Goal: Task Accomplishment & Management: Manage account settings

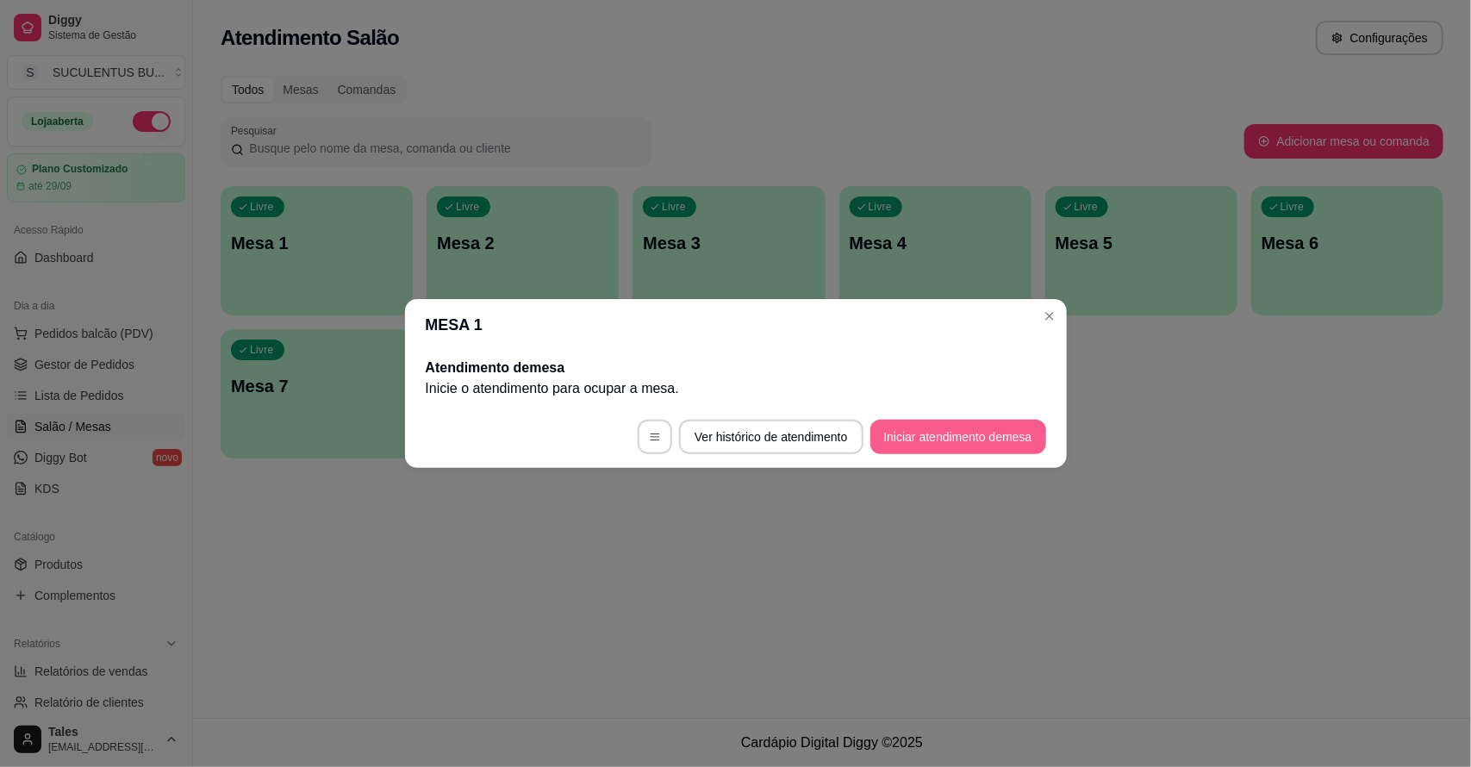
click at [914, 441] on button "Iniciar atendimento de mesa" at bounding box center [958, 437] width 176 height 34
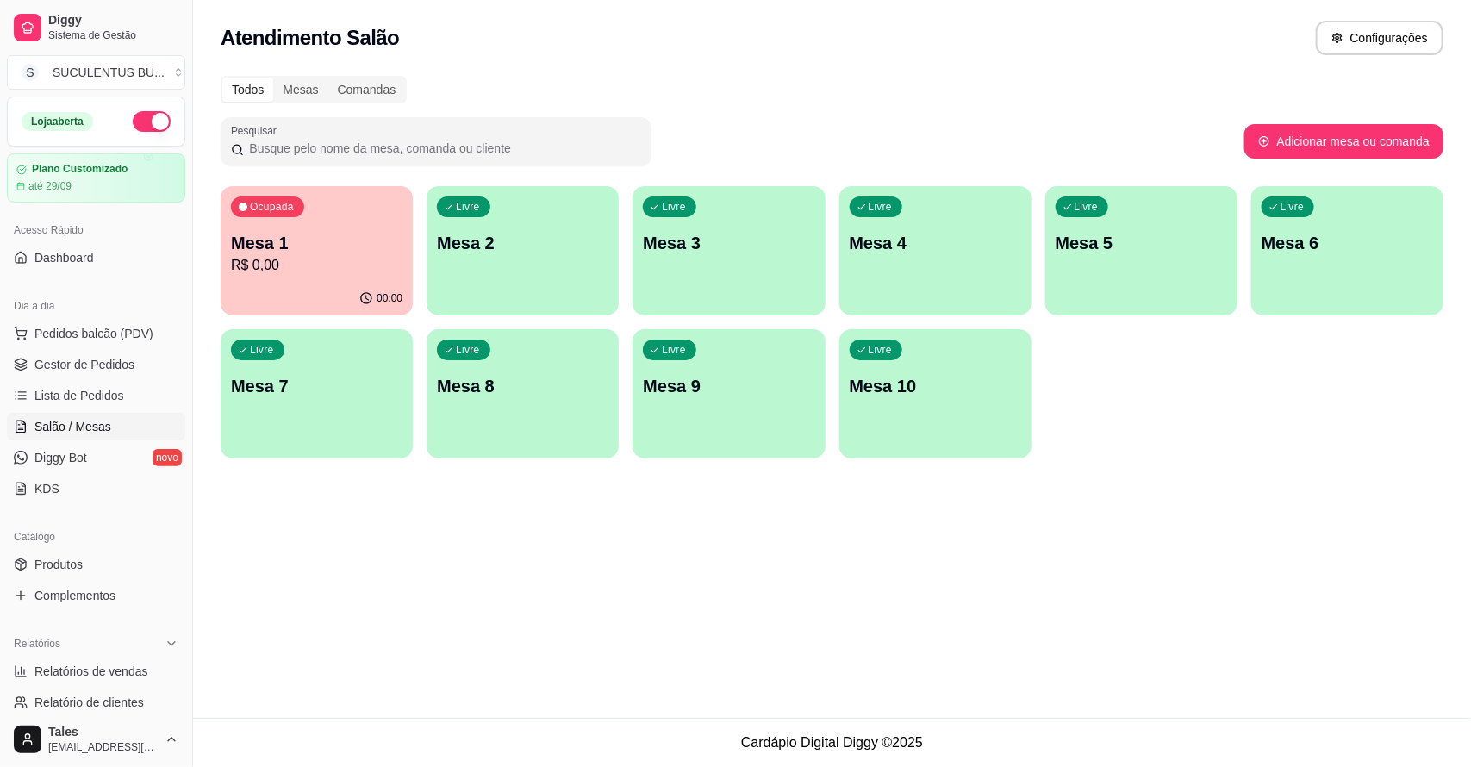
click at [306, 267] on p "R$ 0,00" at bounding box center [316, 265] width 171 height 21
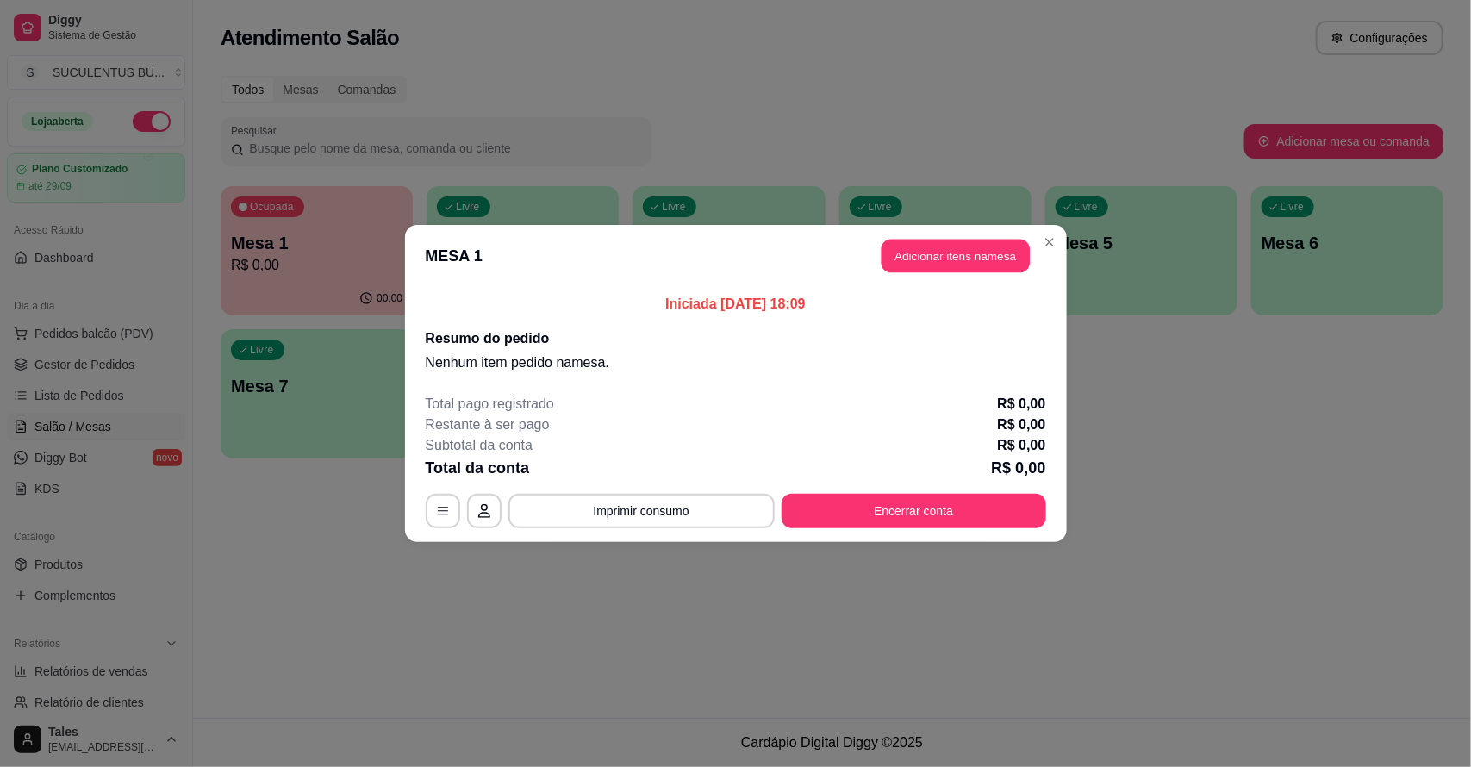
click at [967, 257] on button "Adicionar itens na mesa" at bounding box center [955, 256] width 148 height 34
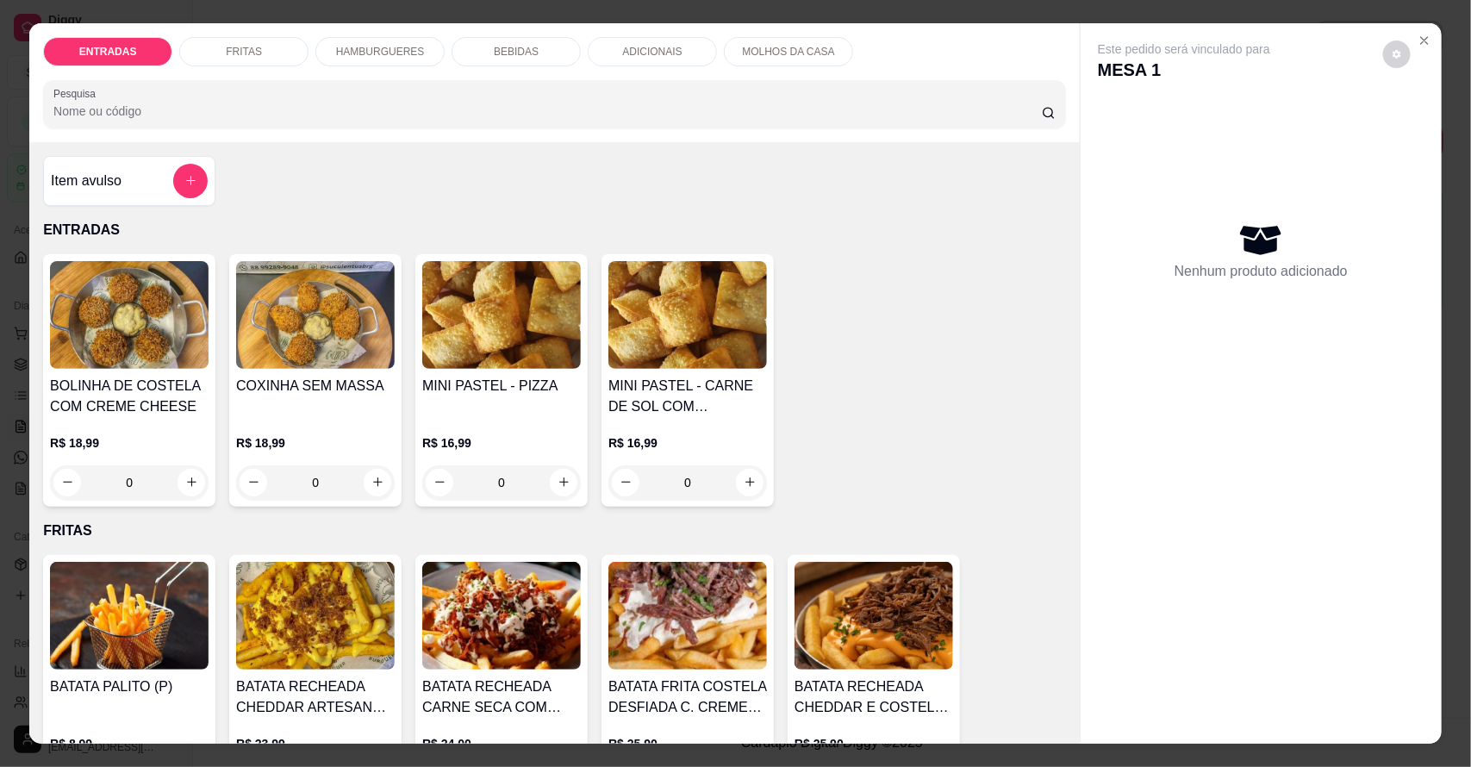
click at [399, 50] on p "HAMBURGUERES" at bounding box center [380, 52] width 89 height 14
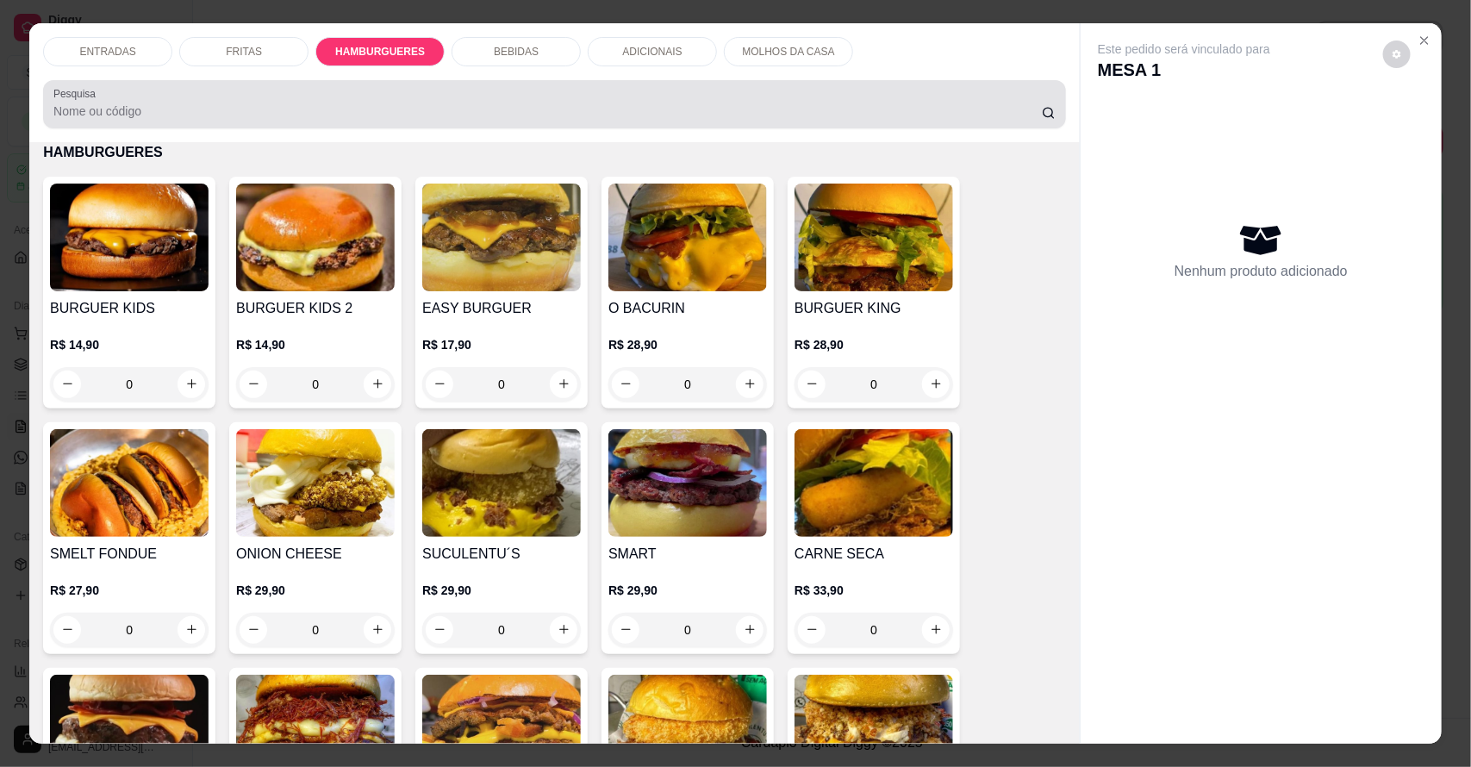
scroll to position [32, 0]
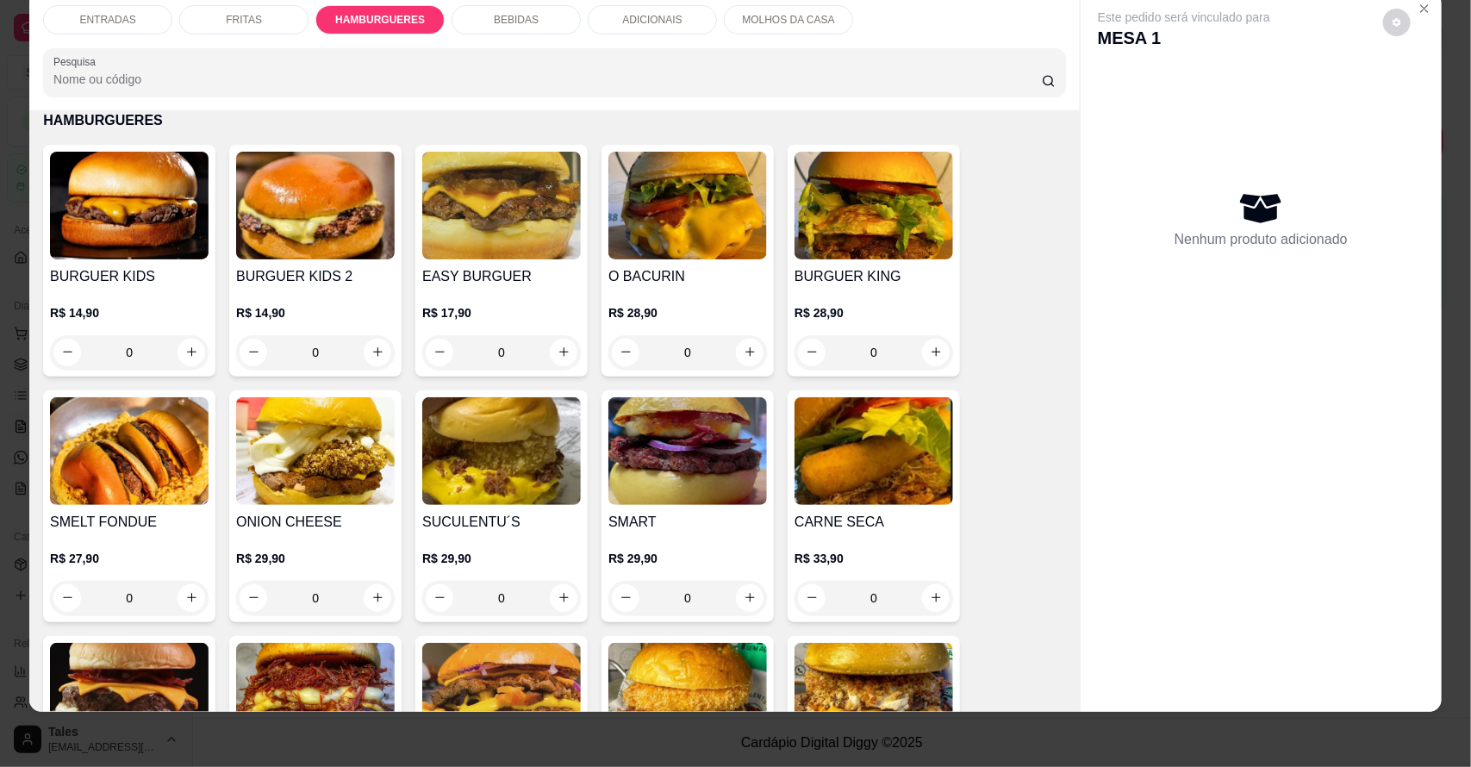
click at [558, 358] on div "0" at bounding box center [501, 352] width 159 height 34
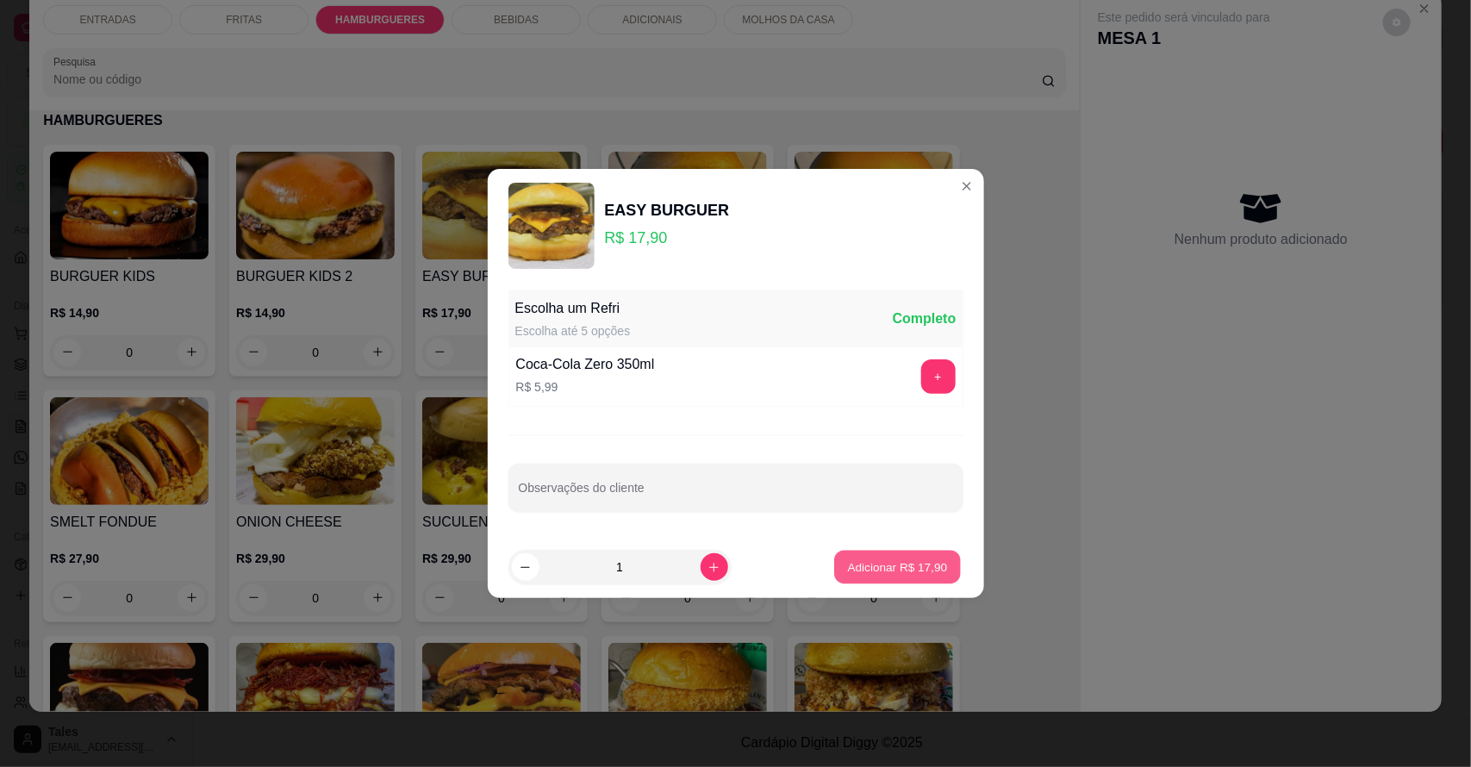
click at [868, 565] on p "Adicionar R$ 17,90" at bounding box center [898, 566] width 100 height 16
type input "1"
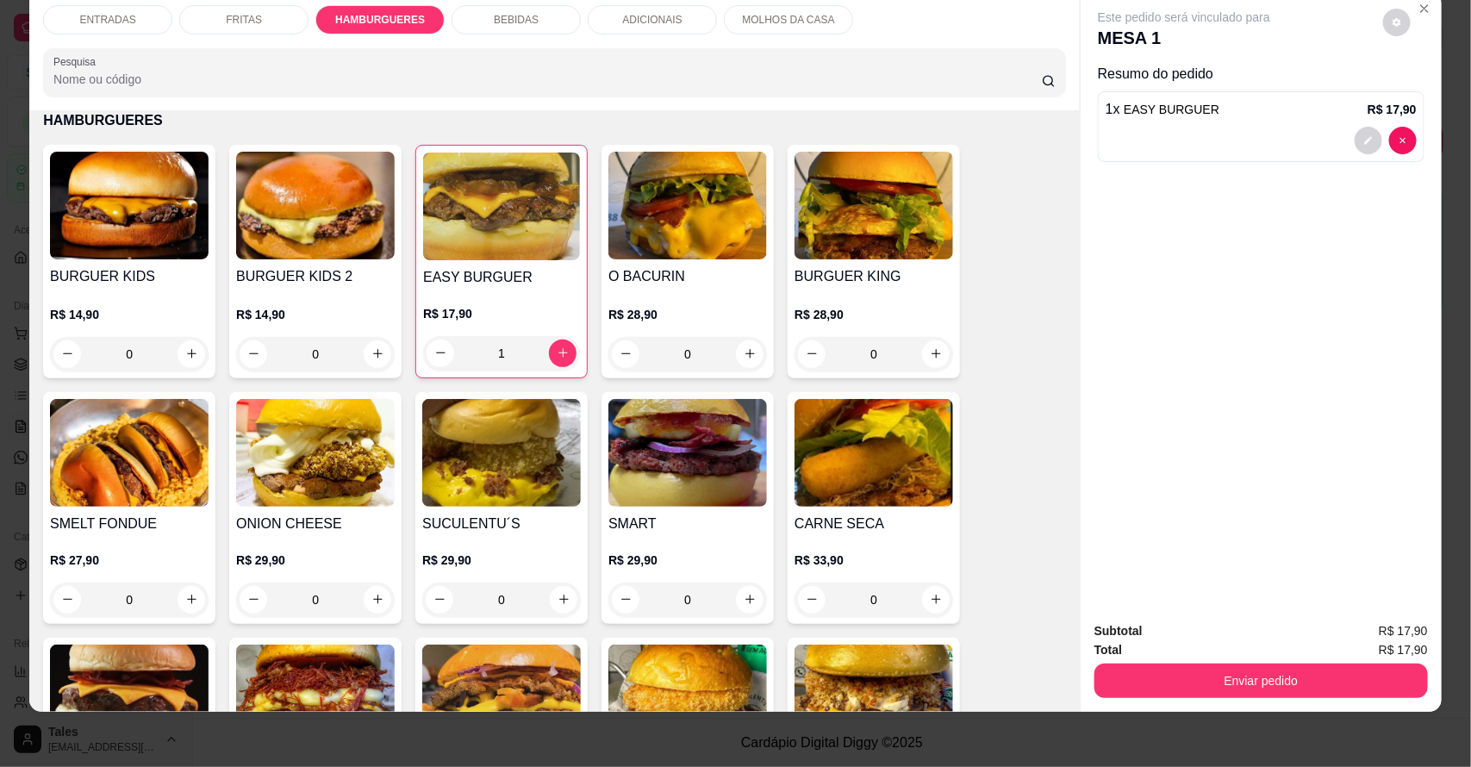
click at [485, 33] on div "BEBIDAS" at bounding box center [515, 19] width 129 height 29
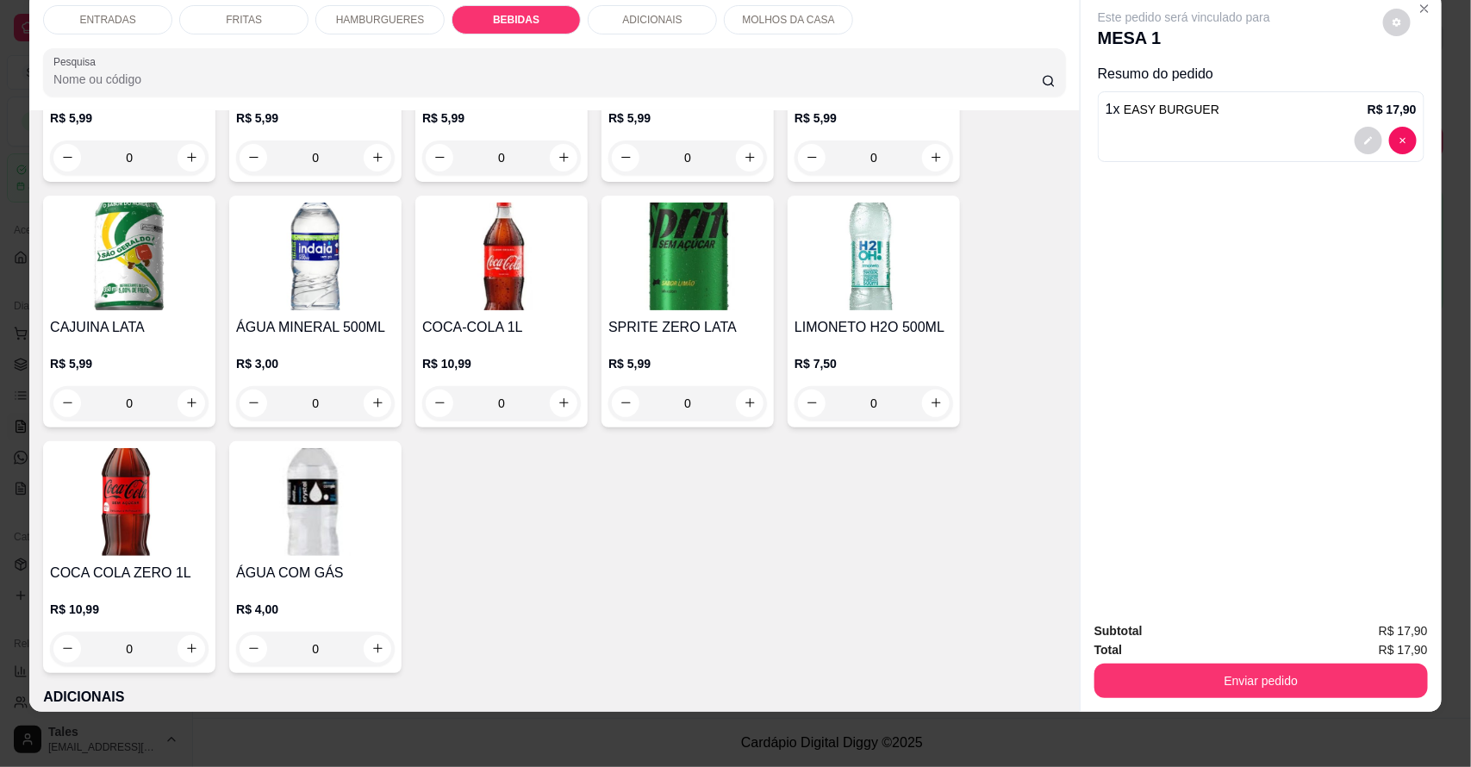
scroll to position [1984, 0]
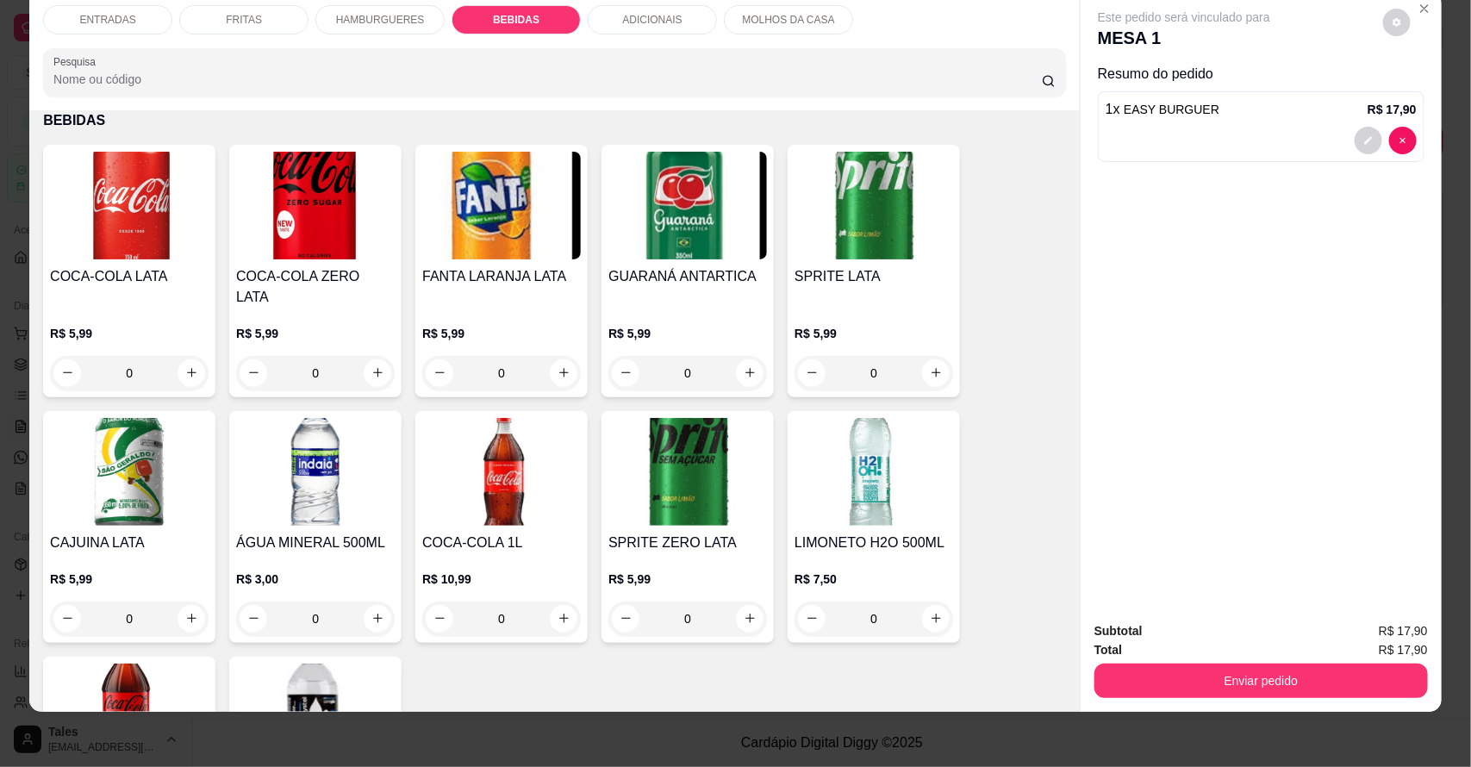
drag, startPoint x: 617, startPoint y: 536, endPoint x: 963, endPoint y: 666, distance: 369.9
click at [963, 666] on div "COCA-COLA LATA R$ 5,99 0 COCA-COLA ZERO LATA R$ 5,99 0 FANTA LARANJA LATA R$ 5,…" at bounding box center [554, 516] width 1023 height 743
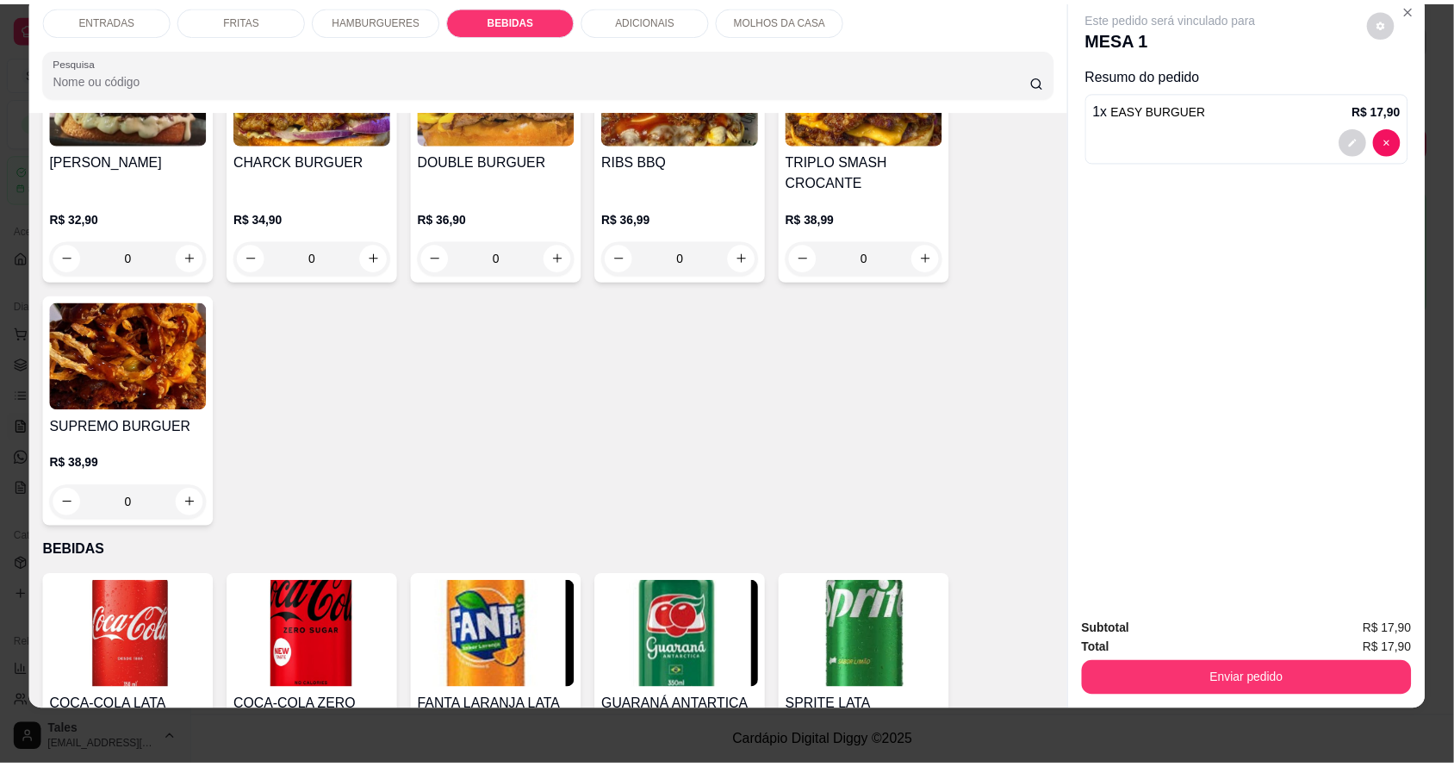
scroll to position [0, 0]
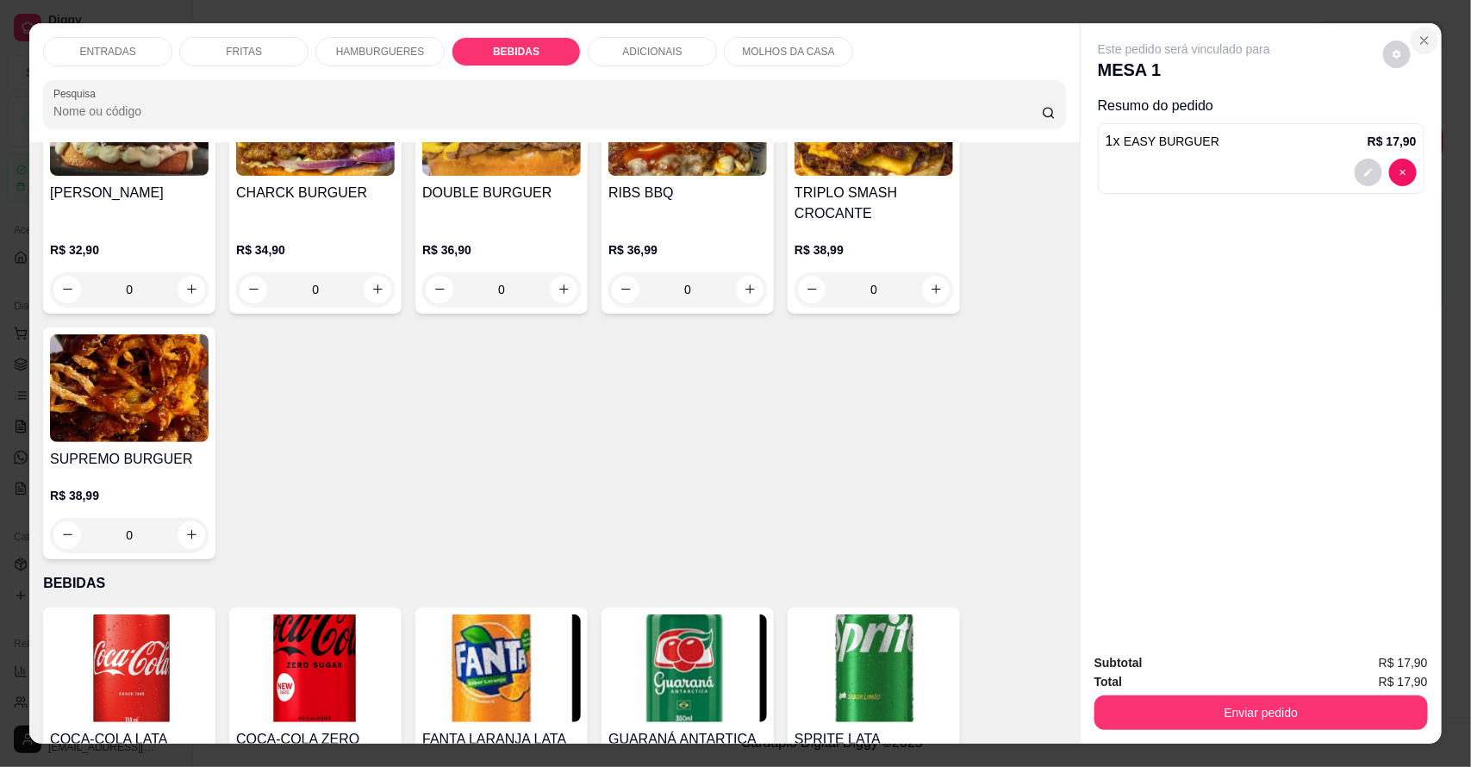
click at [1417, 34] on icon "Close" at bounding box center [1424, 41] width 14 height 14
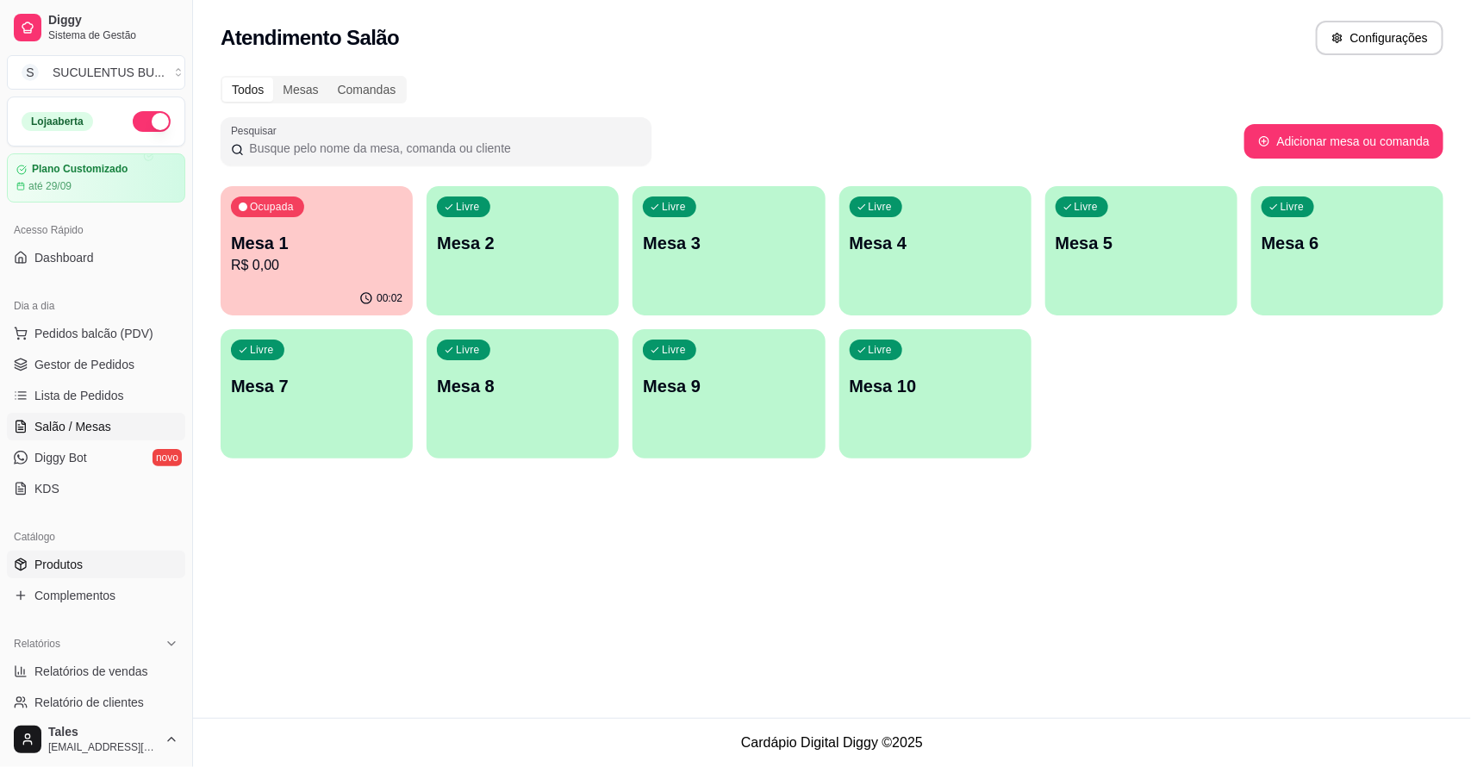
click at [56, 565] on span "Produtos" at bounding box center [58, 564] width 48 height 17
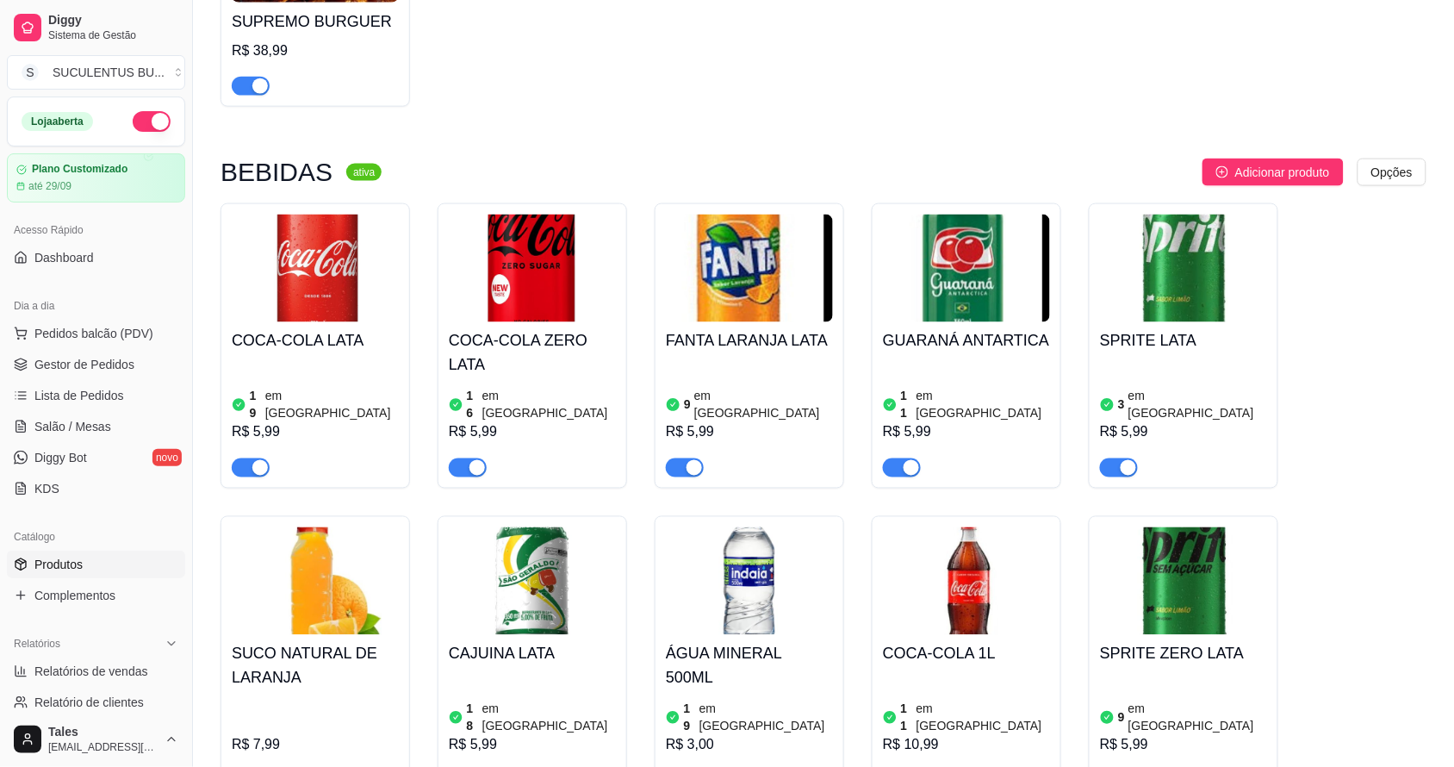
scroll to position [2692, 0]
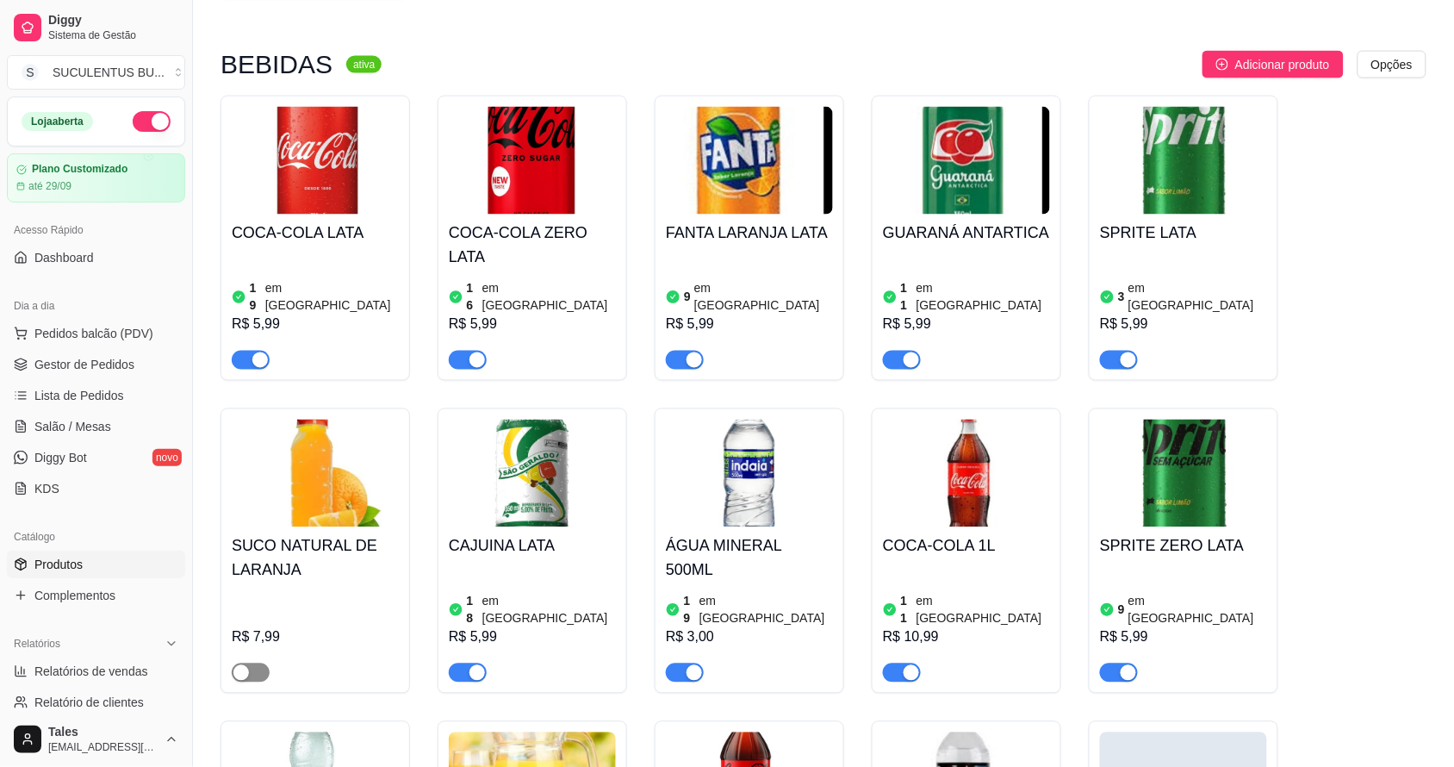
click at [255, 663] on span "button" at bounding box center [251, 672] width 38 height 19
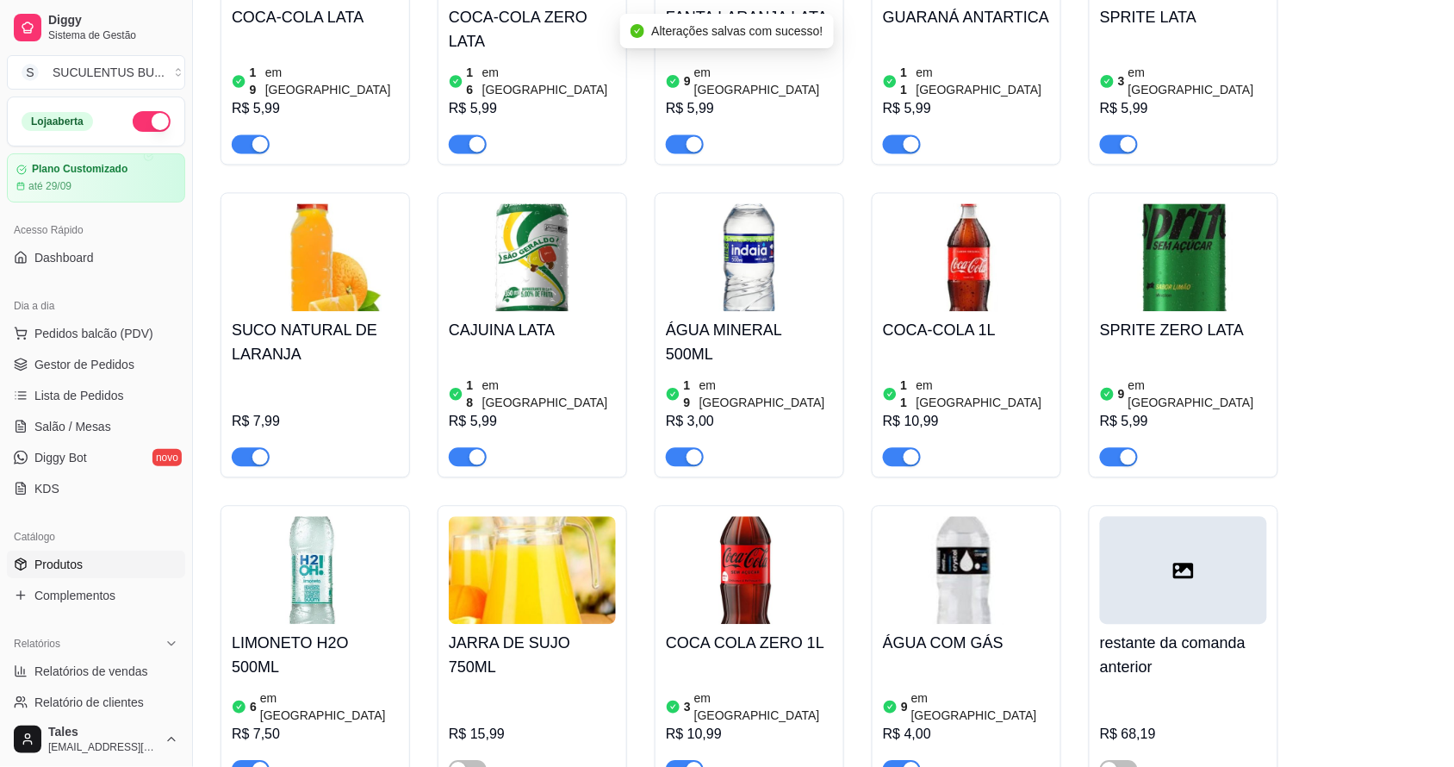
scroll to position [3015, 0]
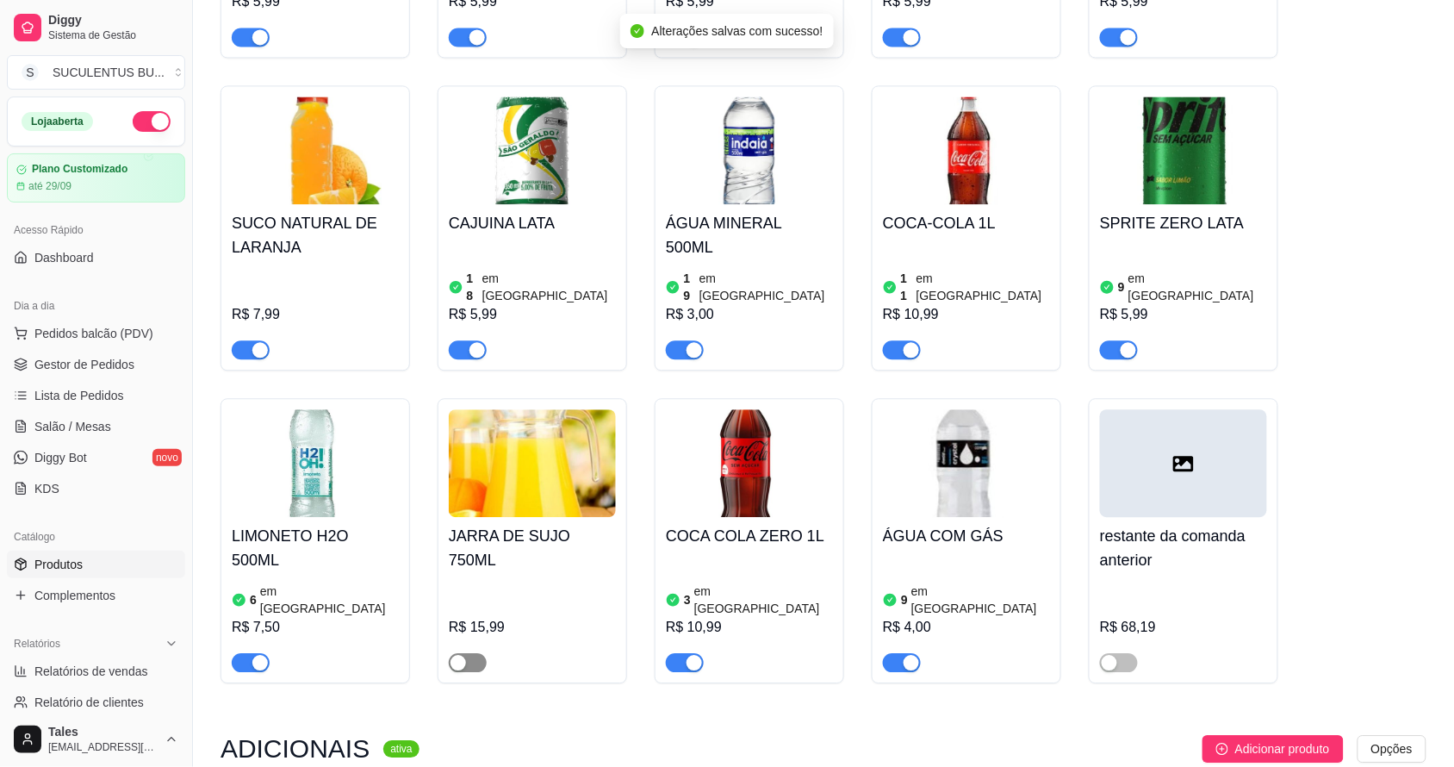
click at [474, 653] on span "button" at bounding box center [468, 662] width 38 height 19
click at [101, 336] on span "Pedidos balcão (PDV)" at bounding box center [93, 333] width 119 height 17
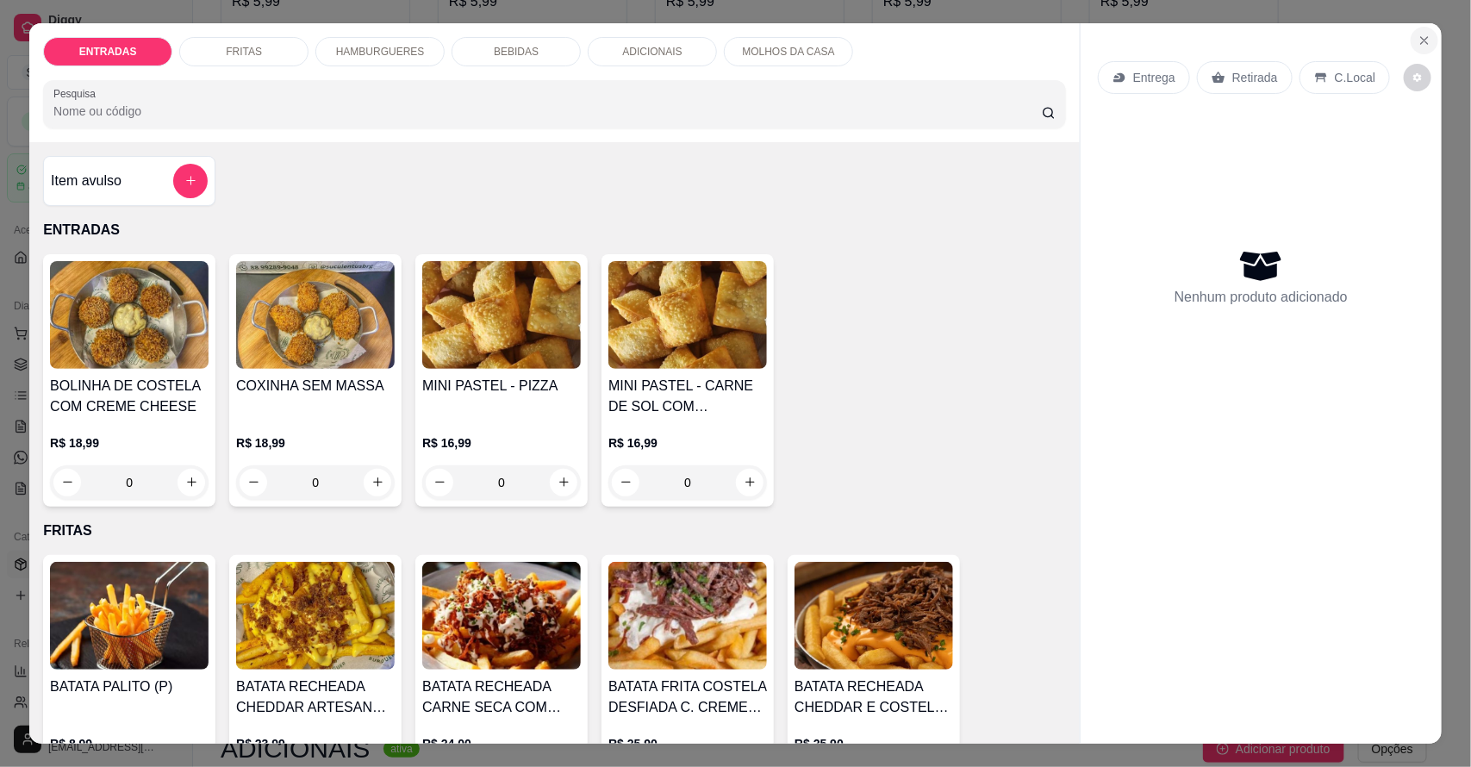
click at [1417, 39] on icon "Close" at bounding box center [1424, 41] width 14 height 14
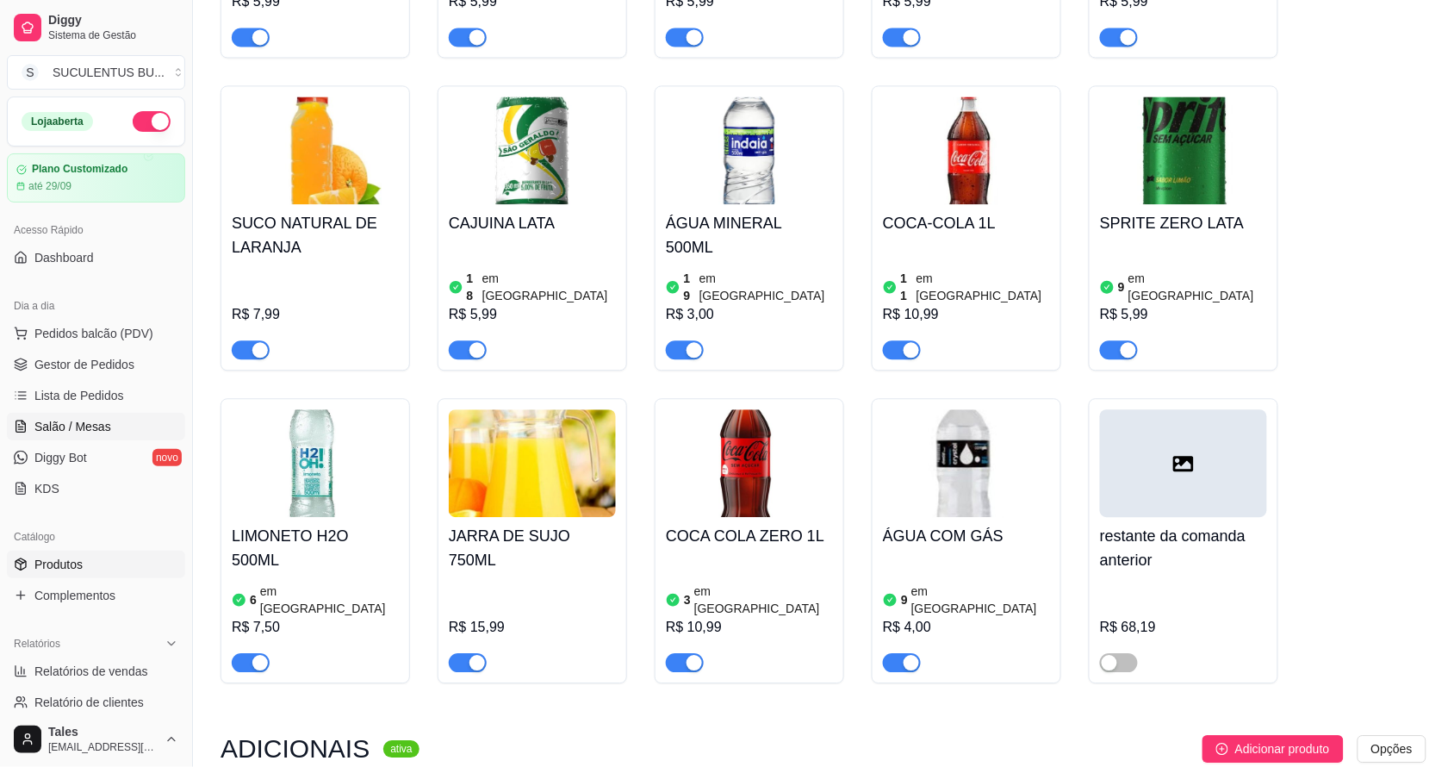
click at [89, 424] on span "Salão / Mesas" at bounding box center [72, 426] width 77 height 17
click at [58, 432] on span "Salão / Mesas" at bounding box center [72, 426] width 77 height 17
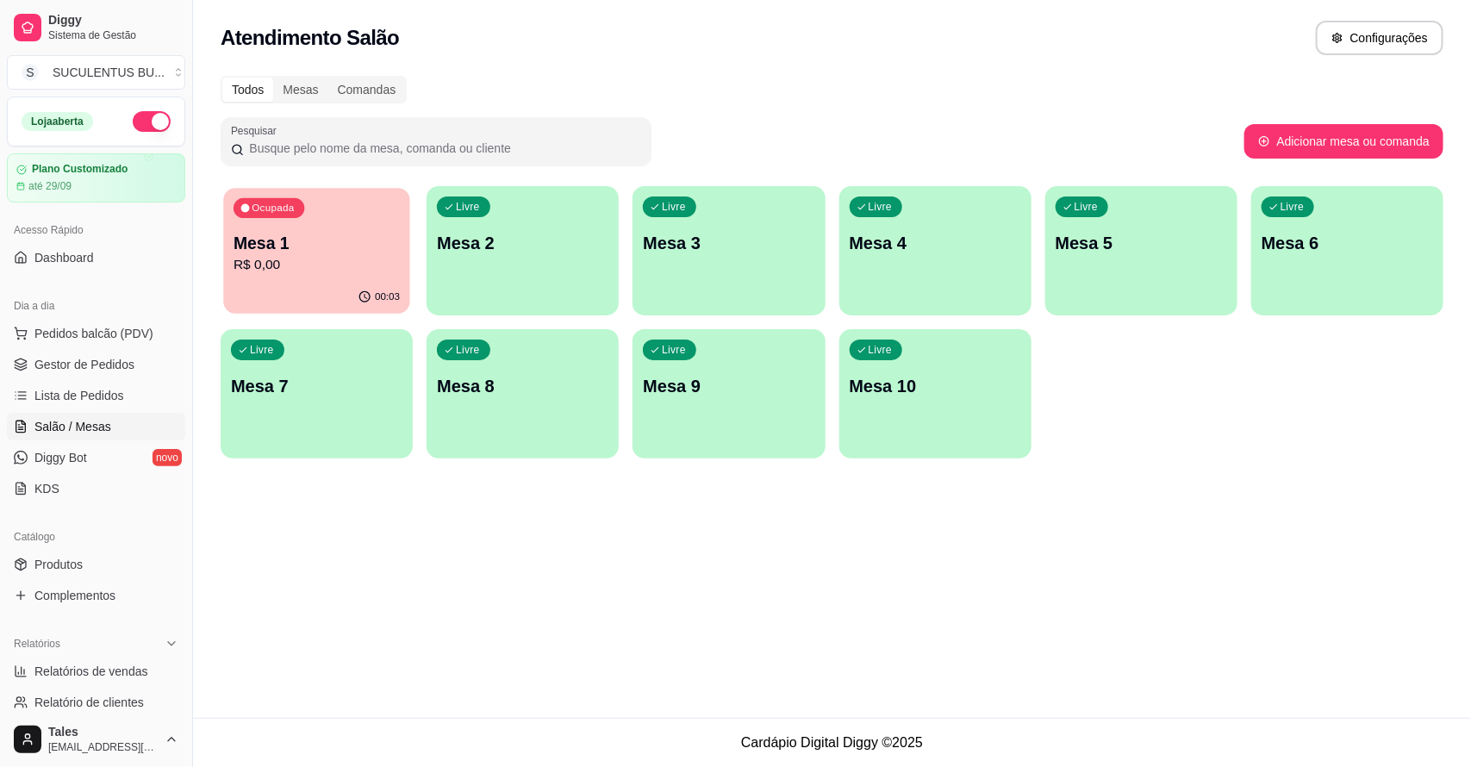
click at [274, 256] on p "R$ 0,00" at bounding box center [316, 265] width 166 height 20
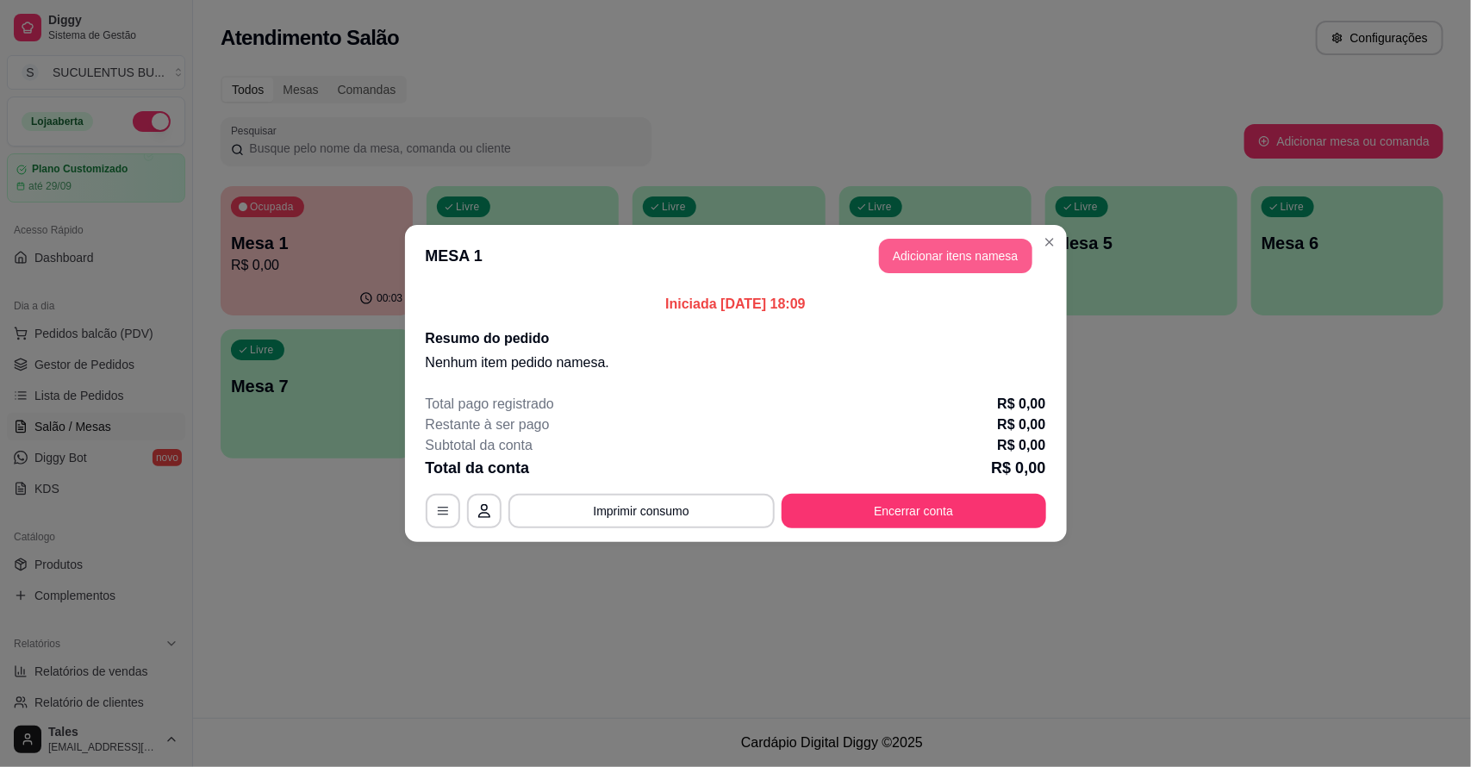
click at [963, 260] on button "Adicionar itens na mesa" at bounding box center [955, 256] width 153 height 34
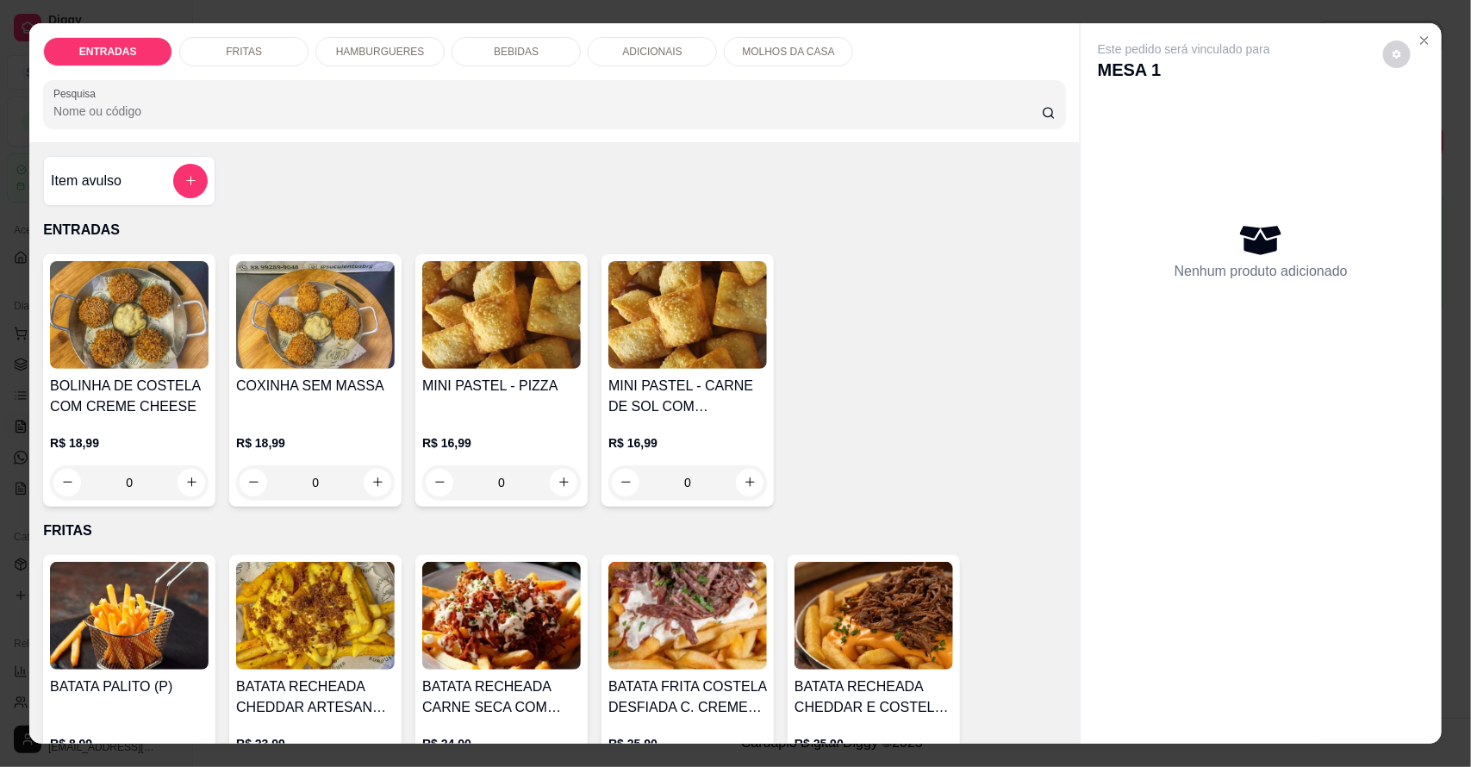
click at [519, 48] on p "BEBIDAS" at bounding box center [516, 52] width 45 height 14
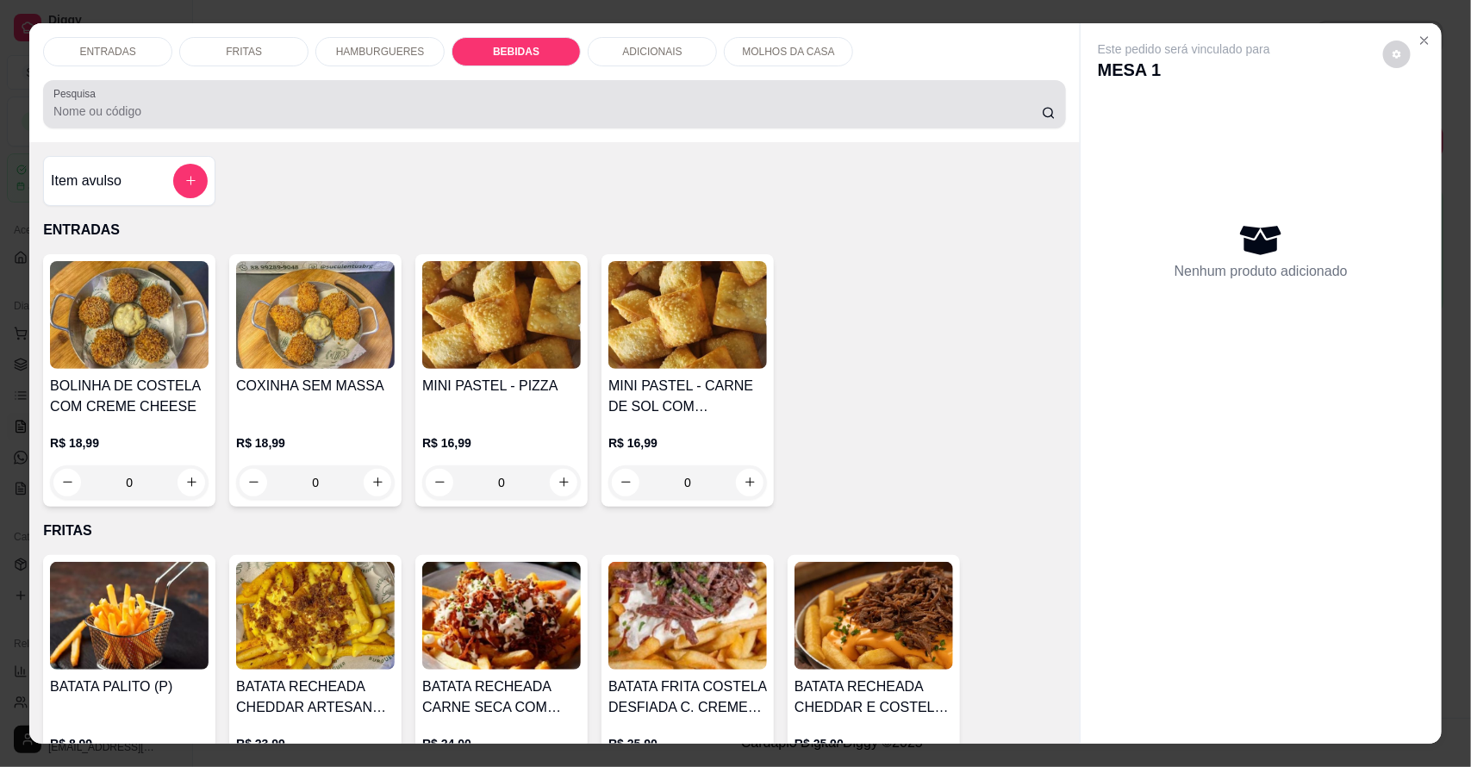
scroll to position [32, 0]
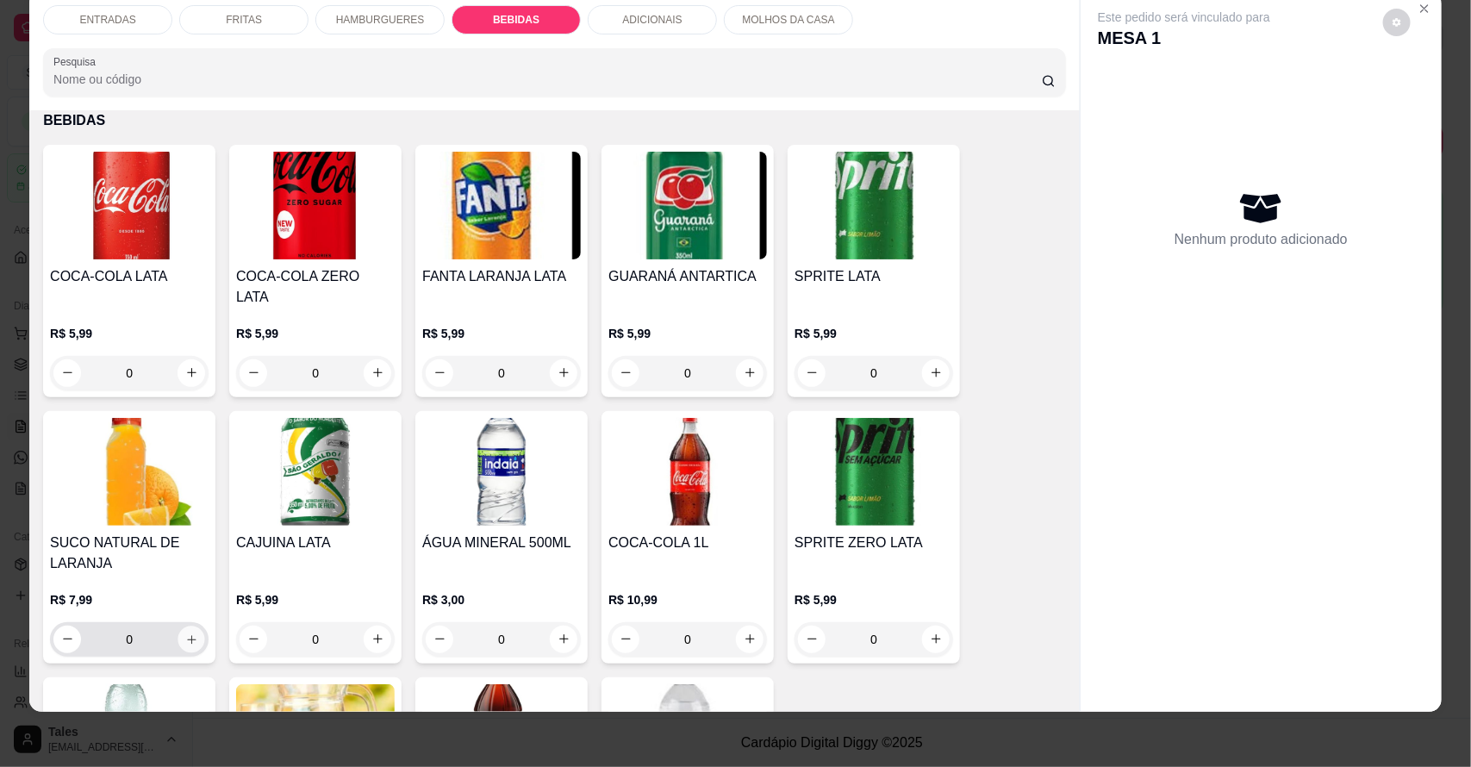
click at [178, 625] on button "increase-product-quantity" at bounding box center [191, 638] width 27 height 27
type input "1"
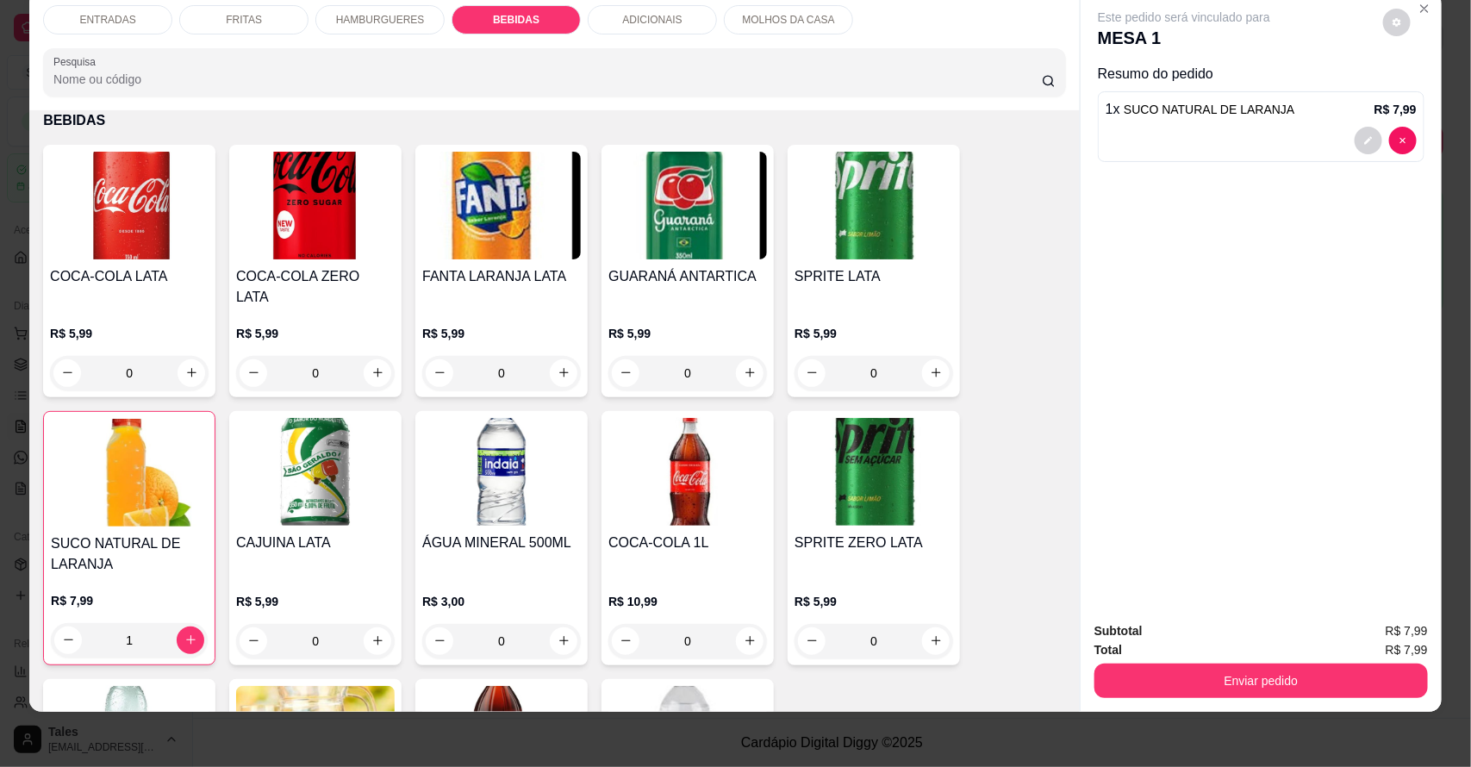
click at [373, 6] on div "HAMBURGUERES" at bounding box center [379, 19] width 129 height 29
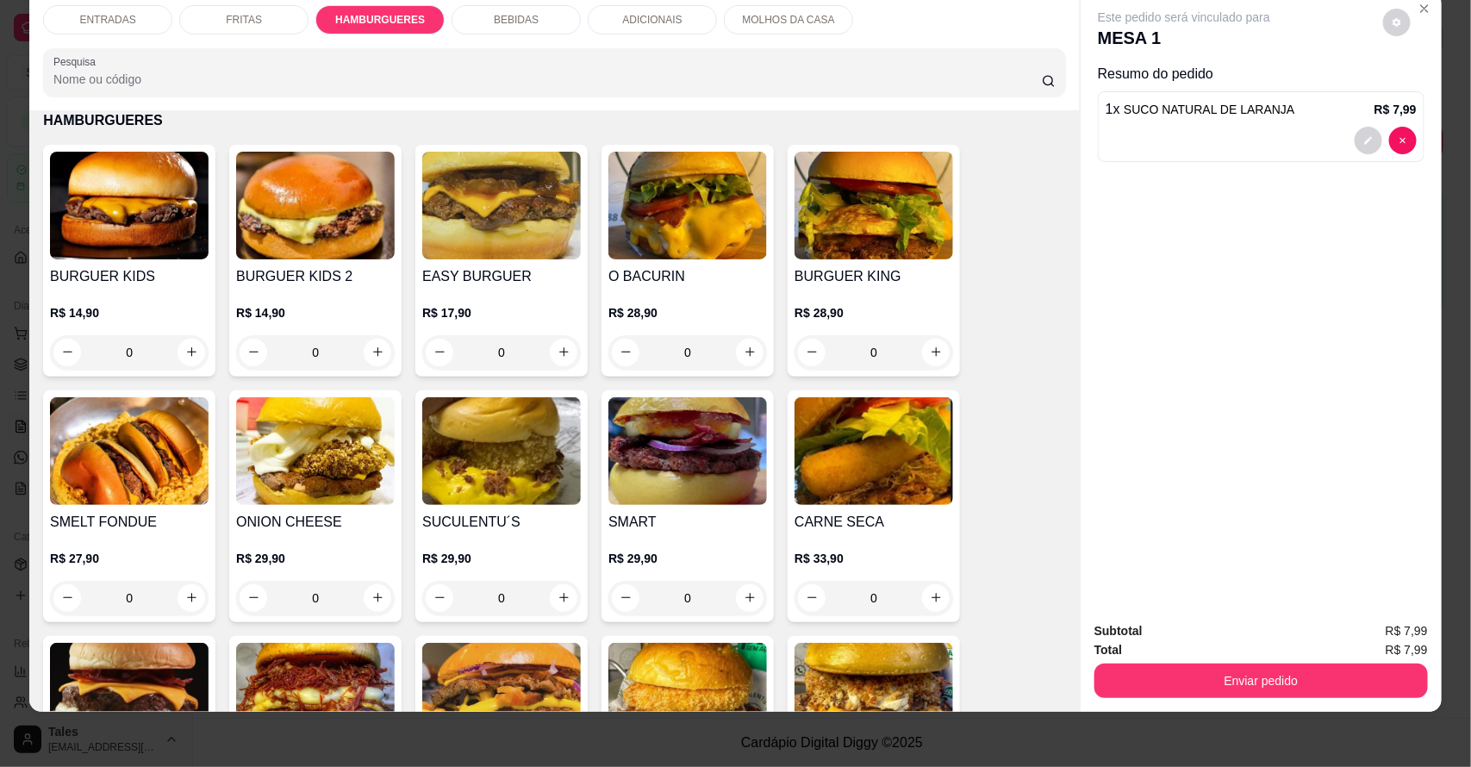
click at [556, 351] on div "0" at bounding box center [501, 352] width 159 height 34
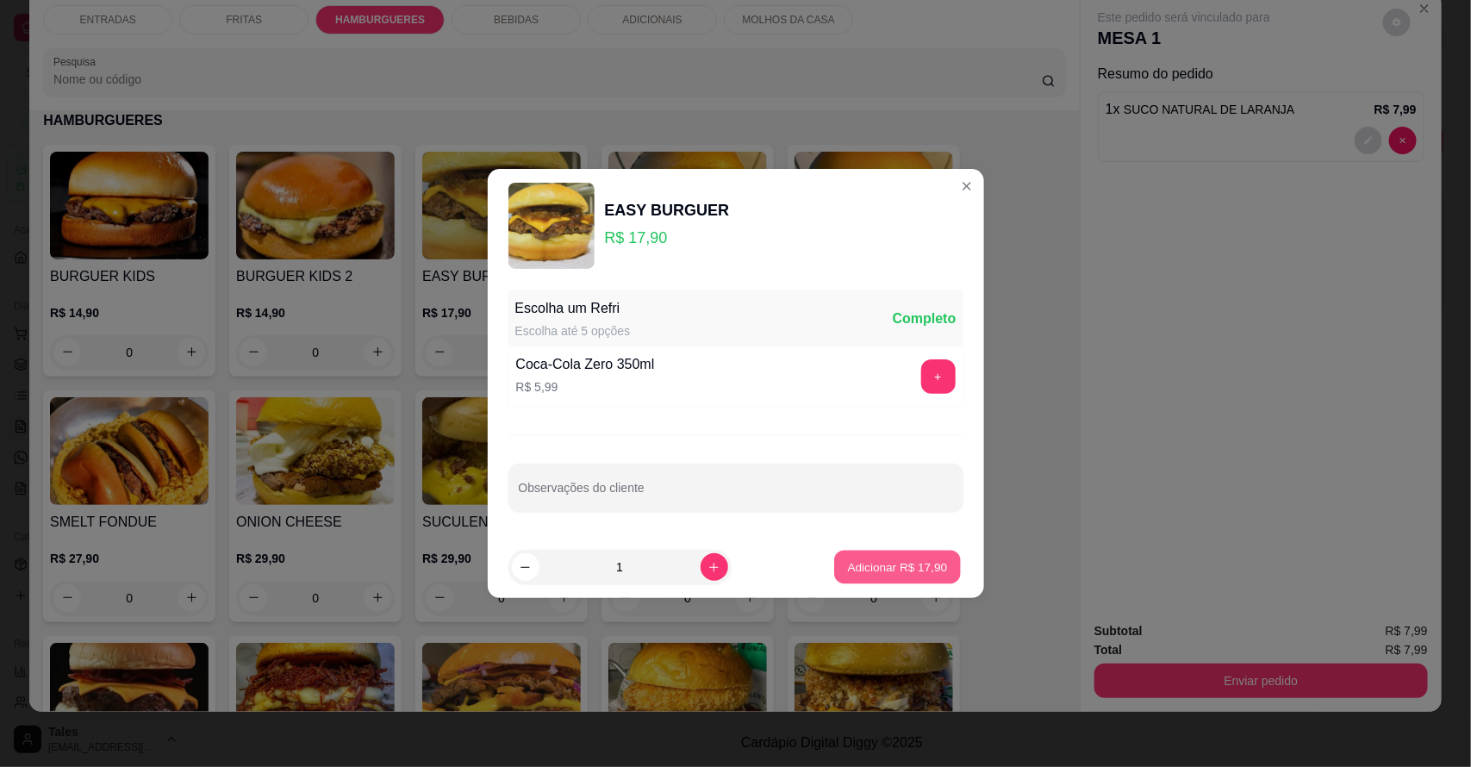
click at [892, 560] on p "Adicionar R$ 17,90" at bounding box center [898, 566] width 100 height 16
type input "1"
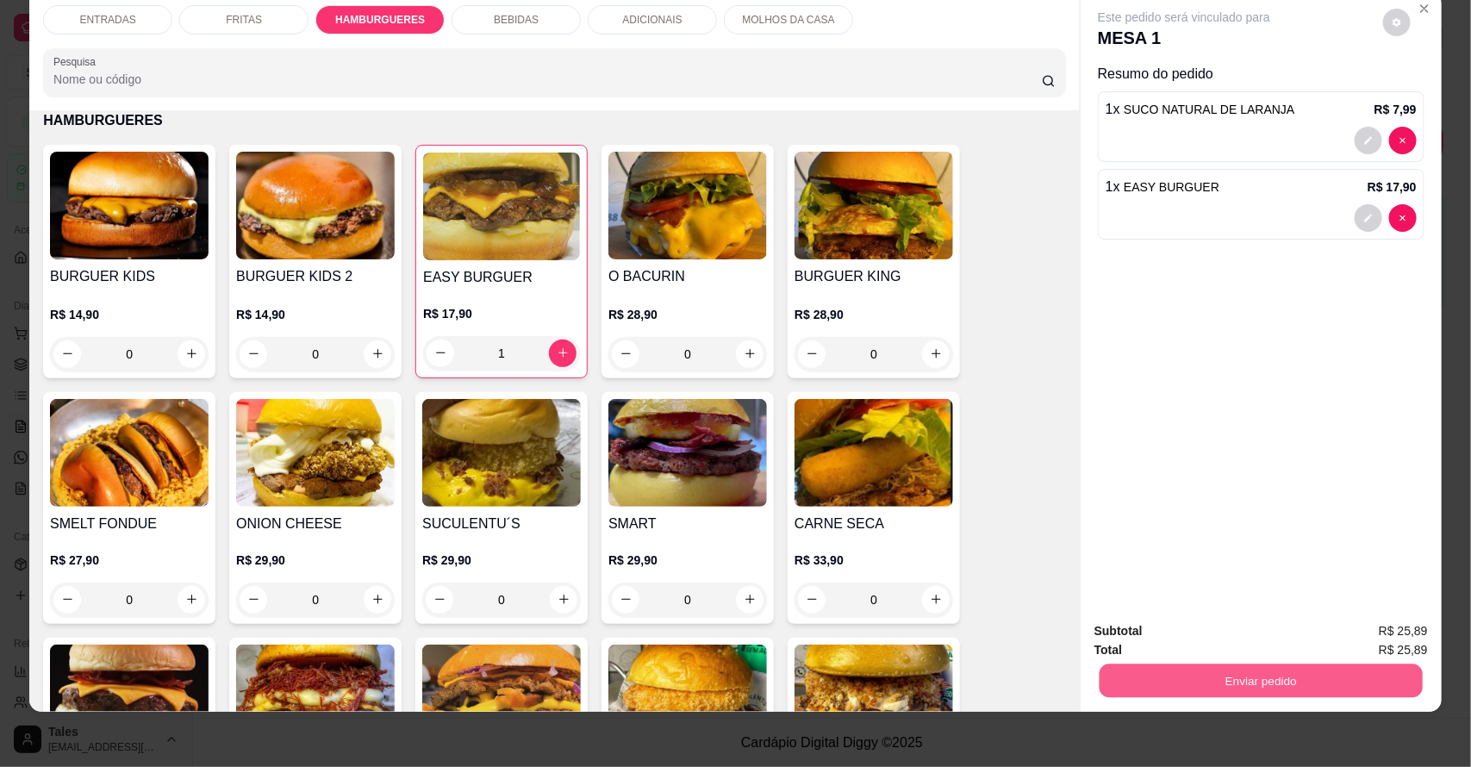
click at [1289, 676] on button "Enviar pedido" at bounding box center [1260, 681] width 323 height 34
click at [1349, 636] on button "Sim, quero registrar" at bounding box center [1366, 638] width 128 height 33
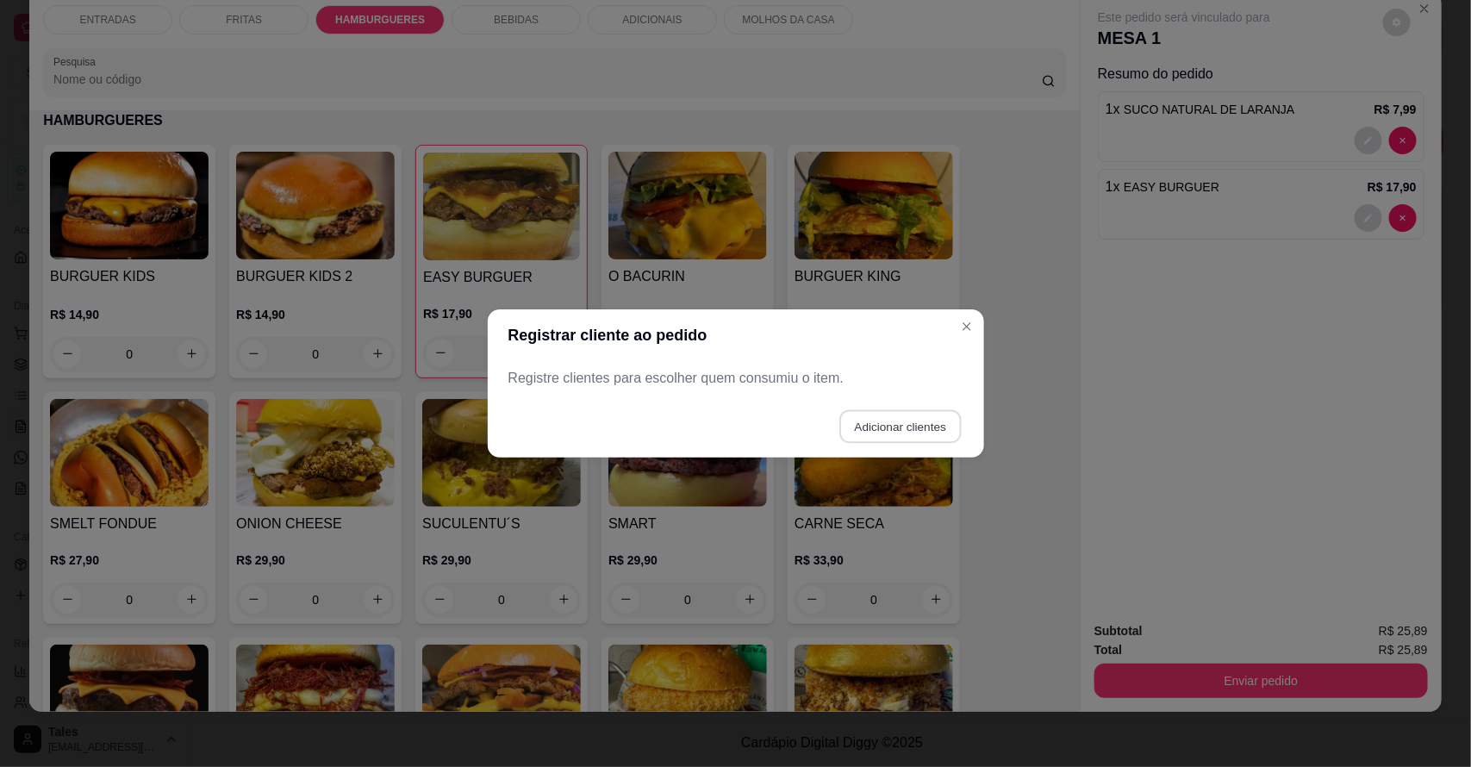
click at [911, 422] on button "Adicionar clientes" at bounding box center [899, 427] width 121 height 34
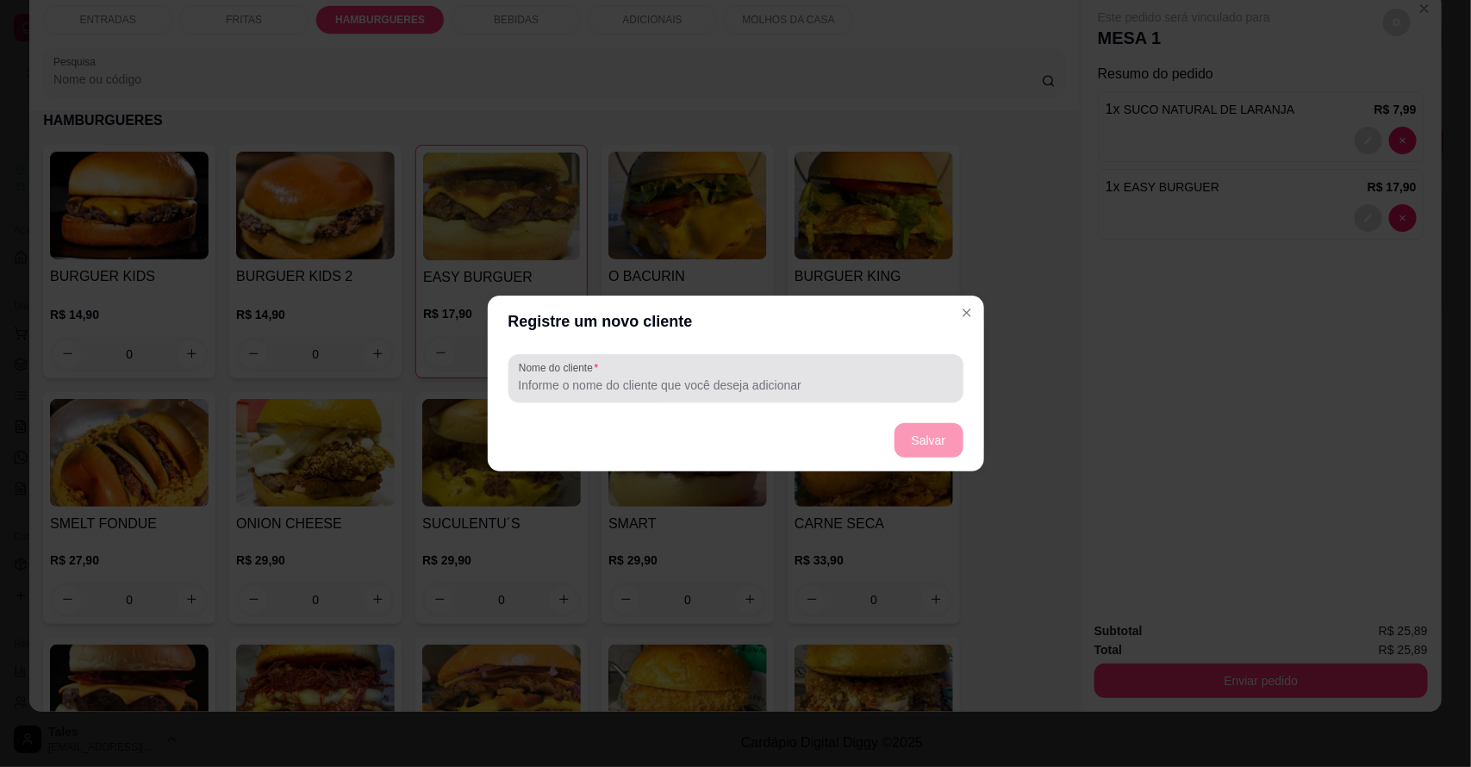
click at [780, 389] on input "Nome do cliente" at bounding box center [736, 384] width 434 height 17
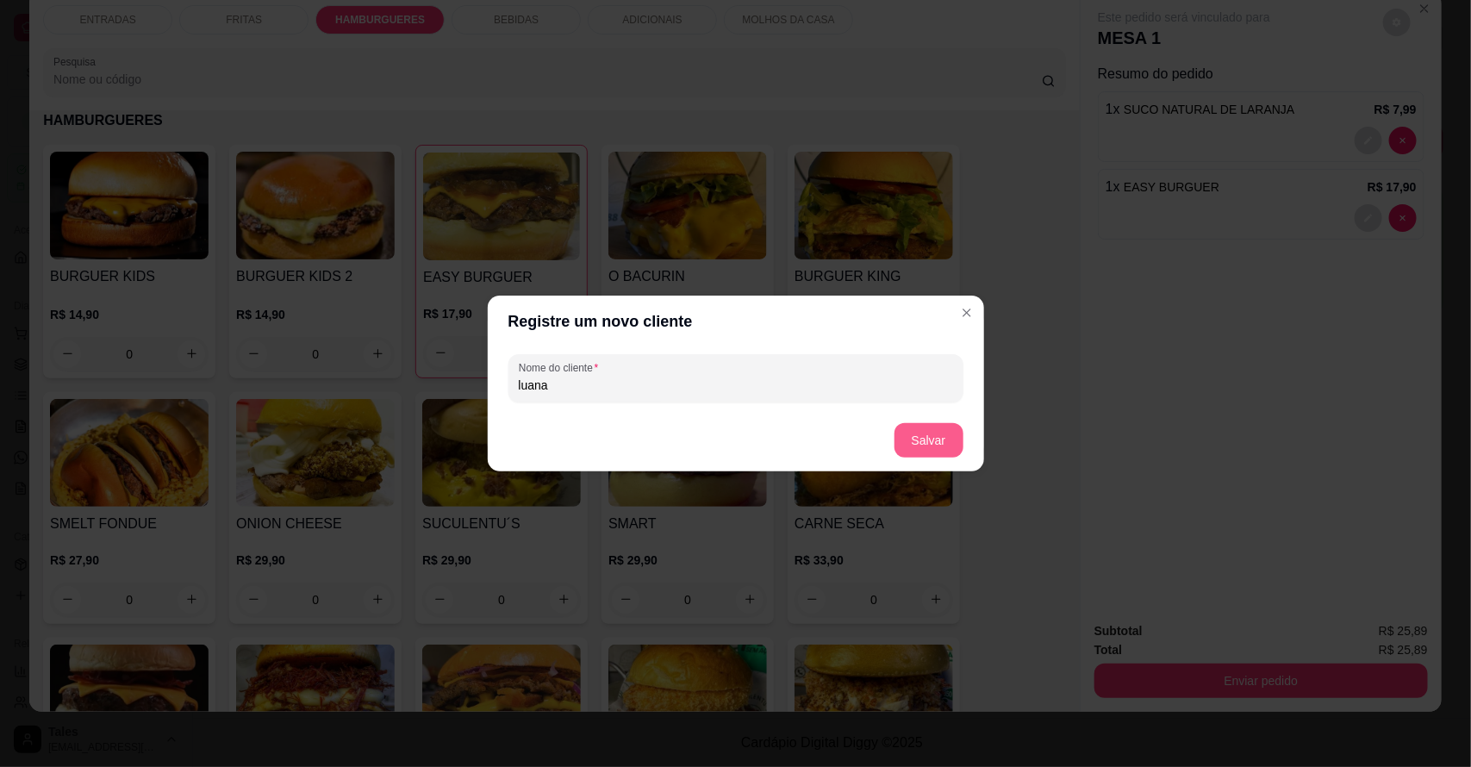
type input "luana"
click at [957, 445] on button "Salvar" at bounding box center [928, 440] width 69 height 34
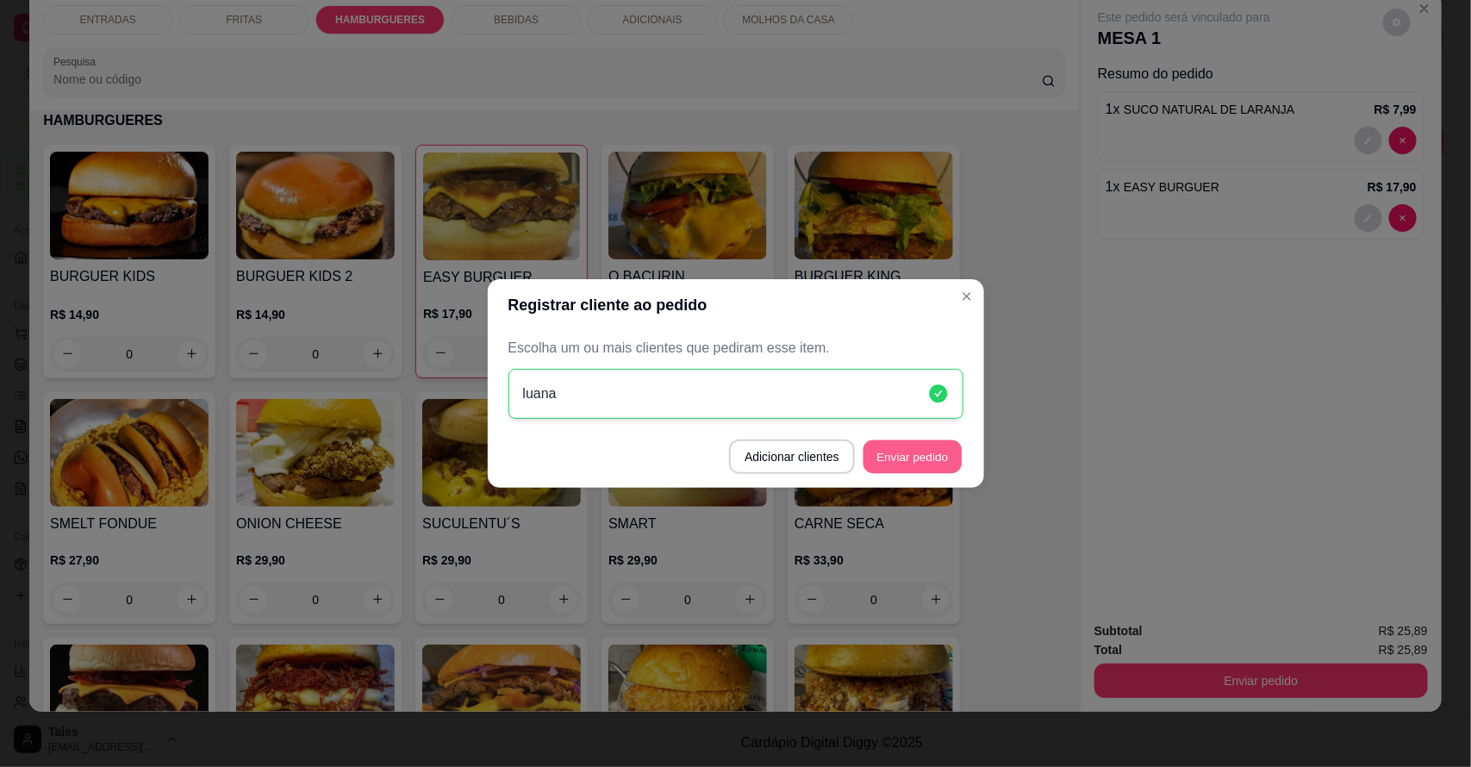
click at [946, 449] on button "Enviar pedido" at bounding box center [912, 457] width 98 height 34
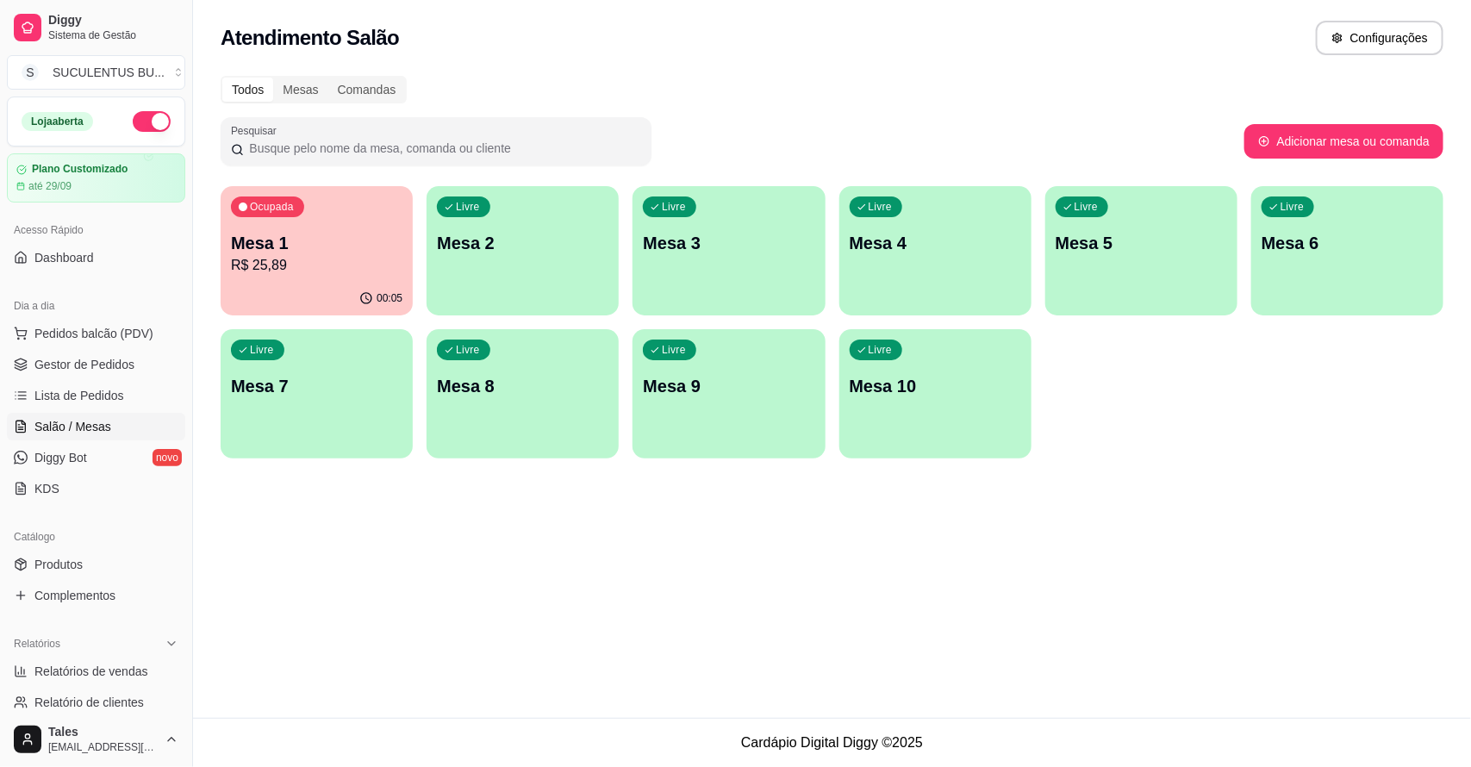
click at [745, 638] on div "Atendimento Salão Configurações Todos Mesas Comandas Pesquisar Adicionar mesa o…" at bounding box center [832, 359] width 1278 height 718
click at [58, 339] on span "Pedidos balcão (PDV)" at bounding box center [93, 333] width 119 height 17
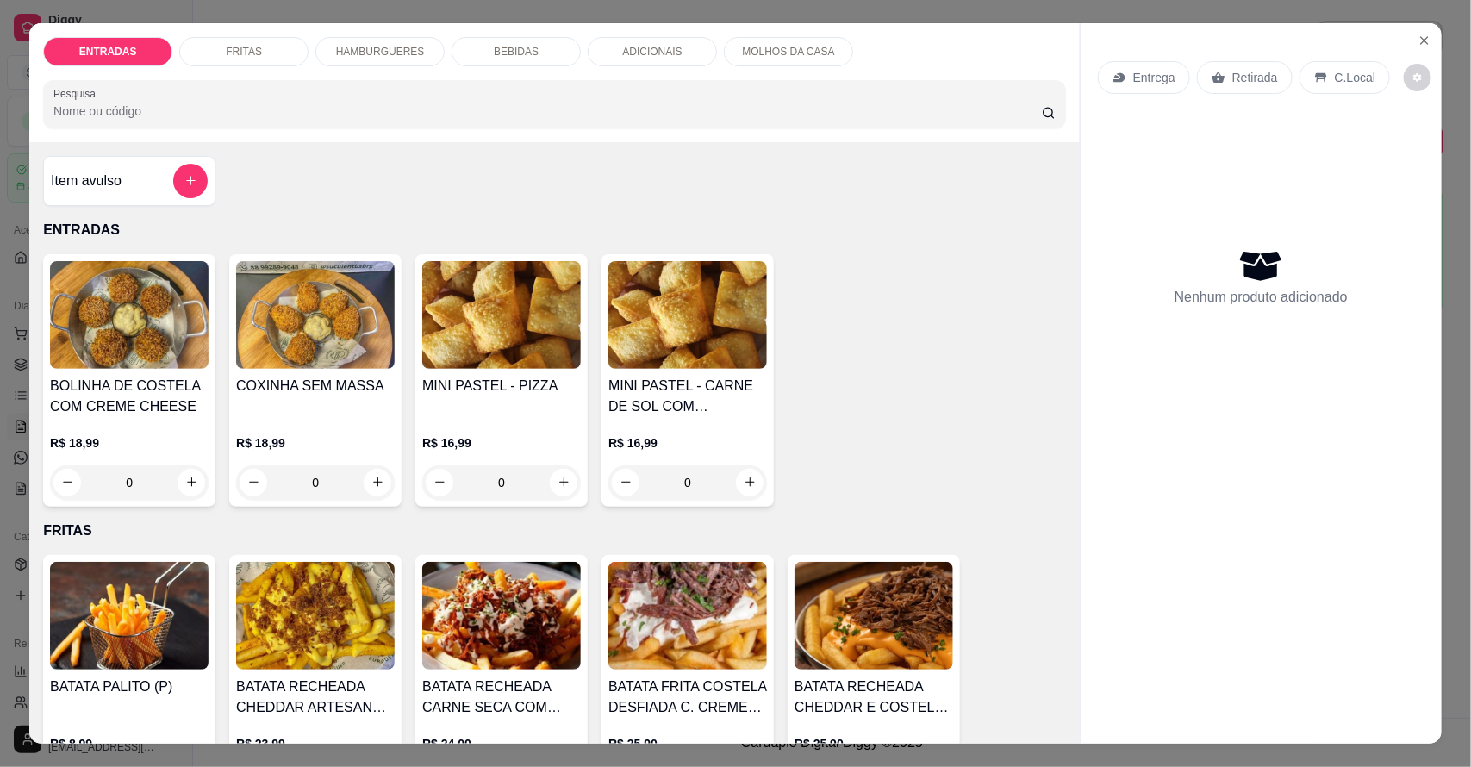
click at [1155, 76] on p "Entrega" at bounding box center [1154, 77] width 42 height 17
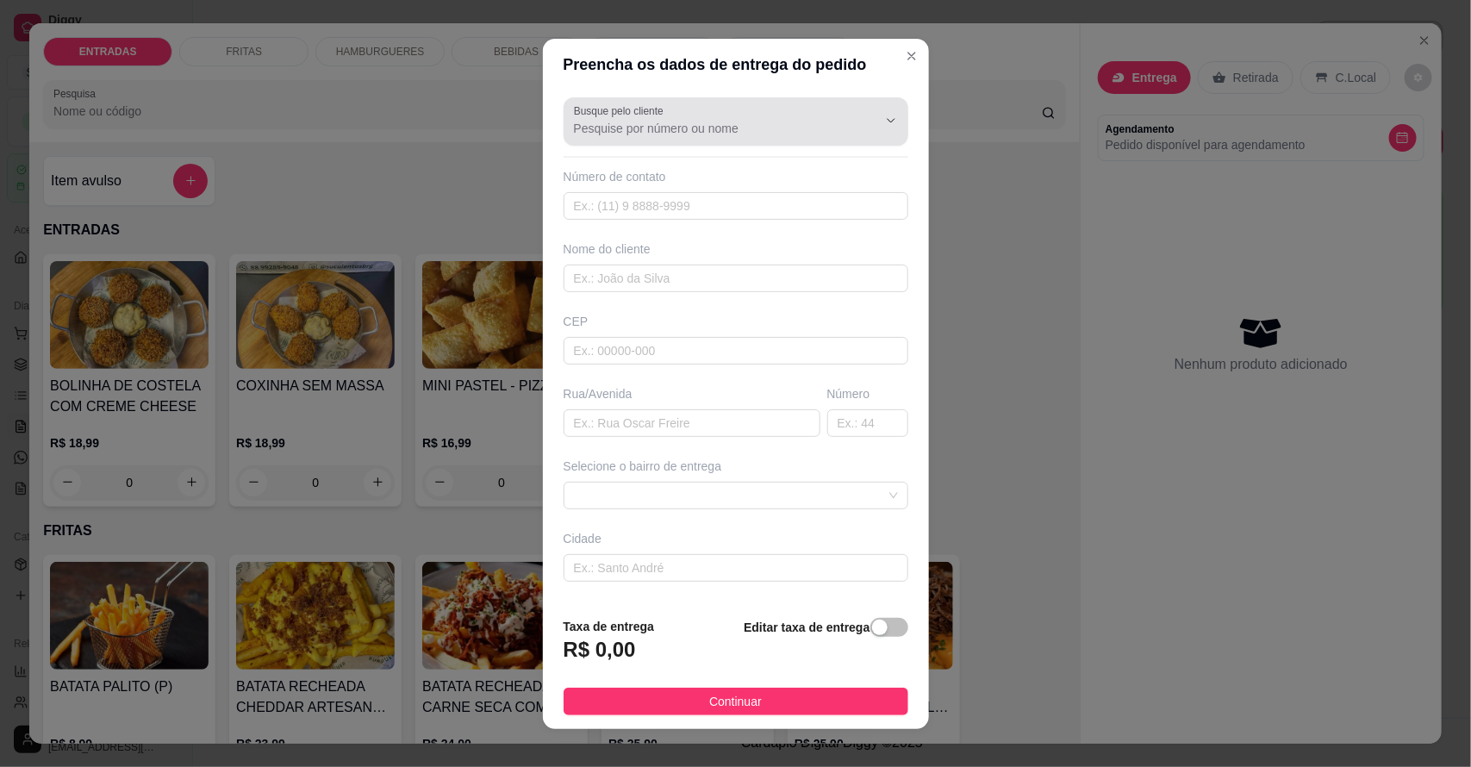
click at [750, 120] on input "Busque pelo cliente" at bounding box center [712, 128] width 276 height 17
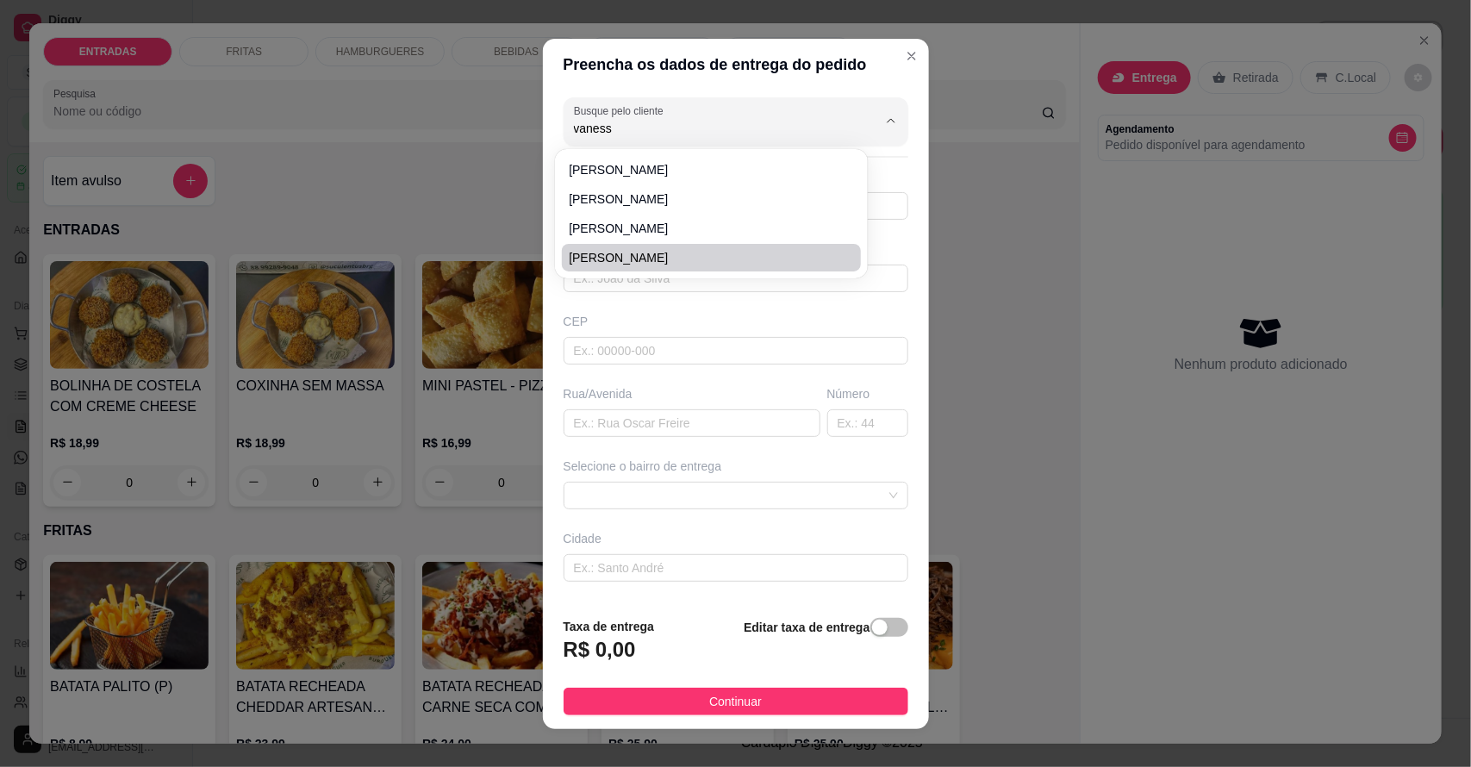
type input "vaness"
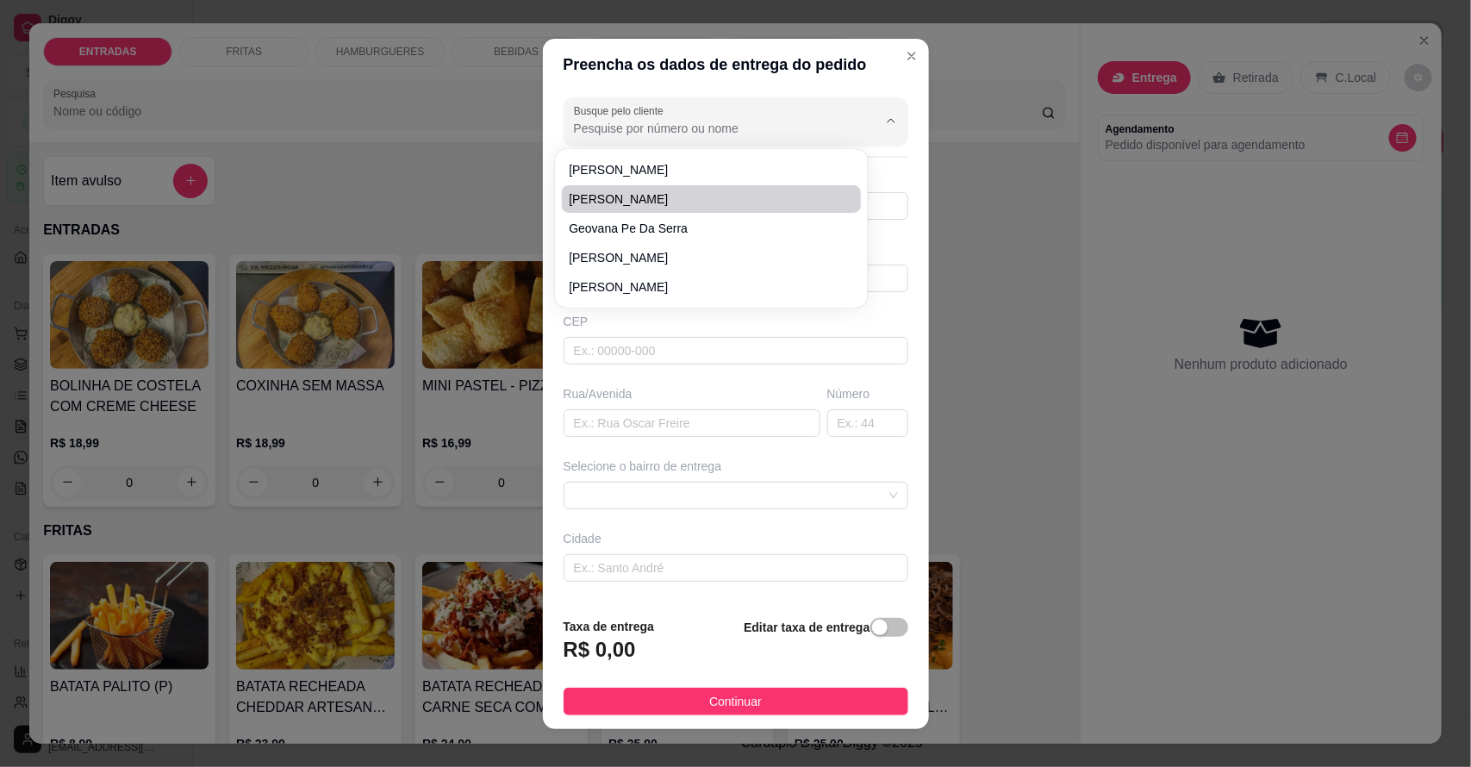
click at [681, 120] on input "Busque pelo cliente" at bounding box center [712, 128] width 276 height 17
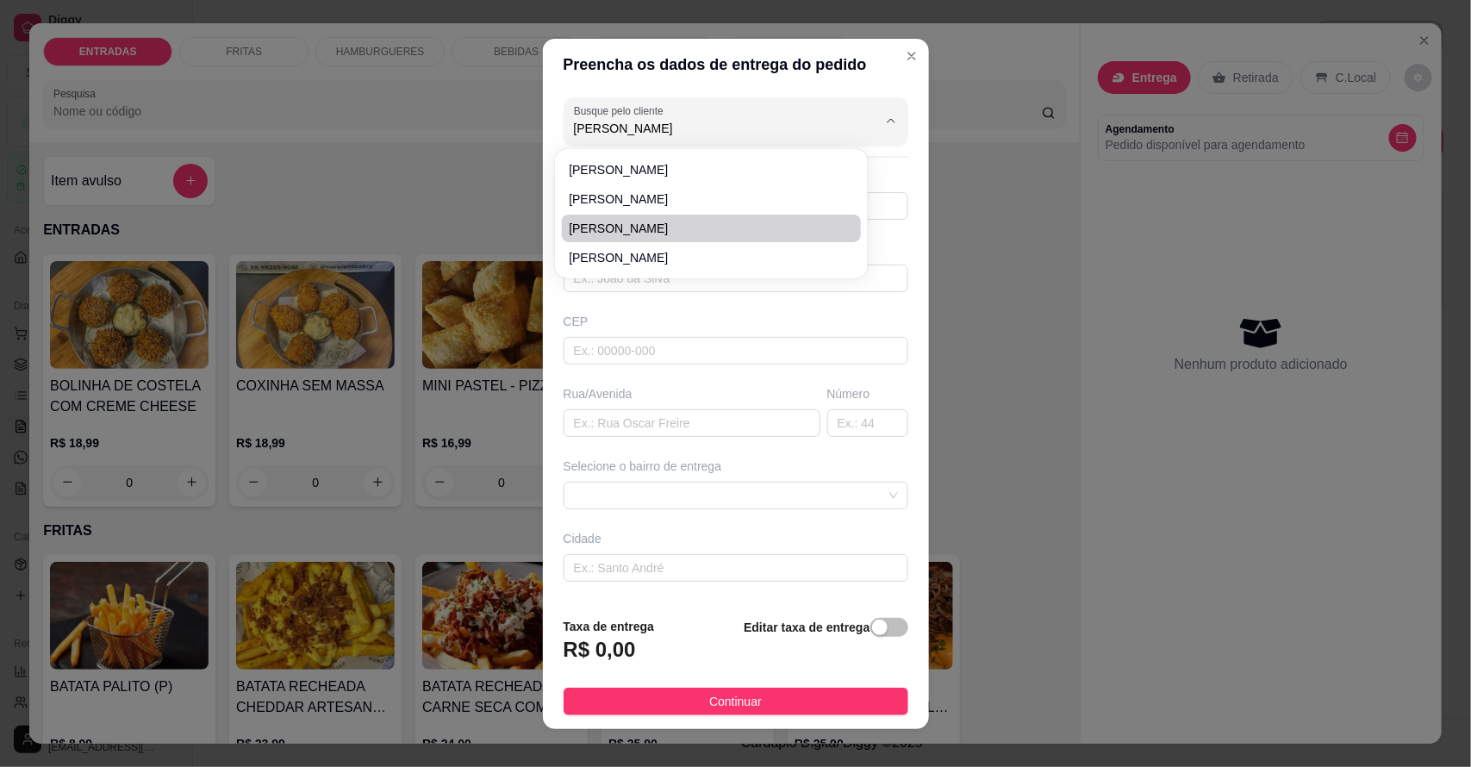
click at [646, 225] on span "[PERSON_NAME]" at bounding box center [703, 228] width 268 height 17
type input "[PERSON_NAME]"
type input "89981253657"
type input "[PERSON_NAME]"
type input "Apartamento em cima da loja Jacknelly modas"
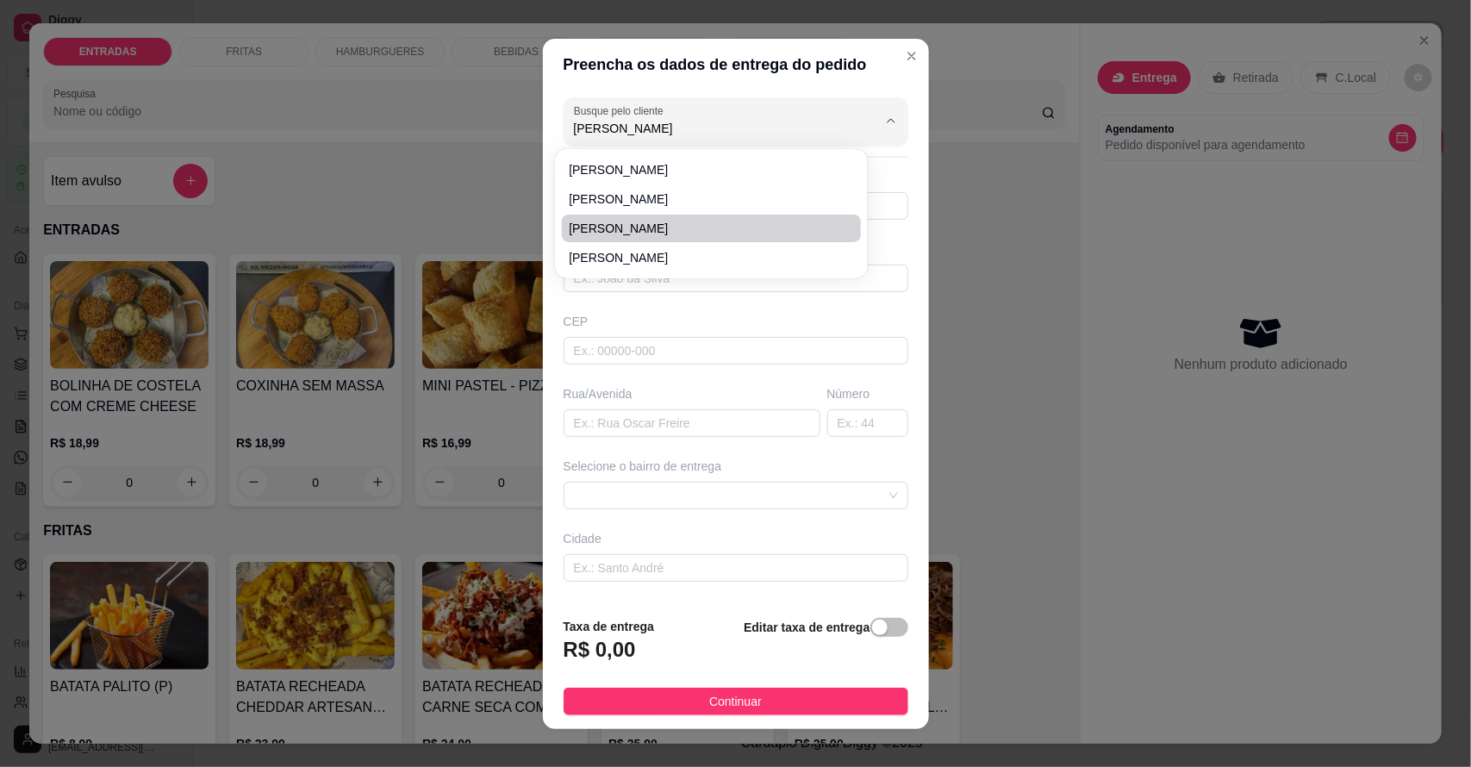
type input "sn"
type input "Salitre"
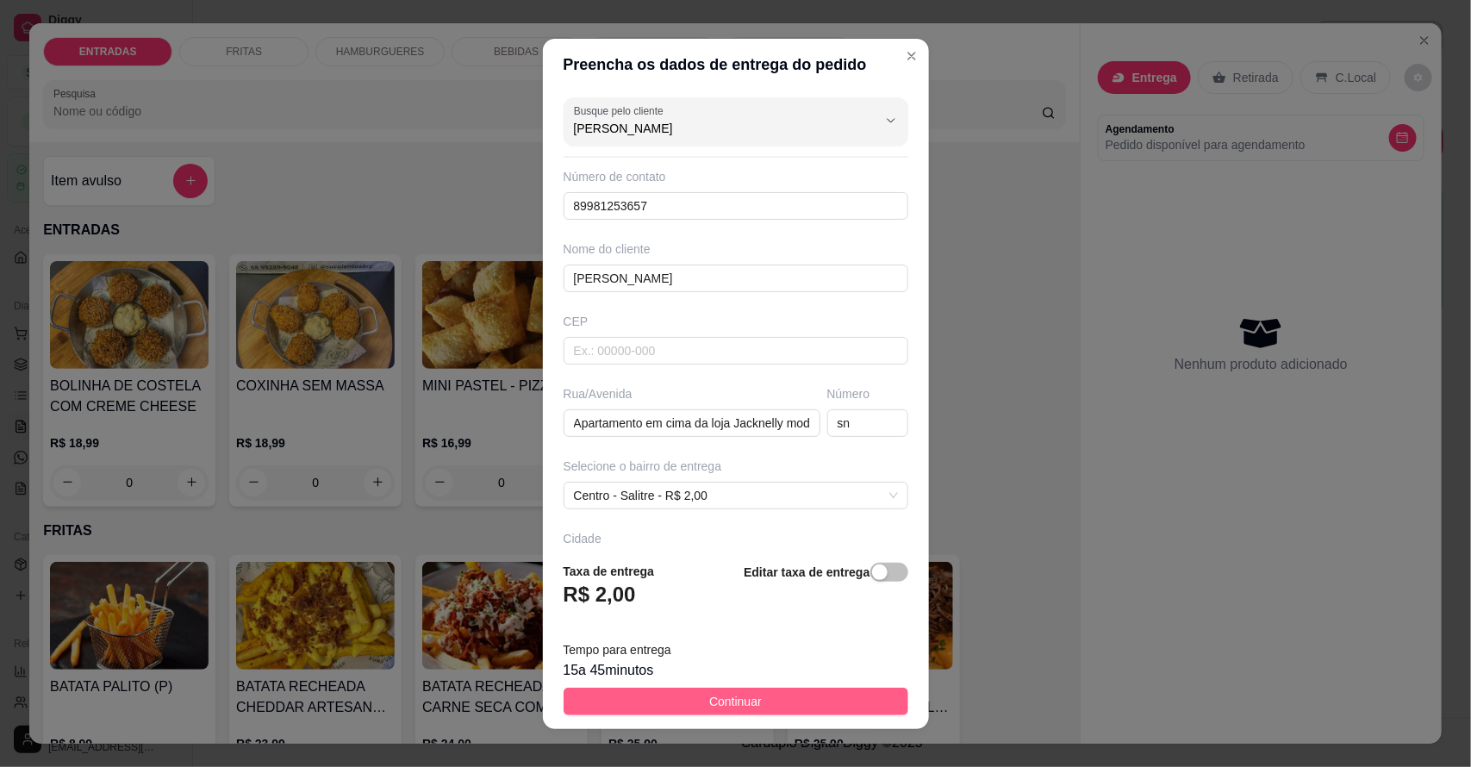
click at [672, 703] on button "Continuar" at bounding box center [735, 701] width 345 height 28
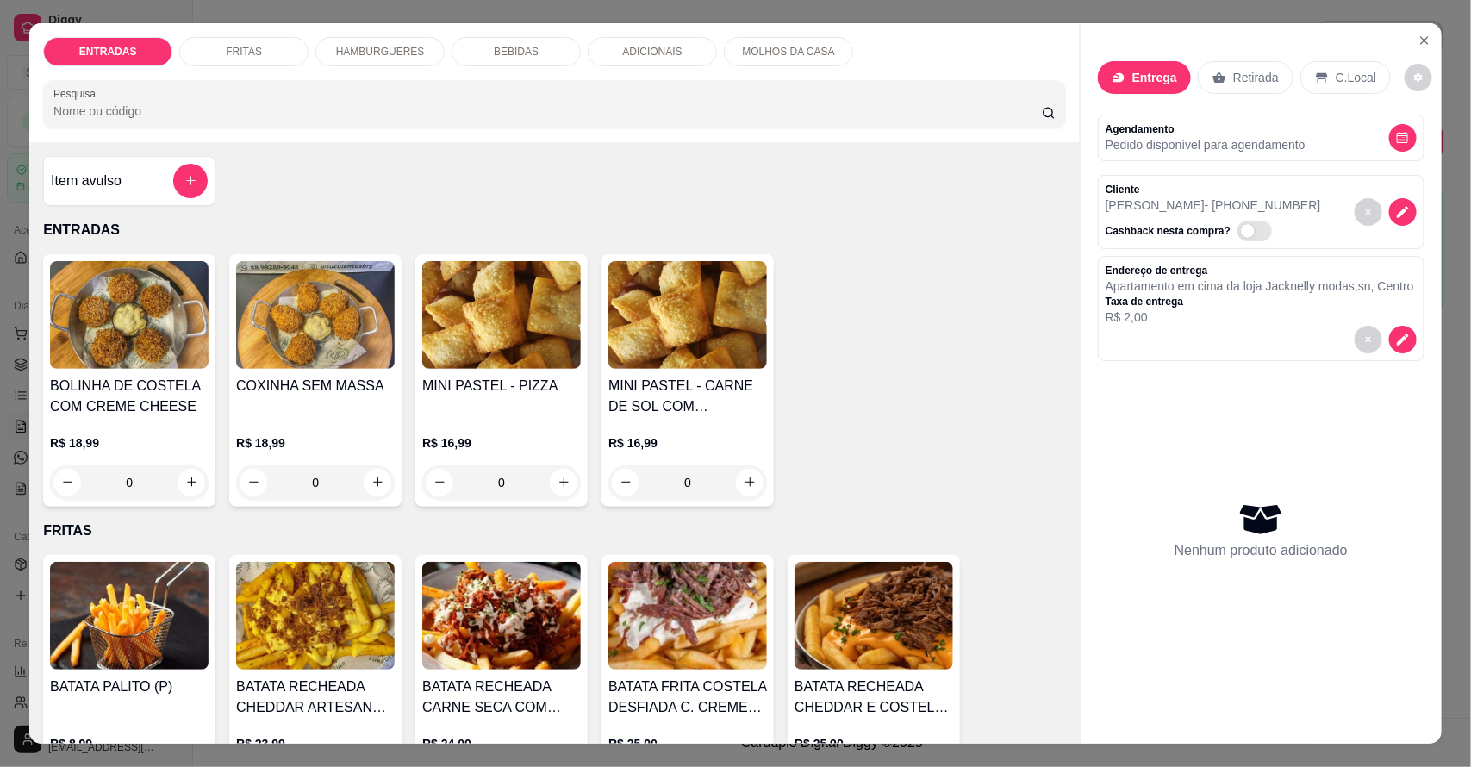
click at [390, 39] on div "HAMBURGUERES" at bounding box center [379, 51] width 129 height 29
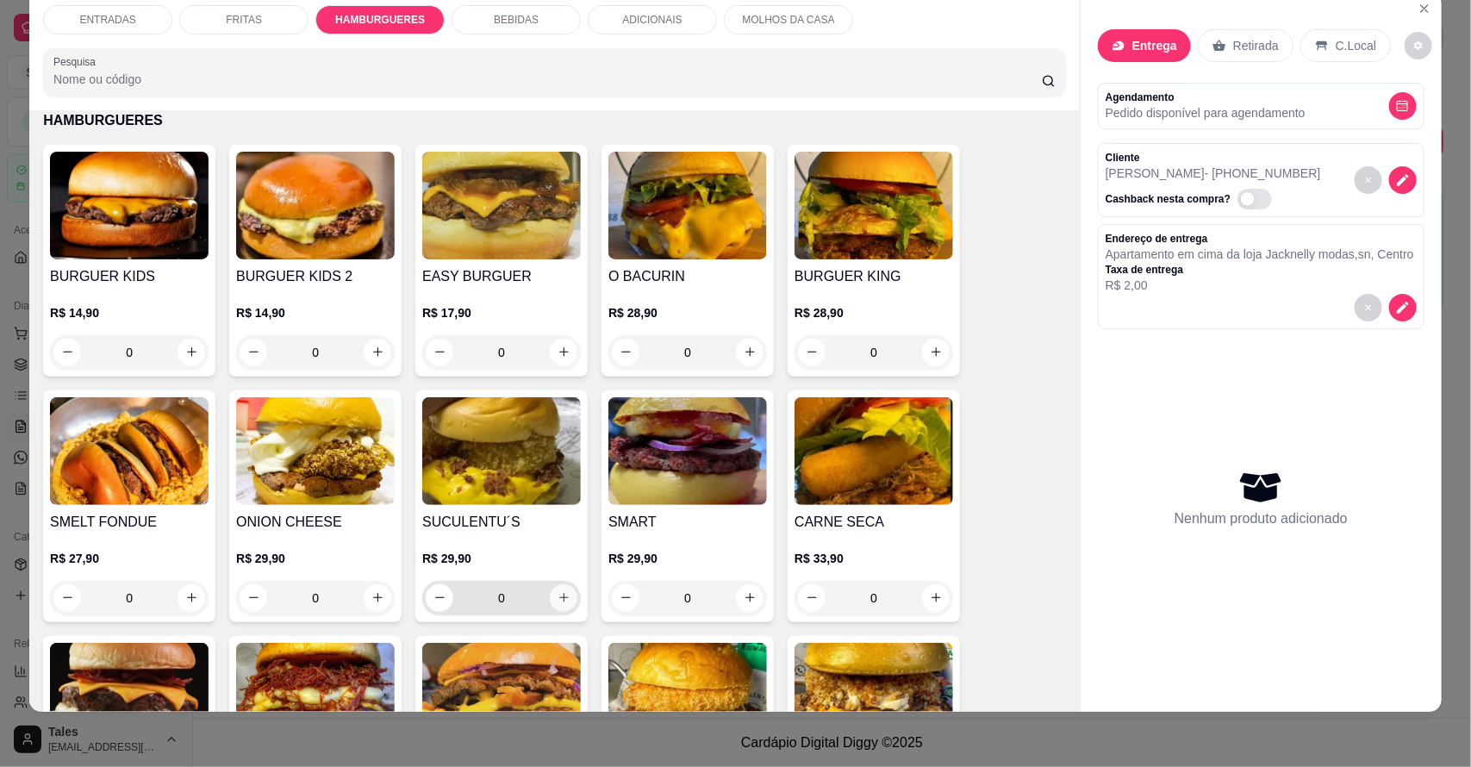
click at [557, 592] on icon "increase-product-quantity" at bounding box center [563, 597] width 13 height 13
type input "1"
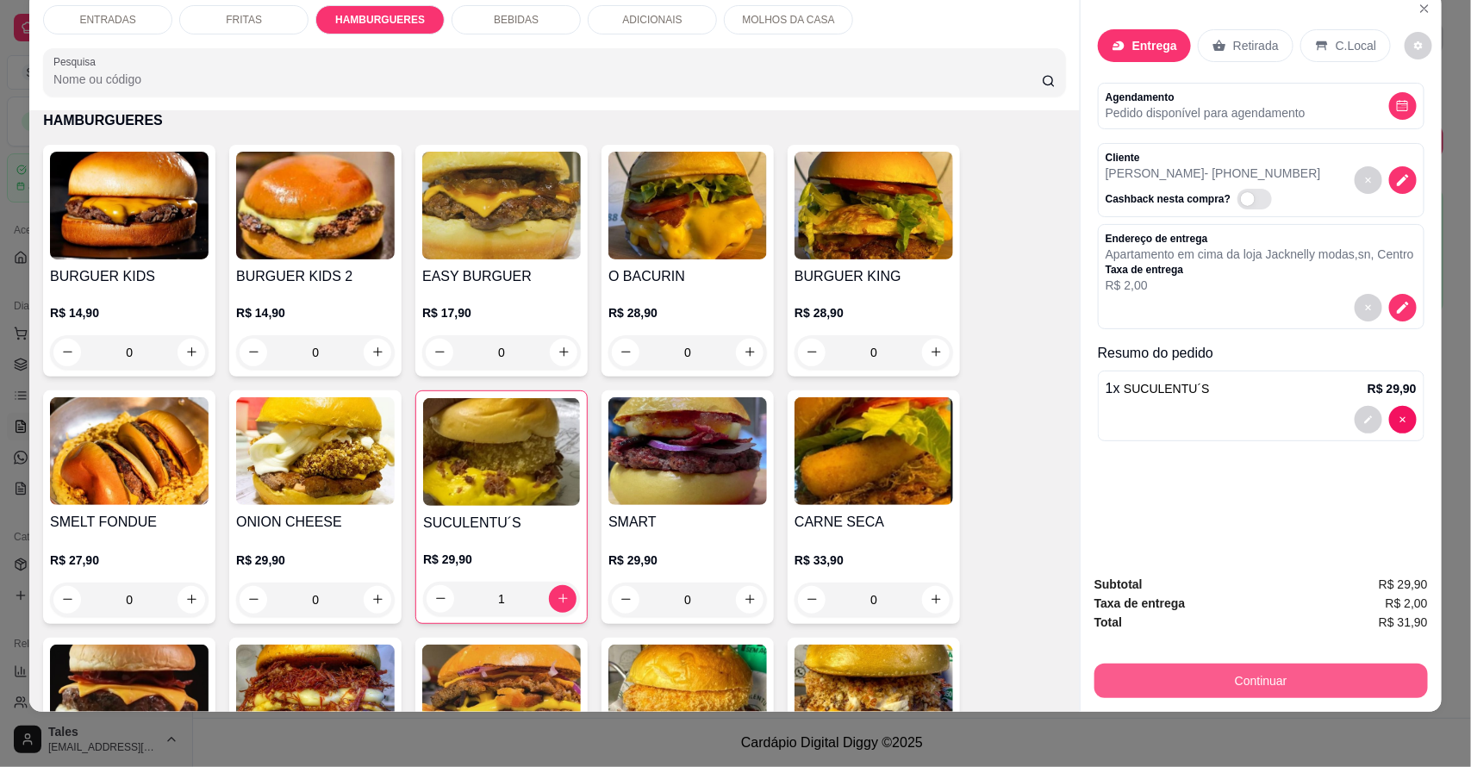
click at [1230, 683] on button "Continuar" at bounding box center [1260, 680] width 333 height 34
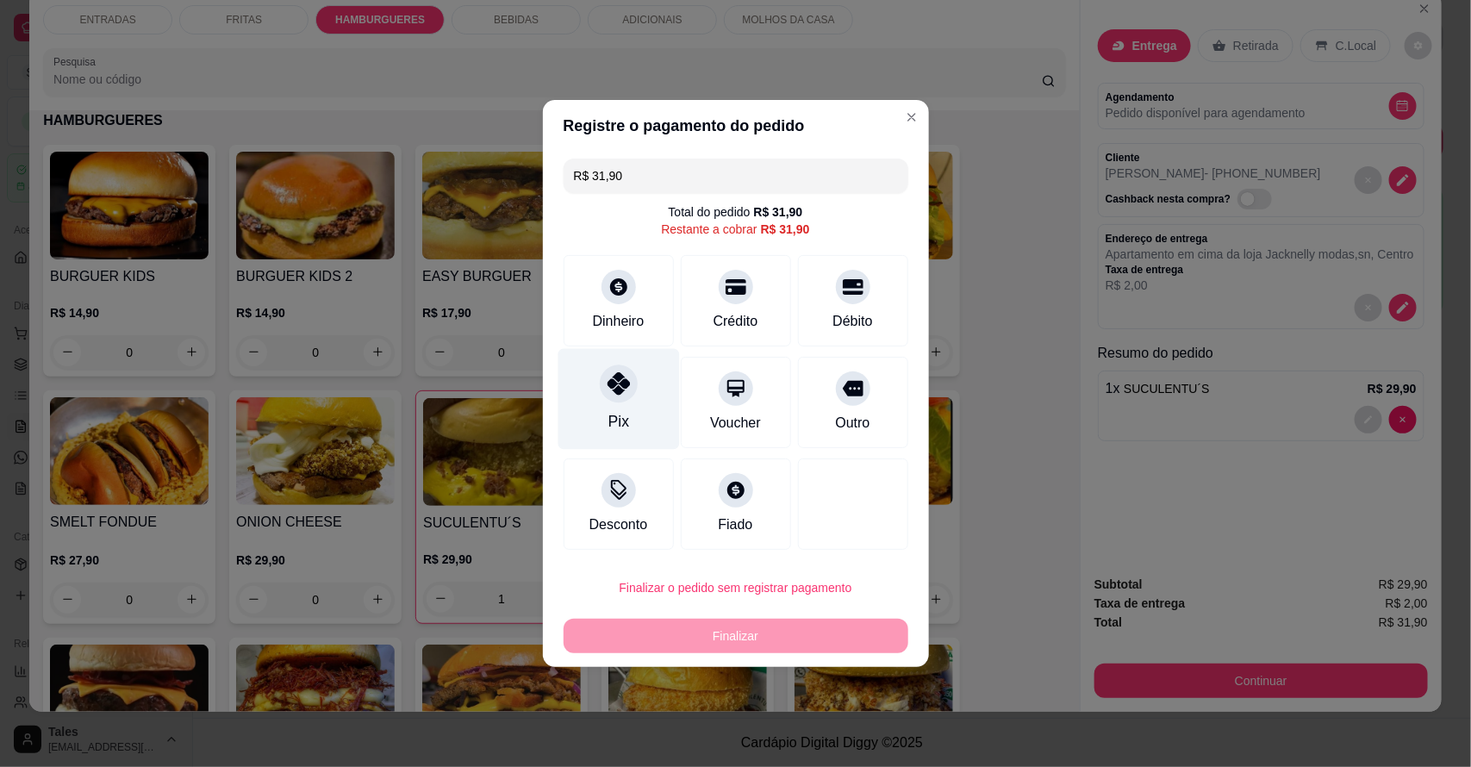
click at [620, 411] on div "Pix" at bounding box center [617, 399] width 121 height 101
type input "R$ 0,00"
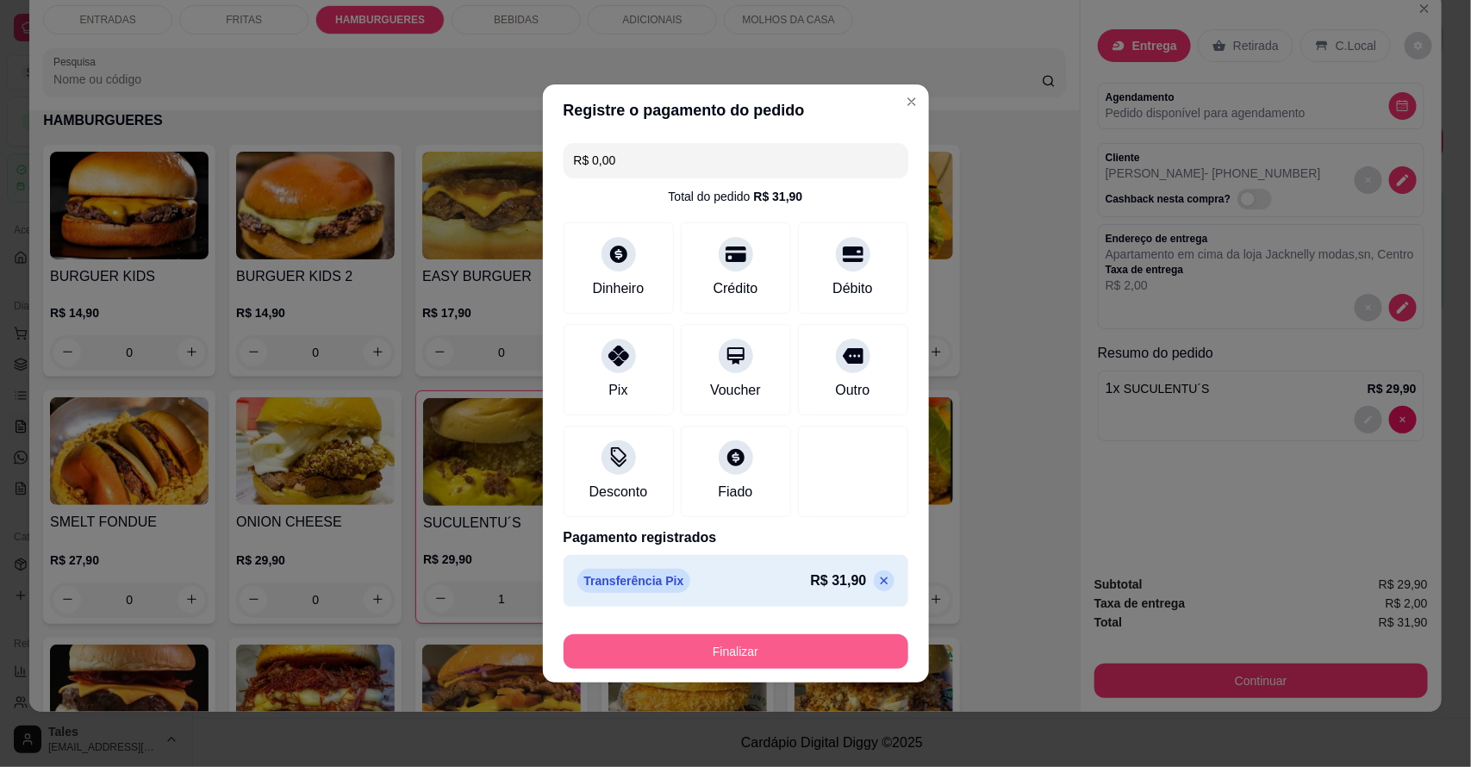
click at [706, 652] on button "Finalizar" at bounding box center [735, 651] width 345 height 34
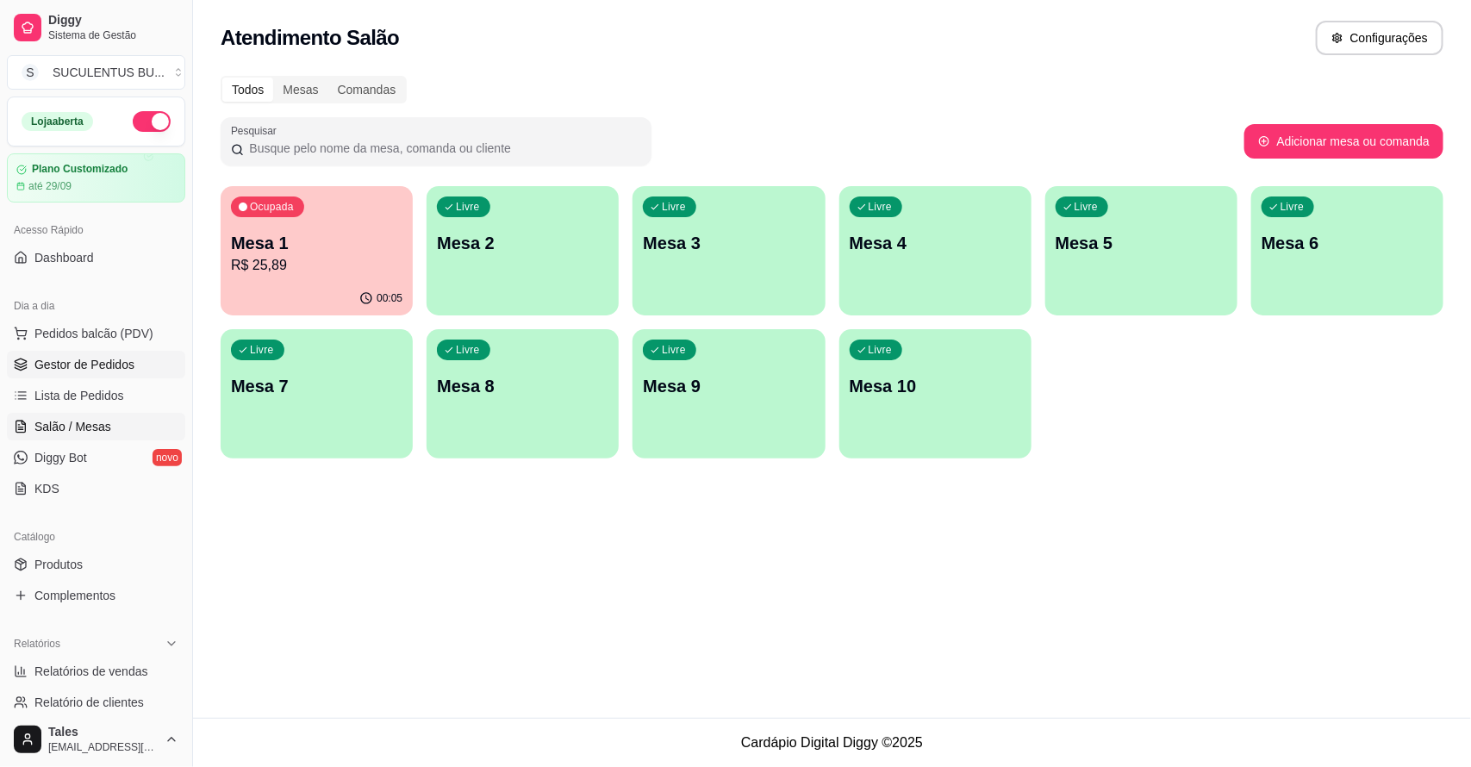
click at [127, 358] on span "Gestor de Pedidos" at bounding box center [84, 364] width 100 height 17
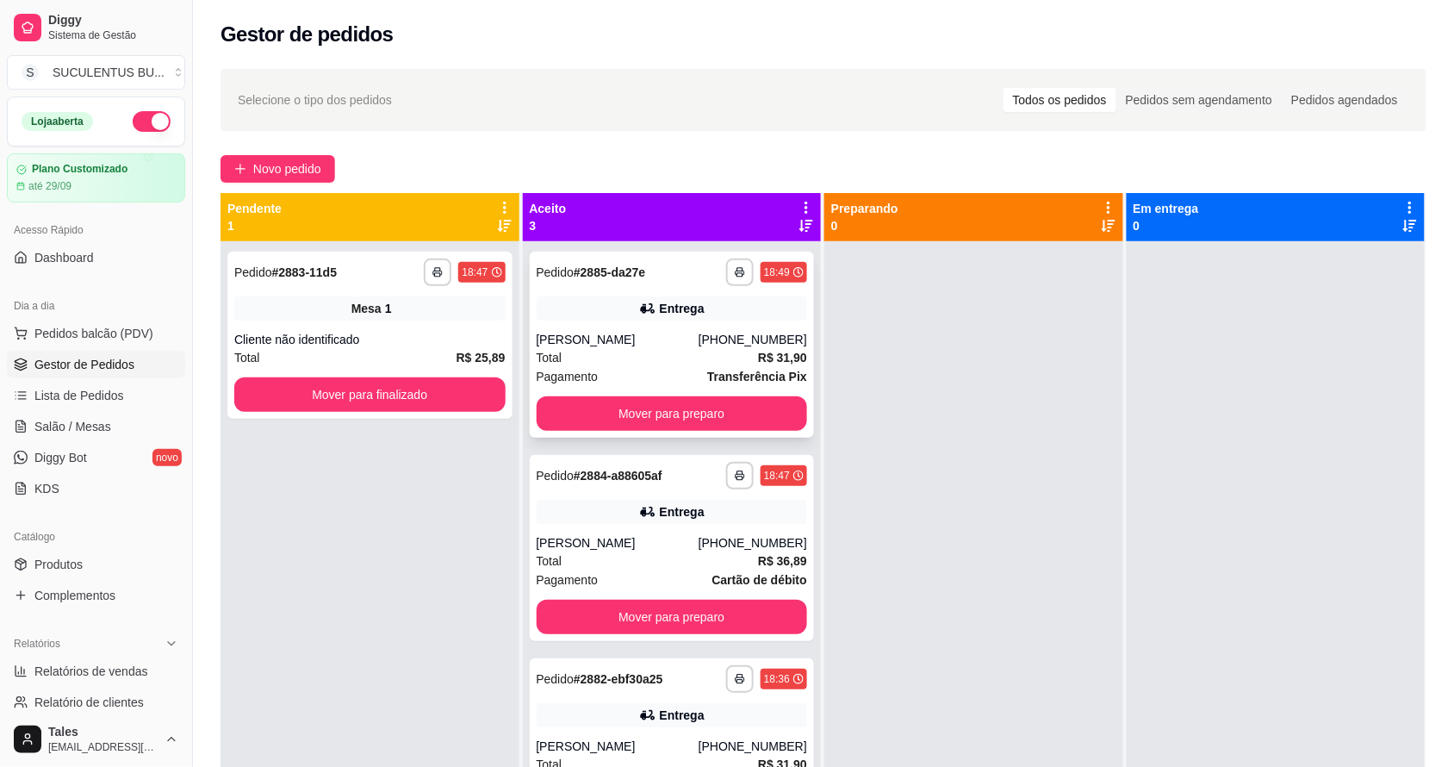
click at [630, 356] on div "Total R$ 31,90" at bounding box center [672, 357] width 271 height 19
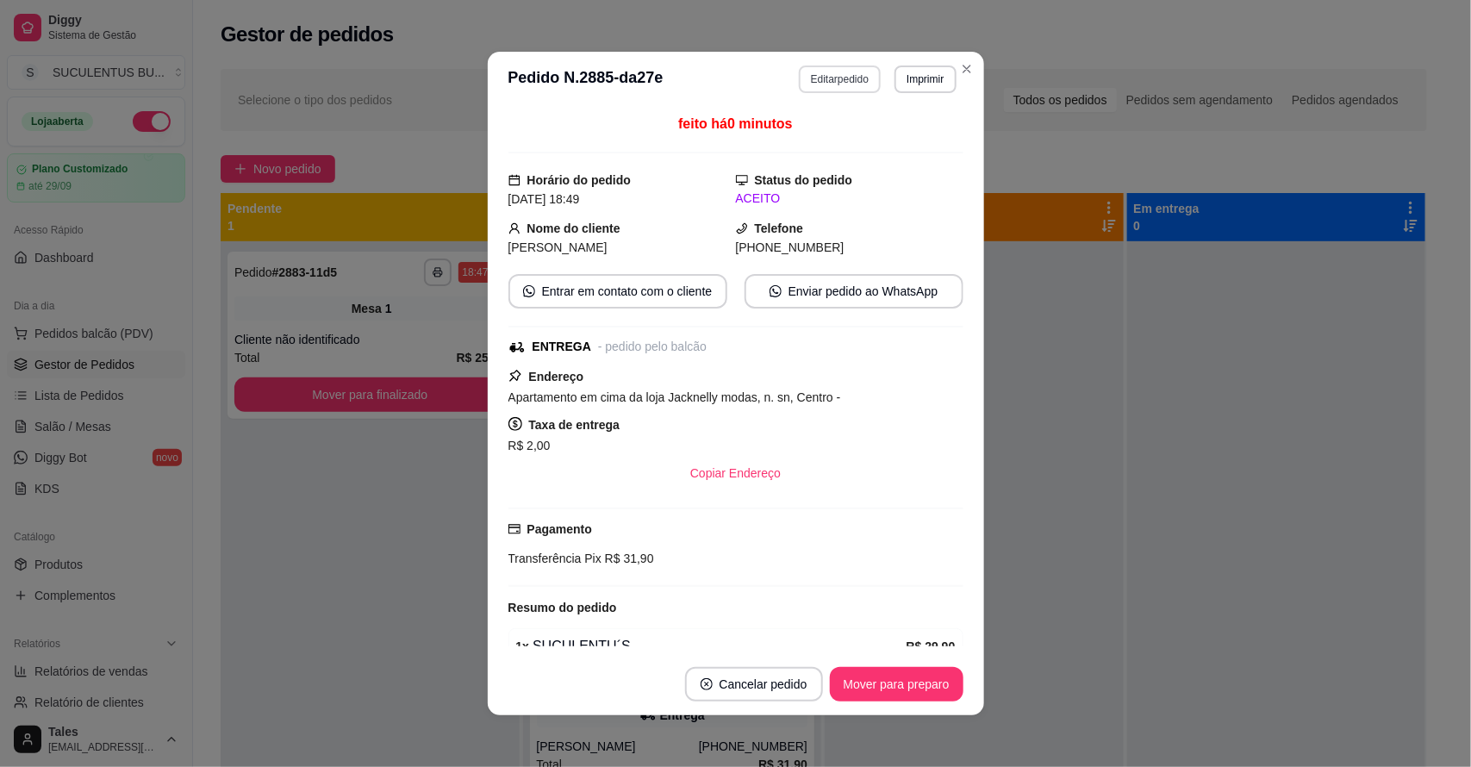
click at [825, 78] on button "Editar pedido" at bounding box center [840, 79] width 82 height 28
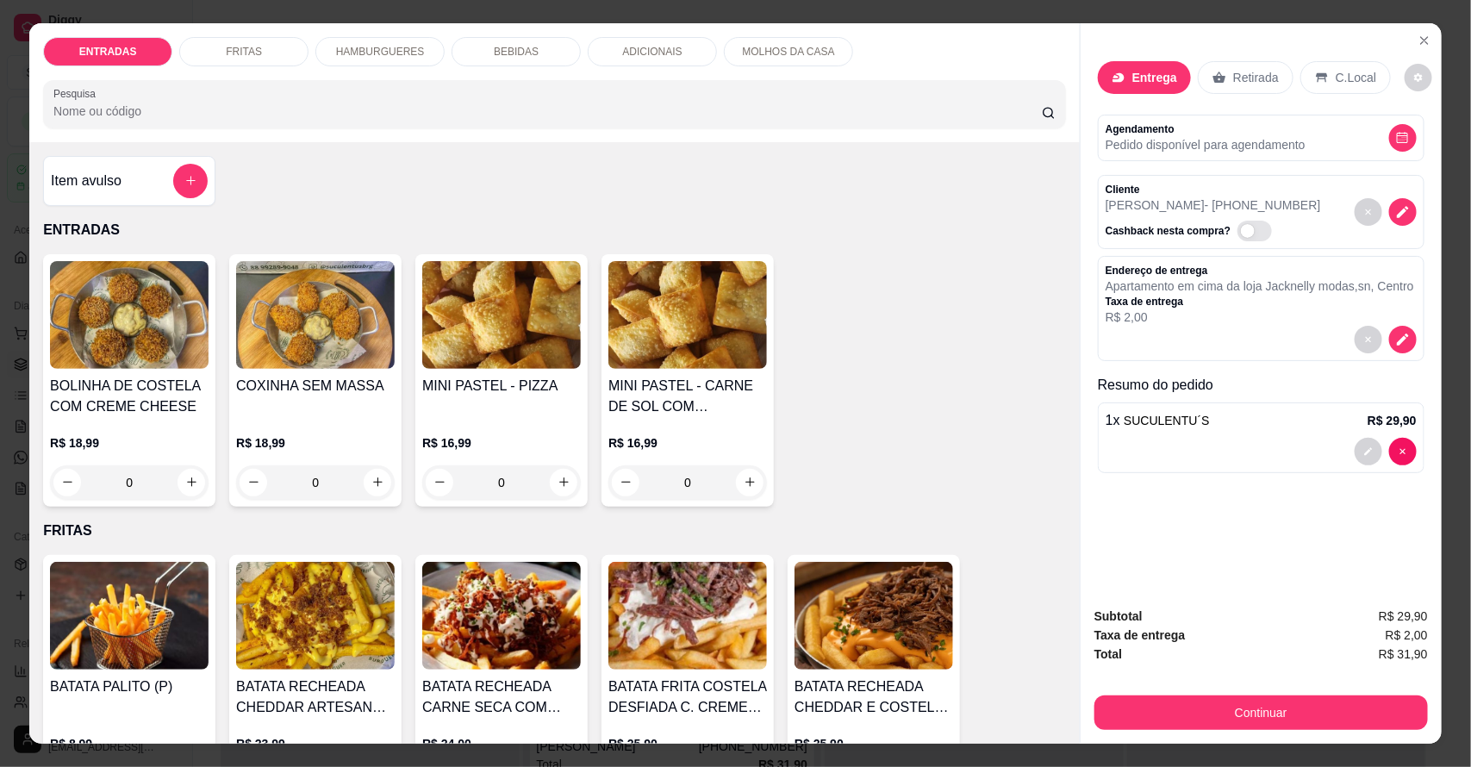
click at [515, 57] on p "BEBIDAS" at bounding box center [516, 52] width 45 height 14
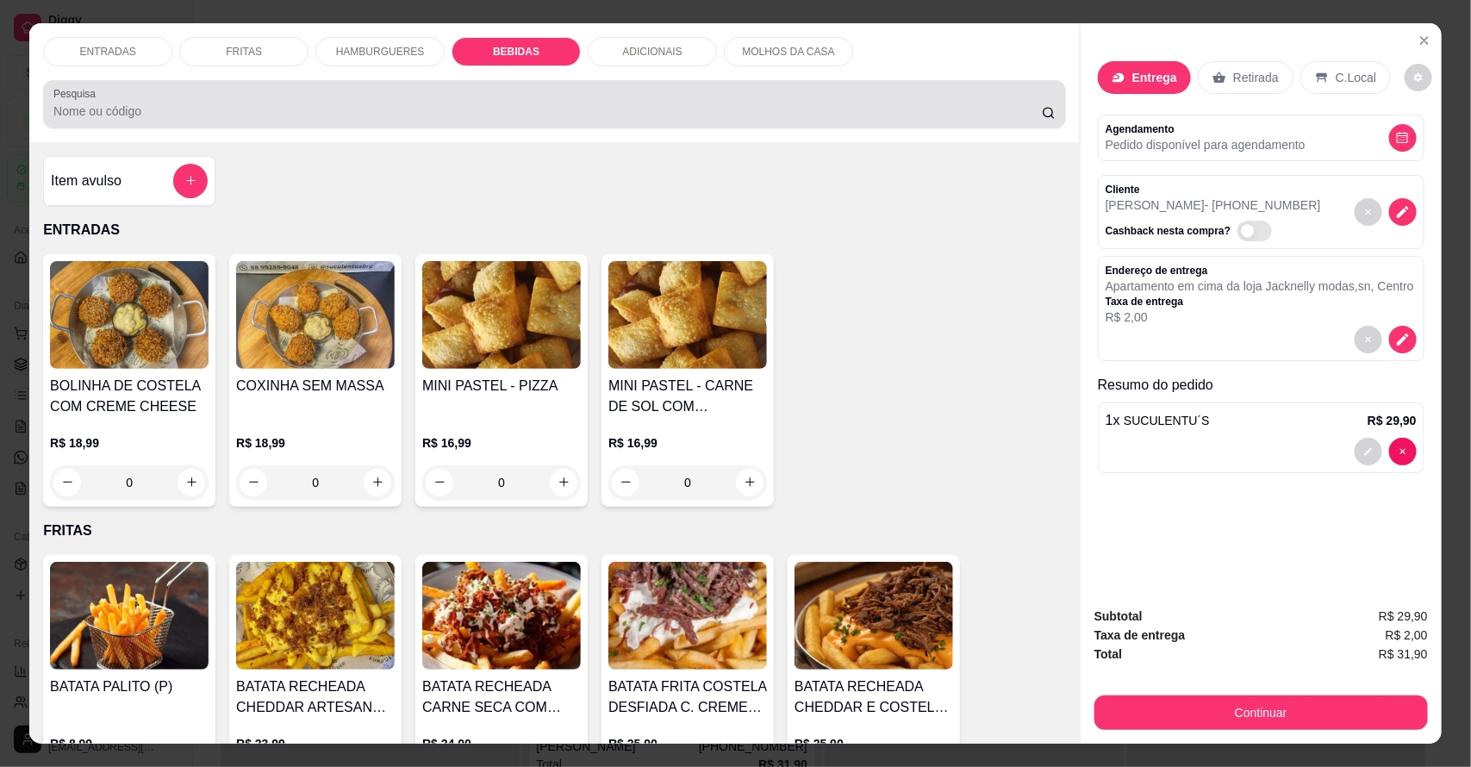
scroll to position [32, 0]
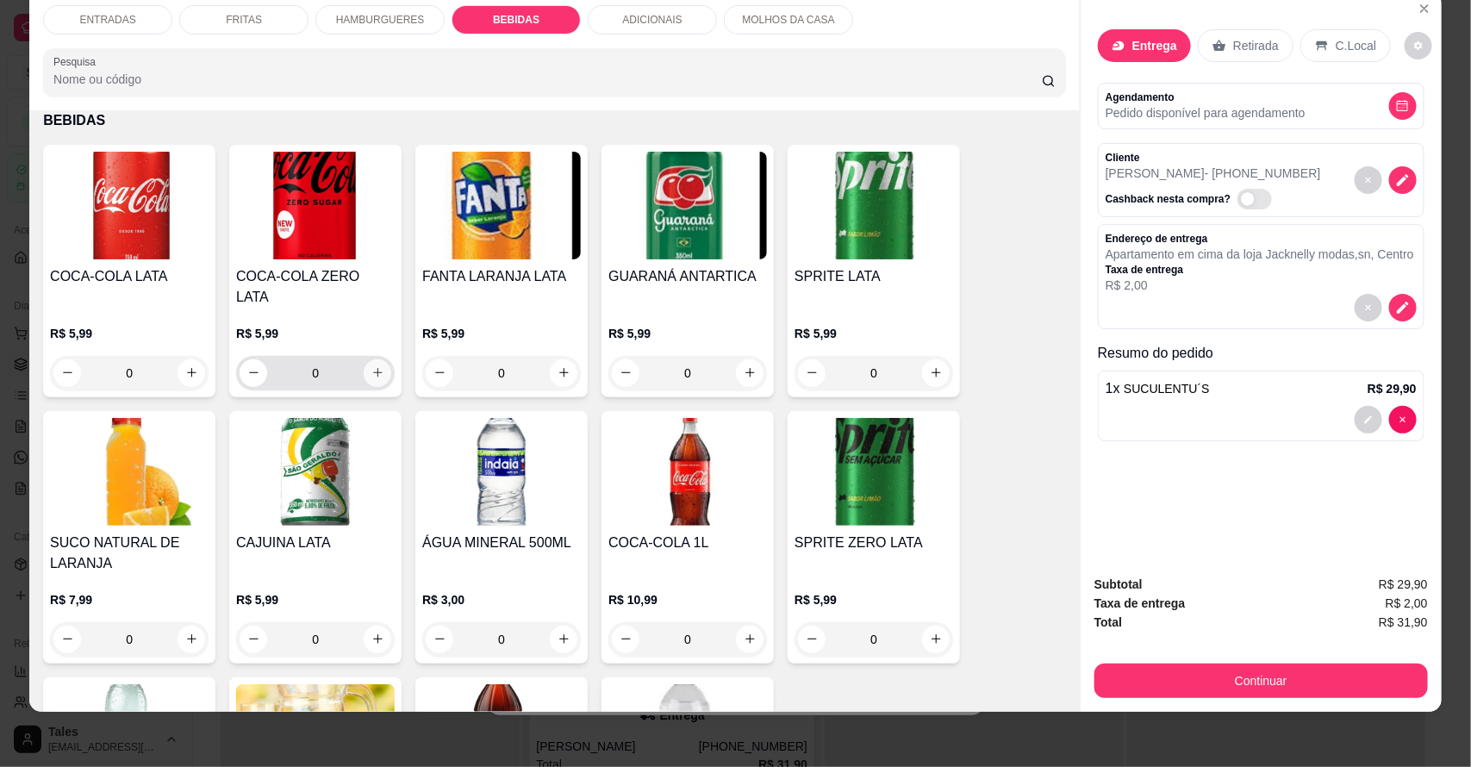
click at [371, 366] on icon "increase-product-quantity" at bounding box center [377, 372] width 13 height 13
type input "1"
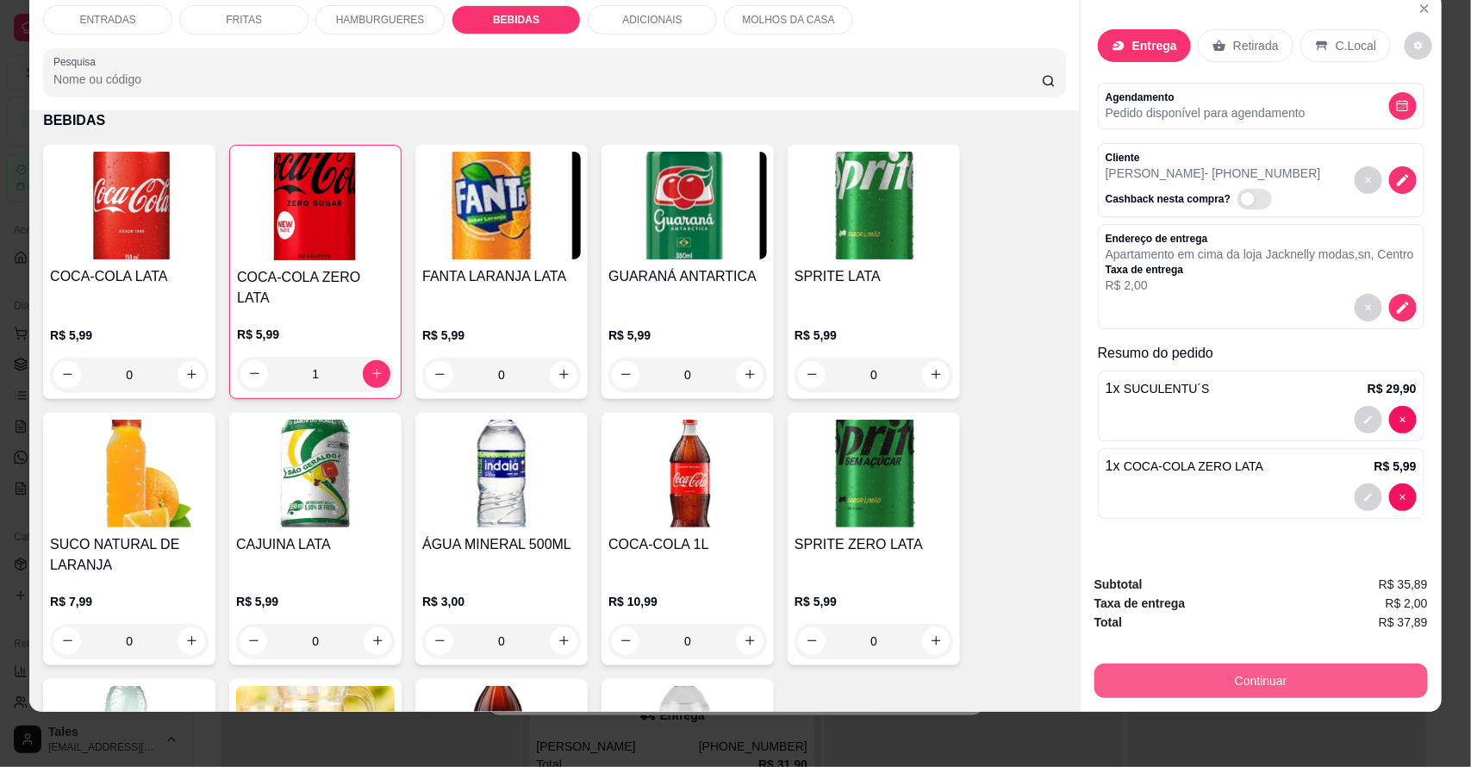
click at [1191, 674] on button "Continuar" at bounding box center [1260, 680] width 333 height 34
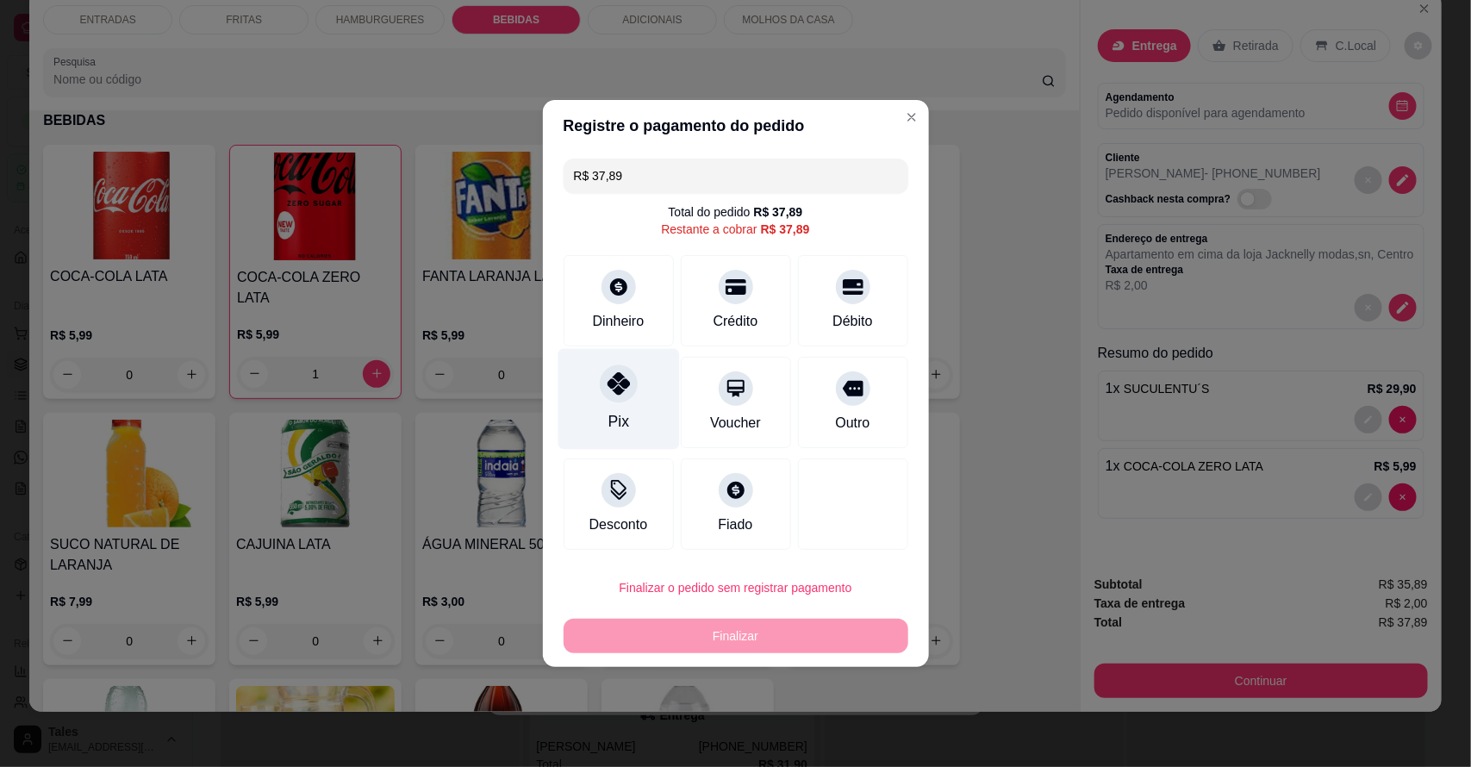
click at [616, 392] on icon at bounding box center [617, 383] width 22 height 22
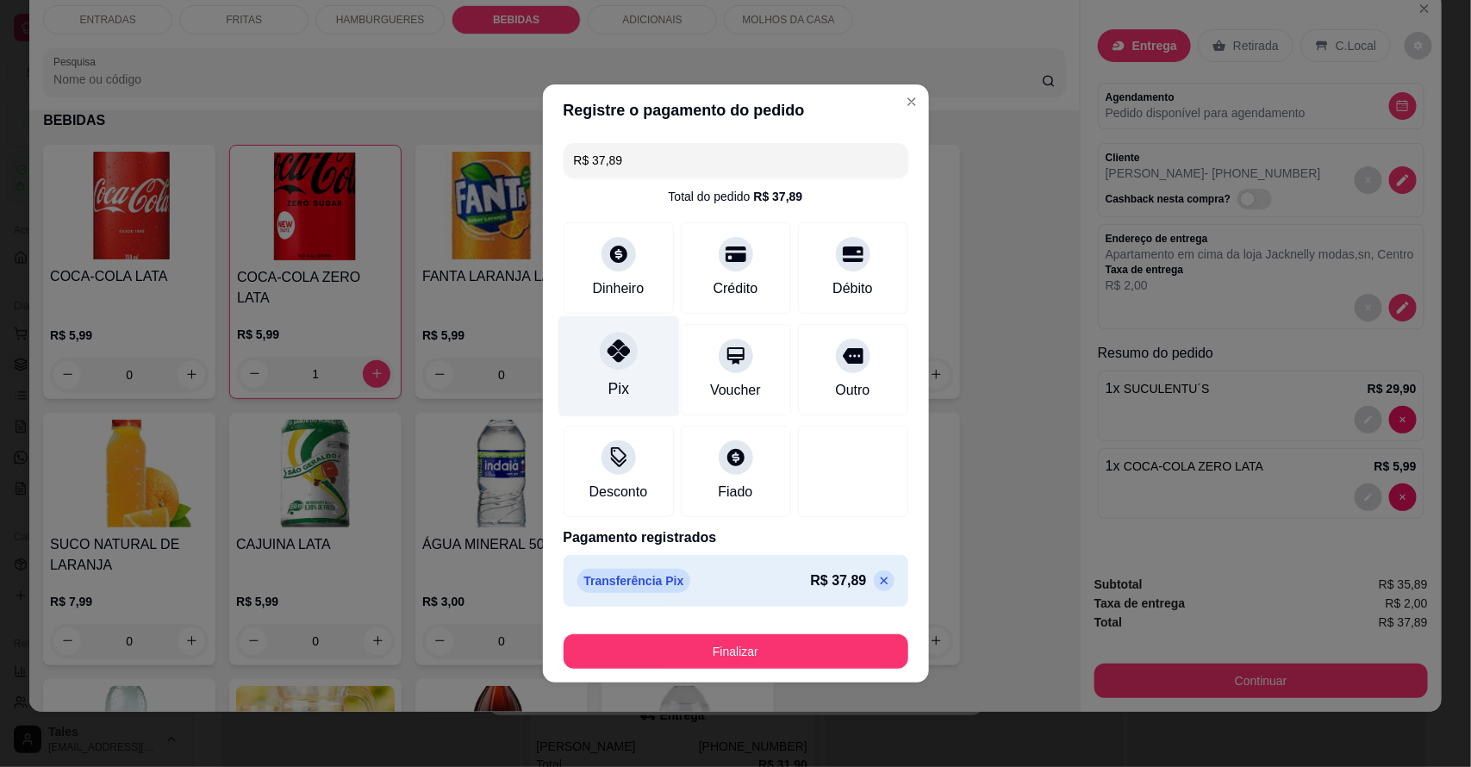
type input "R$ 0,00"
click at [763, 651] on button "Finalizar" at bounding box center [735, 651] width 345 height 34
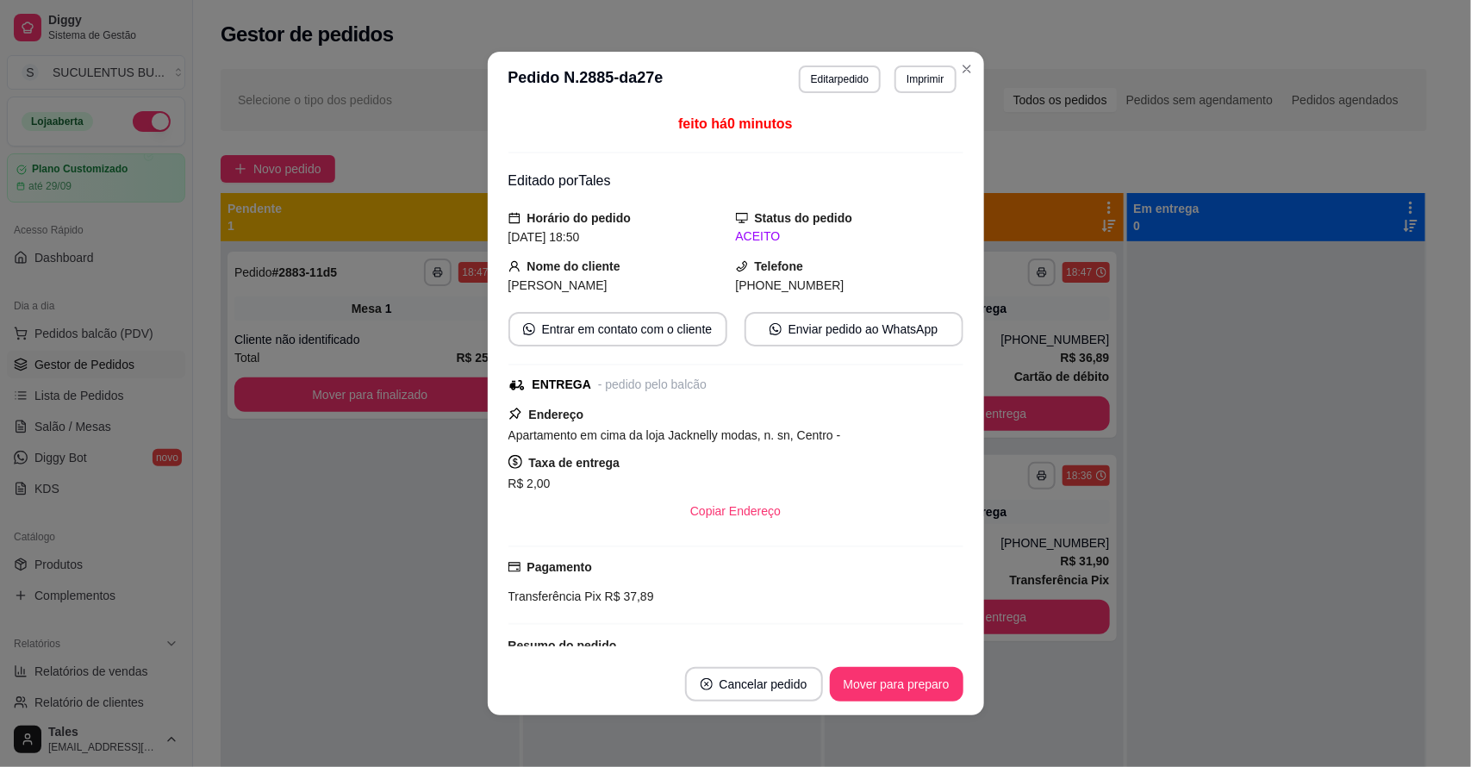
click at [862, 337] on button "Enviar pedido ao WhatsApp" at bounding box center [853, 329] width 219 height 34
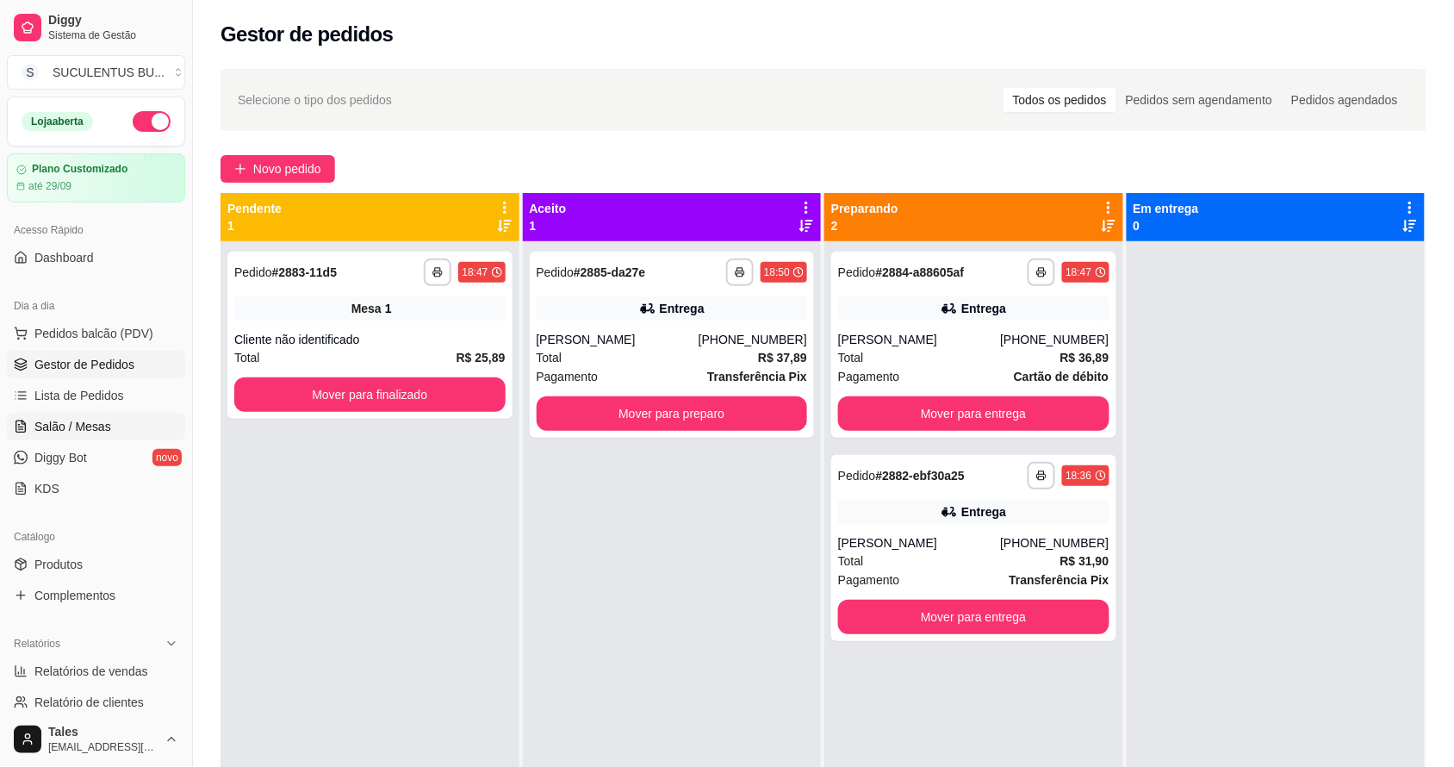
click at [86, 433] on span "Salão / Mesas" at bounding box center [72, 426] width 77 height 17
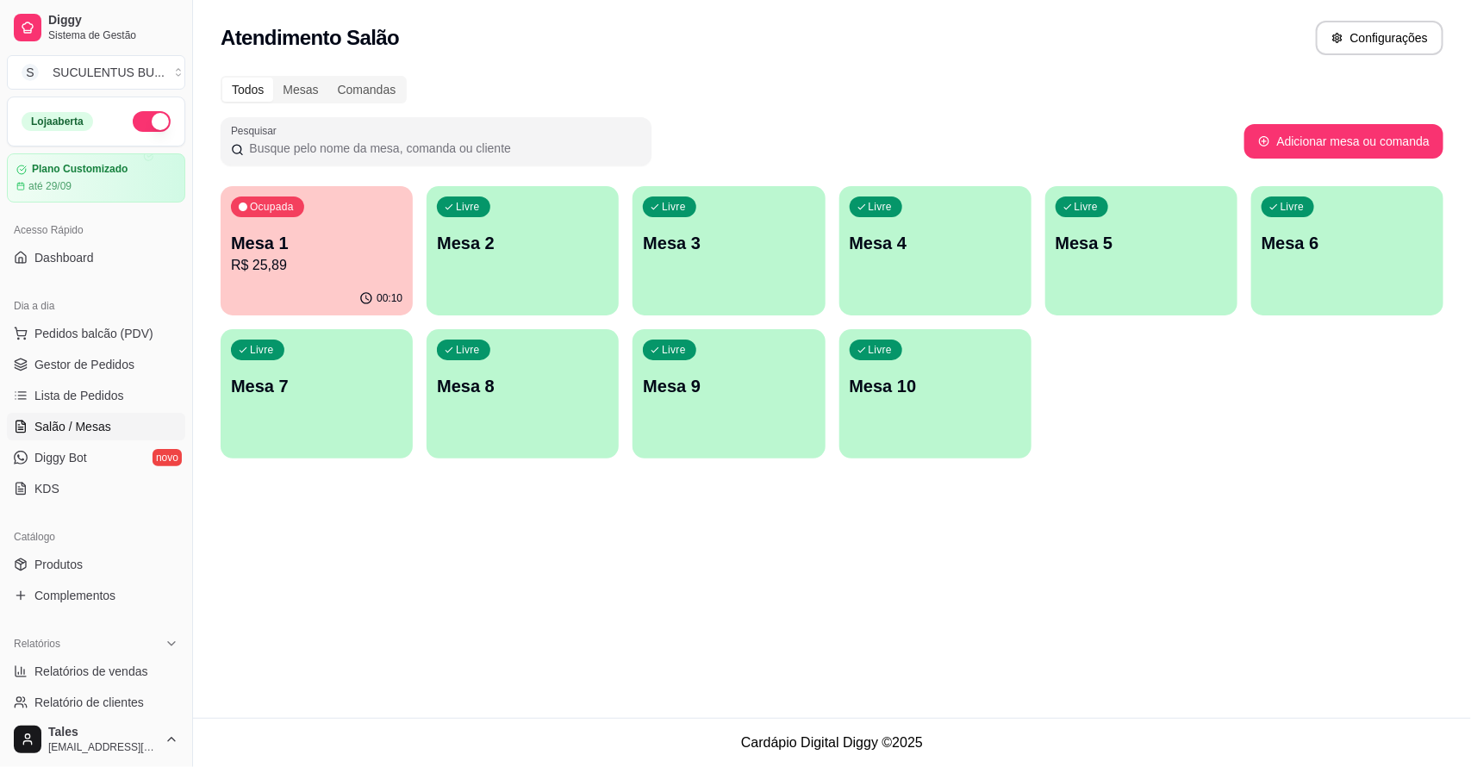
click at [314, 246] on p "Mesa 1" at bounding box center [316, 243] width 171 height 24
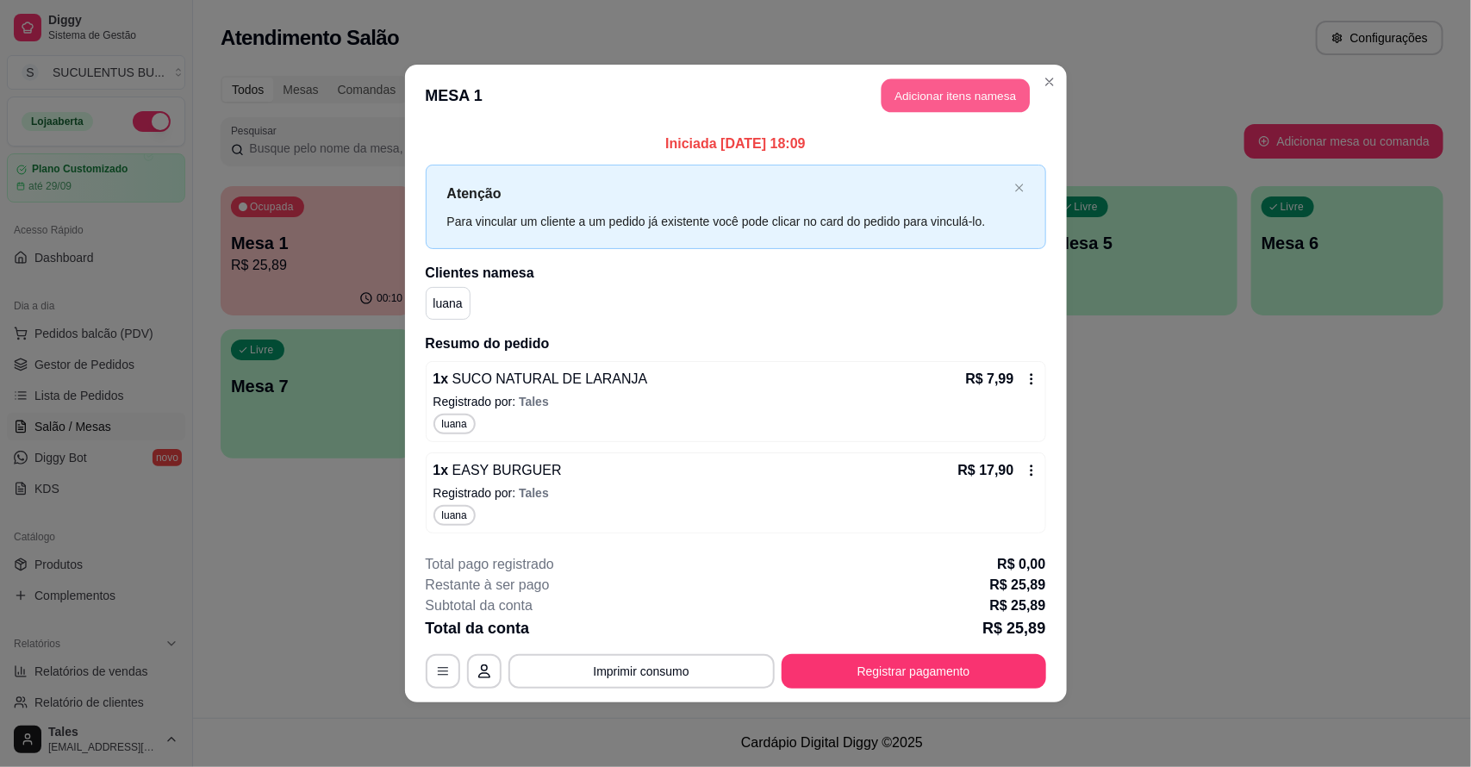
click at [985, 96] on button "Adicionar itens na mesa" at bounding box center [955, 96] width 148 height 34
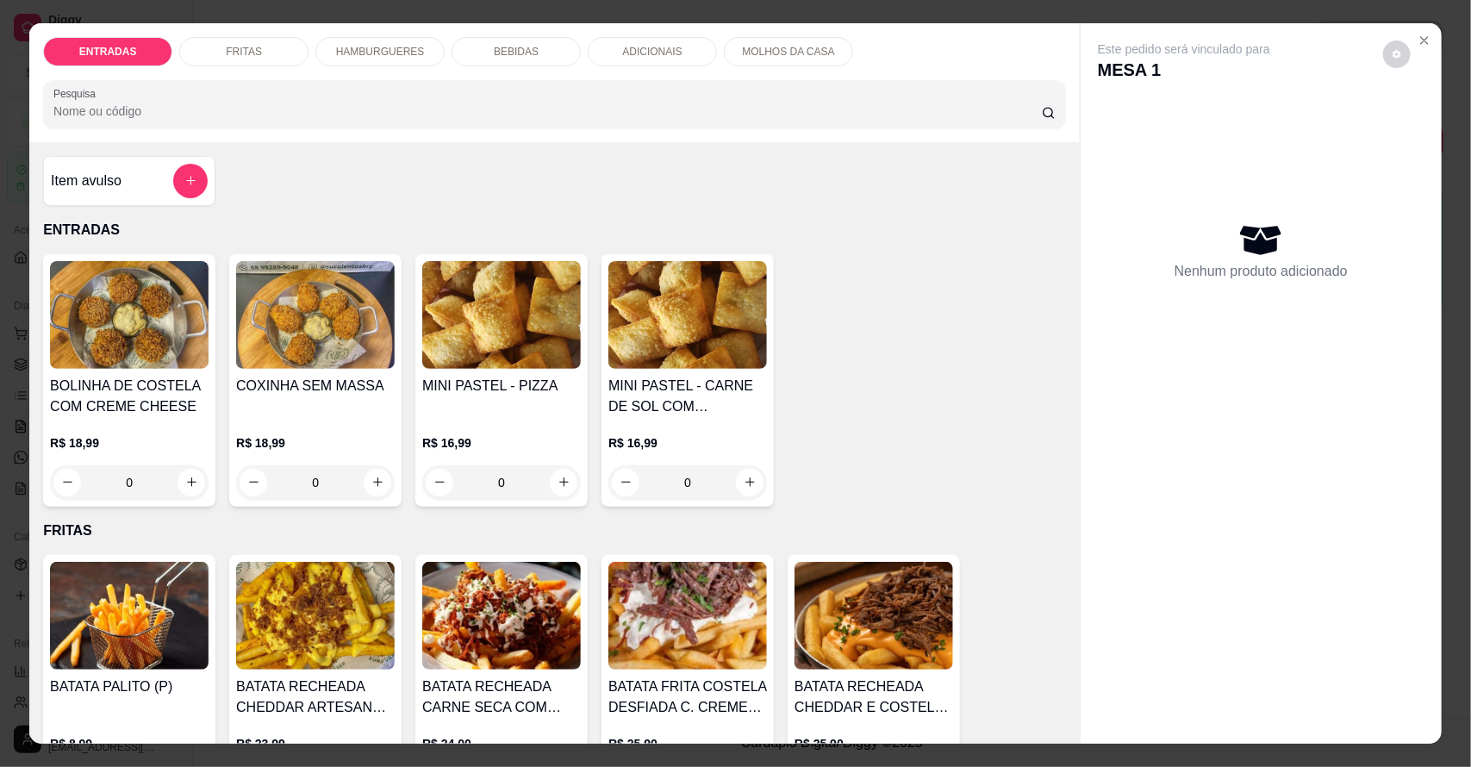
click at [363, 46] on p "HAMBURGUERES" at bounding box center [380, 52] width 89 height 14
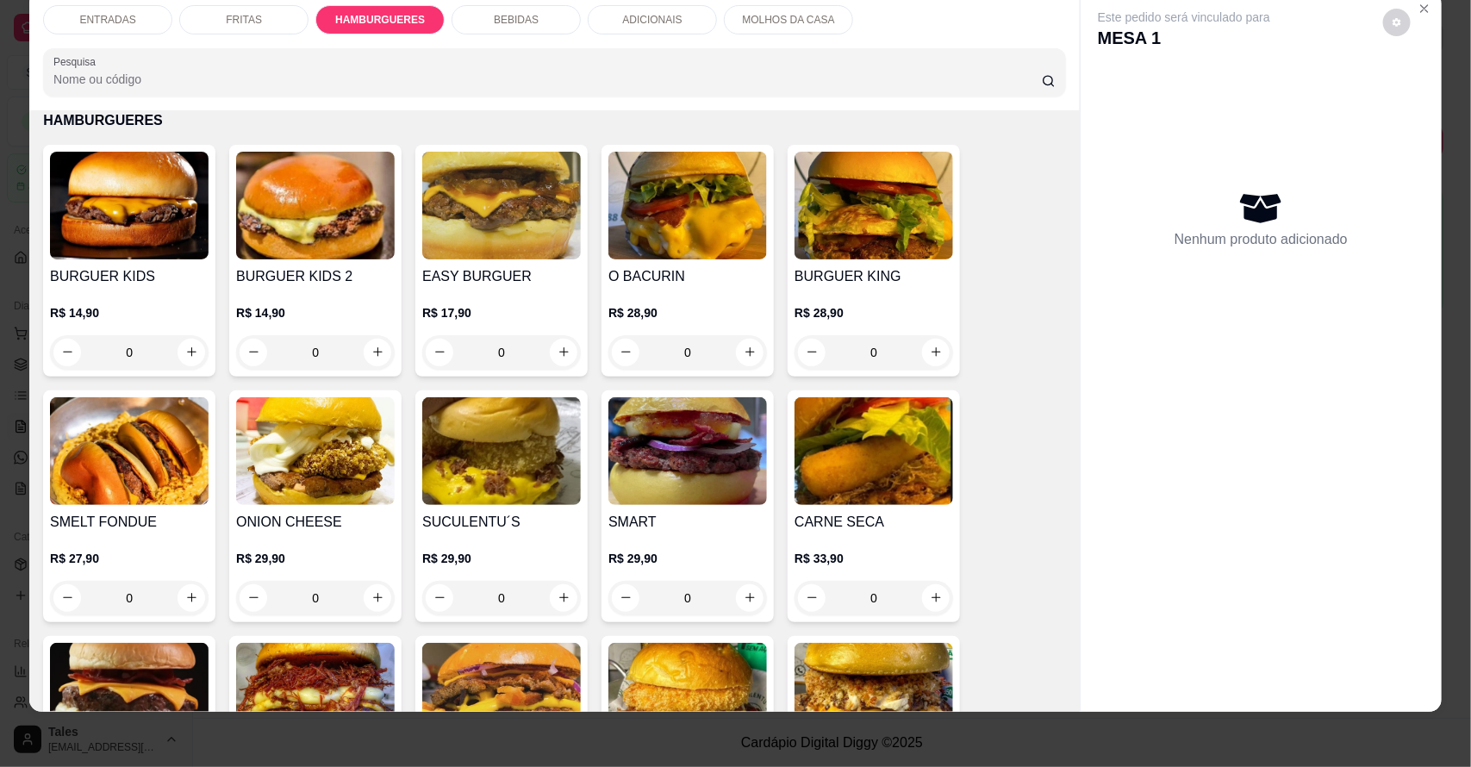
click at [552, 346] on div "0" at bounding box center [501, 352] width 159 height 34
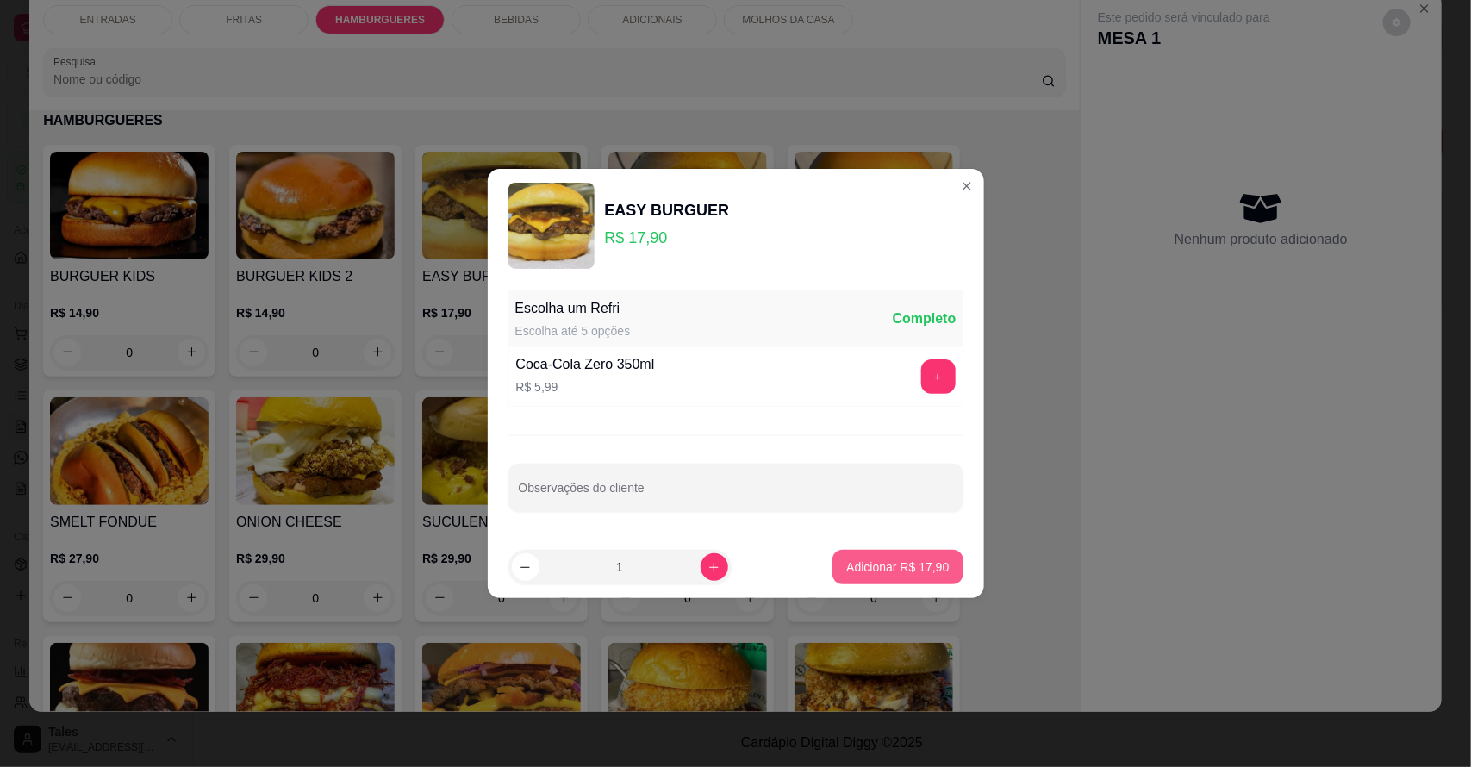
click at [873, 556] on button "Adicionar R$ 17,90" at bounding box center [897, 567] width 130 height 34
type input "1"
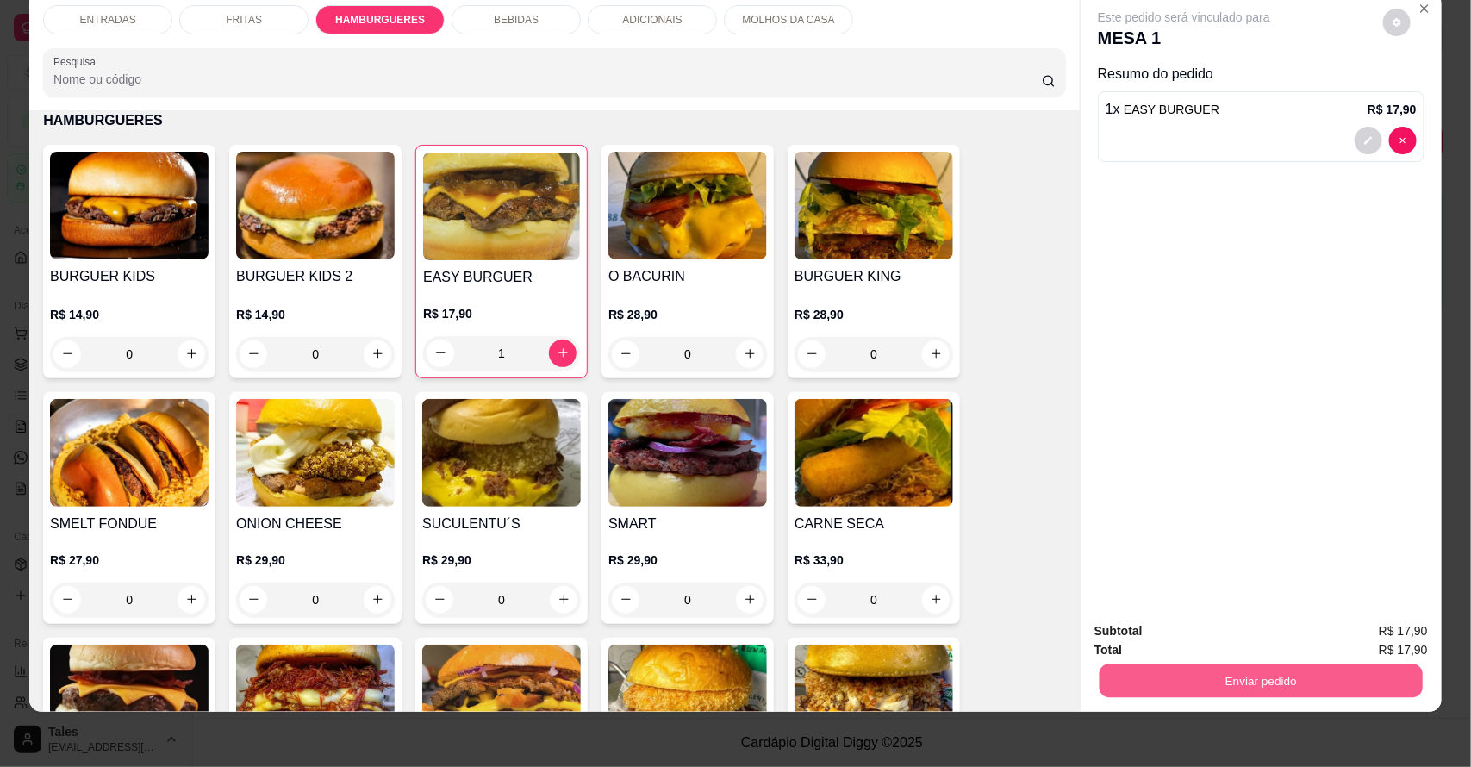
click at [1246, 681] on button "Enviar pedido" at bounding box center [1260, 681] width 323 height 34
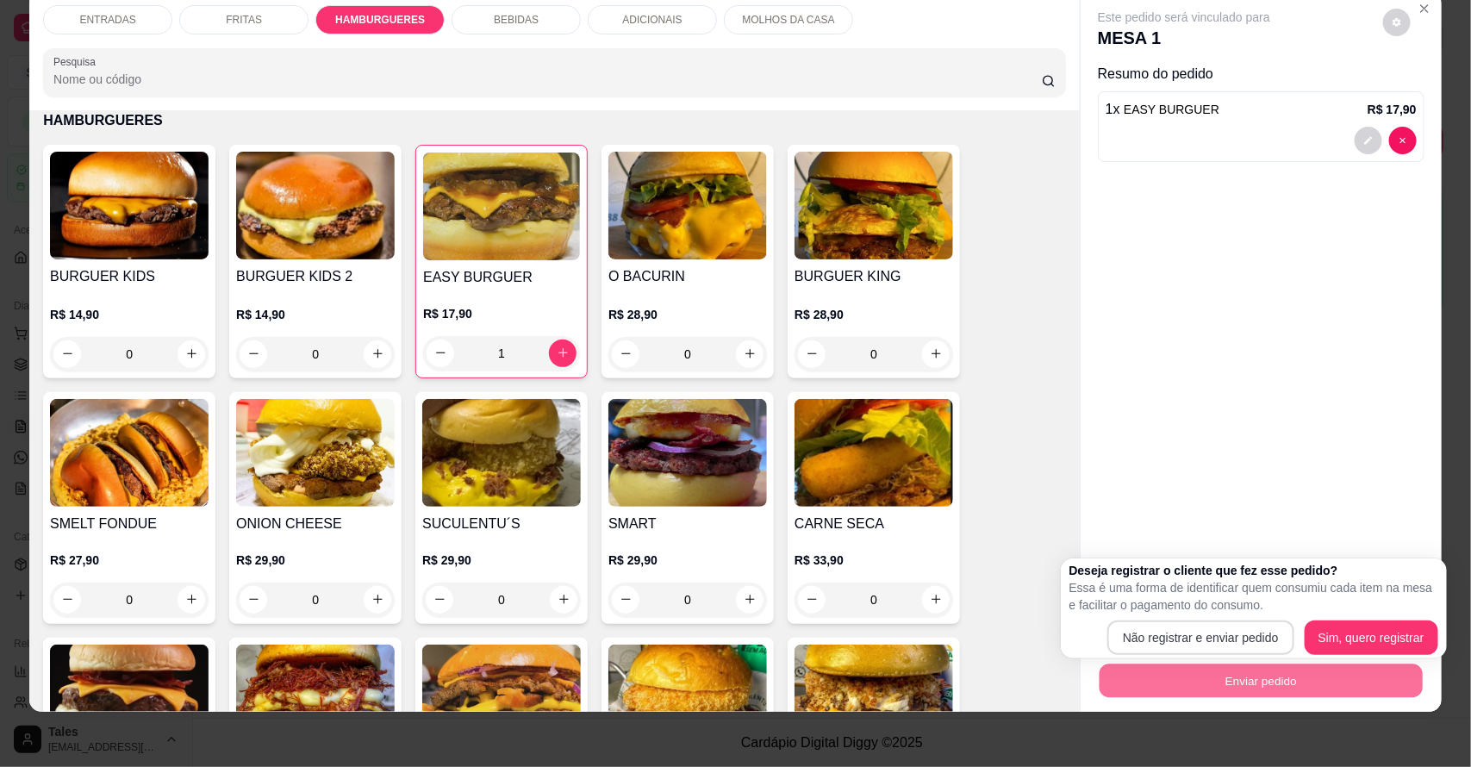
click at [1258, 643] on button "Não registrar e enviar pedido" at bounding box center [1200, 637] width 187 height 34
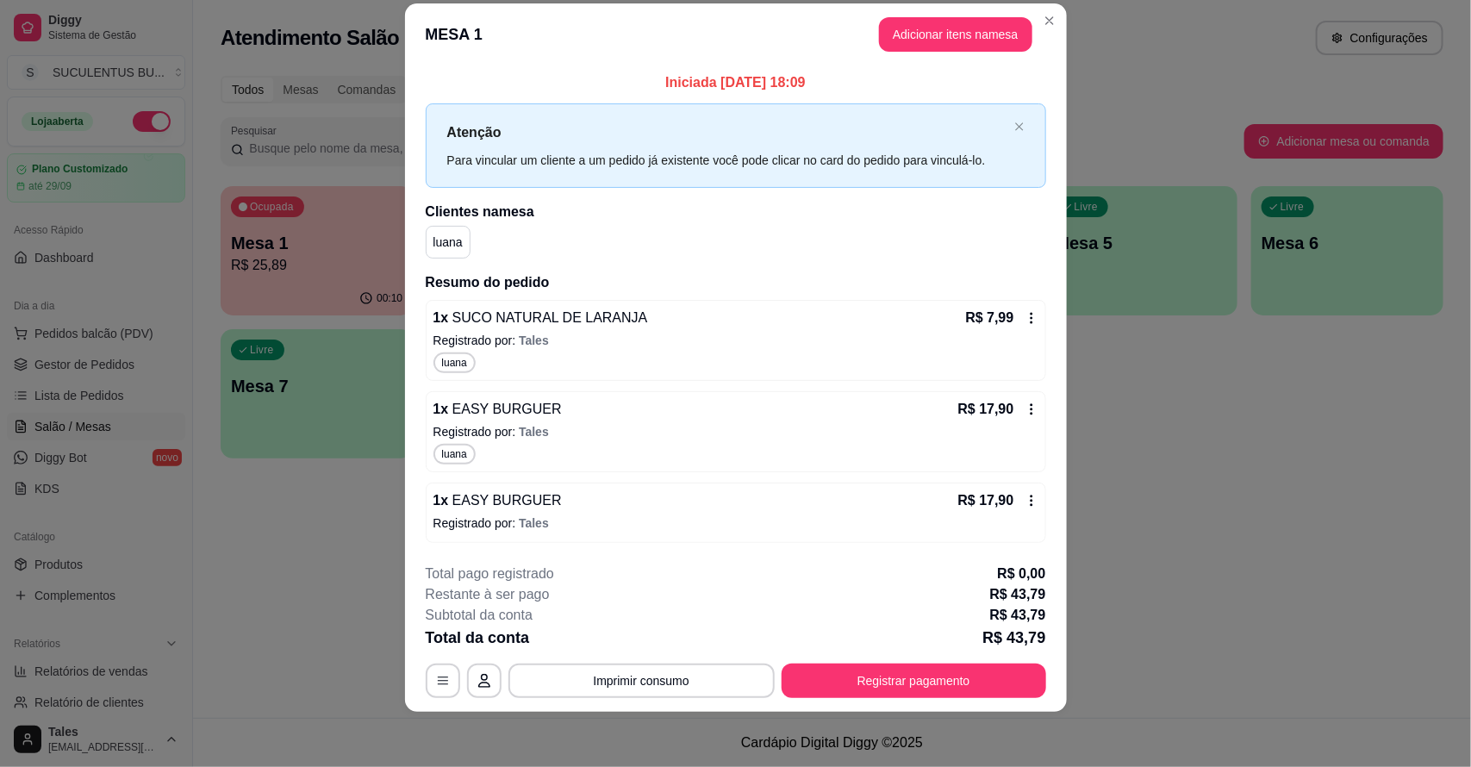
scroll to position [0, 0]
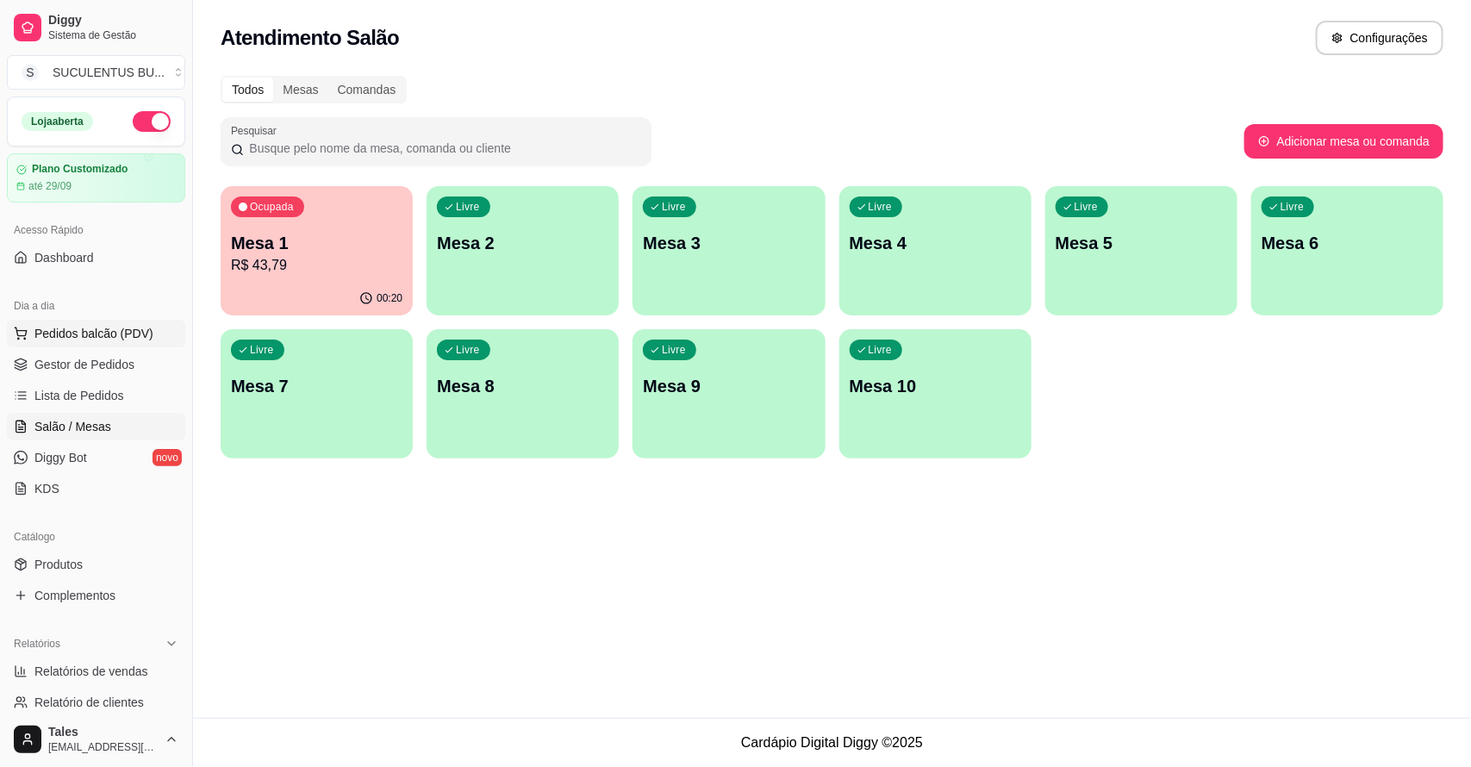
click at [92, 338] on span "Pedidos balcão (PDV)" at bounding box center [93, 333] width 119 height 17
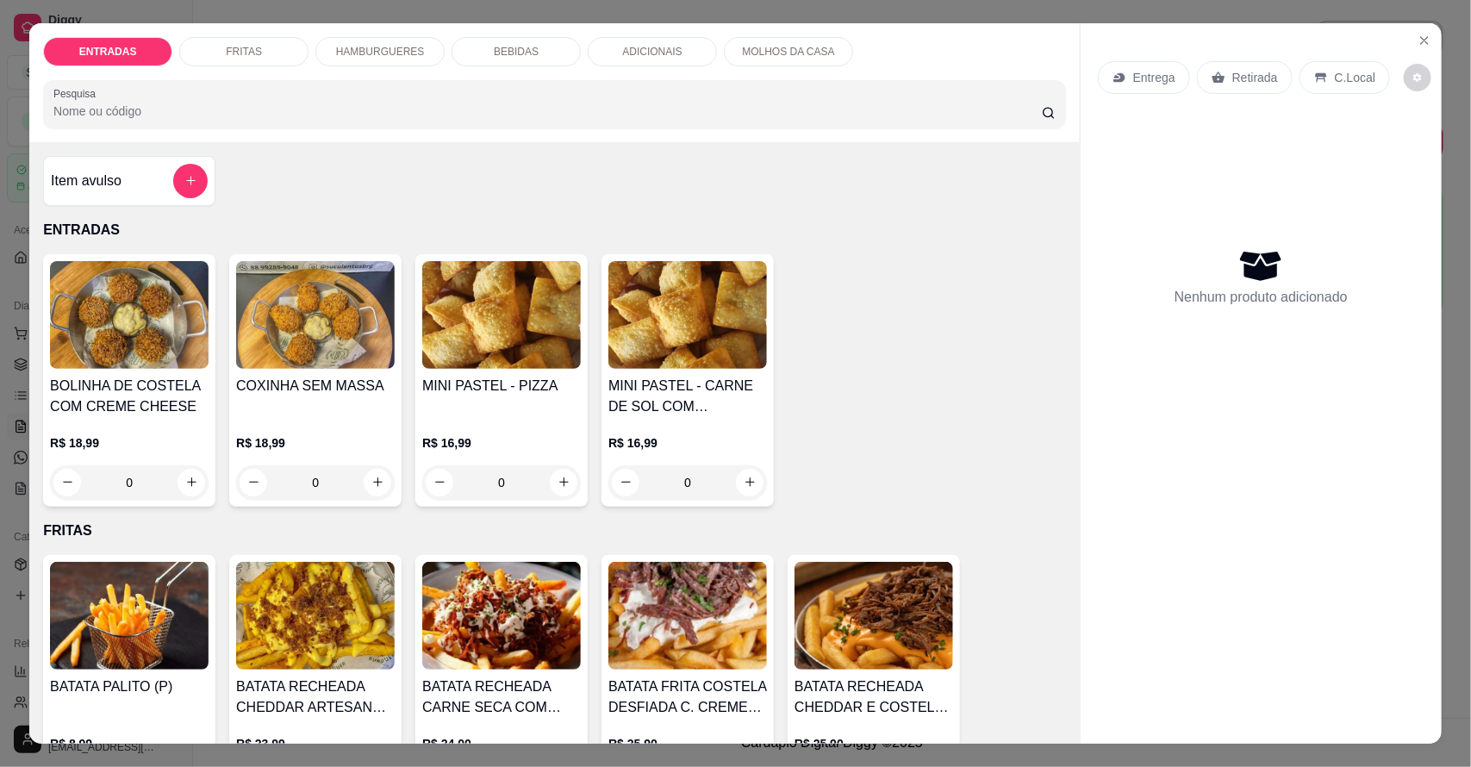
click at [1139, 69] on p "Entrega" at bounding box center [1154, 77] width 42 height 17
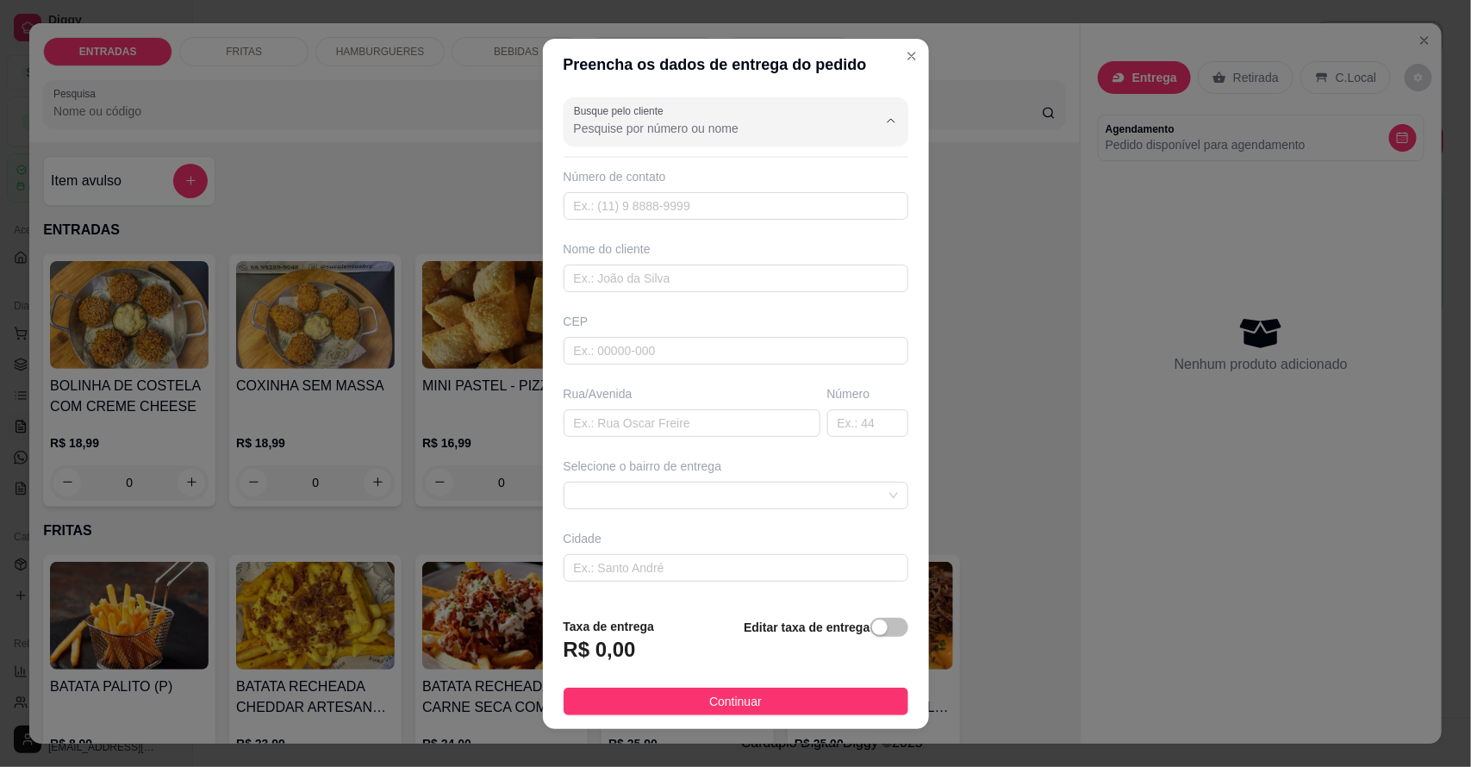
click at [718, 127] on input "Busque pelo cliente" at bounding box center [712, 128] width 276 height 17
click at [686, 174] on span "[PERSON_NAME]" at bounding box center [703, 169] width 268 height 17
type input "[PERSON_NAME]"
type input "88992934206"
type input "[PERSON_NAME]"
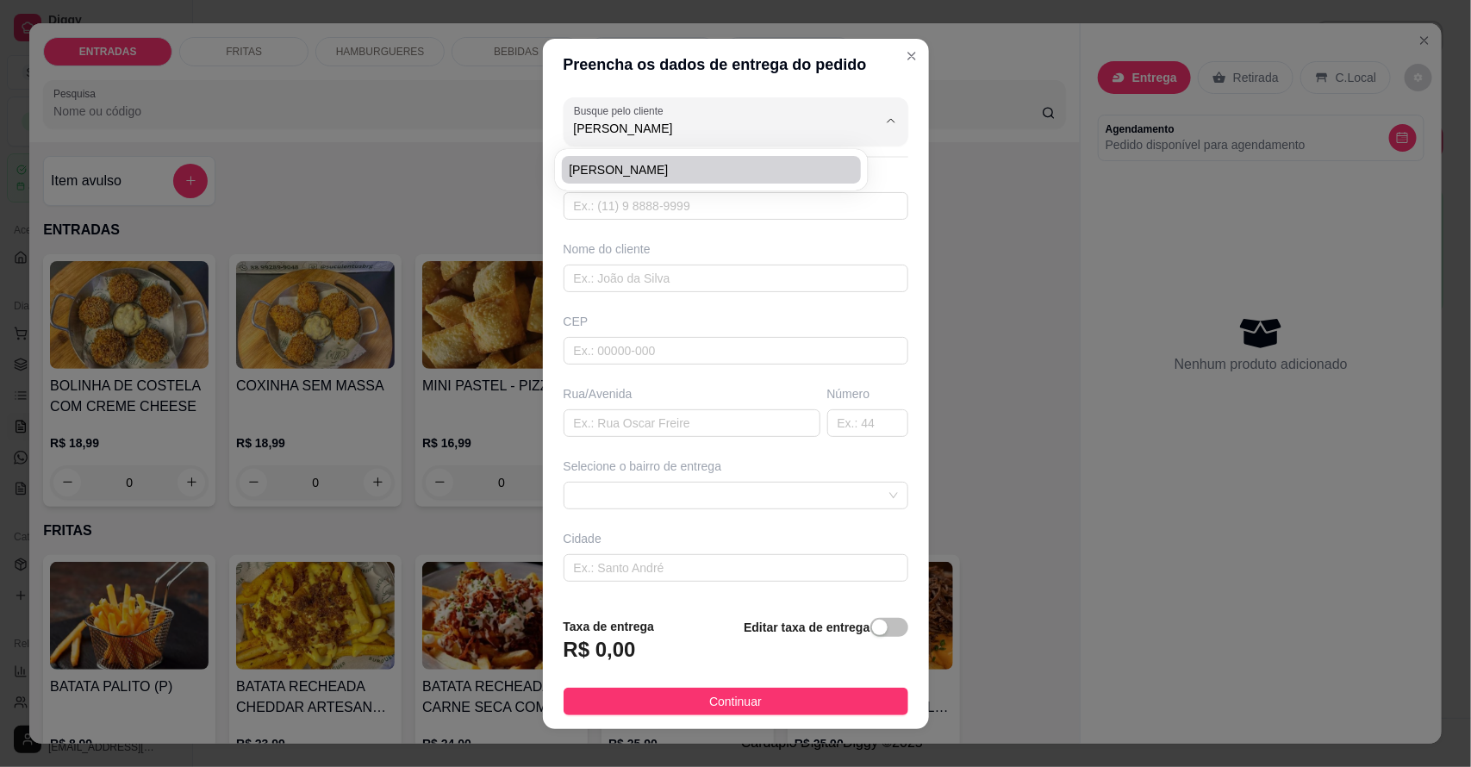
type input "Salitre"
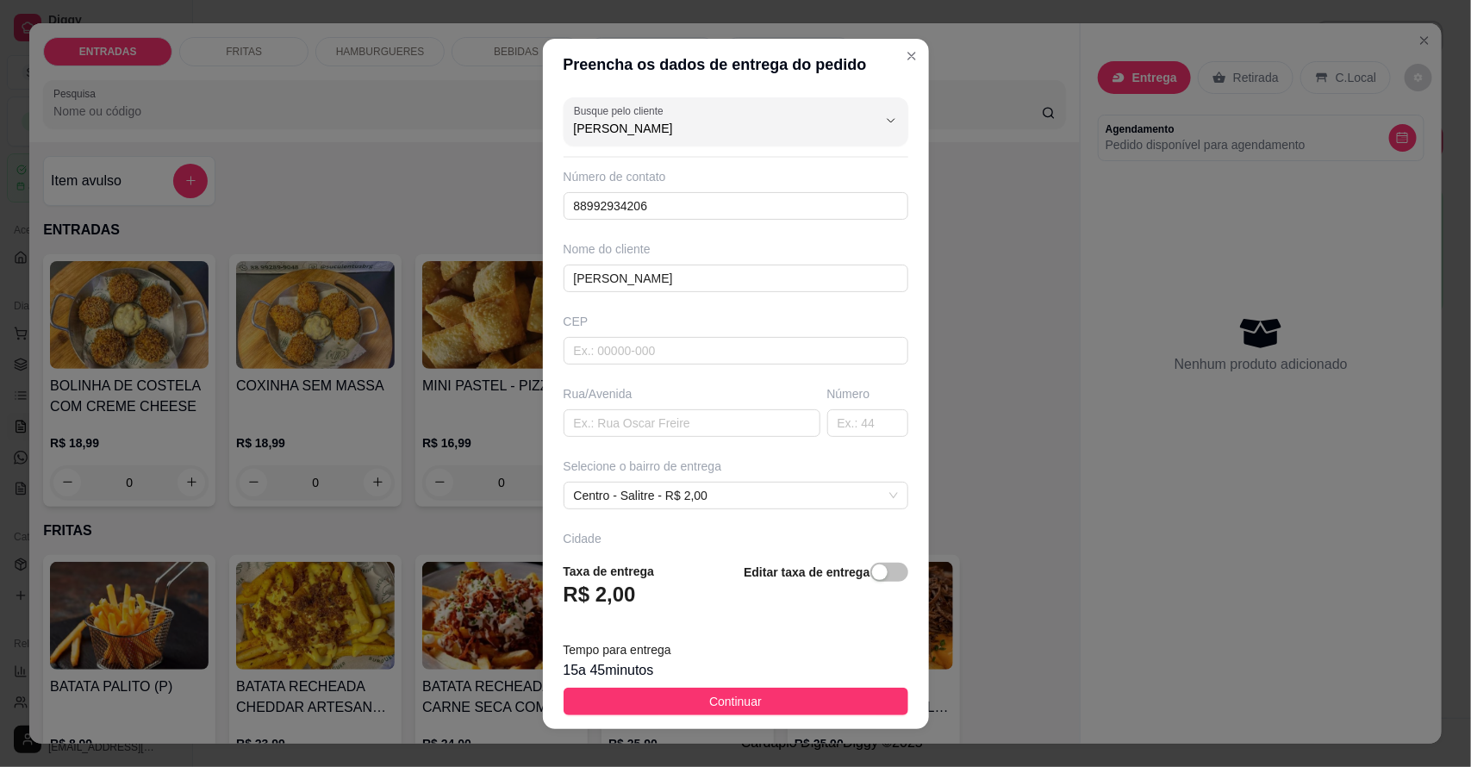
click at [709, 700] on span "Continuar" at bounding box center [735, 701] width 53 height 19
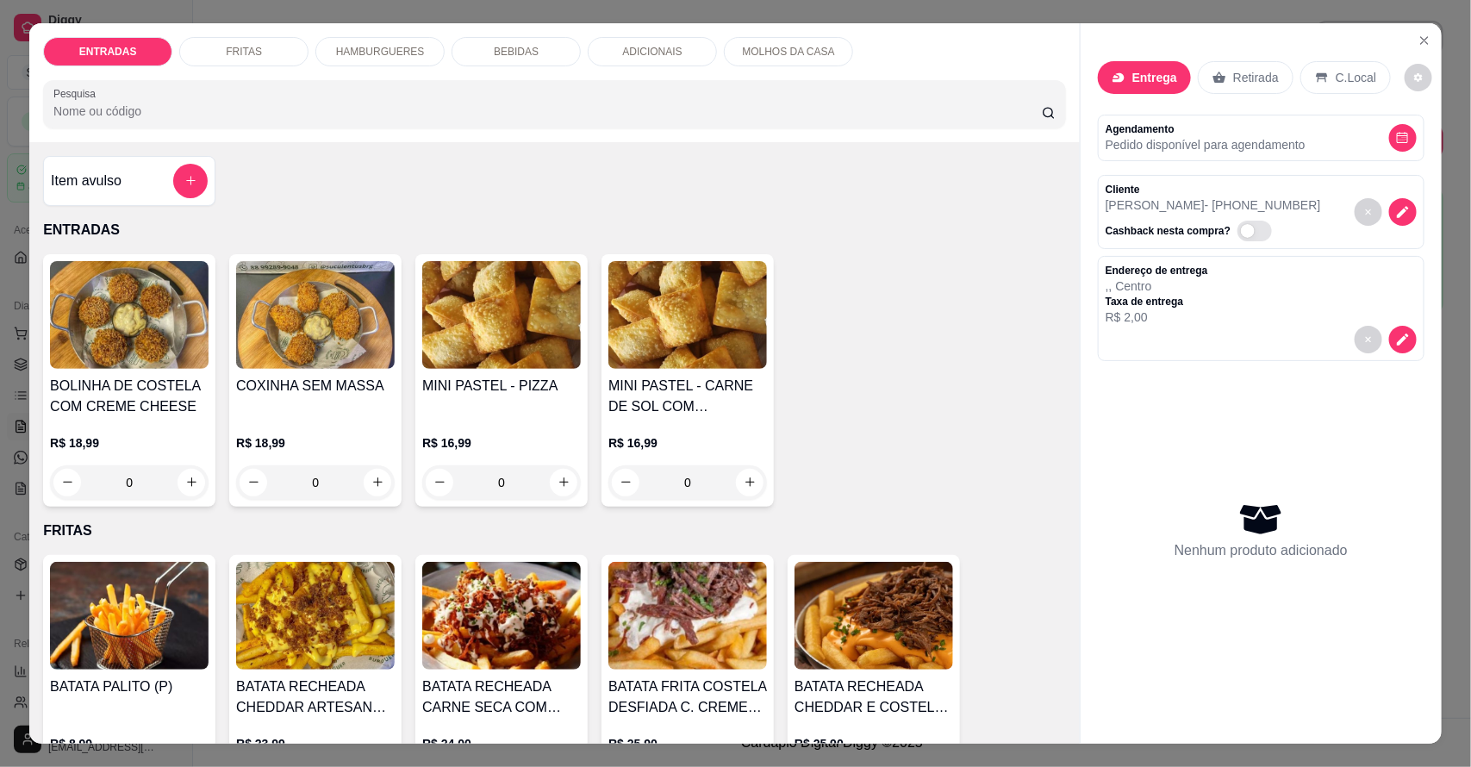
click at [375, 54] on p "HAMBURGUERES" at bounding box center [380, 52] width 89 height 14
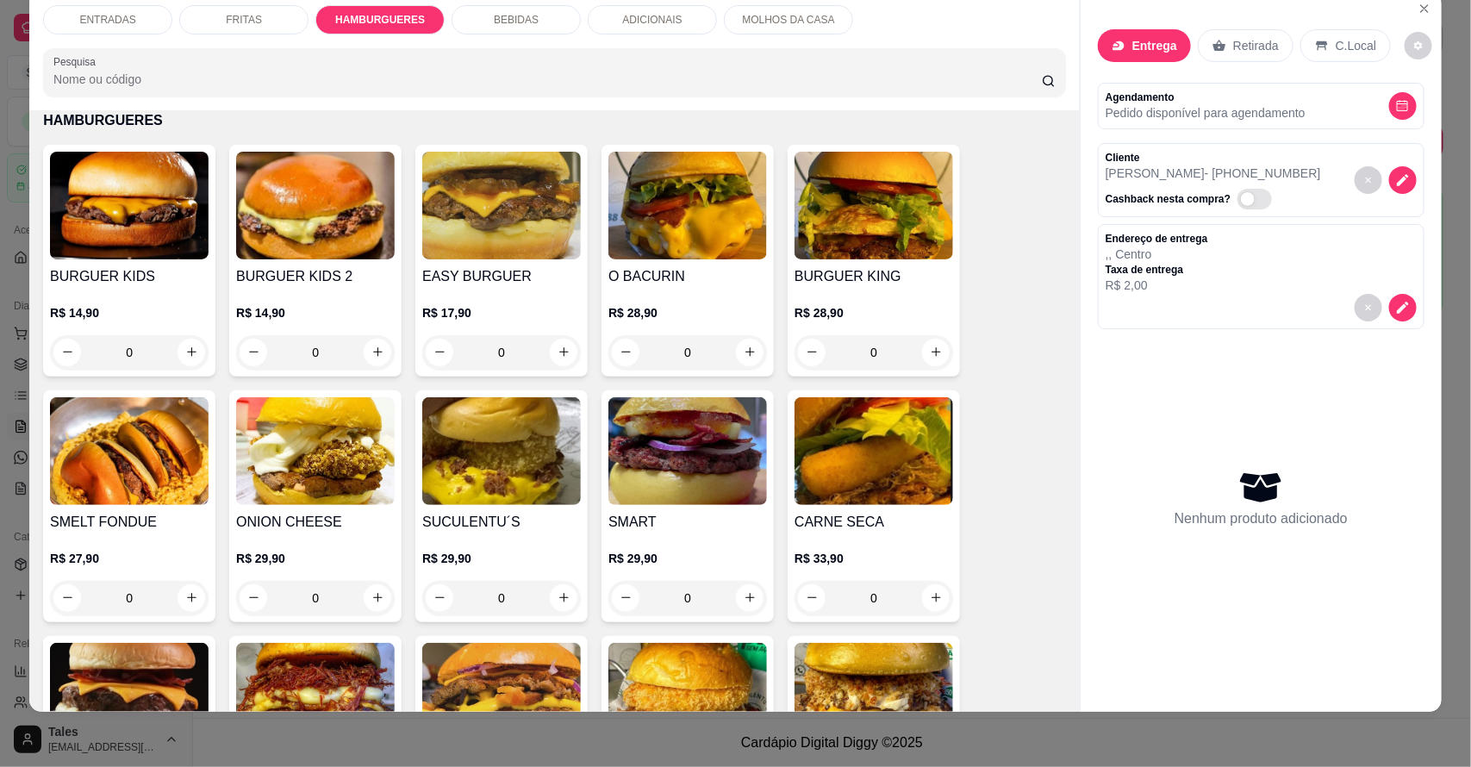
scroll to position [1160, 0]
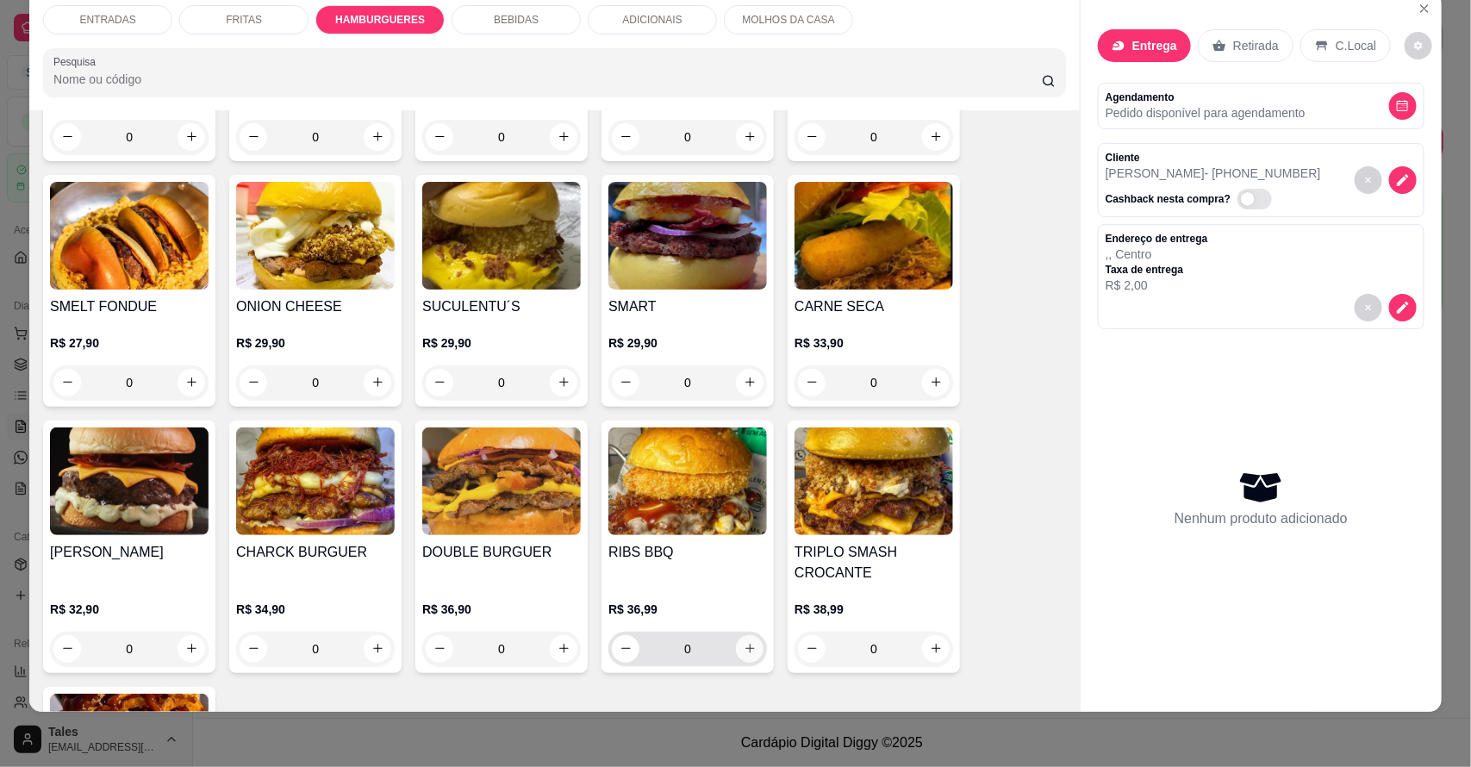
click at [743, 644] on icon "increase-product-quantity" at bounding box center [749, 648] width 13 height 13
type input "1"
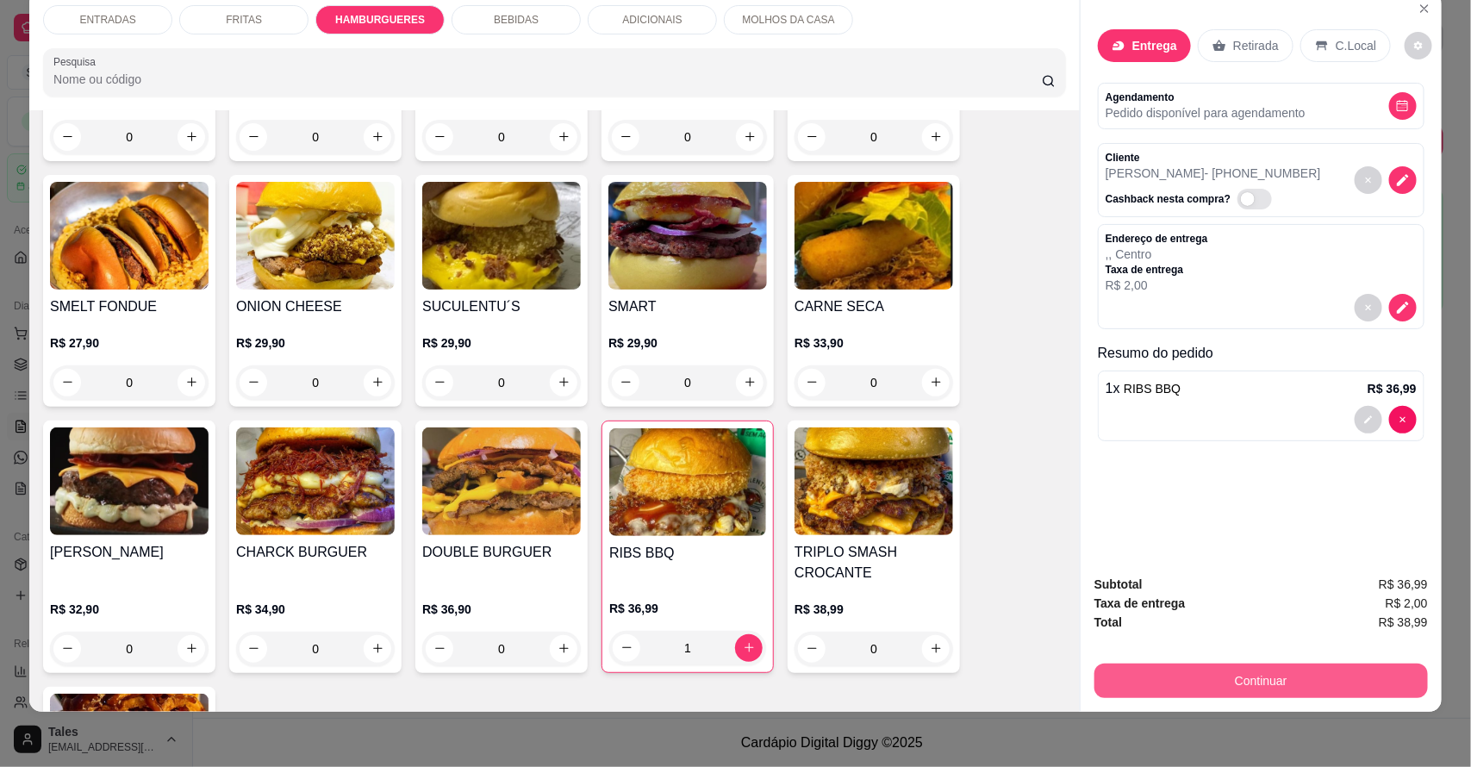
click at [1340, 681] on button "Continuar" at bounding box center [1260, 680] width 333 height 34
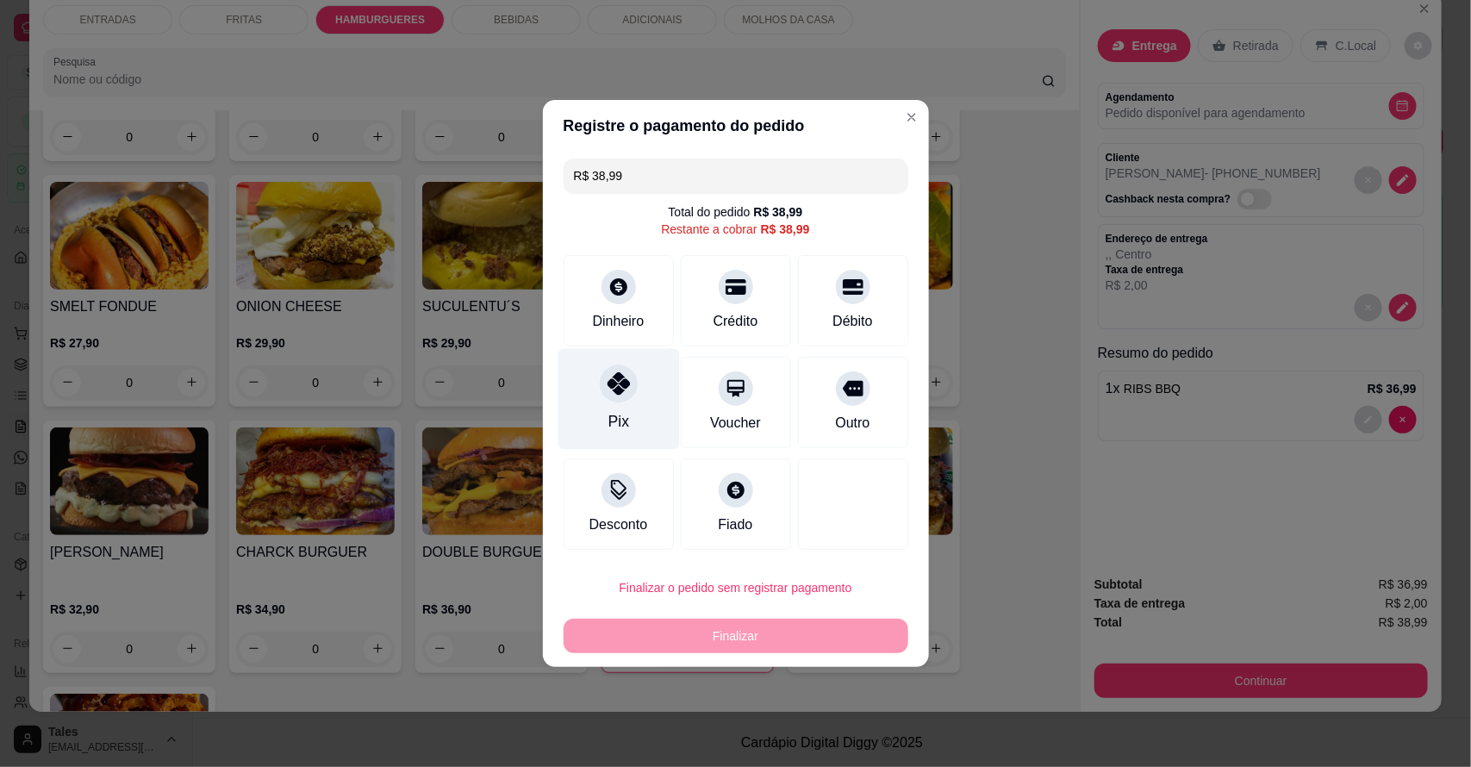
click at [636, 393] on div "Pix" at bounding box center [617, 399] width 121 height 101
type input "R$ 0,00"
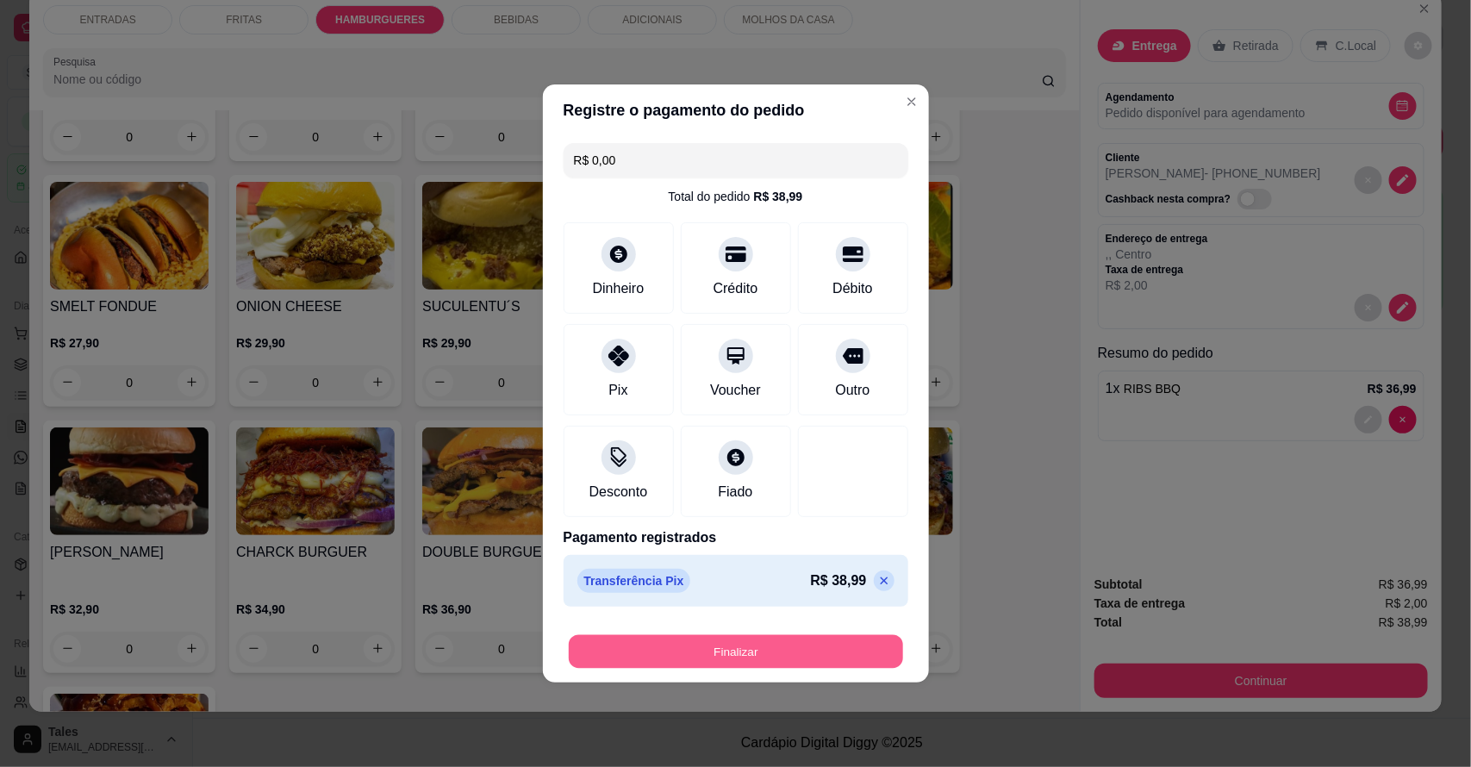
click at [716, 651] on button "Finalizar" at bounding box center [736, 652] width 334 height 34
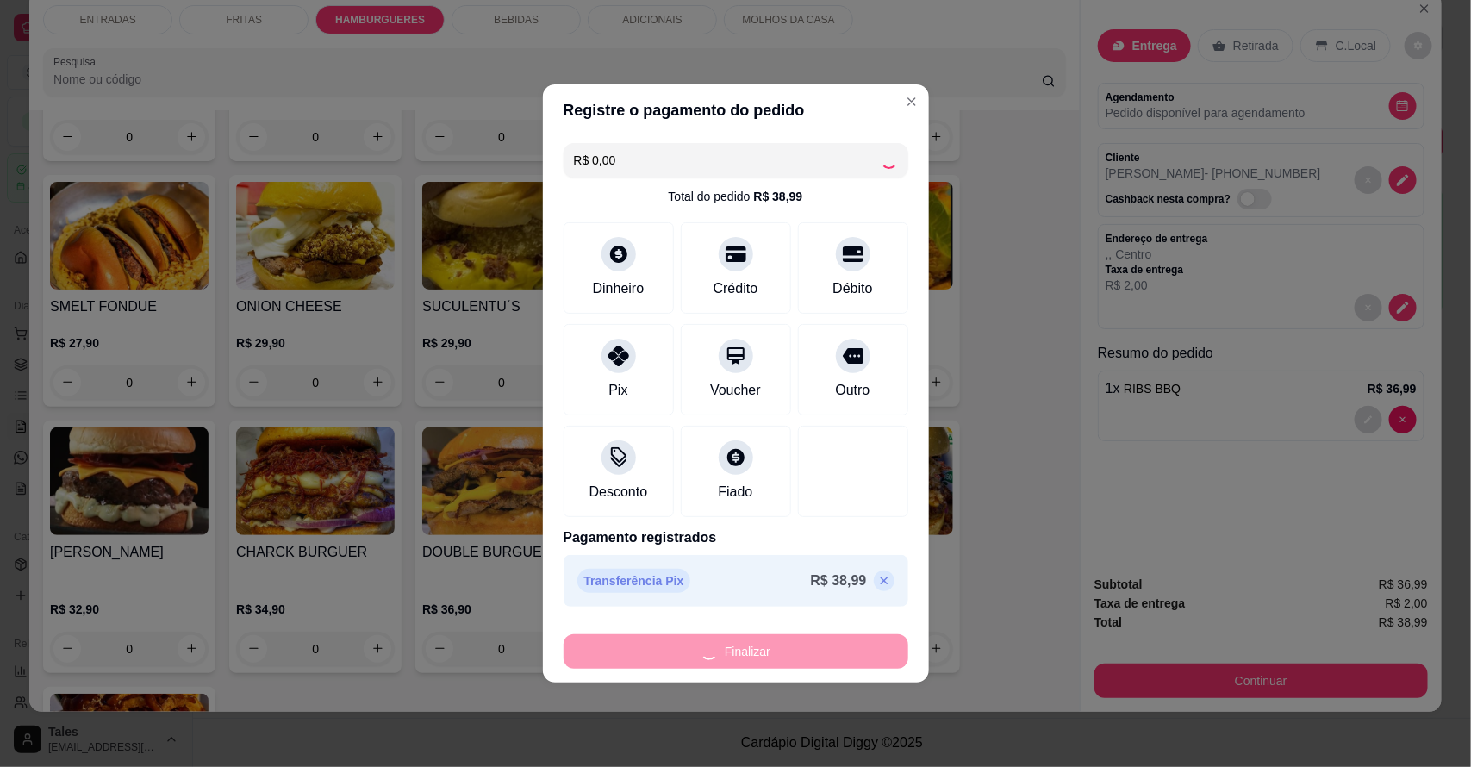
type input "0"
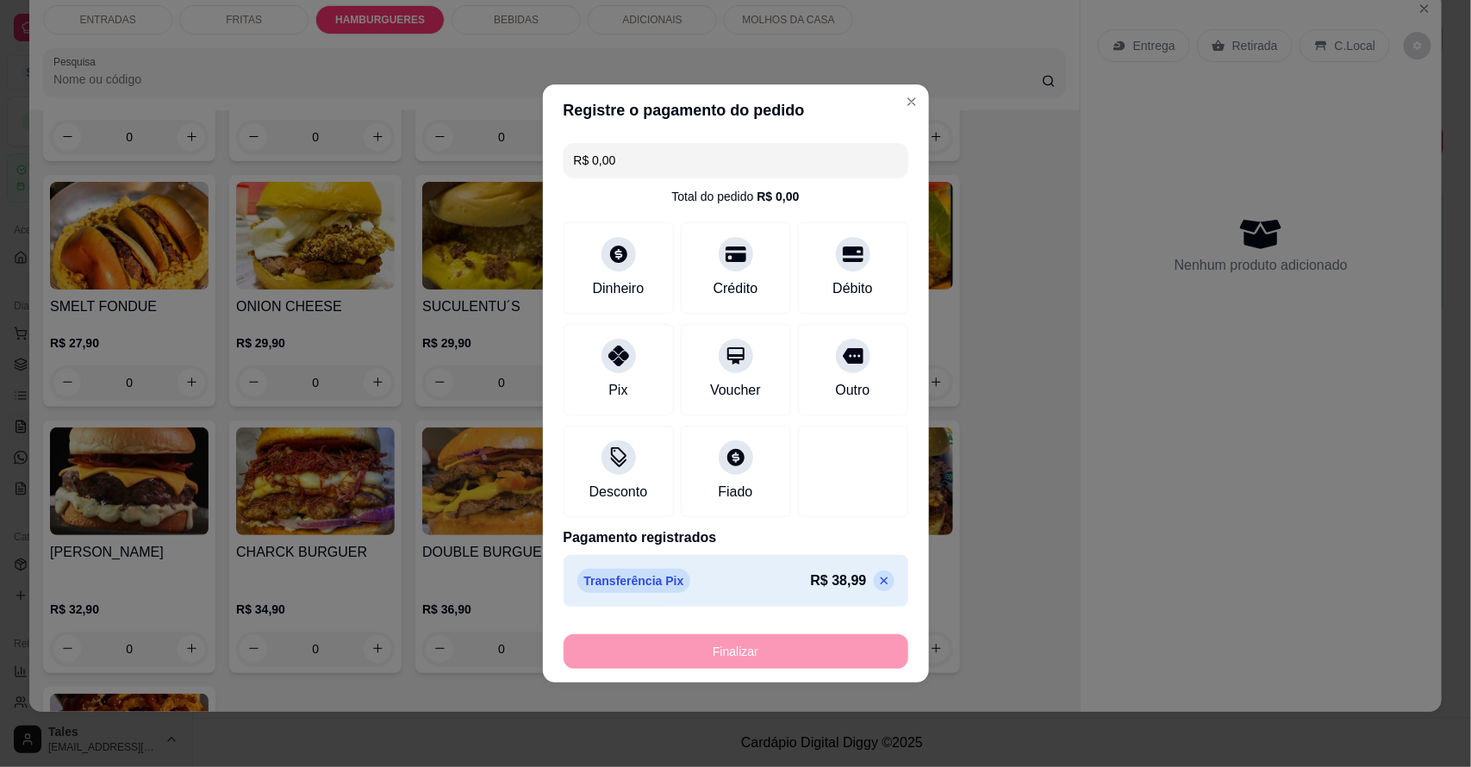
type input "-R$ 38,99"
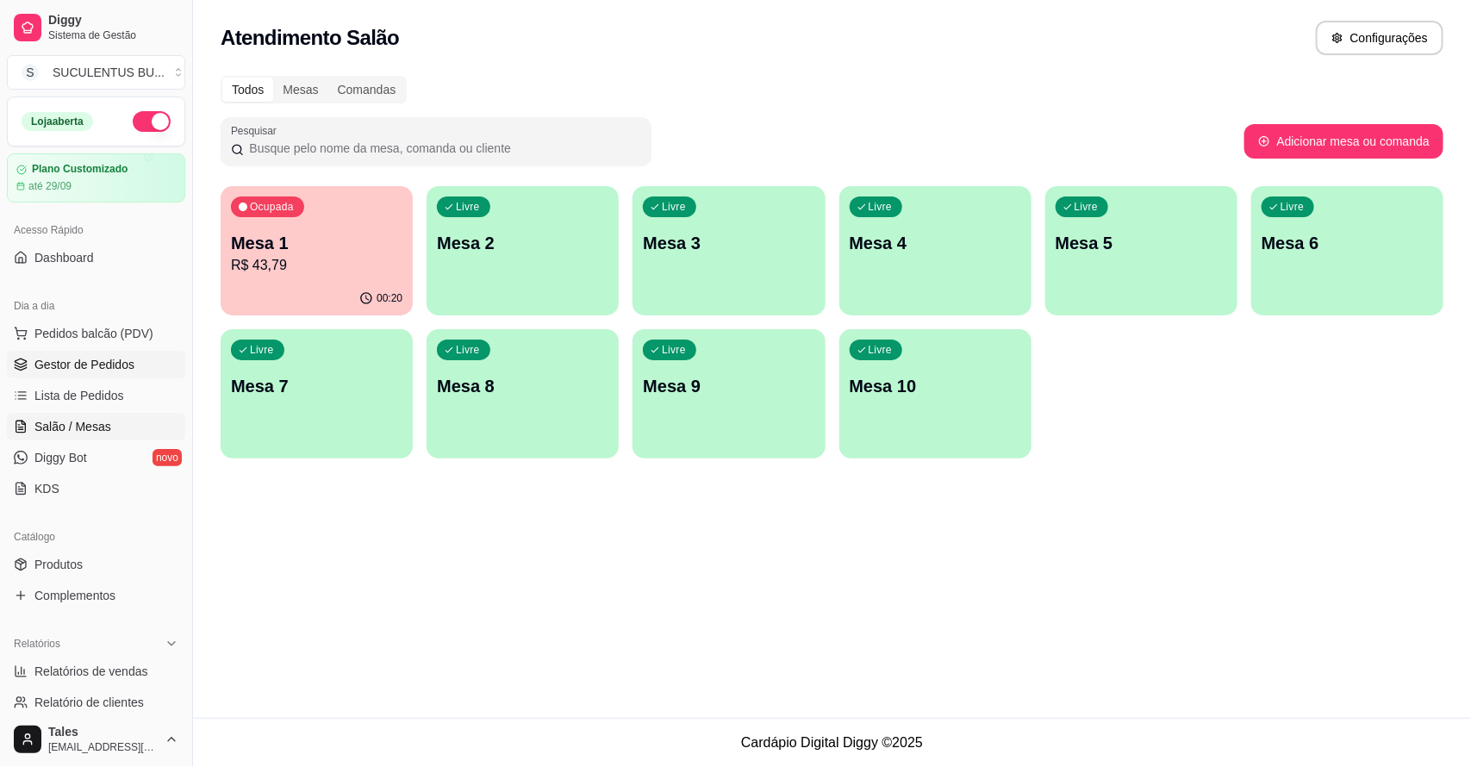
click at [80, 373] on span "Gestor de Pedidos" at bounding box center [84, 364] width 100 height 17
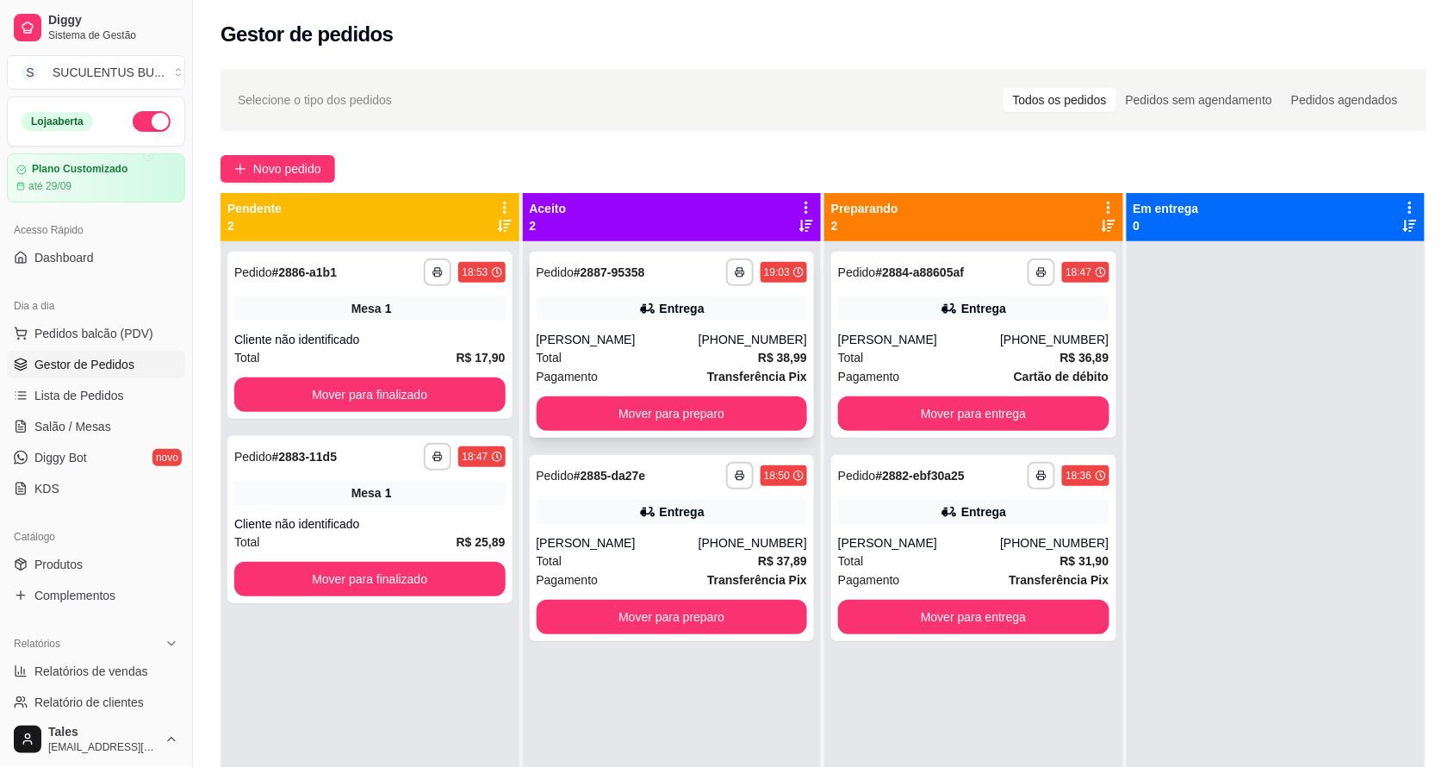
click at [668, 342] on div "[PERSON_NAME]" at bounding box center [618, 339] width 162 height 17
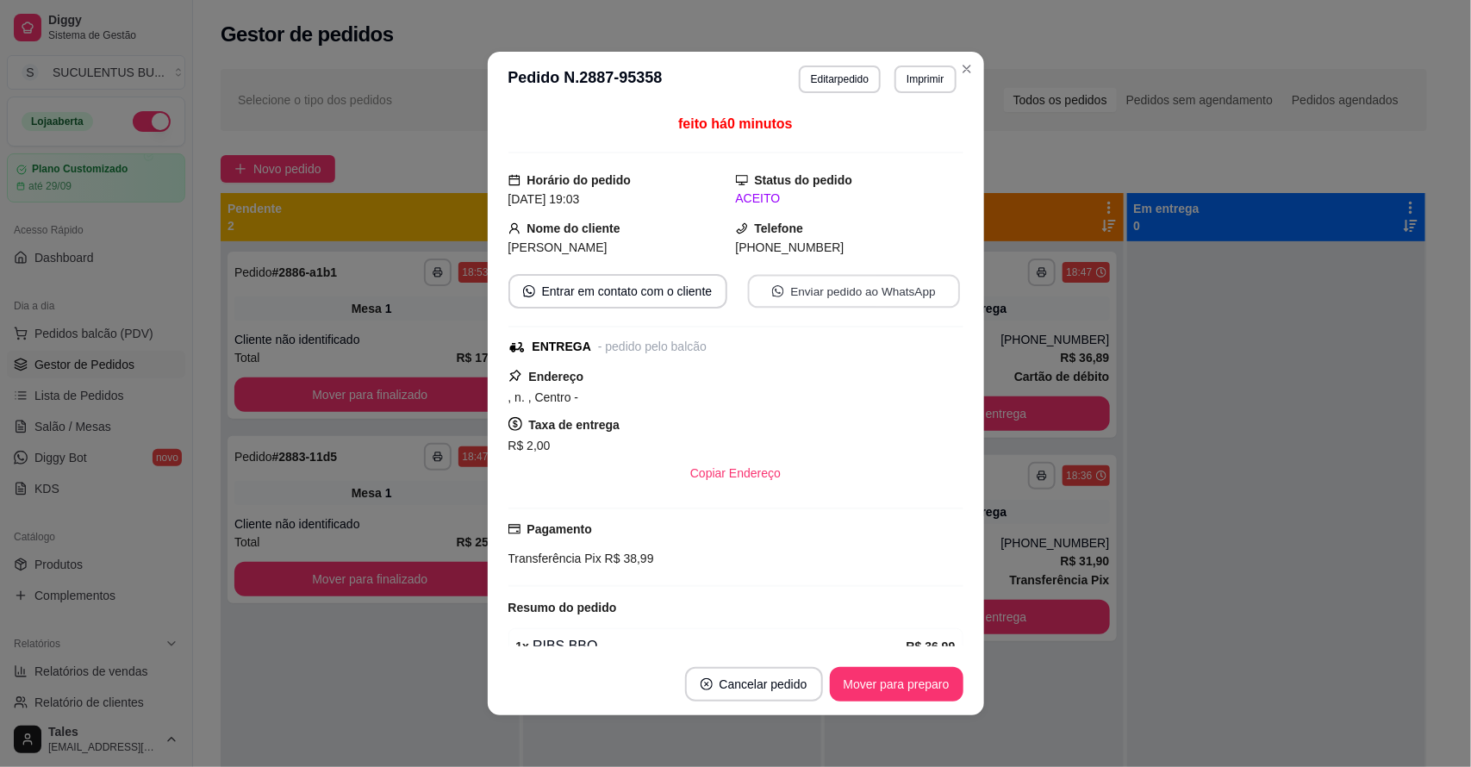
click at [844, 293] on button "Enviar pedido ao WhatsApp" at bounding box center [853, 292] width 212 height 34
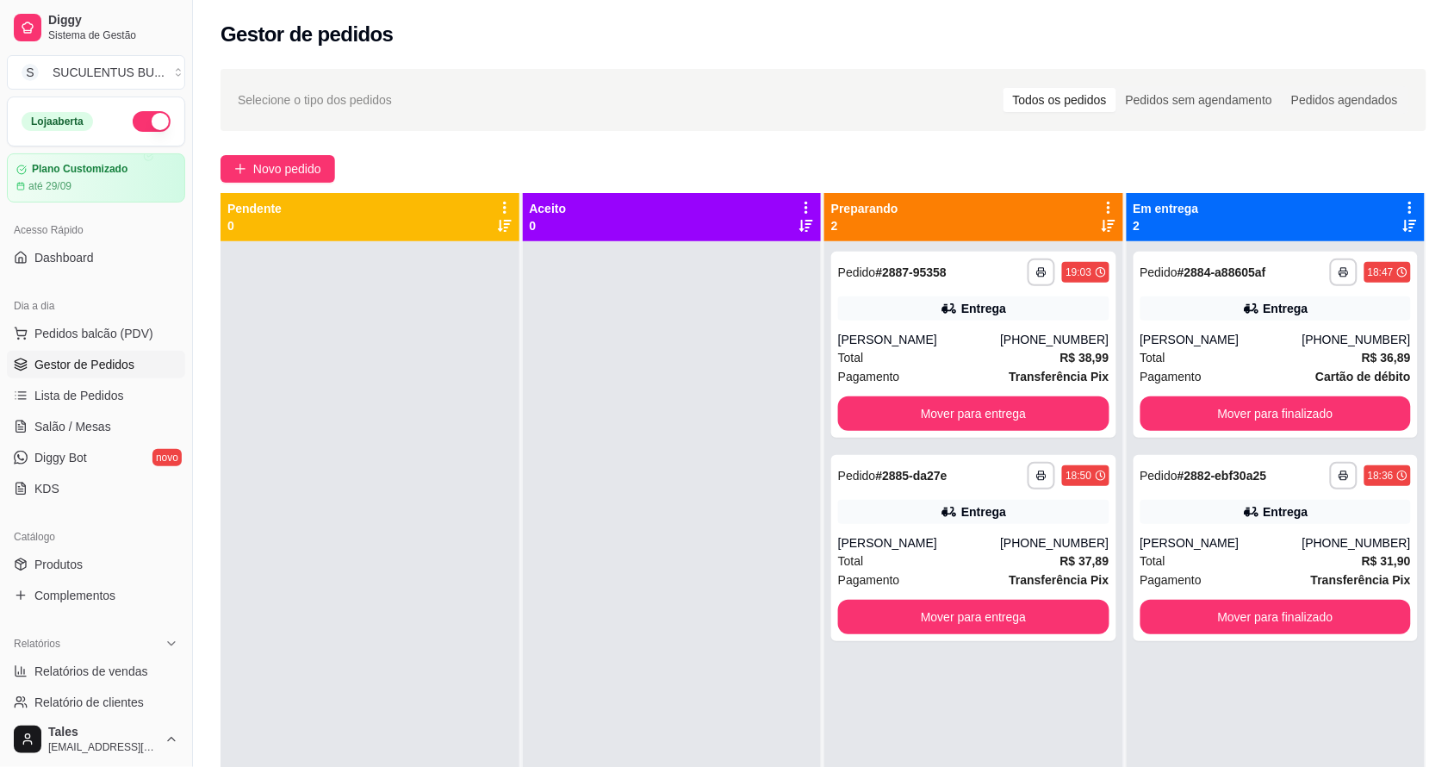
click at [89, 319] on div "Dia a dia" at bounding box center [96, 306] width 178 height 28
click at [90, 334] on span "Pedidos balcão (PDV)" at bounding box center [93, 333] width 119 height 17
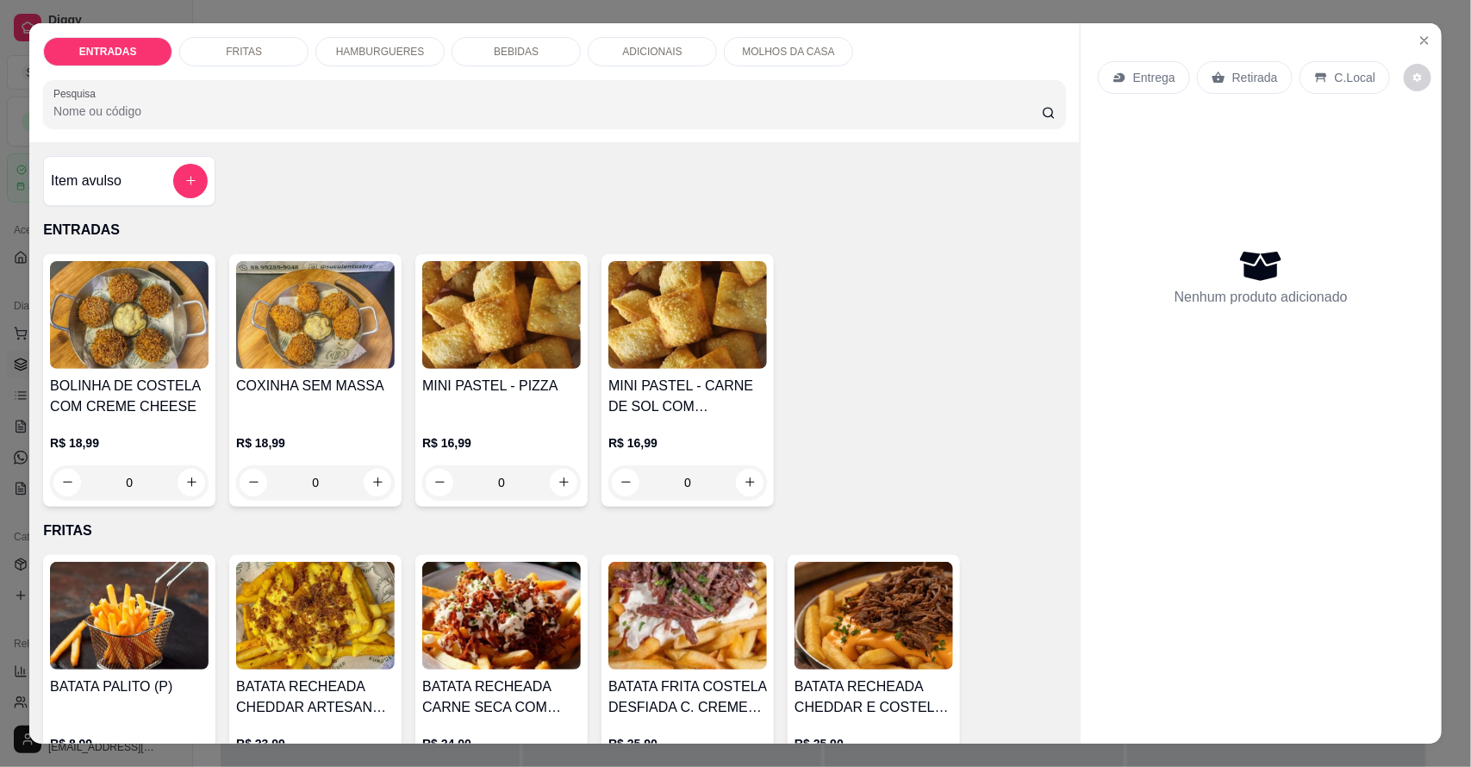
click at [1138, 84] on p "Entrega" at bounding box center [1154, 77] width 42 height 17
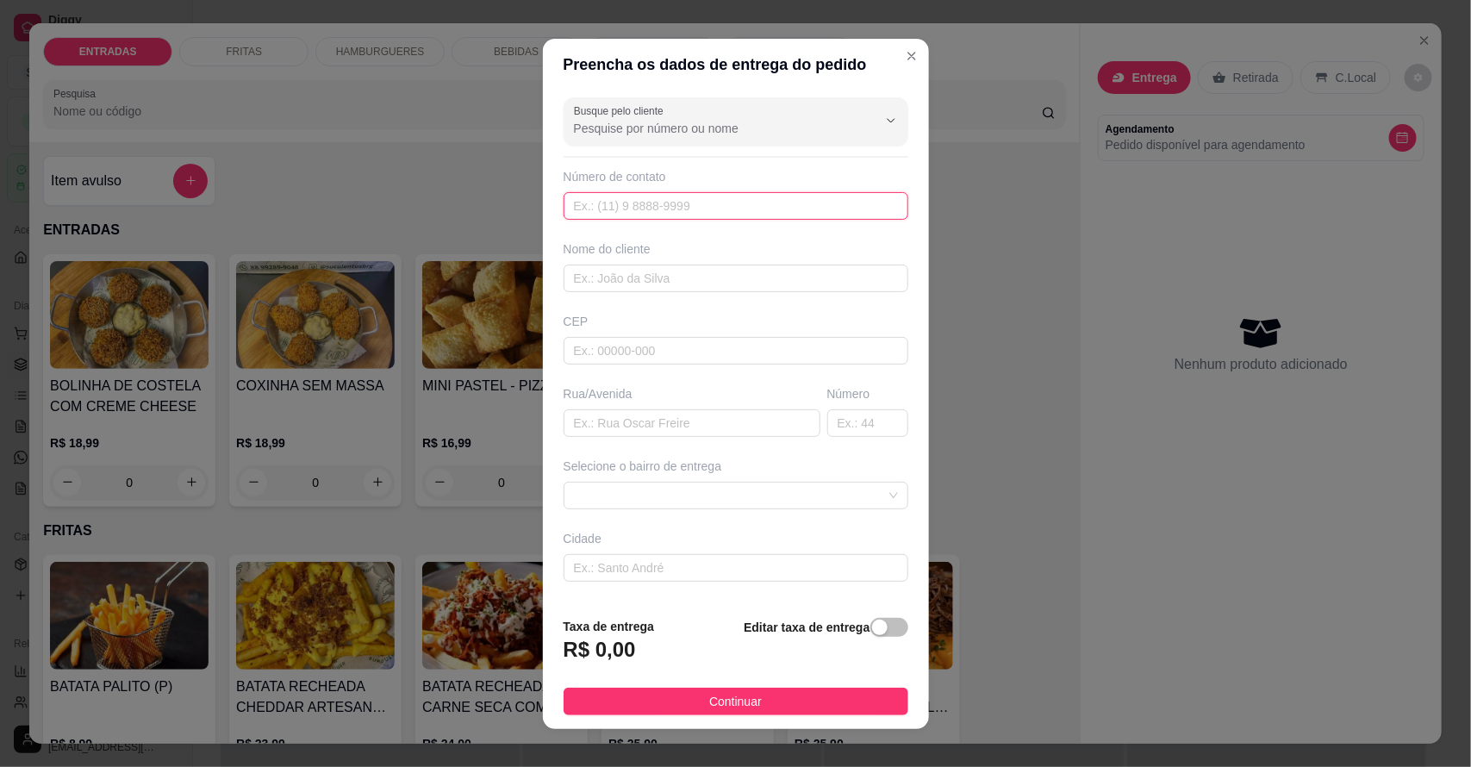
click at [724, 208] on input "text" at bounding box center [735, 206] width 345 height 28
type input "[PHONE_NUMBER]"
click at [715, 289] on input "text" at bounding box center [735, 278] width 345 height 28
type input "claudiana"
click at [722, 420] on input "text" at bounding box center [691, 423] width 257 height 28
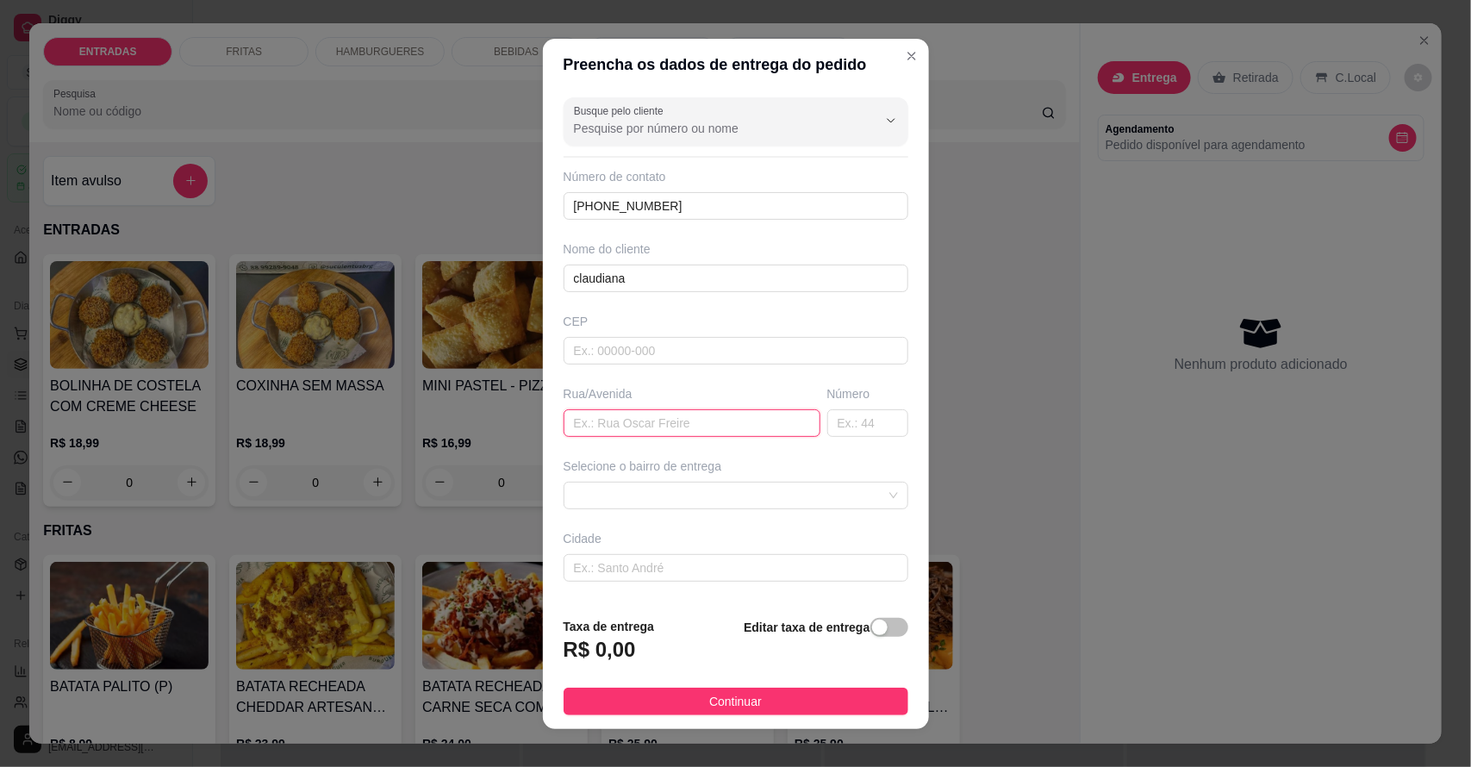
paste input "Ao lado do ensino médio, entrando na farmácia [GEOGRAPHIC_DATA], uma das última…"
click at [699, 502] on span at bounding box center [736, 495] width 324 height 26
type input "Ao lado do ensino médio, entrando na farmácia [GEOGRAPHIC_DATA], uma das última…"
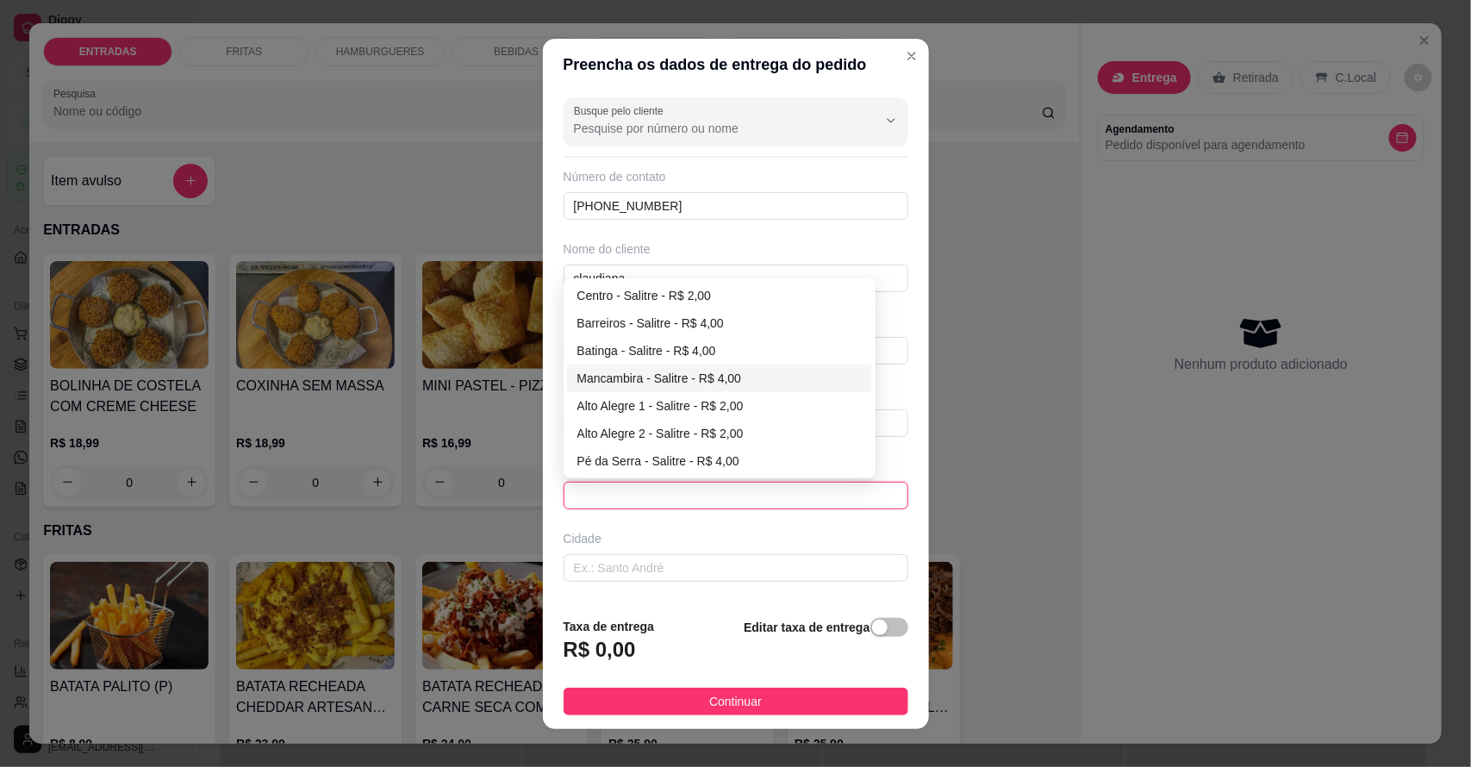
scroll to position [70, 0]
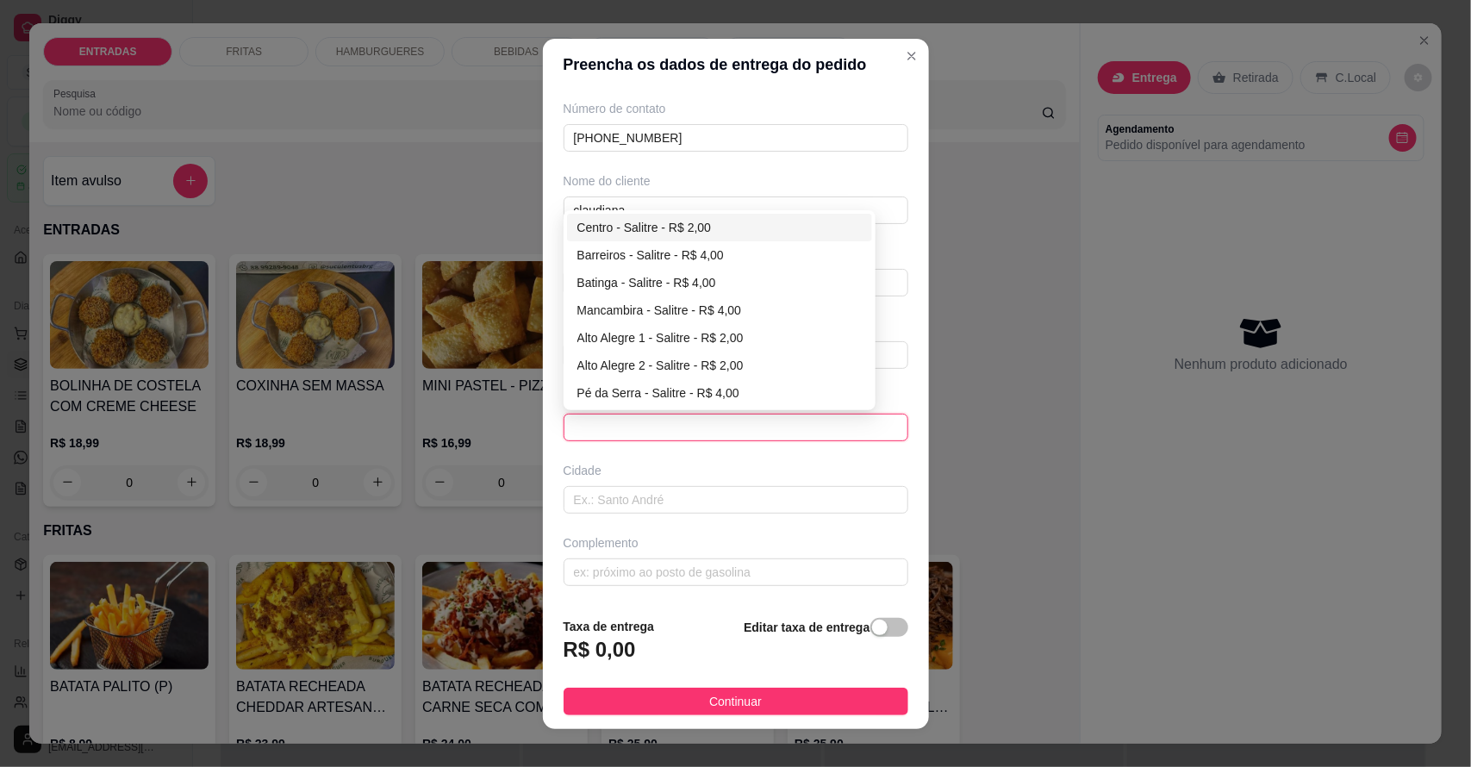
click at [647, 224] on div "Centro - Salitre - R$ 2,00" at bounding box center [719, 227] width 285 height 19
type input "Salitre"
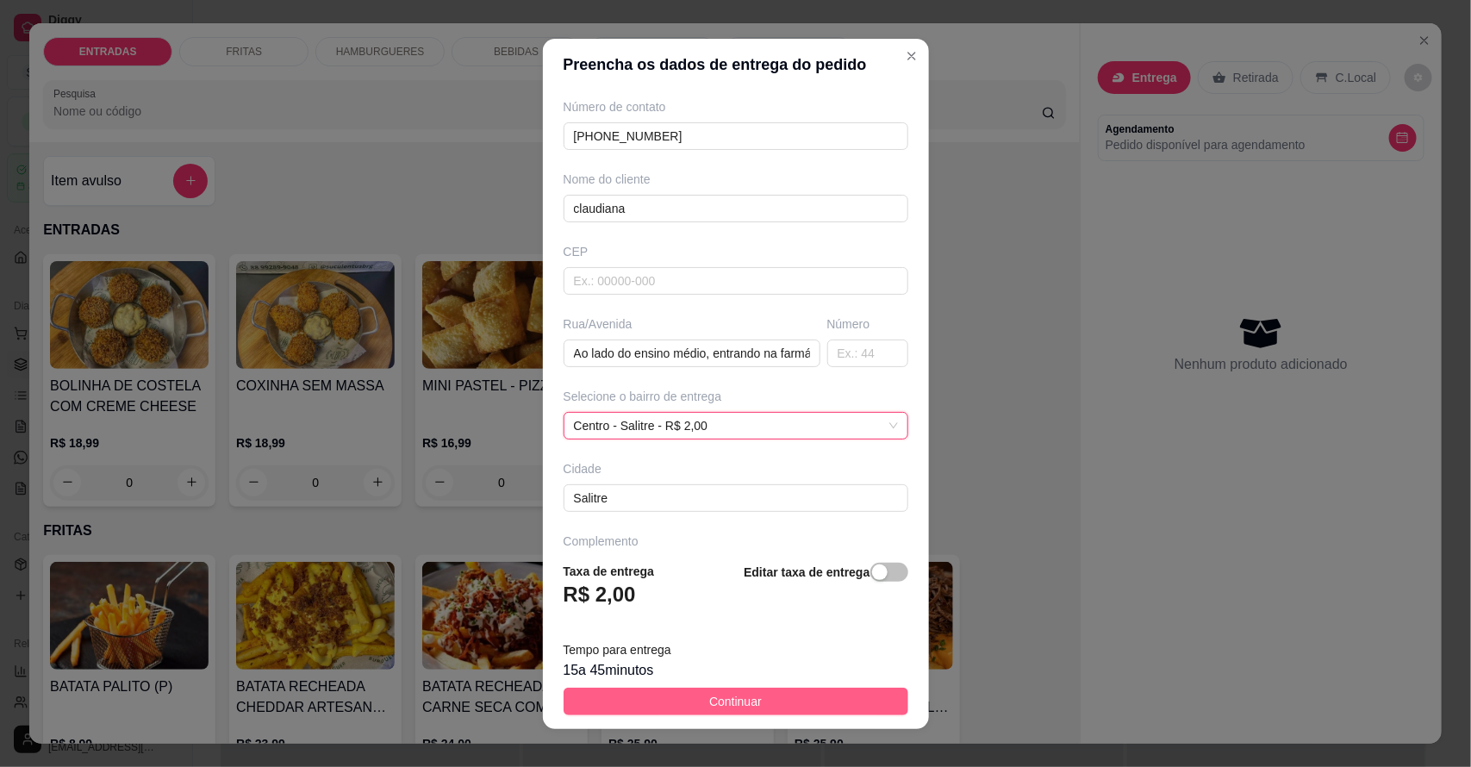
click at [709, 696] on span "Continuar" at bounding box center [735, 701] width 53 height 19
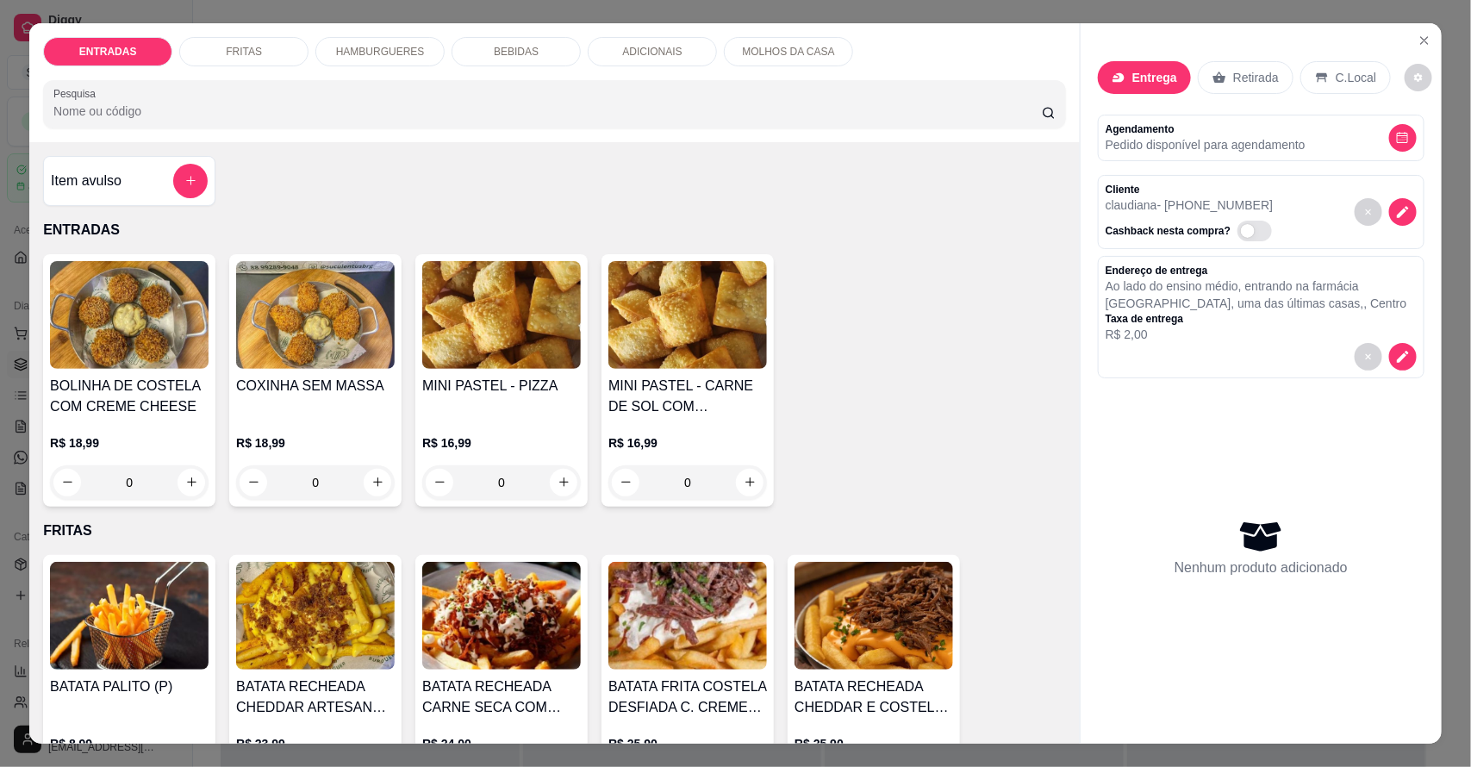
click at [380, 58] on p "HAMBURGUERES" at bounding box center [380, 52] width 89 height 14
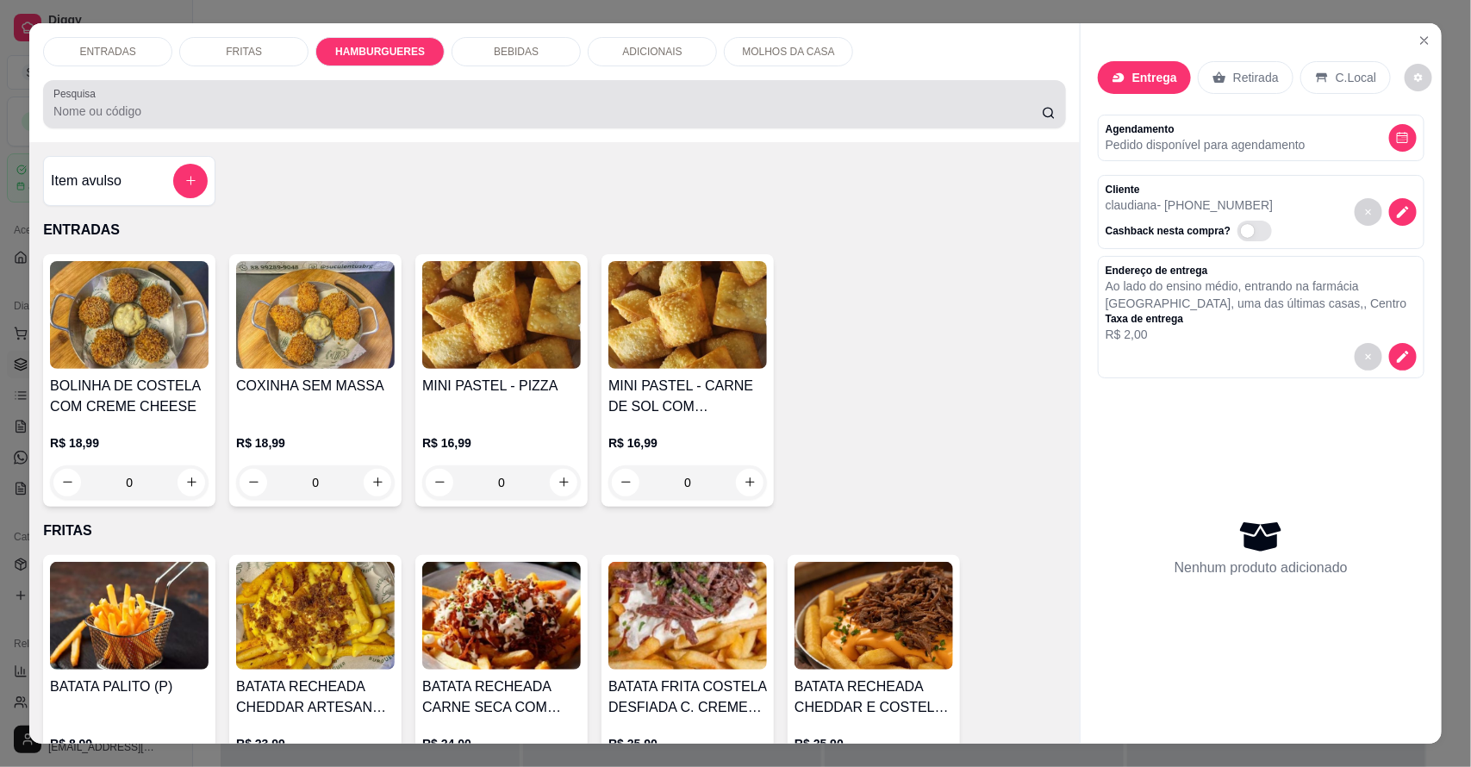
scroll to position [32, 0]
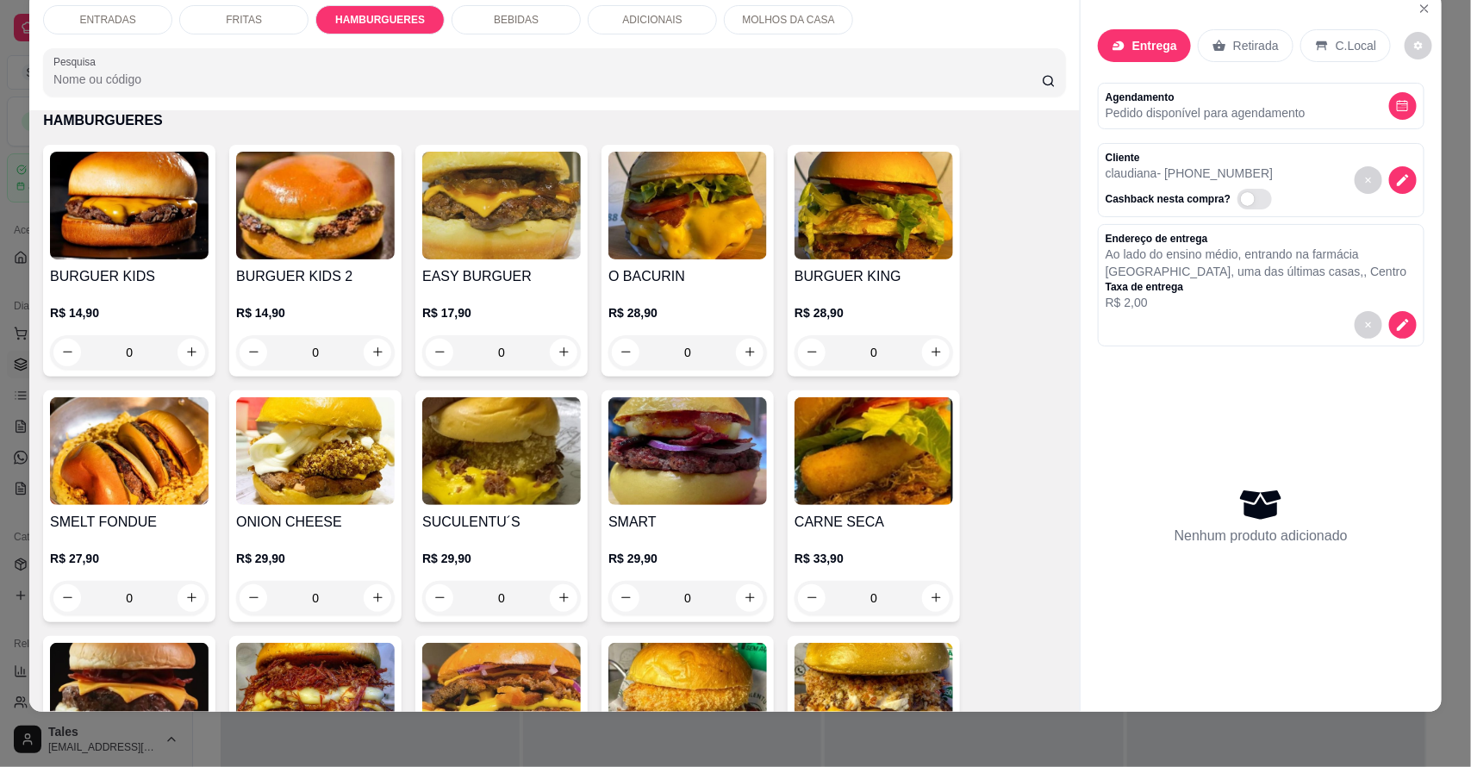
click at [1140, 49] on p "Entrega" at bounding box center [1154, 45] width 45 height 17
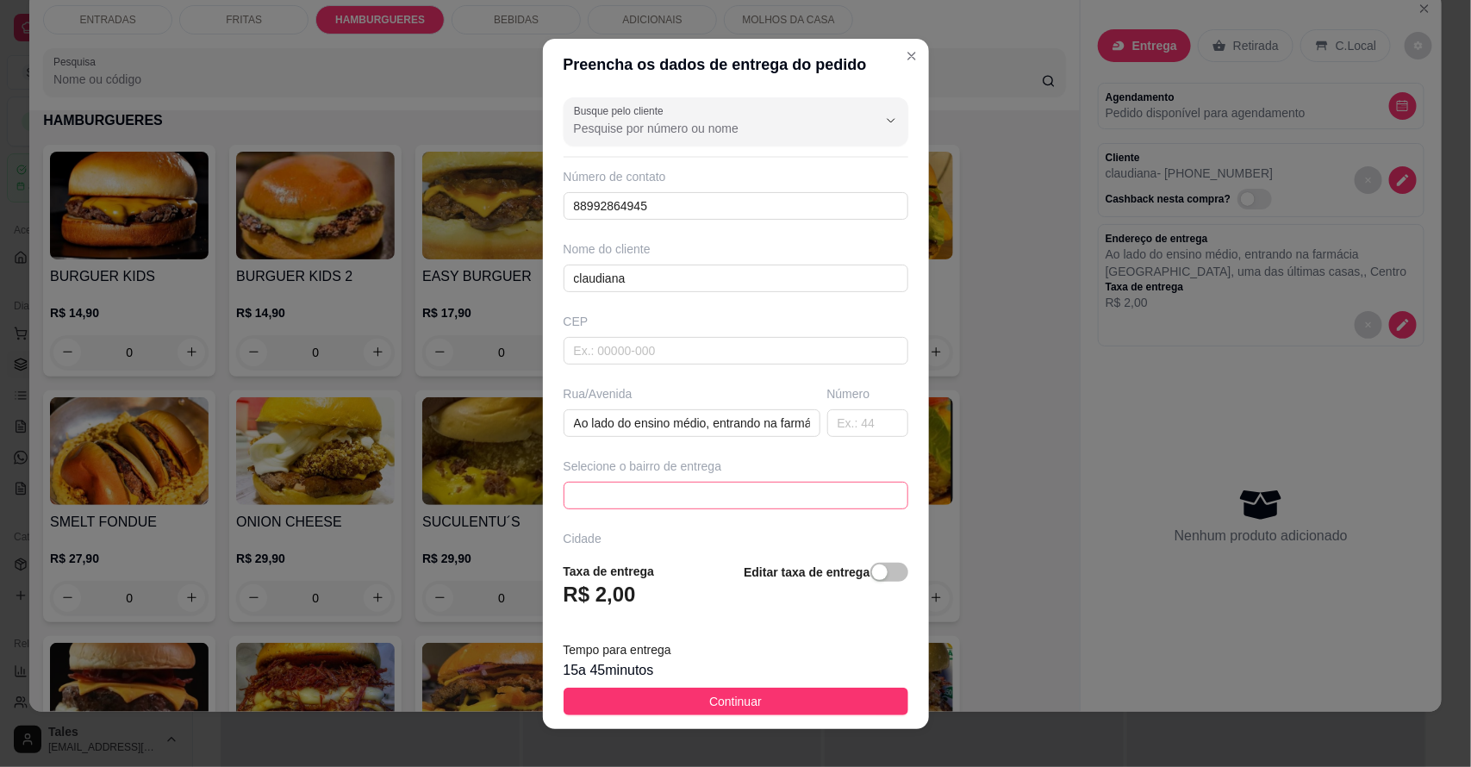
click at [669, 494] on span at bounding box center [736, 495] width 324 height 26
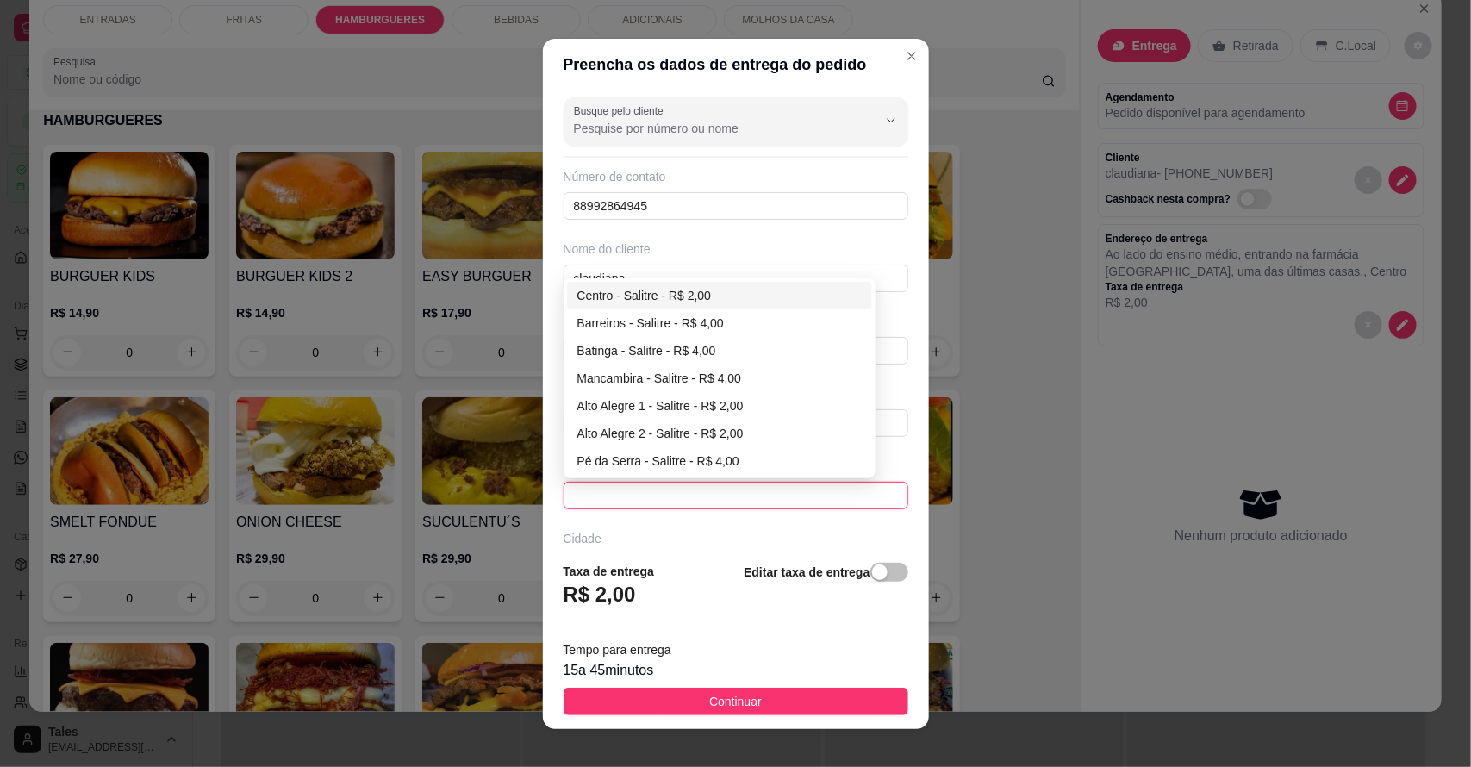
click at [692, 287] on div "Centro - Salitre - R$ 2,00" at bounding box center [719, 295] width 285 height 19
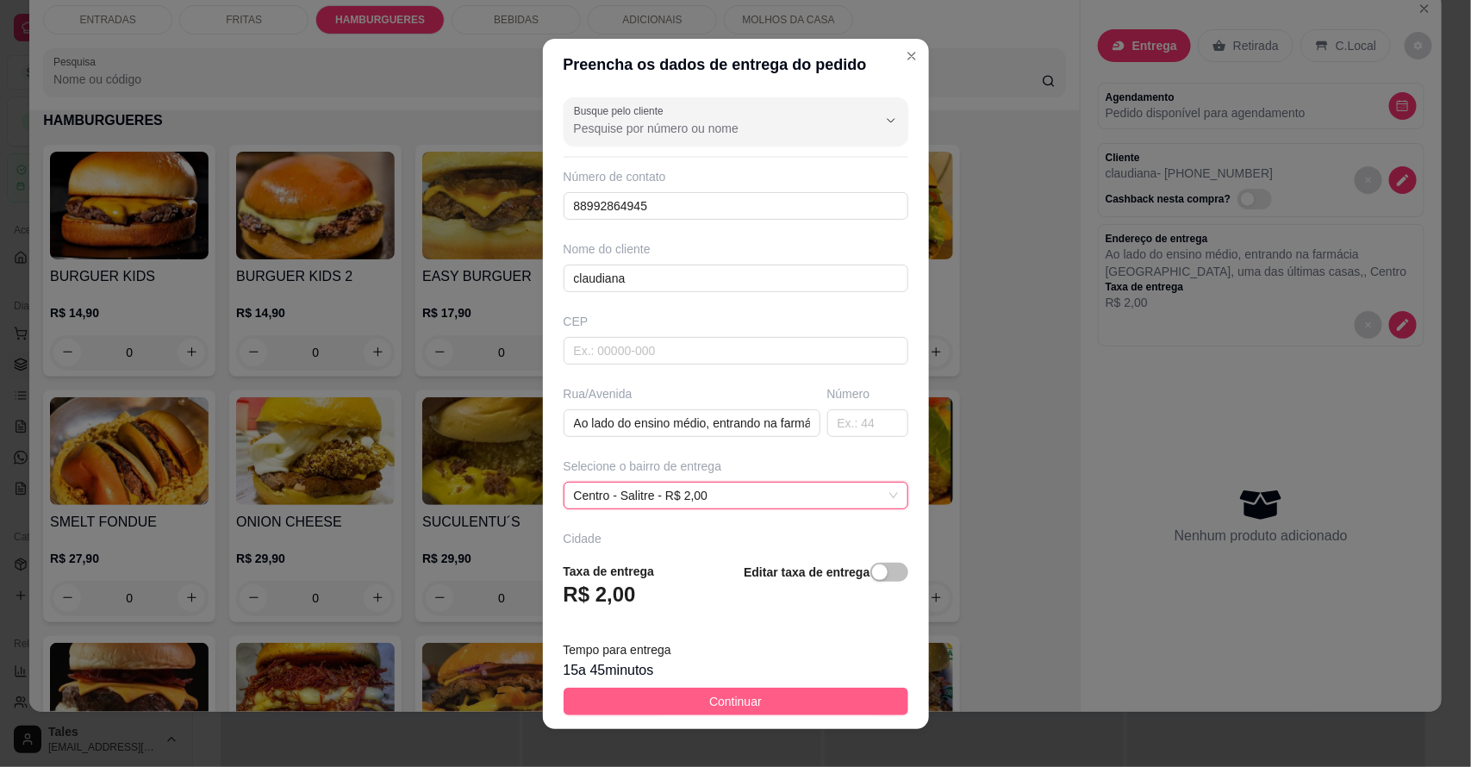
click at [732, 700] on span "Continuar" at bounding box center [735, 701] width 53 height 19
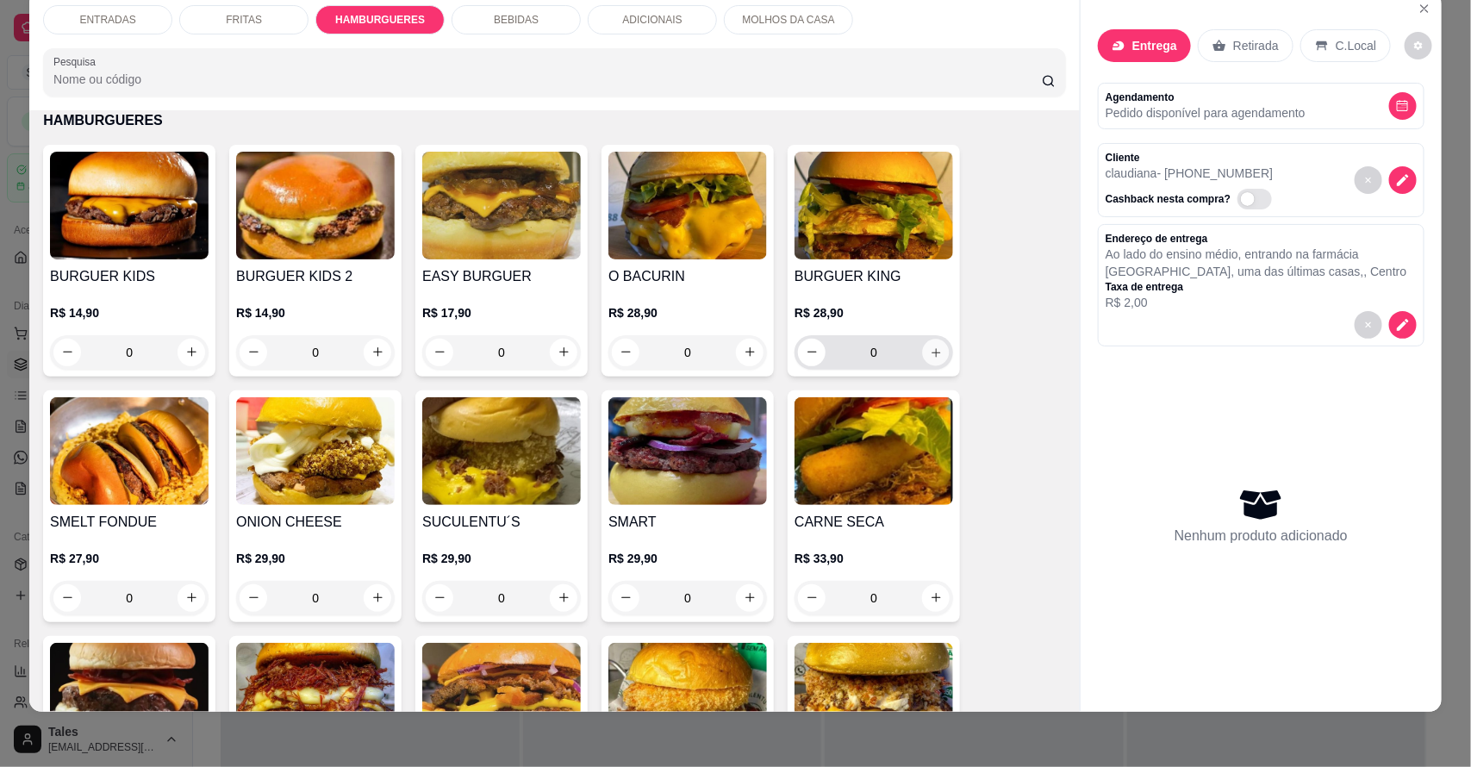
click at [930, 351] on icon "increase-product-quantity" at bounding box center [936, 351] width 13 height 13
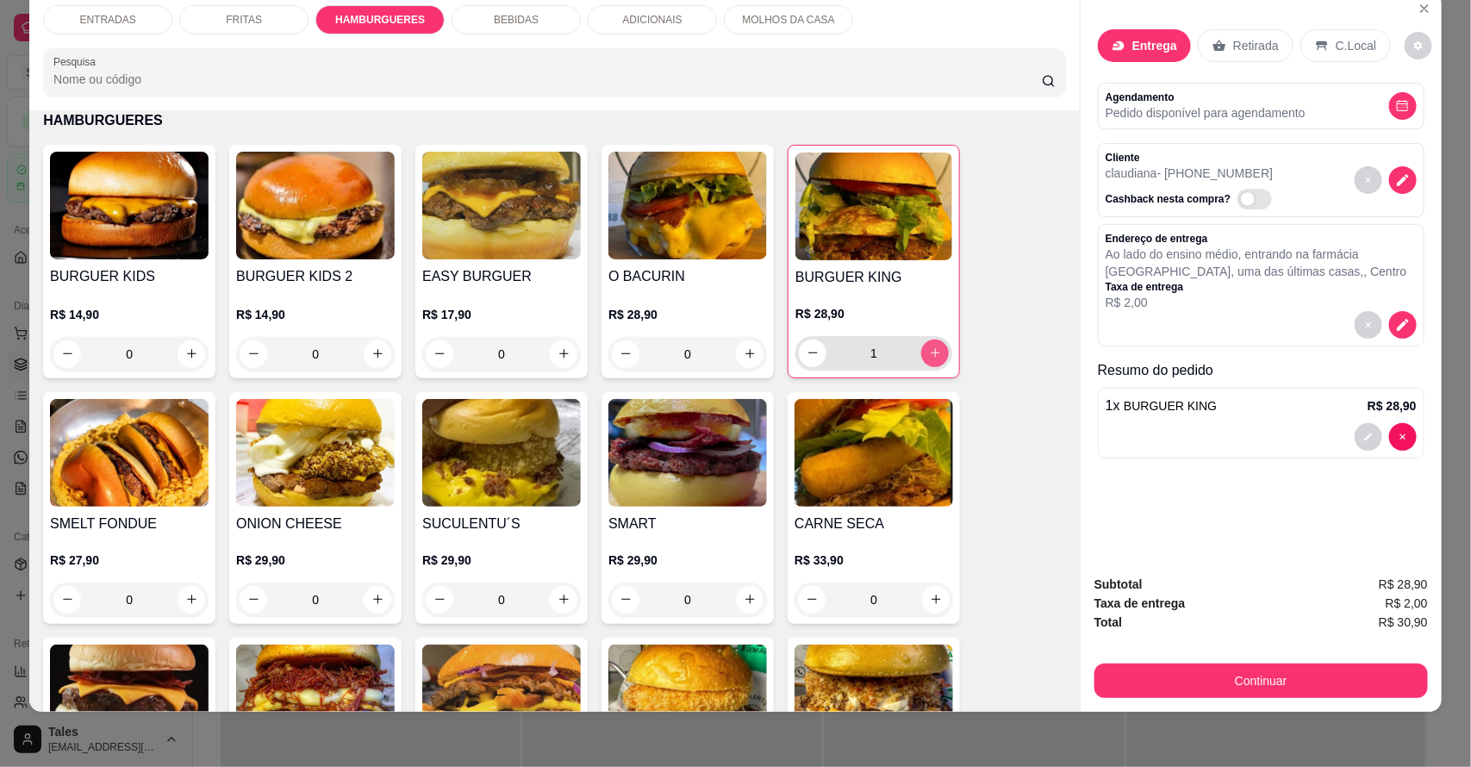
click at [929, 351] on icon "increase-product-quantity" at bounding box center [935, 352] width 13 height 13
type input "2"
click at [243, 28] on div "FRITAS" at bounding box center [243, 19] width 129 height 29
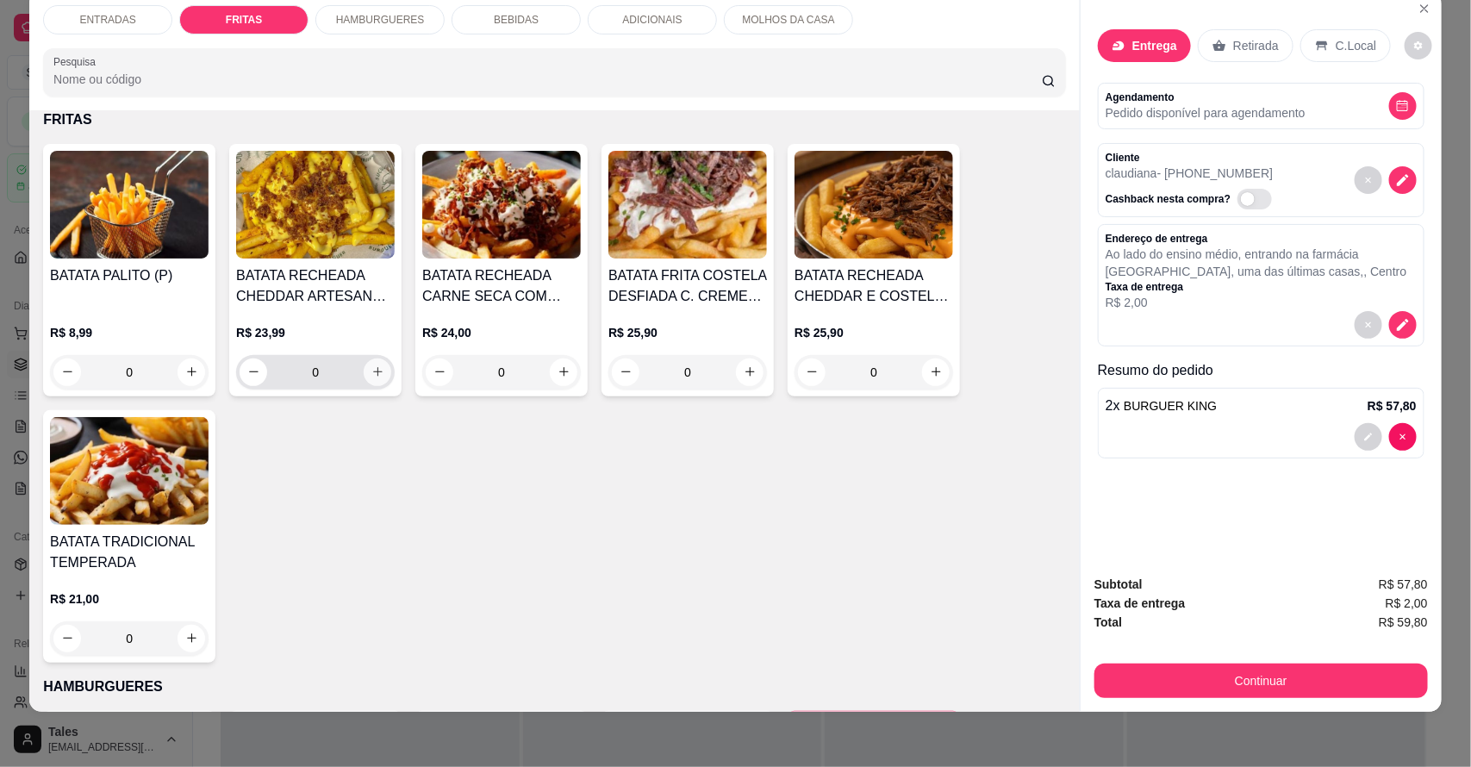
click at [371, 371] on icon "increase-product-quantity" at bounding box center [377, 371] width 13 height 13
type input "1"
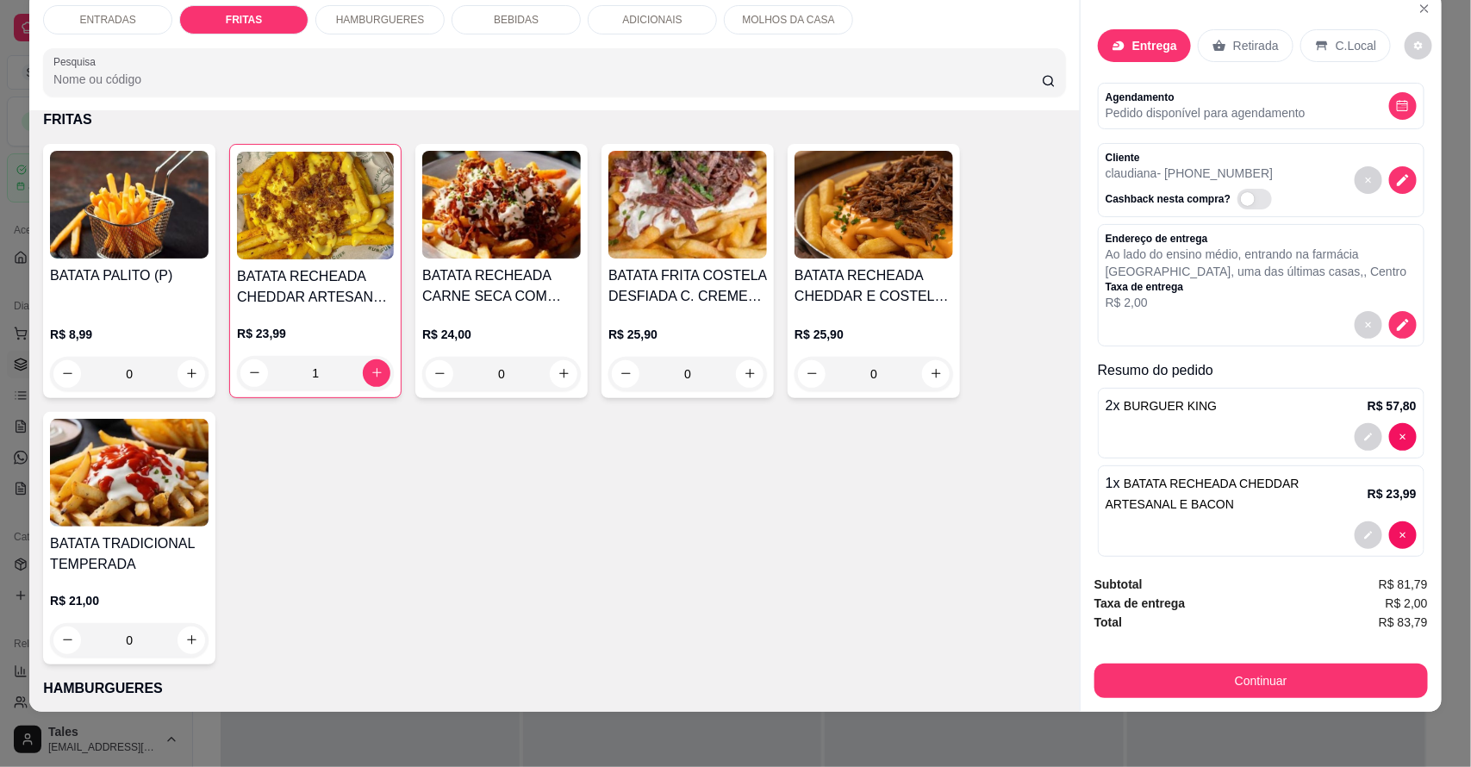
click at [509, 27] on div "BEBIDAS" at bounding box center [515, 19] width 129 height 29
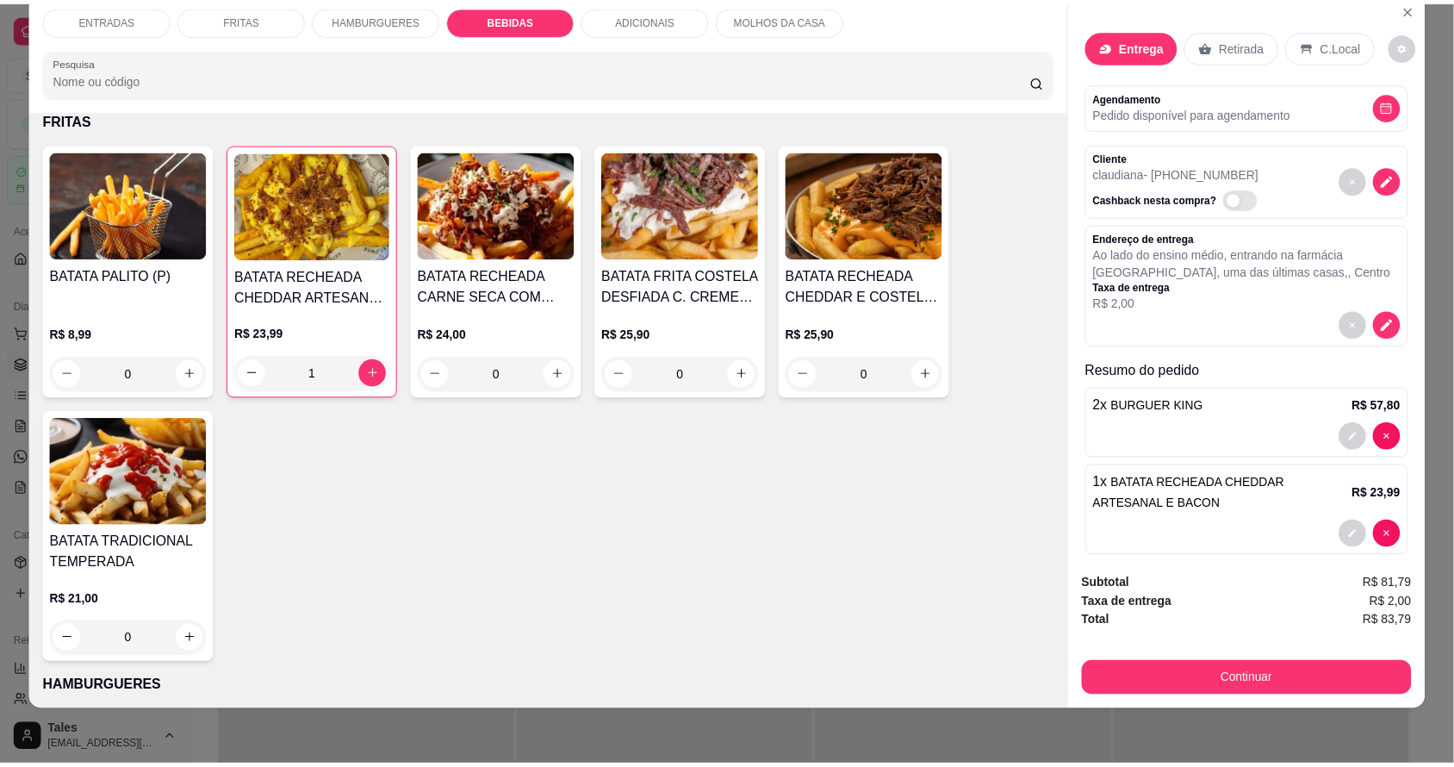
scroll to position [1987, 0]
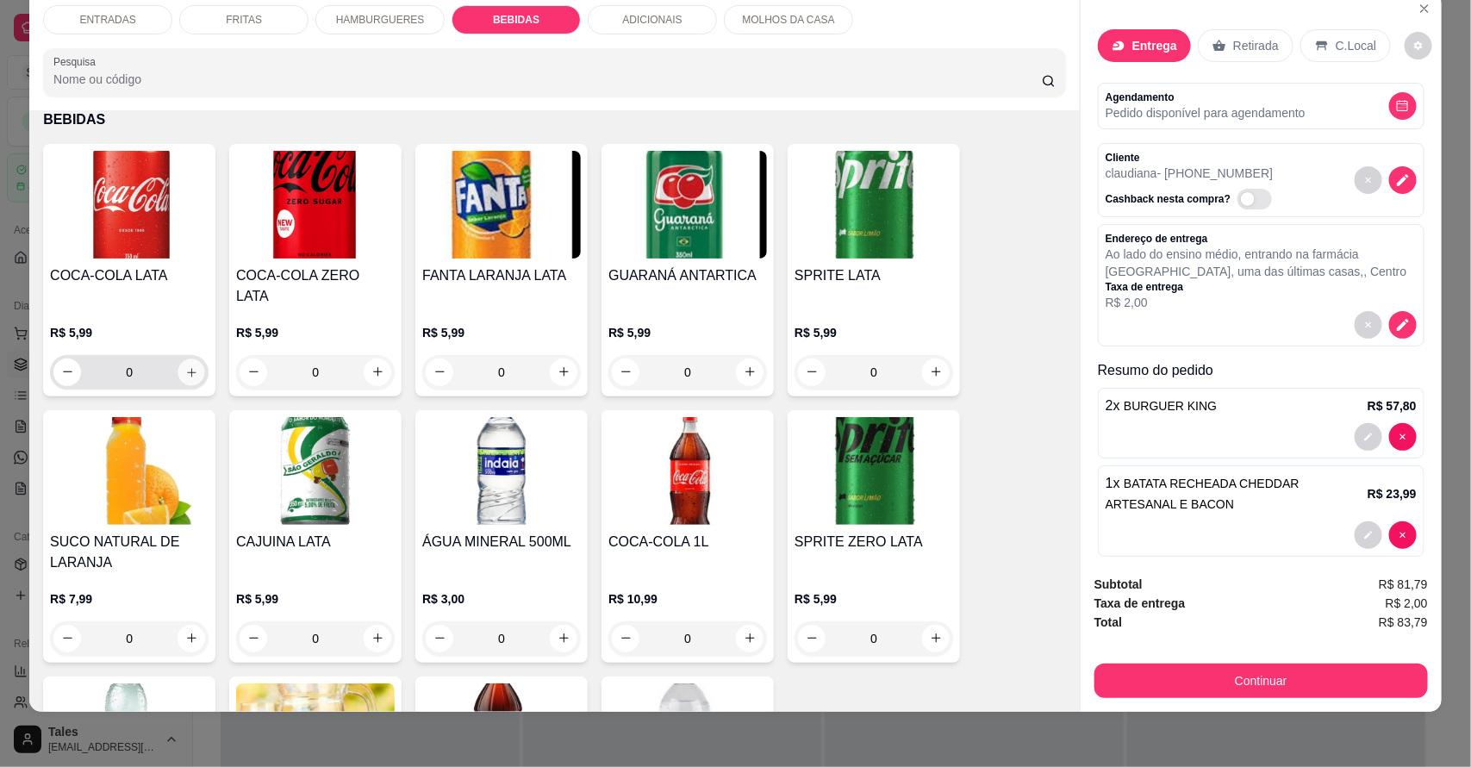
click at [185, 365] on icon "increase-product-quantity" at bounding box center [191, 371] width 13 height 13
type input "1"
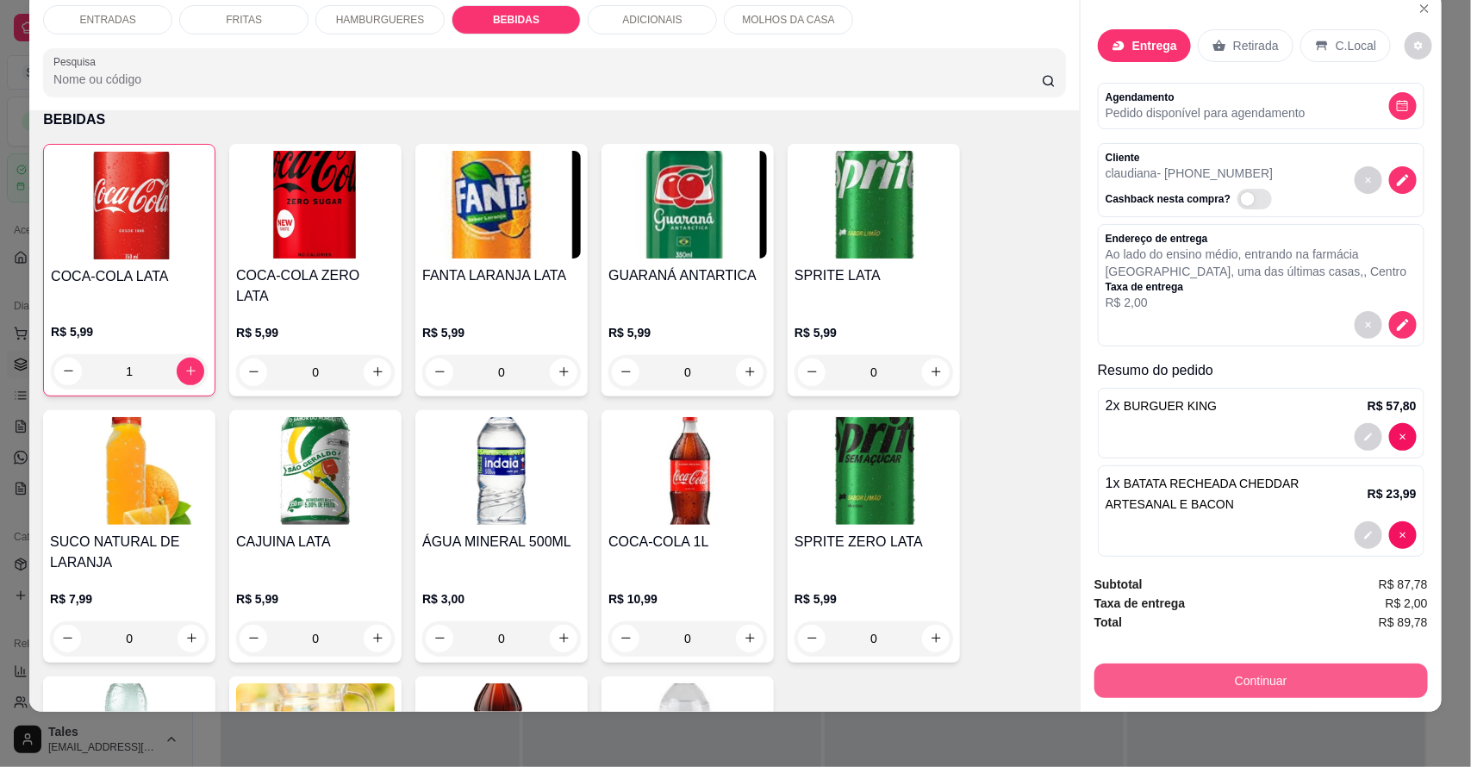
click at [1203, 685] on button "Continuar" at bounding box center [1260, 680] width 333 height 34
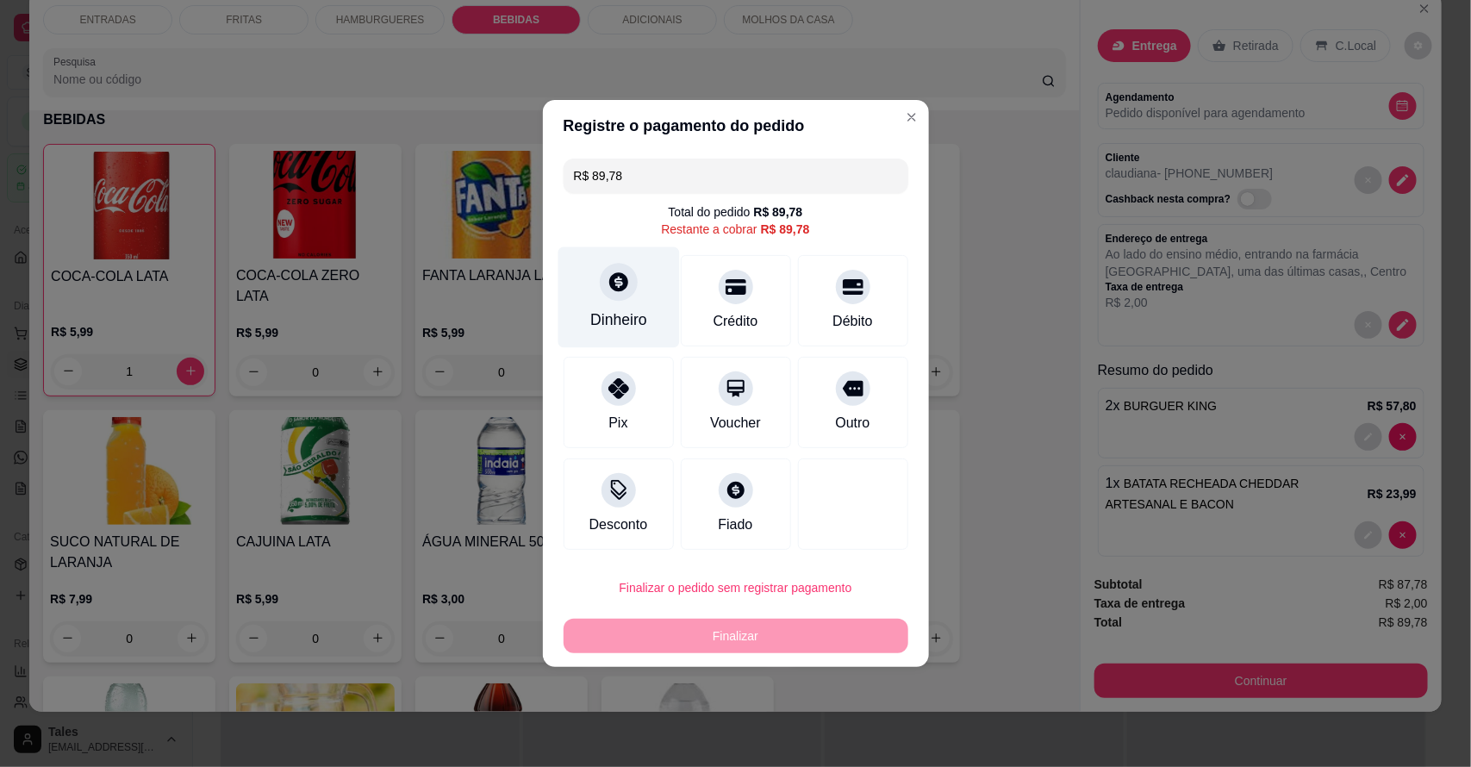
click at [612, 308] on div "Dinheiro" at bounding box center [618, 319] width 57 height 22
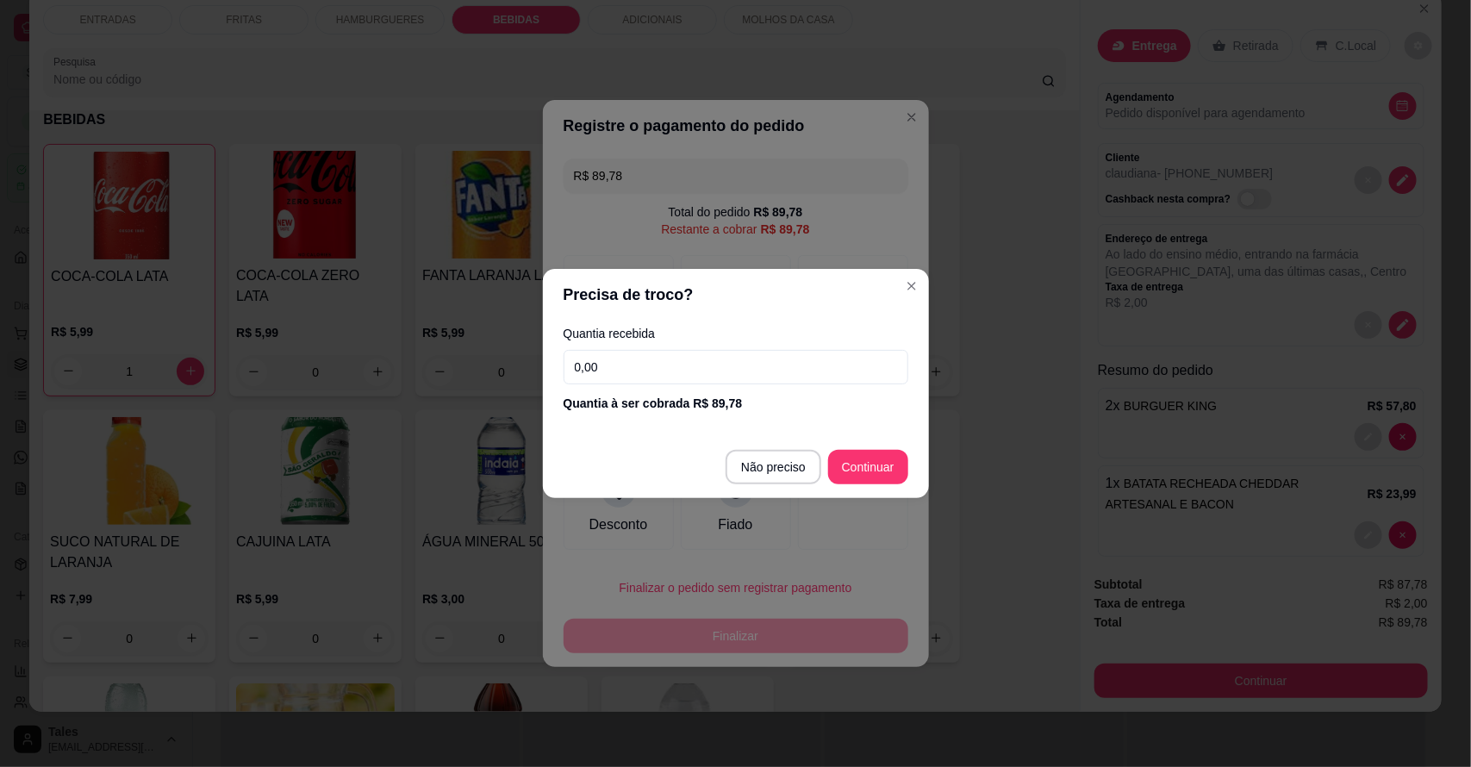
click at [698, 366] on input "0,00" at bounding box center [735, 367] width 345 height 34
type input "100,00"
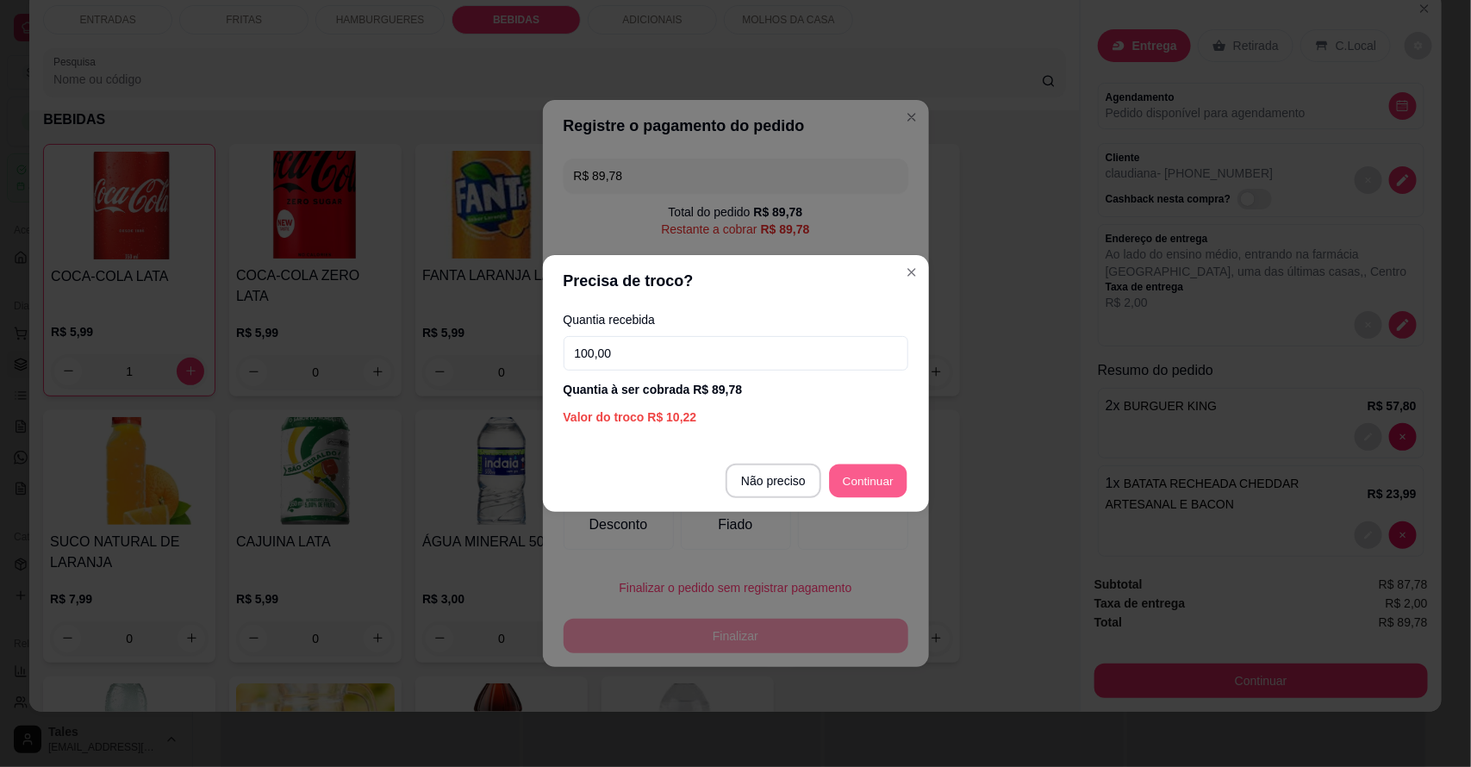
type input "R$ 0,00"
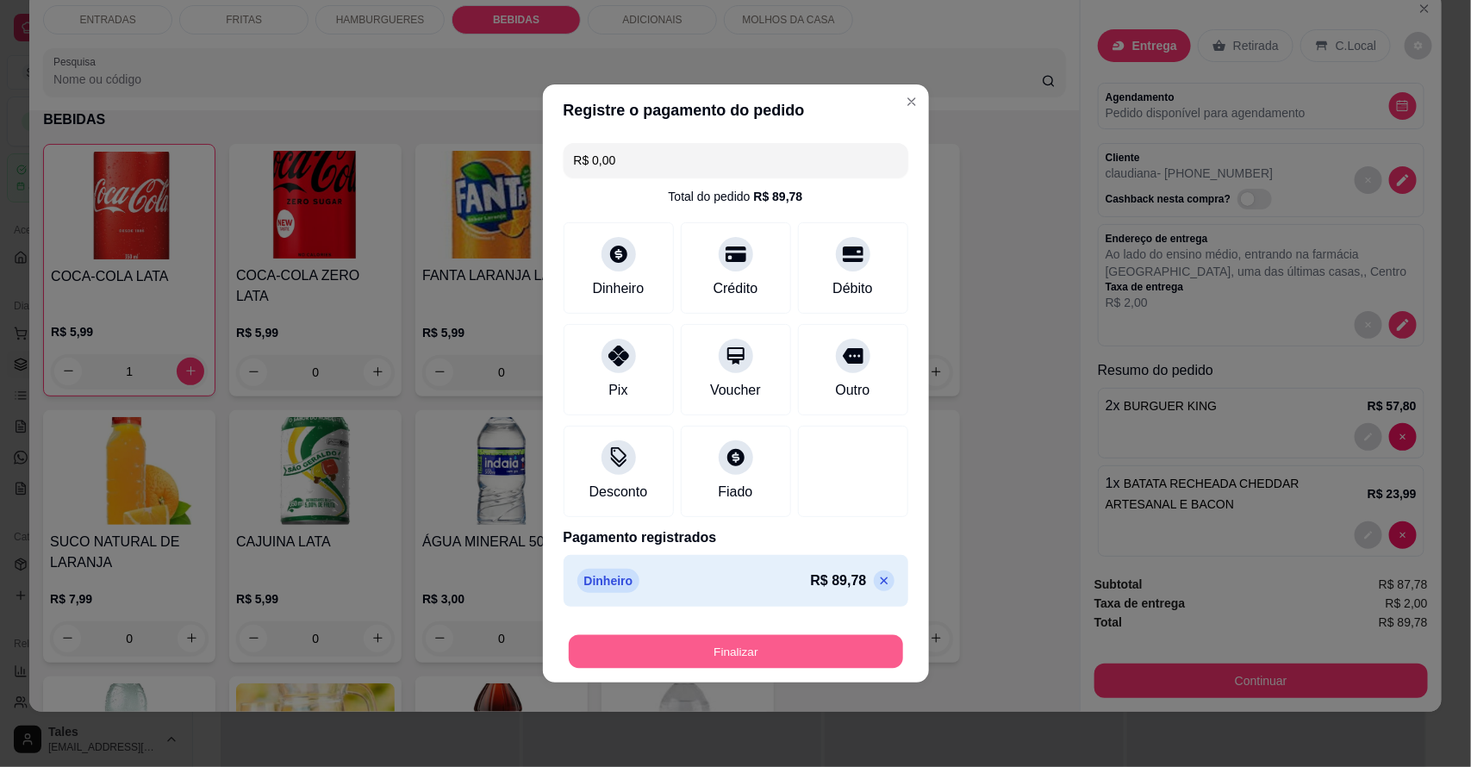
click at [765, 651] on button "Finalizar" at bounding box center [736, 652] width 334 height 34
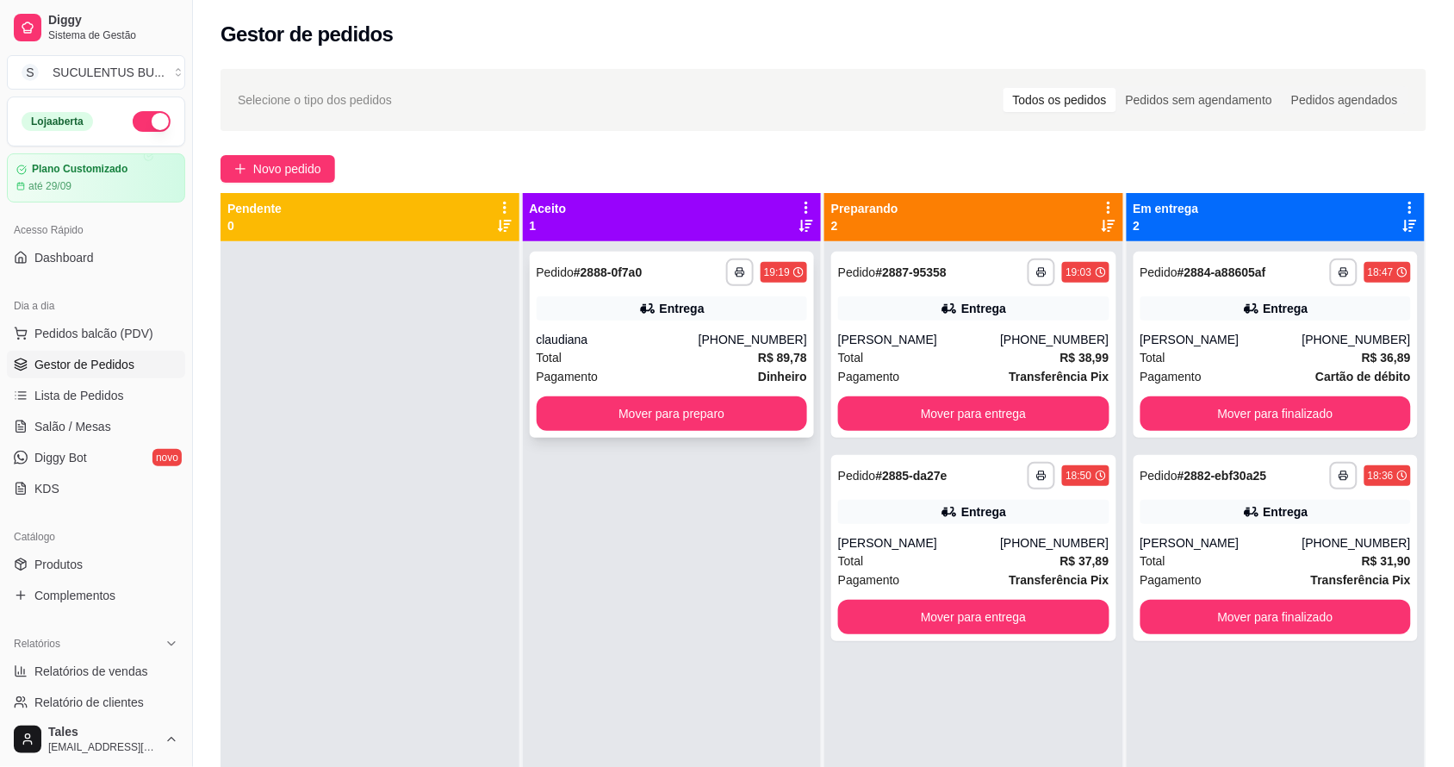
click at [674, 338] on div "claudiana" at bounding box center [618, 339] width 162 height 17
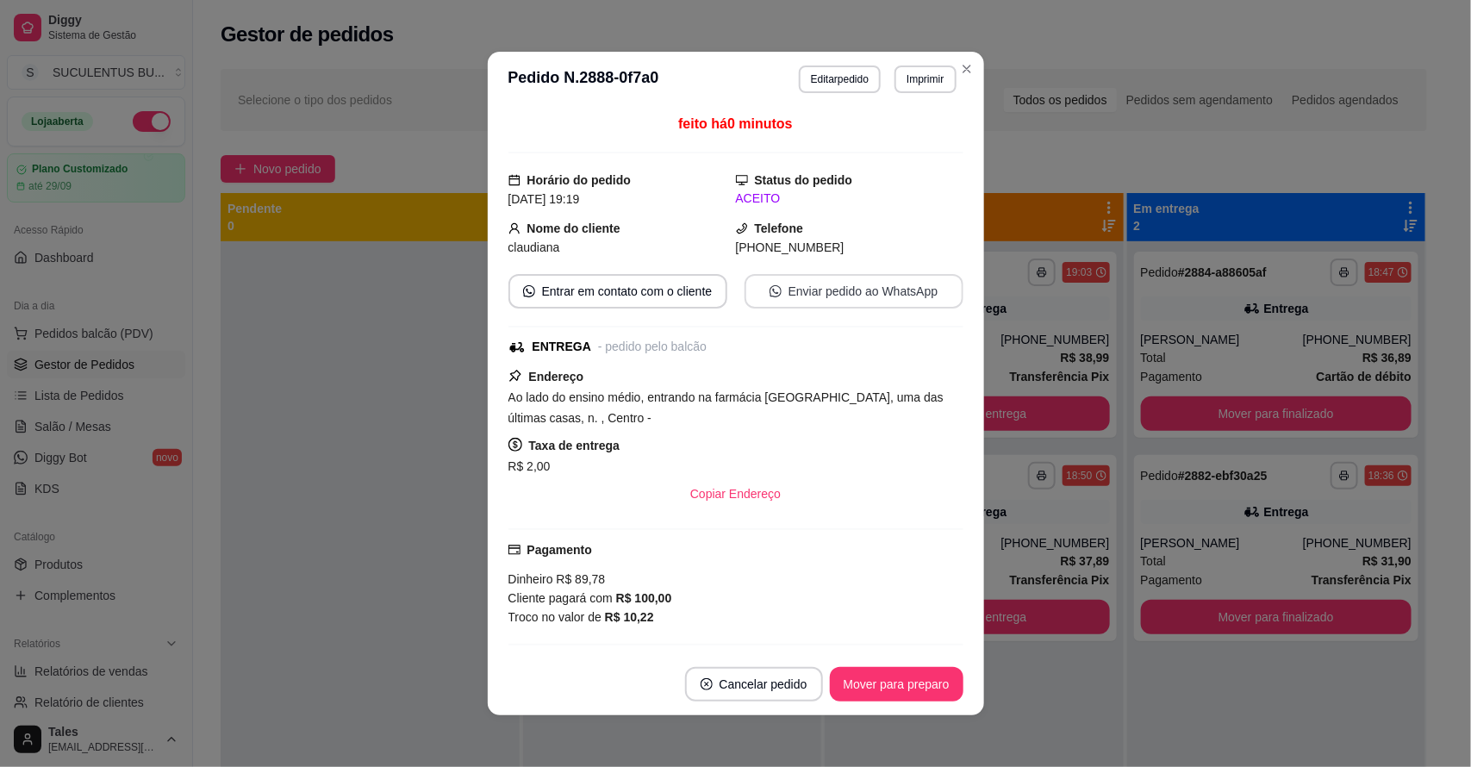
click at [862, 293] on button "Enviar pedido ao WhatsApp" at bounding box center [853, 291] width 219 height 34
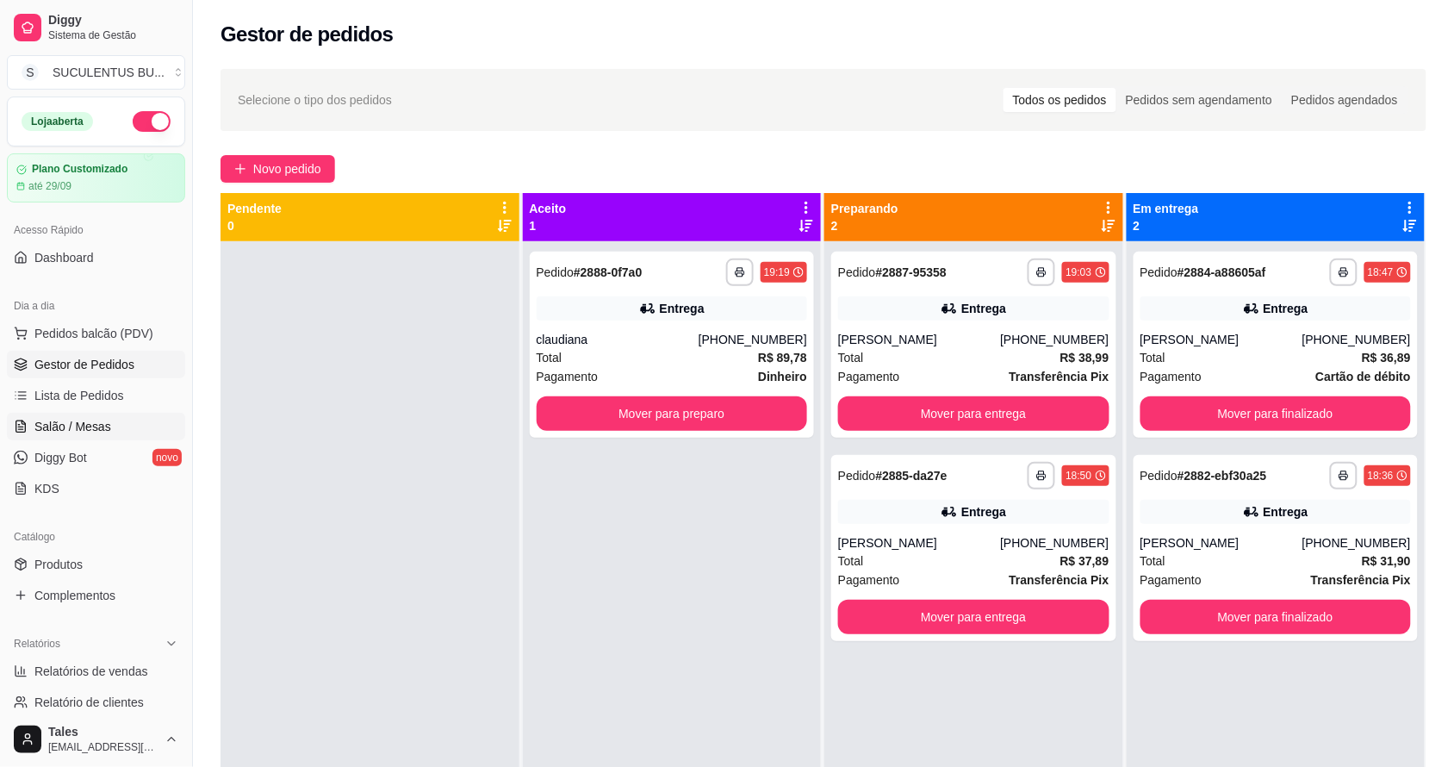
click at [90, 428] on span "Salão / Mesas" at bounding box center [72, 426] width 77 height 17
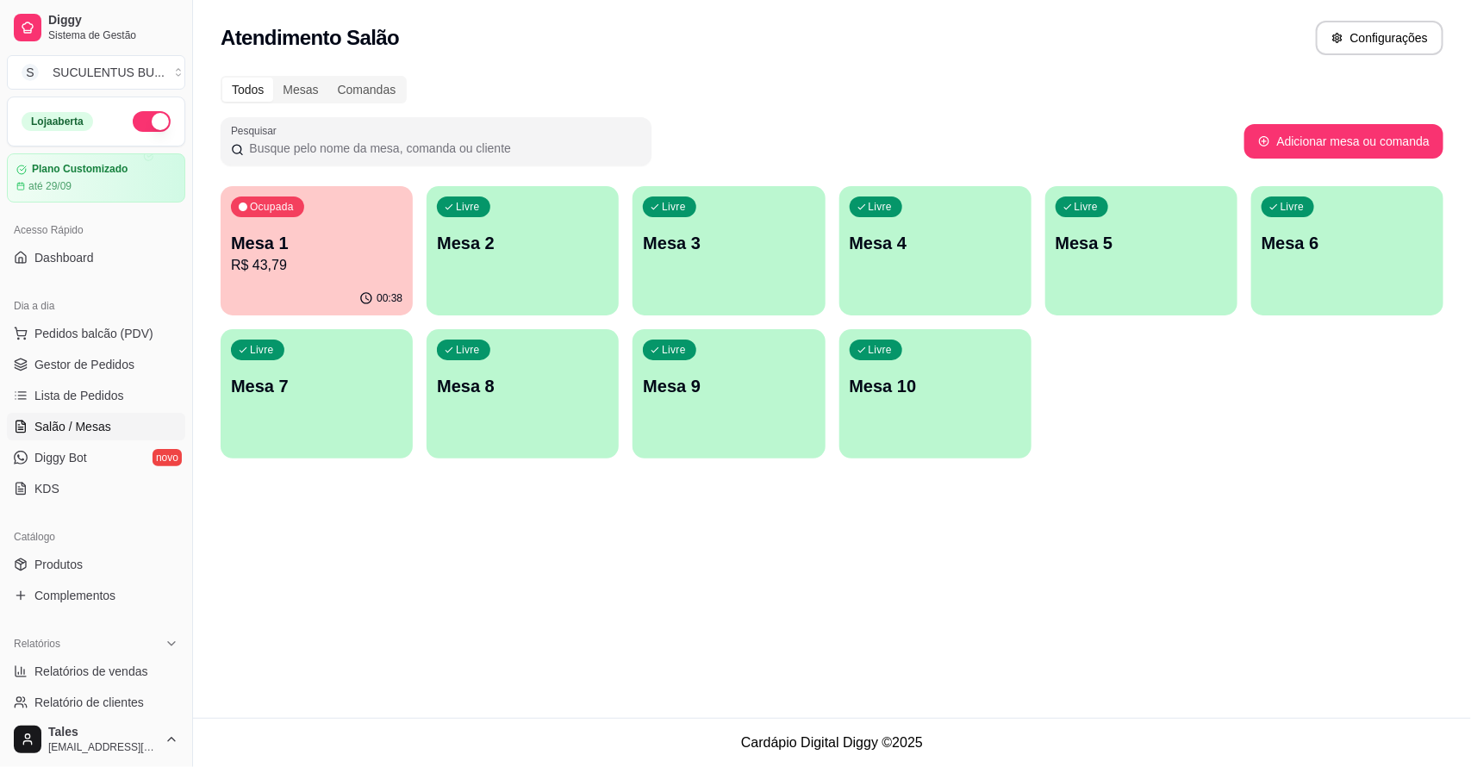
click at [320, 226] on div "Ocupada Mesa 1 R$ 43,79" at bounding box center [317, 234] width 192 height 96
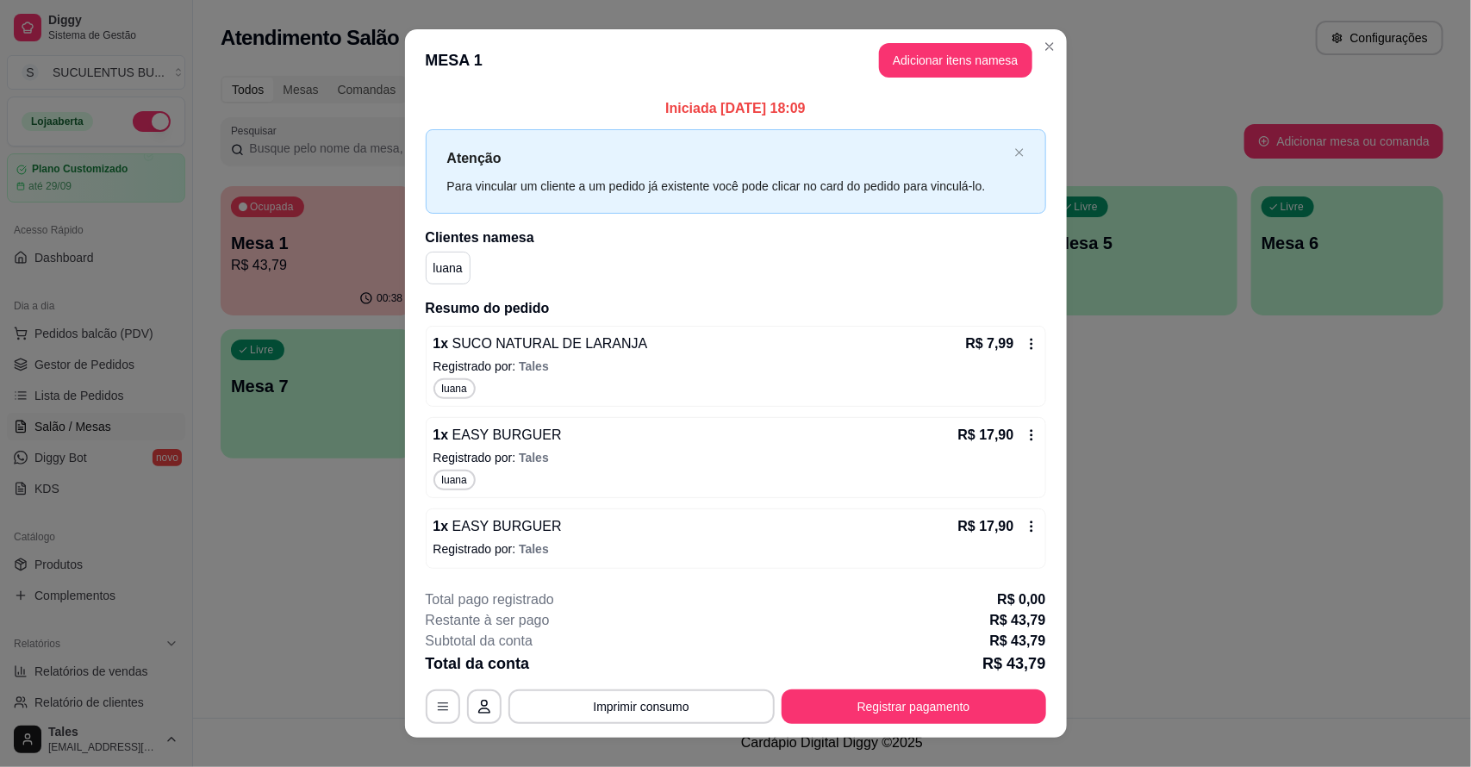
scroll to position [26, 0]
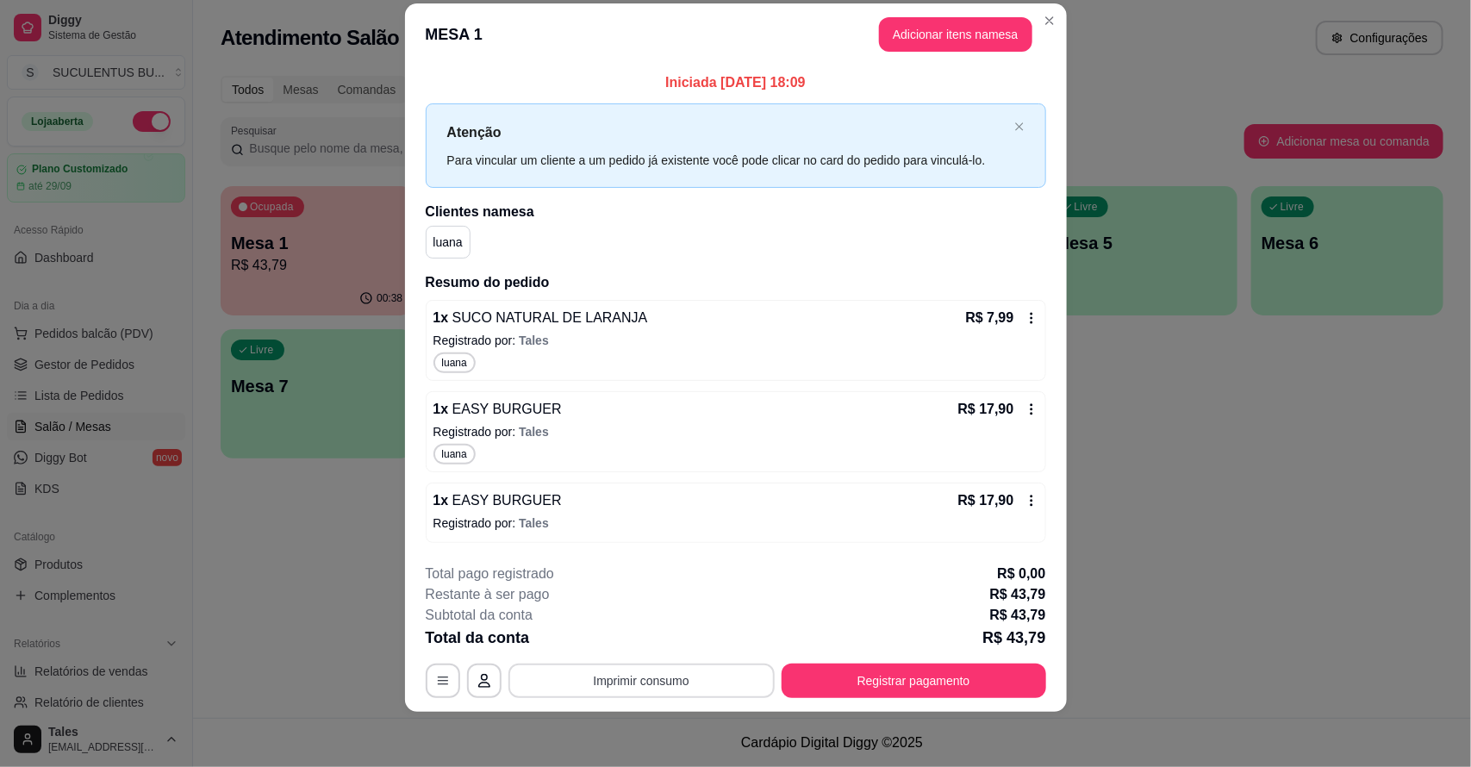
click at [594, 690] on button "Imprimir consumo" at bounding box center [641, 680] width 266 height 34
click at [603, 640] on button "IMPRESSORA CAIXA" at bounding box center [639, 642] width 142 height 28
click at [996, 686] on button "Registrar pagamento" at bounding box center [913, 680] width 264 height 34
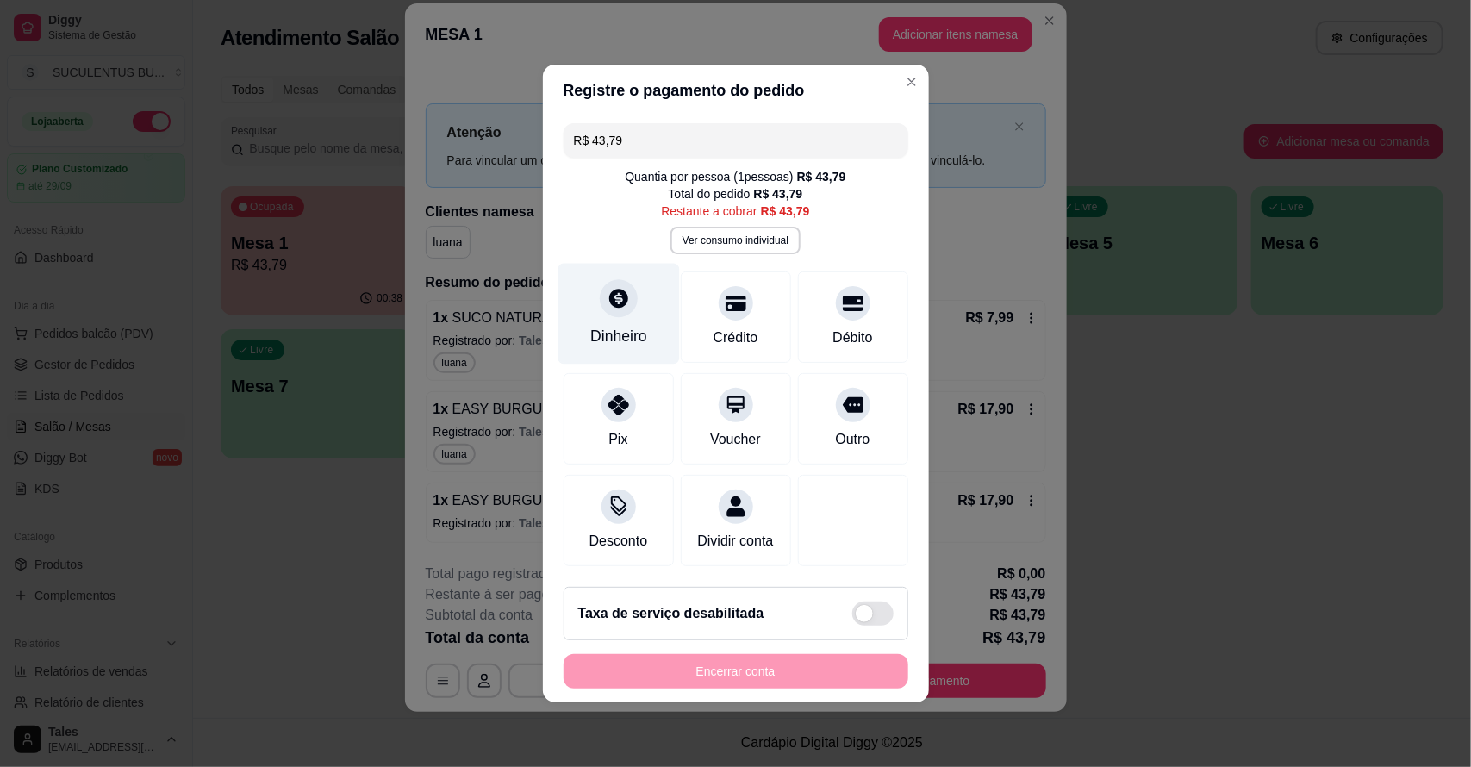
click at [599, 310] on div "Dinheiro" at bounding box center [617, 314] width 121 height 101
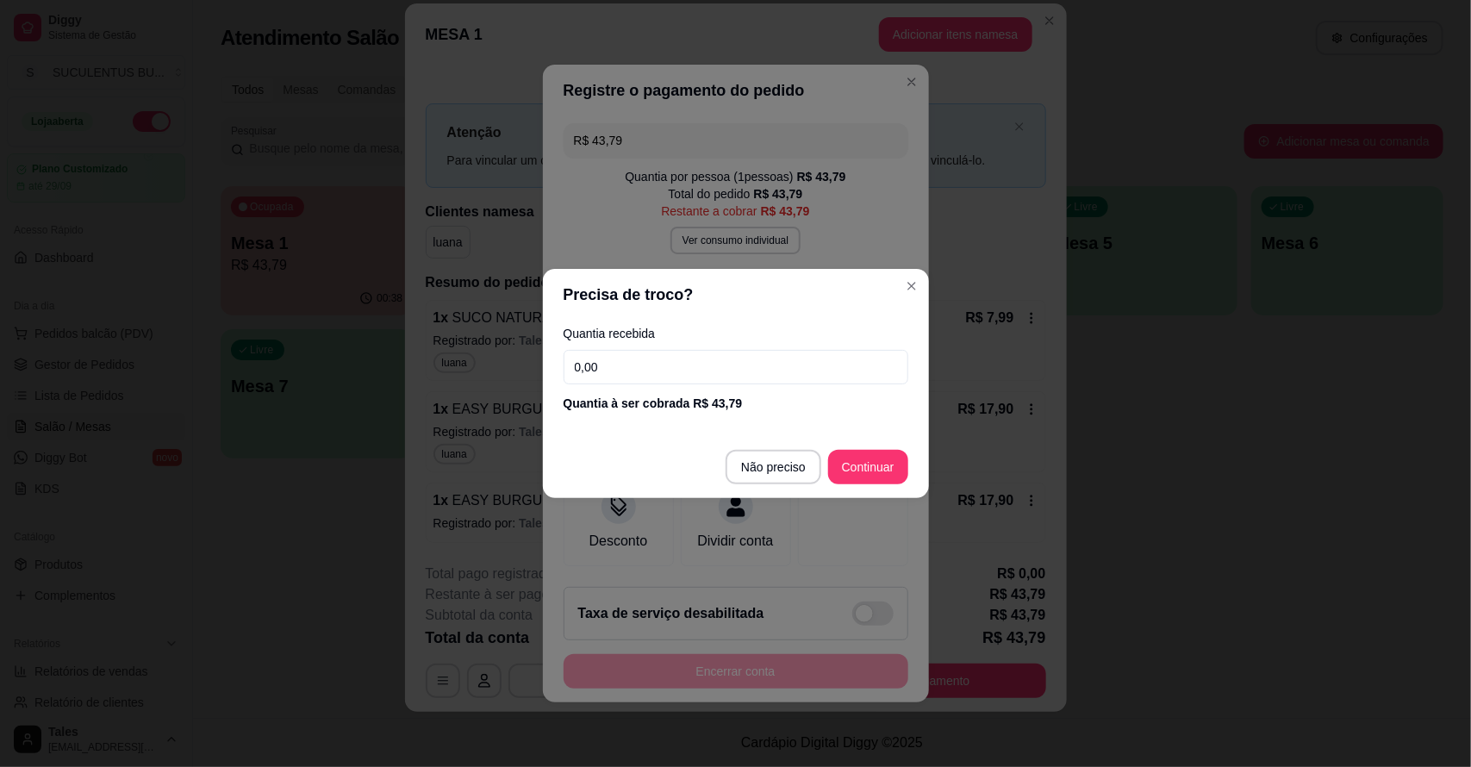
click at [734, 364] on input "0,00" at bounding box center [735, 367] width 345 height 34
type input "50,00"
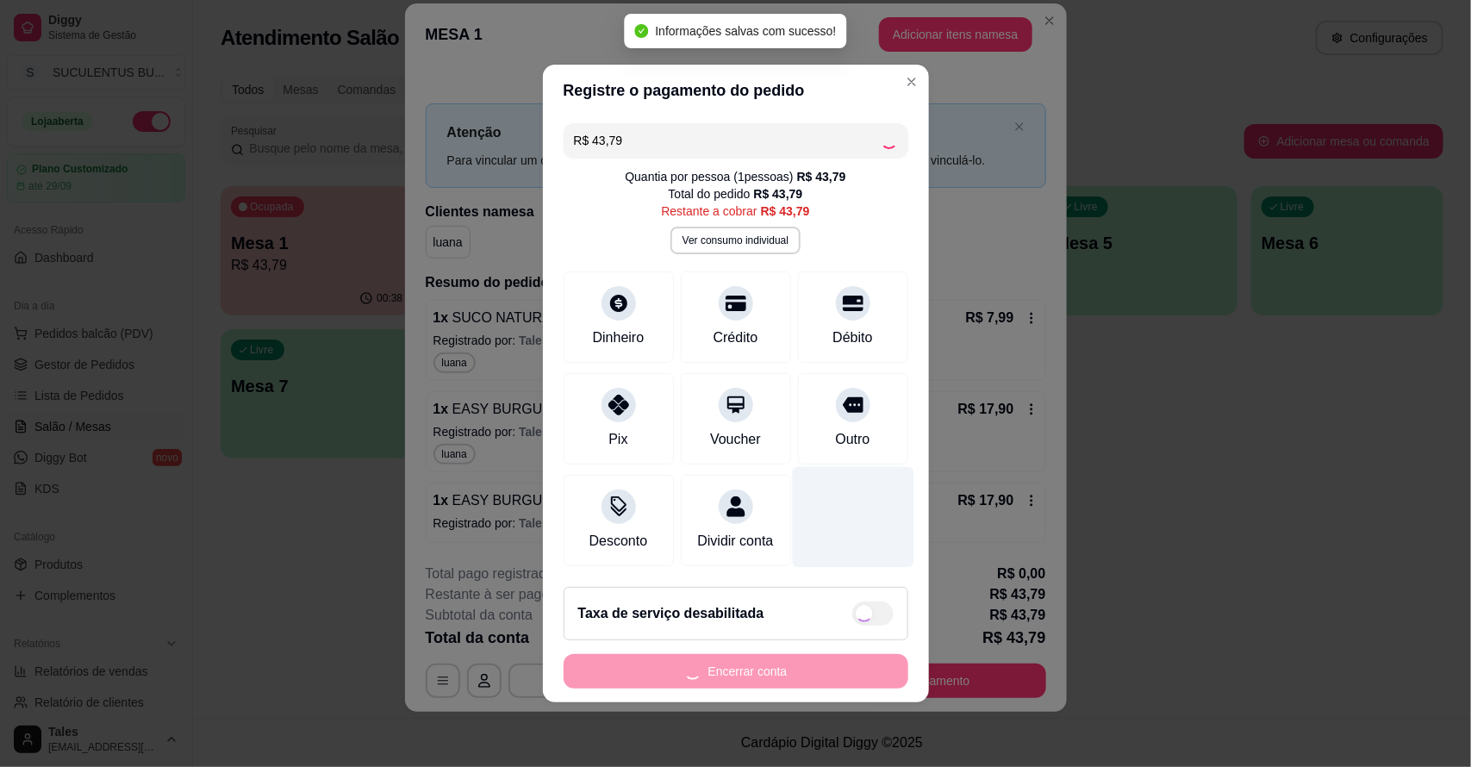
type input "R$ 0,00"
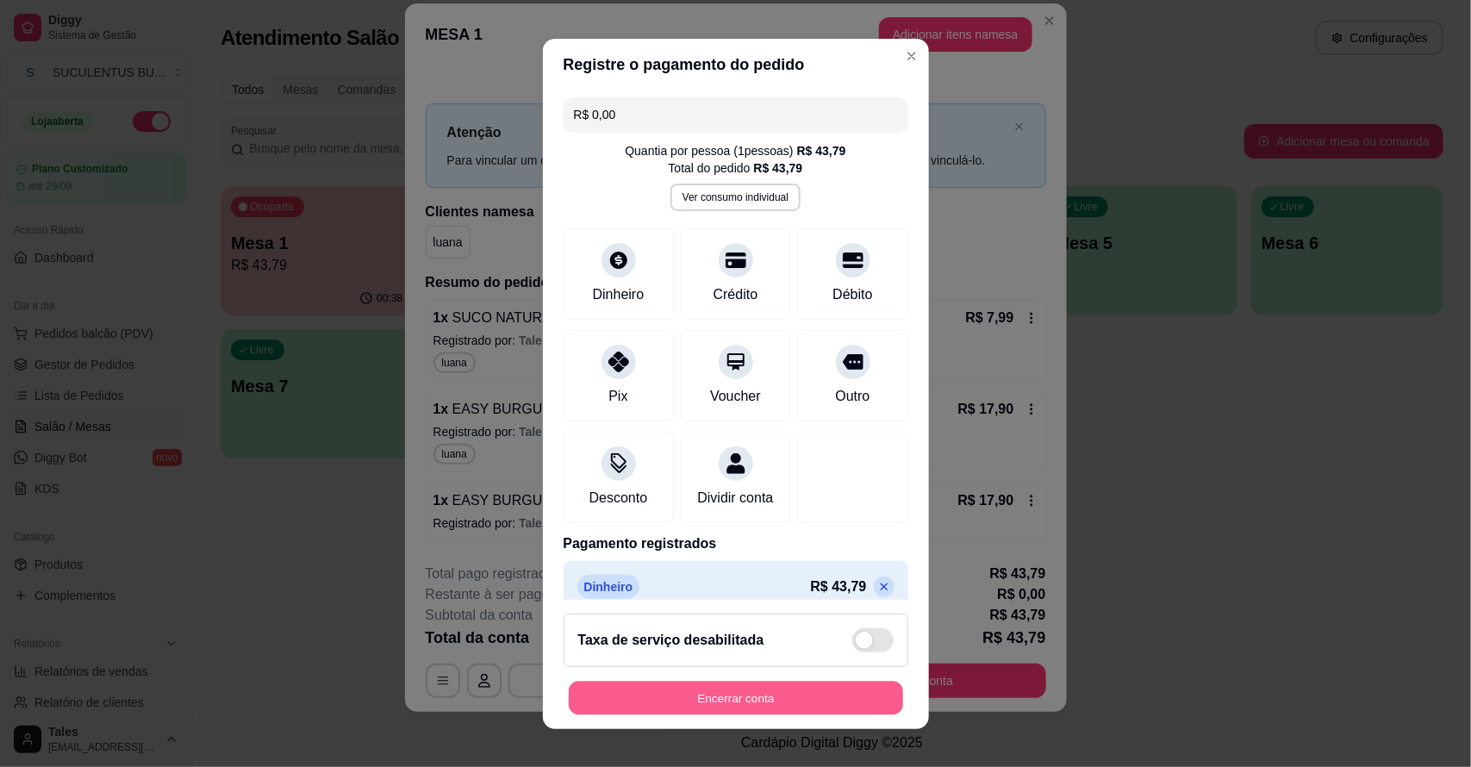
click at [752, 700] on button "Encerrar conta" at bounding box center [736, 698] width 334 height 34
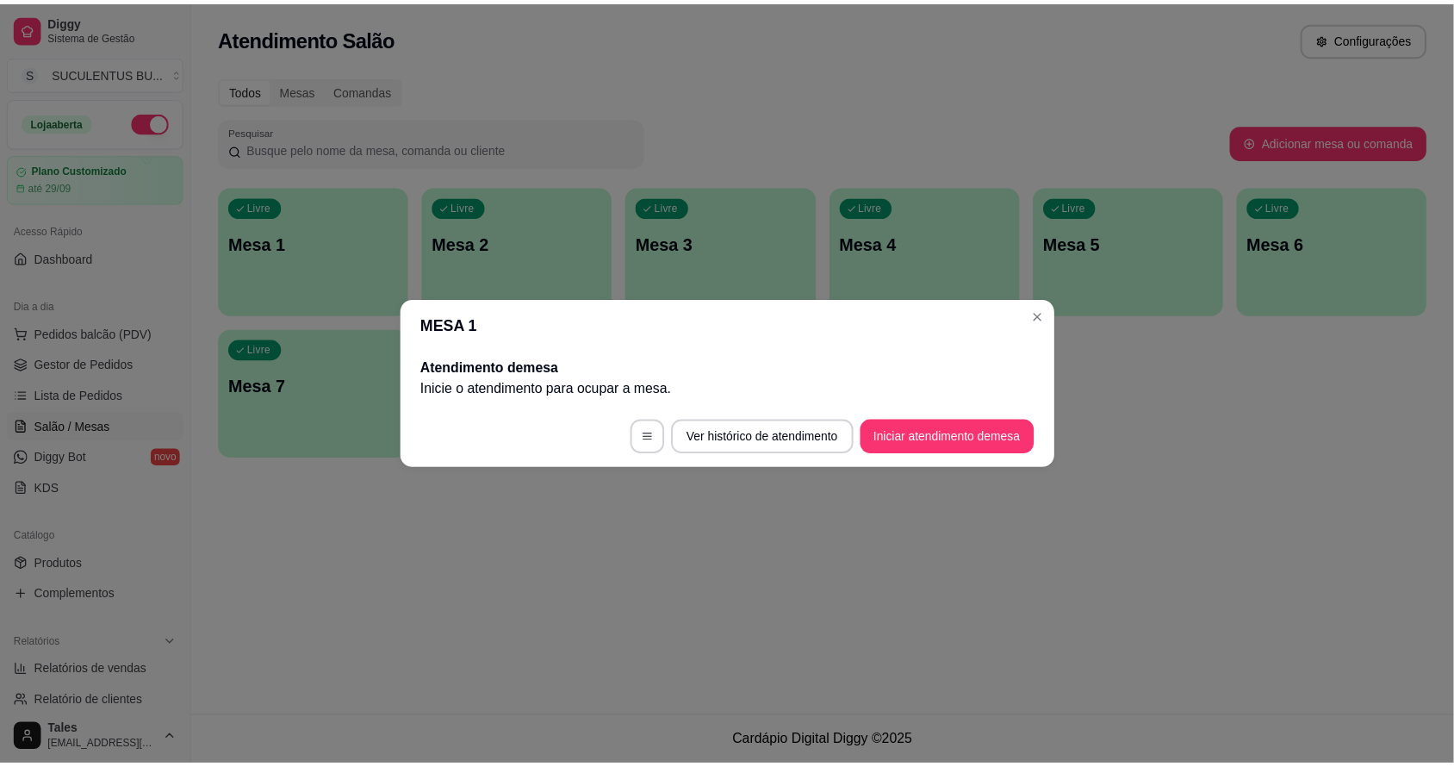
scroll to position [0, 0]
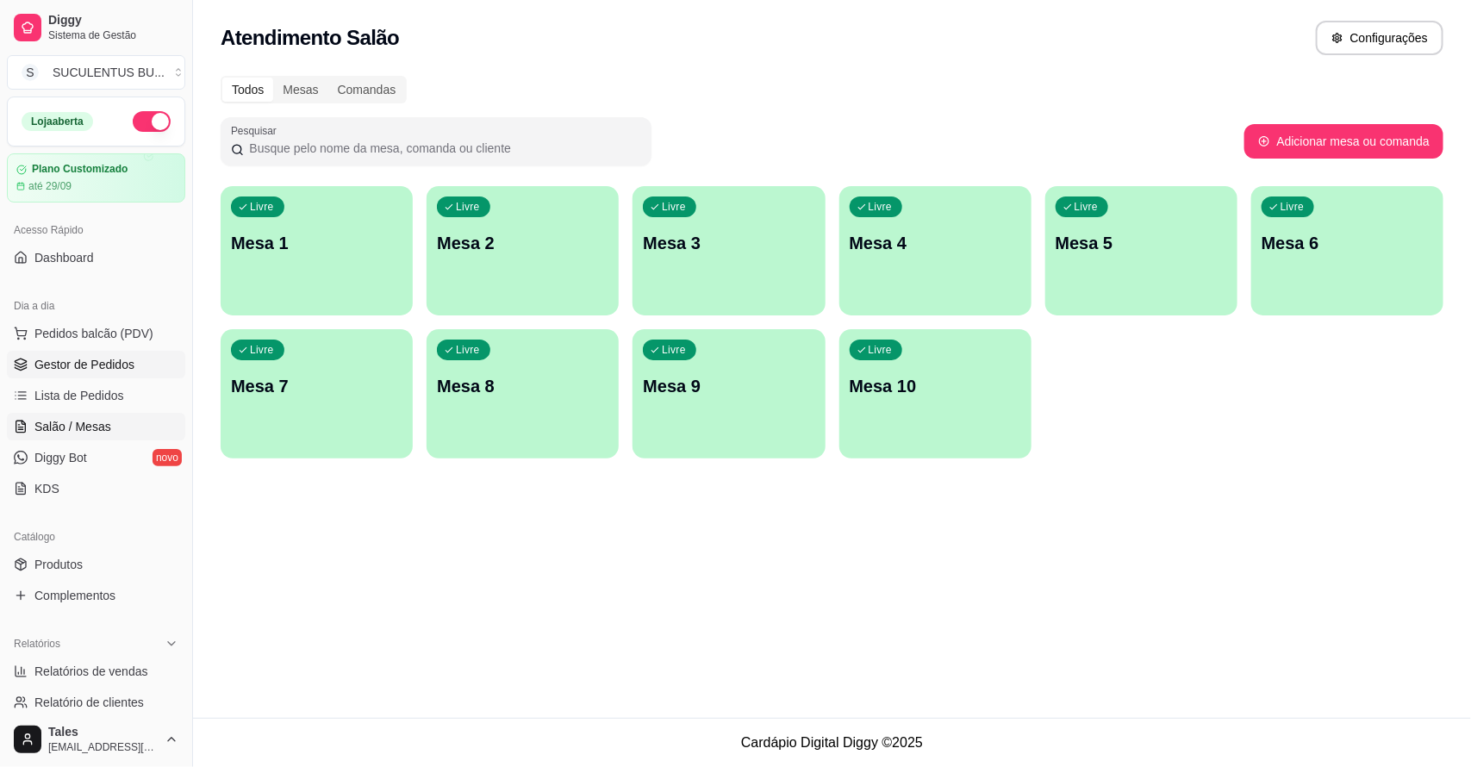
click at [96, 366] on span "Gestor de Pedidos" at bounding box center [84, 364] width 100 height 17
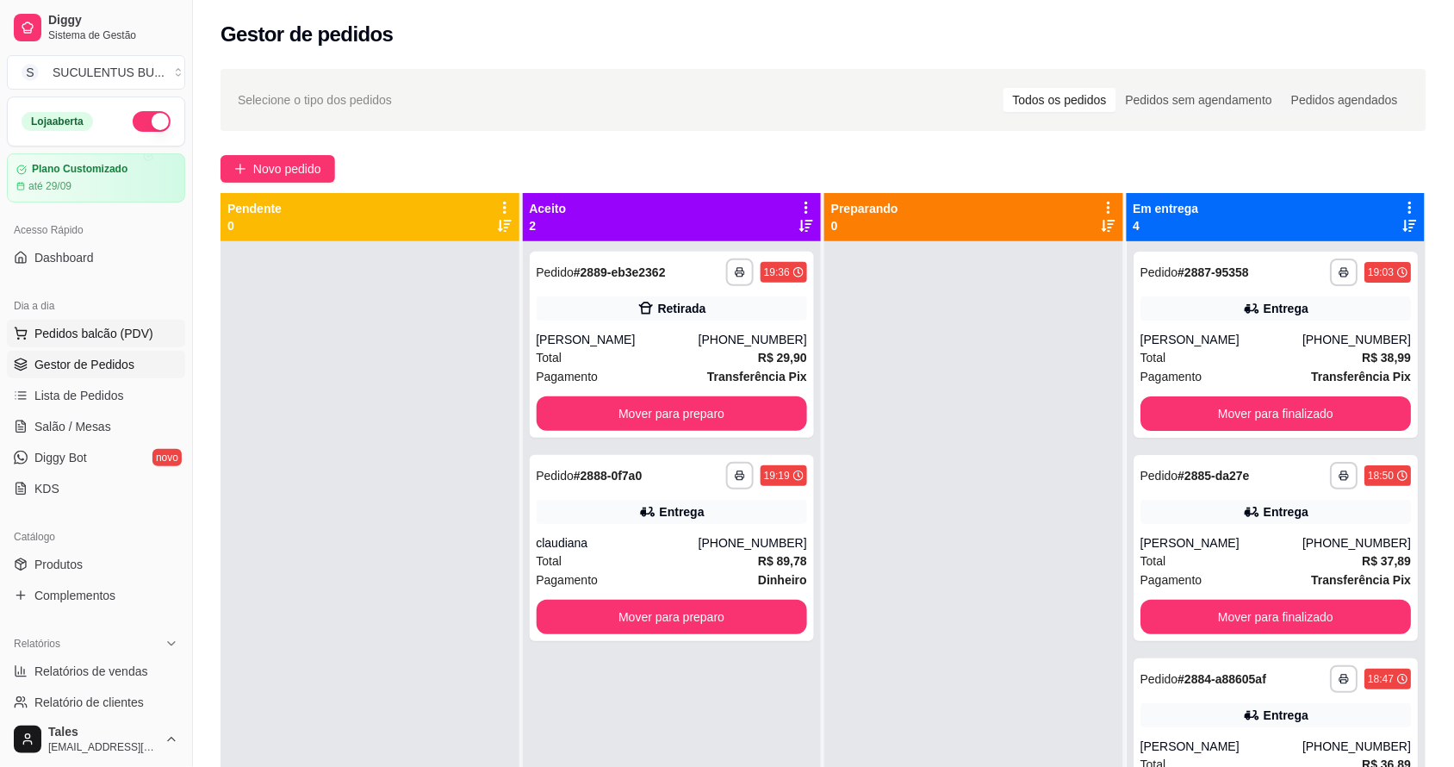
click at [117, 330] on span "Pedidos balcão (PDV)" at bounding box center [93, 333] width 119 height 17
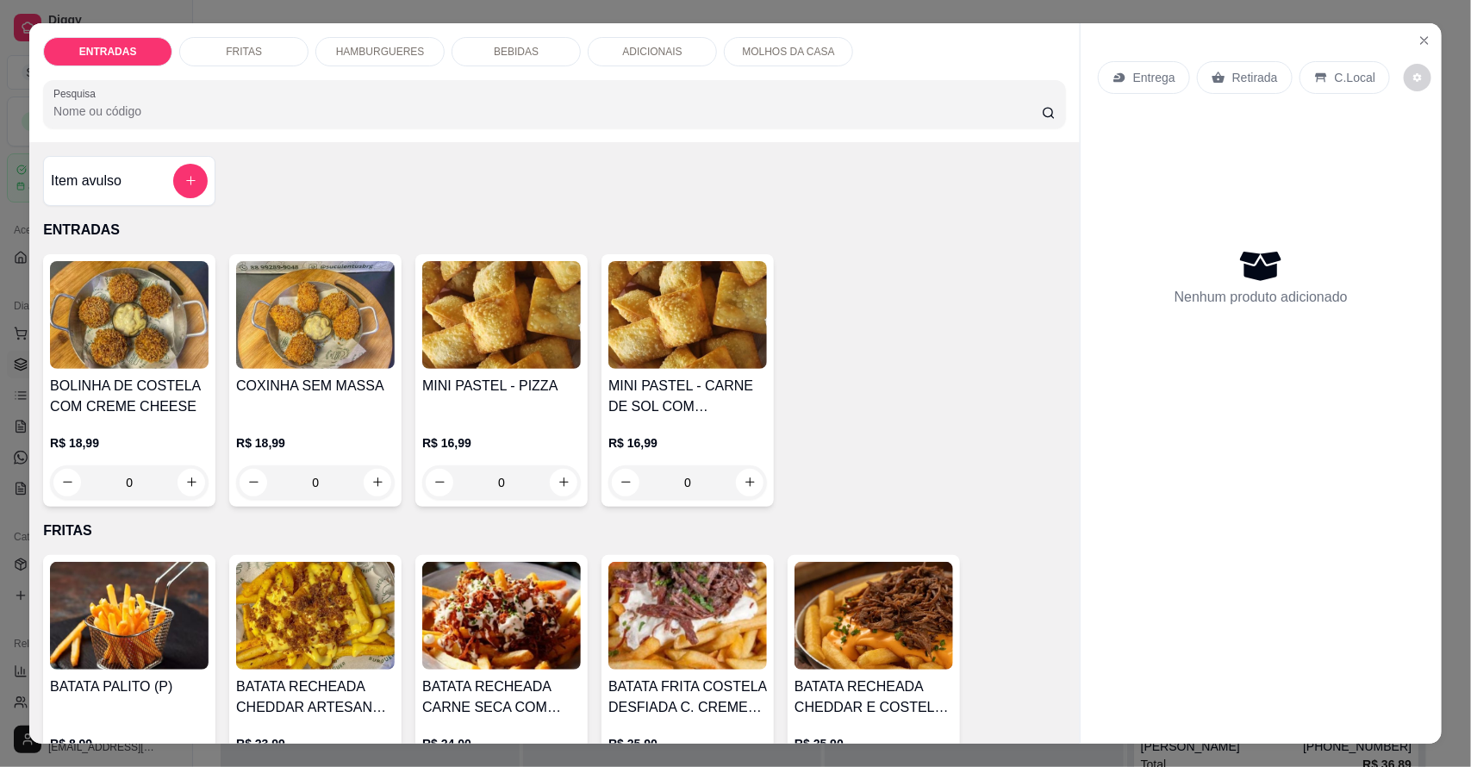
click at [1138, 70] on p "Entrega" at bounding box center [1154, 77] width 42 height 17
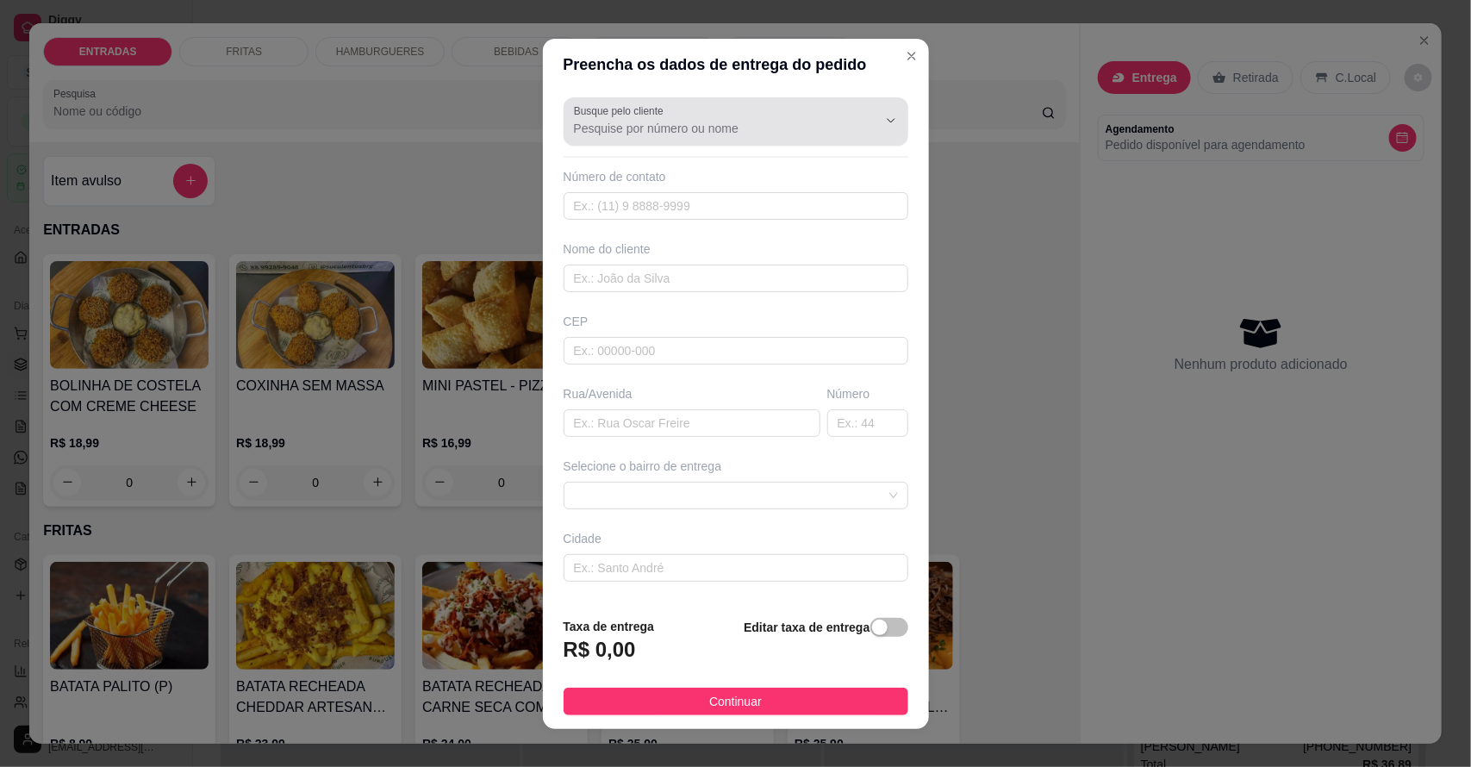
click at [698, 116] on div at bounding box center [736, 121] width 324 height 34
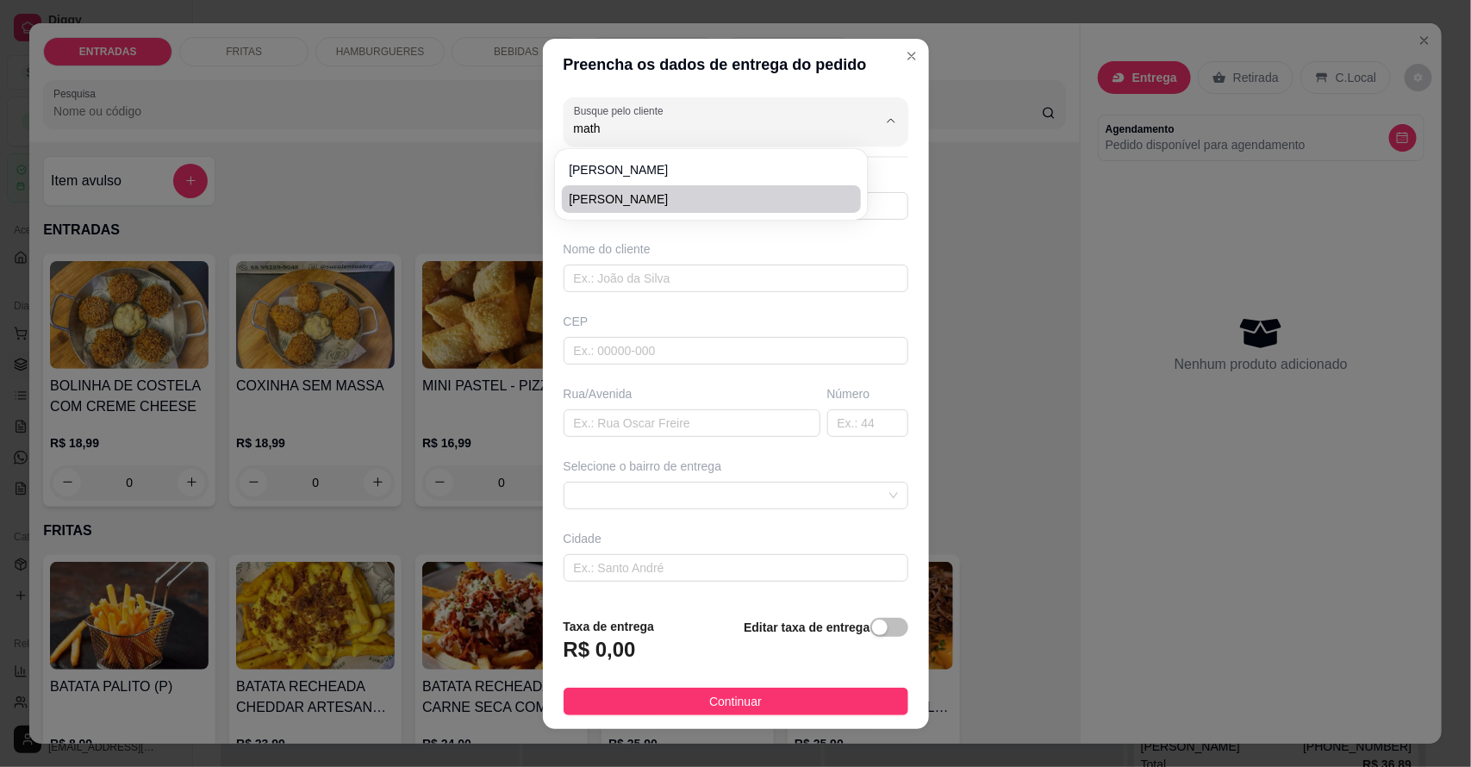
click at [660, 207] on span "[PERSON_NAME]" at bounding box center [703, 198] width 268 height 17
type input "[PERSON_NAME]"
type input "88996399217"
type input "[PERSON_NAME]"
type input "ENS MÉDIO"
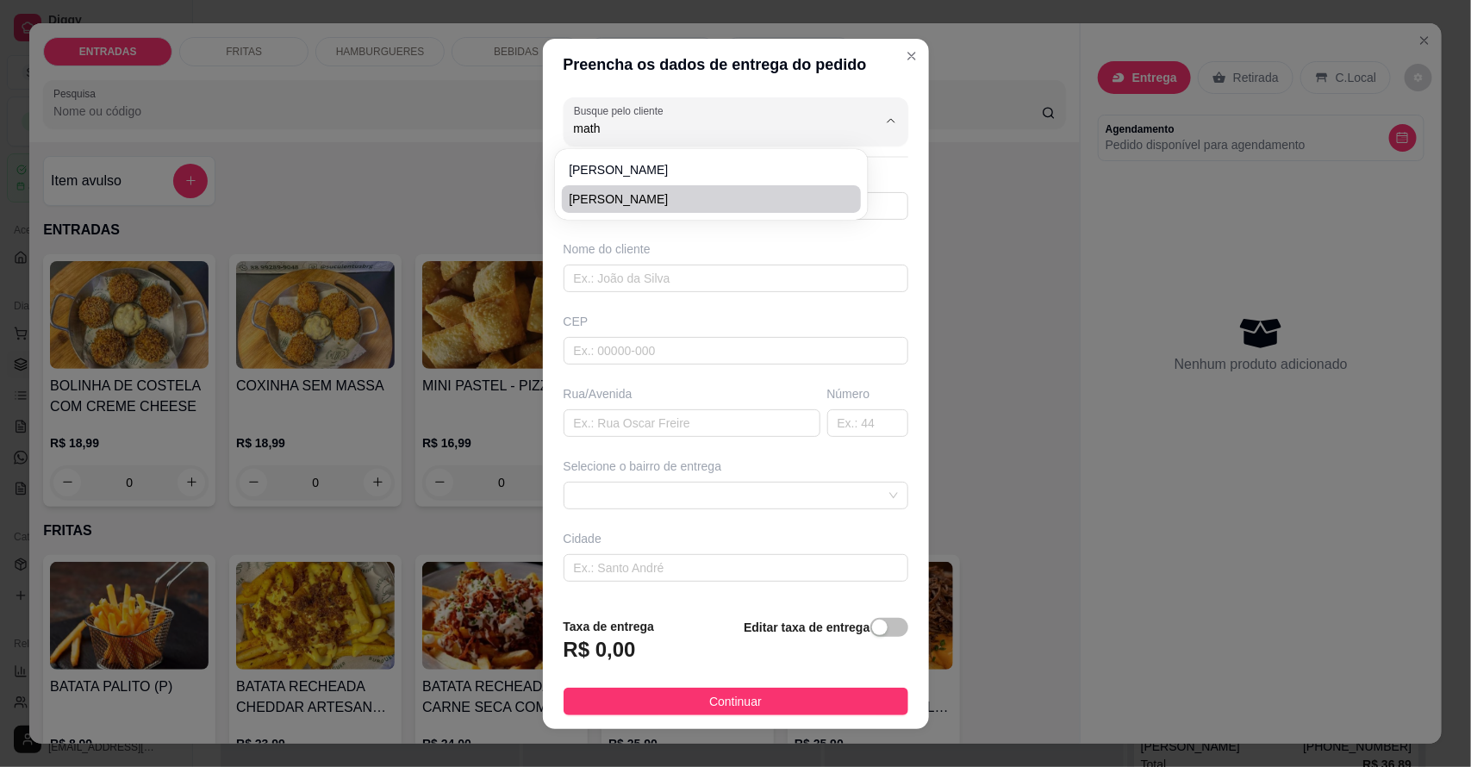
type input "SN"
type input "Salitre"
type input "Ensino Médio"
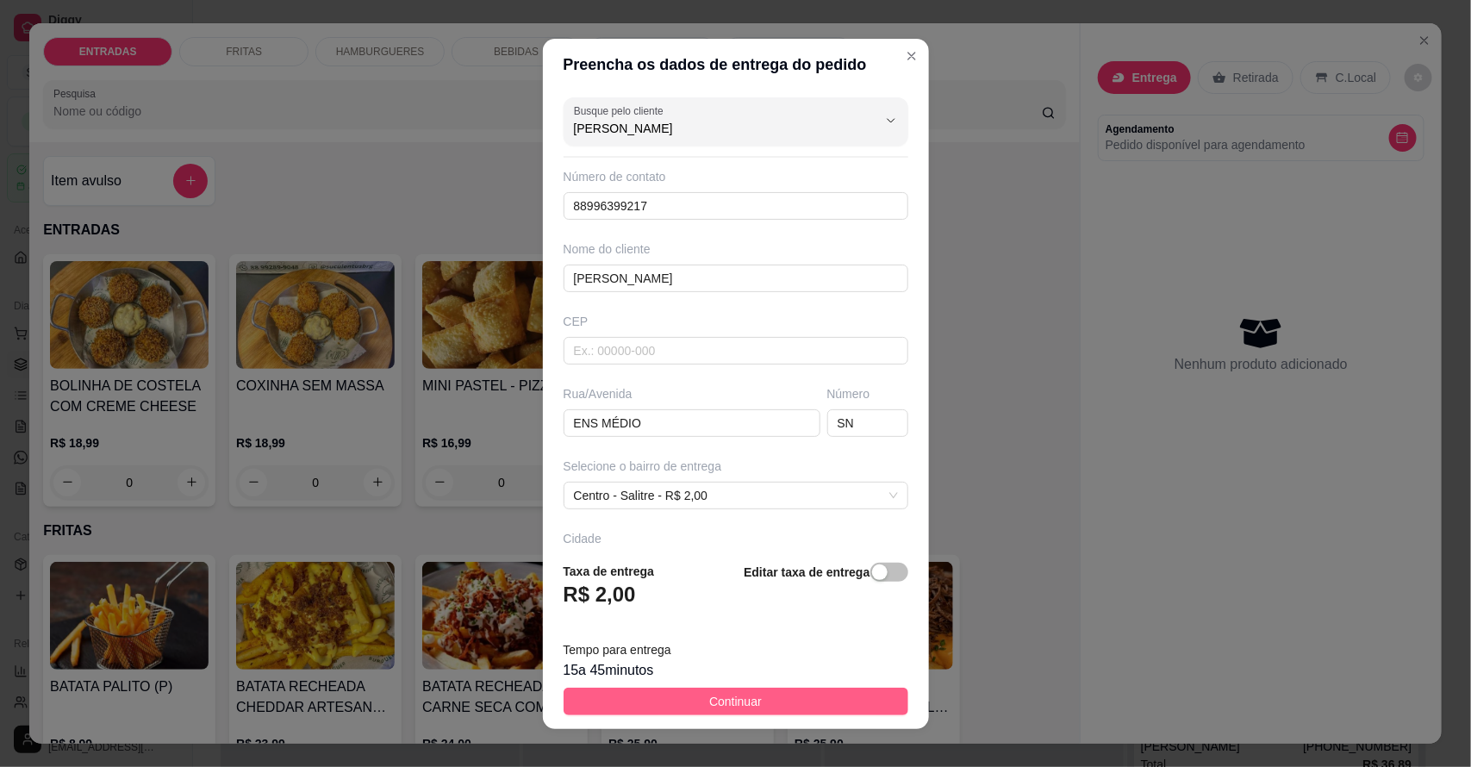
type input "[PERSON_NAME]"
click at [709, 699] on span "Continuar" at bounding box center [735, 701] width 53 height 19
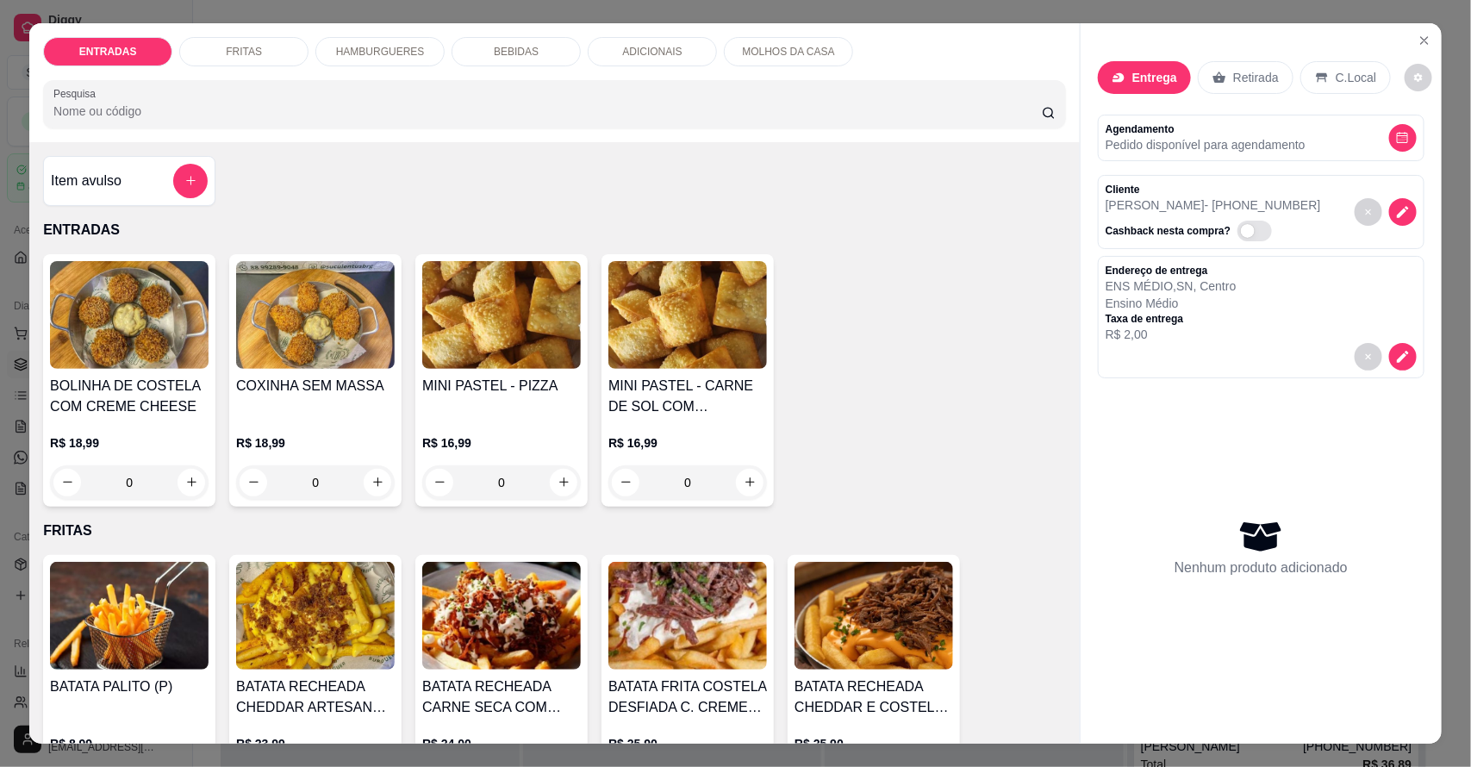
click at [396, 53] on p "HAMBURGUERES" at bounding box center [380, 52] width 89 height 14
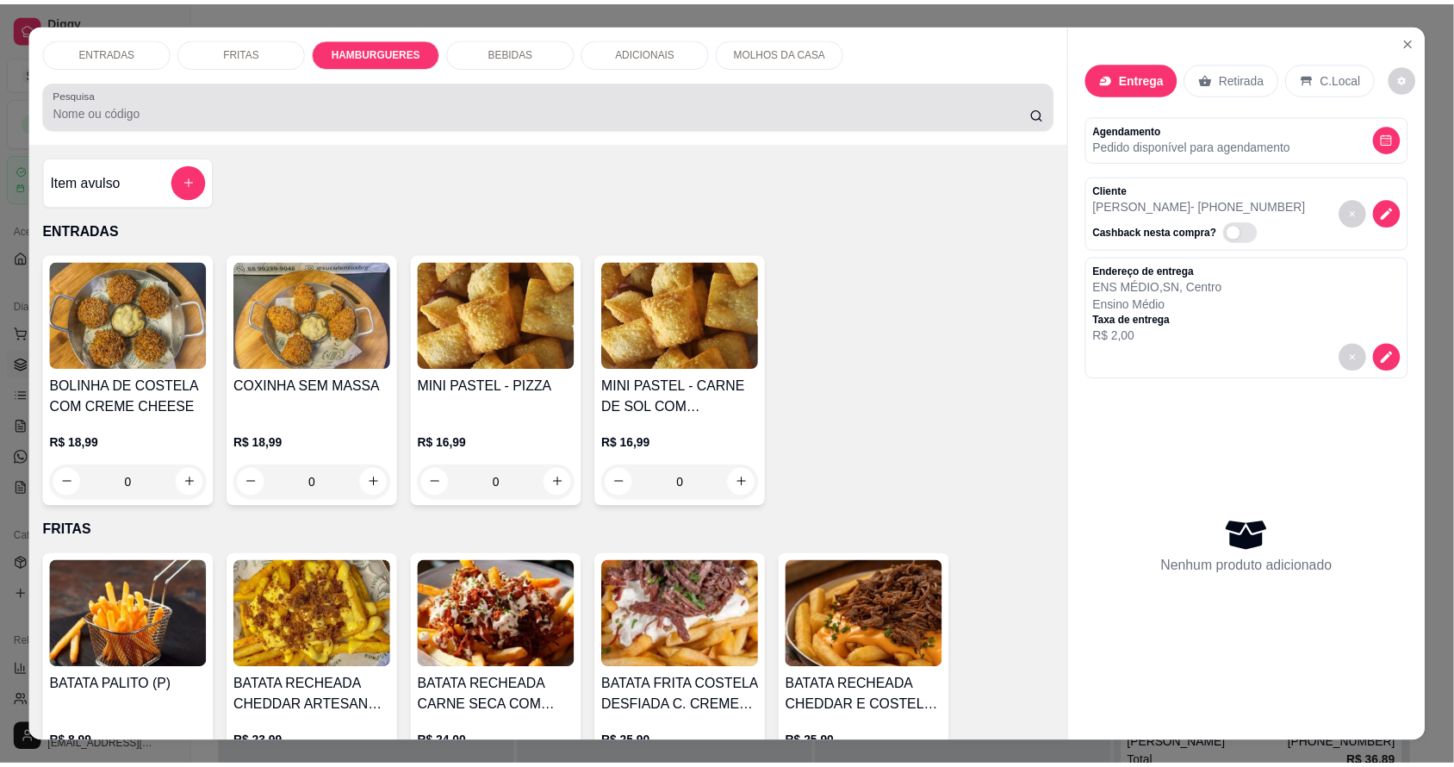
scroll to position [32, 0]
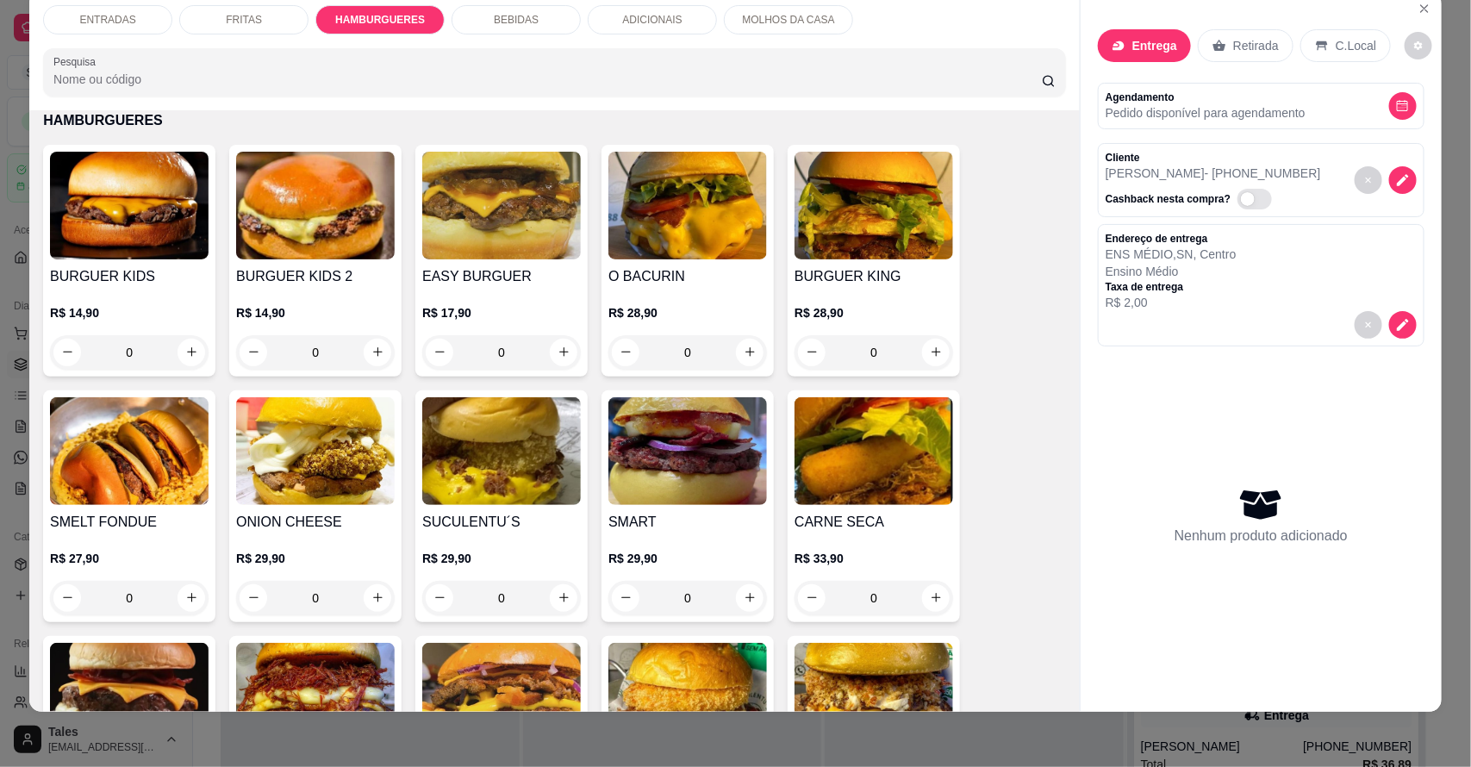
click at [560, 349] on div "0" at bounding box center [501, 352] width 159 height 34
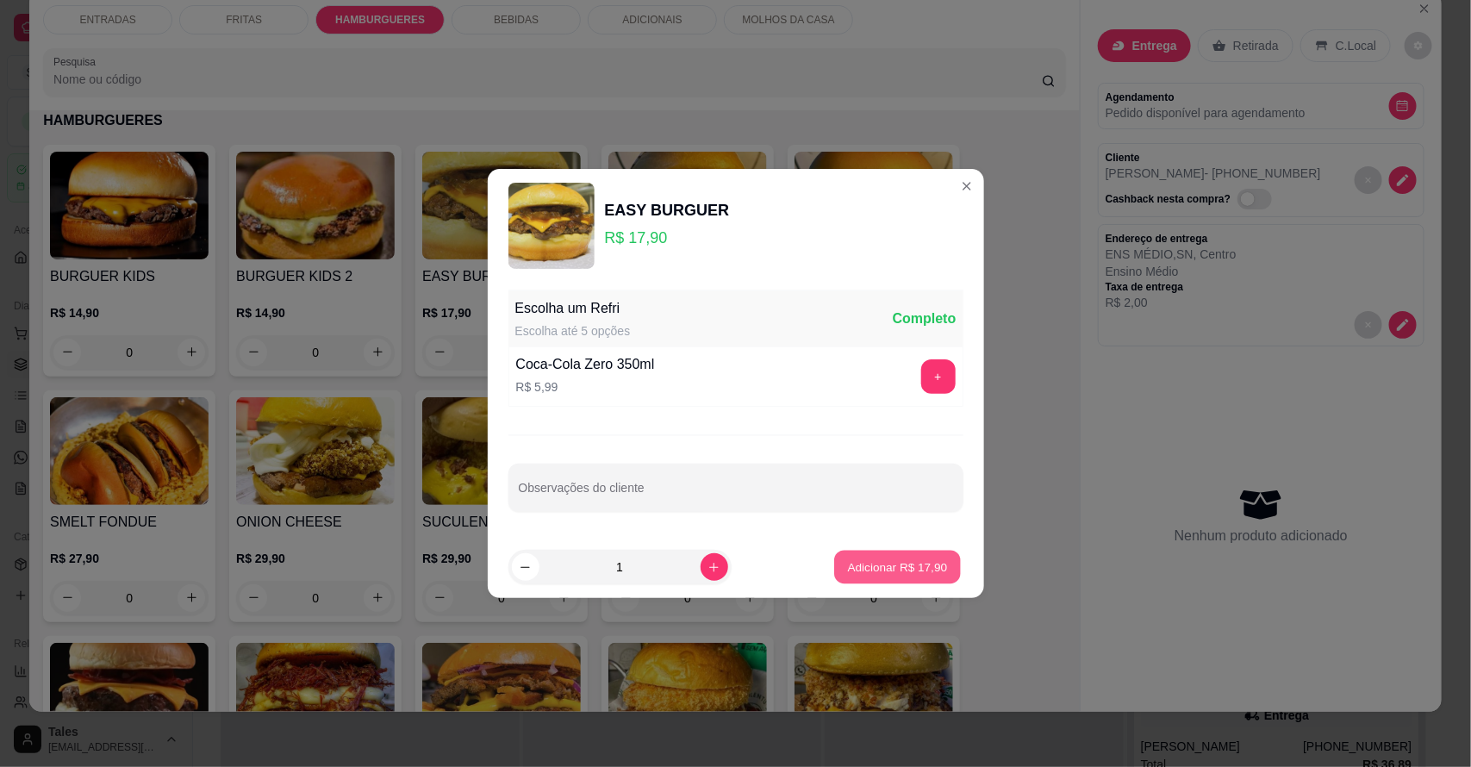
click at [910, 567] on p "Adicionar R$ 17,90" at bounding box center [898, 566] width 100 height 16
type input "1"
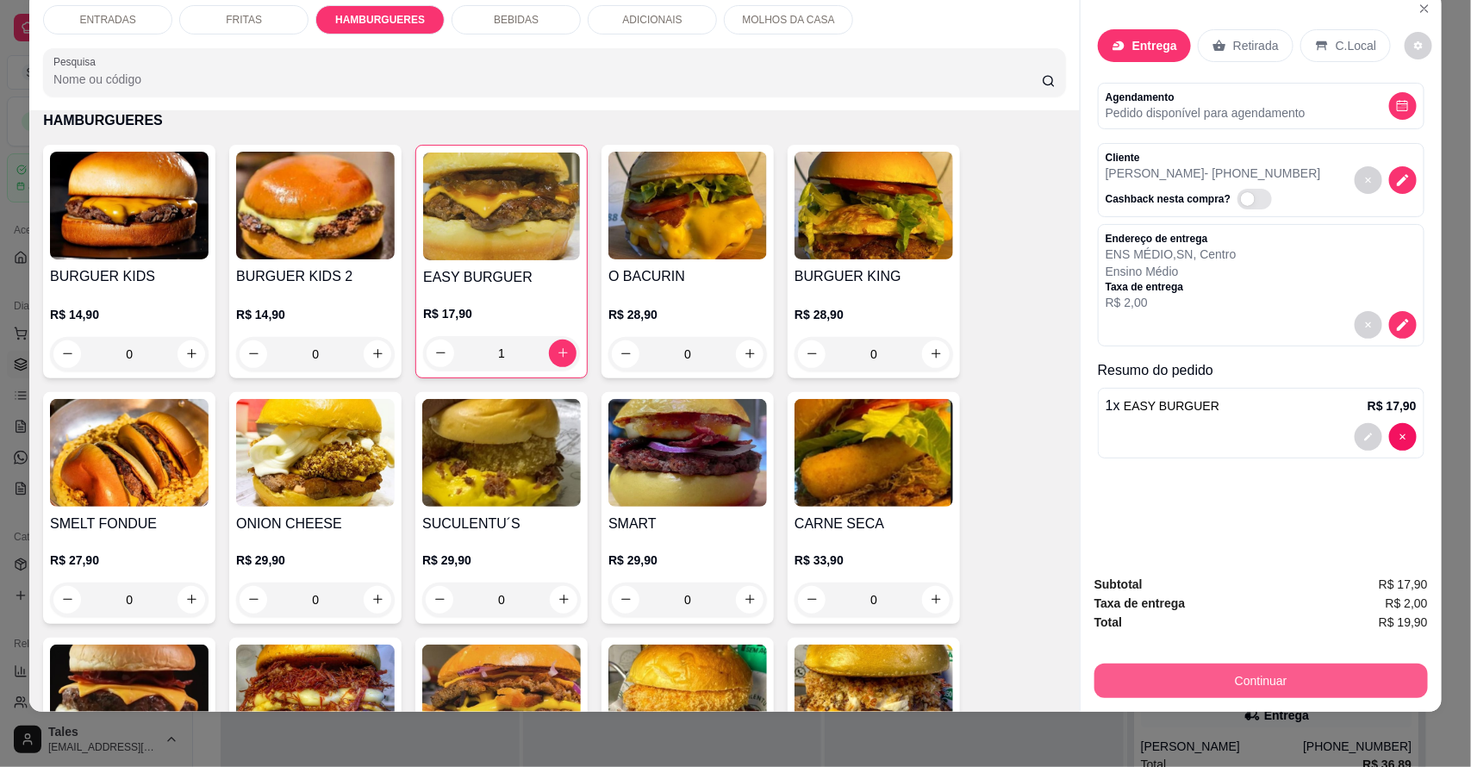
click at [1230, 678] on button "Continuar" at bounding box center [1260, 680] width 333 height 34
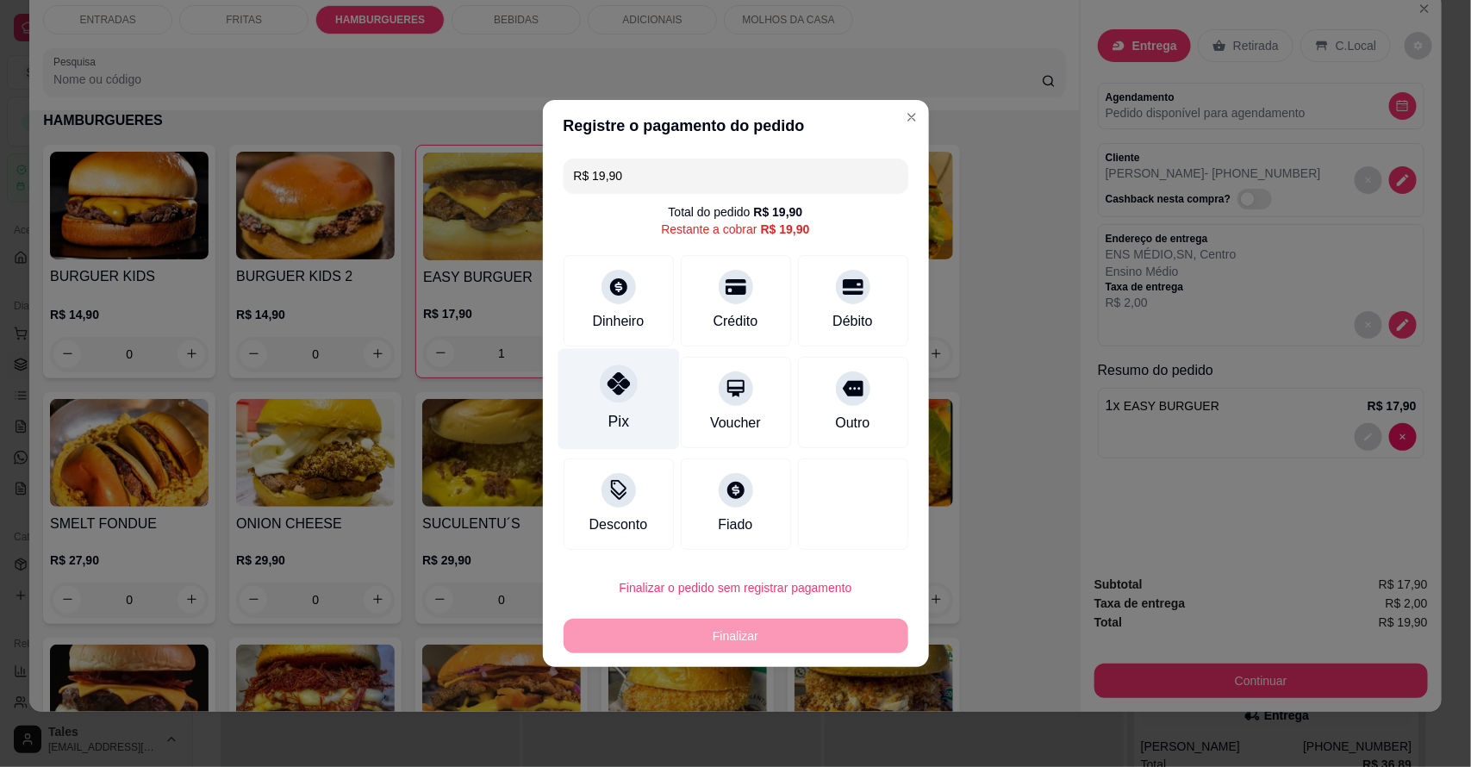
click at [616, 393] on icon at bounding box center [617, 383] width 22 height 22
type input "R$ 0,00"
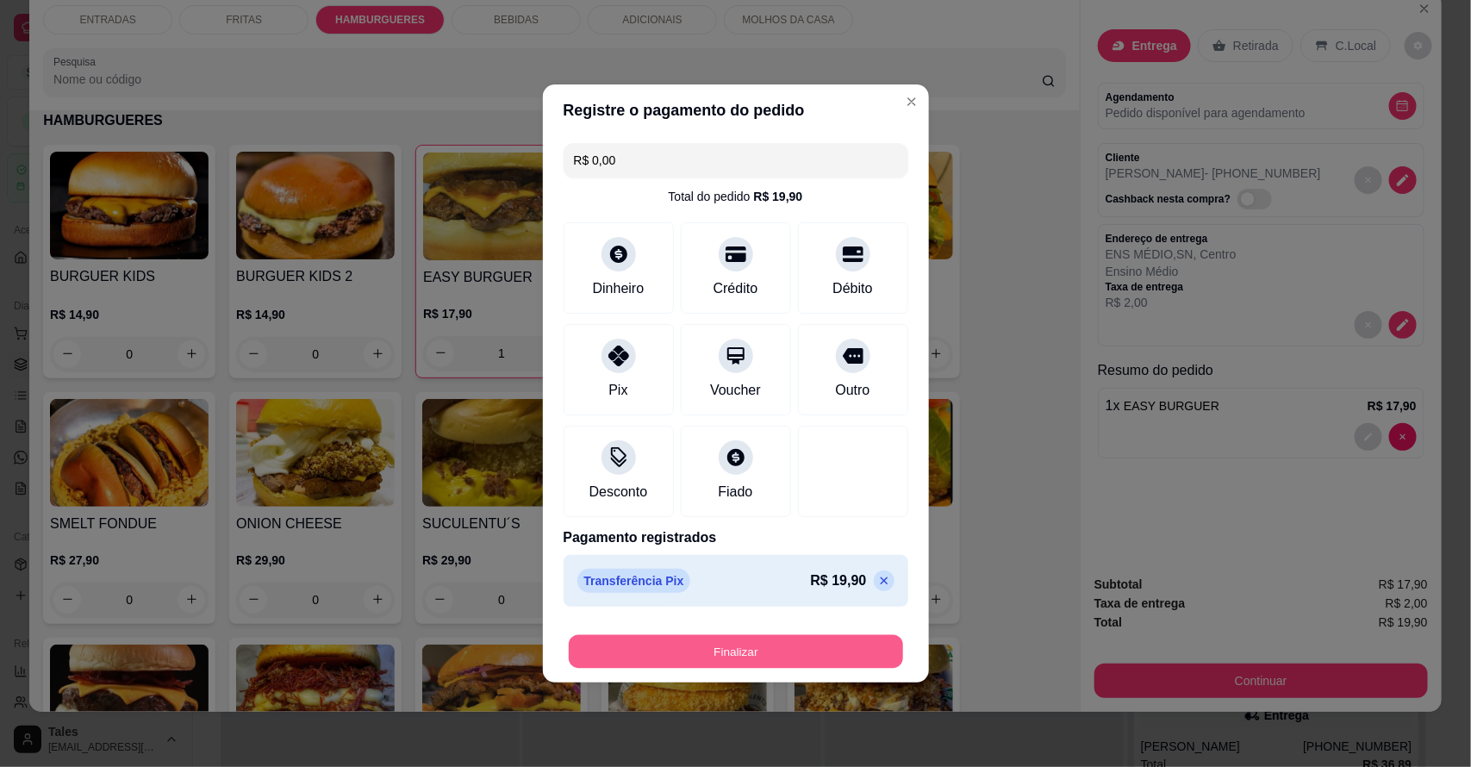
click at [720, 646] on button "Finalizar" at bounding box center [736, 652] width 334 height 34
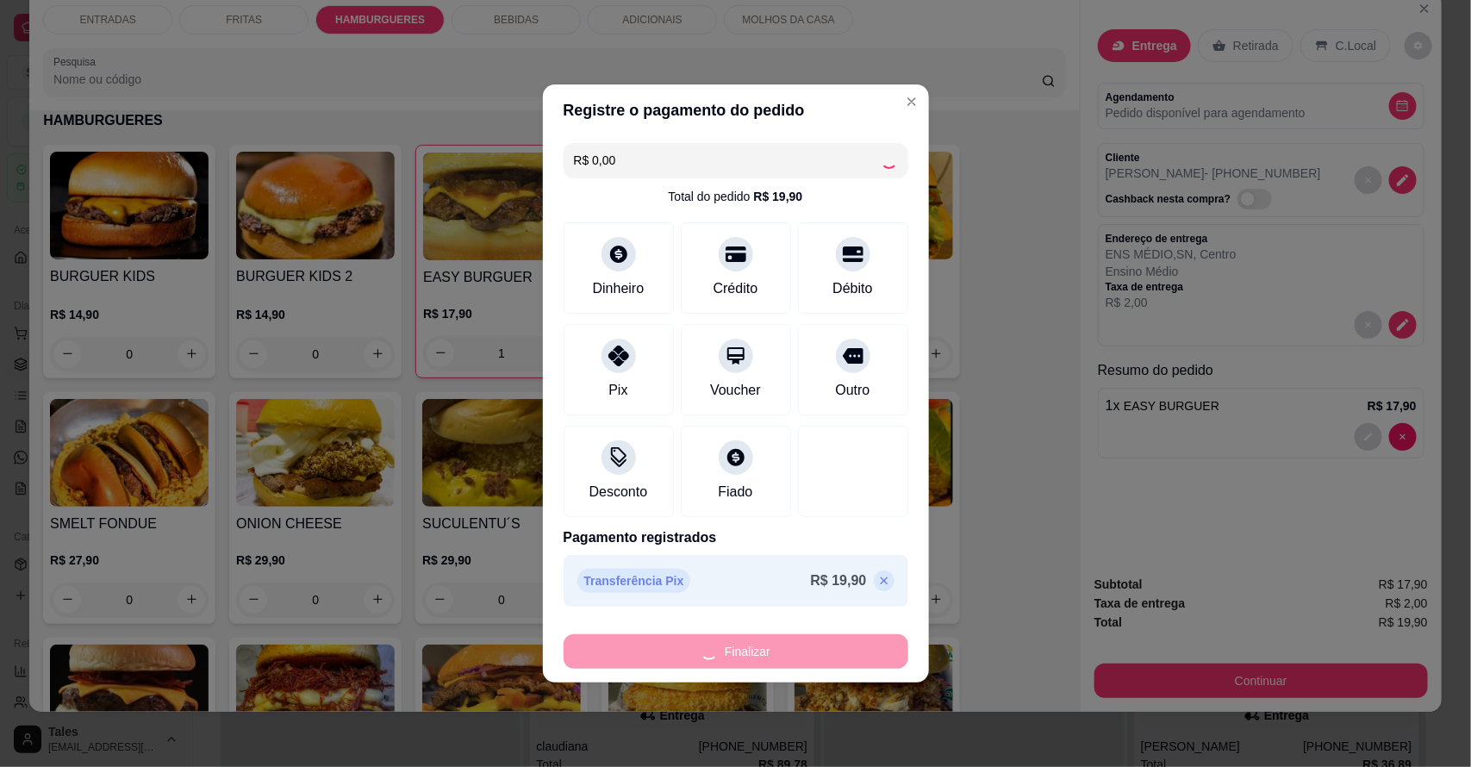
type input "0"
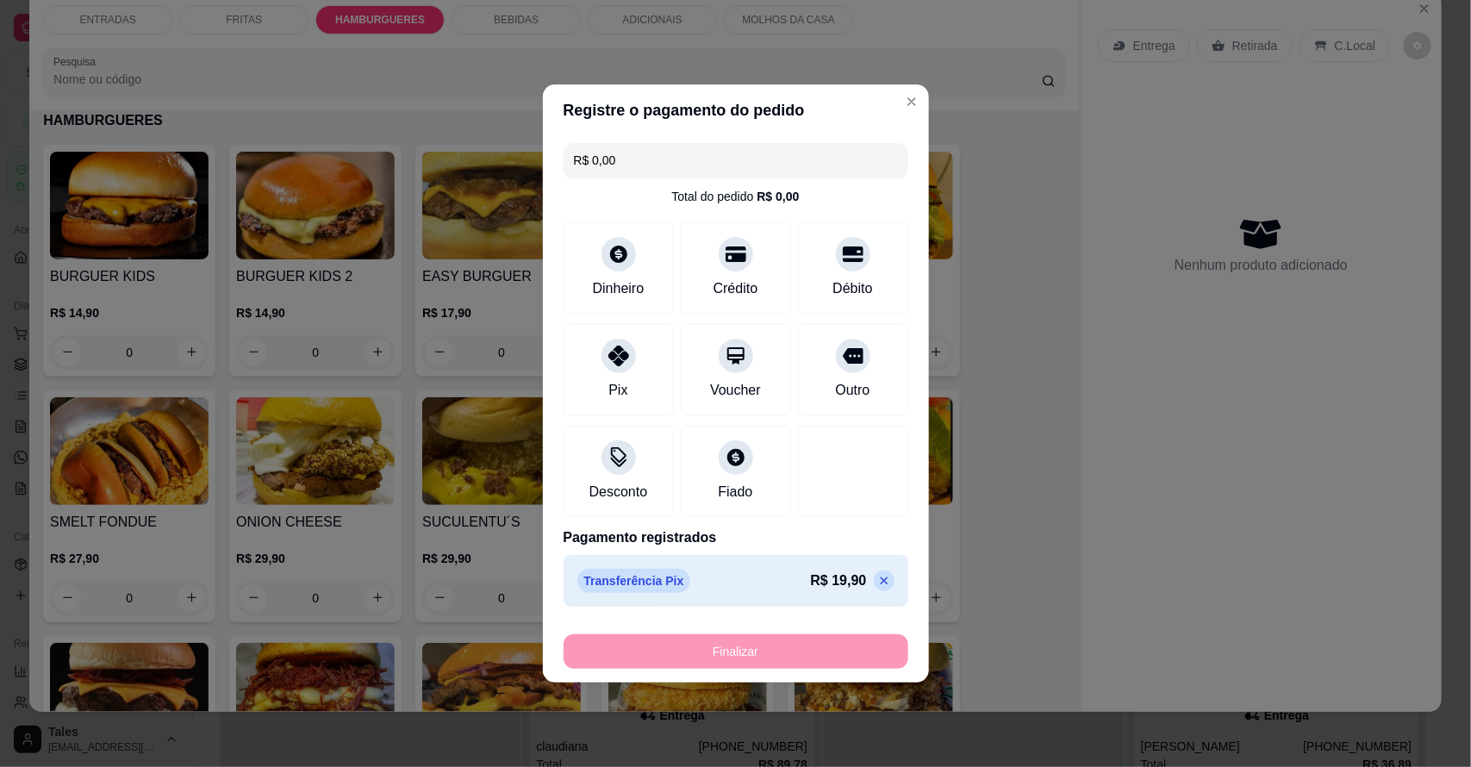
type input "-R$ 19,90"
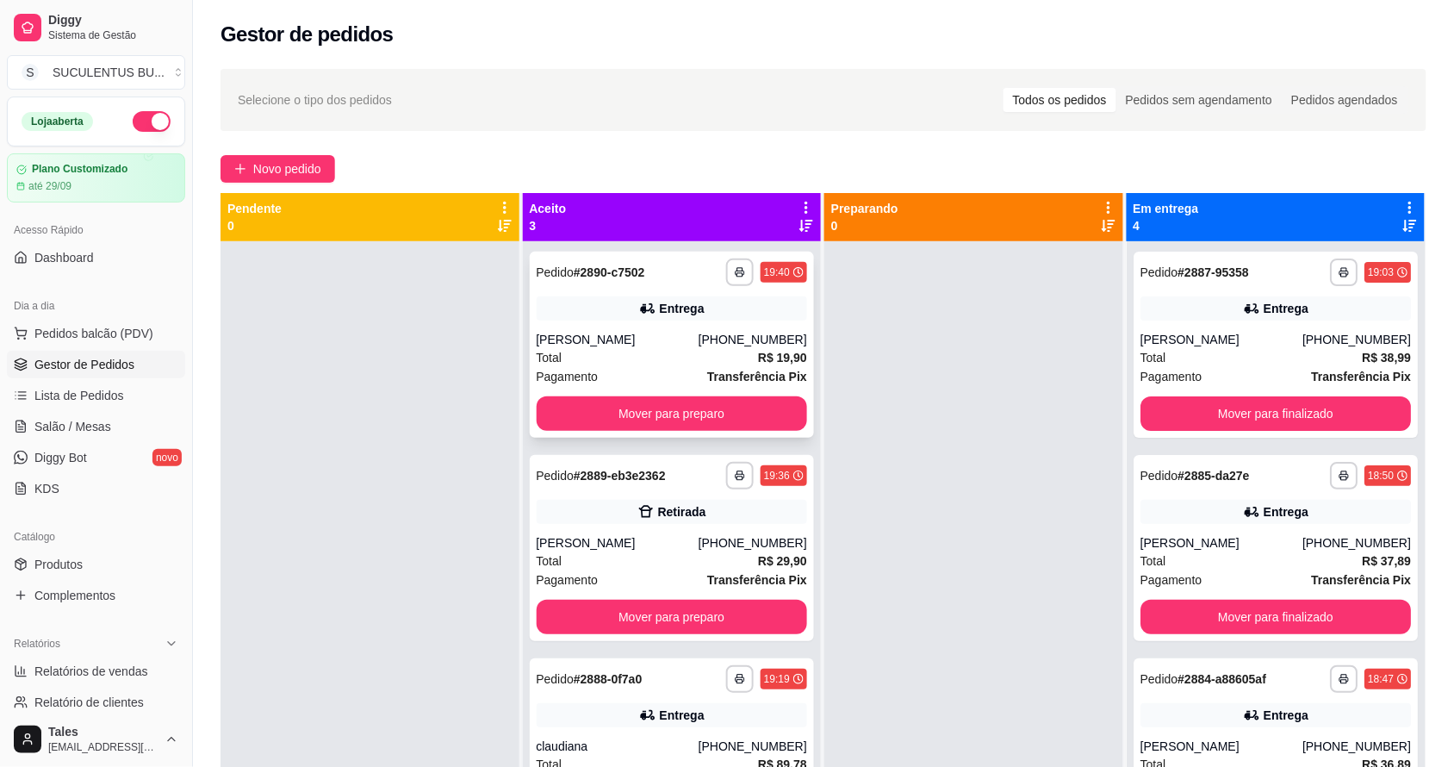
click at [600, 343] on div "[PERSON_NAME]" at bounding box center [618, 339] width 162 height 17
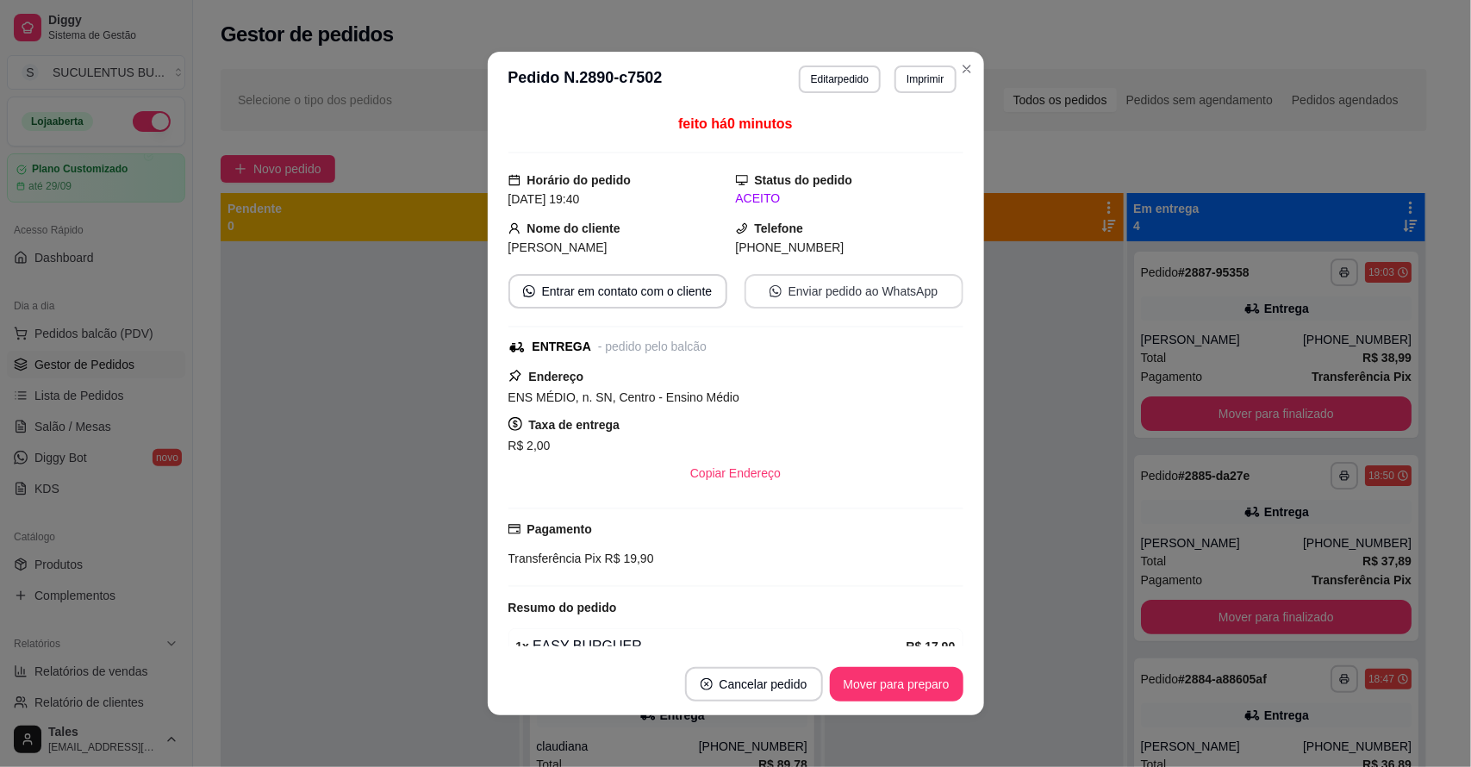
click at [877, 287] on button "Enviar pedido ao WhatsApp" at bounding box center [853, 291] width 219 height 34
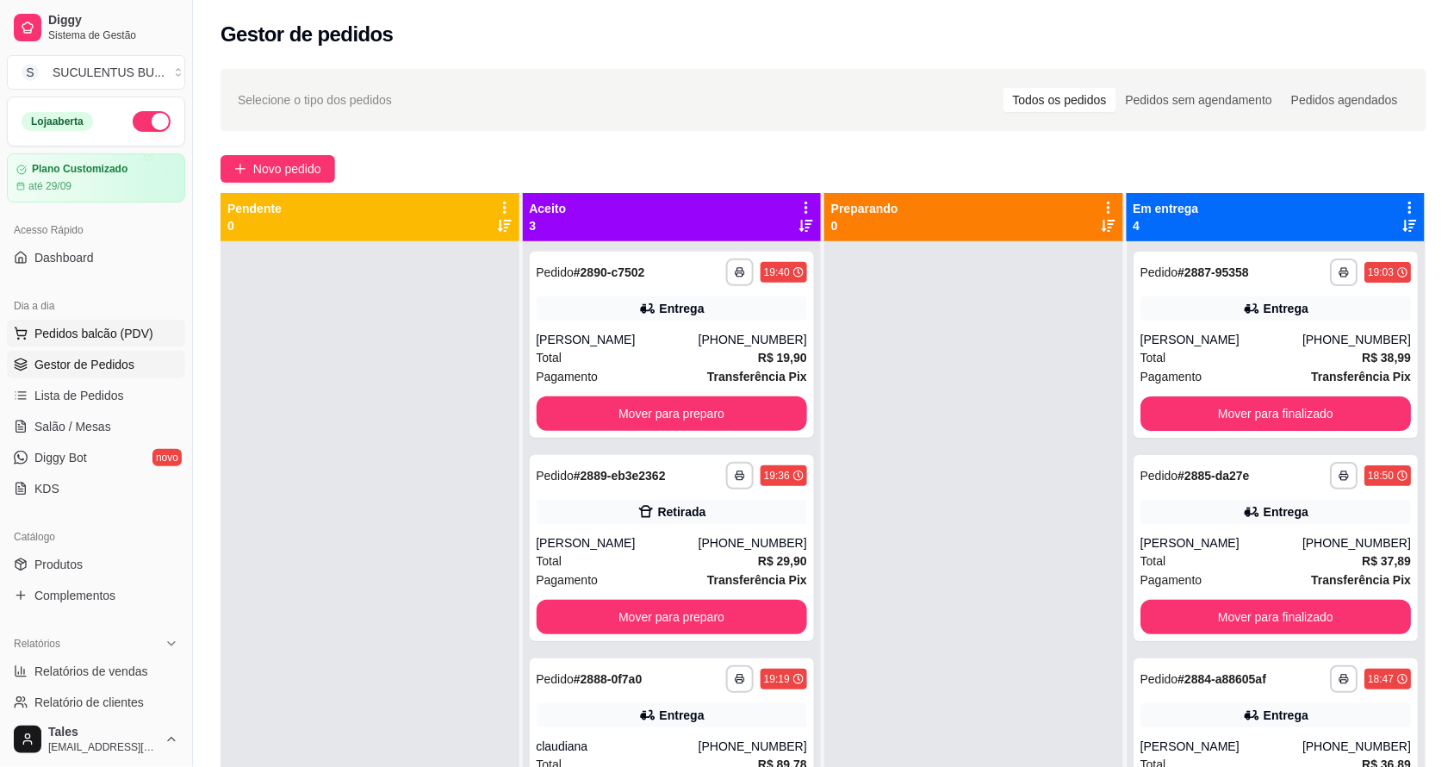
click at [87, 342] on span "Pedidos balcão (PDV)" at bounding box center [93, 333] width 119 height 17
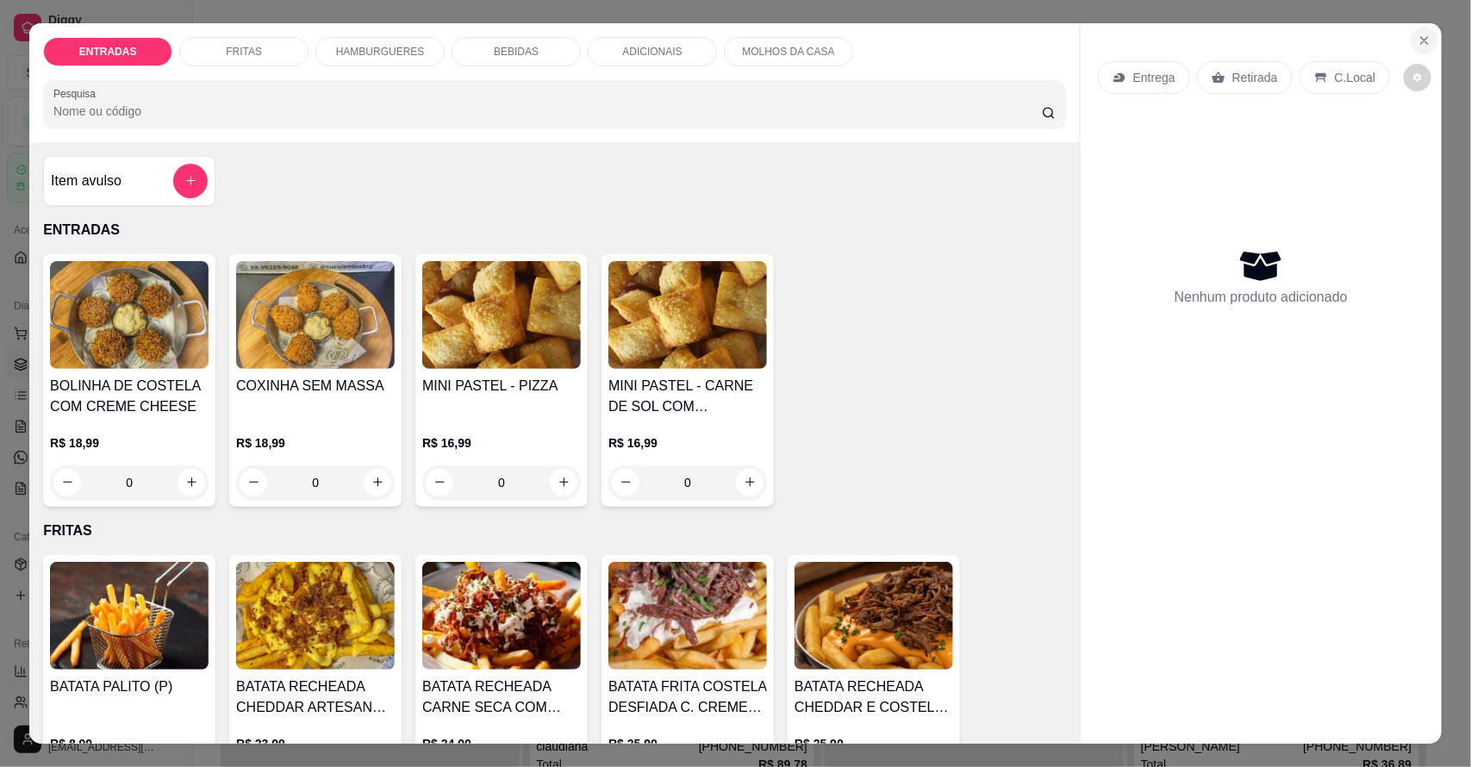
click at [1410, 49] on button "Close" at bounding box center [1424, 41] width 28 height 28
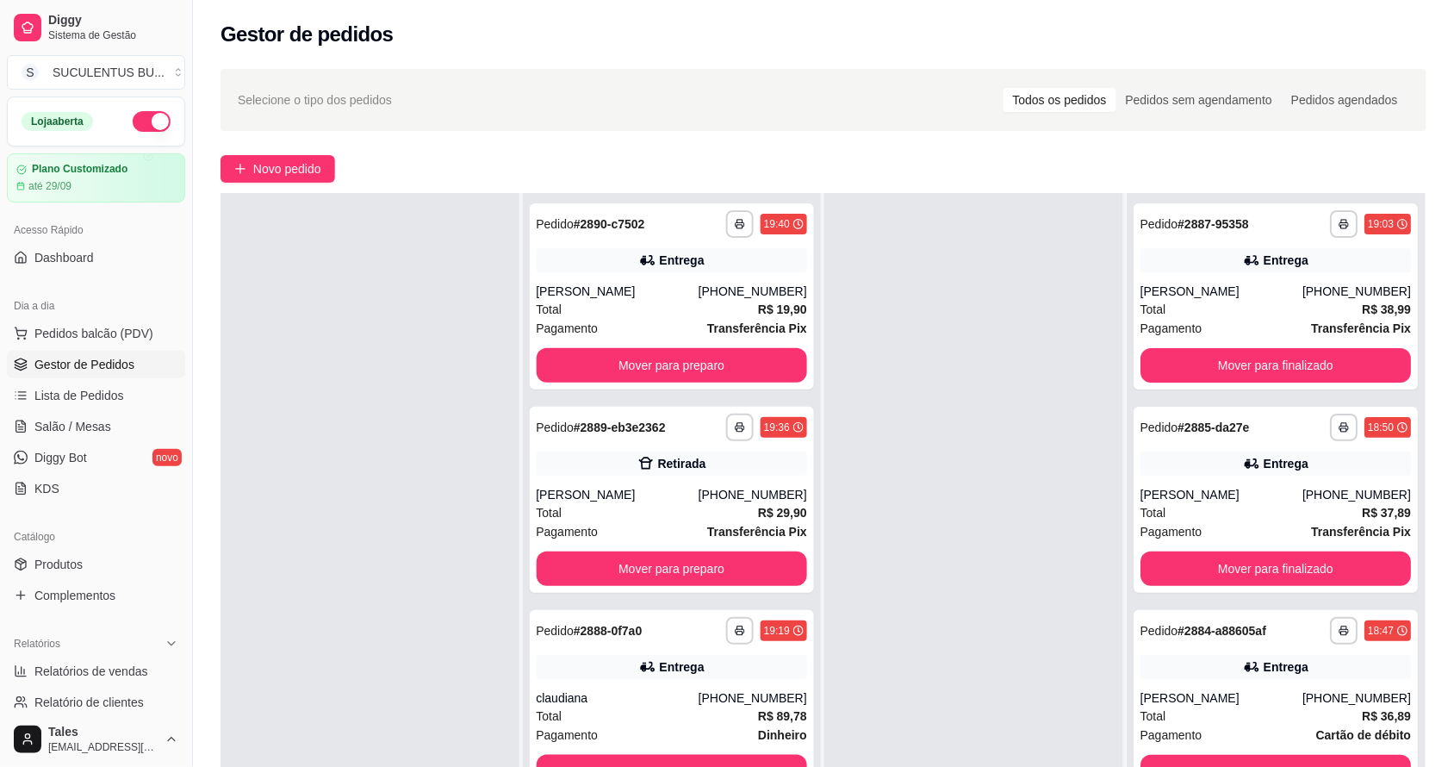
scroll to position [263, 0]
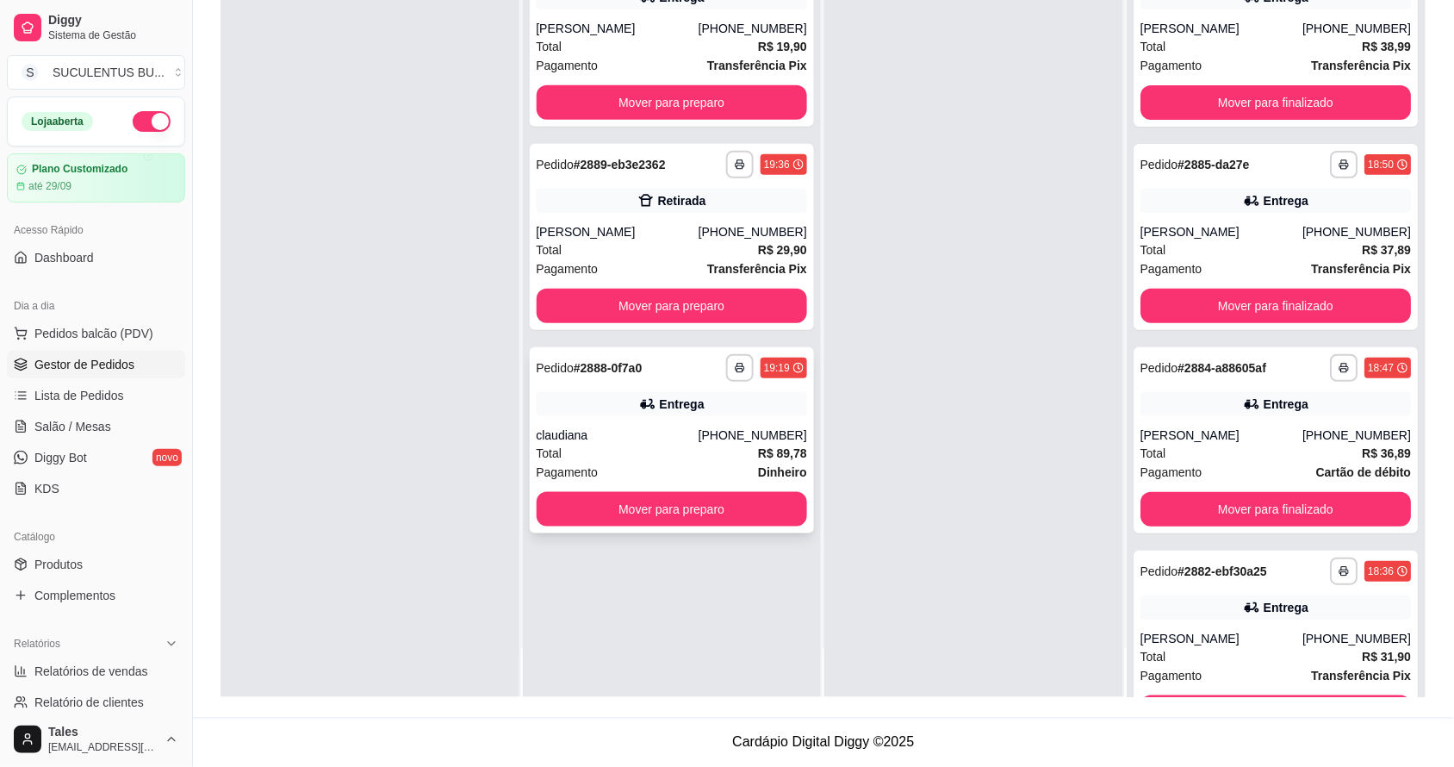
click at [722, 428] on div "[PHONE_NUMBER]" at bounding box center [753, 434] width 109 height 17
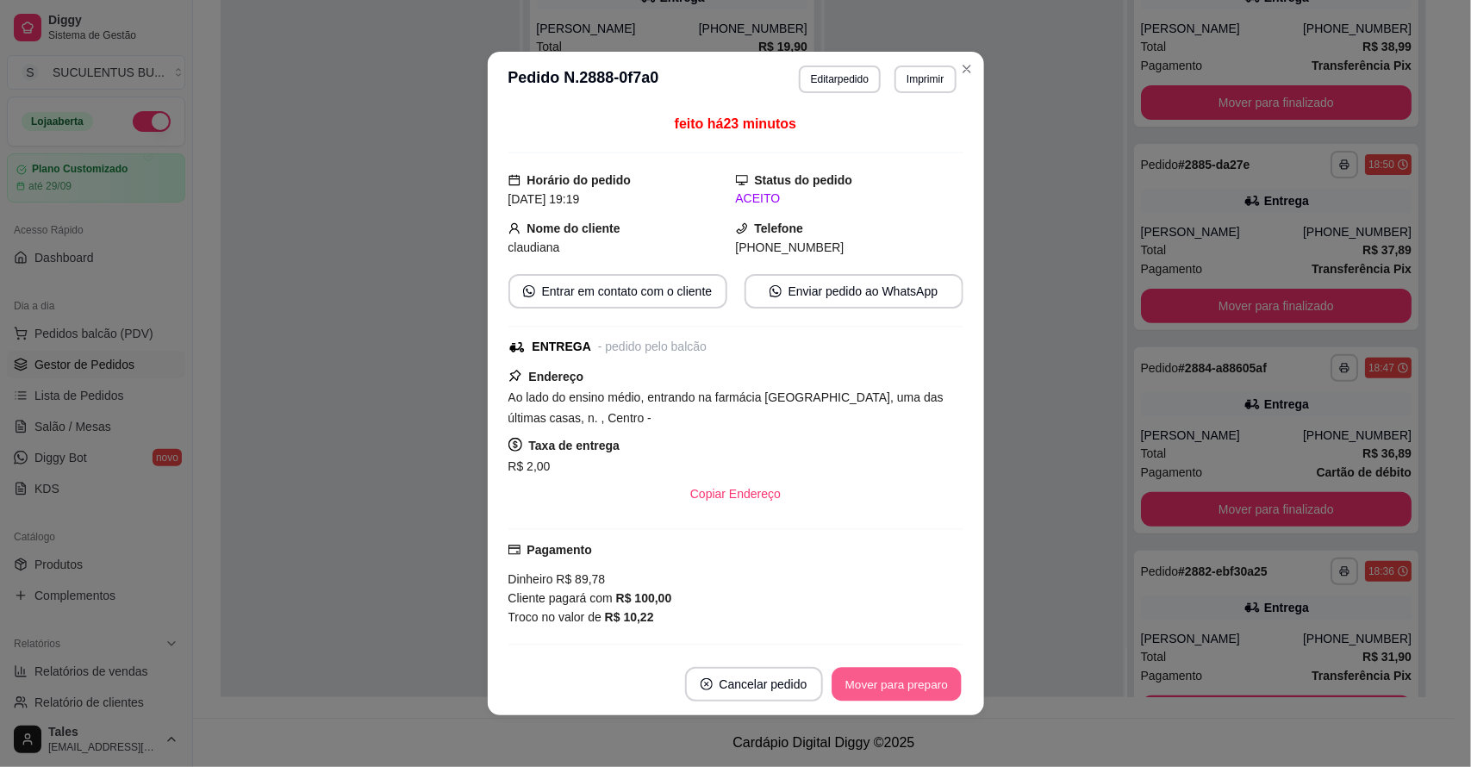
click at [836, 687] on button "Mover para preparo" at bounding box center [895, 685] width 129 height 34
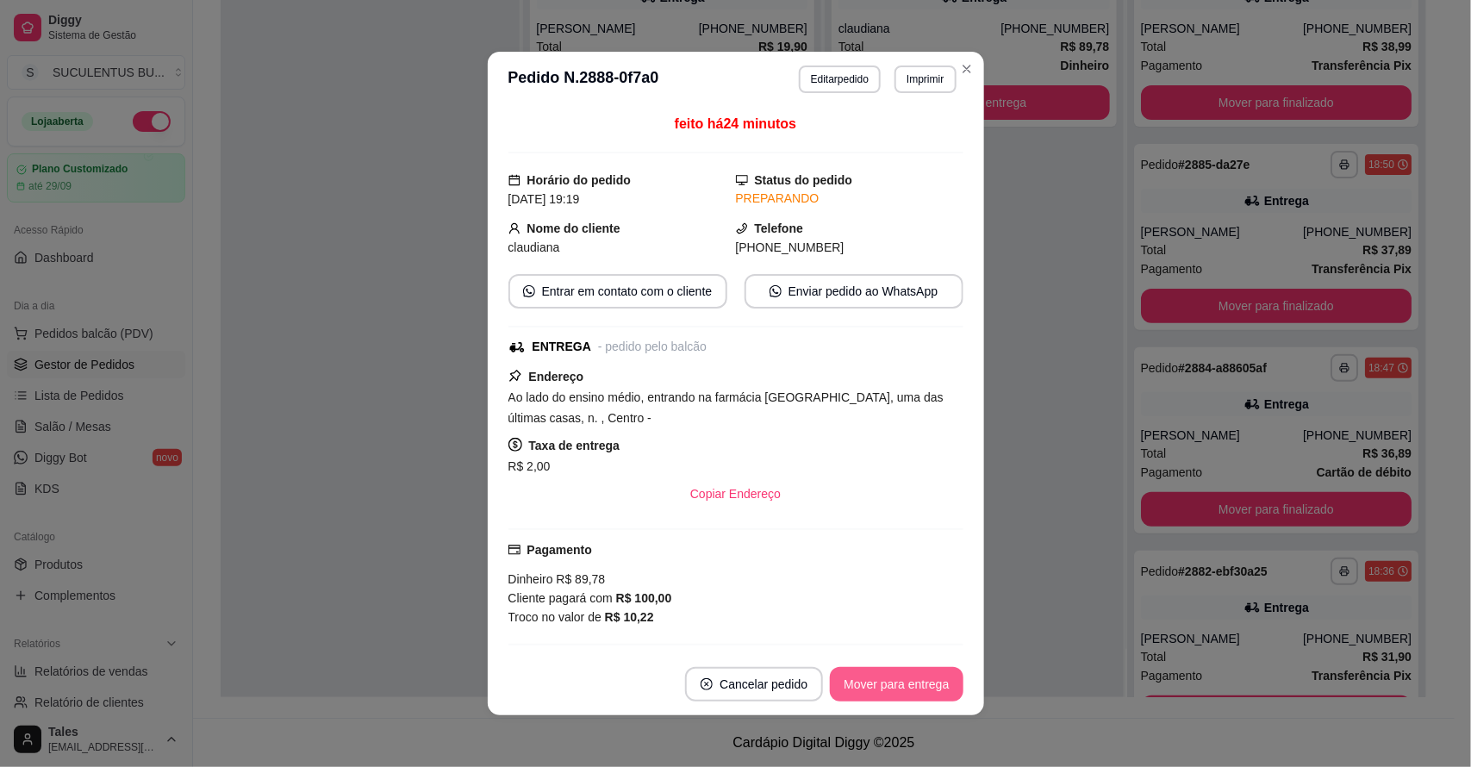
click at [842, 689] on button "Mover para entrega" at bounding box center [896, 684] width 133 height 34
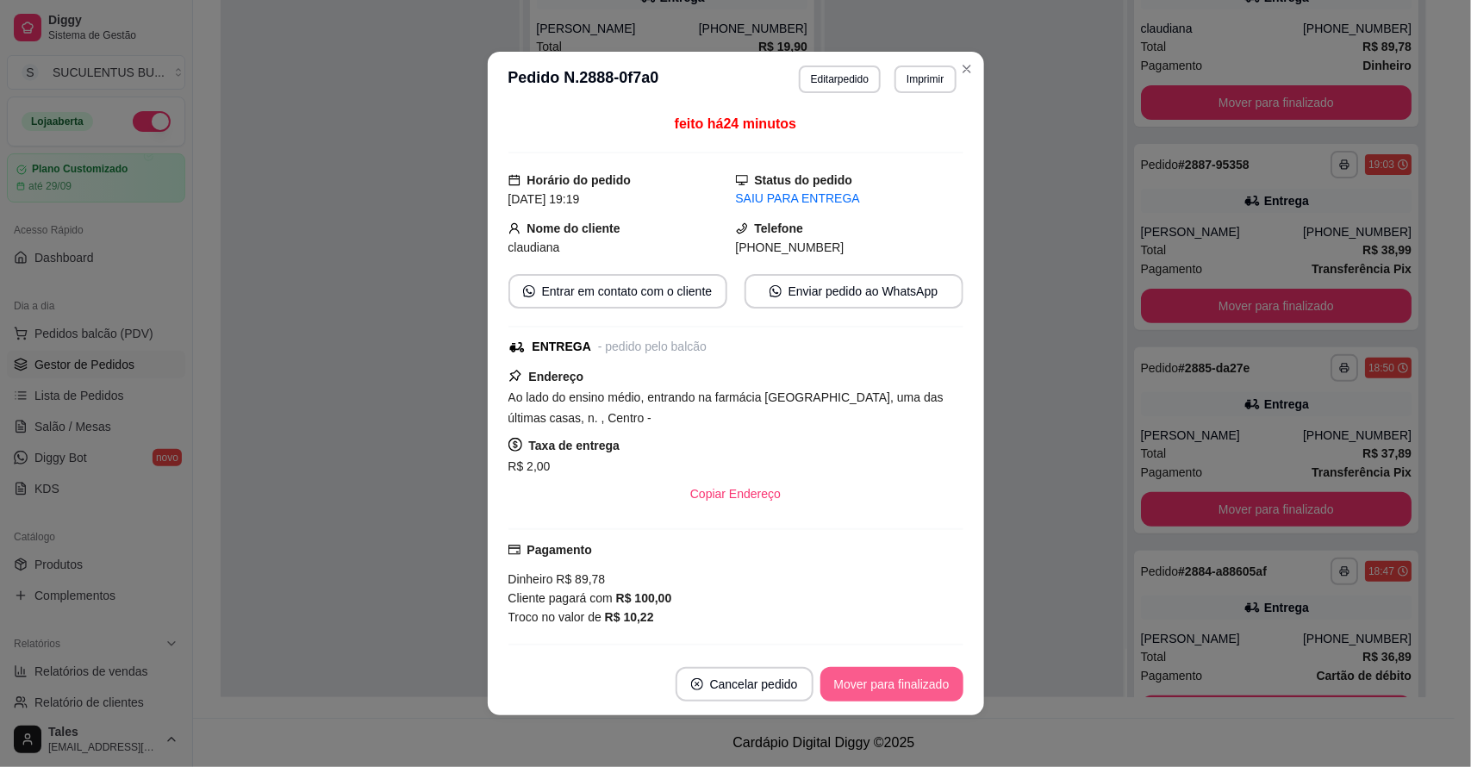
click at [875, 683] on button "Mover para finalizado" at bounding box center [891, 684] width 143 height 34
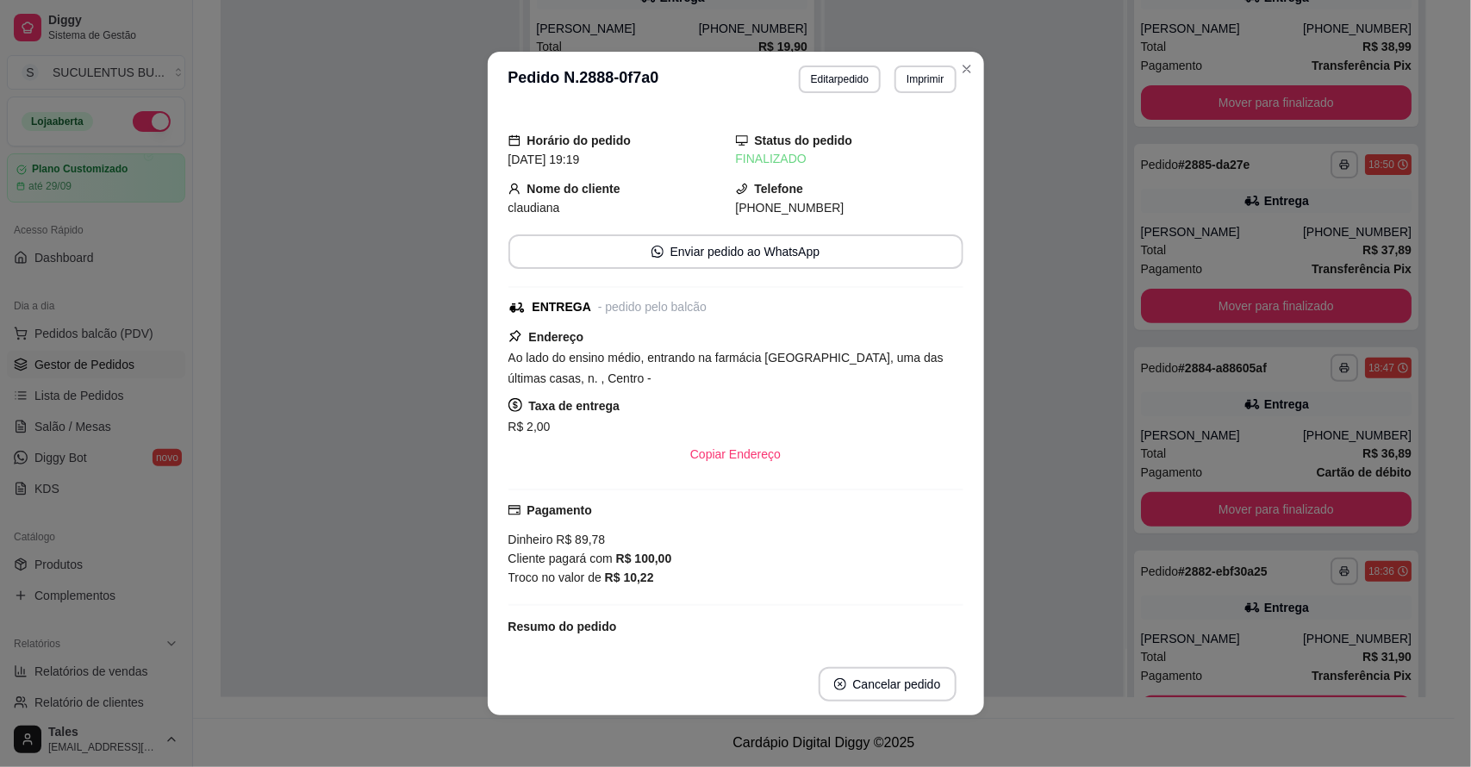
click at [691, 205] on div "claudiana" at bounding box center [621, 207] width 227 height 19
click at [801, 526] on div "Pagamento Dinheiro R$ 89,78 Cliente pagará com R$ 100,00 Troco no valor de R$ 1…" at bounding box center [735, 544] width 455 height 86
click at [663, 587] on div "Troco no valor de R$ 10,22" at bounding box center [735, 577] width 455 height 19
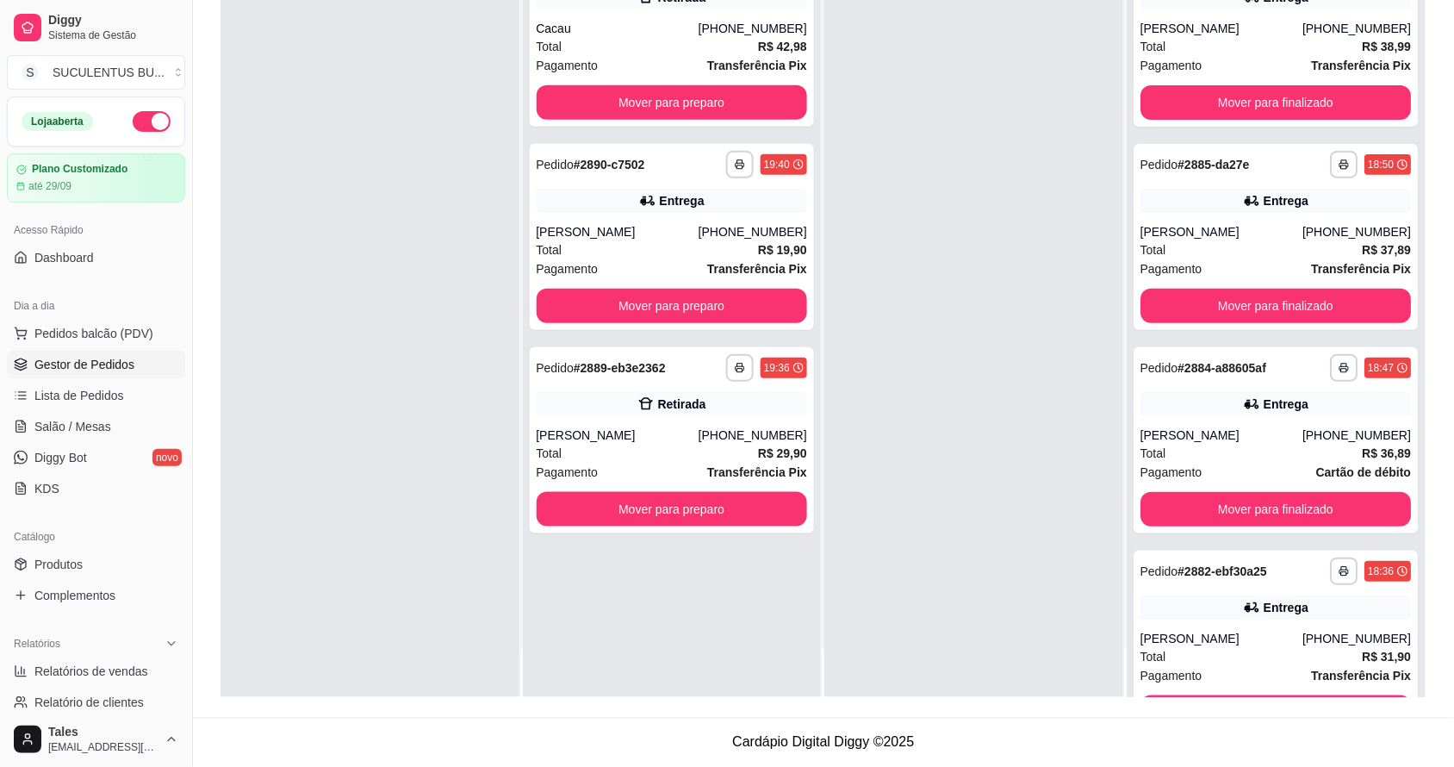
click at [532, 627] on div "**********" at bounding box center [672, 313] width 299 height 767
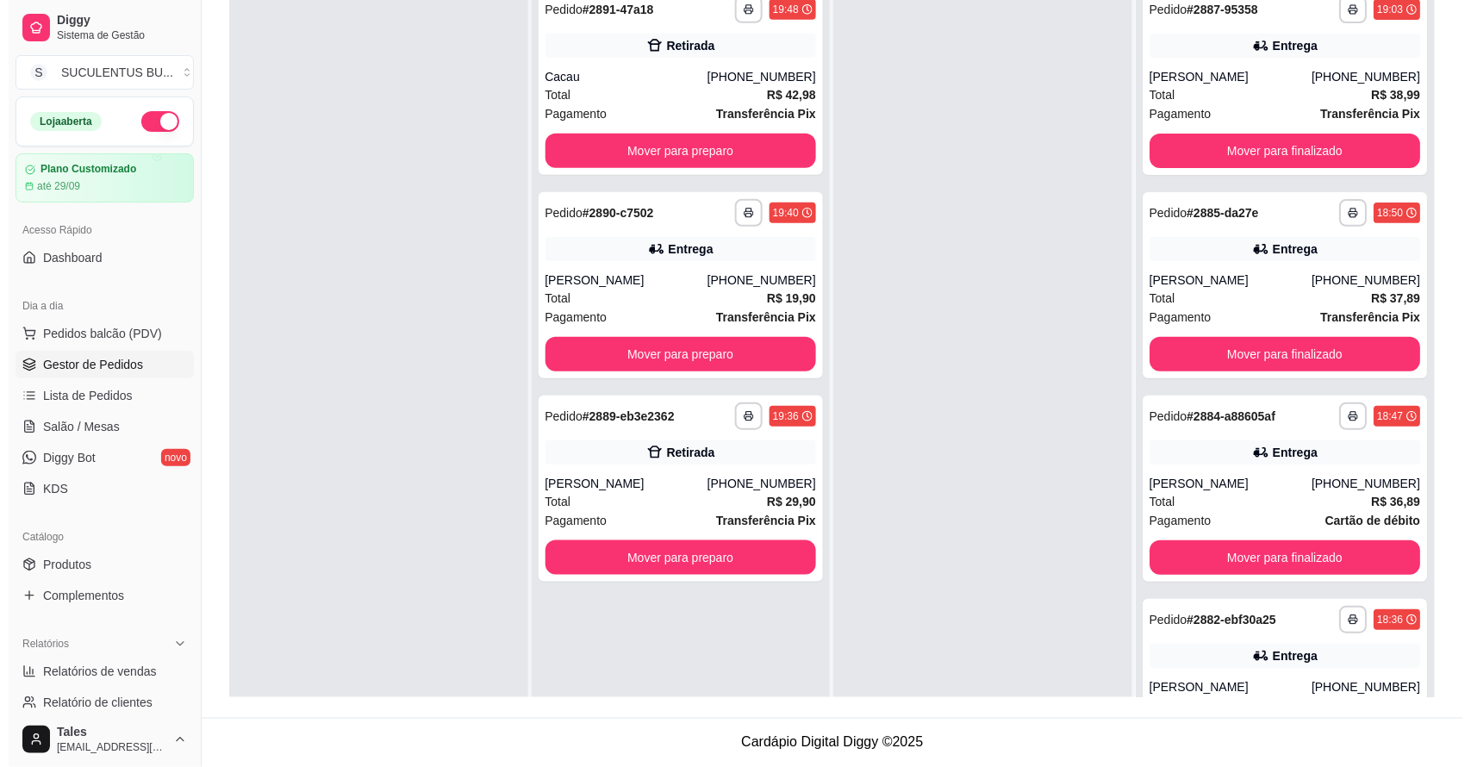
scroll to position [155, 0]
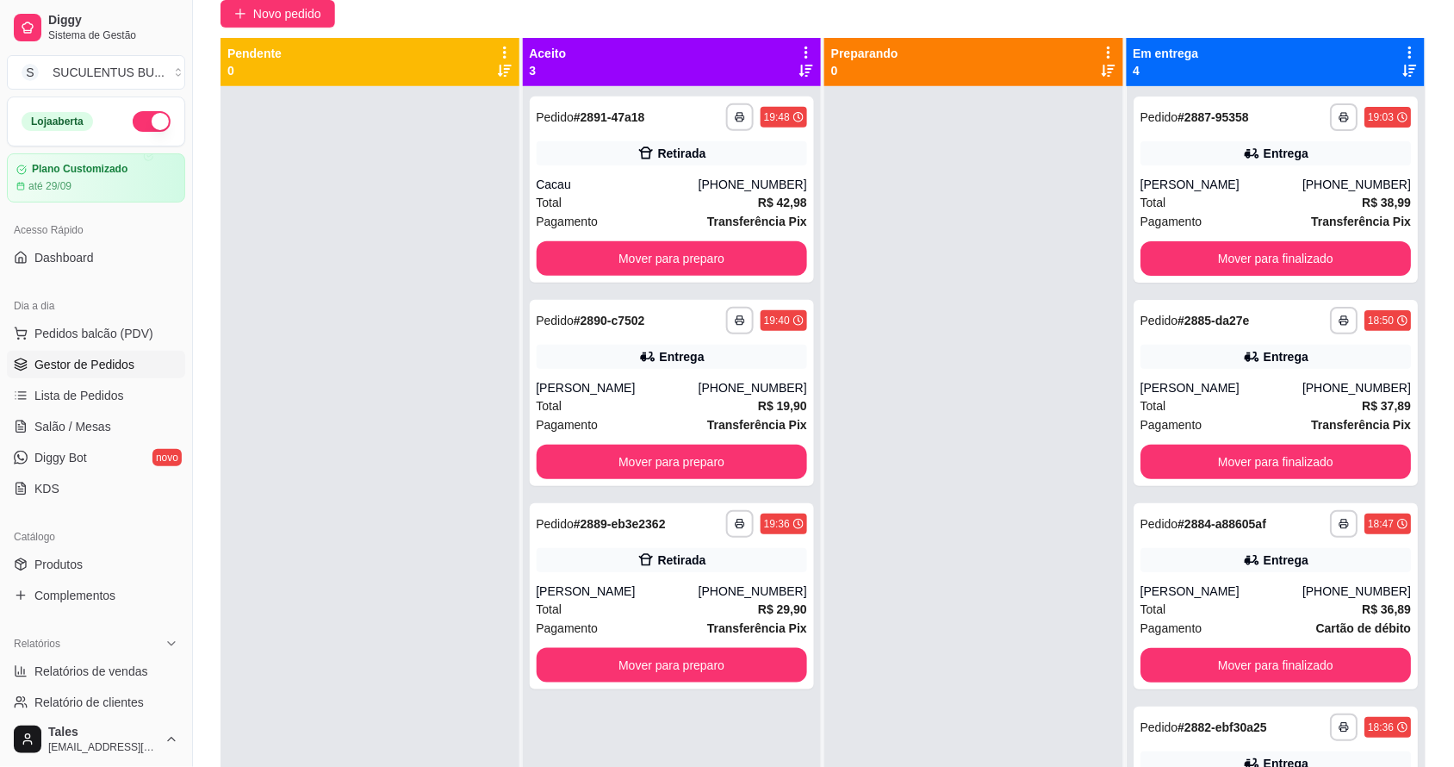
click at [1010, 547] on div at bounding box center [973, 469] width 299 height 767
click at [724, 270] on button "Mover para preparo" at bounding box center [672, 258] width 271 height 34
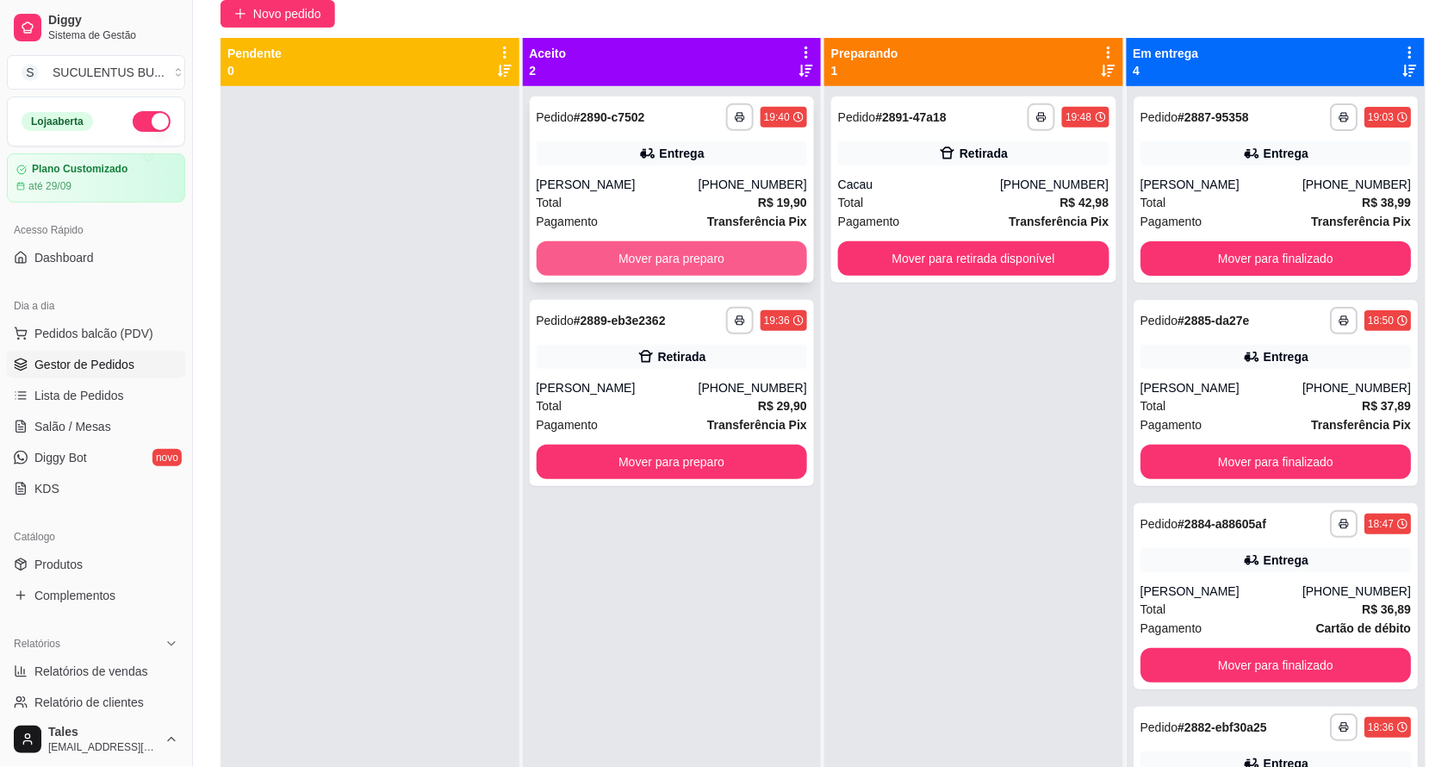
click at [718, 258] on button "Mover para preparo" at bounding box center [672, 258] width 271 height 34
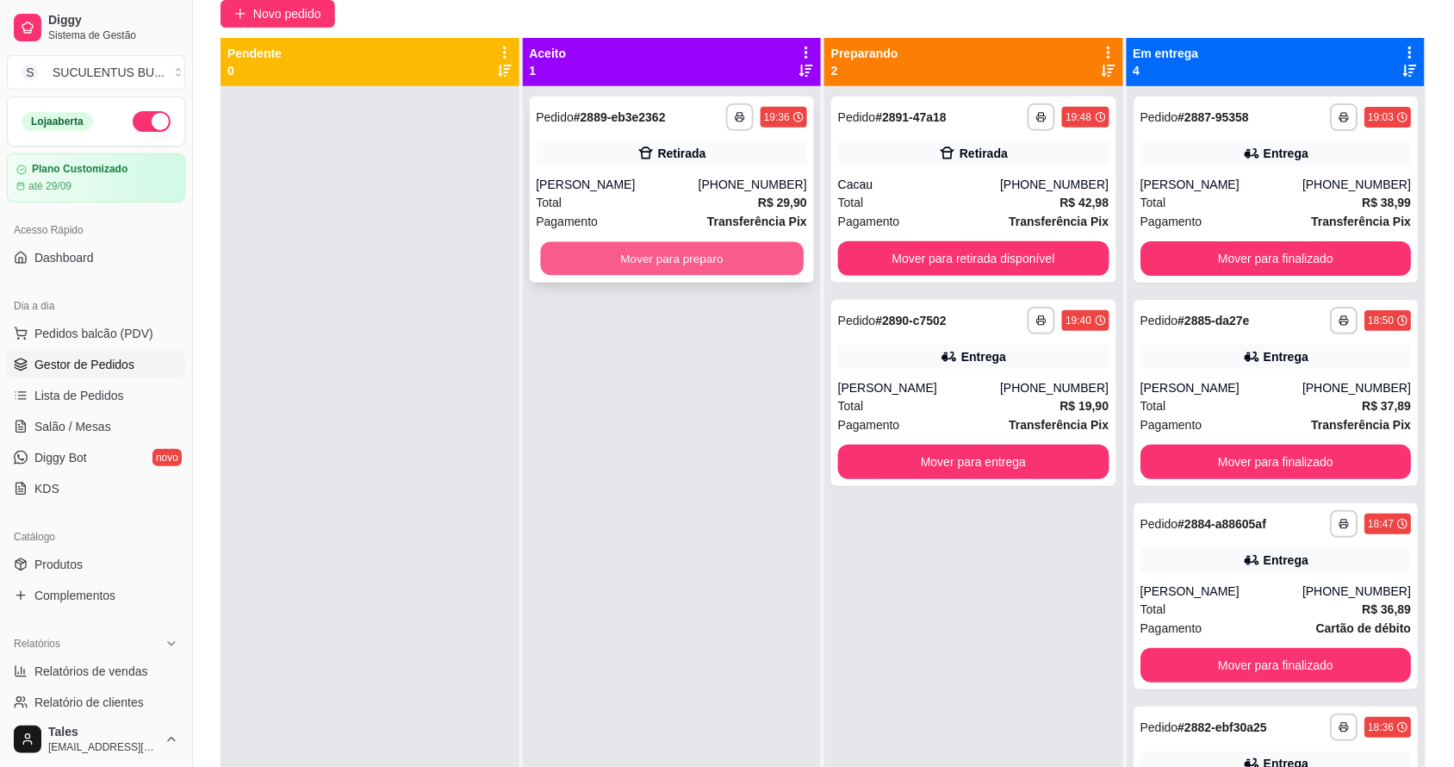
click at [732, 263] on button "Mover para preparo" at bounding box center [671, 259] width 263 height 34
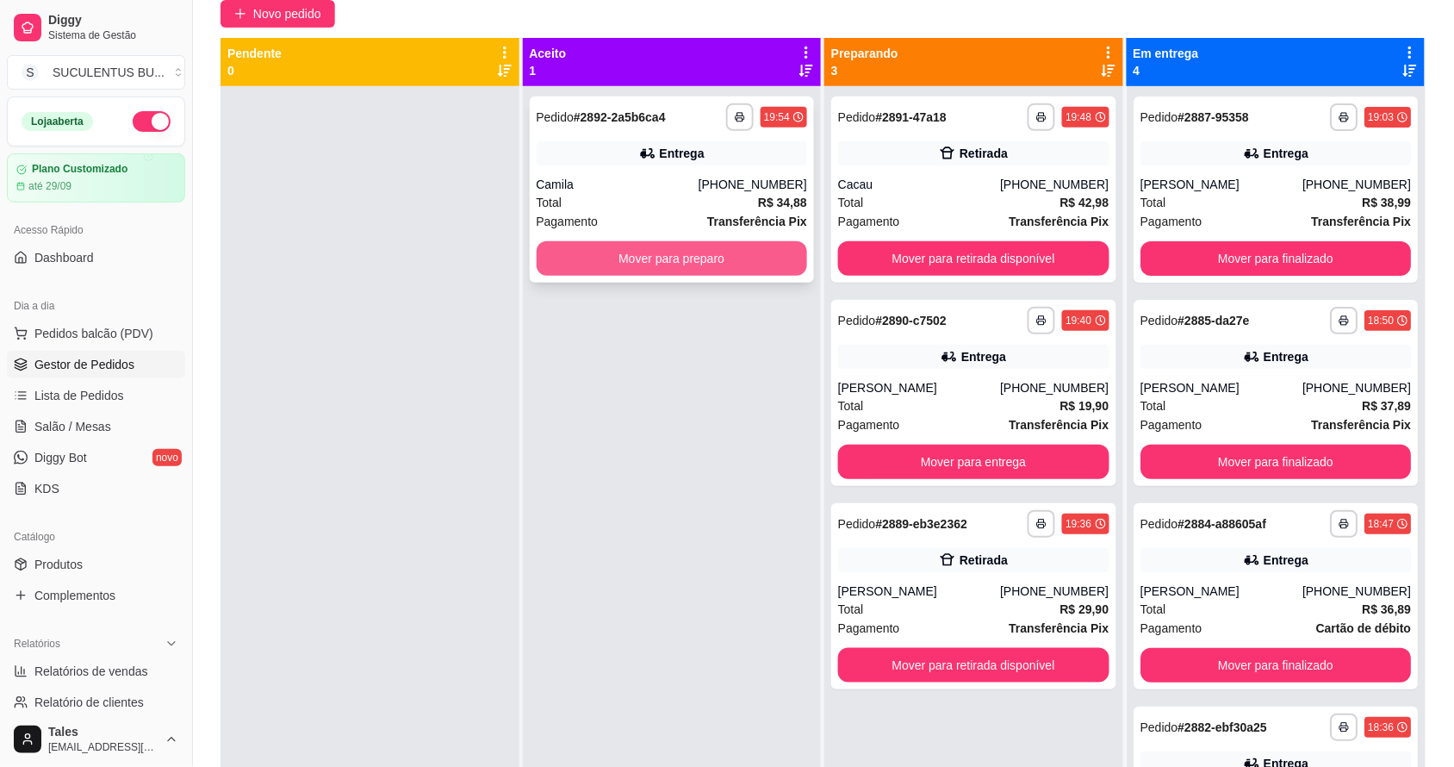
click at [651, 258] on button "Mover para preparo" at bounding box center [672, 258] width 271 height 34
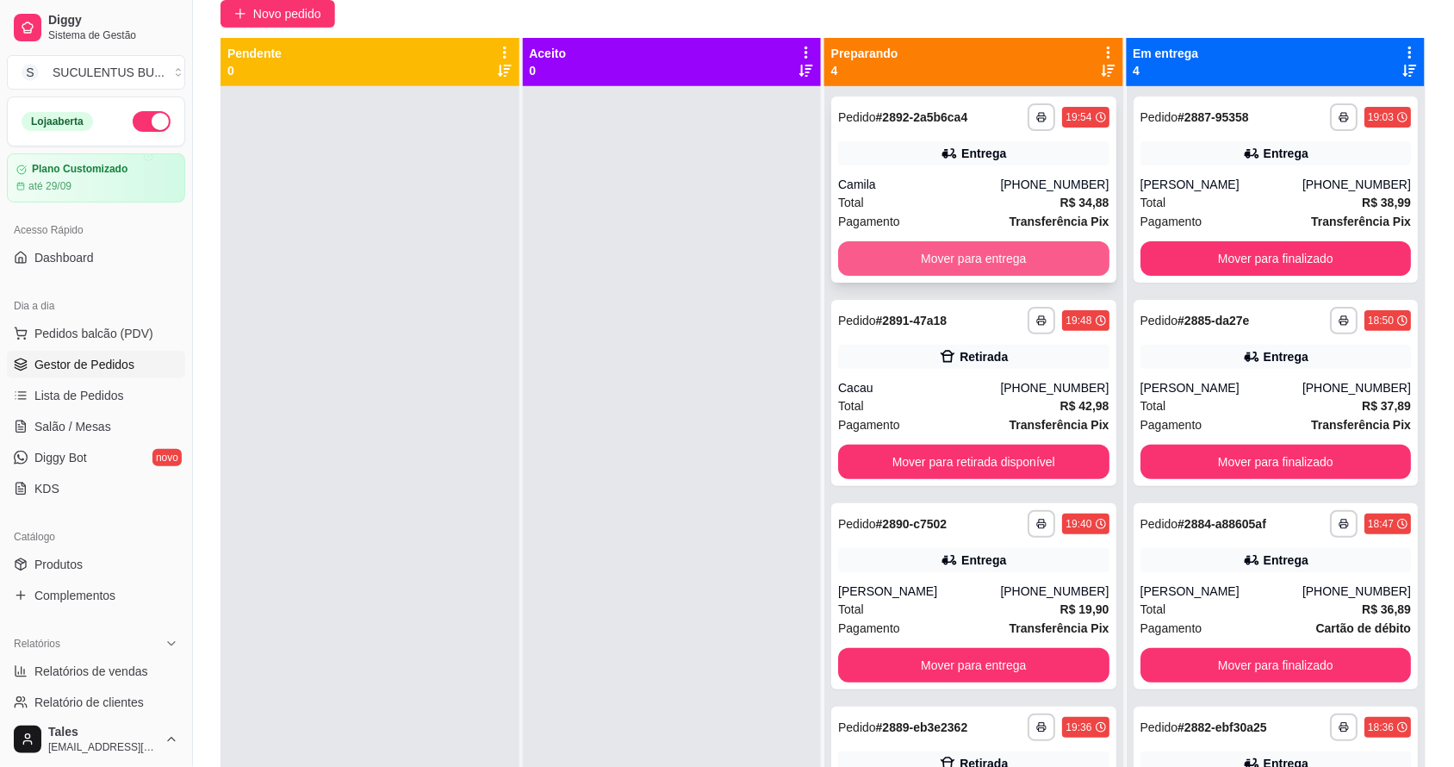
click at [898, 252] on button "Mover para entrega" at bounding box center [973, 258] width 271 height 34
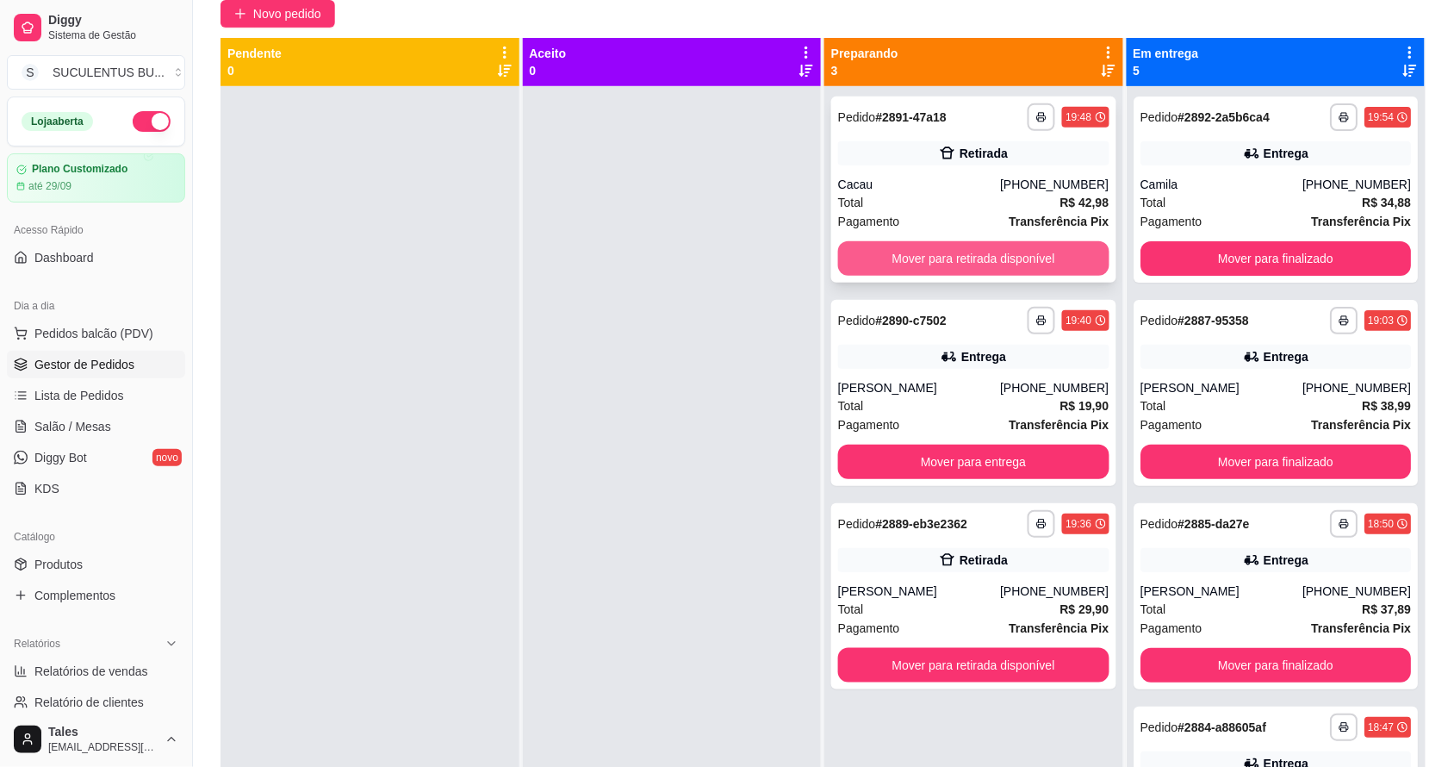
click at [1052, 251] on button "Mover para retirada disponível" at bounding box center [973, 258] width 271 height 34
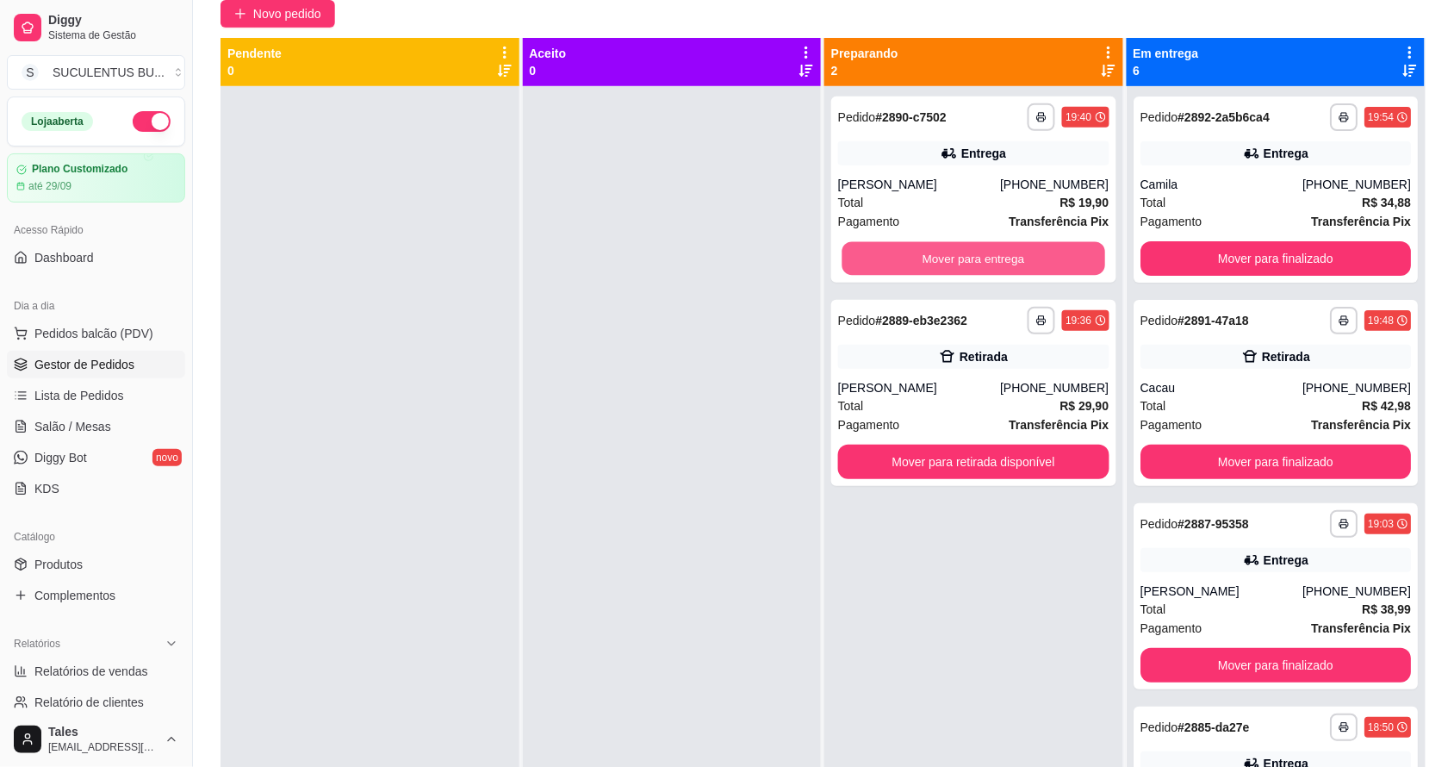
click at [1056, 251] on button "Mover para entrega" at bounding box center [974, 259] width 263 height 34
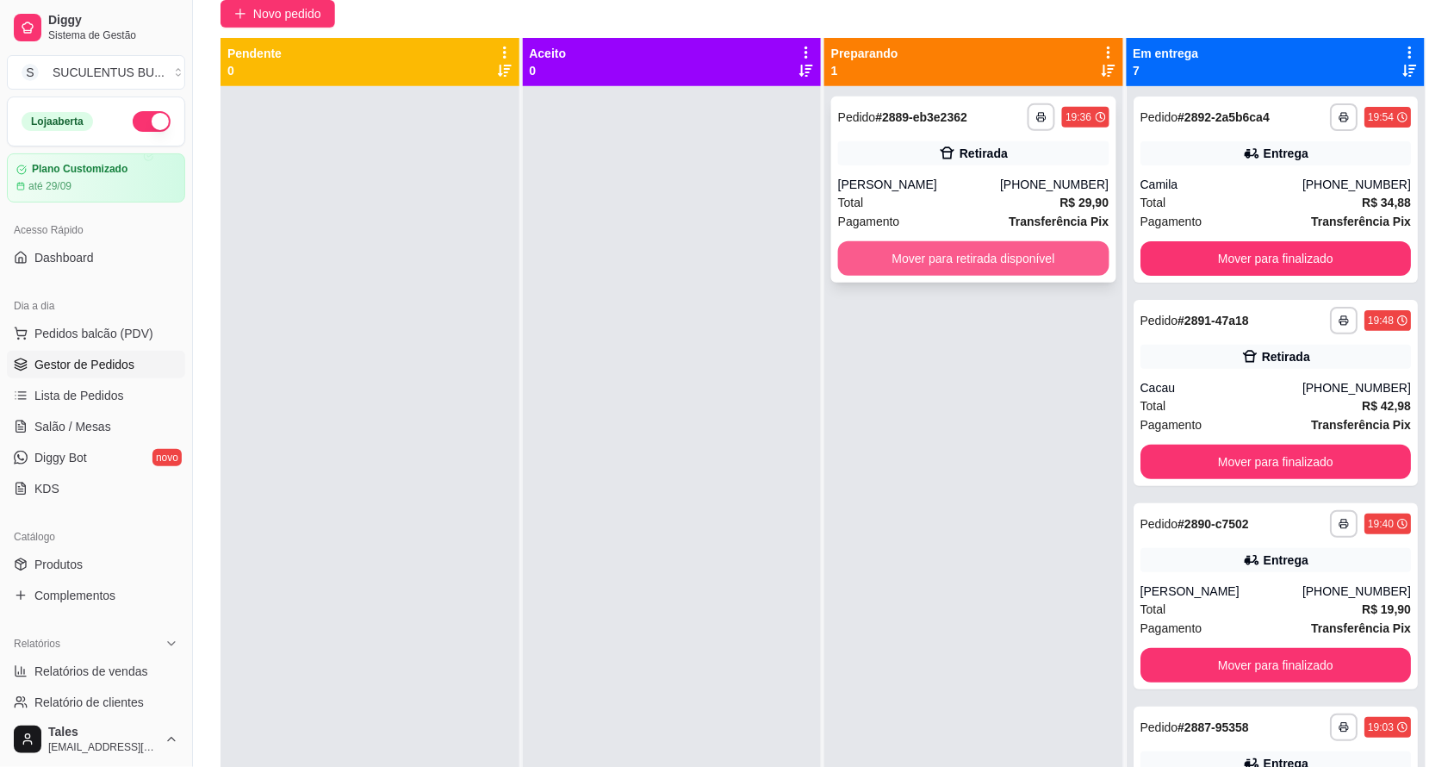
click at [1062, 248] on button "Mover para retirada disponível" at bounding box center [973, 258] width 271 height 34
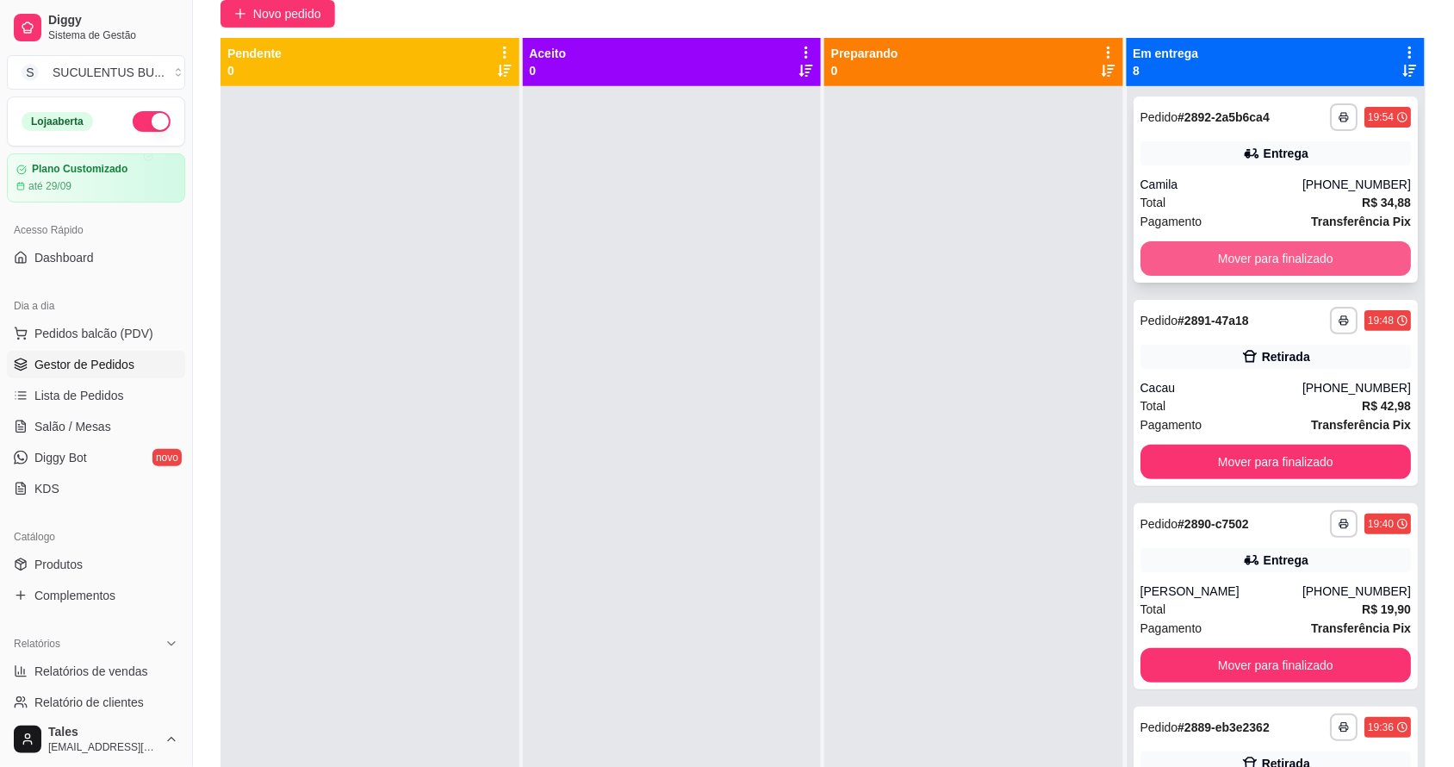
click at [1266, 256] on button "Mover para finalizado" at bounding box center [1276, 258] width 271 height 34
click at [1289, 264] on button "Mover para finalizado" at bounding box center [1275, 259] width 263 height 34
click at [1290, 260] on button "Mover para finalizado" at bounding box center [1276, 258] width 271 height 34
click at [1290, 258] on button "Mover para finalizado" at bounding box center [1276, 258] width 271 height 34
click at [1290, 258] on button "Mover para finalizado" at bounding box center [1275, 259] width 263 height 34
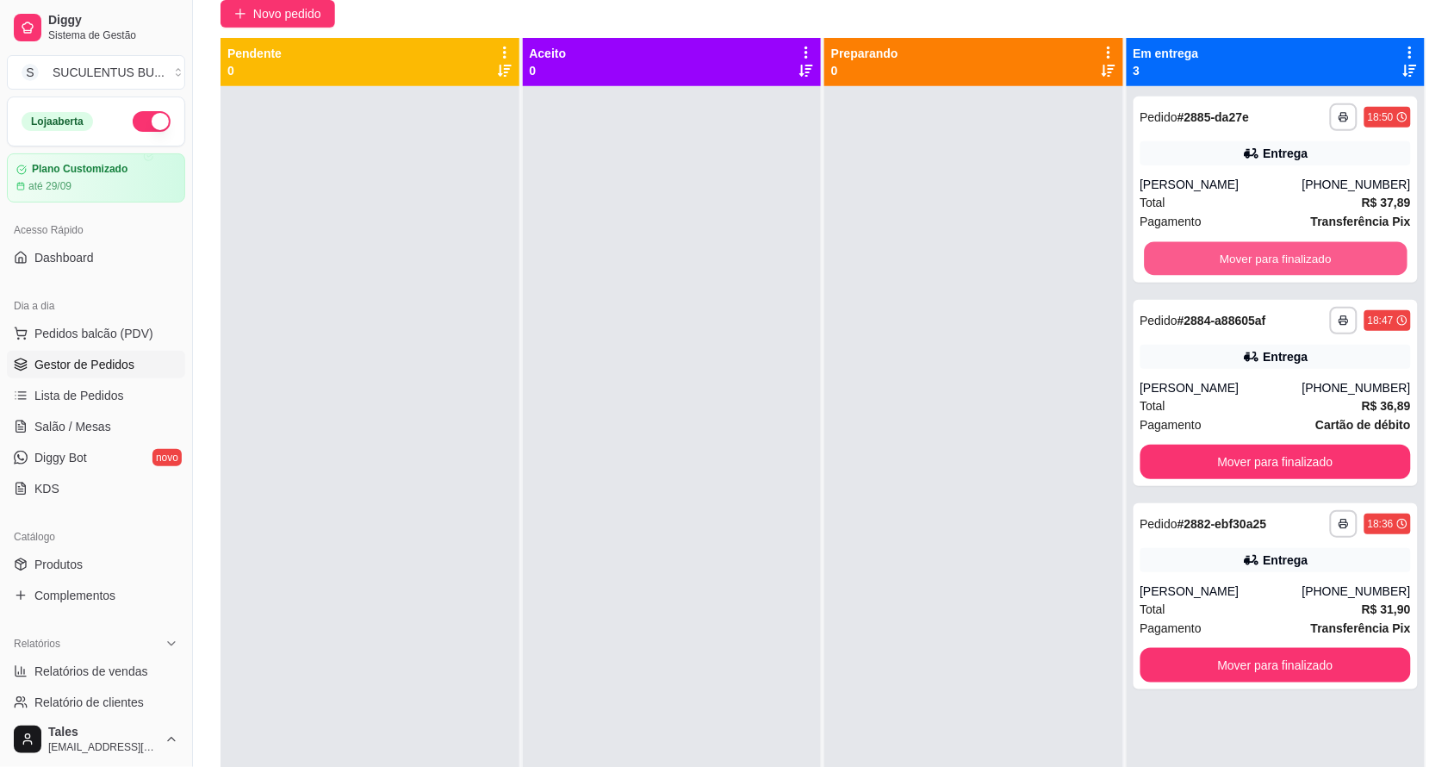
click at [1290, 258] on button "Mover para finalizado" at bounding box center [1275, 259] width 263 height 34
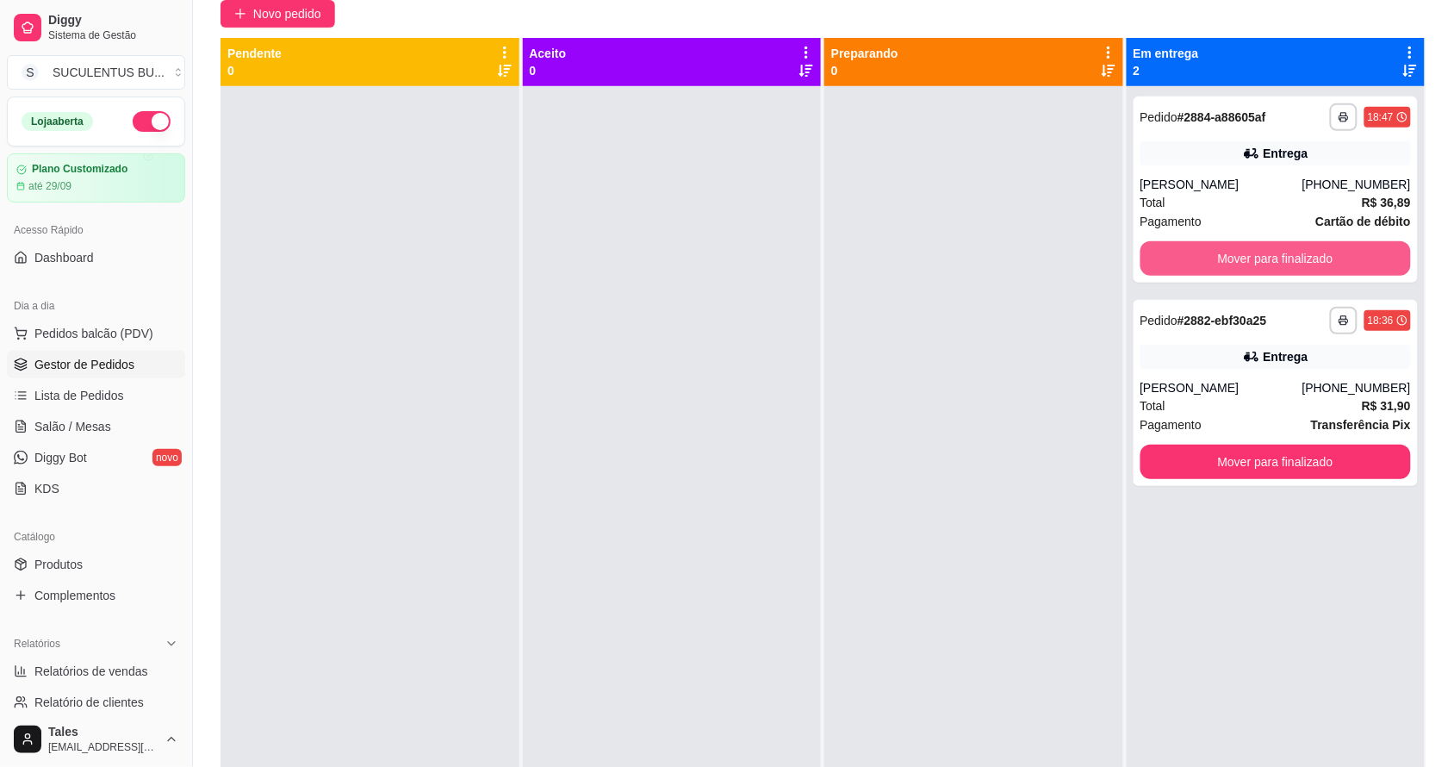
click at [1290, 258] on button "Mover para finalizado" at bounding box center [1276, 258] width 271 height 34
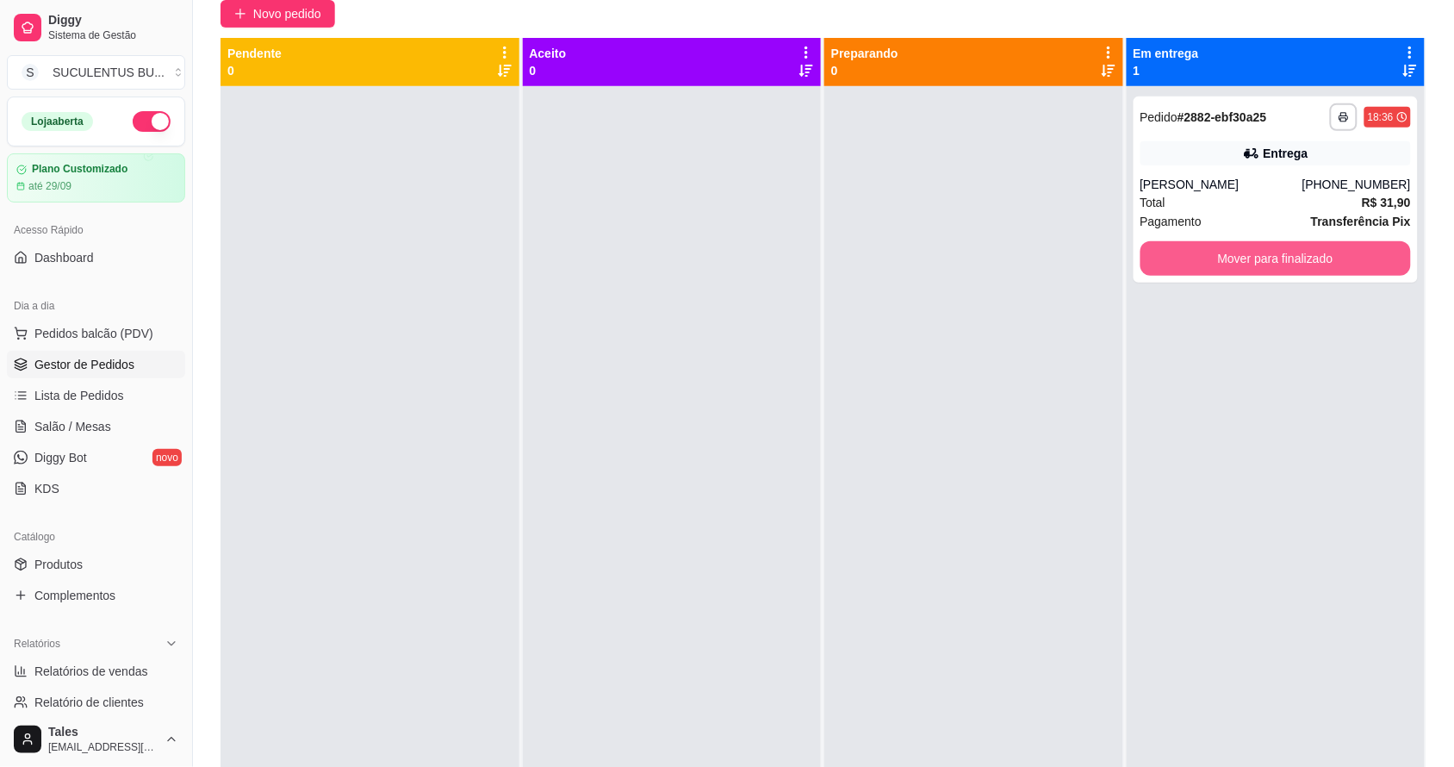
click at [1290, 258] on button "Mover para finalizado" at bounding box center [1276, 258] width 271 height 34
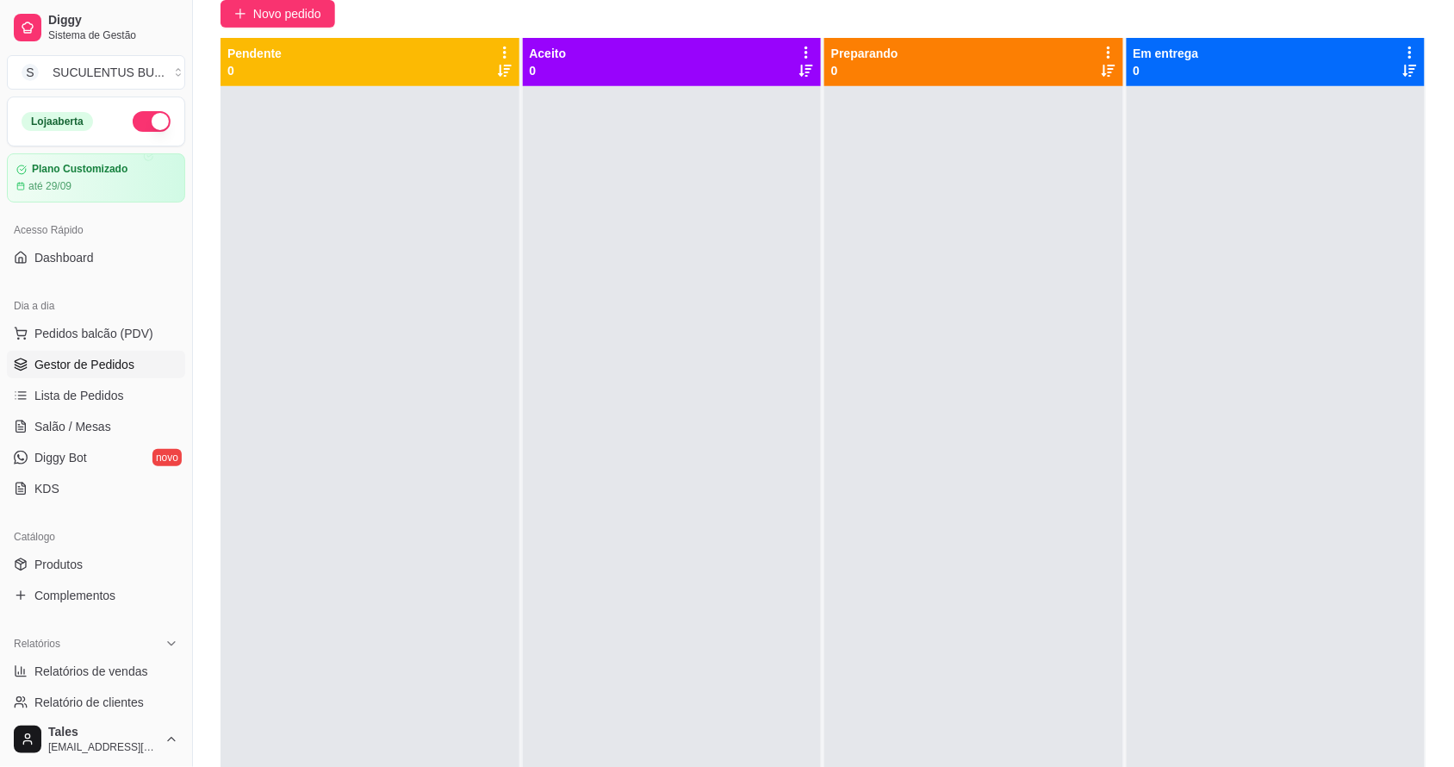
click at [952, 234] on div at bounding box center [973, 469] width 299 height 767
drag, startPoint x: 528, startPoint y: 370, endPoint x: 580, endPoint y: 351, distance: 55.4
click at [528, 369] on div at bounding box center [672, 469] width 299 height 767
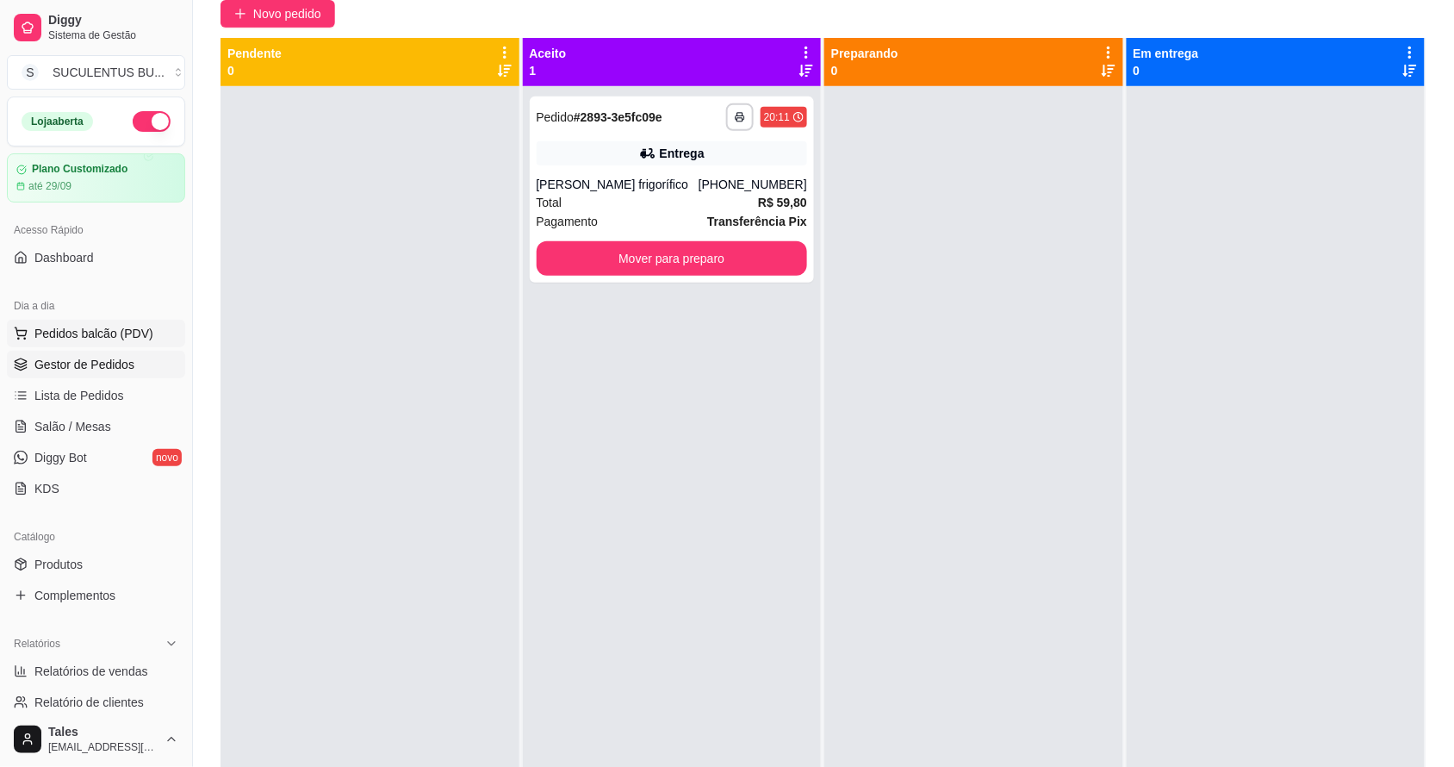
click at [103, 320] on button "Pedidos balcão (PDV)" at bounding box center [96, 334] width 178 height 28
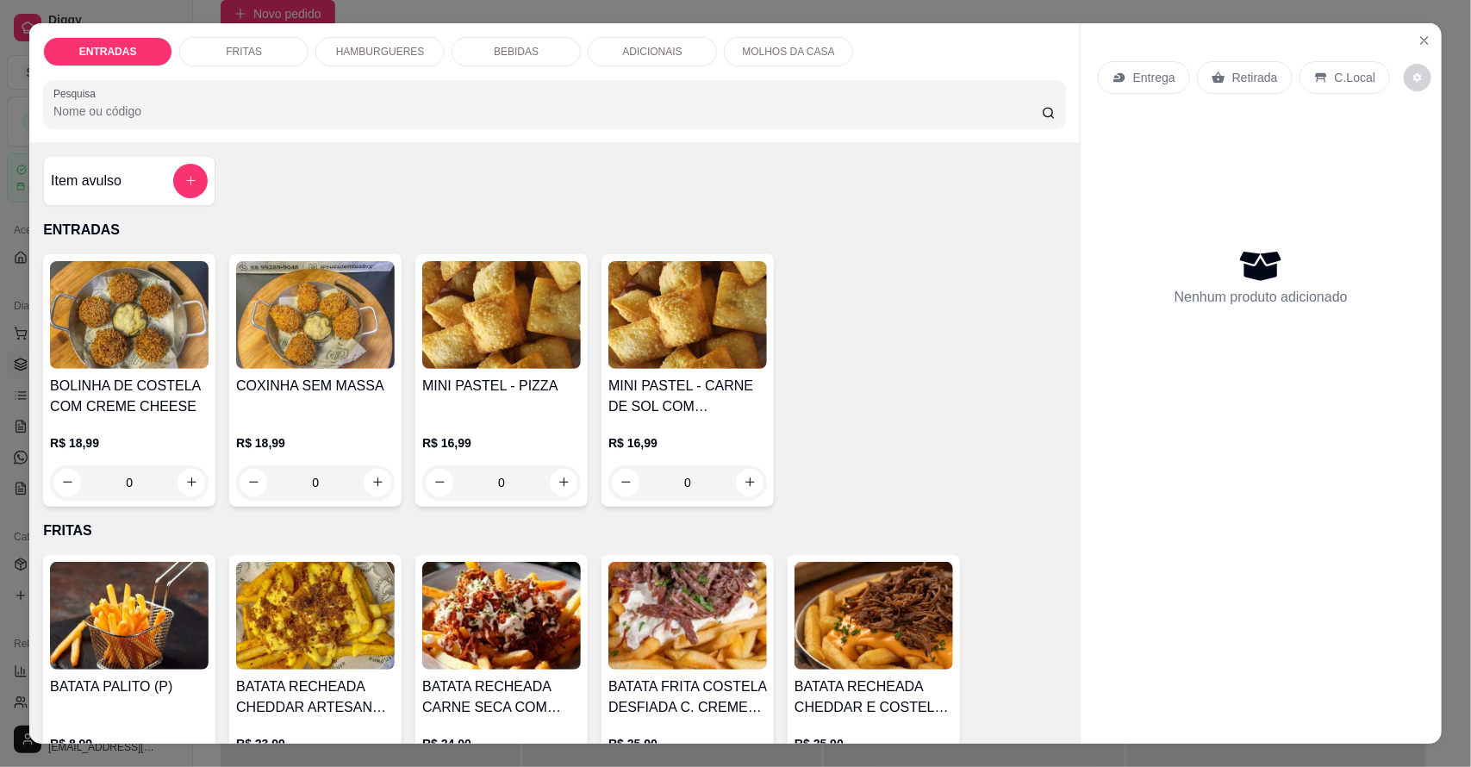
click at [1142, 79] on p "Entrega" at bounding box center [1154, 77] width 42 height 17
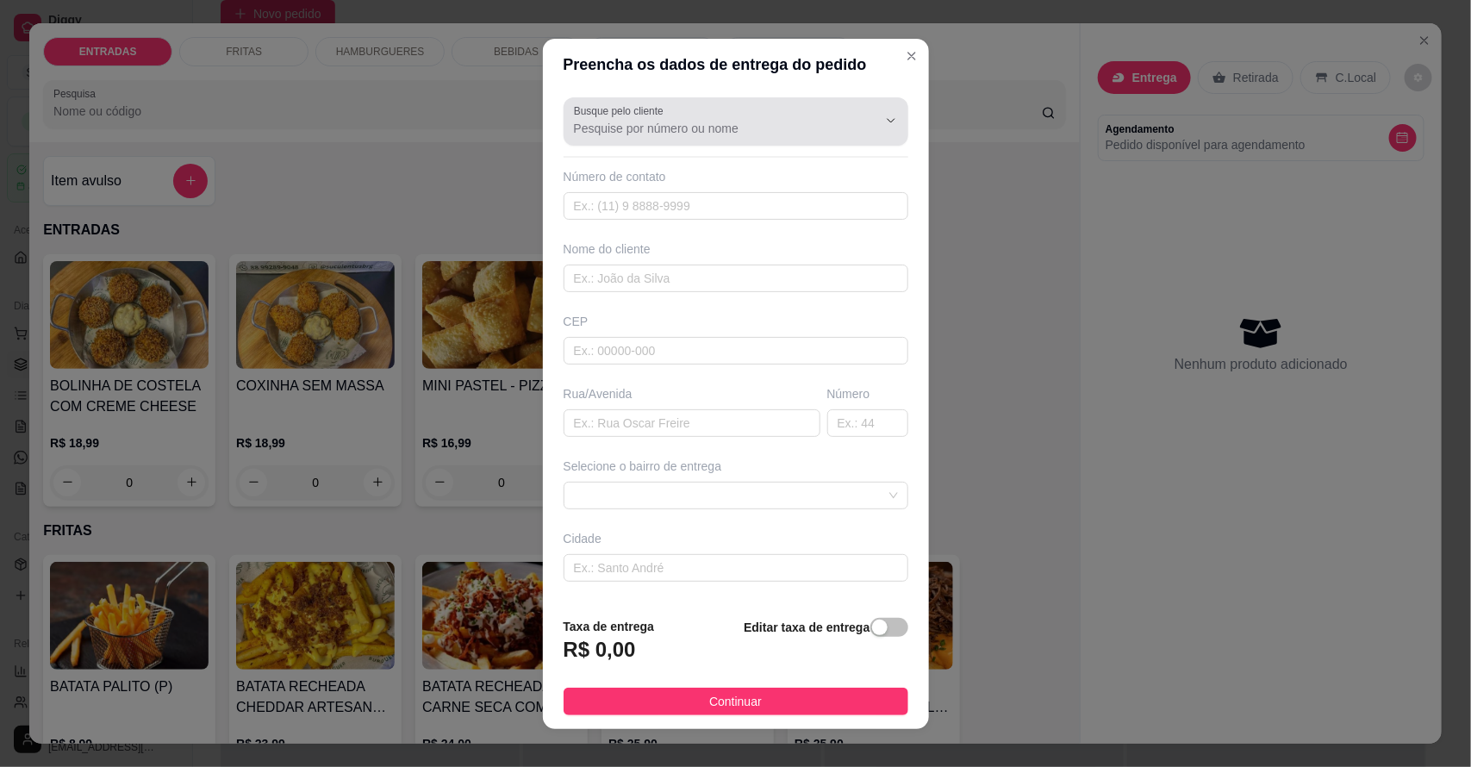
click at [716, 104] on div at bounding box center [736, 121] width 324 height 34
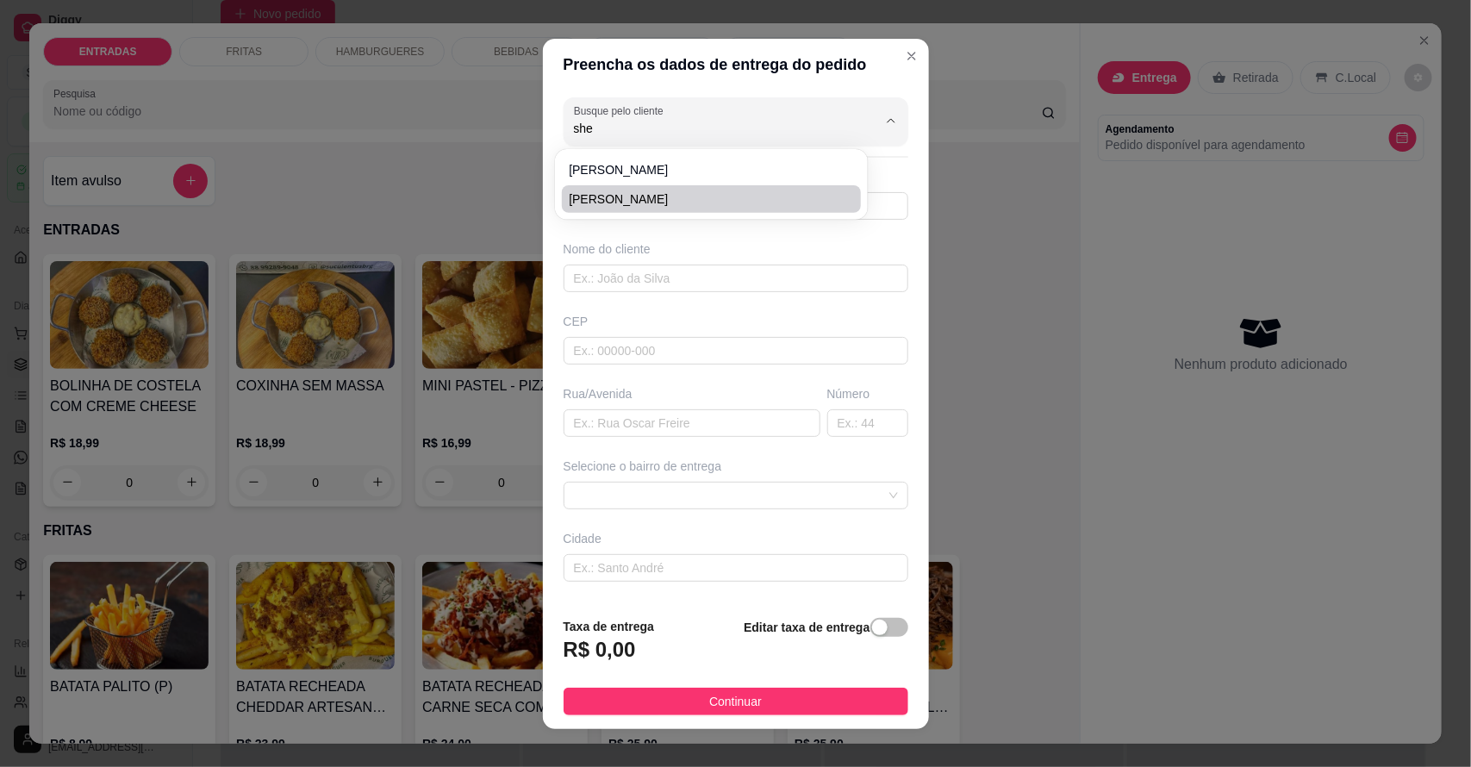
click at [663, 202] on span "[PERSON_NAME]" at bounding box center [703, 198] width 268 height 17
type input "[PERSON_NAME]"
type input "88994882276"
type input "[PERSON_NAME]"
type input "63155000"
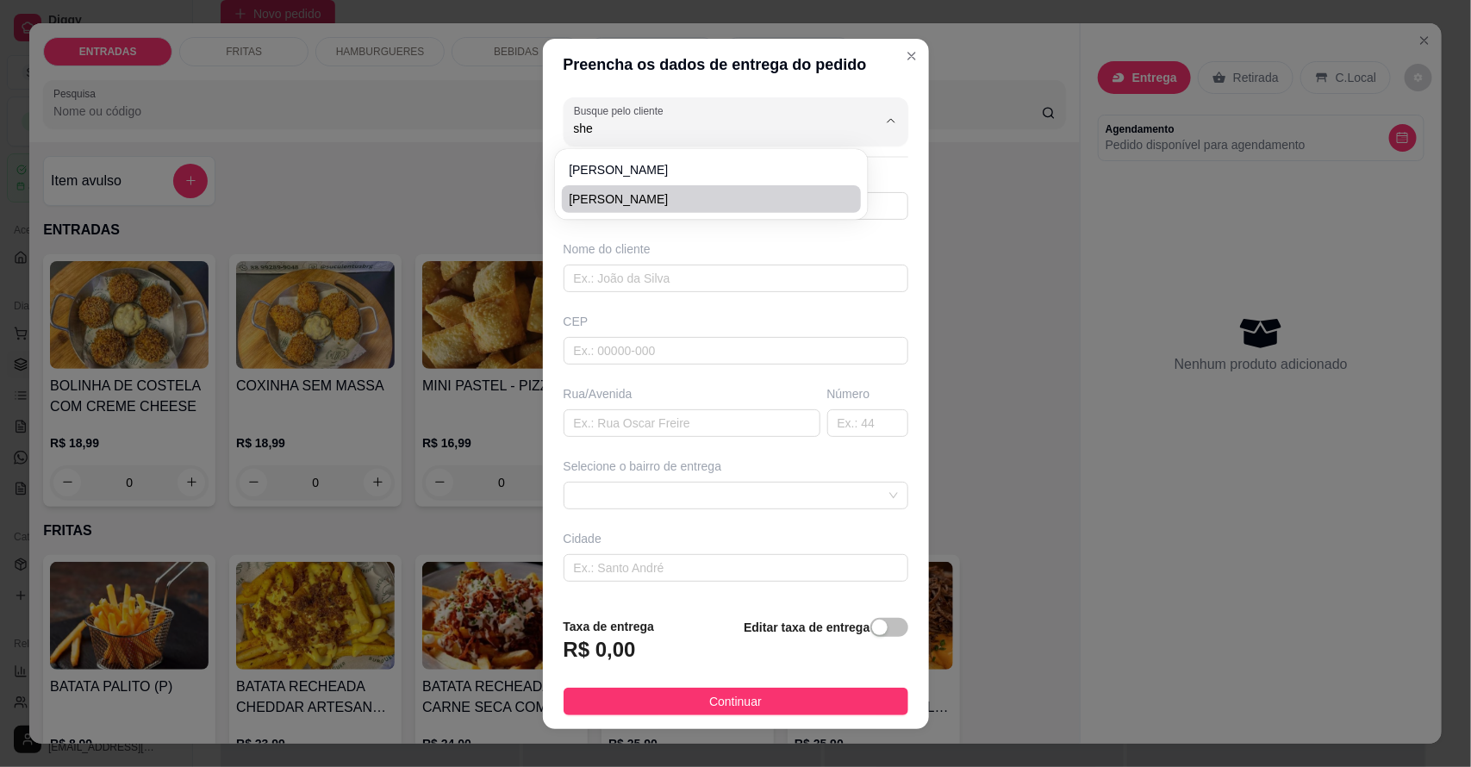
type input "[GEOGRAPHIC_DATA]"
type input "Sn"
type input "Salitre"
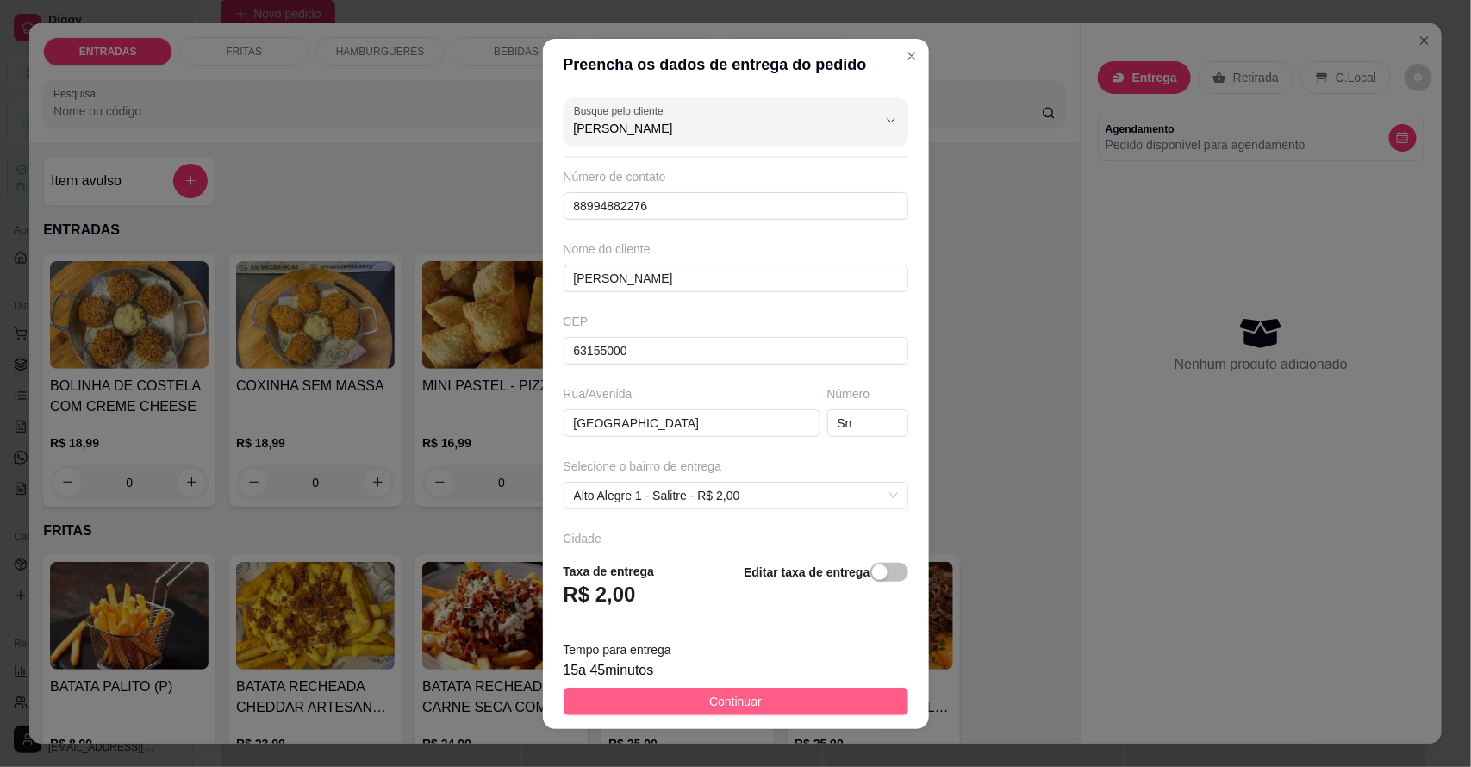
click at [712, 695] on span "Continuar" at bounding box center [735, 701] width 53 height 19
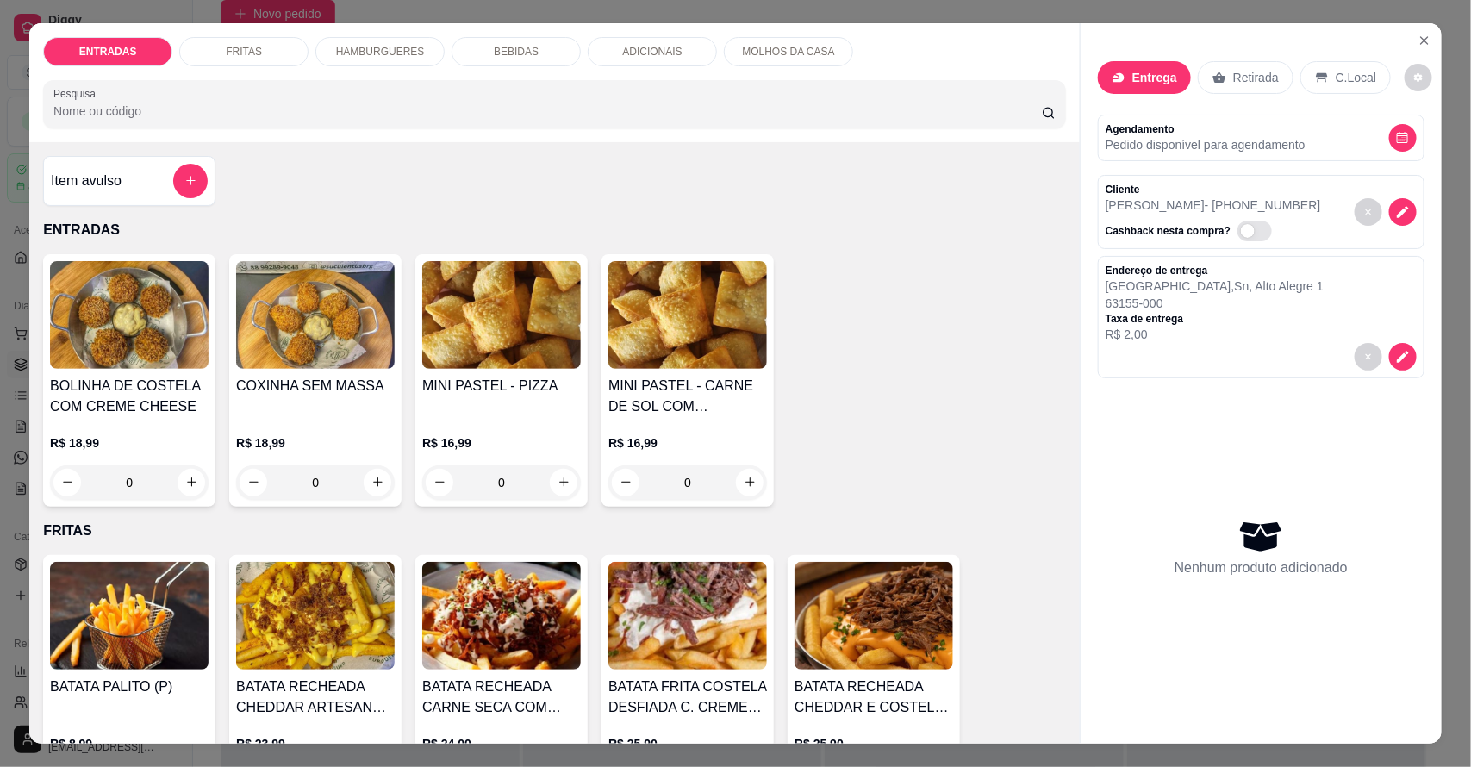
click at [345, 47] on p "HAMBURGUERES" at bounding box center [380, 52] width 89 height 14
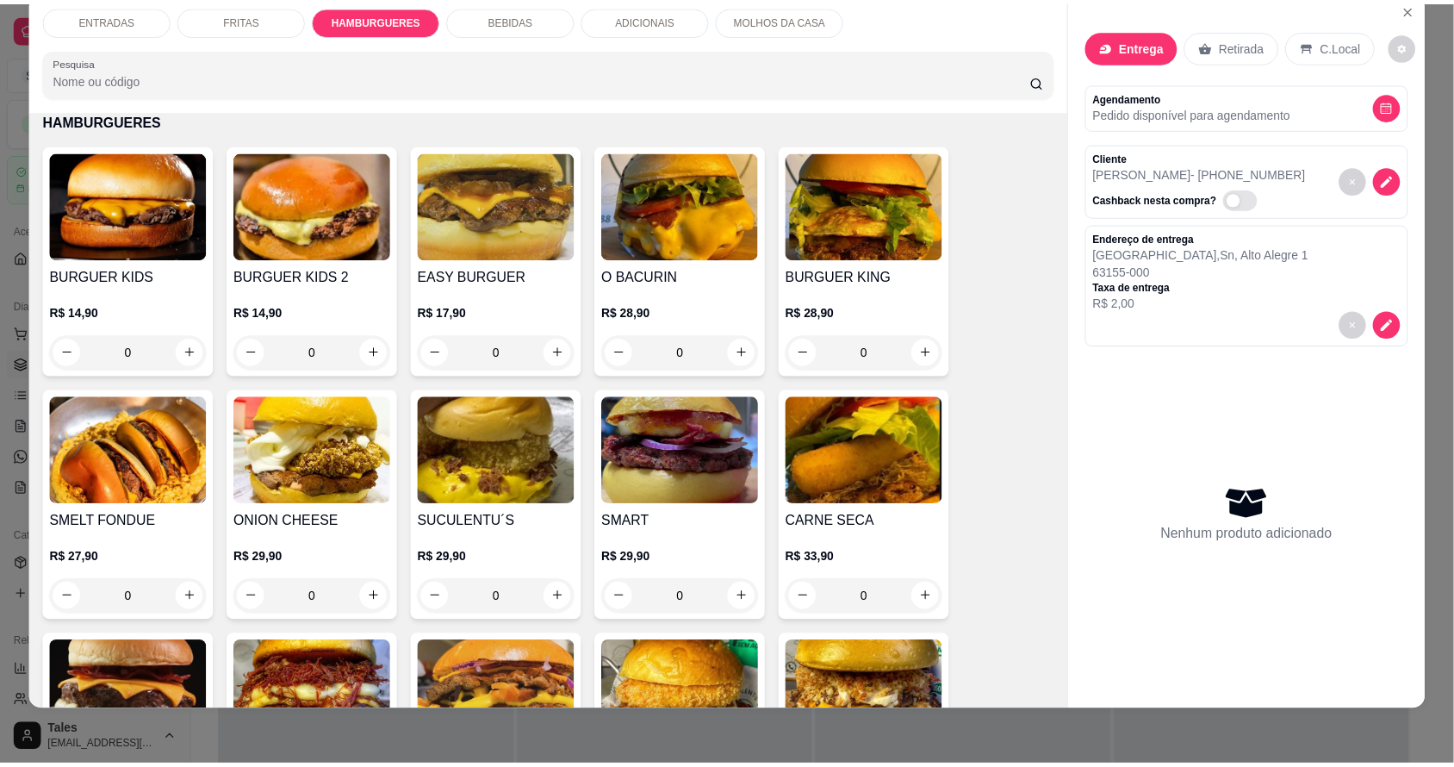
scroll to position [1053, 0]
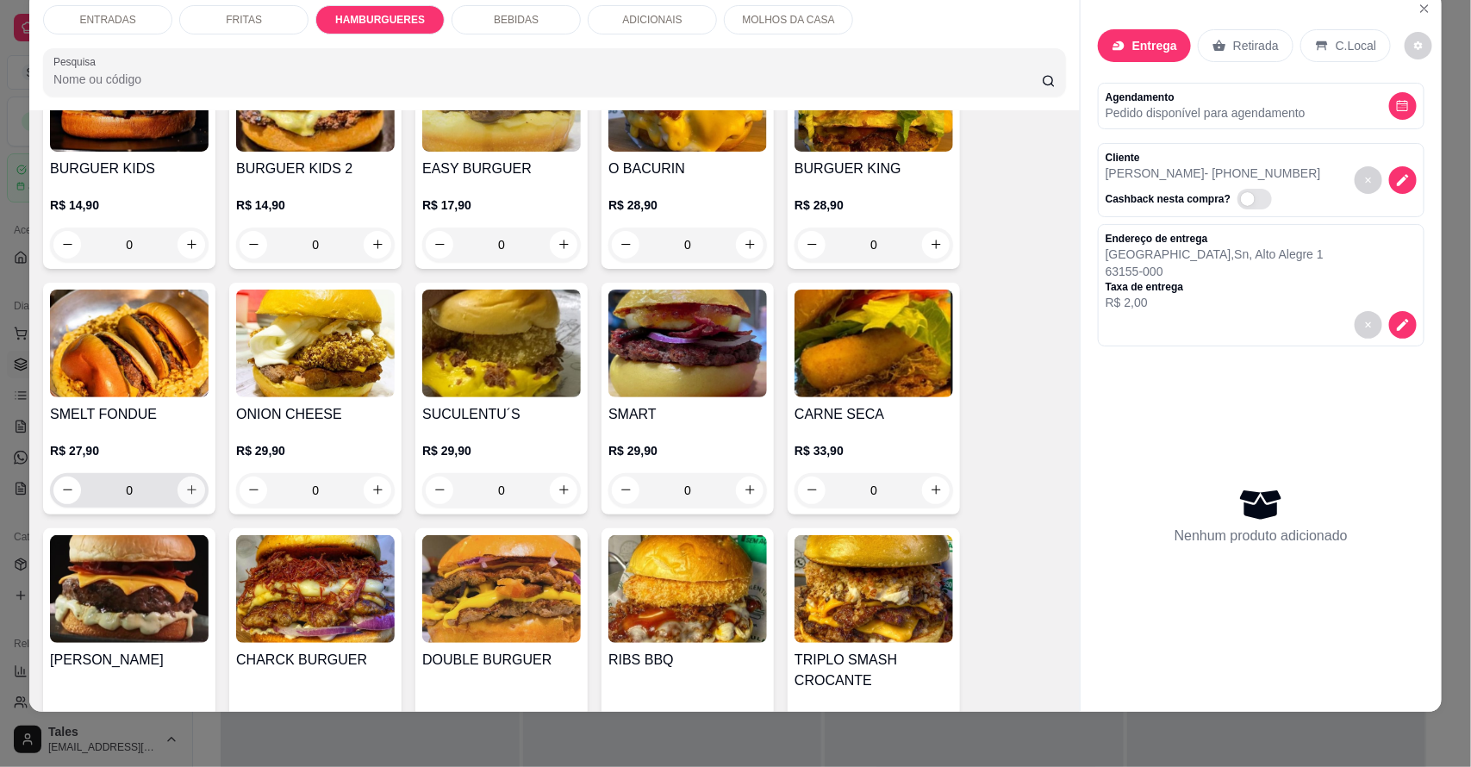
click at [185, 487] on icon "increase-product-quantity" at bounding box center [191, 489] width 13 height 13
type input "1"
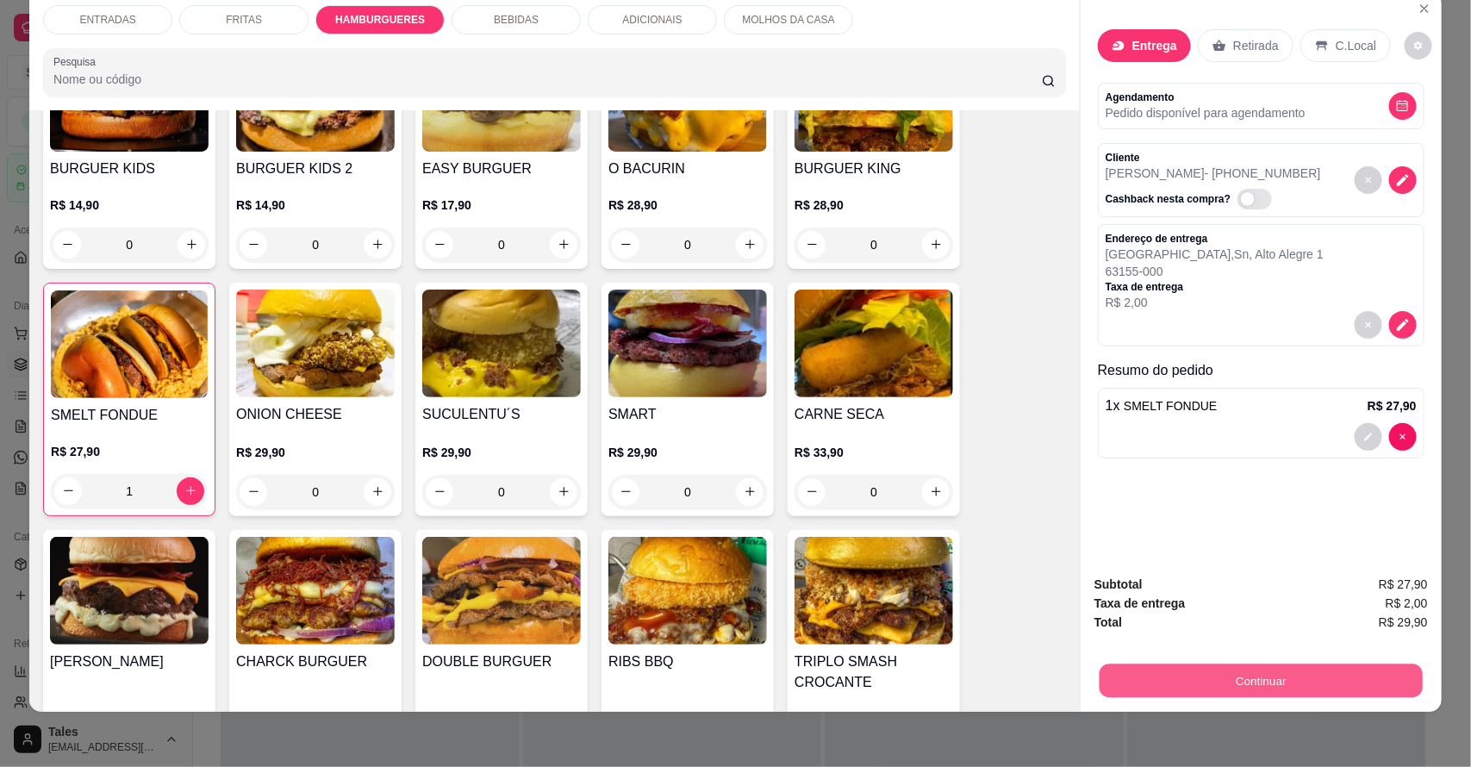
click at [1139, 679] on button "Continuar" at bounding box center [1260, 681] width 323 height 34
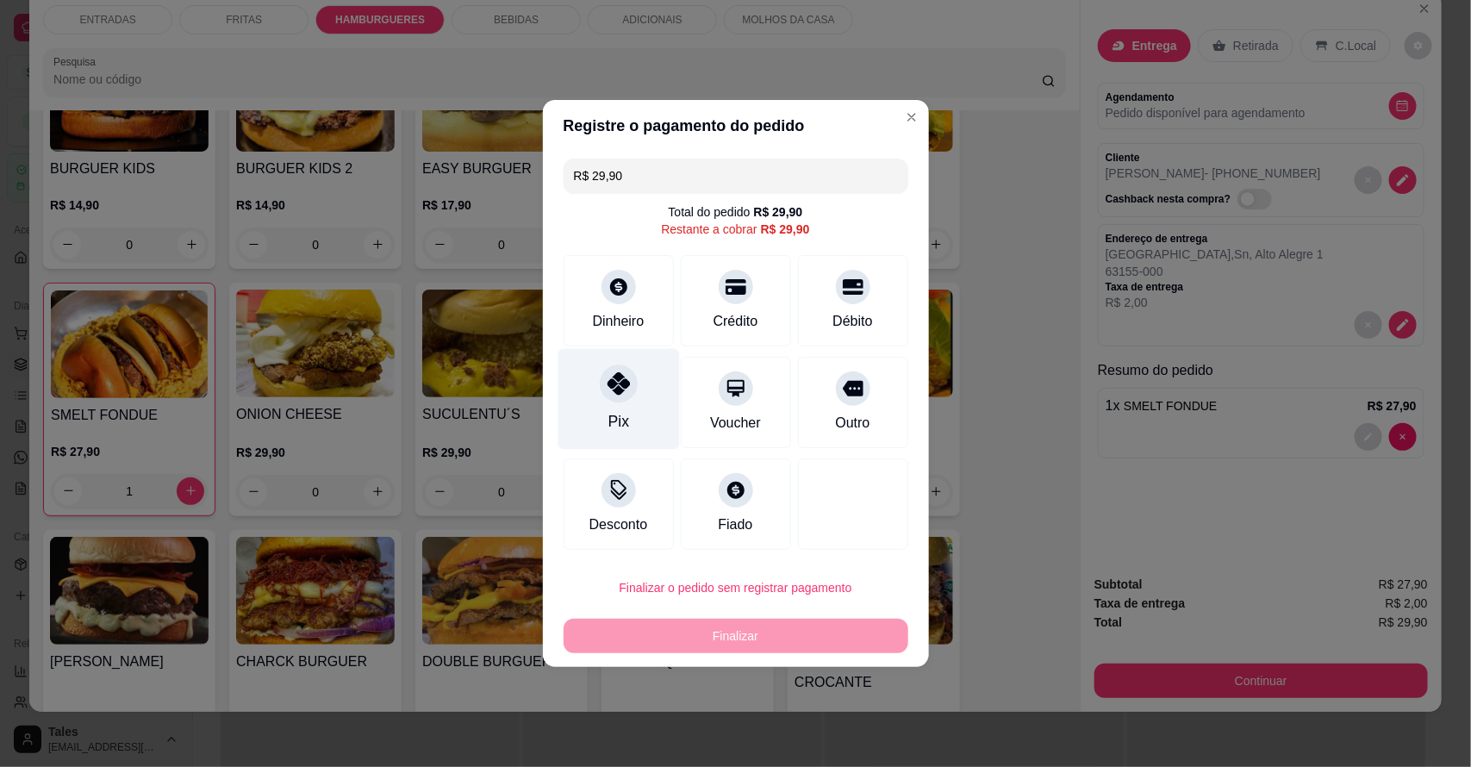
click at [587, 389] on div "Pix" at bounding box center [617, 399] width 121 height 101
type input "R$ 0,00"
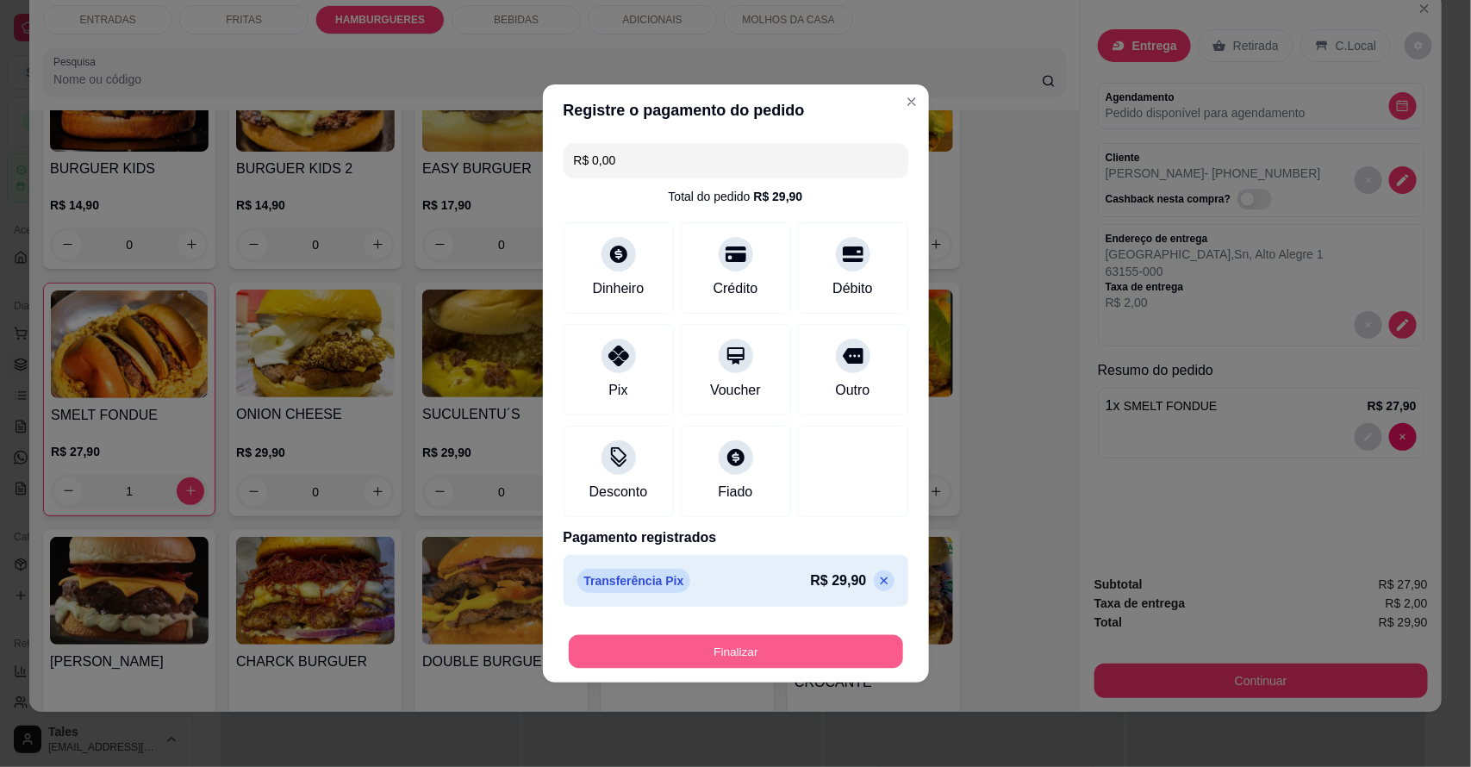
click at [733, 639] on button "Finalizar" at bounding box center [736, 652] width 334 height 34
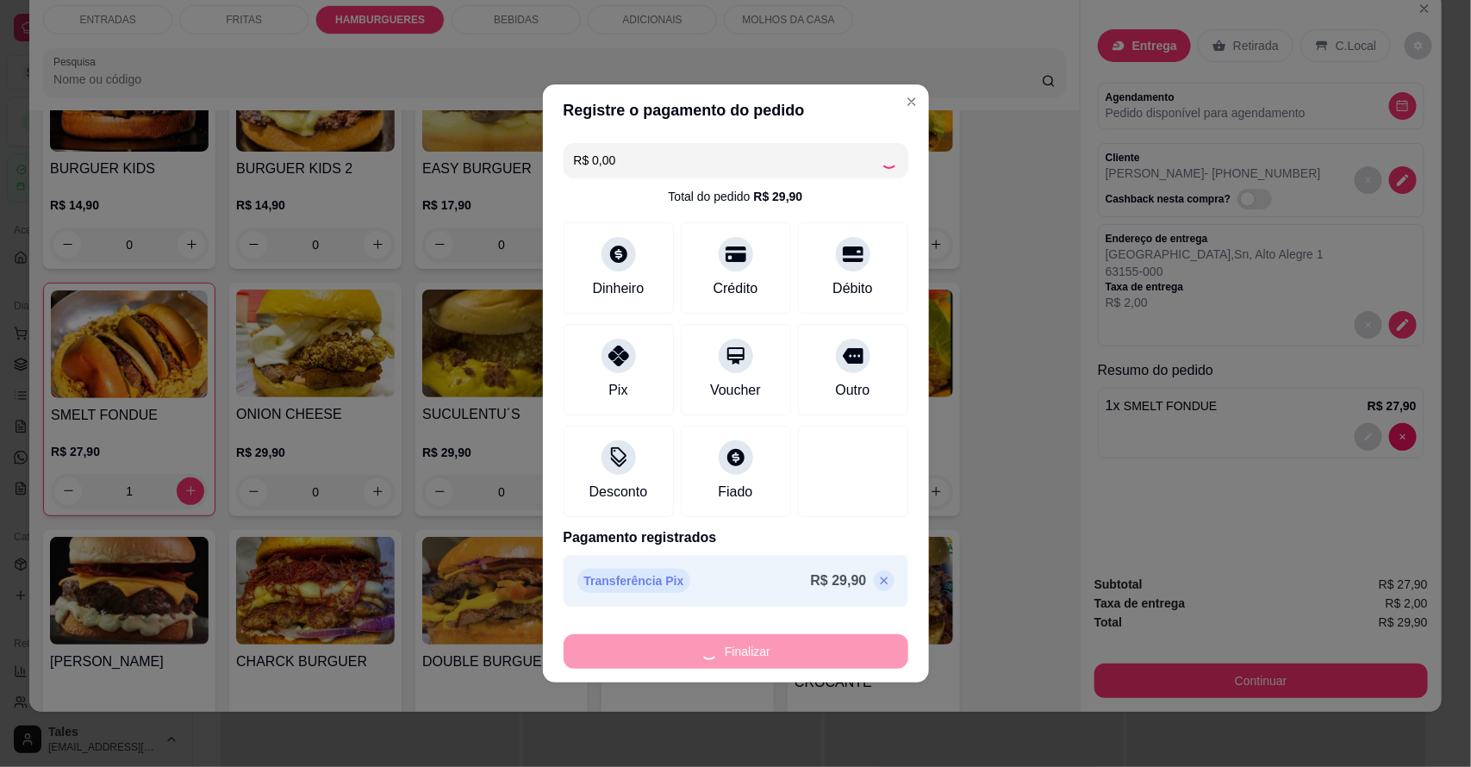
type input "0"
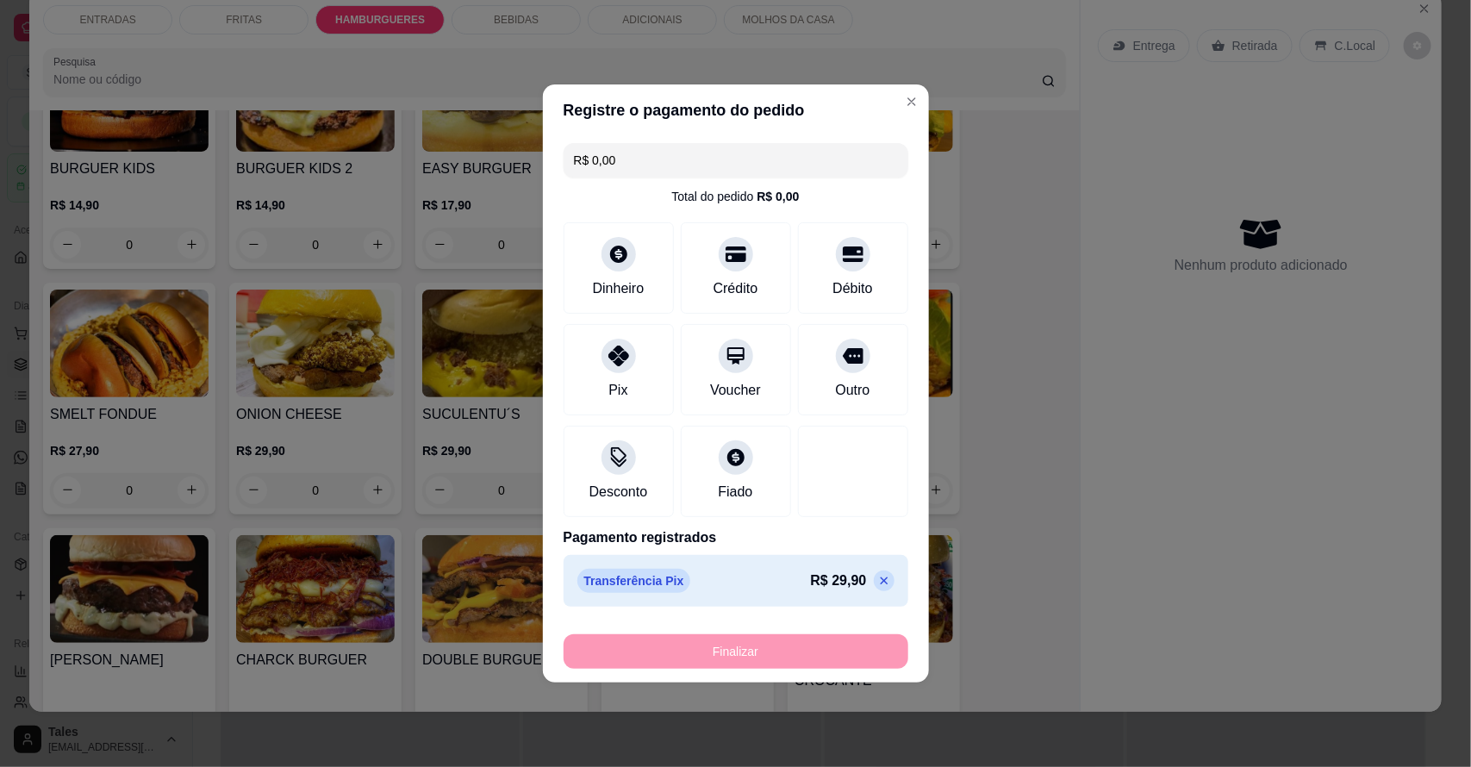
type input "-R$ 29,90"
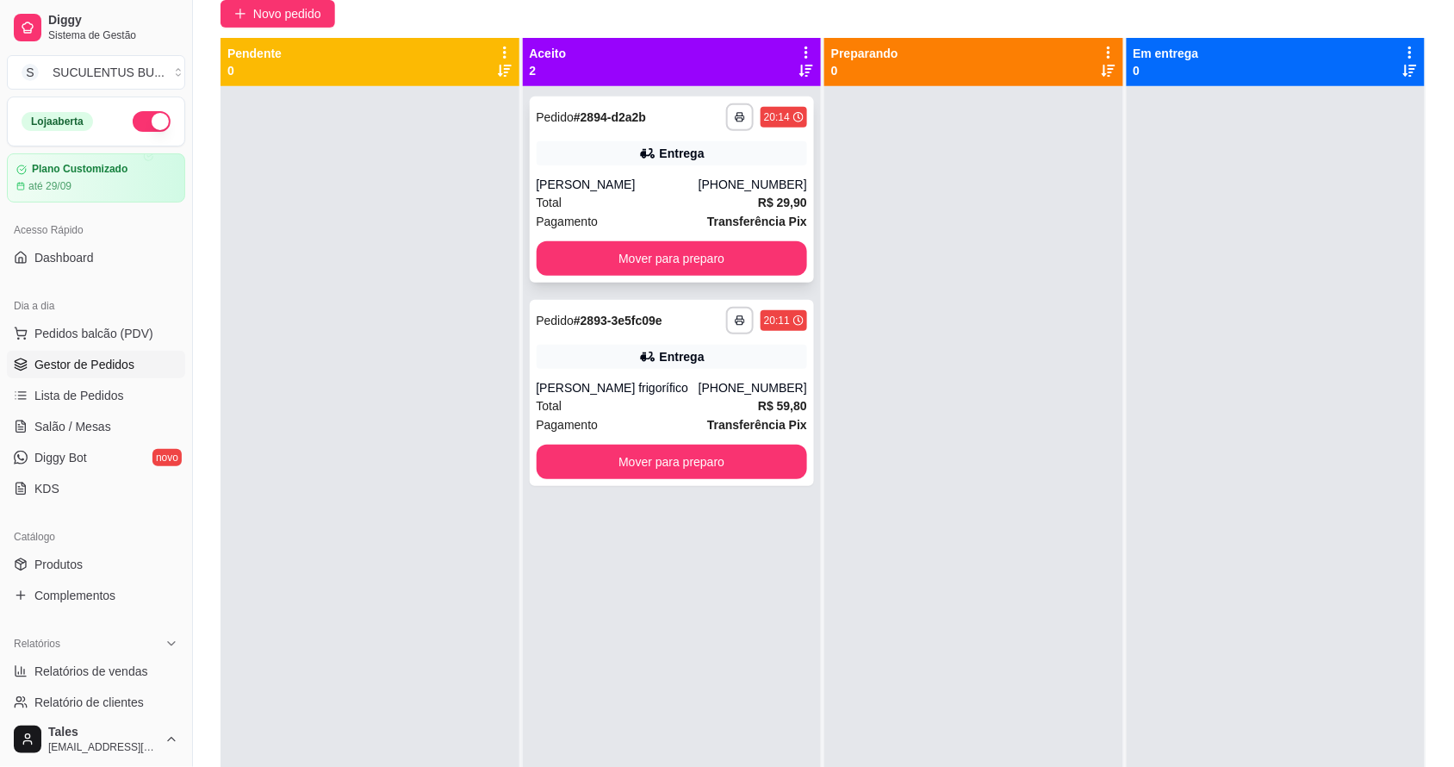
click at [662, 182] on div "[PERSON_NAME]" at bounding box center [618, 184] width 162 height 17
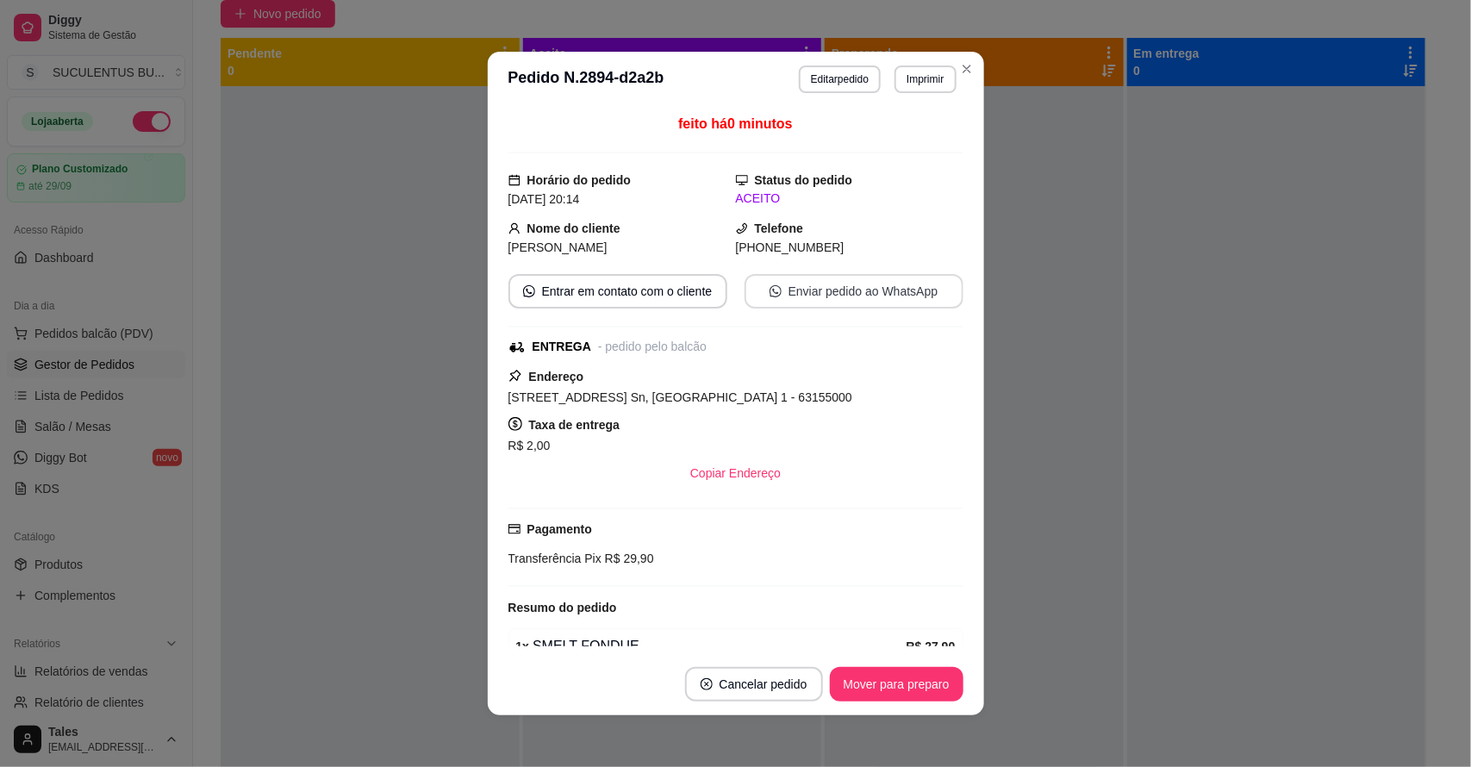
click at [863, 285] on button "Enviar pedido ao WhatsApp" at bounding box center [853, 291] width 219 height 34
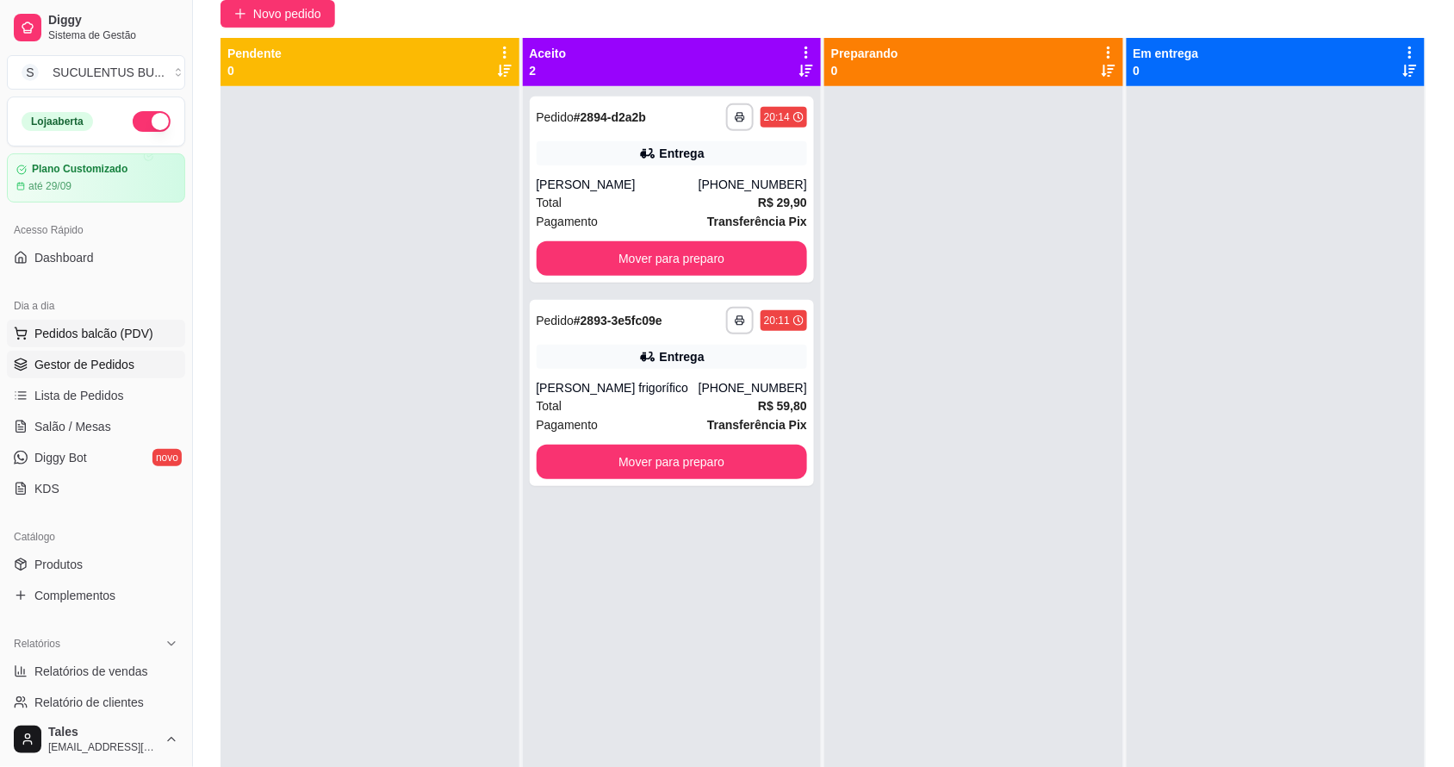
click at [95, 329] on span "Pedidos balcão (PDV)" at bounding box center [93, 333] width 119 height 17
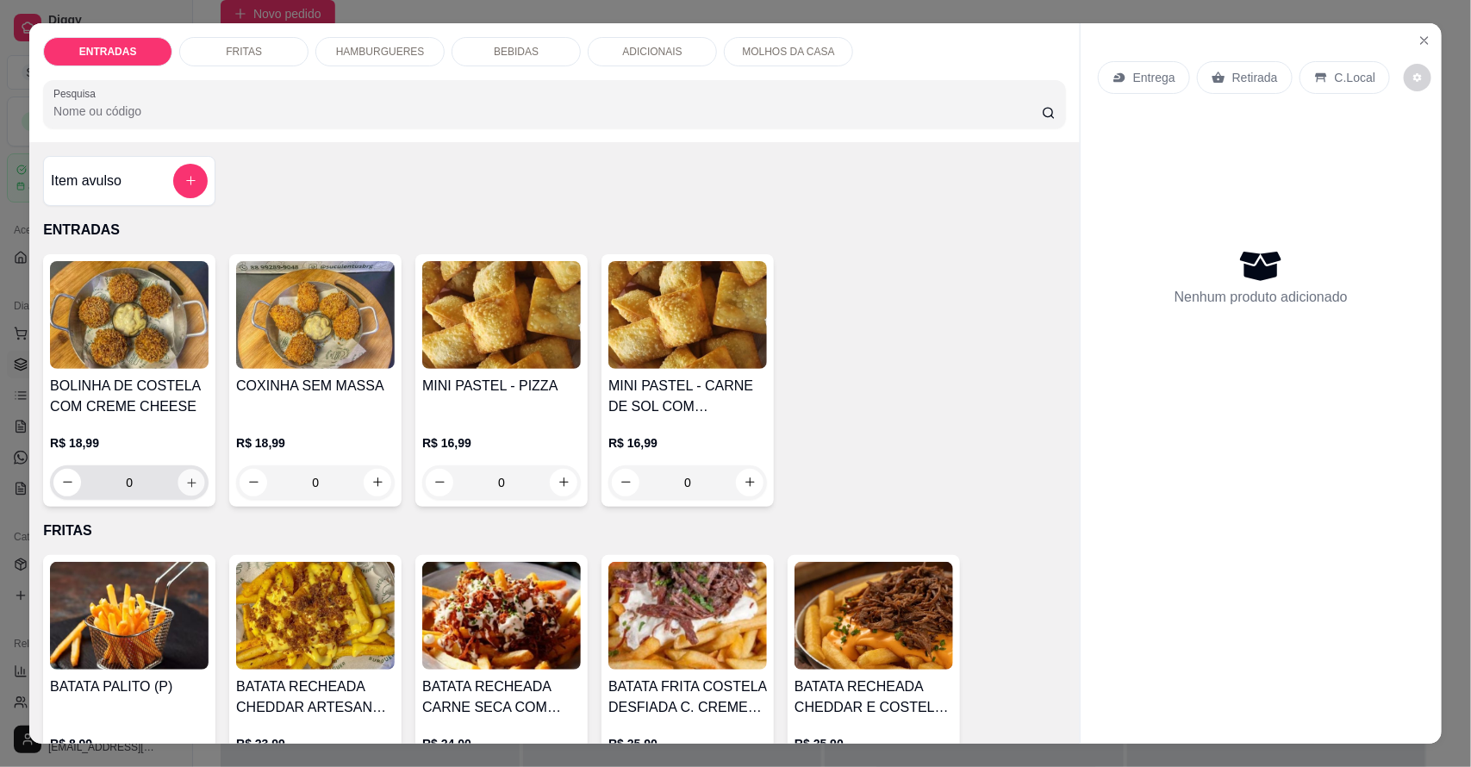
click at [185, 488] on icon "increase-product-quantity" at bounding box center [191, 482] width 13 height 13
type input "1"
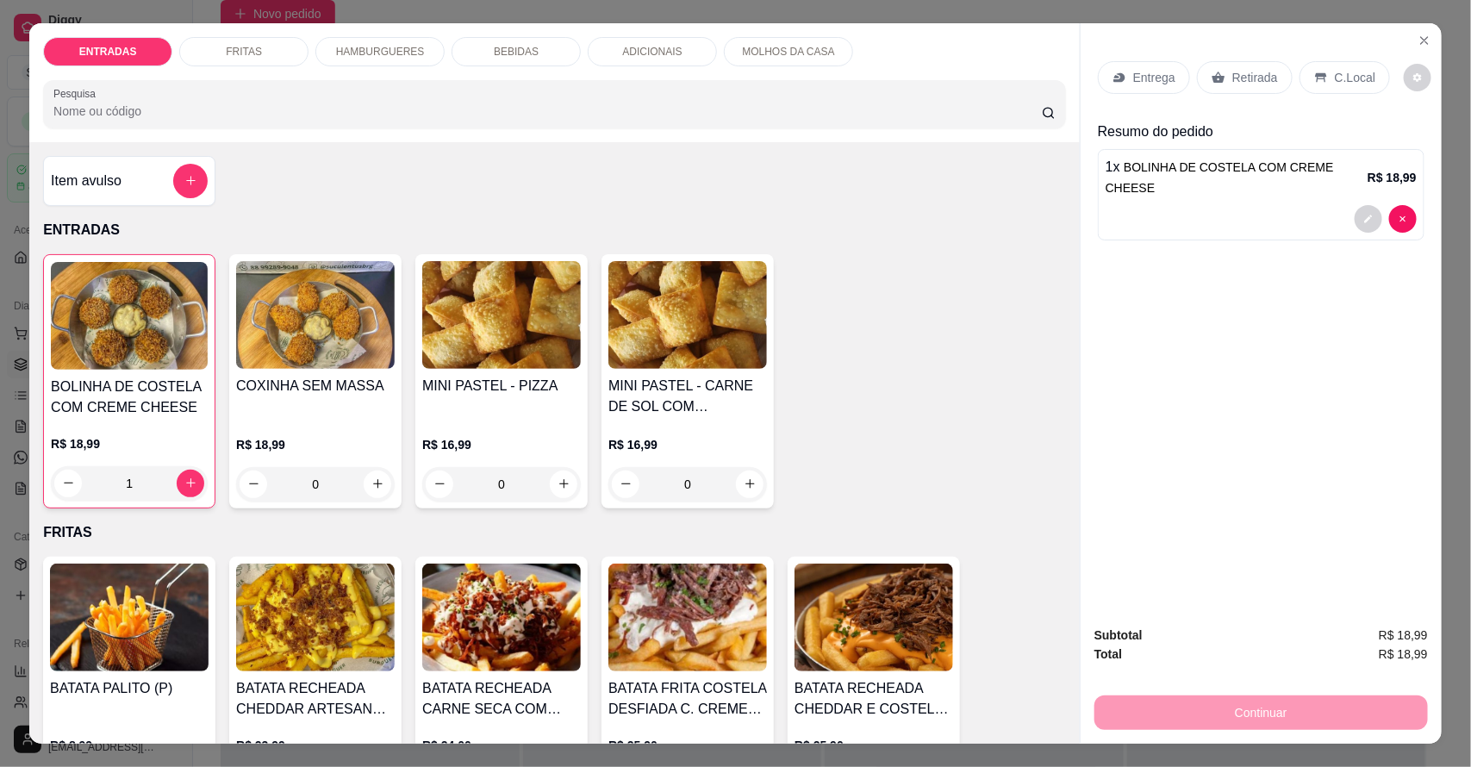
click at [1232, 83] on p "Retirada" at bounding box center [1255, 77] width 46 height 17
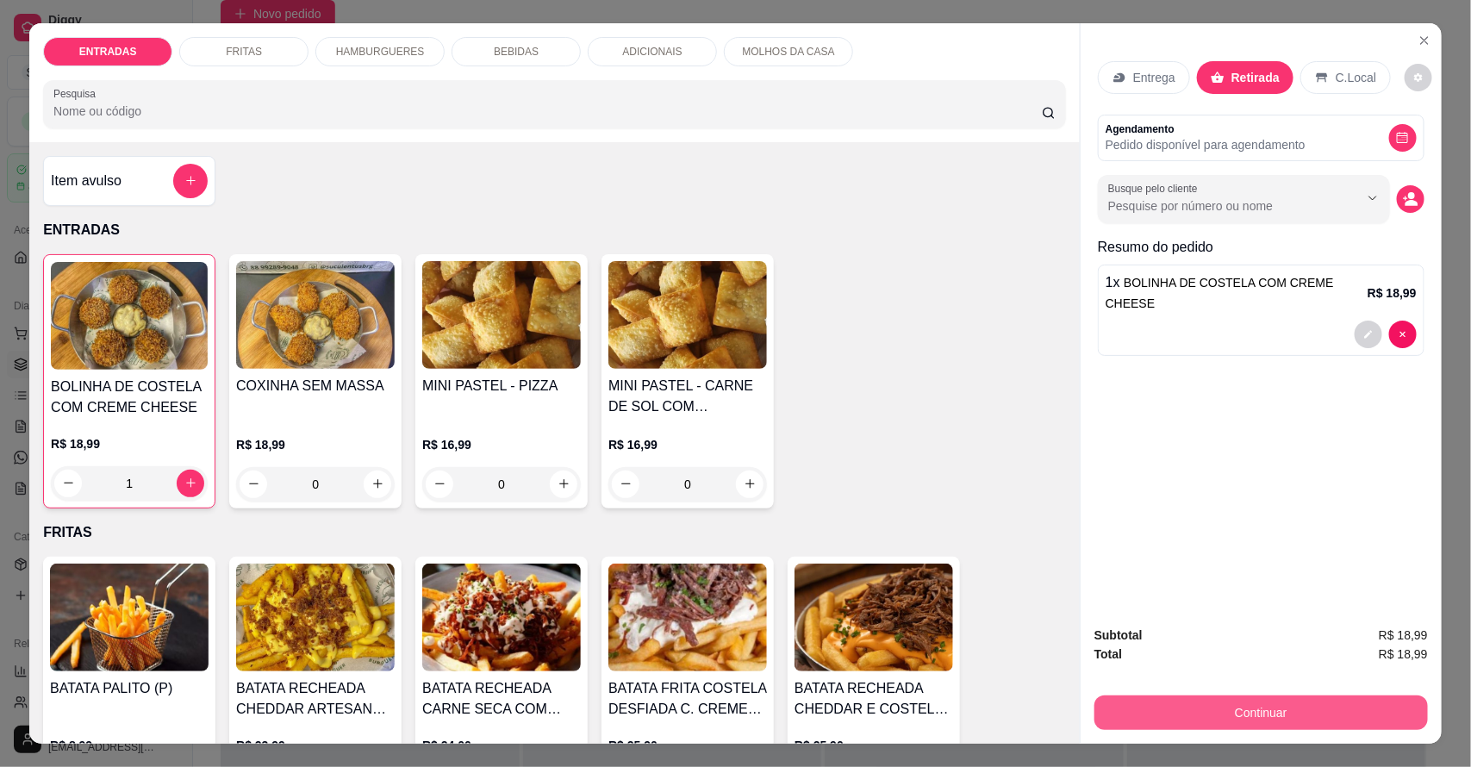
click at [1220, 705] on button "Continuar" at bounding box center [1260, 712] width 333 height 34
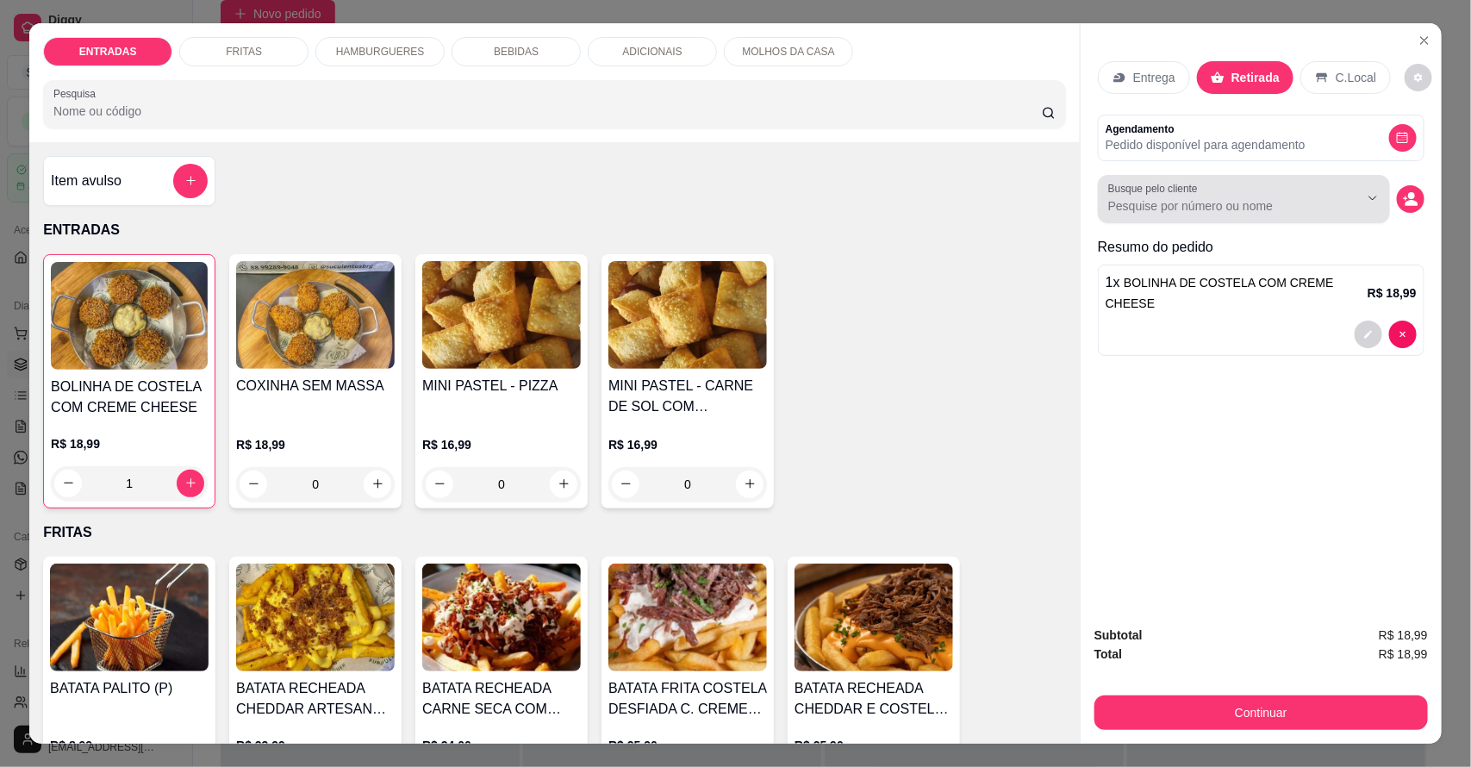
click at [1189, 211] on input "Busque pelo cliente" at bounding box center [1219, 205] width 223 height 17
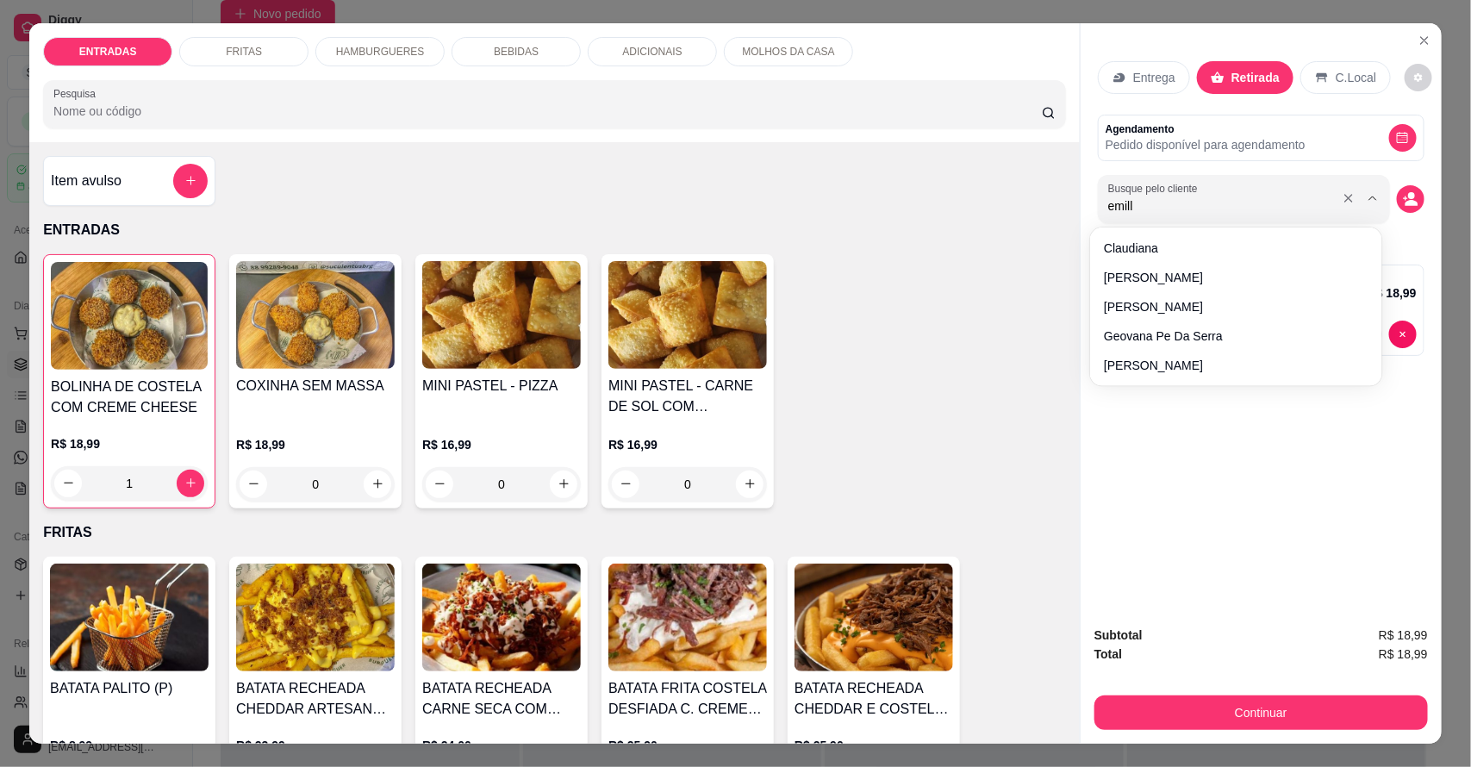
type input "emilly"
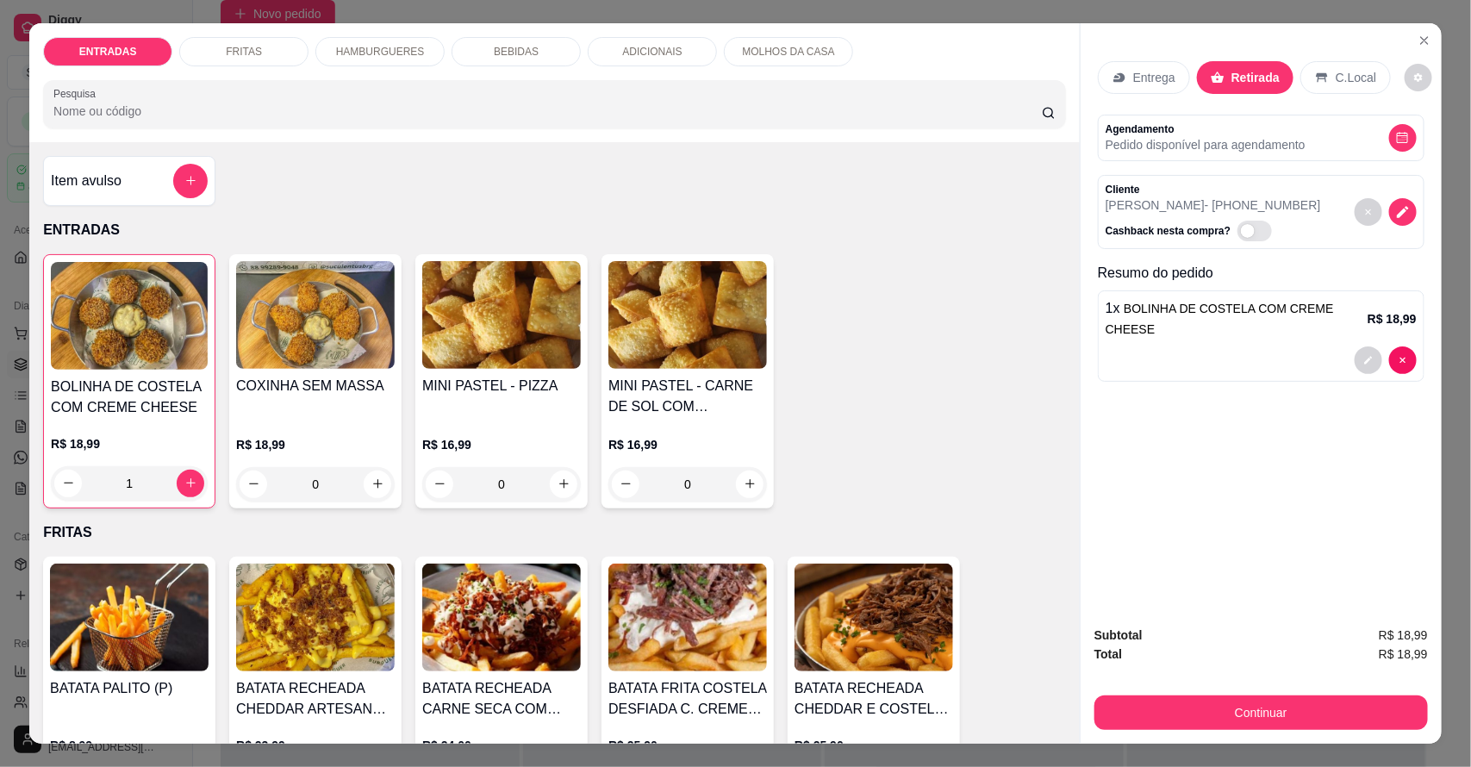
click at [1286, 681] on div "Subtotal R$ 18,99 Total R$ 18,99 Continuar" at bounding box center [1260, 677] width 333 height 104
click at [1286, 702] on button "Continuar" at bounding box center [1260, 713] width 323 height 34
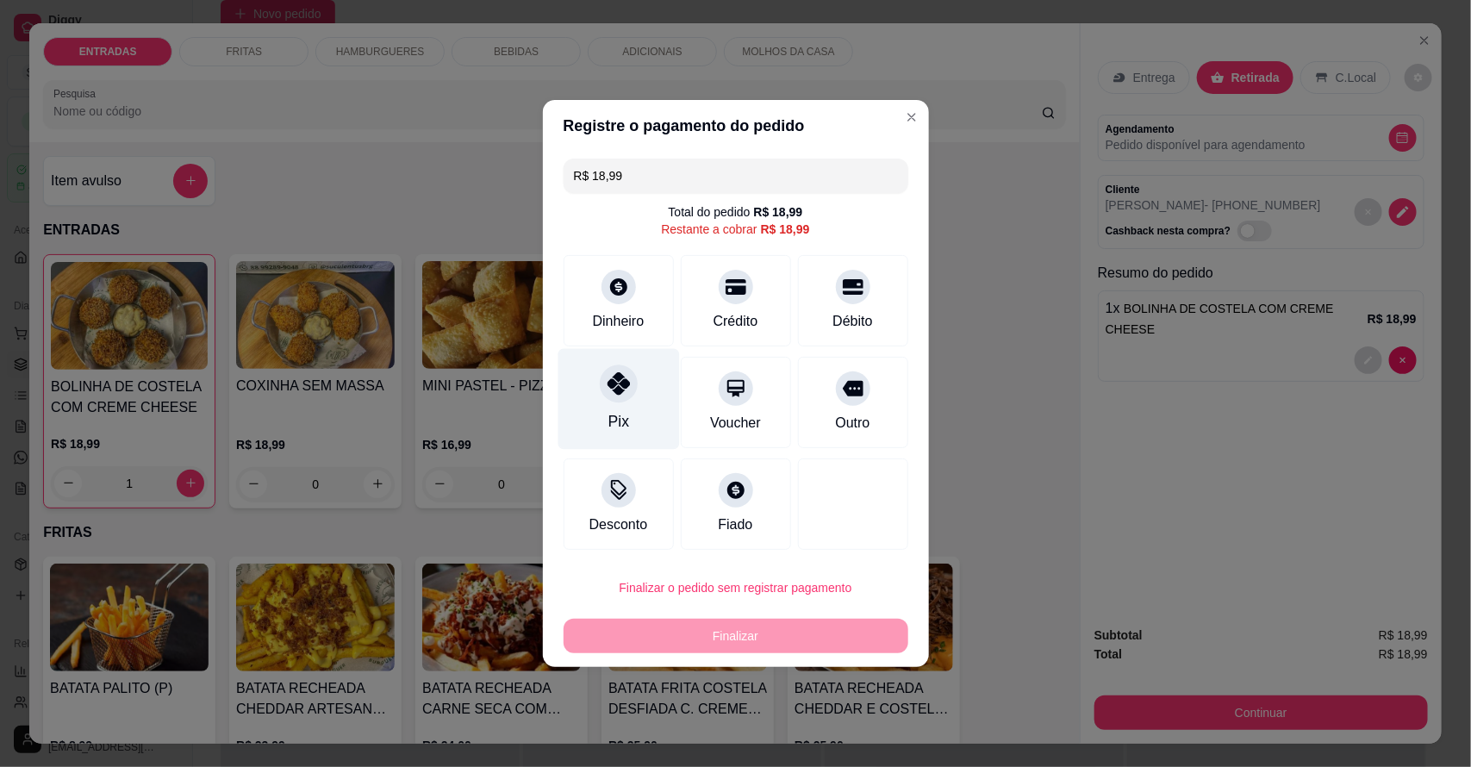
click at [622, 432] on div "Pix" at bounding box center [617, 421] width 21 height 22
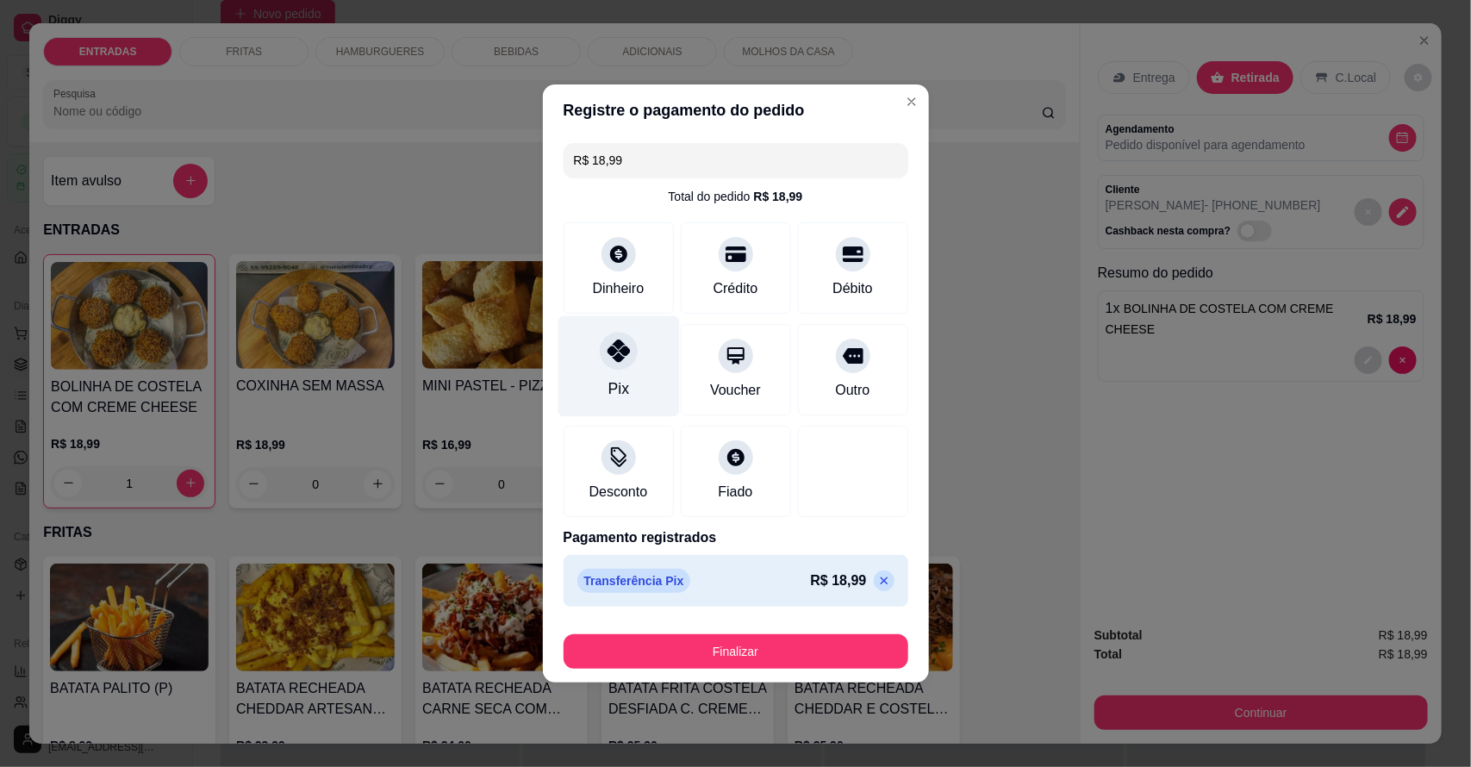
type input "R$ 0,00"
click at [613, 349] on icon at bounding box center [617, 350] width 22 height 22
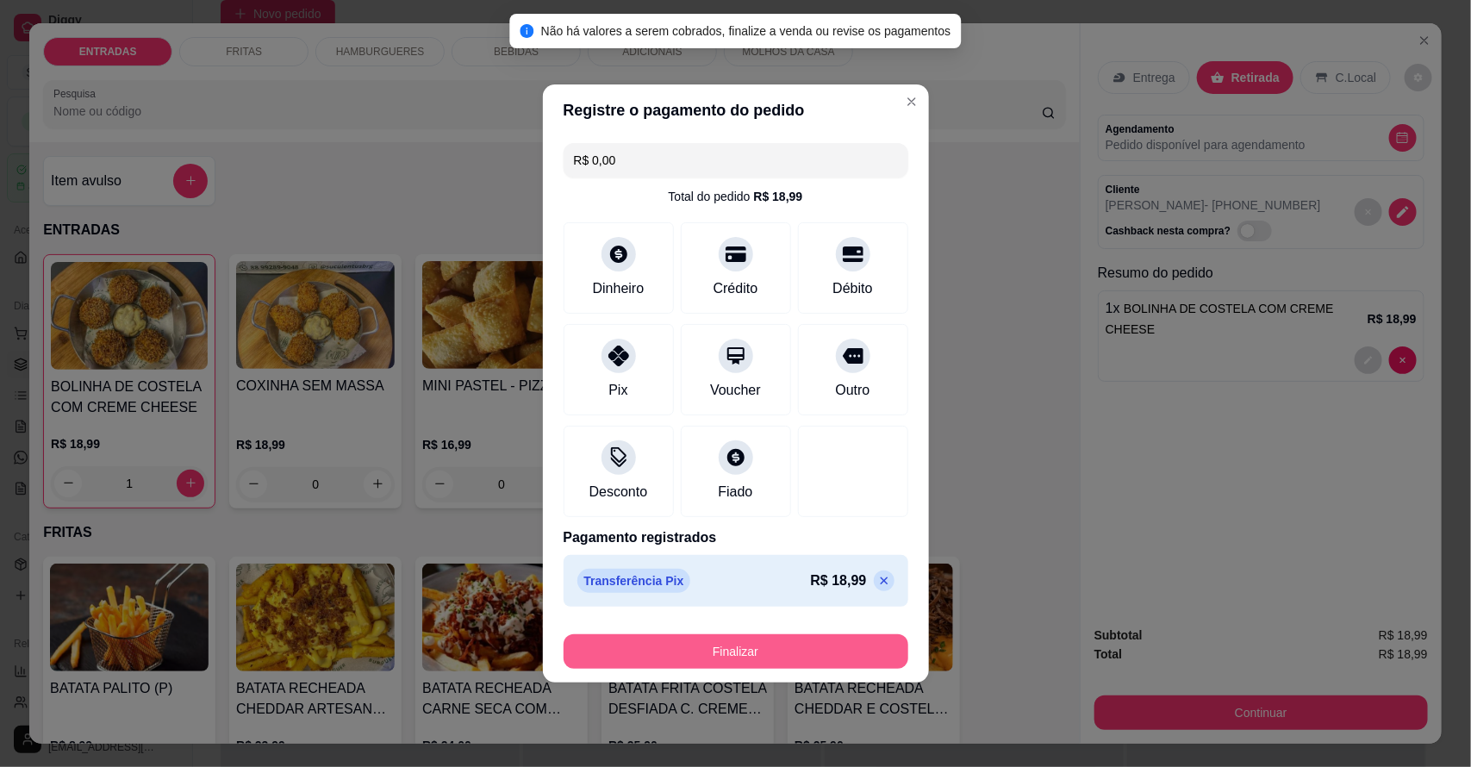
click at [742, 644] on button "Finalizar" at bounding box center [735, 651] width 345 height 34
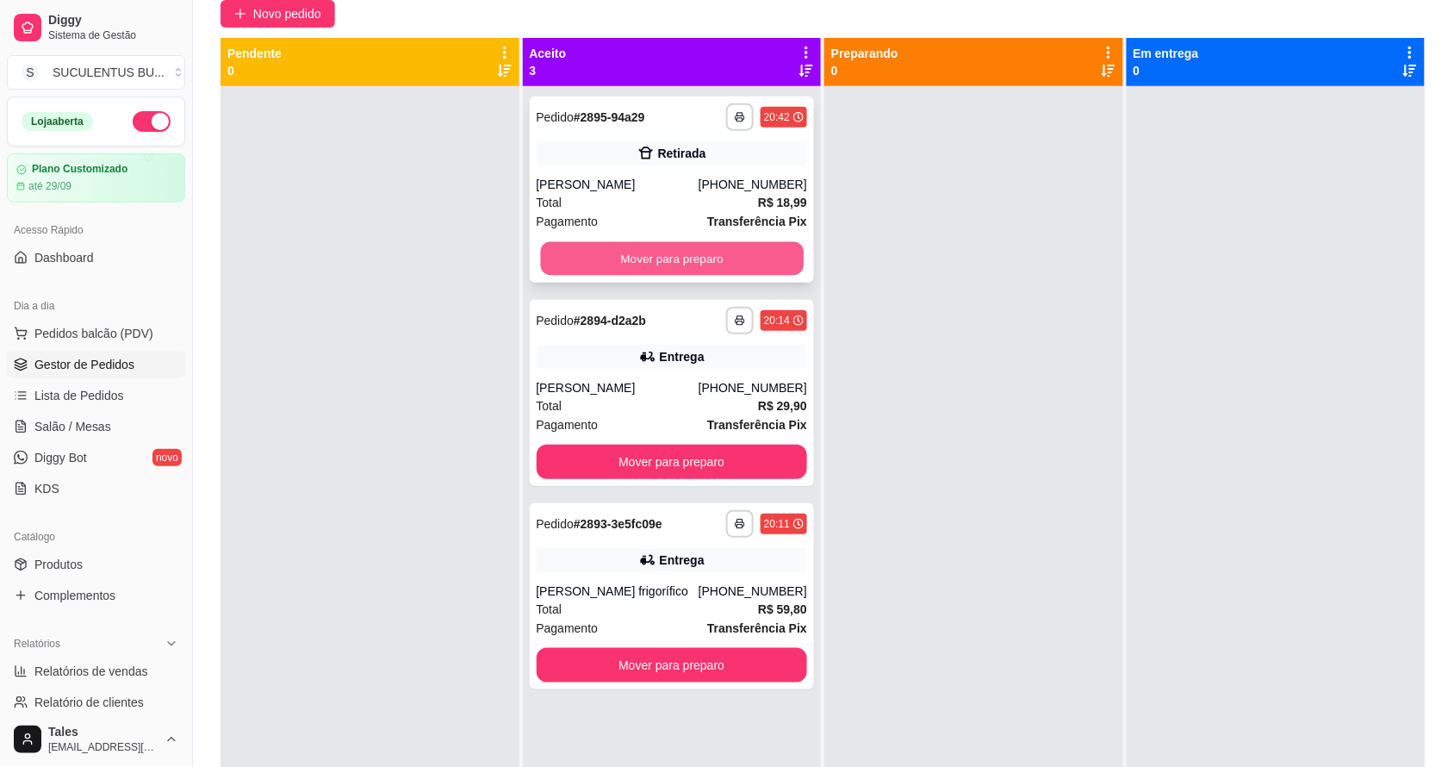
click at [670, 252] on button "Mover para preparo" at bounding box center [671, 259] width 263 height 34
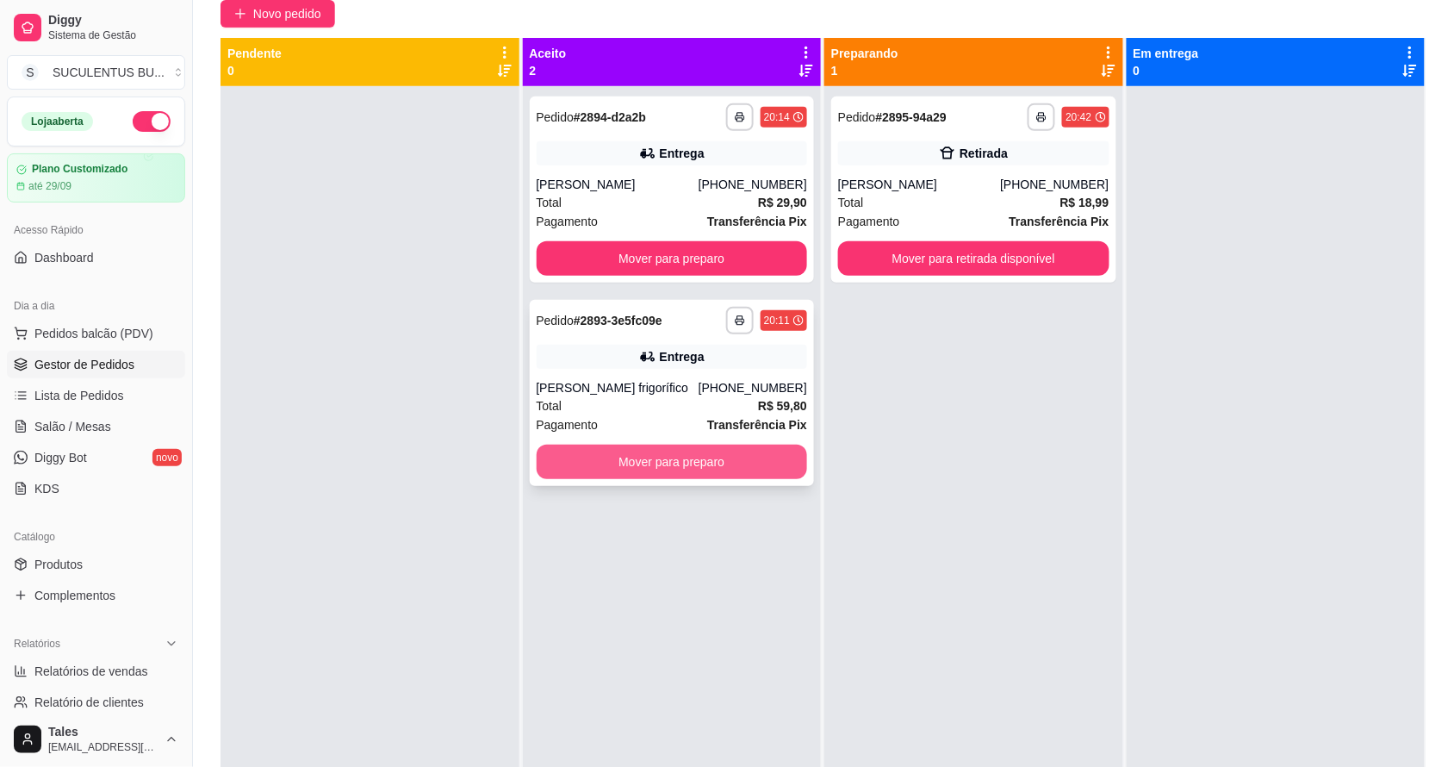
click at [696, 457] on button "Mover para preparo" at bounding box center [672, 462] width 271 height 34
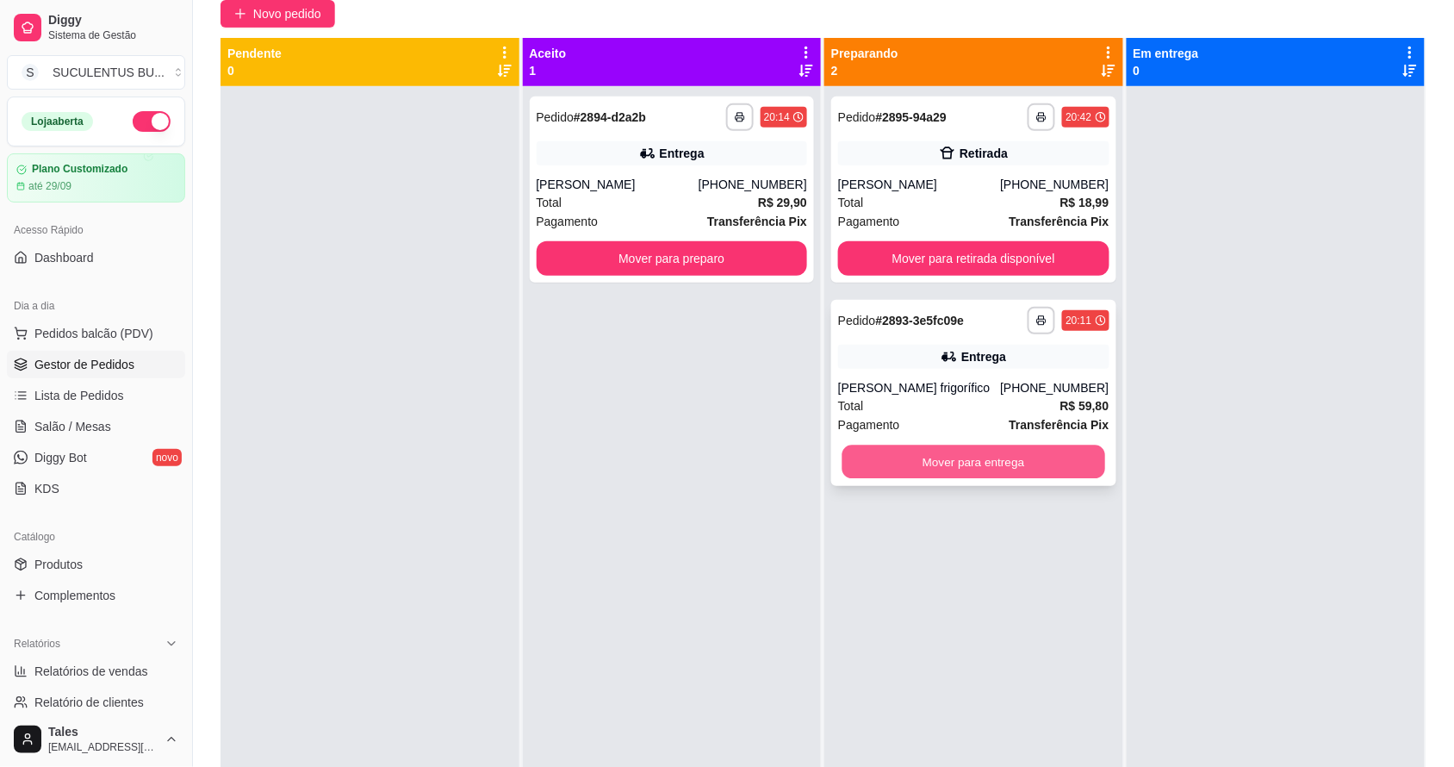
click at [982, 465] on button "Mover para entrega" at bounding box center [974, 462] width 263 height 34
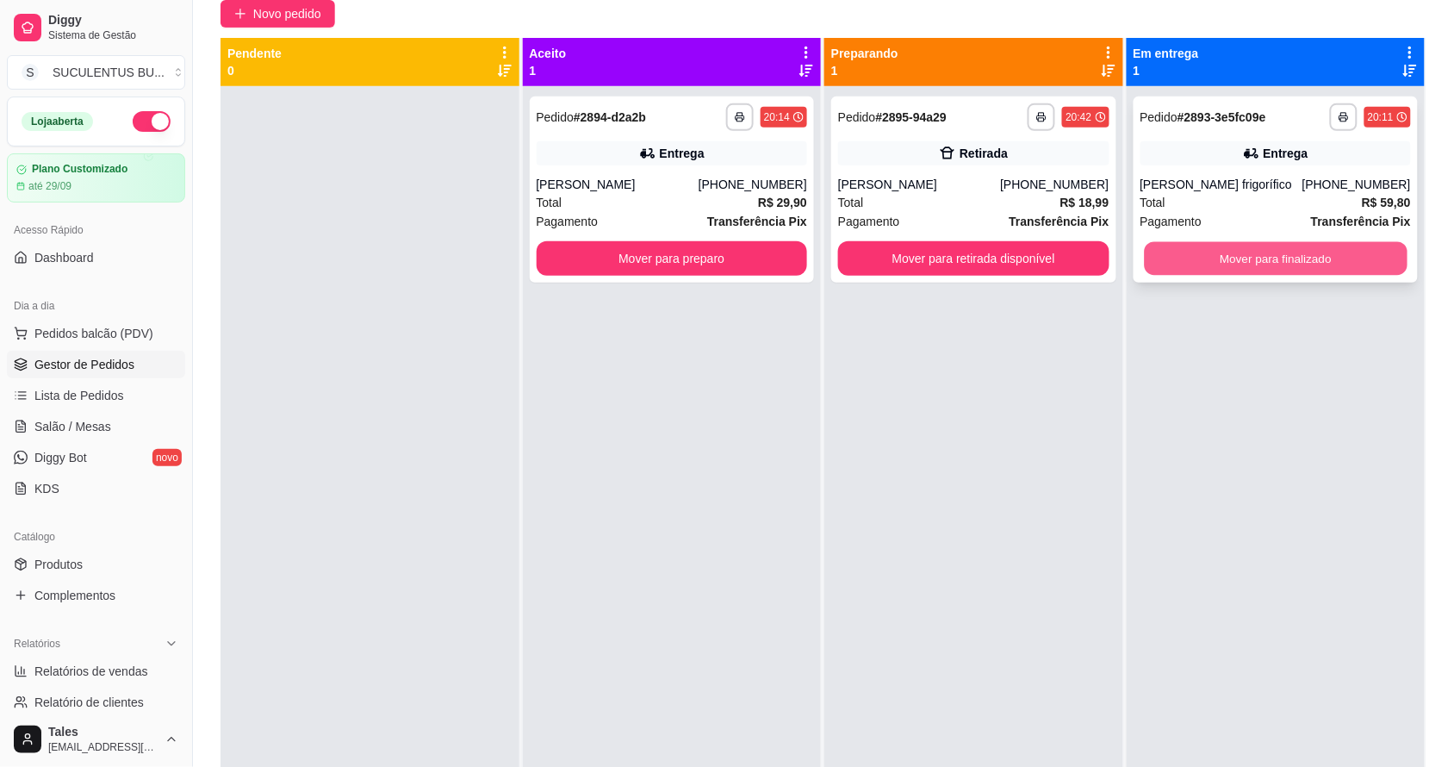
click at [1279, 261] on button "Mover para finalizado" at bounding box center [1275, 259] width 263 height 34
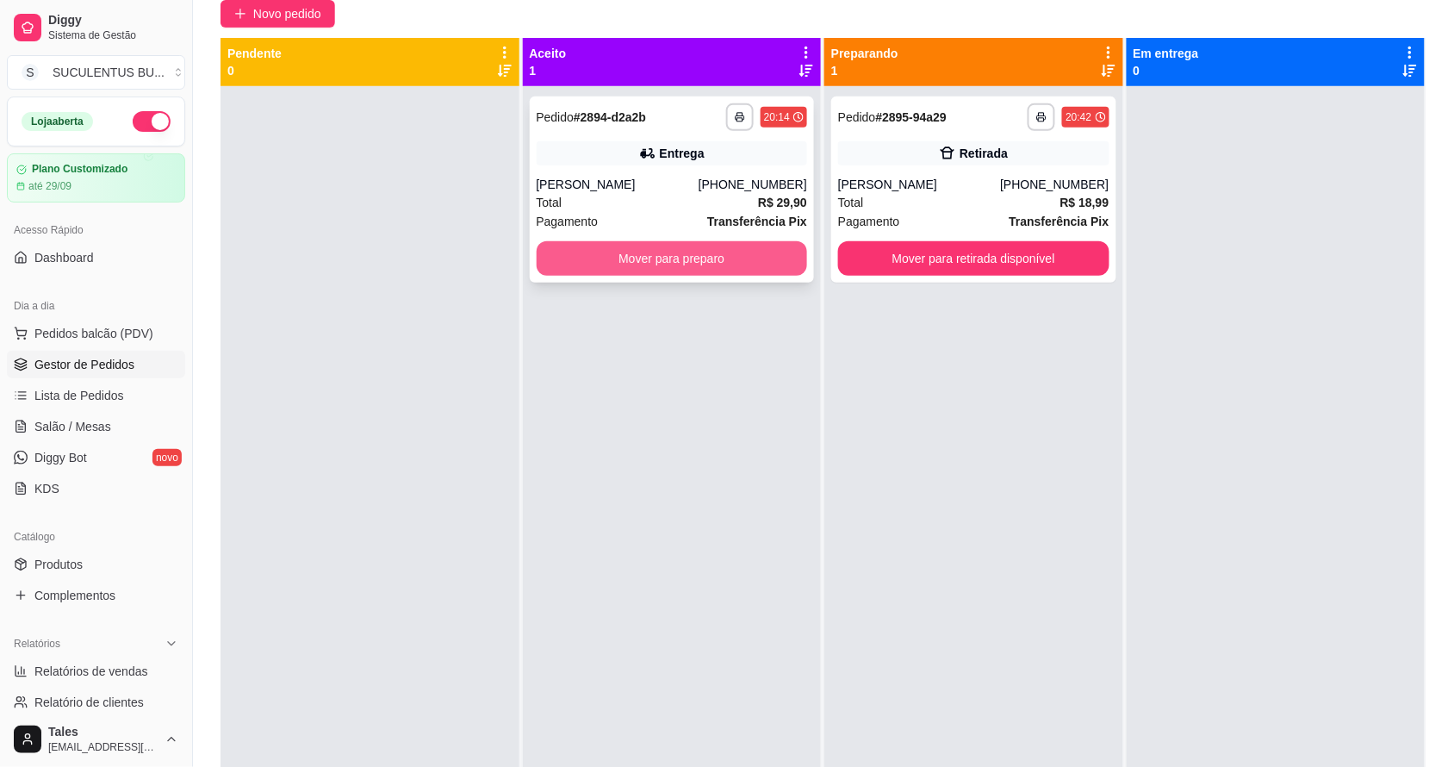
click at [712, 261] on button "Mover para preparo" at bounding box center [672, 258] width 271 height 34
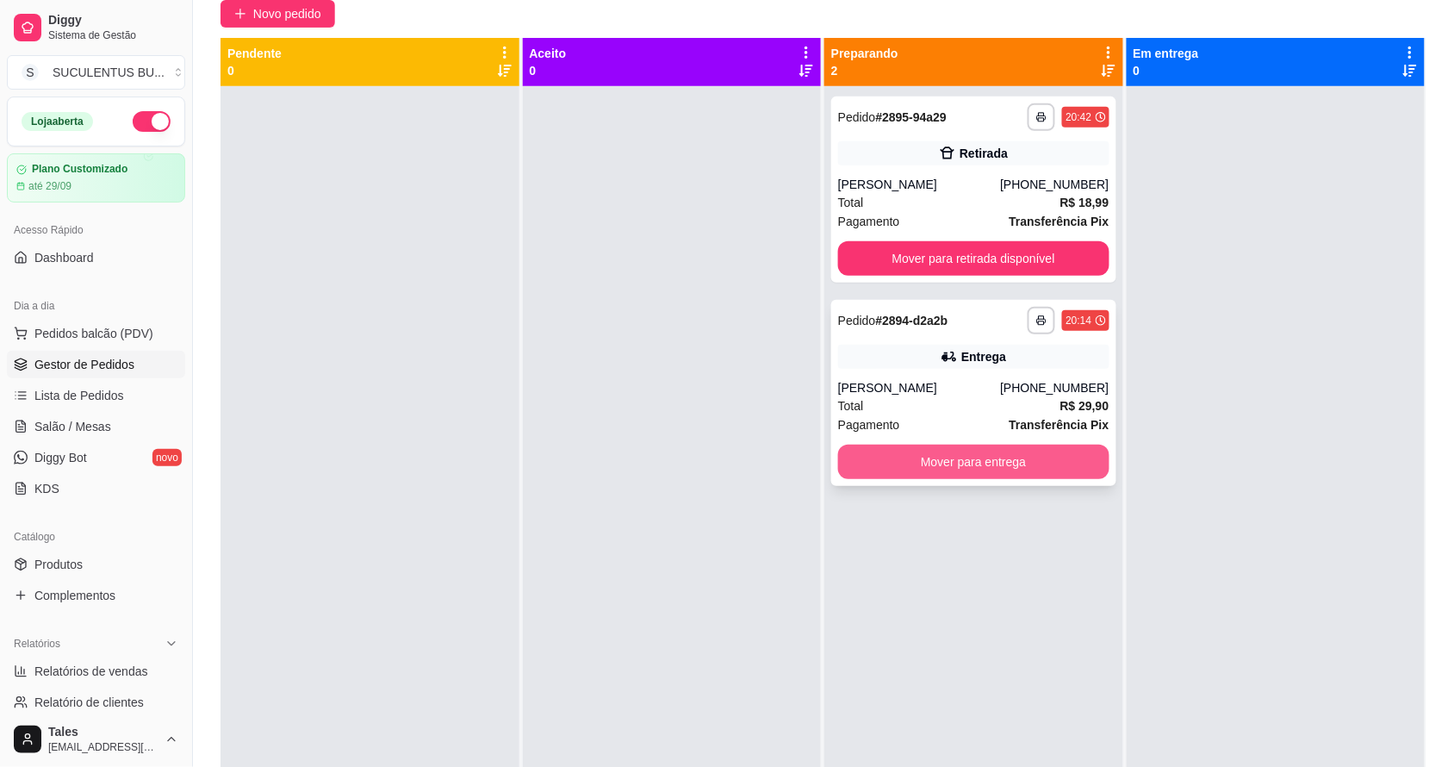
click at [1023, 459] on button "Mover para entrega" at bounding box center [973, 462] width 271 height 34
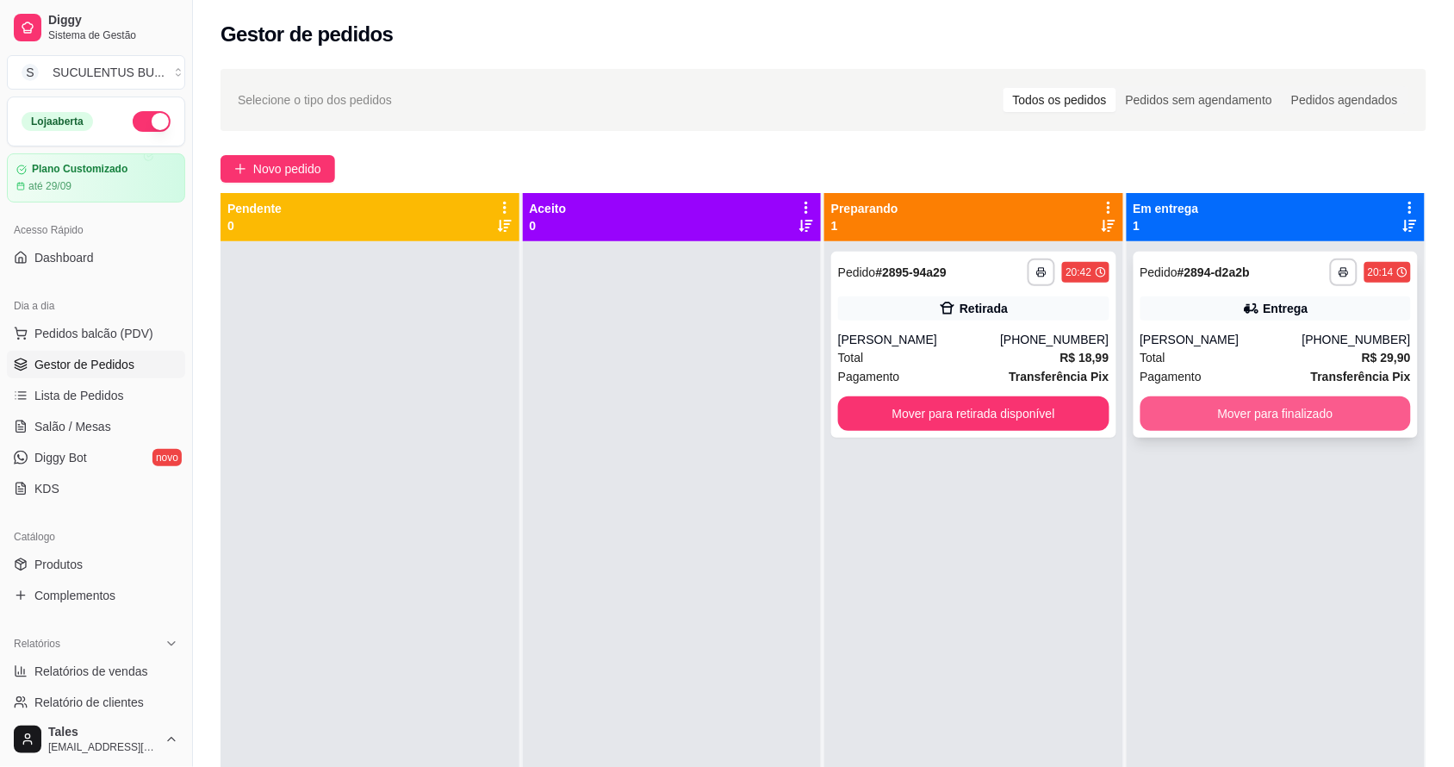
click at [1230, 410] on button "Mover para finalizado" at bounding box center [1276, 413] width 271 height 34
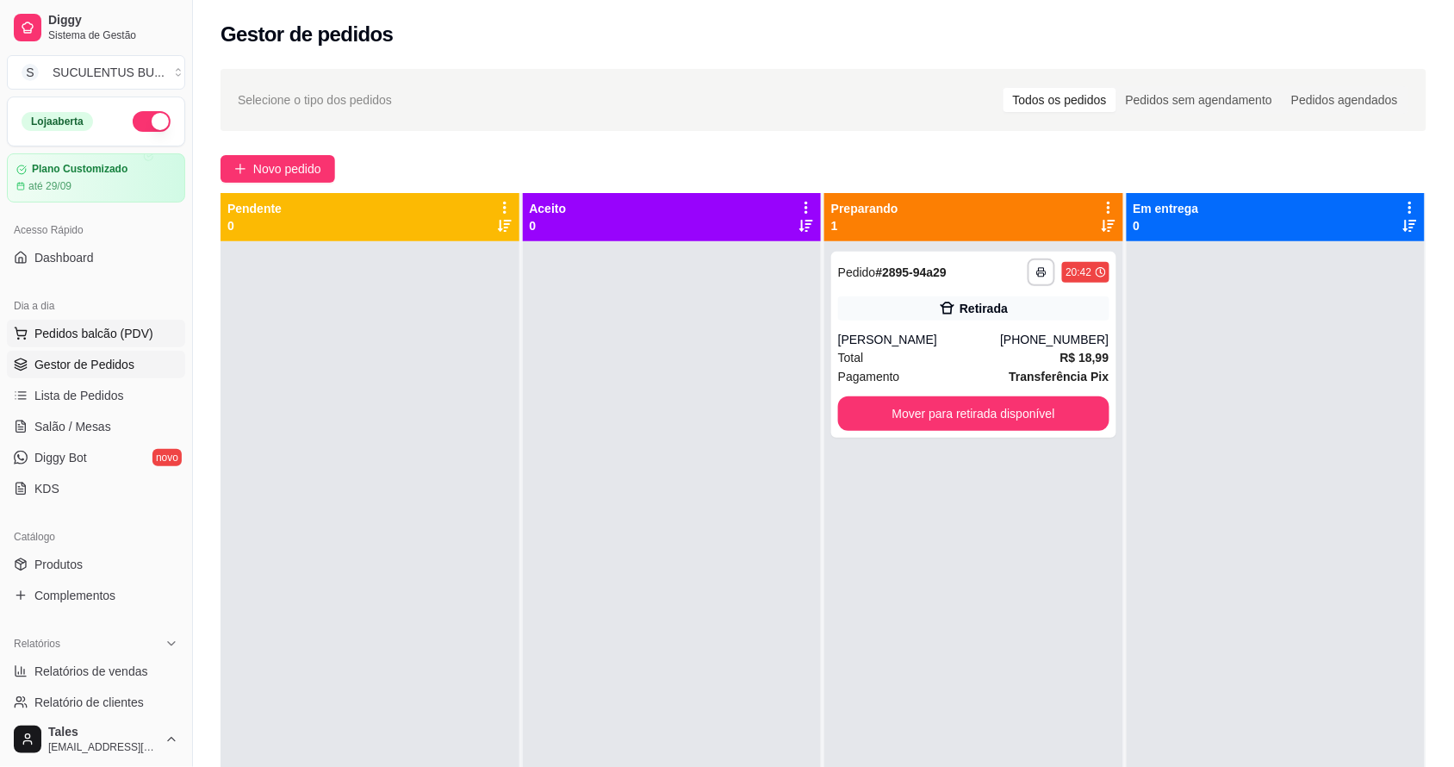
click at [108, 328] on span "Pedidos balcão (PDV)" at bounding box center [93, 333] width 119 height 17
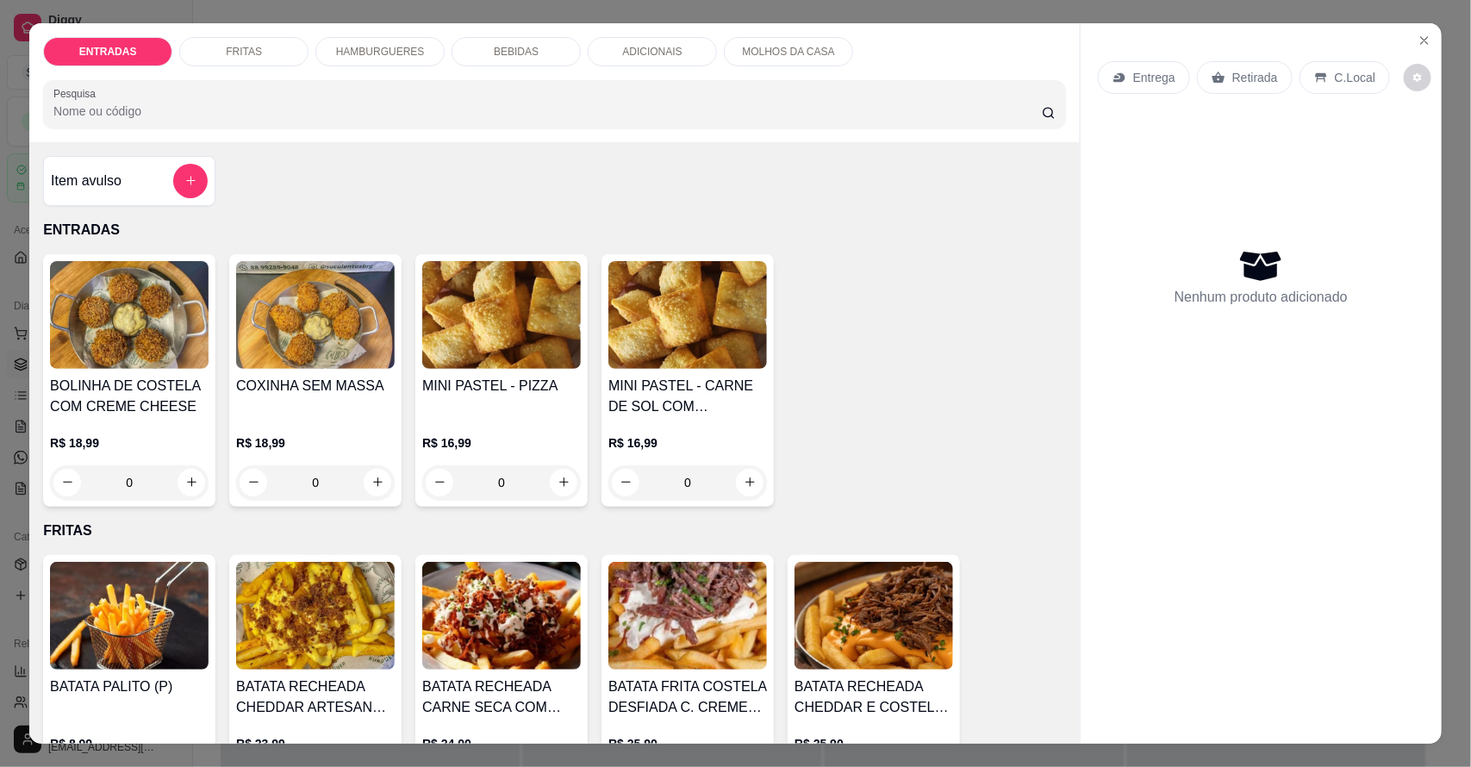
click at [1146, 79] on p "Entrega" at bounding box center [1154, 77] width 42 height 17
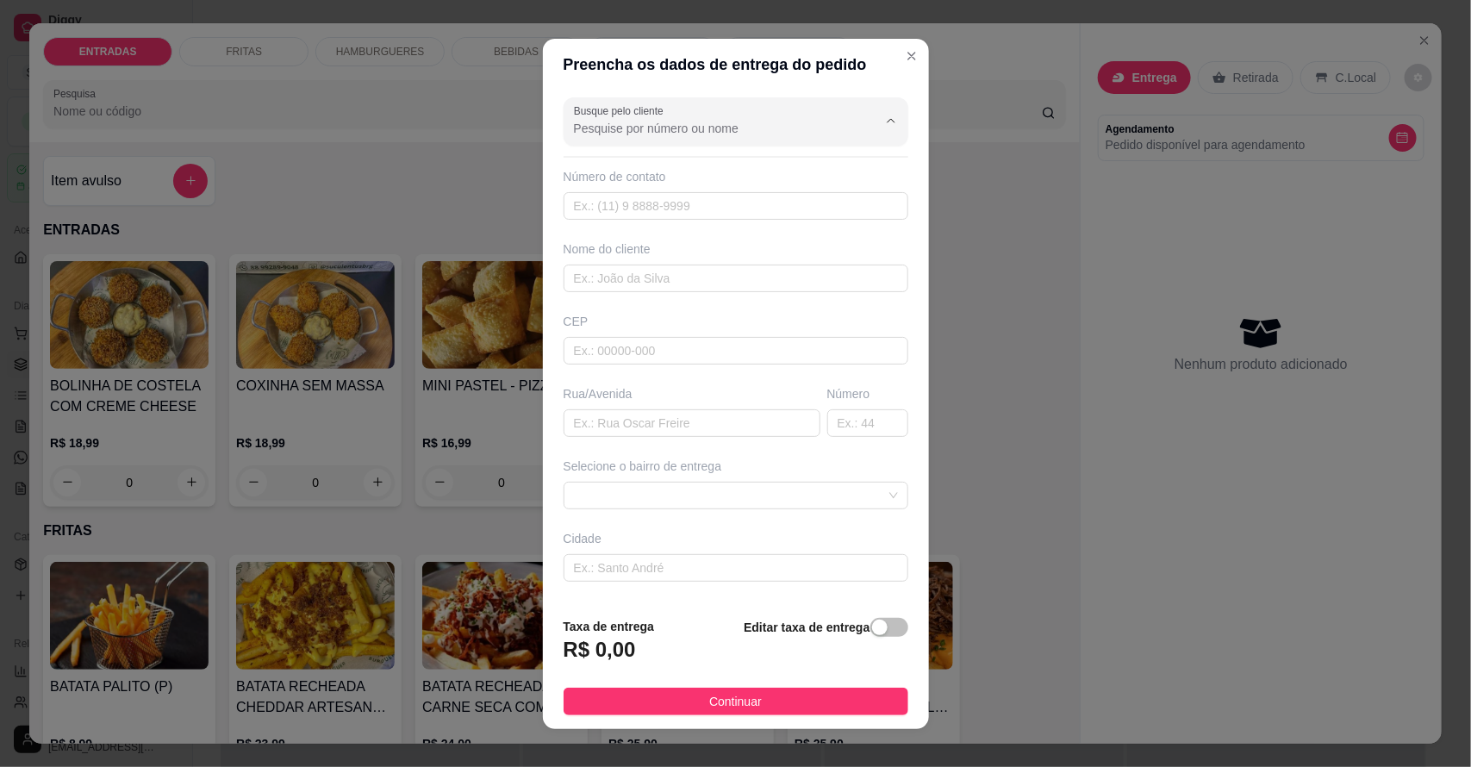
click at [756, 125] on input "Busque pelo cliente" at bounding box center [712, 128] width 276 height 17
click at [700, 161] on span "Aluizio" at bounding box center [703, 169] width 268 height 17
type input "Aluizio"
type input "8892455596"
type input "Aluizio"
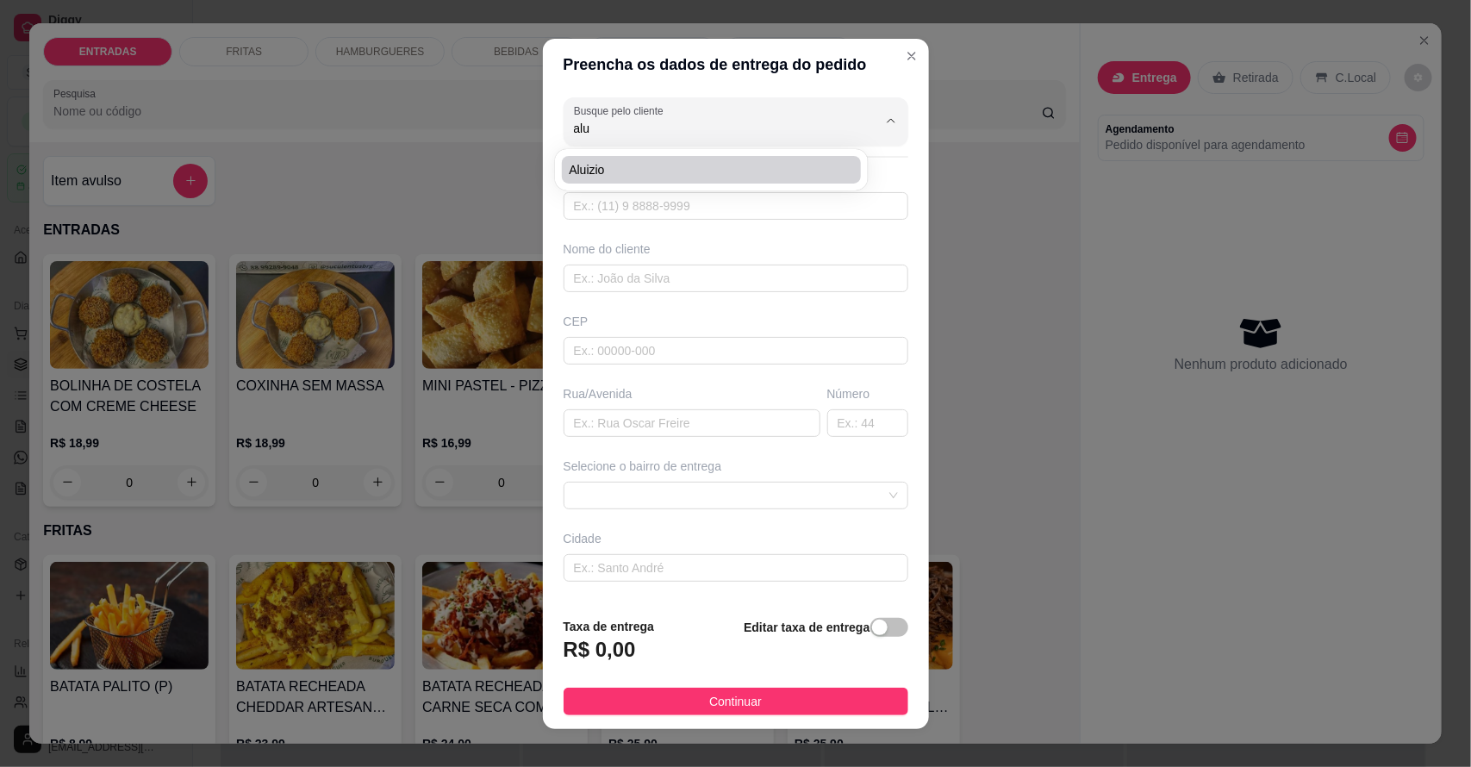
type input "Barreiros"
type input "202"
type input "Salitre"
type input "Na antiga casa de [PERSON_NAME] da pousada"
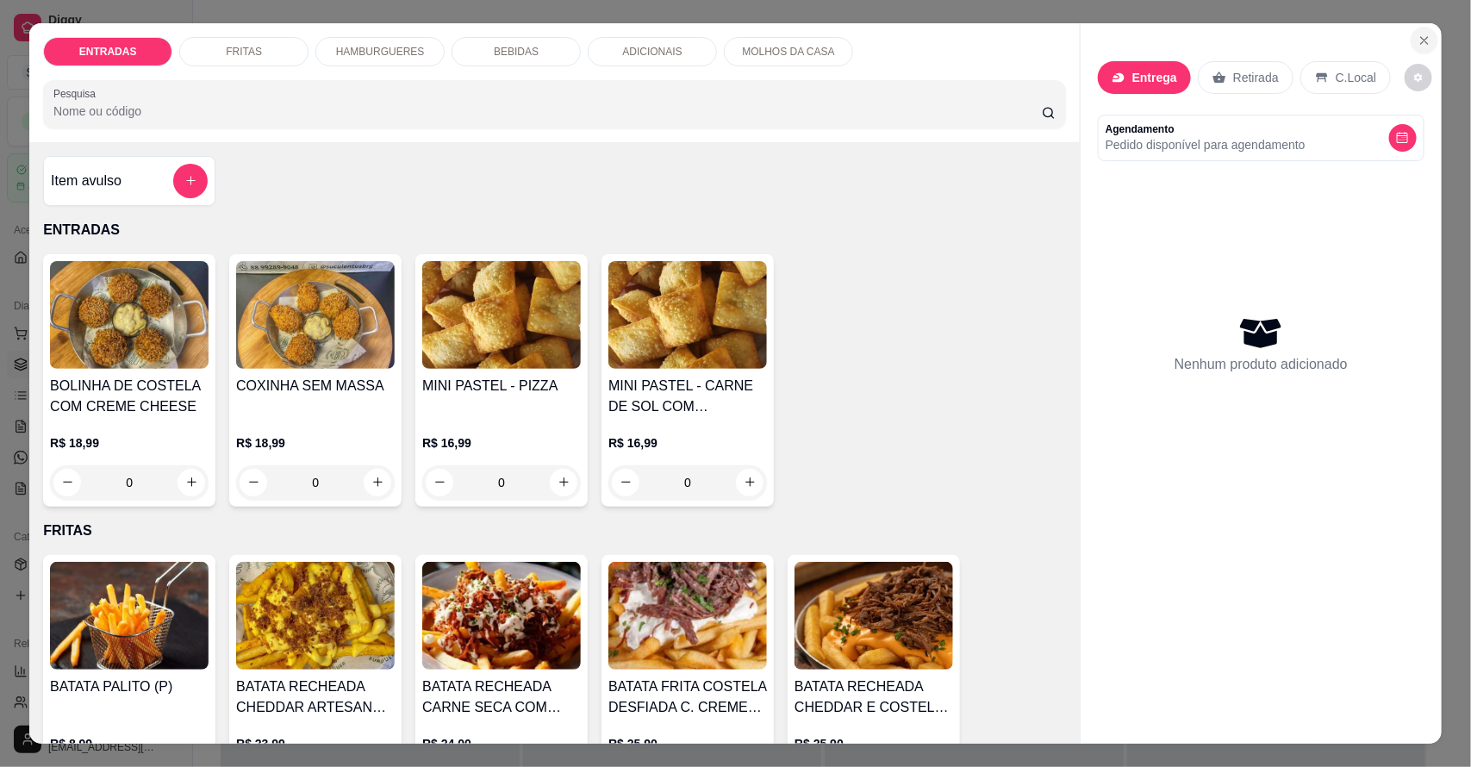
click at [1417, 37] on icon "Close" at bounding box center [1424, 41] width 14 height 14
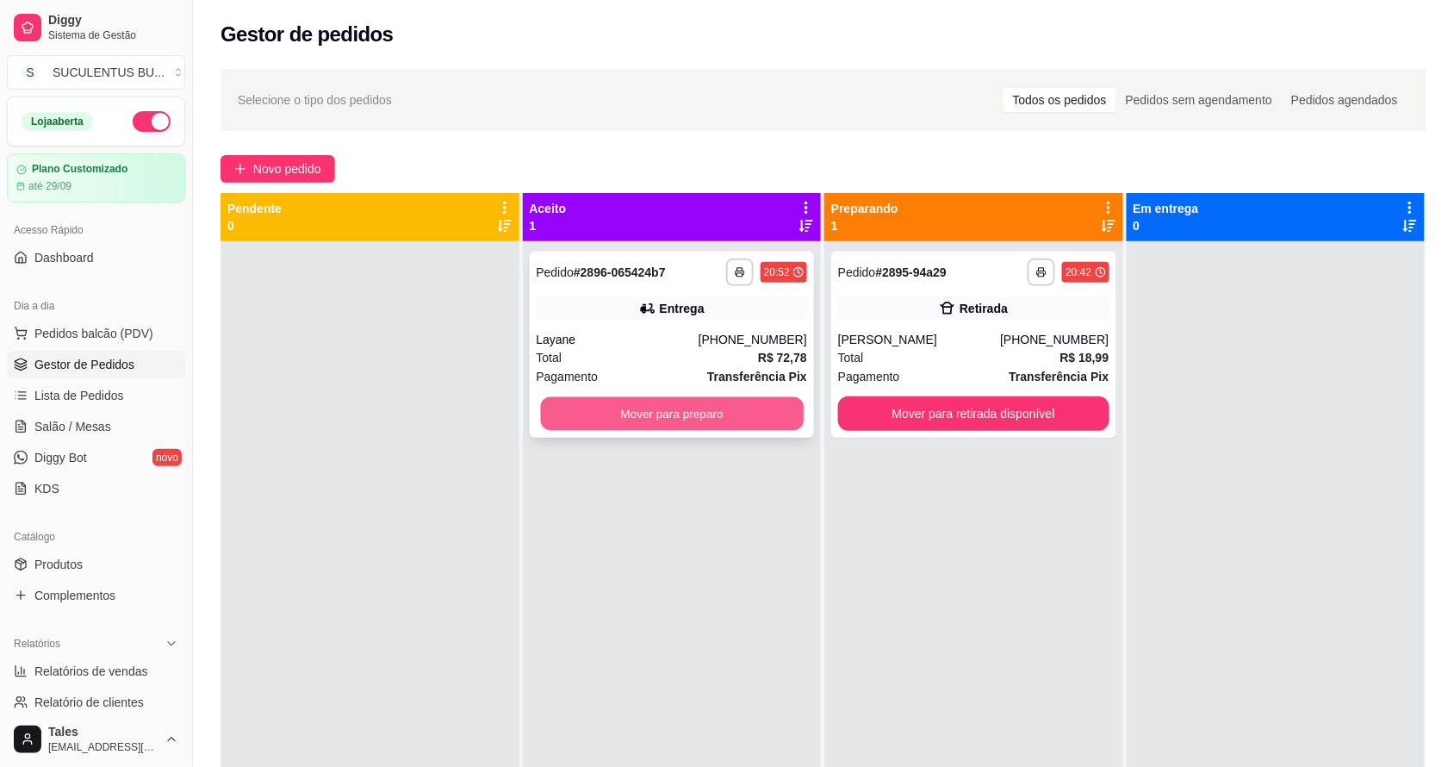
click at [730, 411] on button "Mover para preparo" at bounding box center [671, 414] width 263 height 34
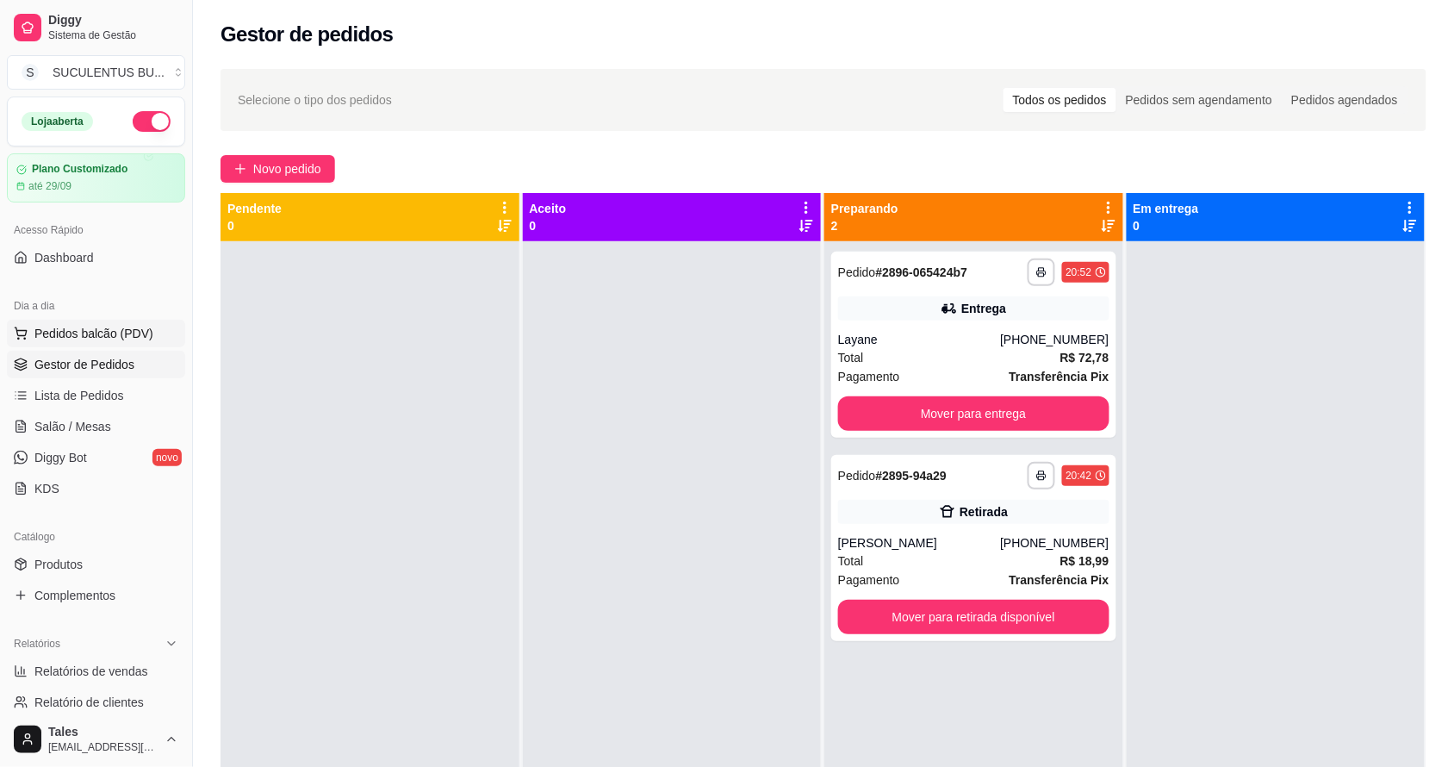
click at [83, 337] on span "Pedidos balcão (PDV)" at bounding box center [93, 333] width 119 height 17
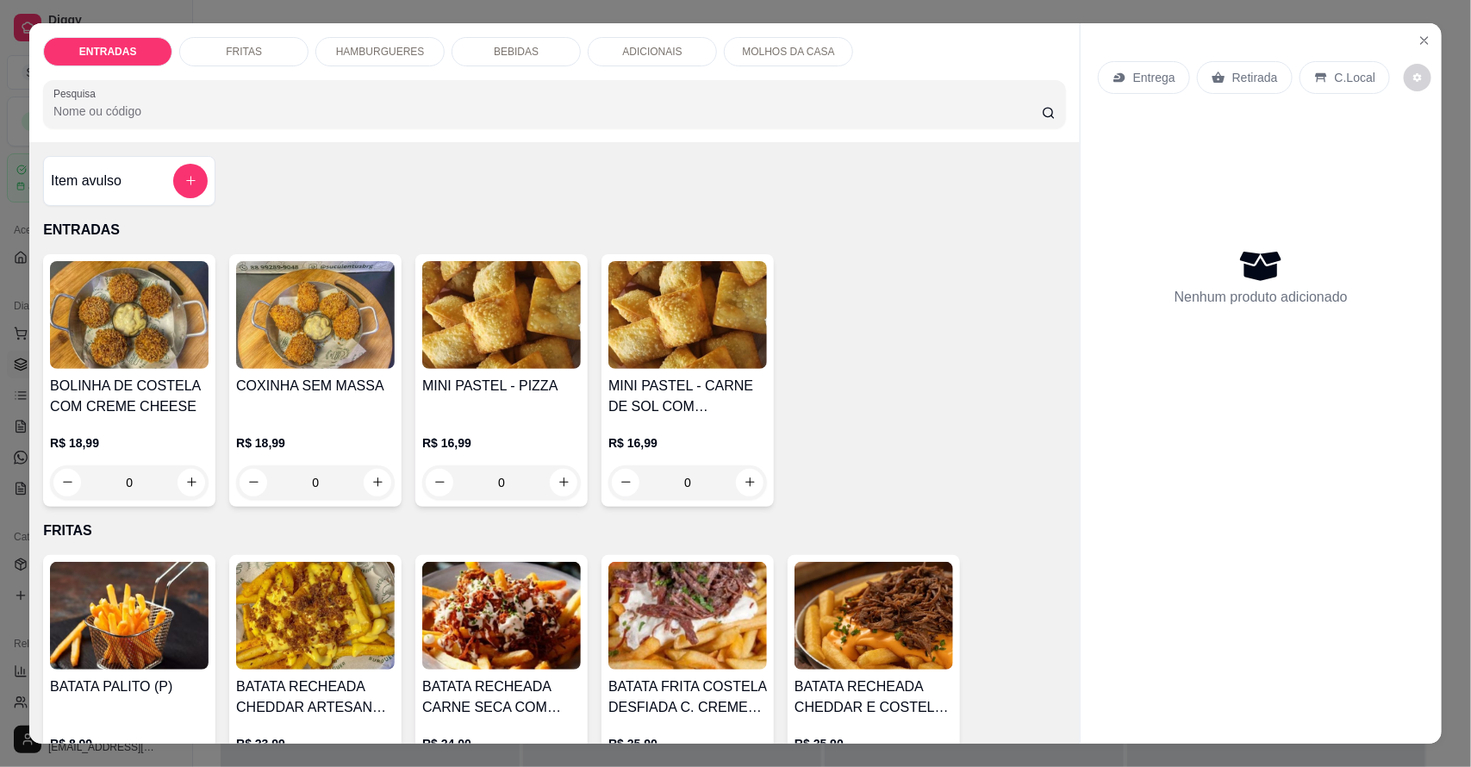
click at [1137, 79] on p "Entrega" at bounding box center [1154, 77] width 42 height 17
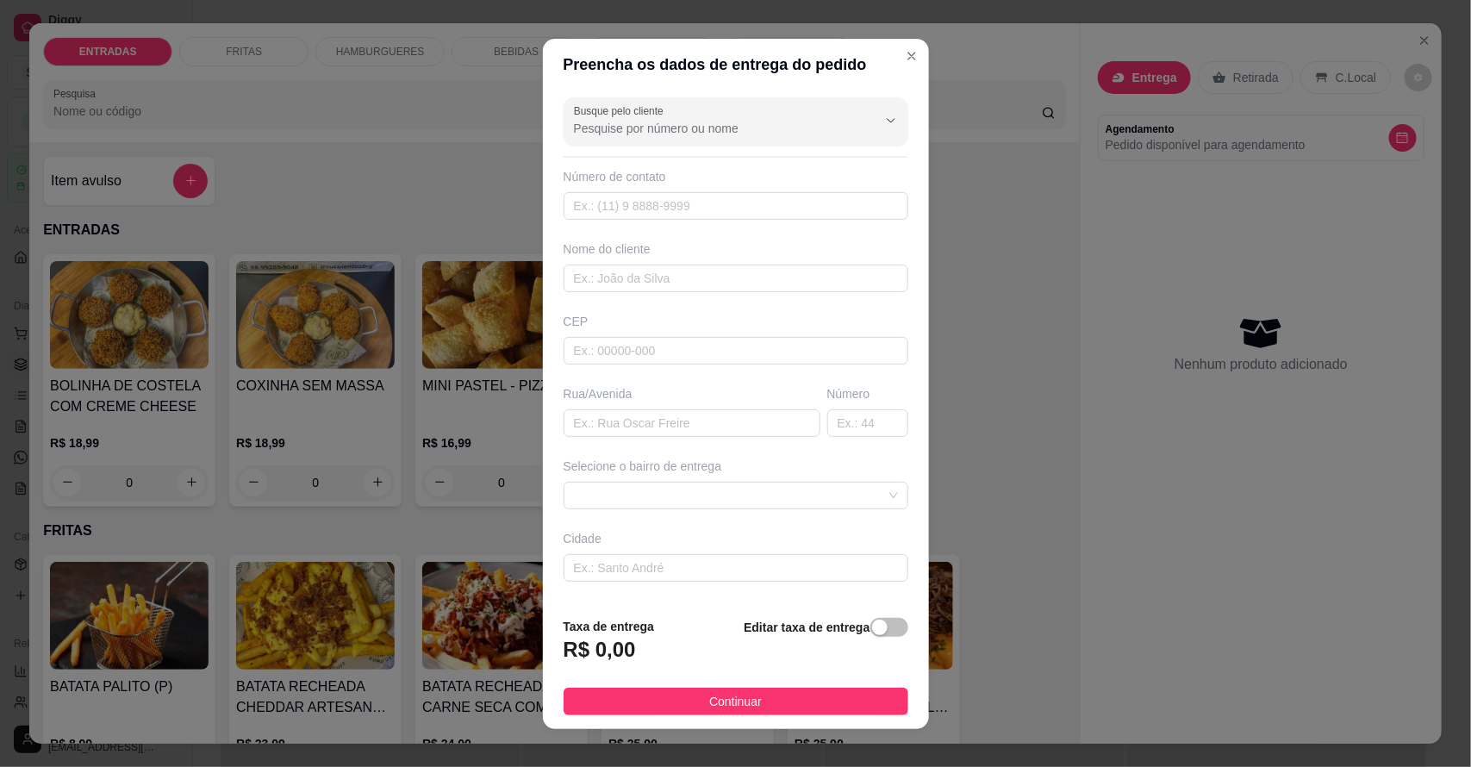
click at [656, 116] on label "Busque pelo cliente" at bounding box center [622, 110] width 96 height 15
click at [656, 120] on input "Busque pelo cliente" at bounding box center [712, 128] width 276 height 17
click at [651, 165] on span "Aluizio" at bounding box center [703, 169] width 268 height 17
type input "Aluizio"
type input "8892455596"
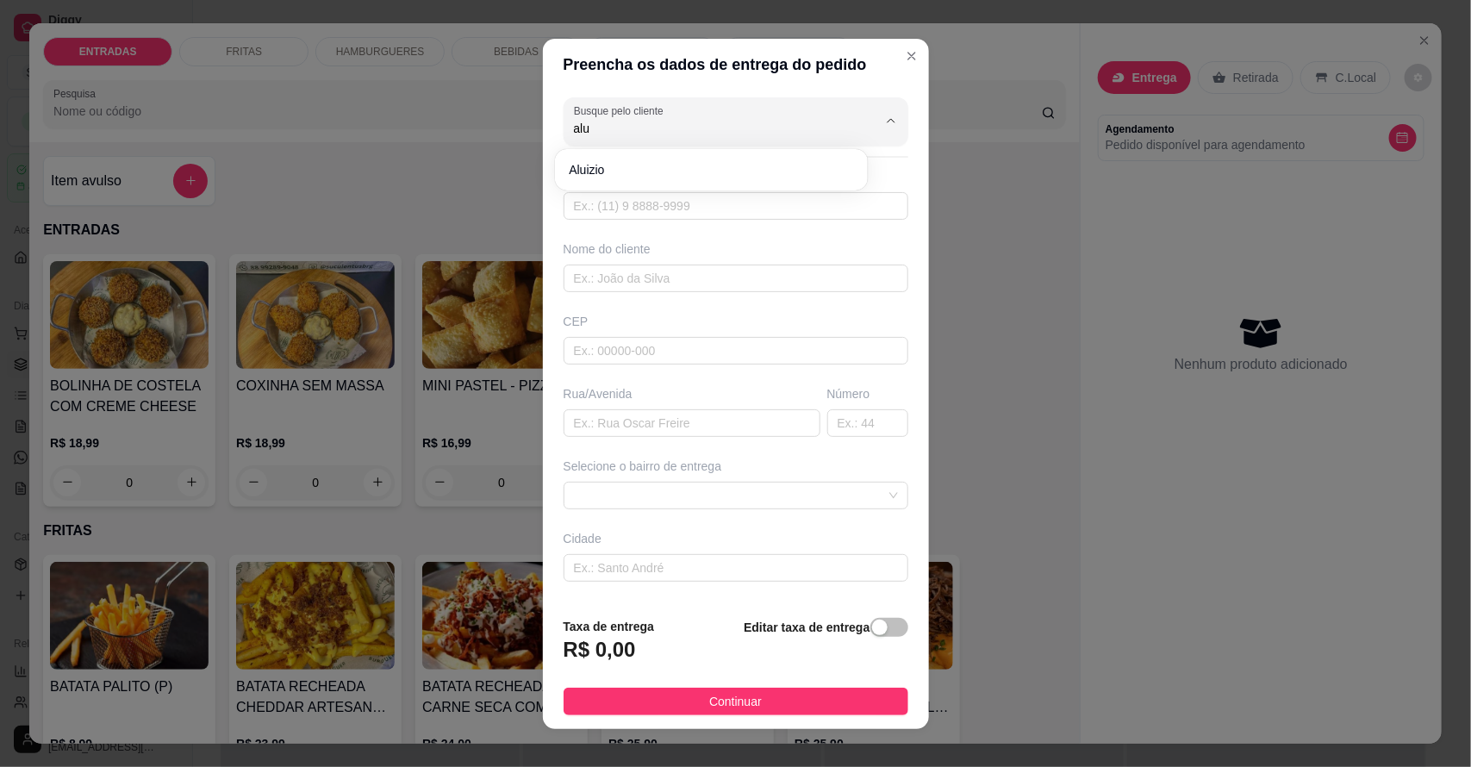
type input "Aluizio"
type input "Barreiros"
type input "202"
type input "Salitre"
type input "Na antiga casa de [PERSON_NAME] da pousada"
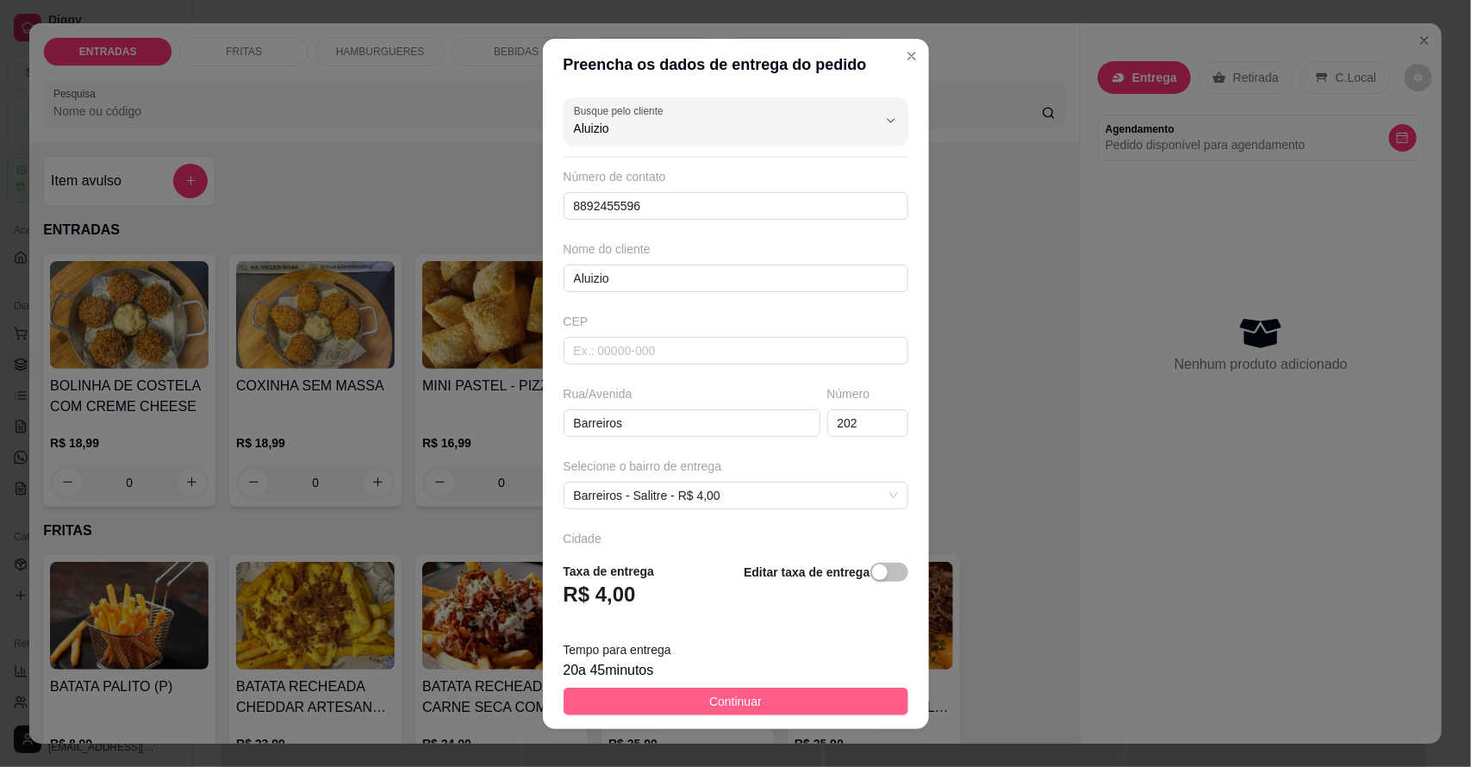
click at [716, 692] on span "Continuar" at bounding box center [735, 701] width 53 height 19
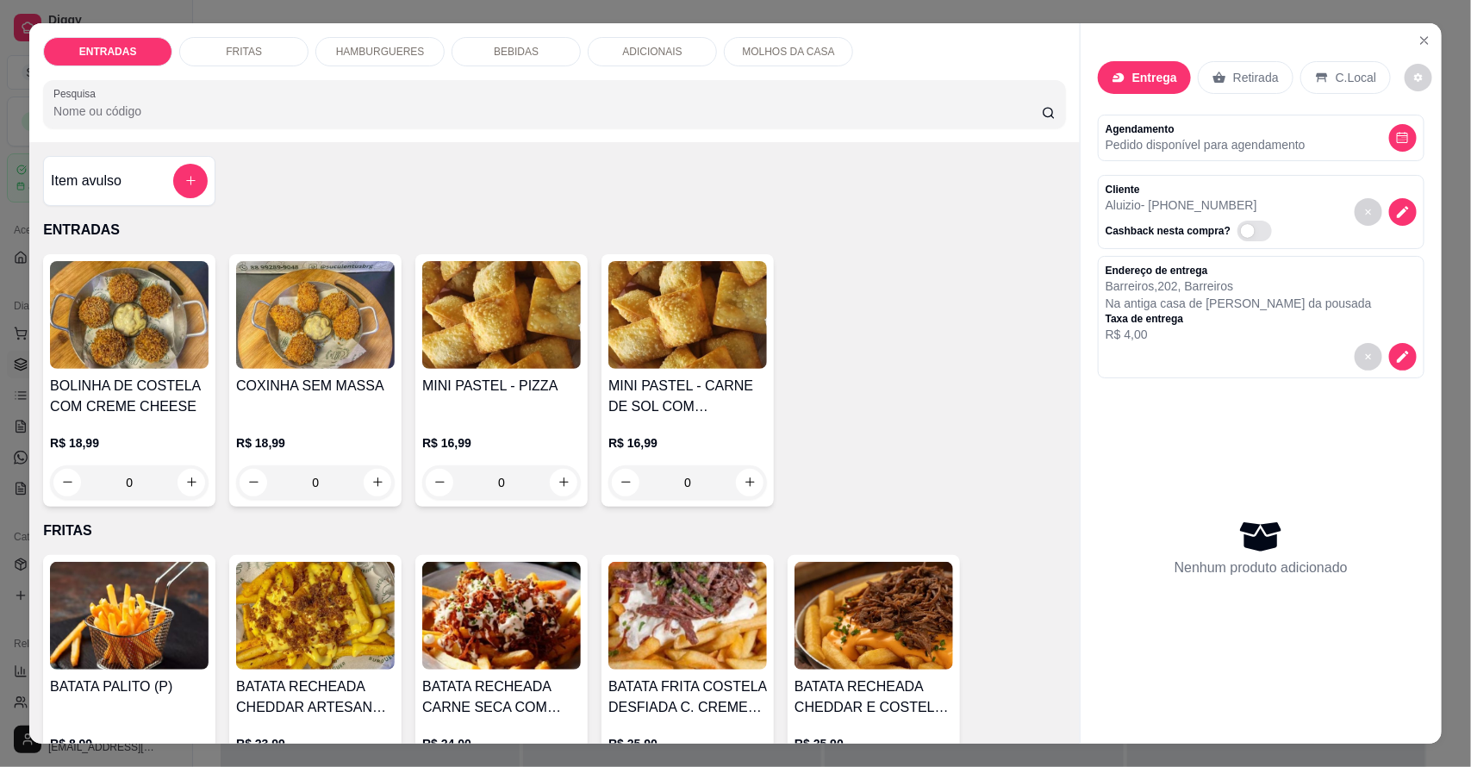
click at [384, 54] on p "HAMBURGUERES" at bounding box center [380, 52] width 89 height 14
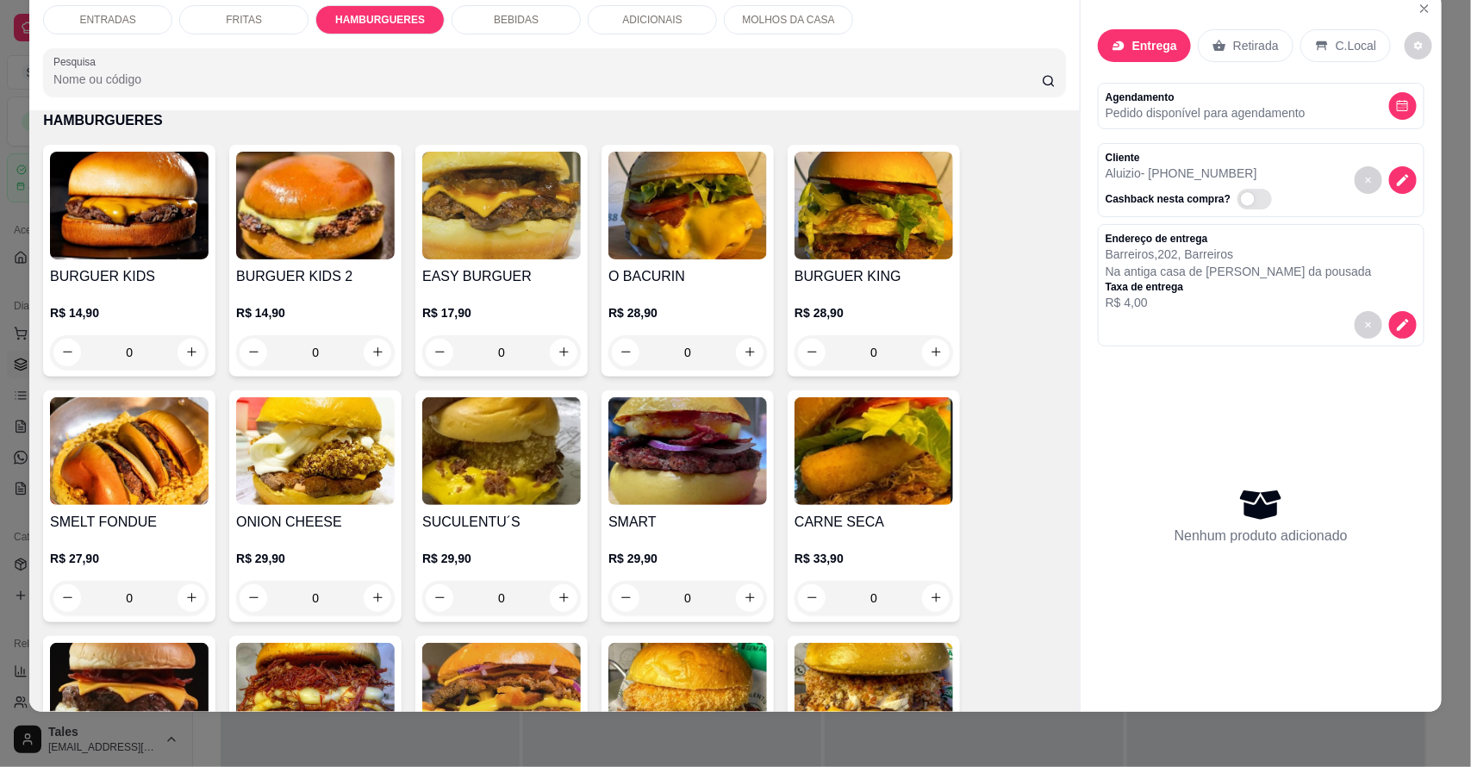
scroll to position [1160, 0]
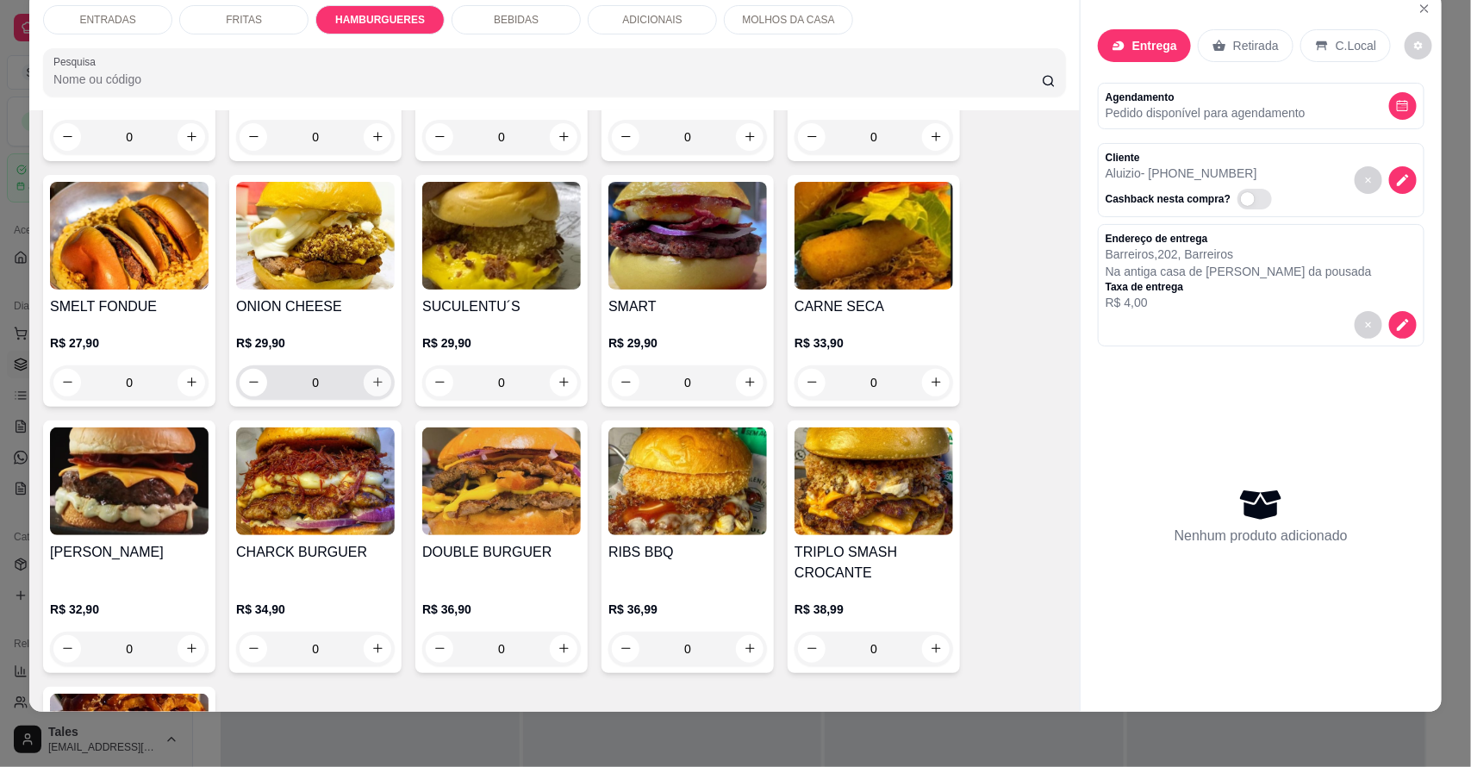
click at [371, 388] on icon "increase-product-quantity" at bounding box center [377, 382] width 13 height 13
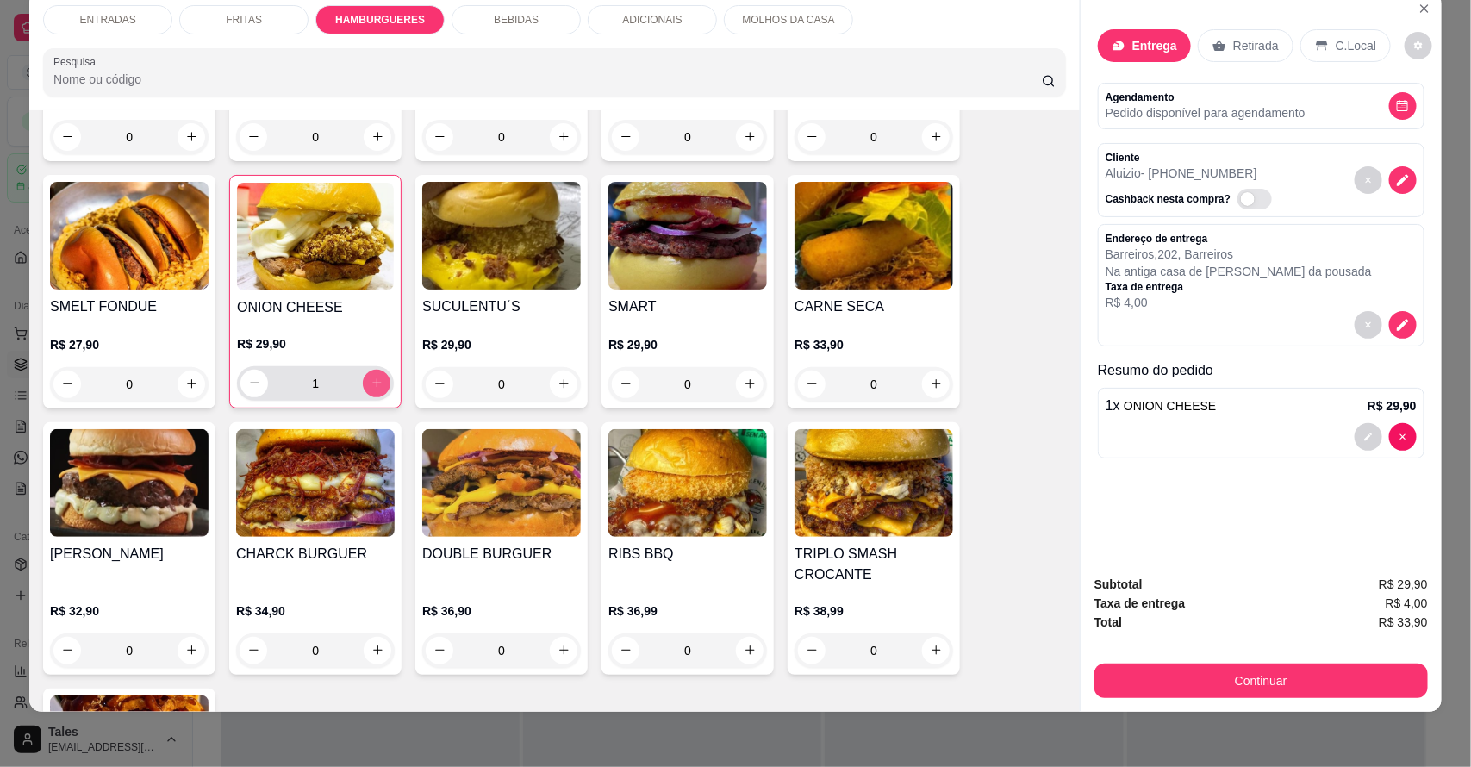
type input "1"
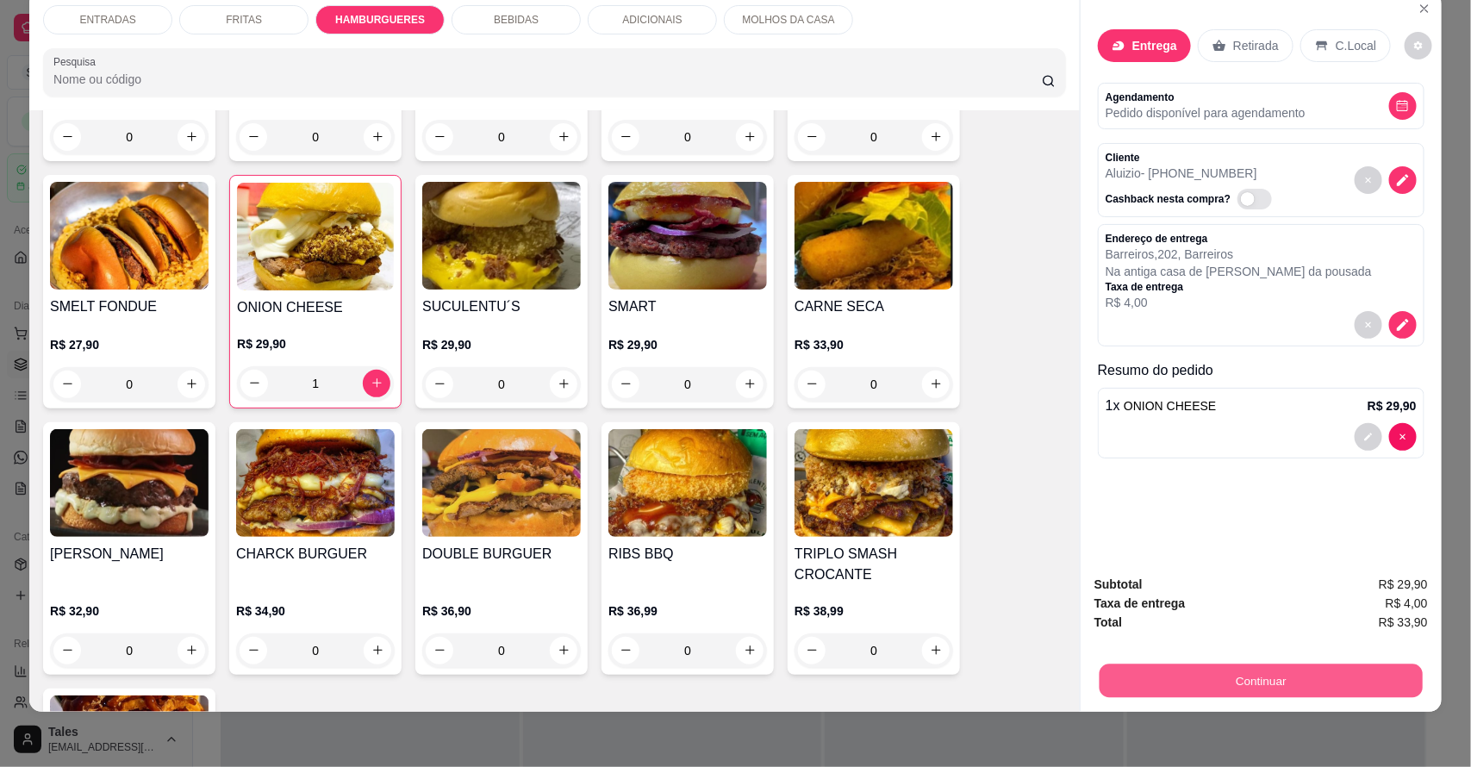
click at [1229, 669] on button "Continuar" at bounding box center [1260, 681] width 323 height 34
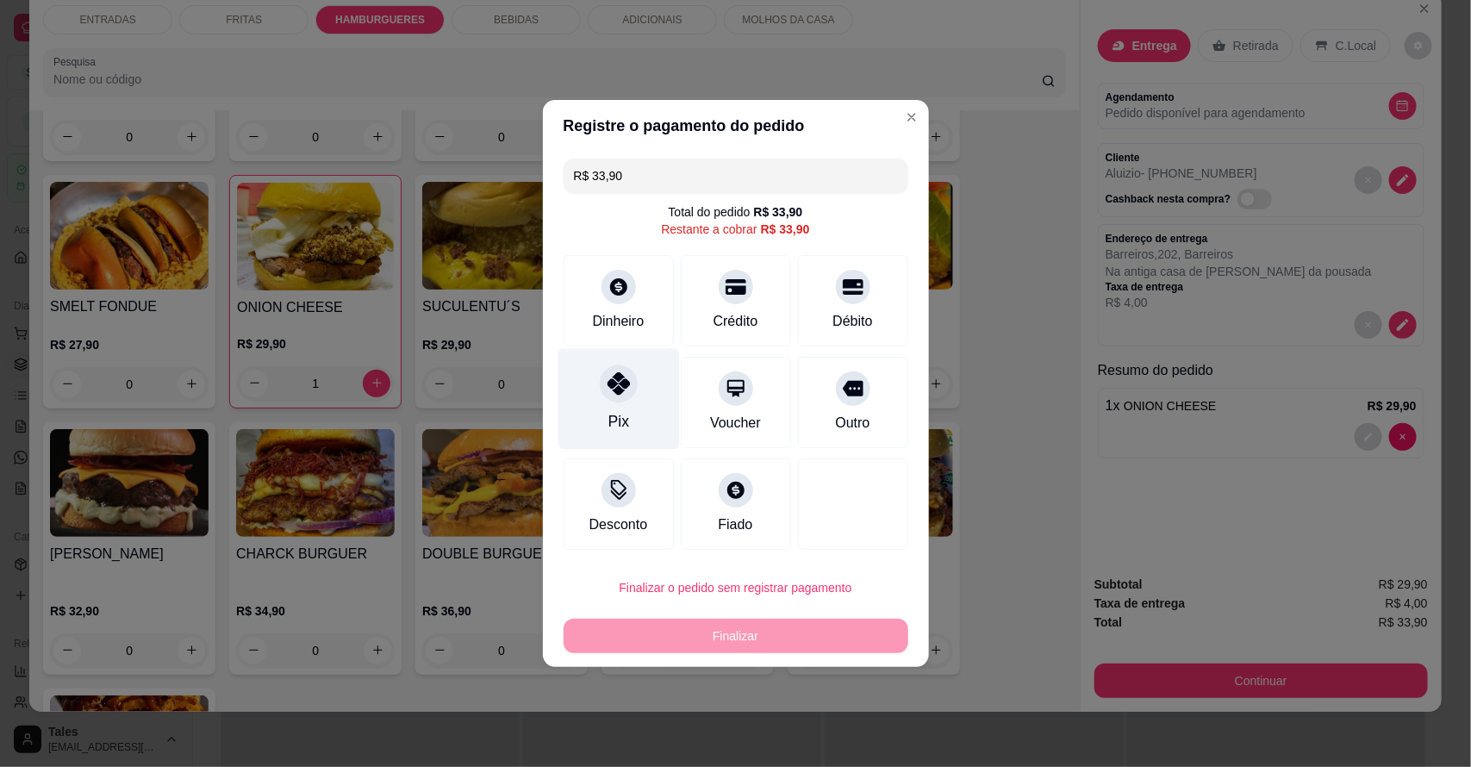
click at [625, 418] on div "Pix" at bounding box center [617, 421] width 21 height 22
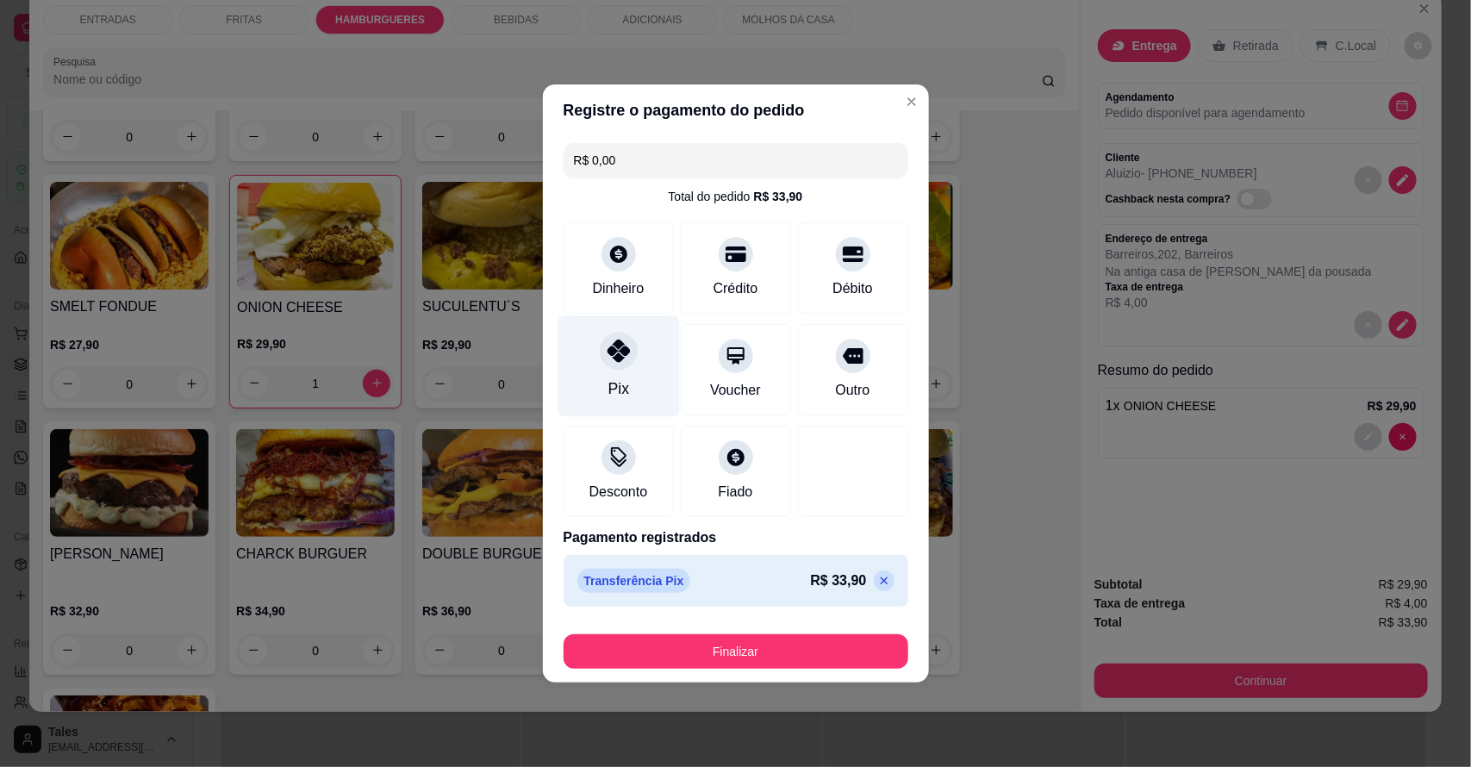
type input "R$ 0,00"
click at [620, 389] on div "Pix" at bounding box center [617, 388] width 21 height 22
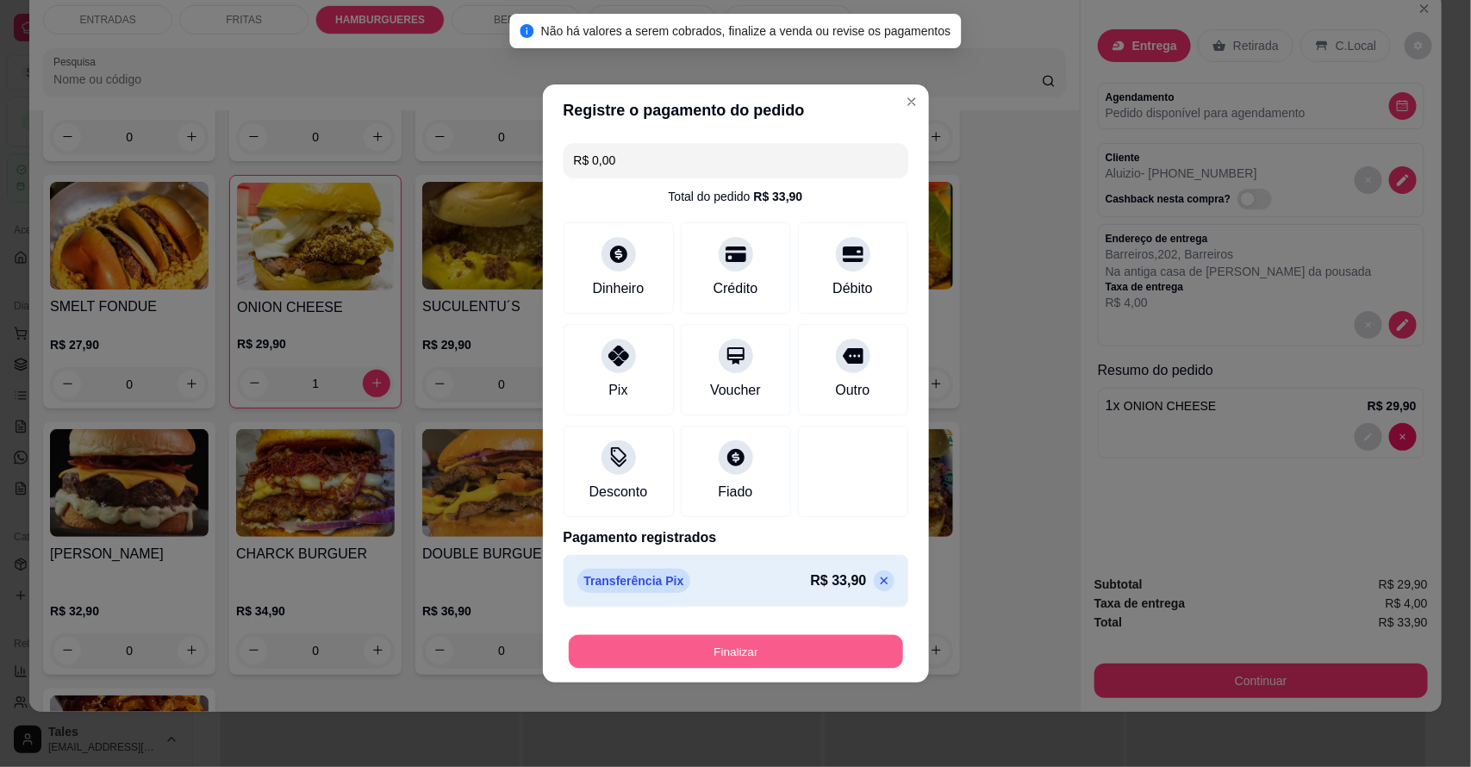
click at [741, 647] on button "Finalizar" at bounding box center [736, 652] width 334 height 34
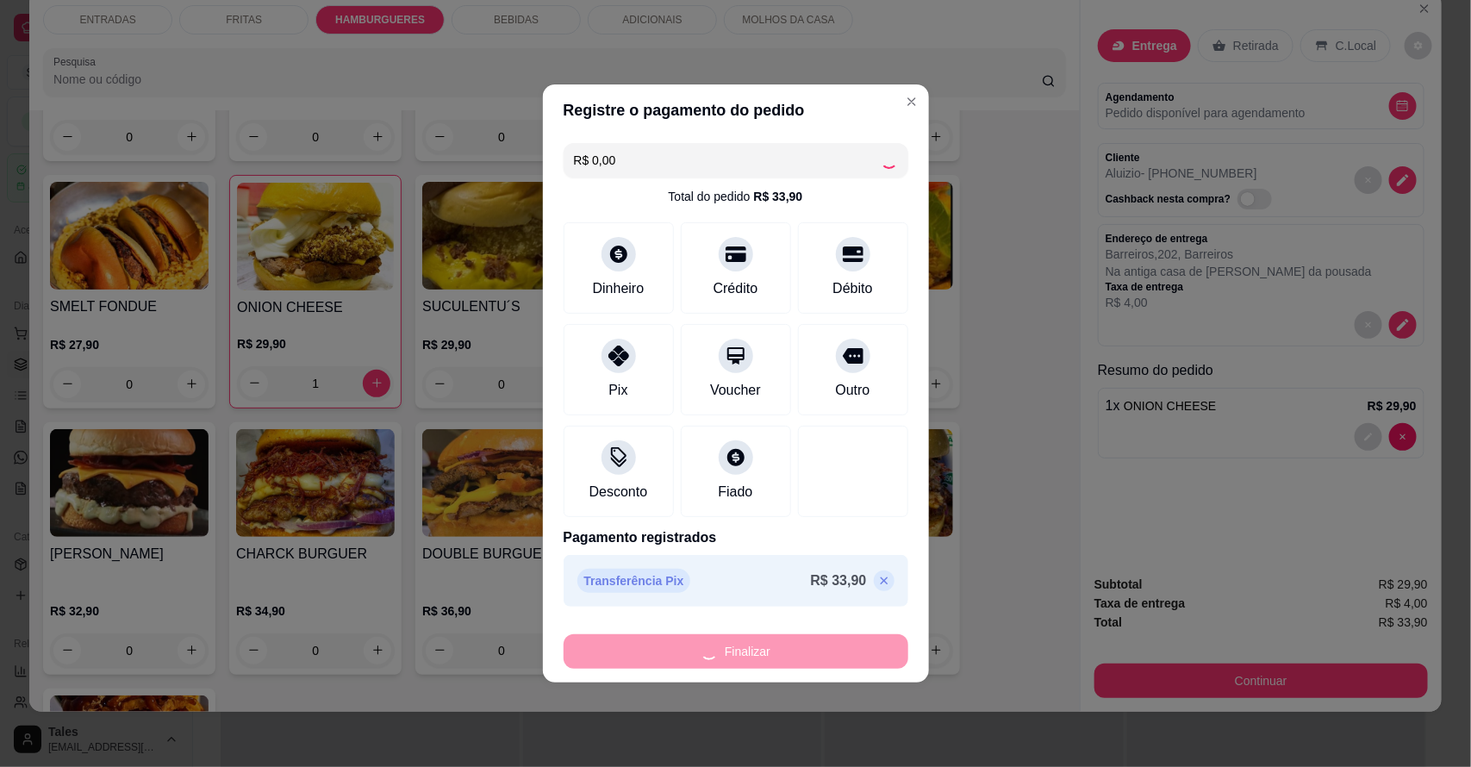
type input "0"
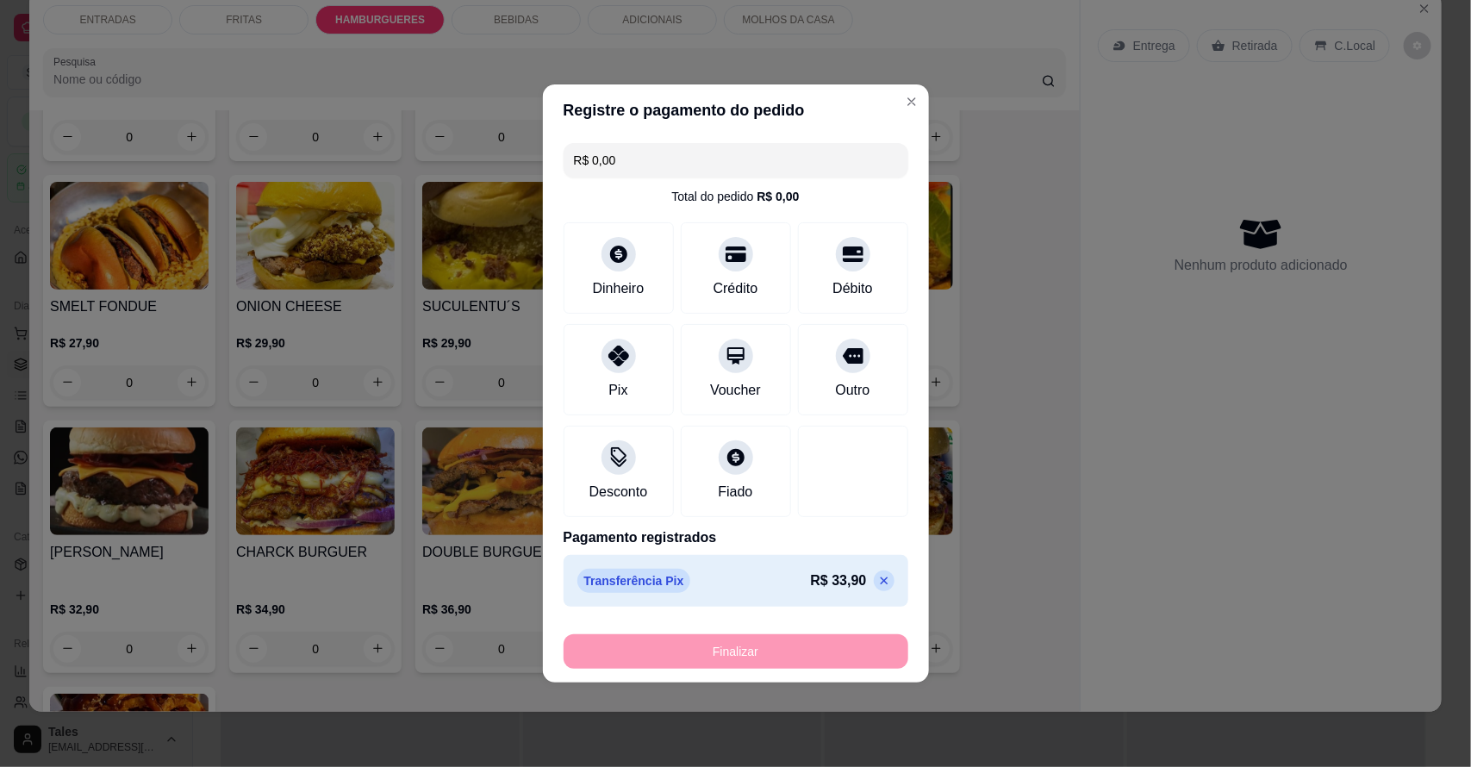
type input "-R$ 33,90"
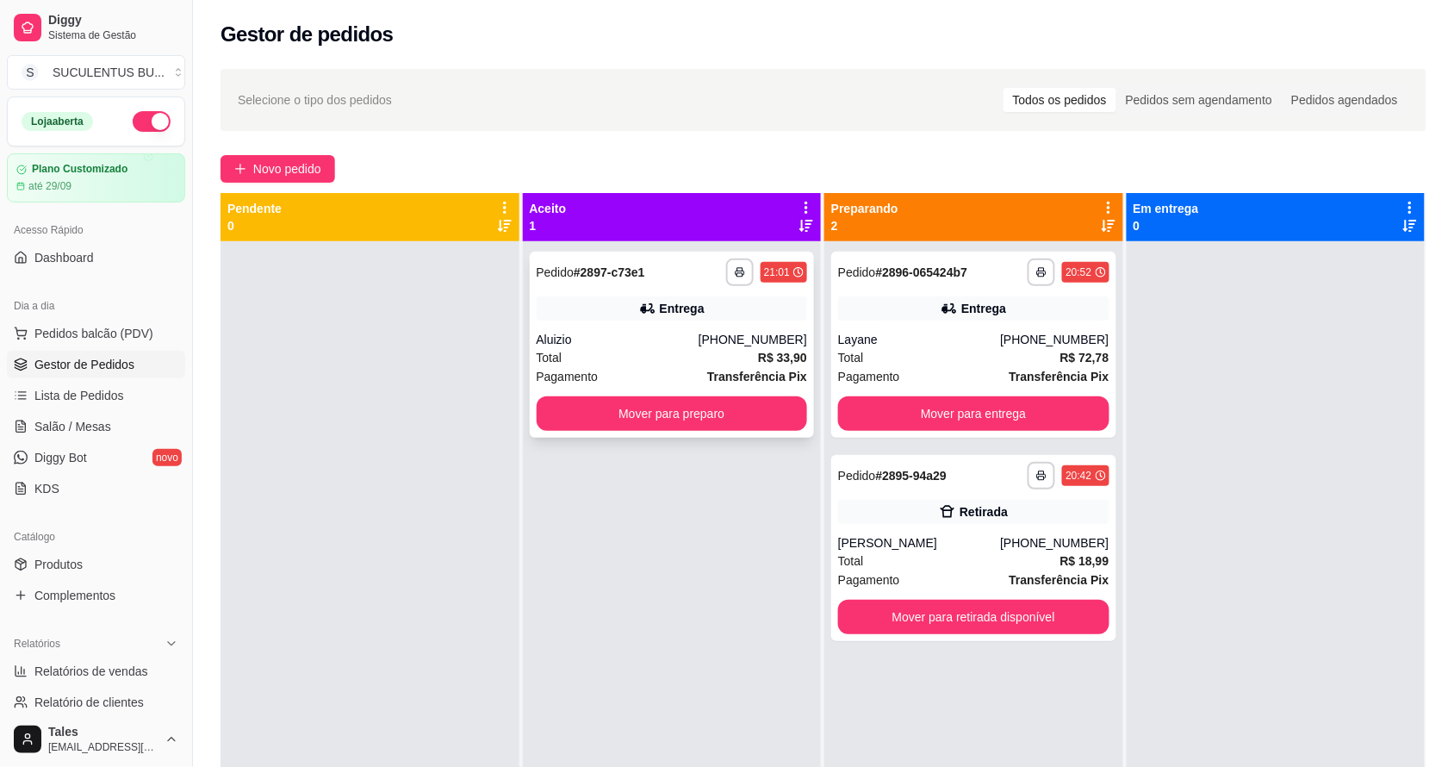
click at [755, 297] on div "Entrega" at bounding box center [672, 308] width 271 height 24
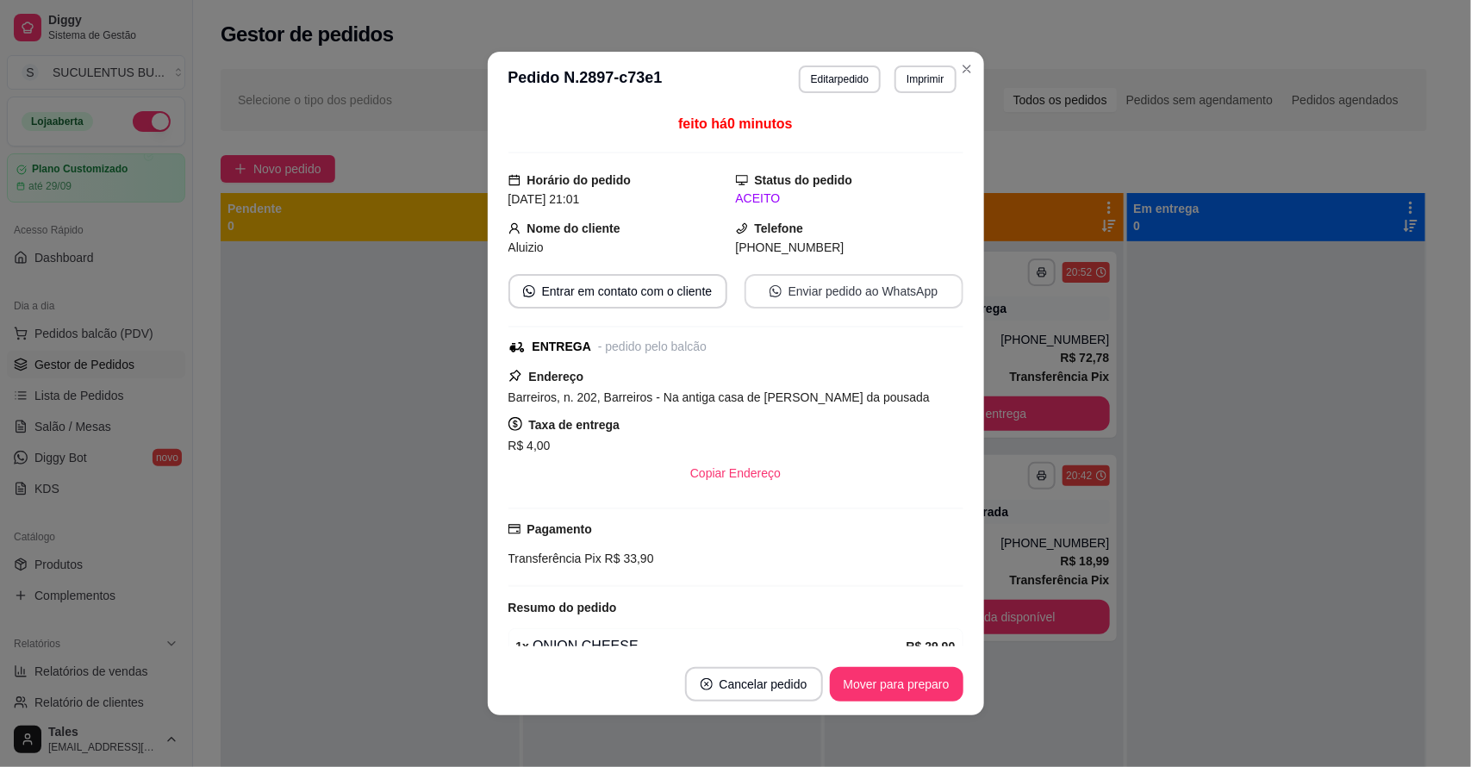
click at [799, 287] on button "Enviar pedido ao WhatsApp" at bounding box center [853, 291] width 219 height 34
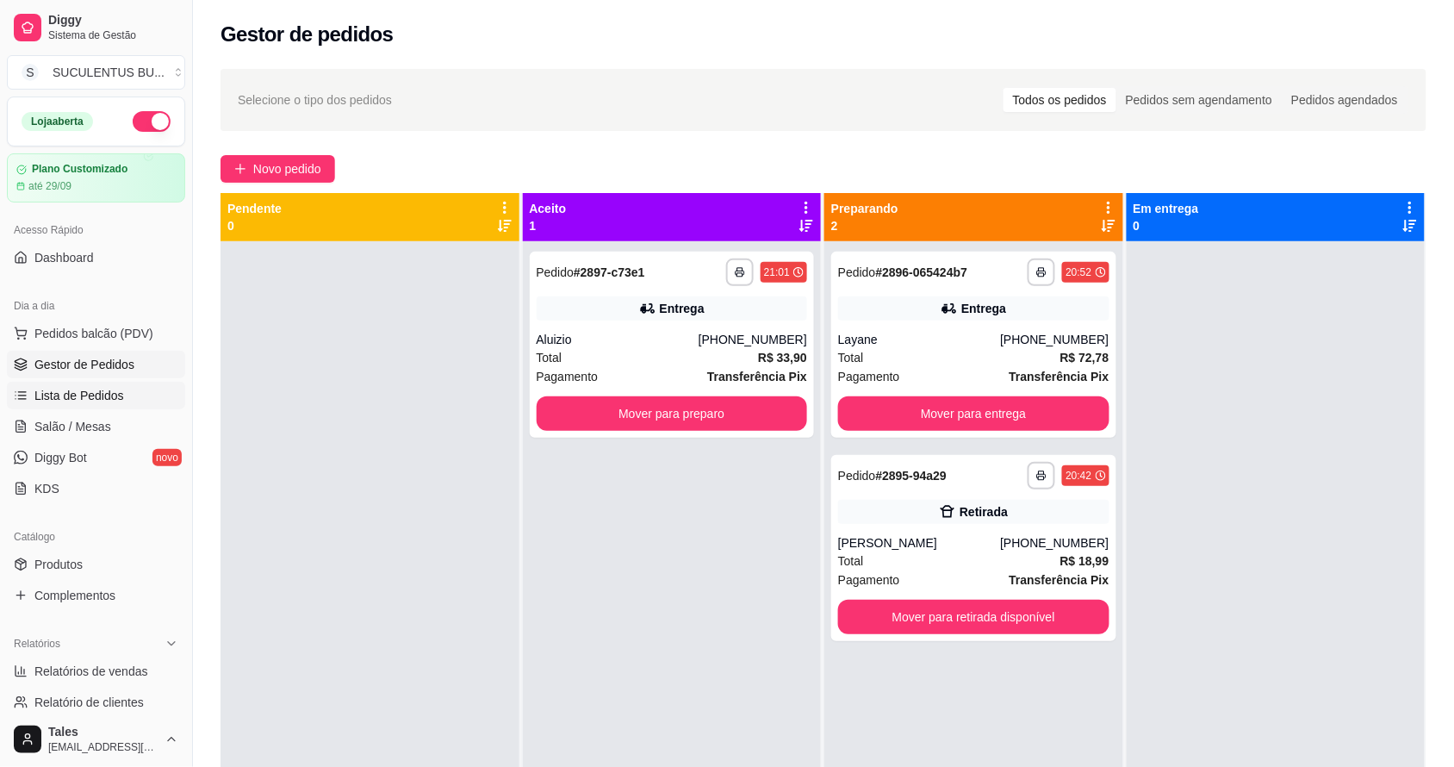
click at [89, 392] on span "Lista de Pedidos" at bounding box center [79, 395] width 90 height 17
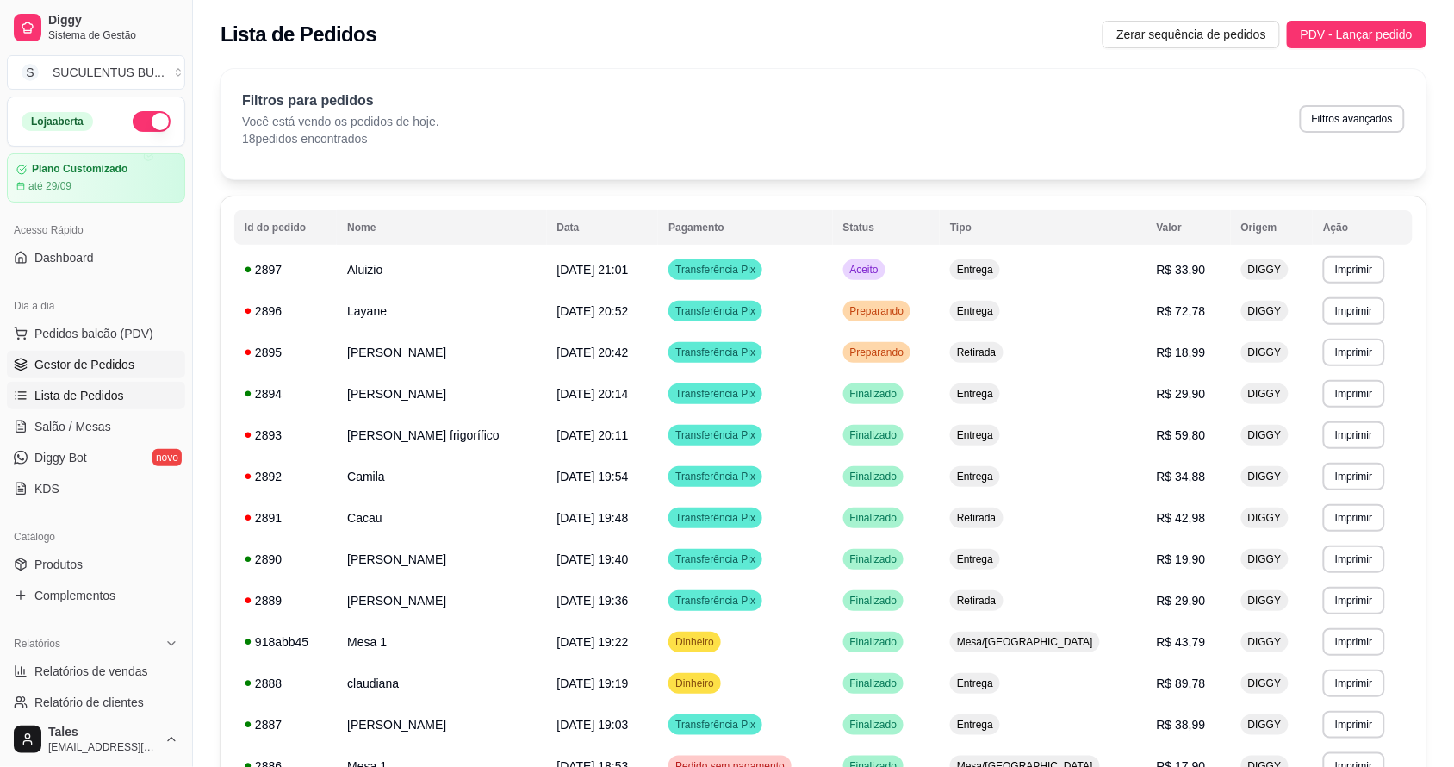
click at [90, 358] on span "Gestor de Pedidos" at bounding box center [84, 364] width 100 height 17
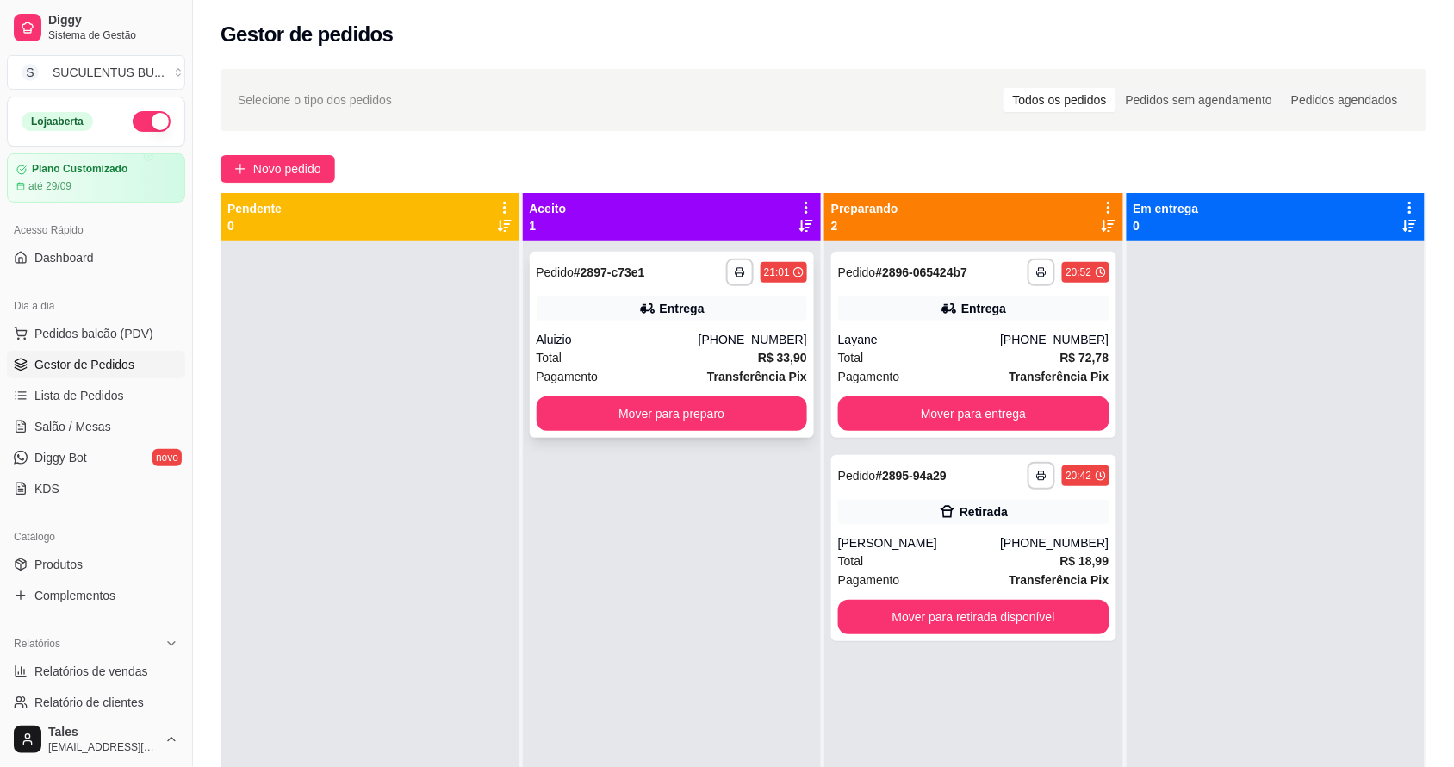
click at [663, 333] on div "Aluizio" at bounding box center [618, 339] width 162 height 17
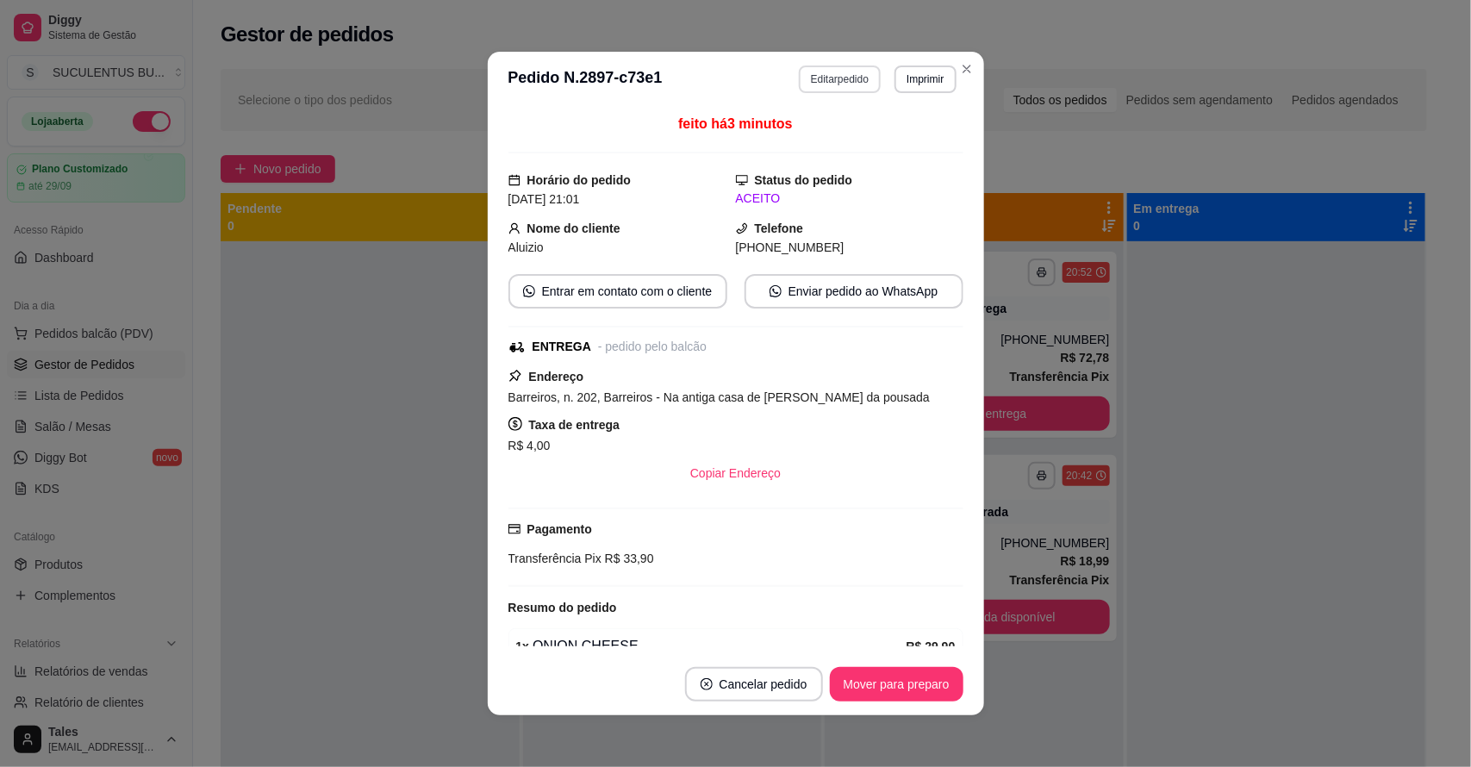
click at [846, 76] on button "Editar pedido" at bounding box center [840, 79] width 82 height 28
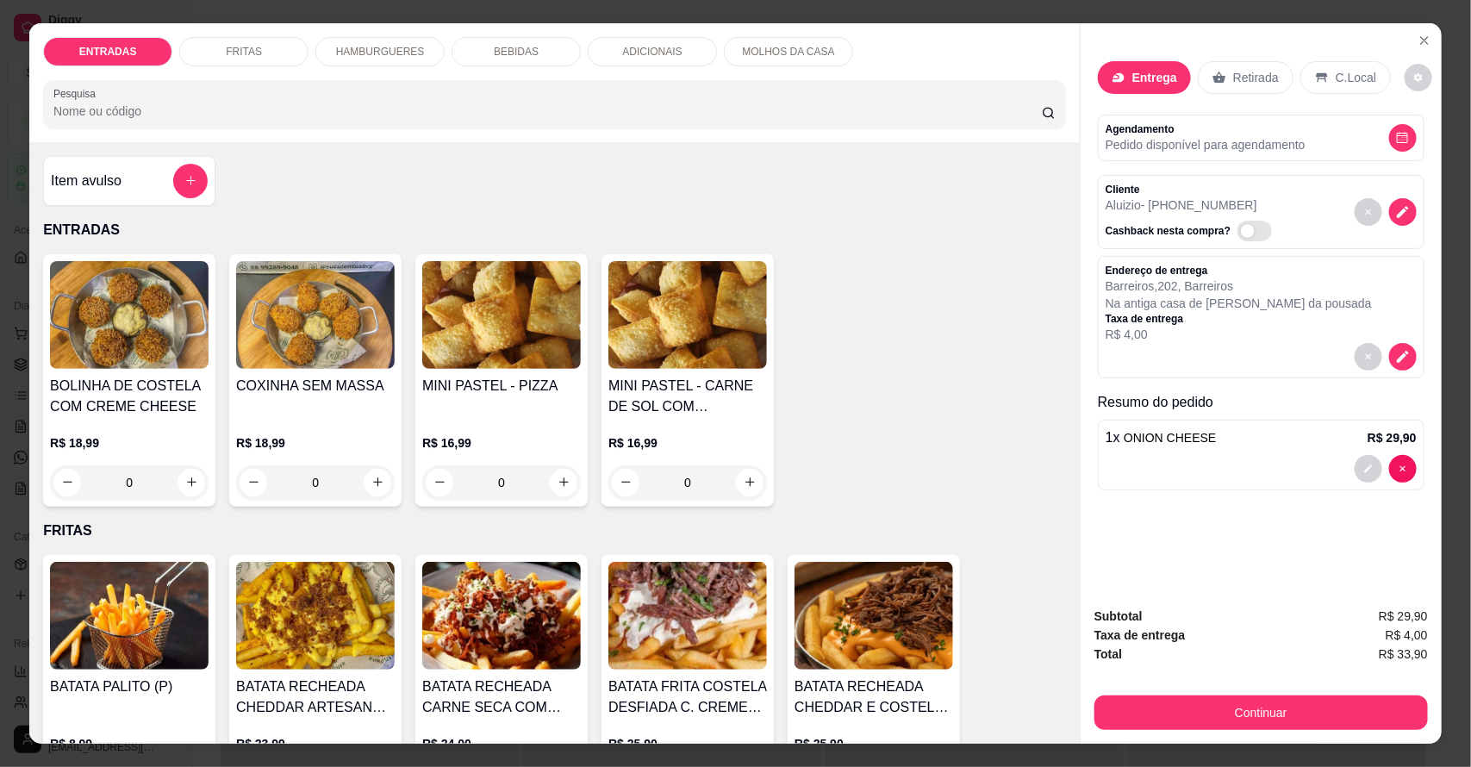
click at [345, 56] on p "HAMBURGUERES" at bounding box center [380, 52] width 89 height 14
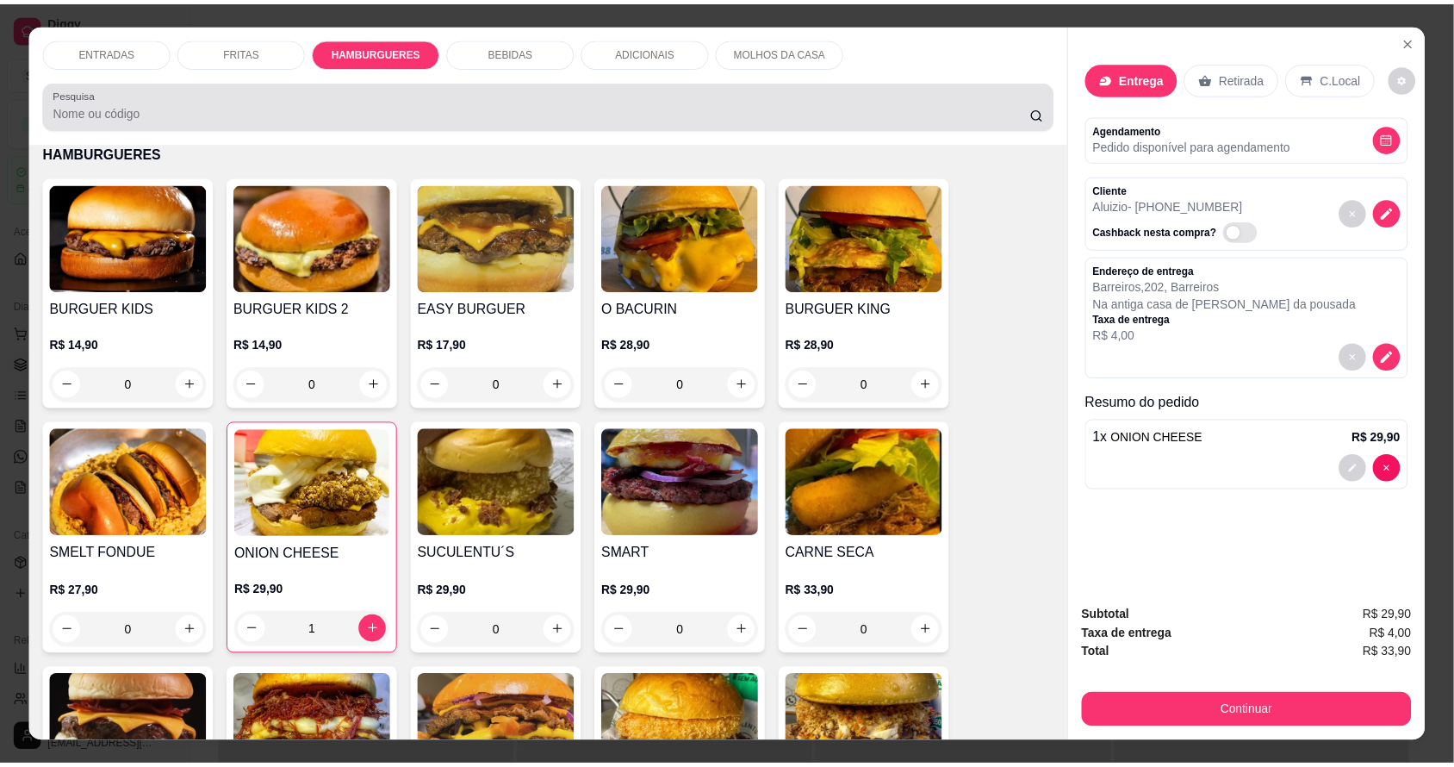
scroll to position [32, 0]
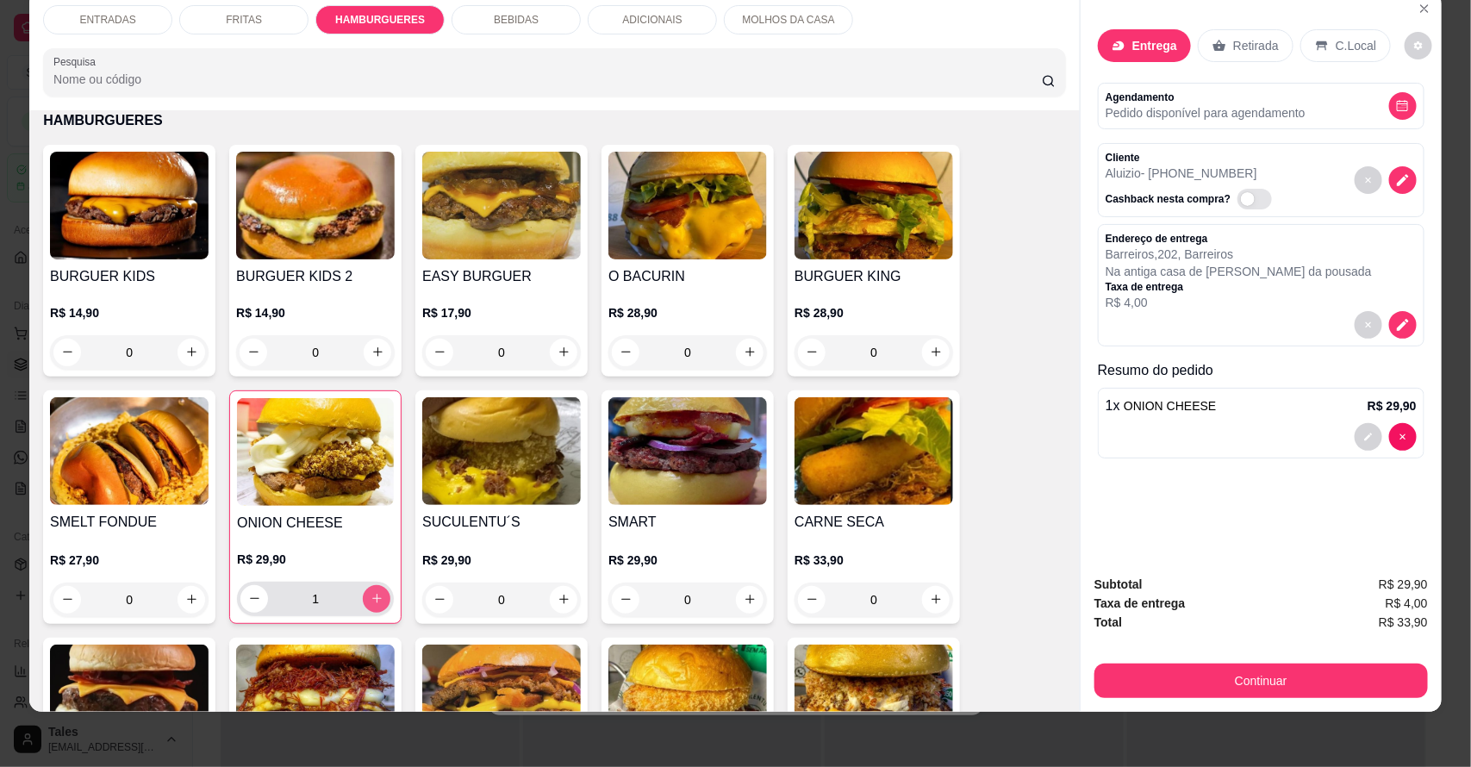
click at [370, 600] on icon "increase-product-quantity" at bounding box center [376, 598] width 13 height 13
type input "2"
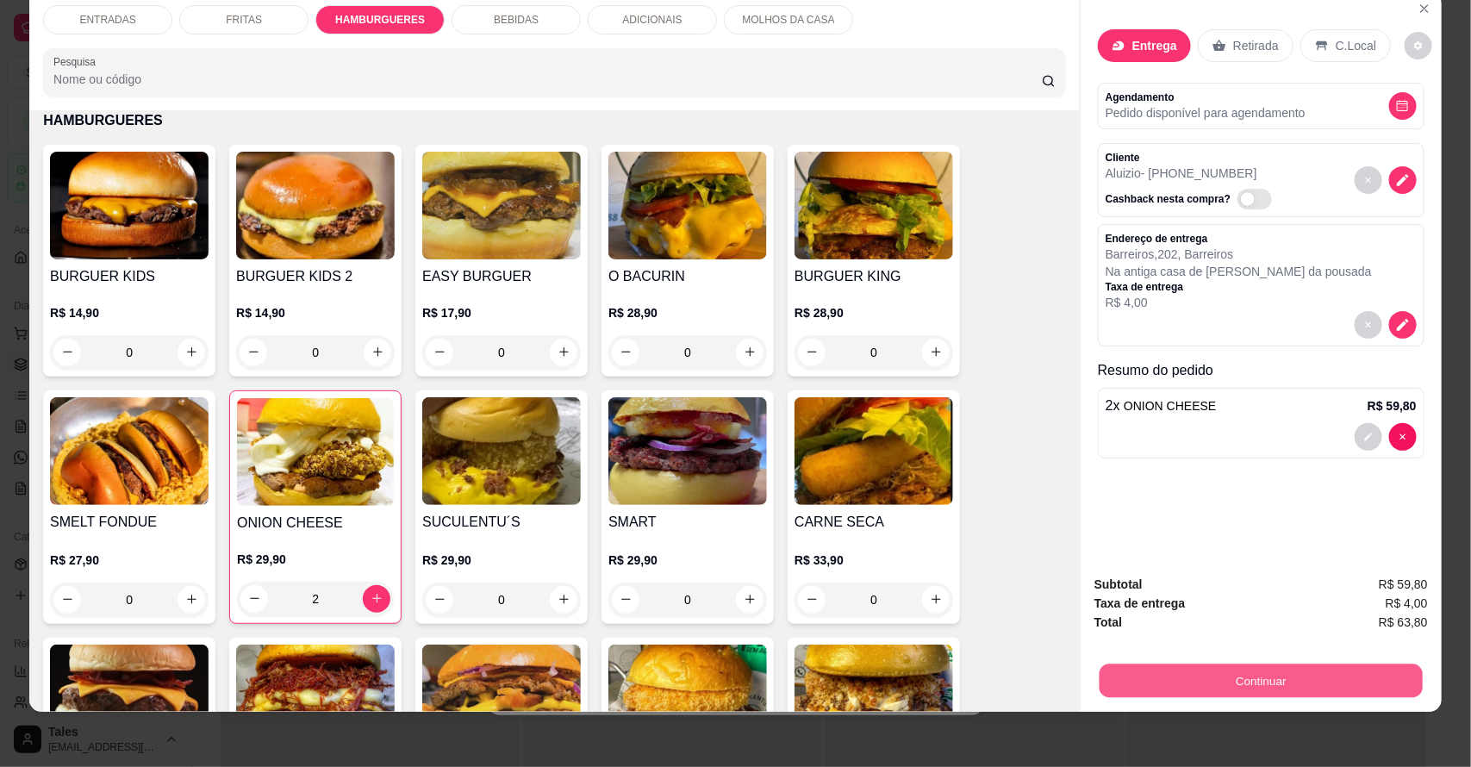
click at [1267, 683] on button "Continuar" at bounding box center [1260, 681] width 323 height 34
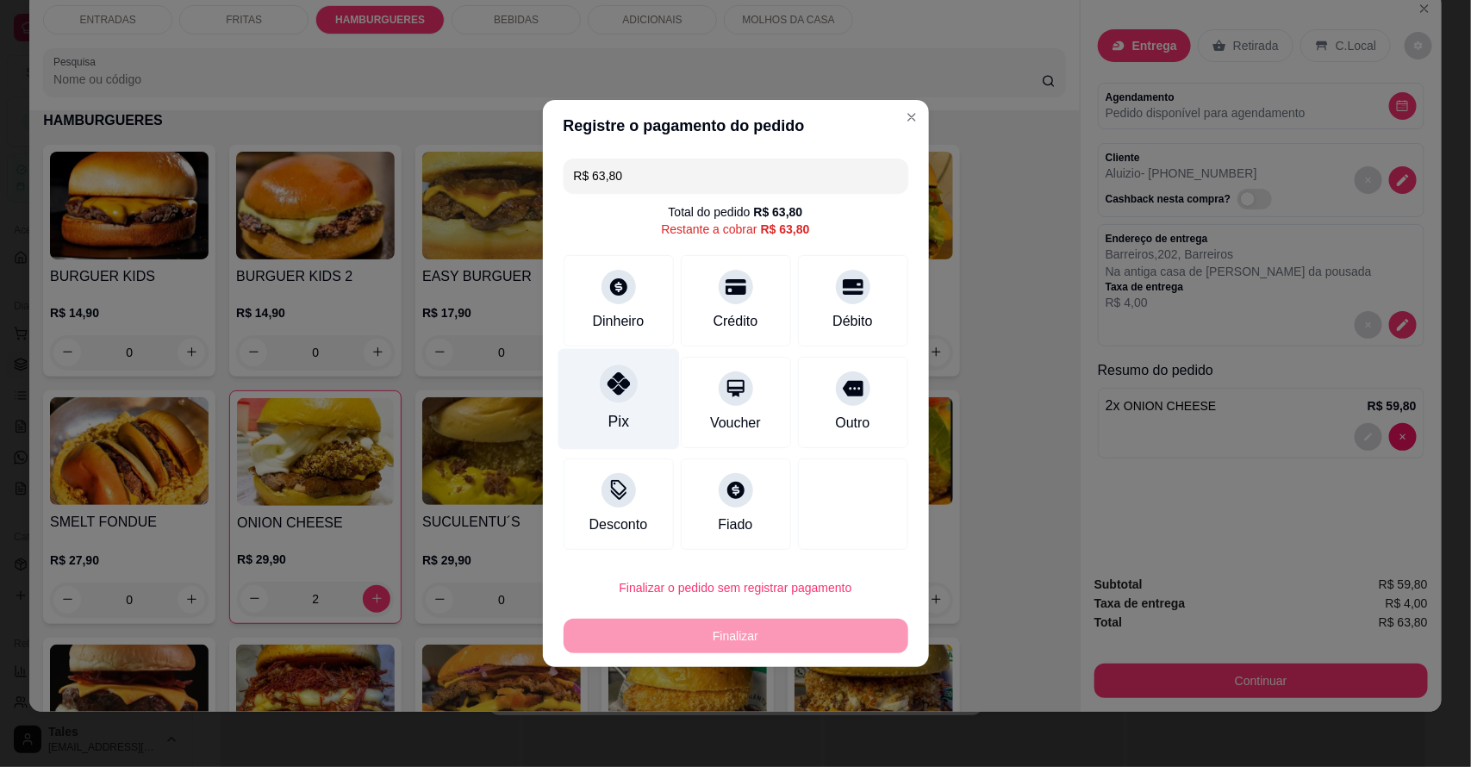
click at [634, 390] on div "Pix" at bounding box center [617, 399] width 121 height 101
type input "R$ 0,00"
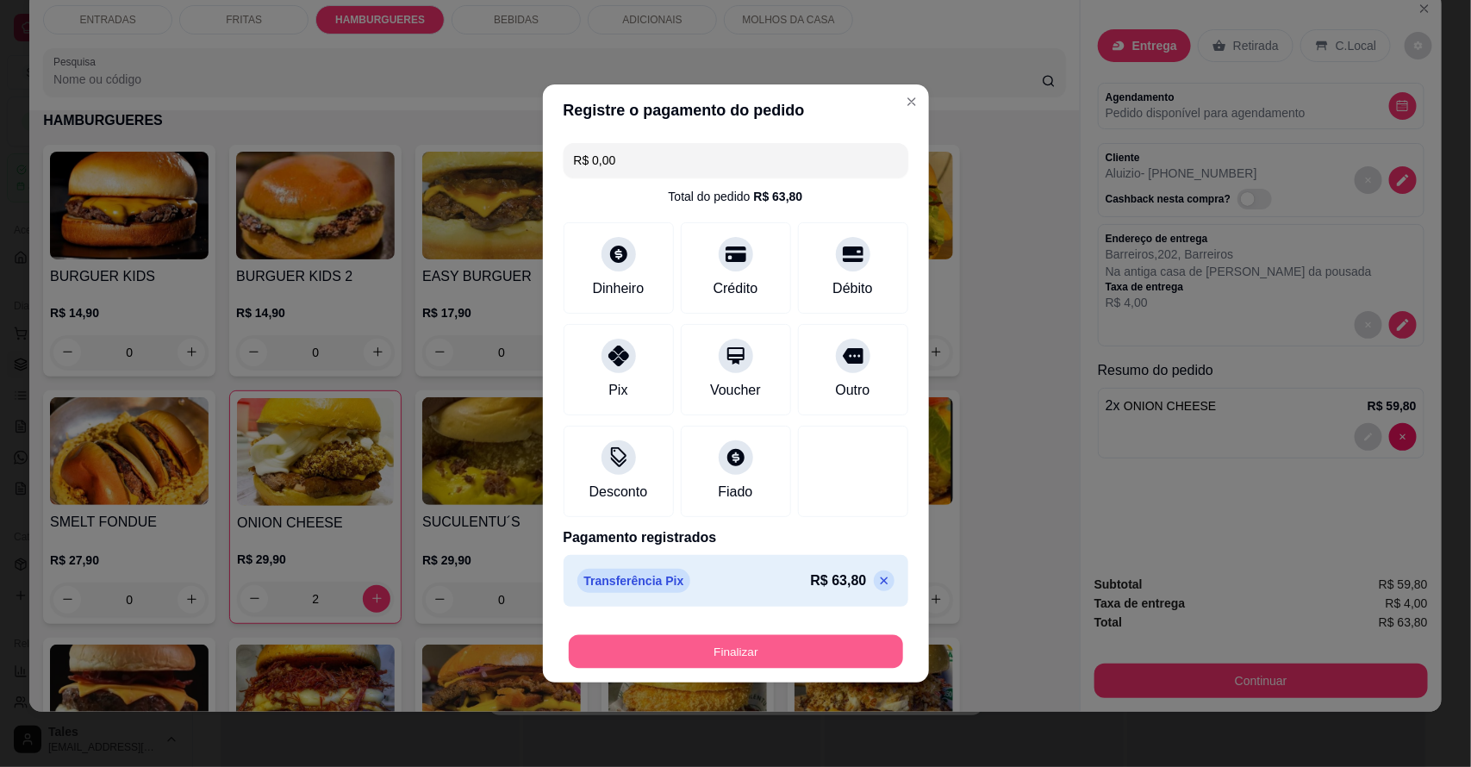
click at [709, 651] on button "Finalizar" at bounding box center [736, 652] width 334 height 34
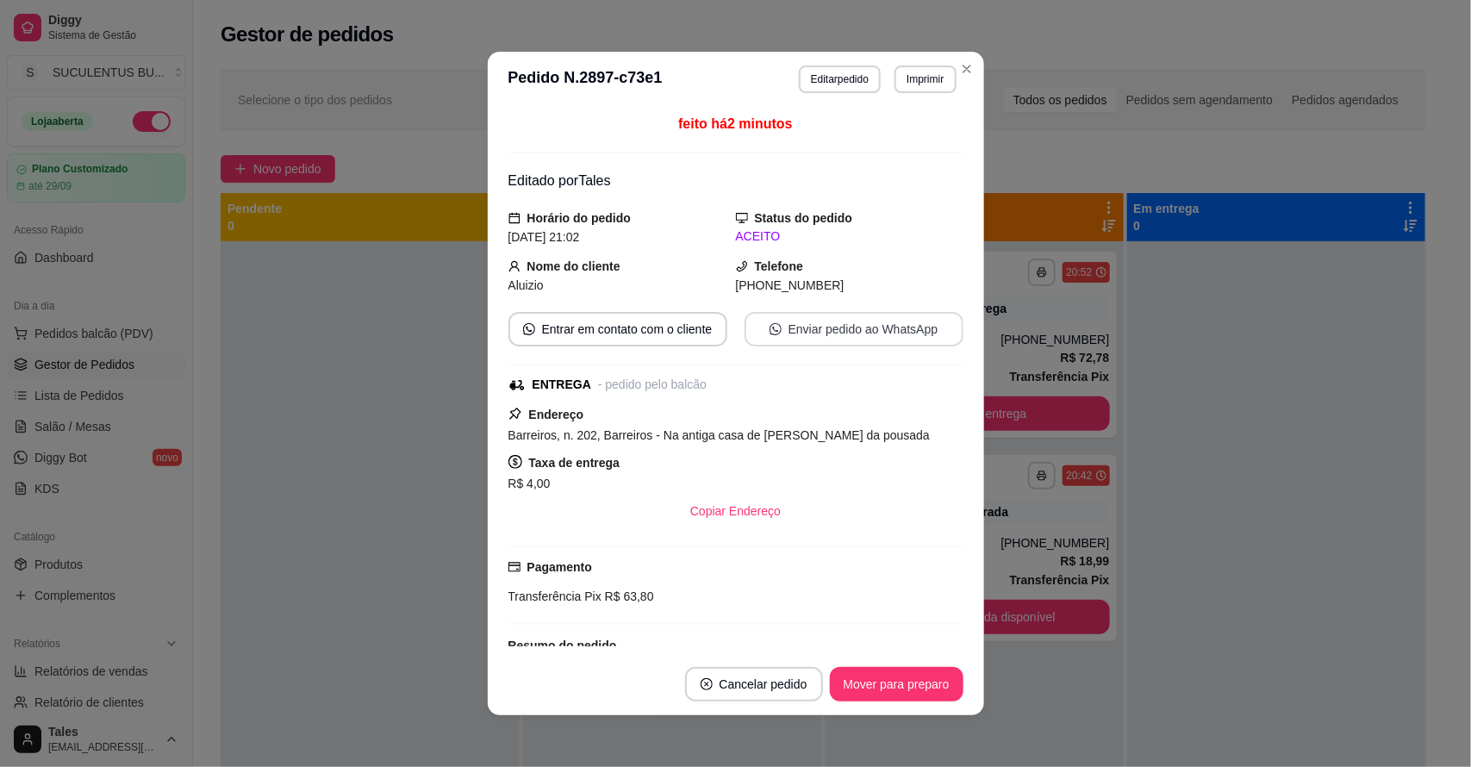
click at [802, 321] on button "Enviar pedido ao WhatsApp" at bounding box center [853, 329] width 219 height 34
click at [885, 705] on footer "Cancelar pedido Mover para preparo" at bounding box center [736, 684] width 496 height 62
click at [889, 685] on button "Mover para preparo" at bounding box center [897, 684] width 134 height 34
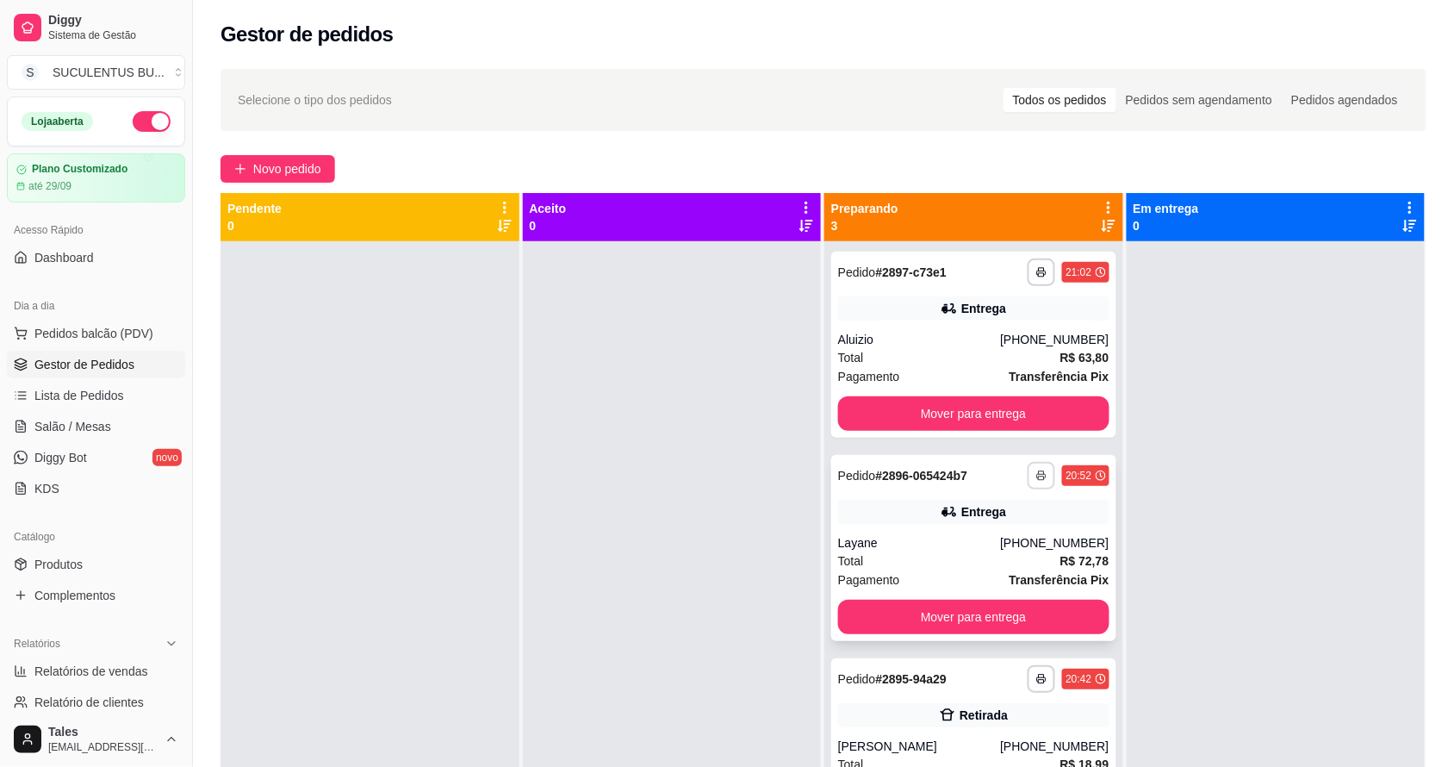
scroll to position [48, 0]
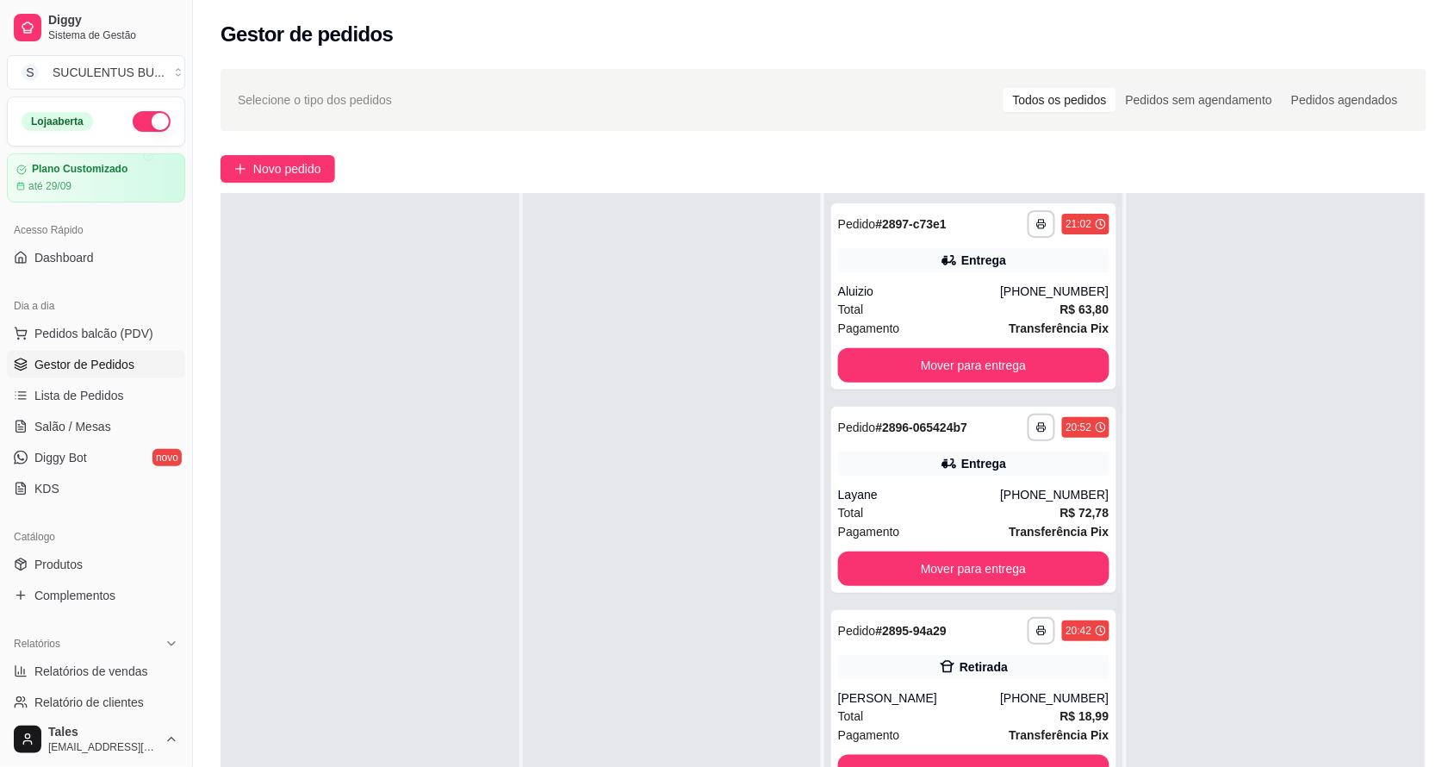
click at [1236, 579] on div at bounding box center [1276, 576] width 299 height 767
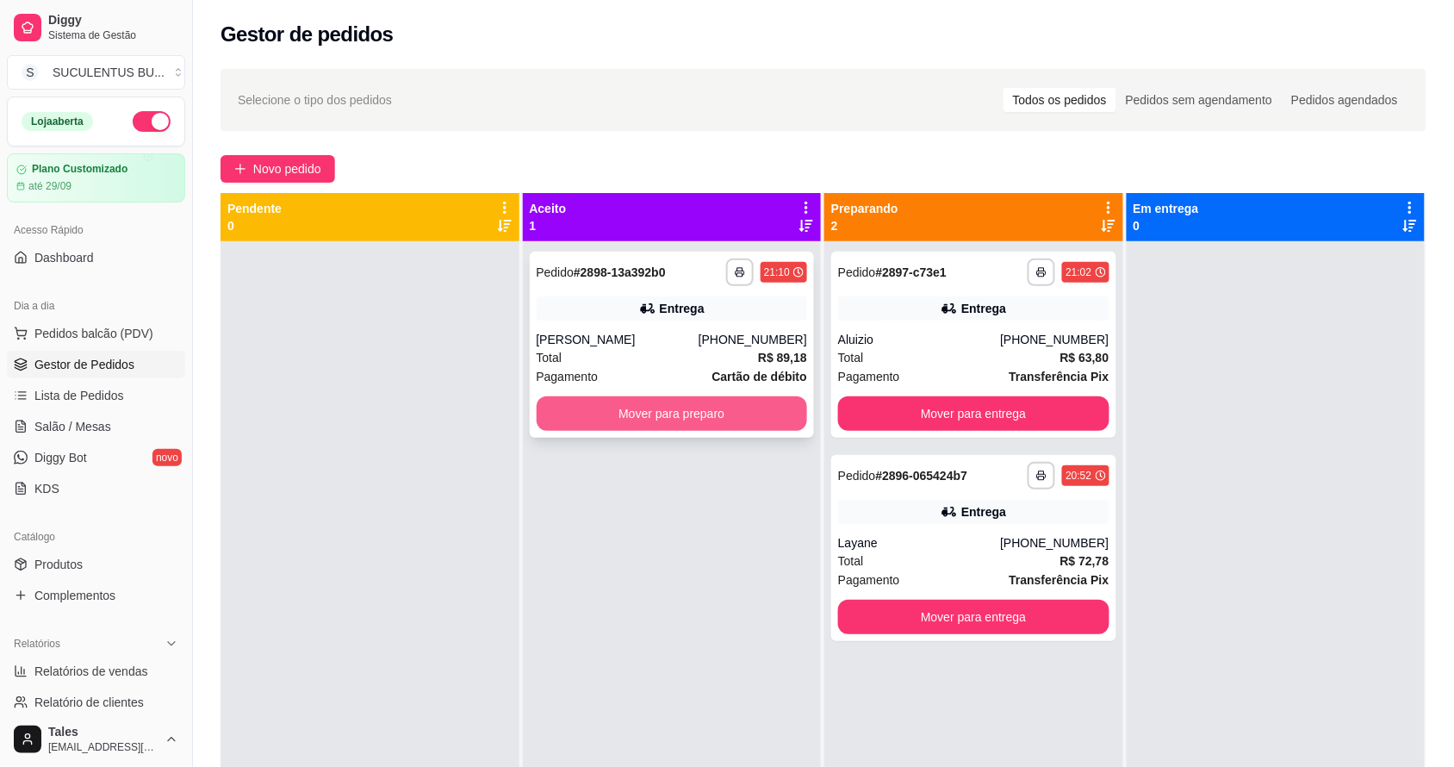
click at [759, 407] on button "Mover para preparo" at bounding box center [672, 413] width 271 height 34
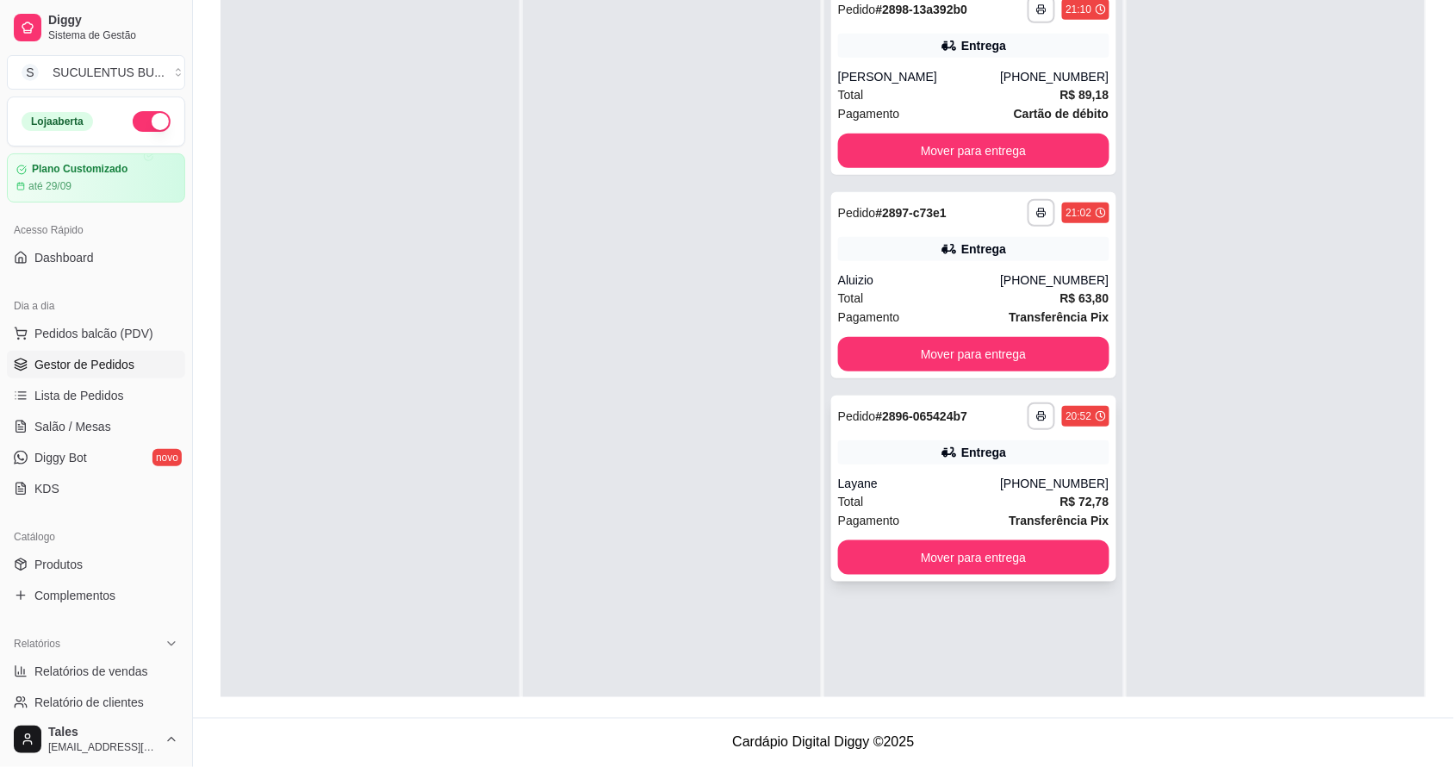
scroll to position [155, 0]
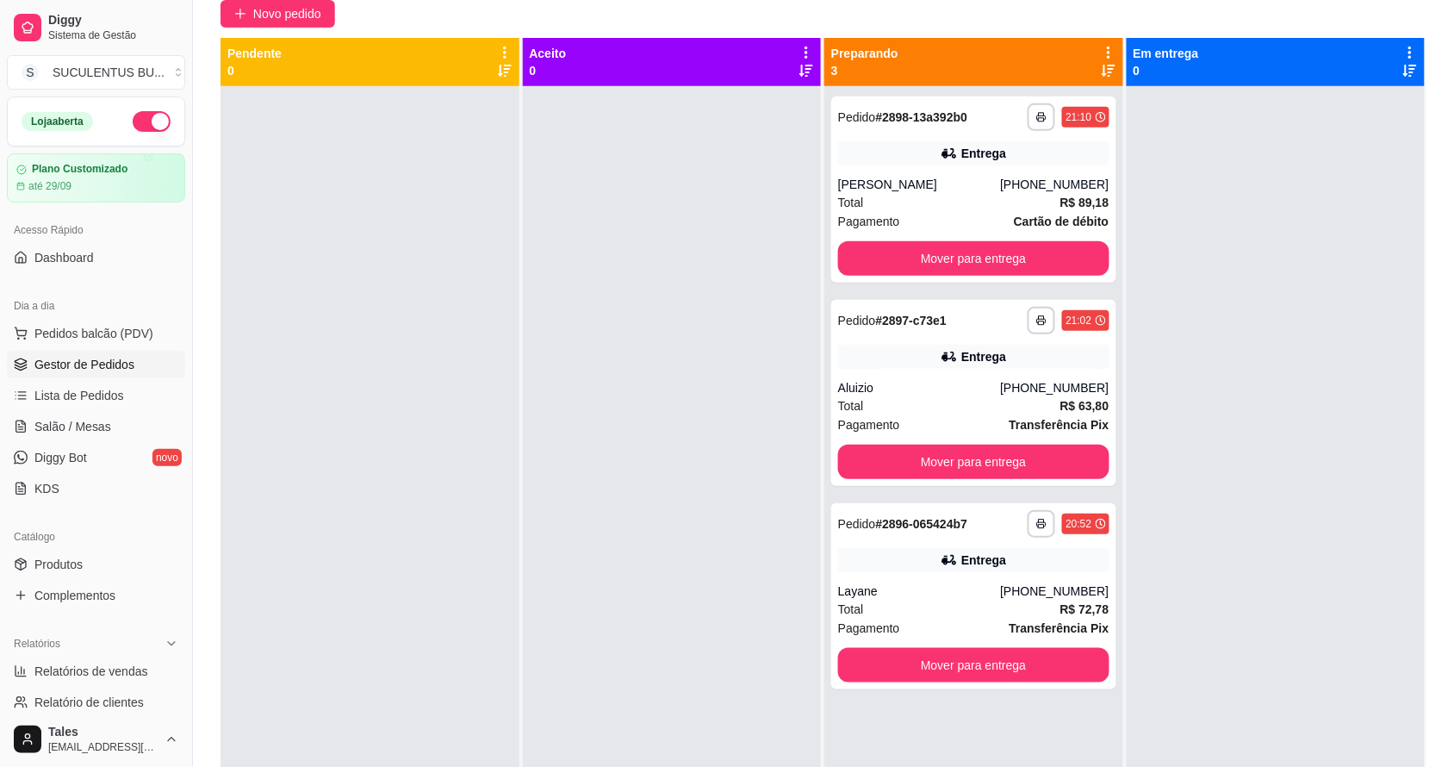
drag, startPoint x: 384, startPoint y: 247, endPoint x: 449, endPoint y: 177, distance: 95.1
click at [449, 177] on div at bounding box center [370, 469] width 299 height 767
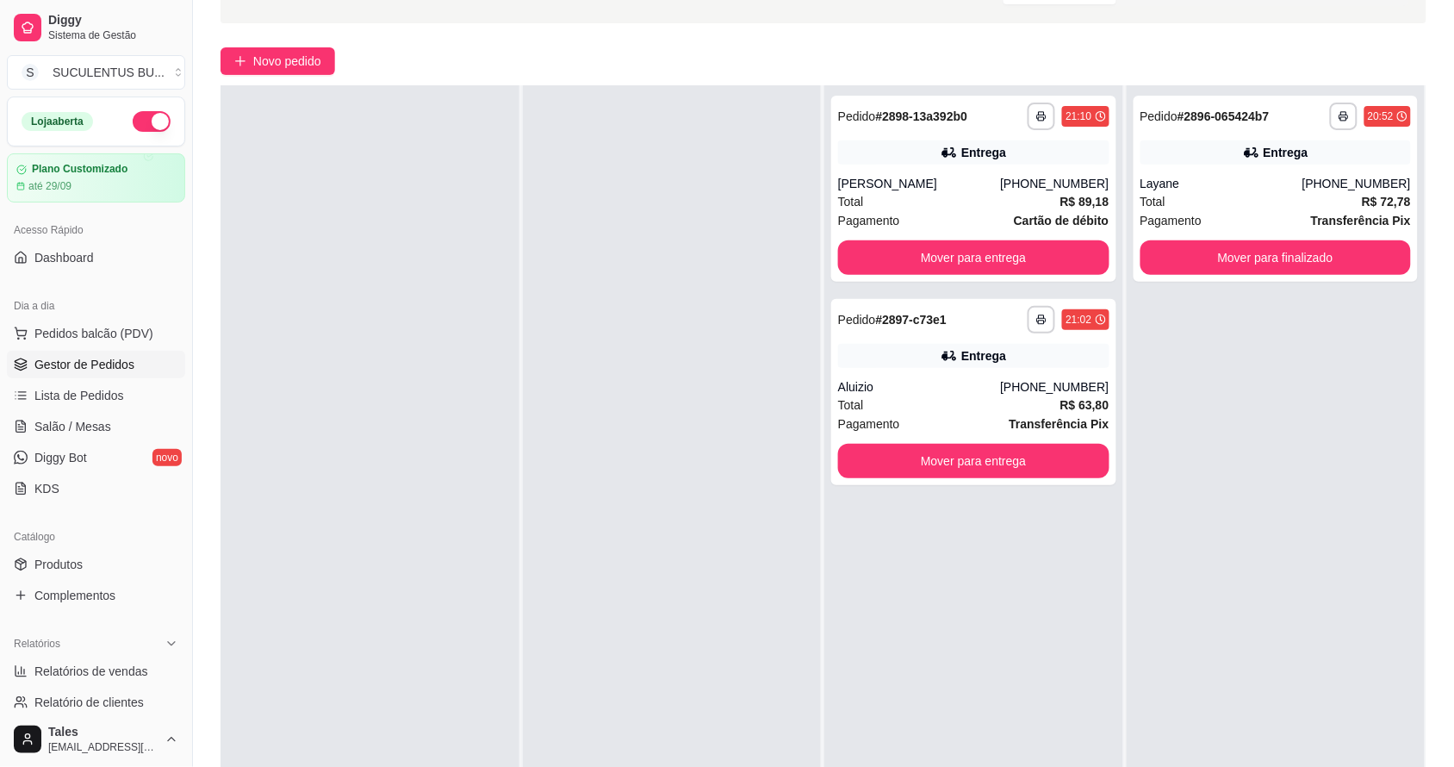
scroll to position [0, 0]
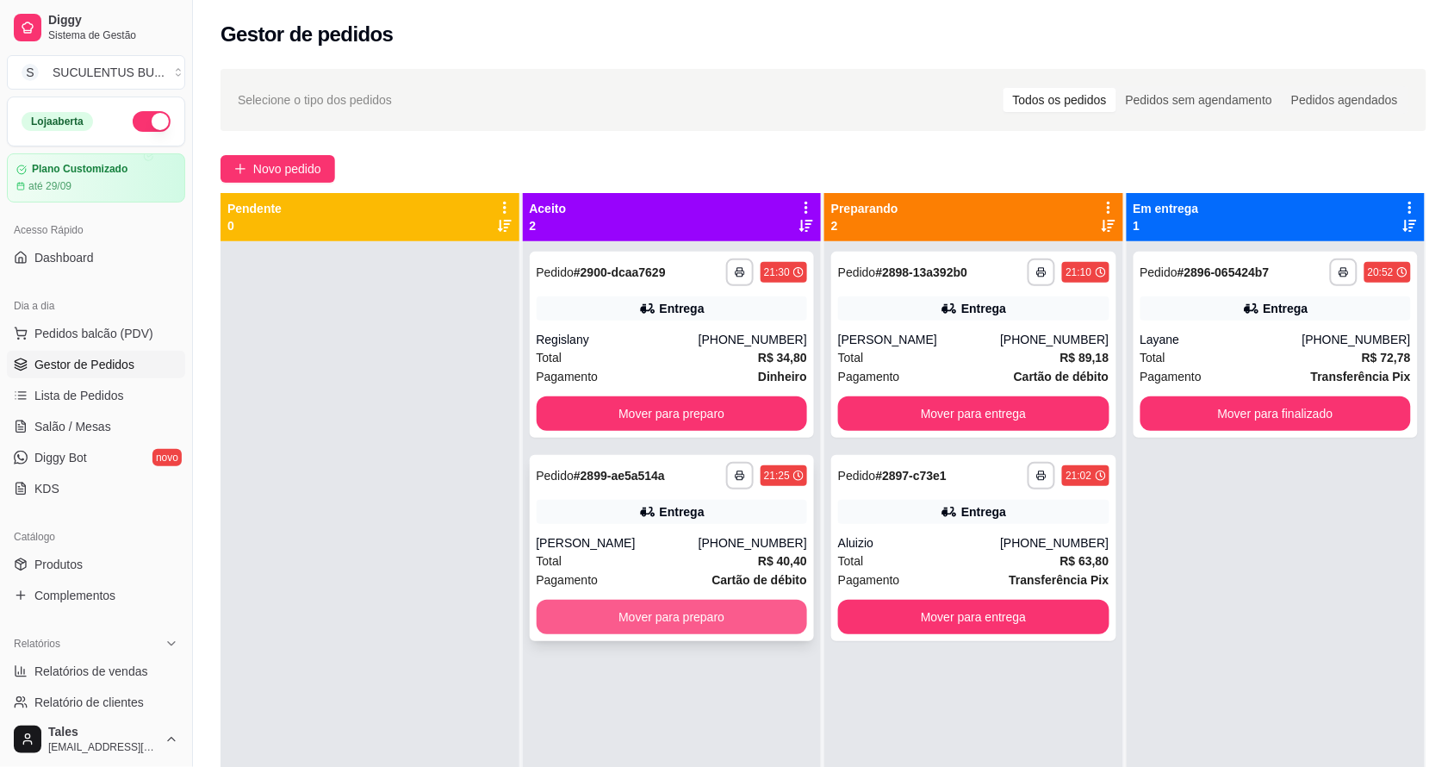
click at [745, 614] on button "Mover para preparo" at bounding box center [672, 617] width 271 height 34
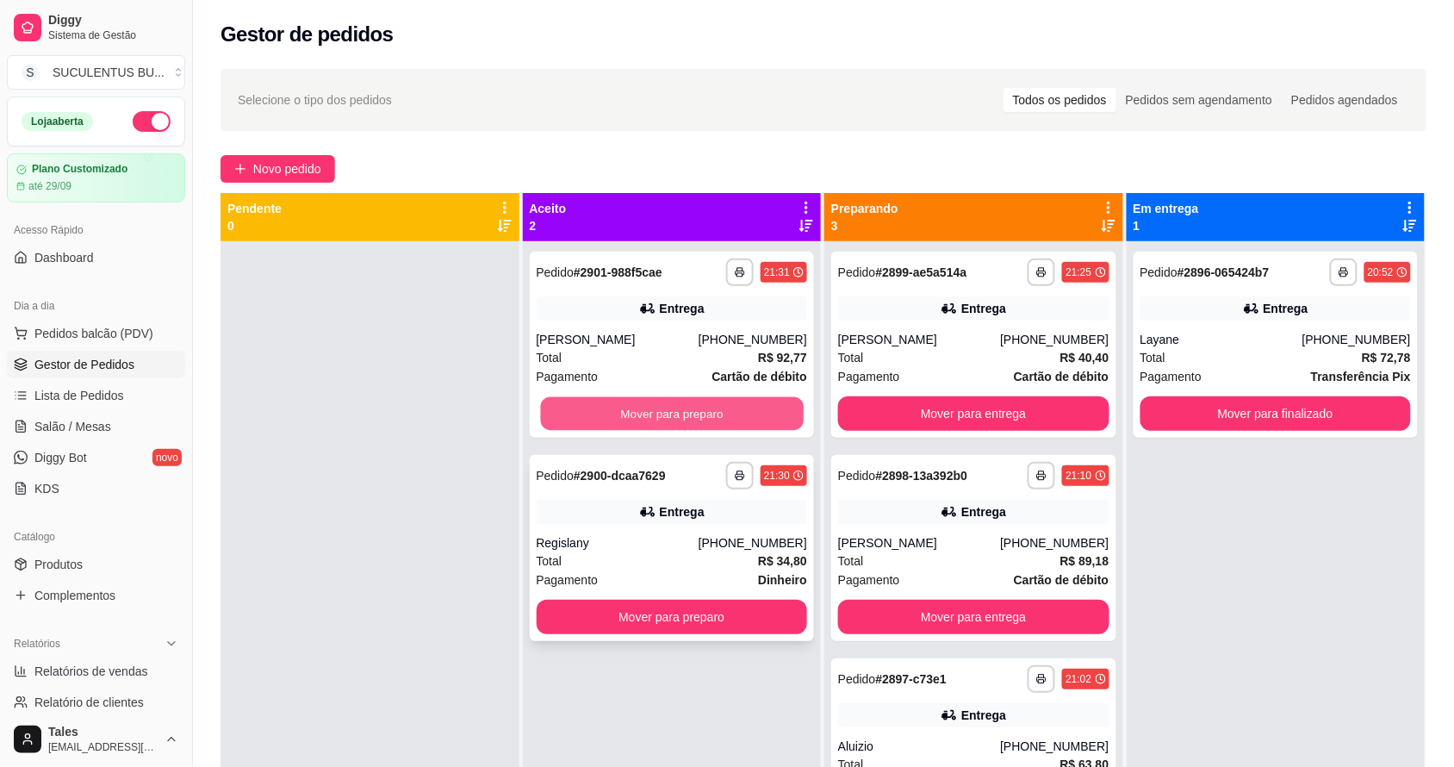
click at [612, 401] on button "Mover para preparo" at bounding box center [671, 414] width 263 height 34
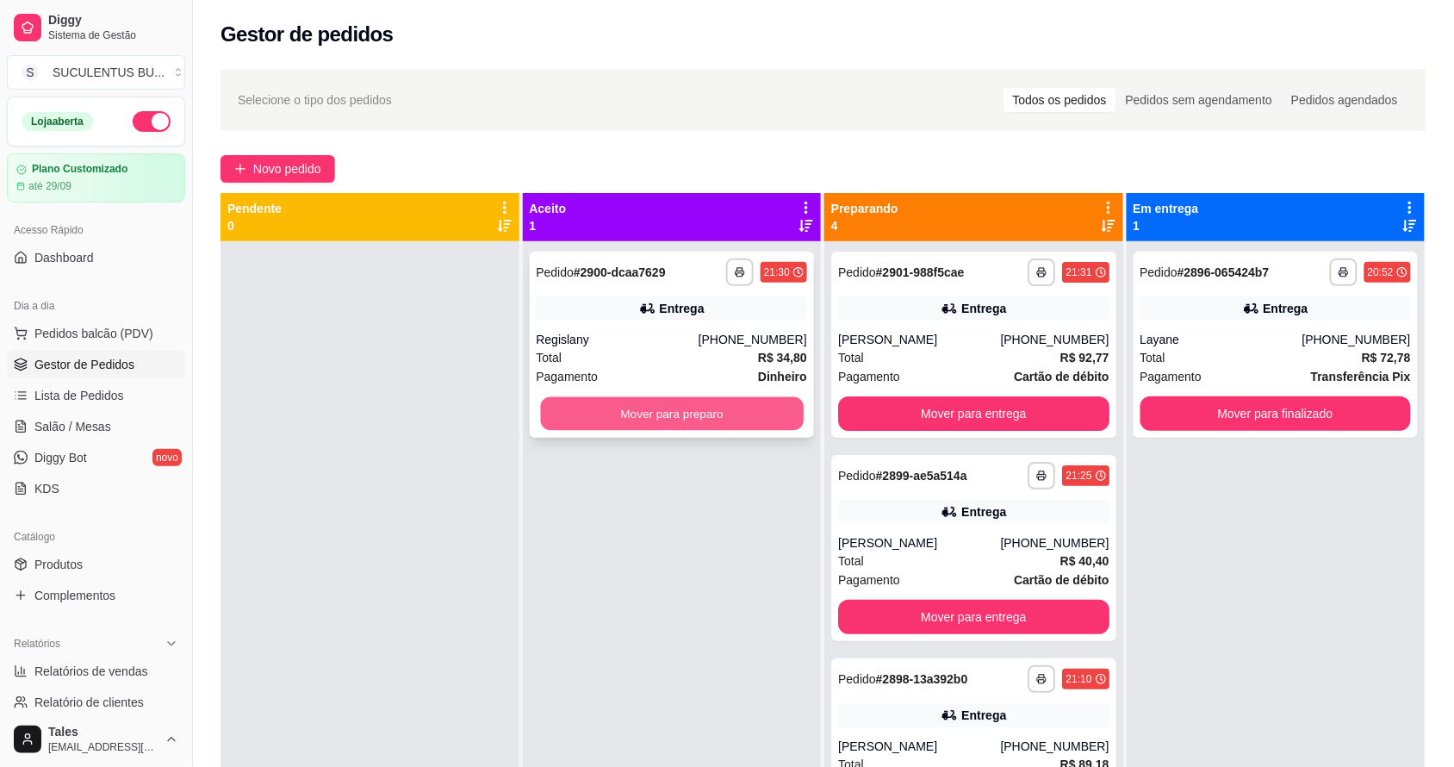
click at [745, 405] on button "Mover para preparo" at bounding box center [671, 414] width 263 height 34
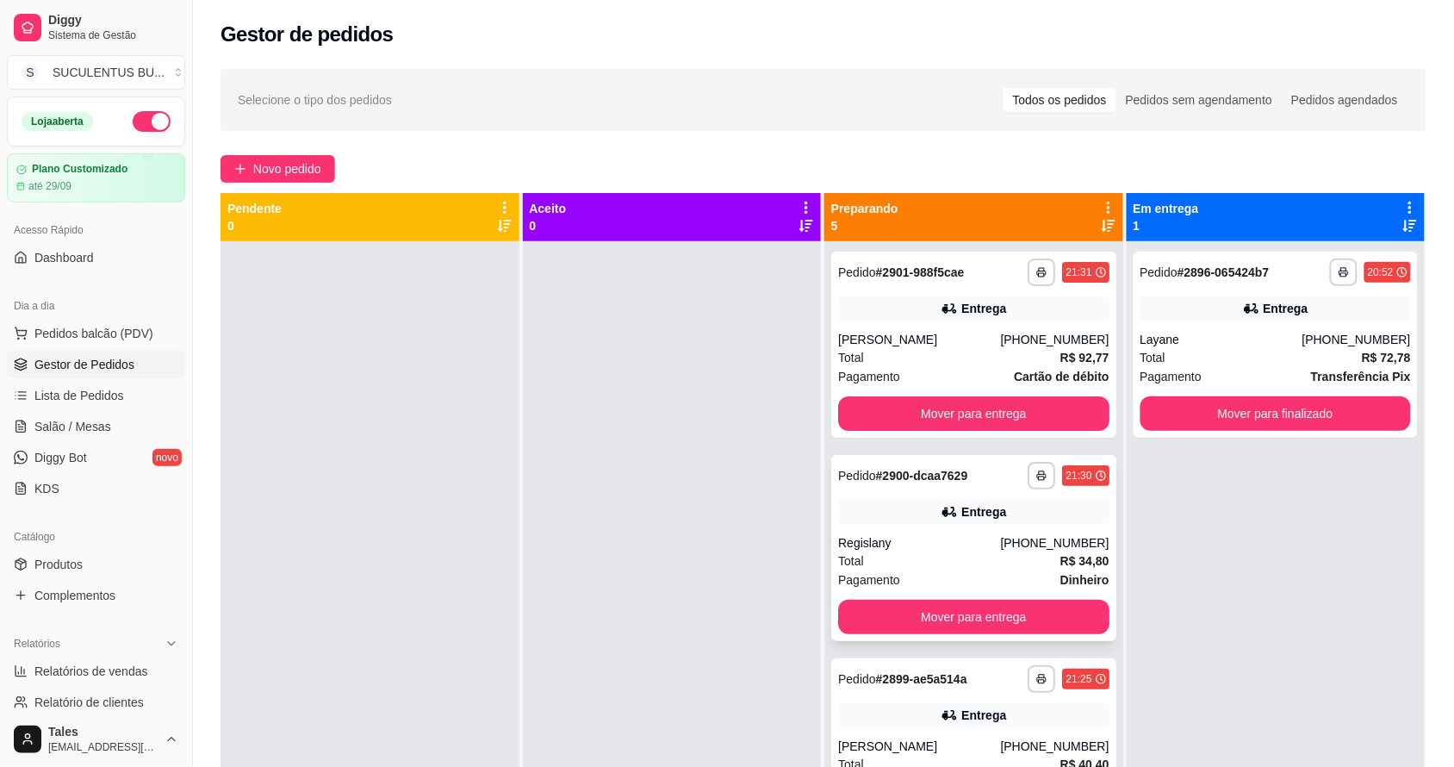
click at [948, 560] on div "Total R$ 34,80" at bounding box center [973, 560] width 271 height 19
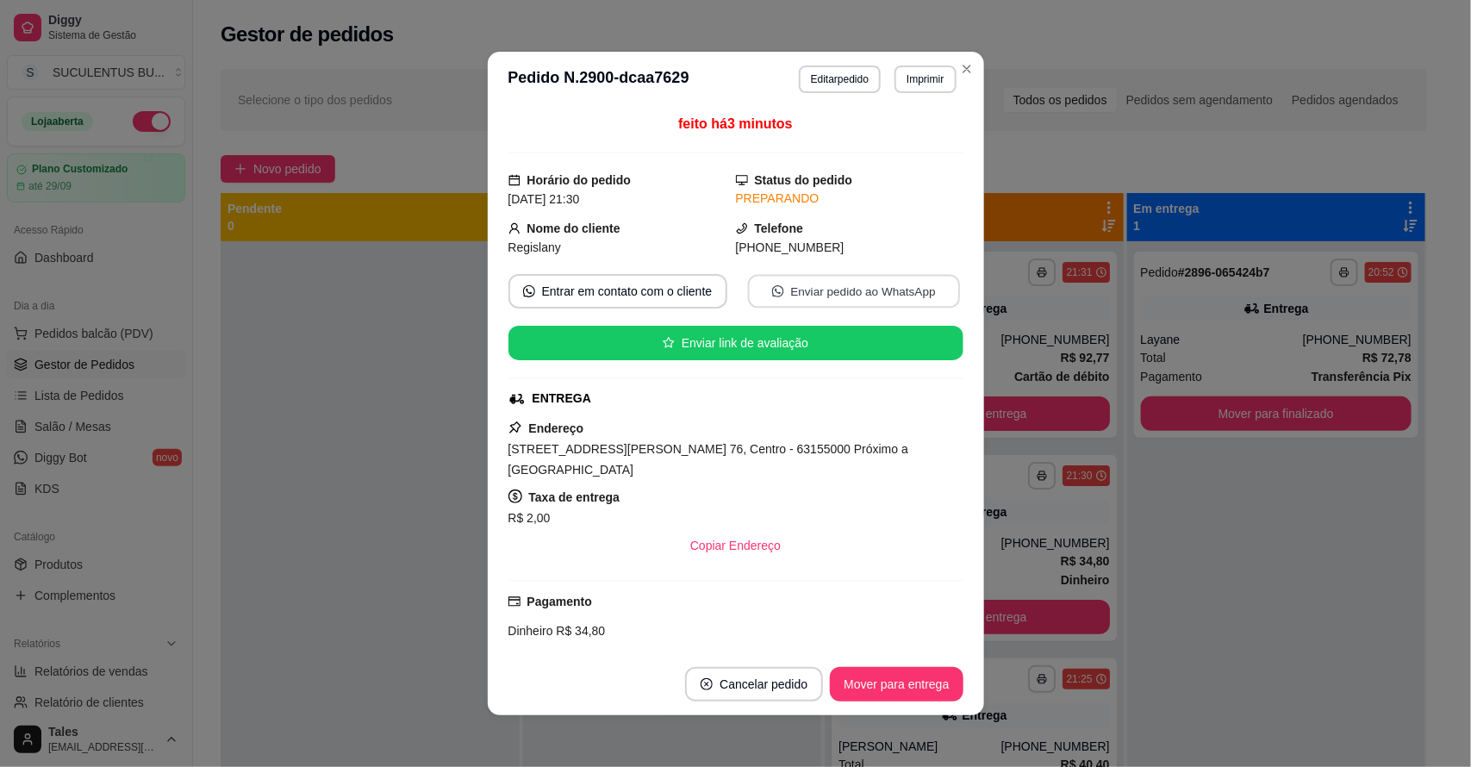
click at [854, 293] on button "Enviar pedido ao WhatsApp" at bounding box center [853, 292] width 212 height 34
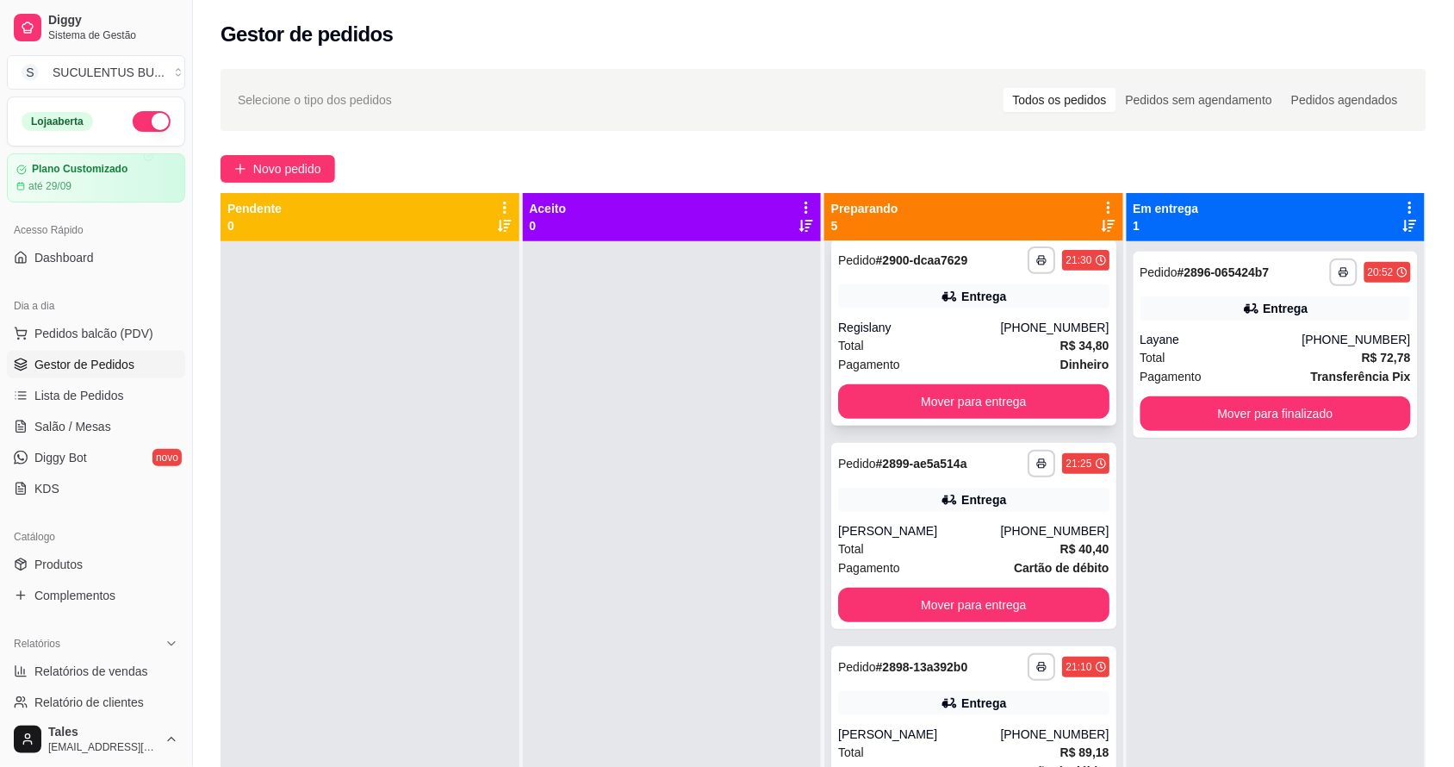
scroll to position [265, 0]
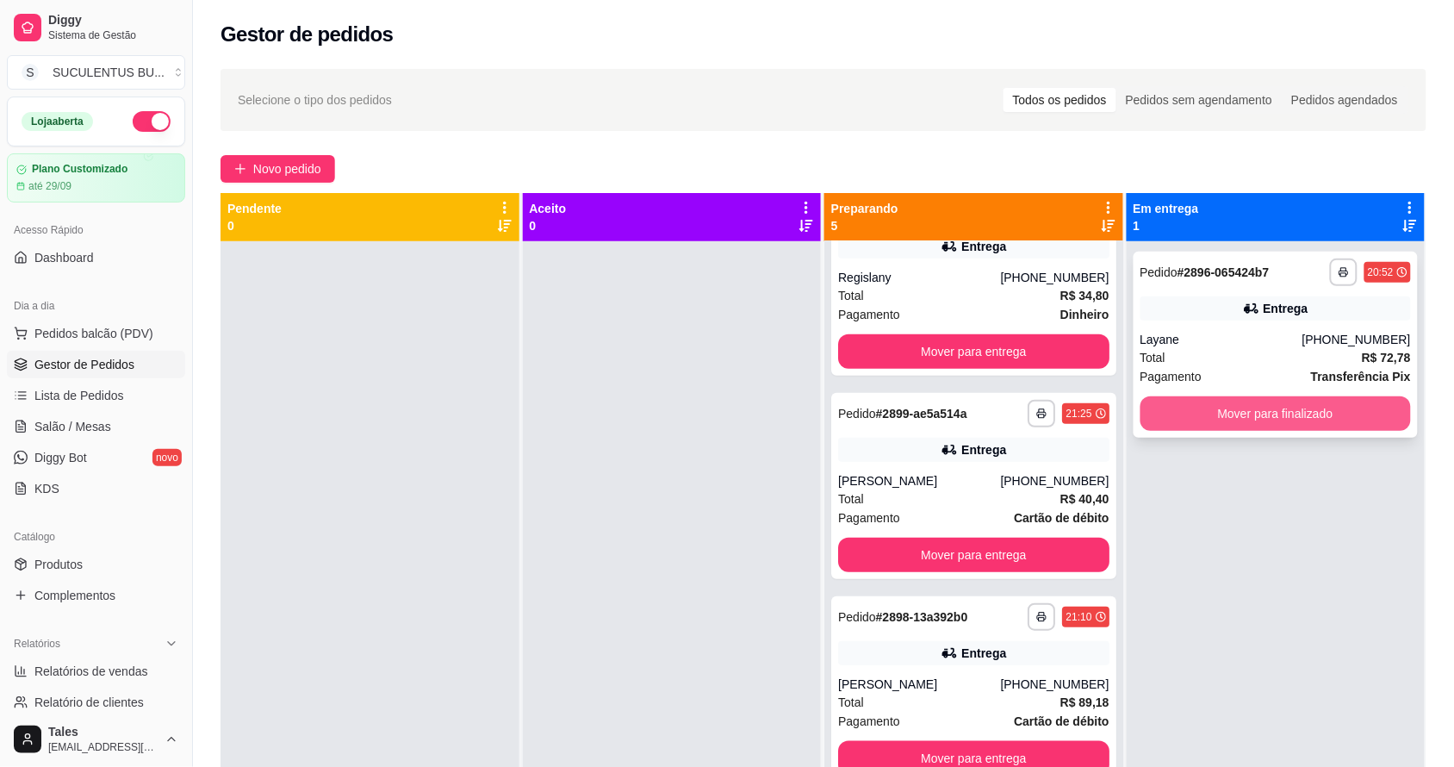
click at [1159, 423] on button "Mover para finalizado" at bounding box center [1276, 413] width 271 height 34
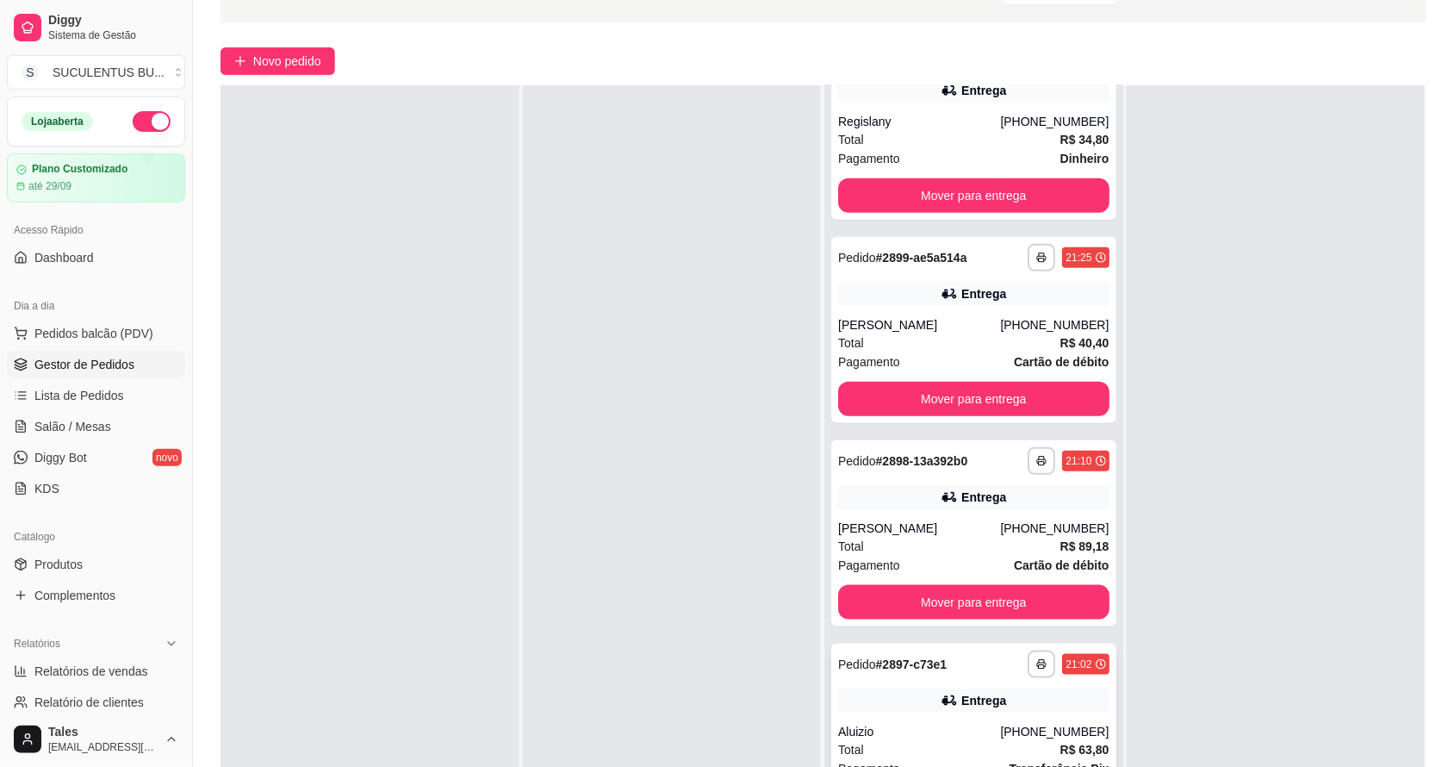
scroll to position [263, 0]
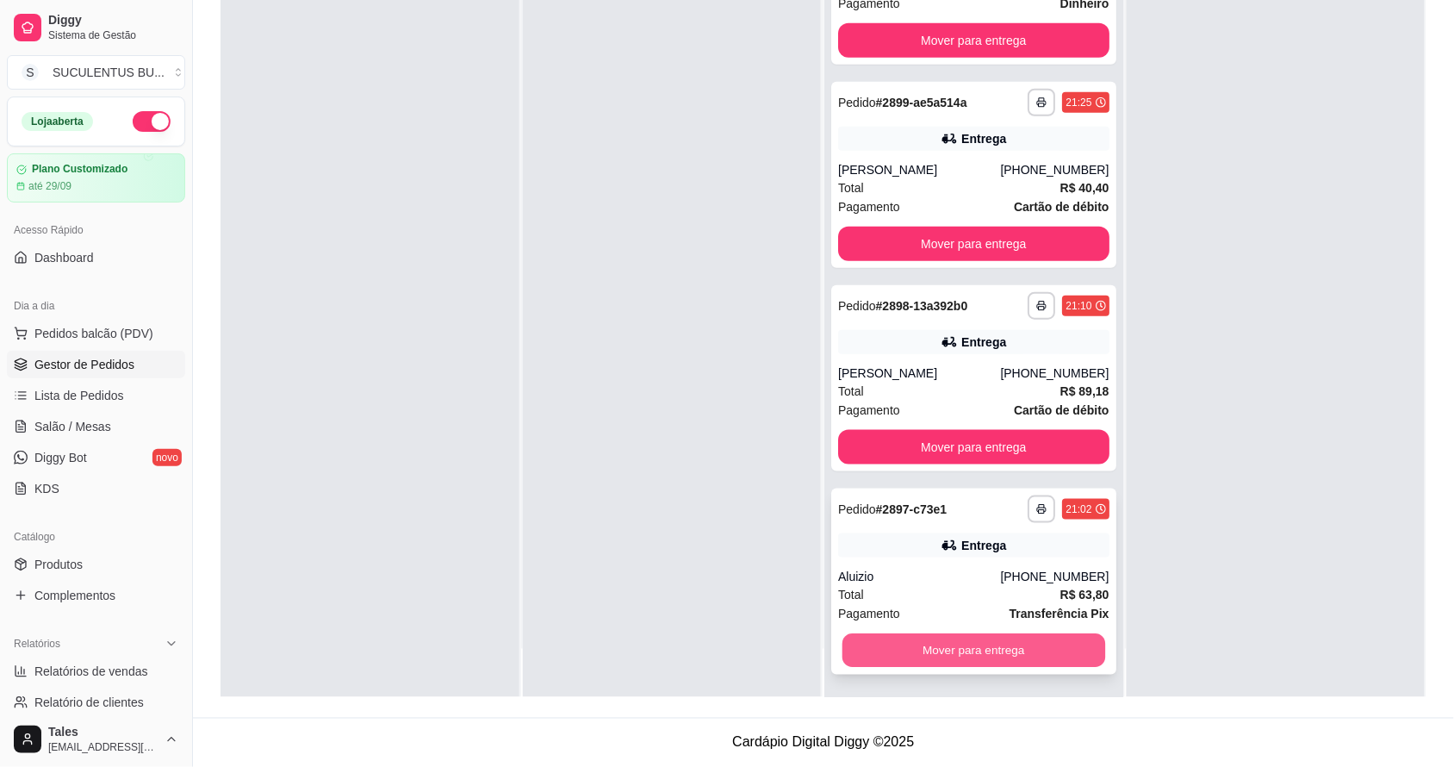
click at [965, 638] on button "Mover para entrega" at bounding box center [974, 651] width 263 height 34
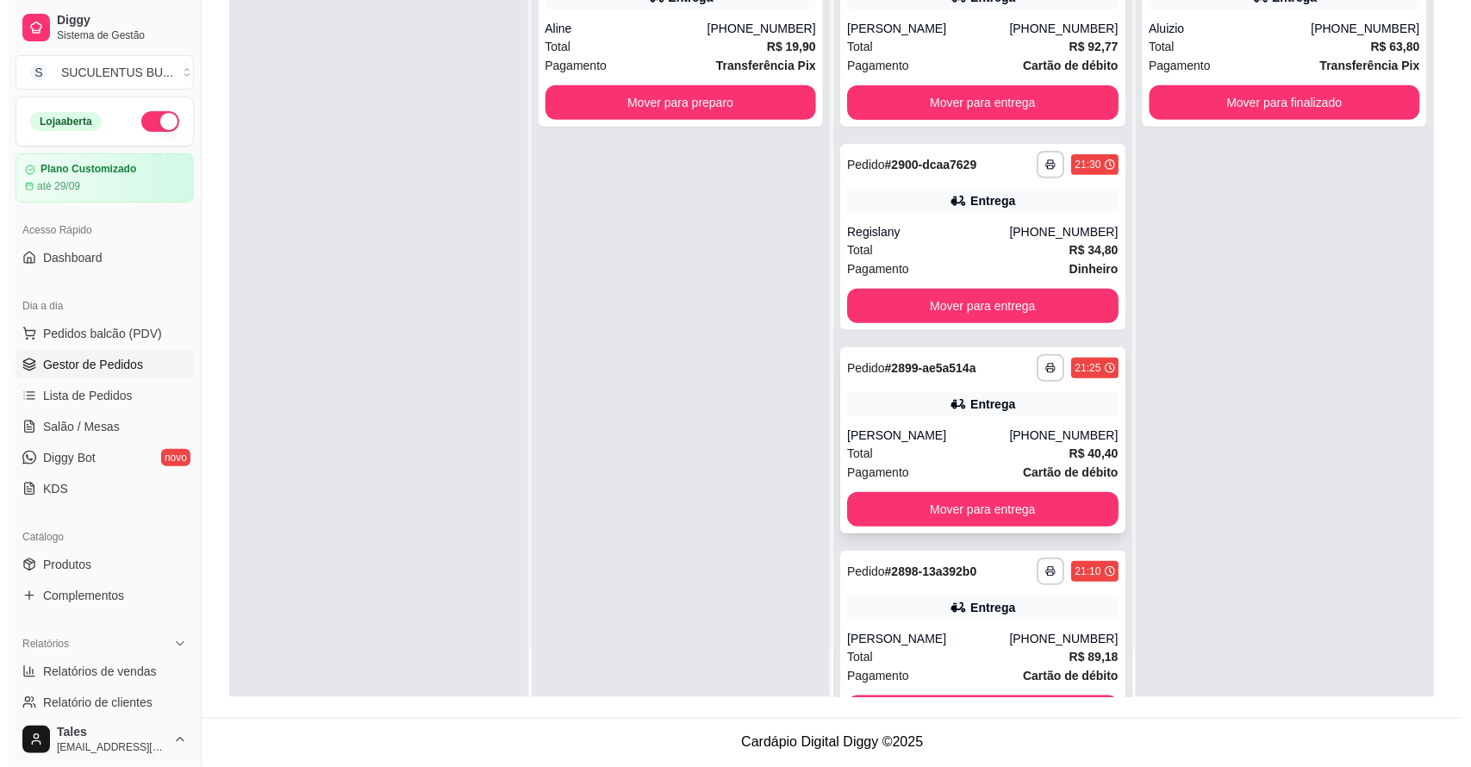
scroll to position [0, 0]
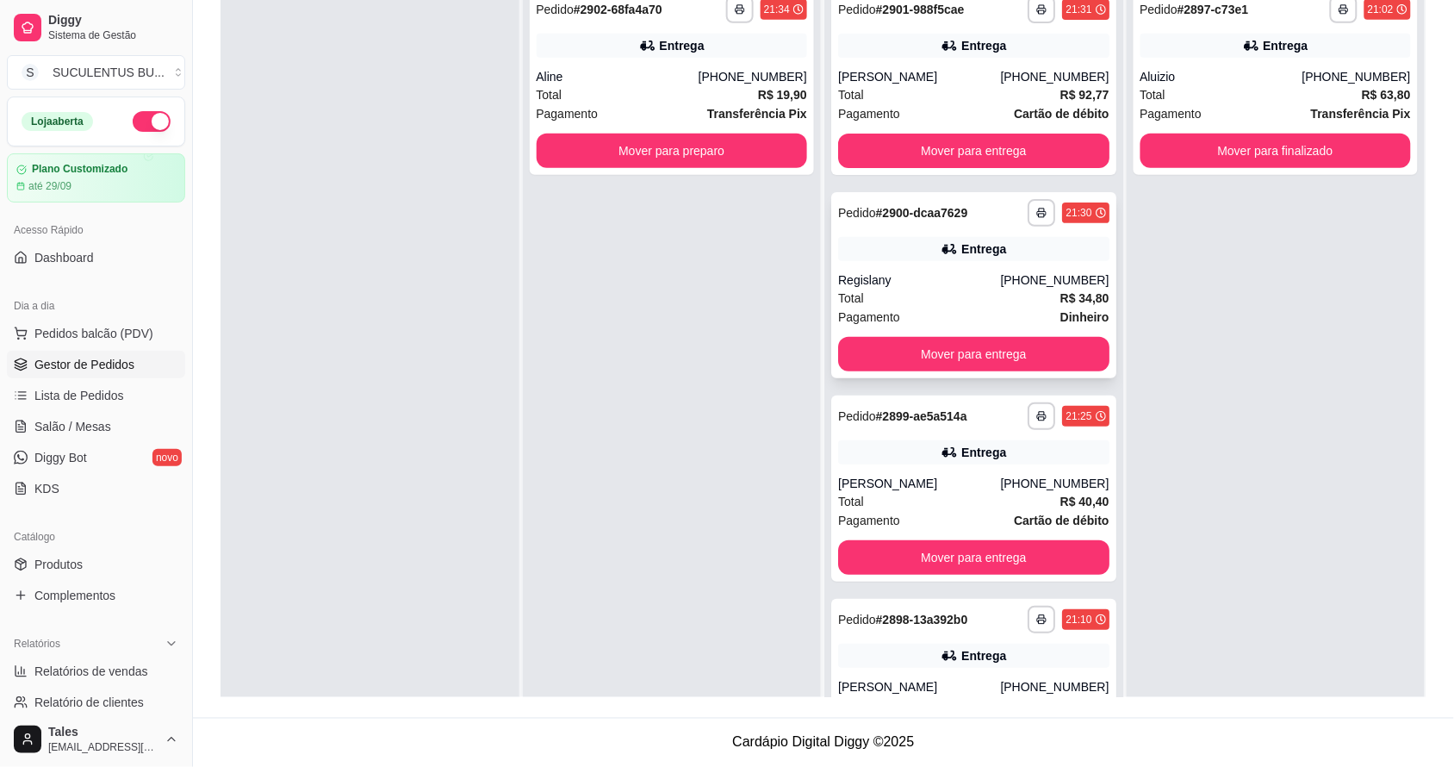
click at [888, 272] on div "Regislany" at bounding box center [919, 279] width 162 height 17
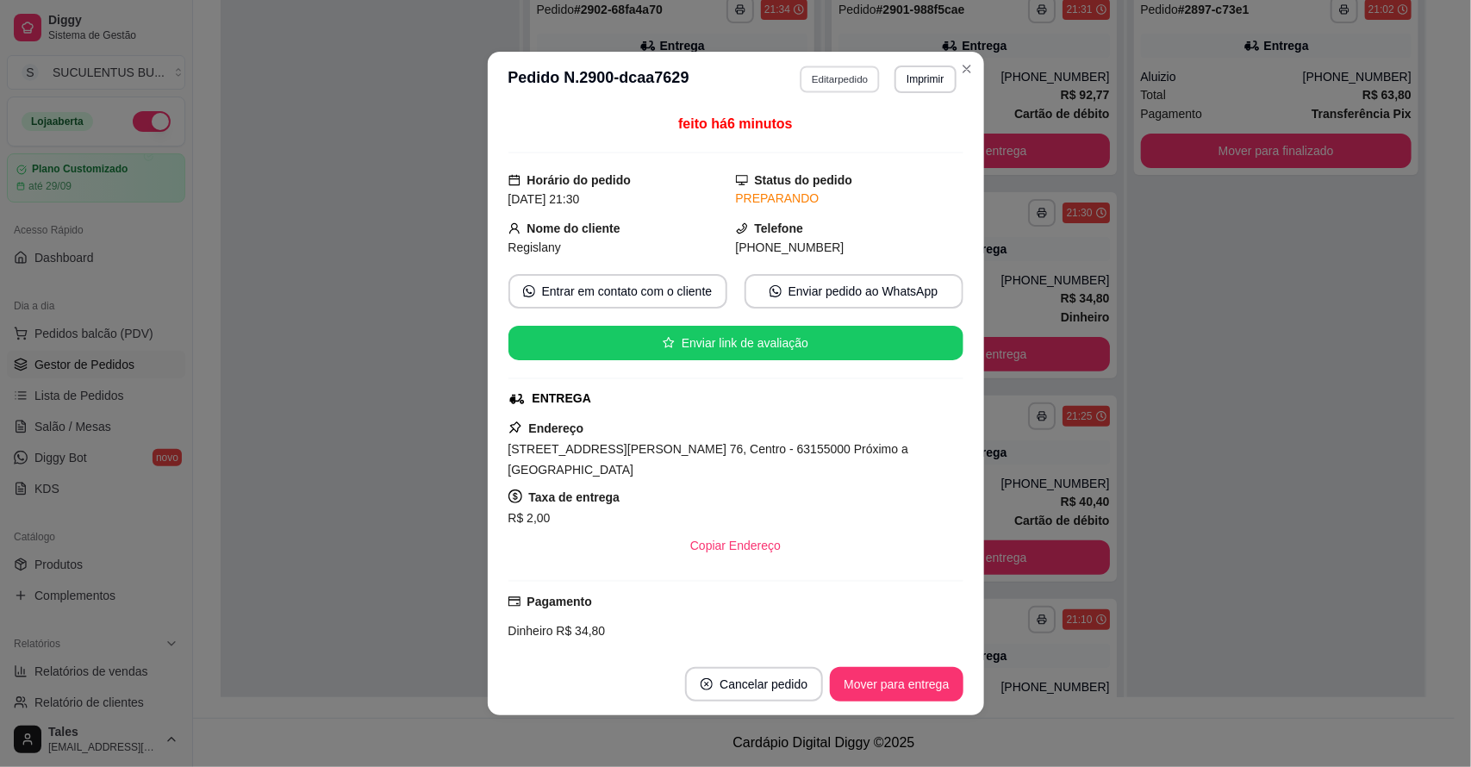
click at [836, 80] on button "Editar pedido" at bounding box center [839, 78] width 80 height 27
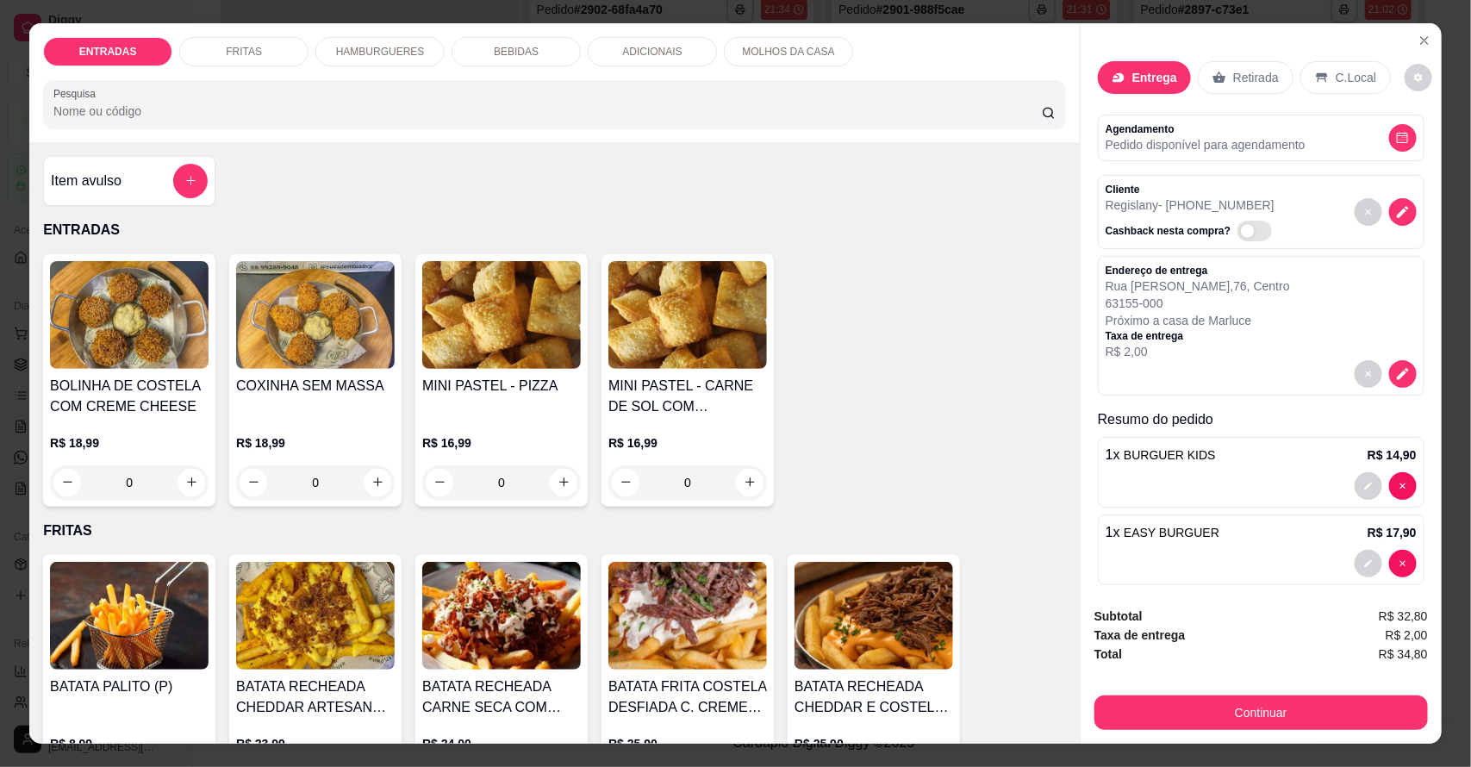
click at [530, 52] on div "BEBIDAS" at bounding box center [515, 51] width 129 height 29
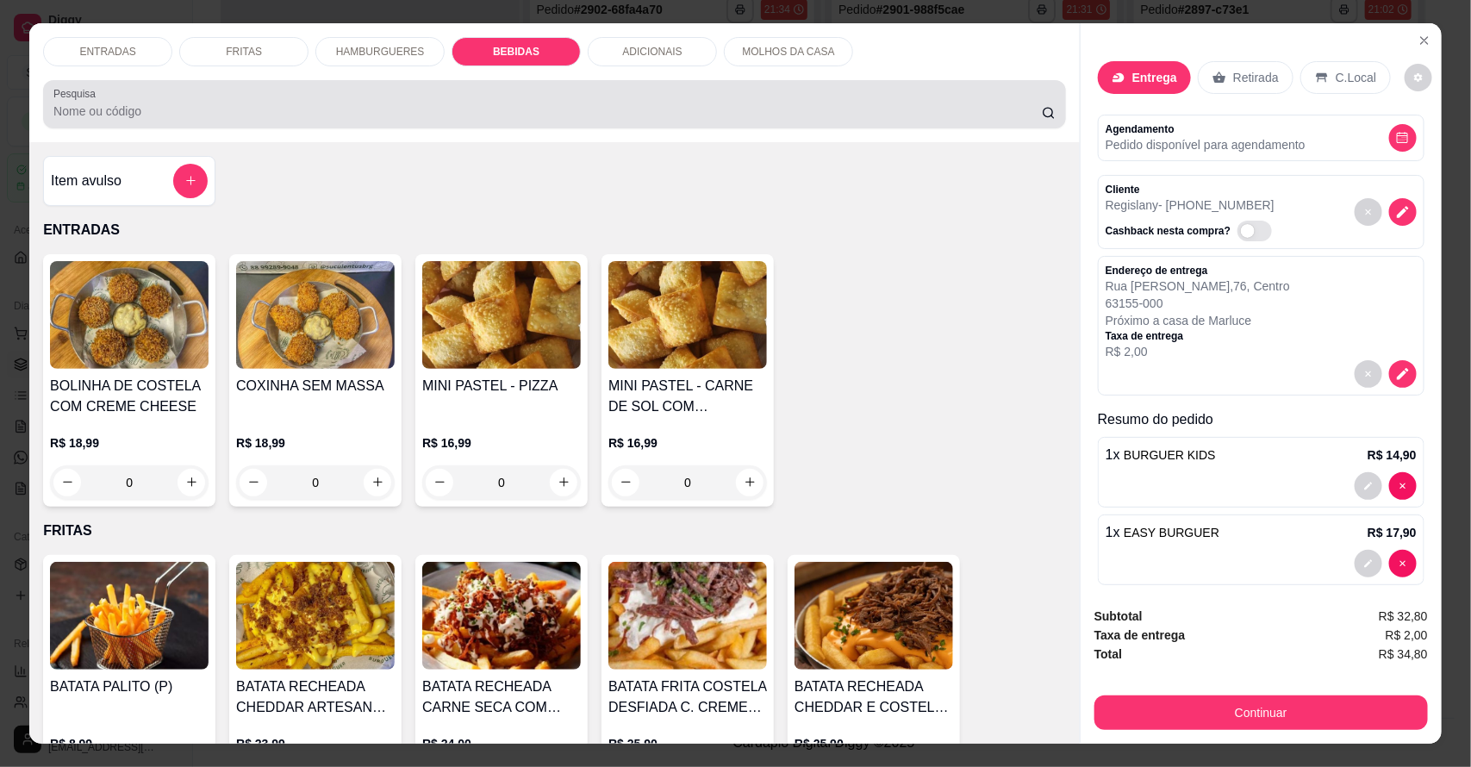
scroll to position [32, 0]
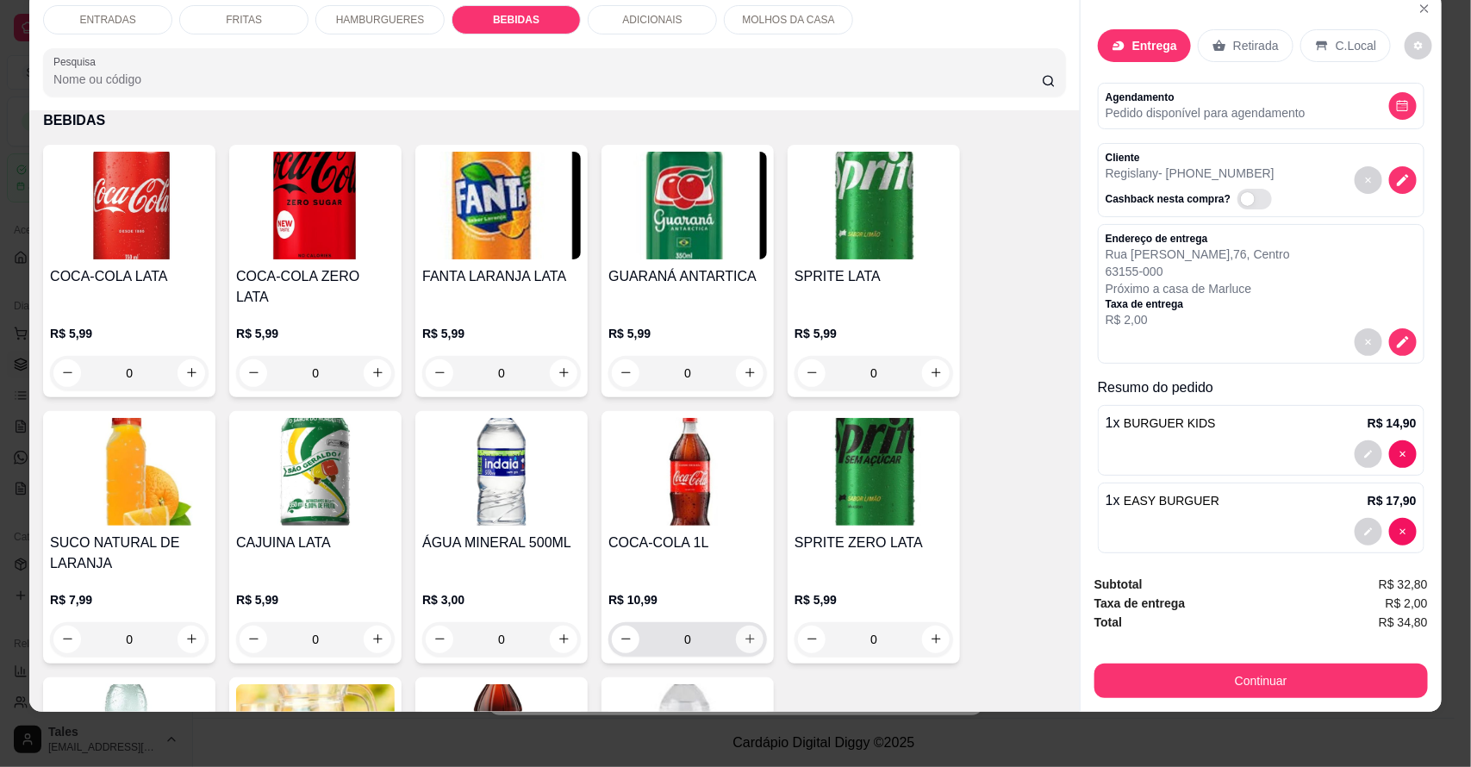
click at [743, 632] on icon "increase-product-quantity" at bounding box center [749, 638] width 13 height 13
type input "1"
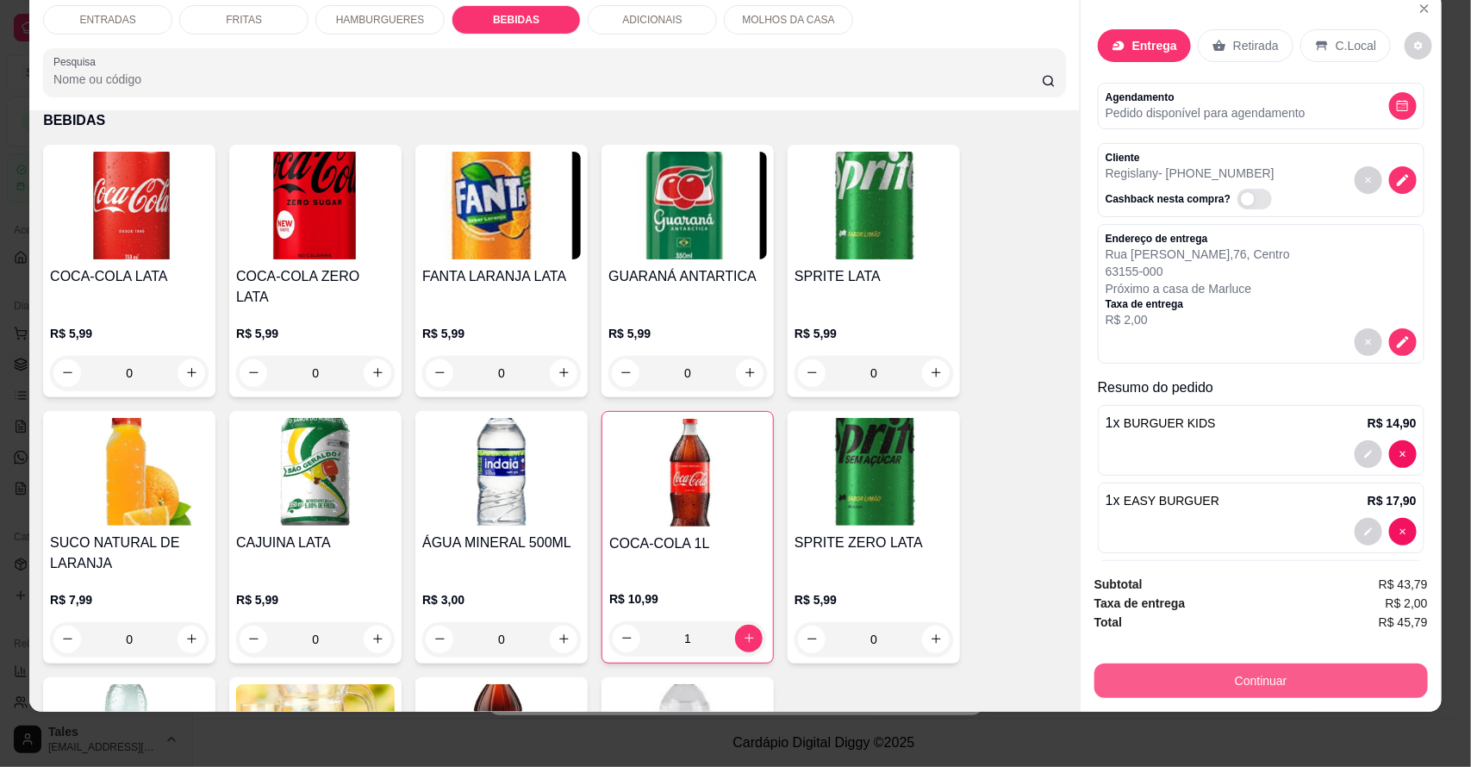
click at [1210, 675] on button "Continuar" at bounding box center [1260, 680] width 333 height 34
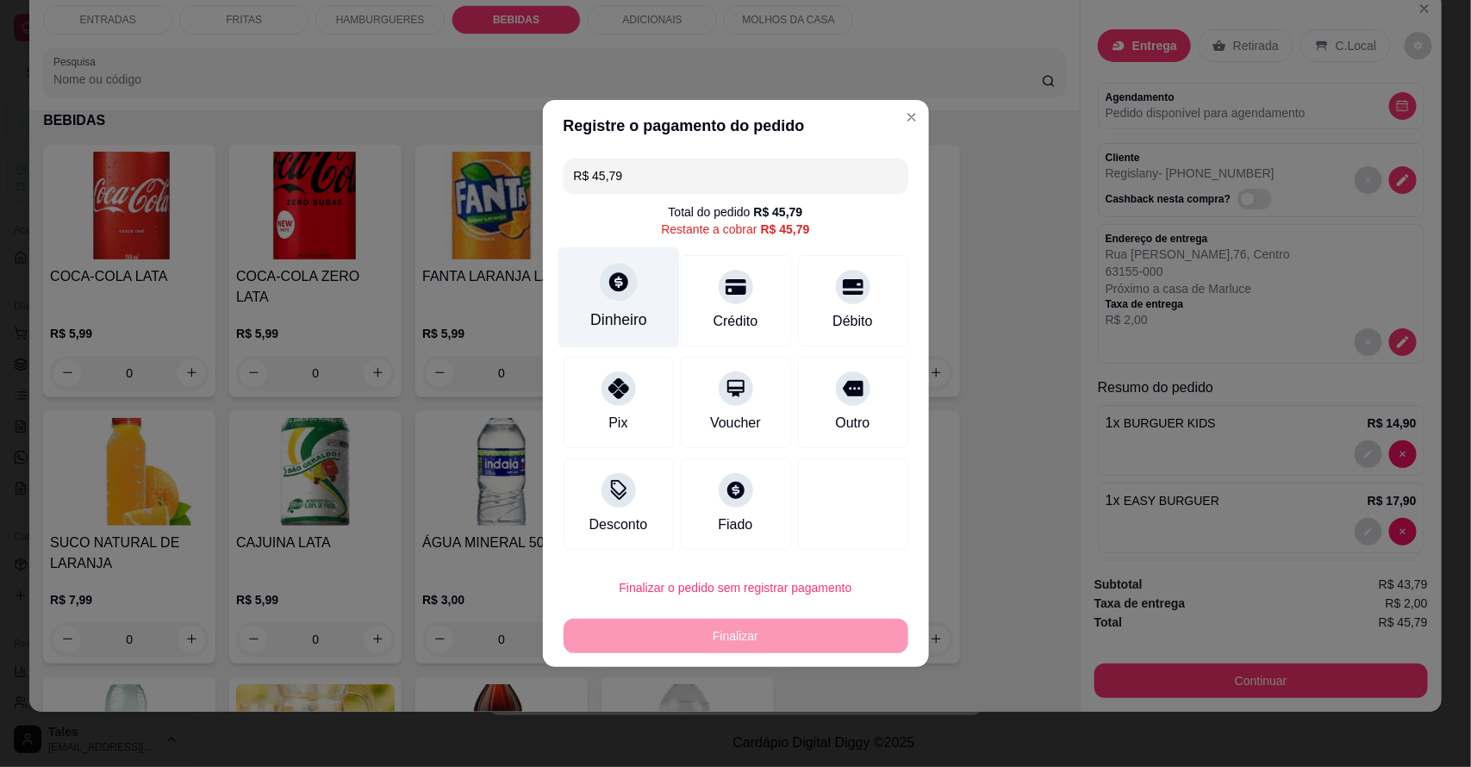
click at [637, 304] on div "Dinheiro" at bounding box center [617, 297] width 121 height 101
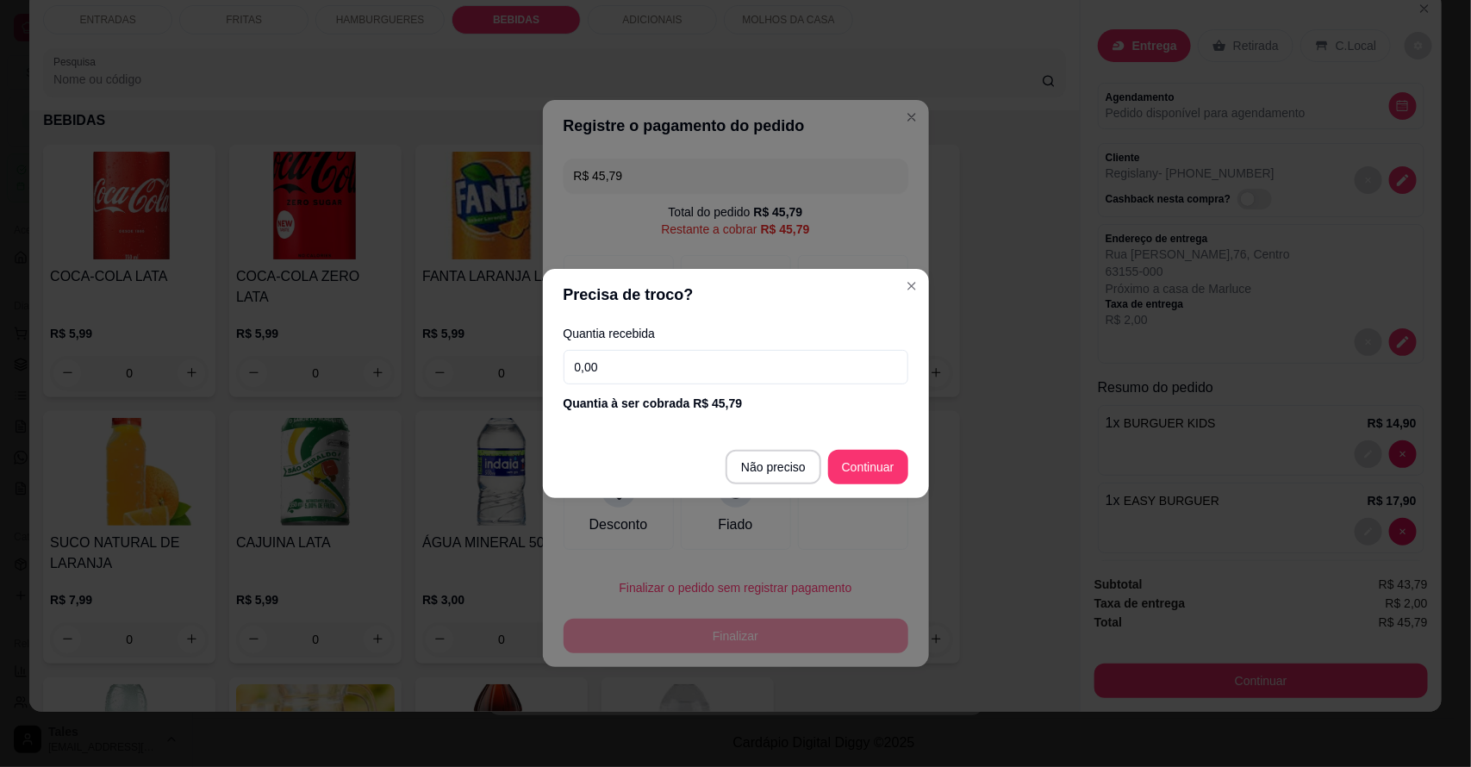
click at [768, 369] on input "0,00" at bounding box center [735, 367] width 345 height 34
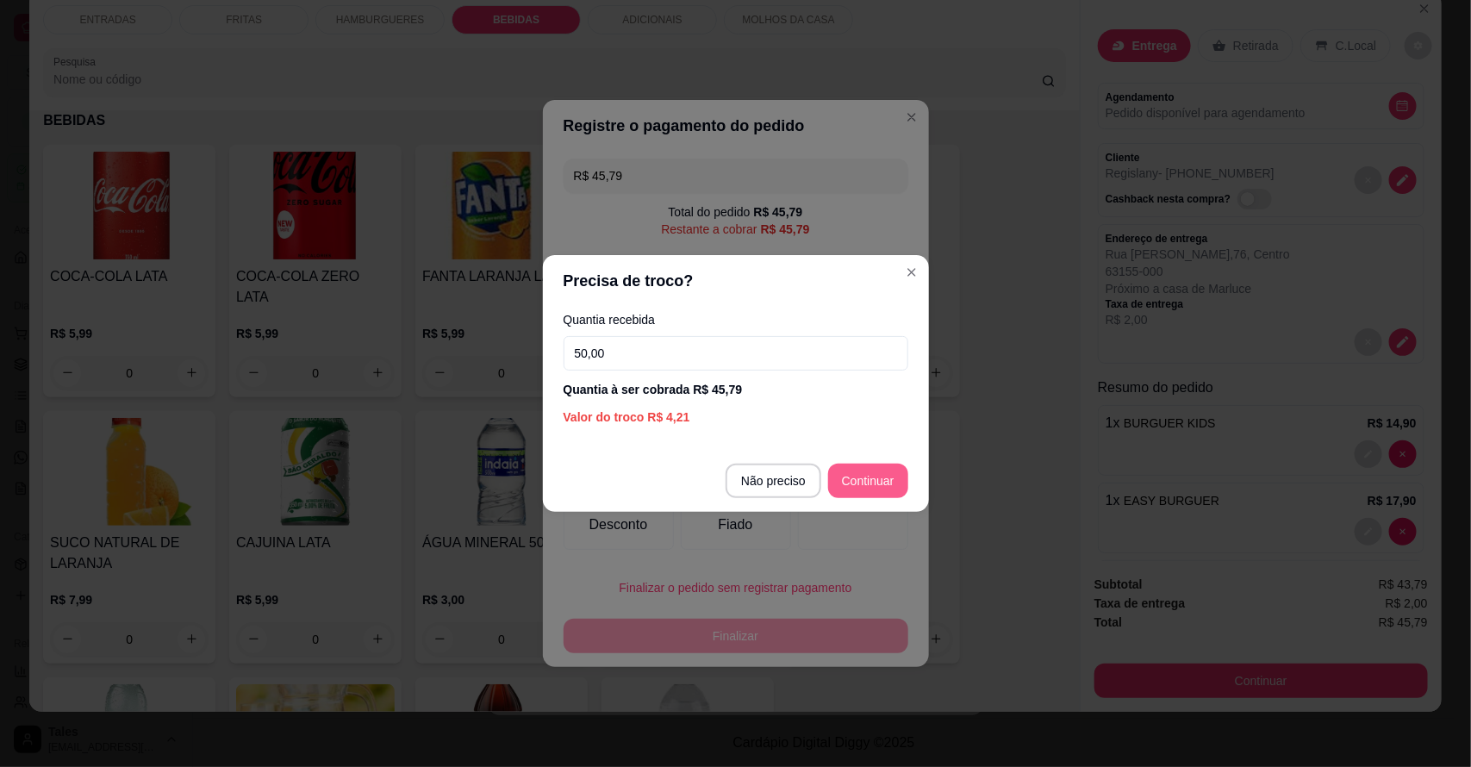
type input "50,00"
type input "R$ 0,00"
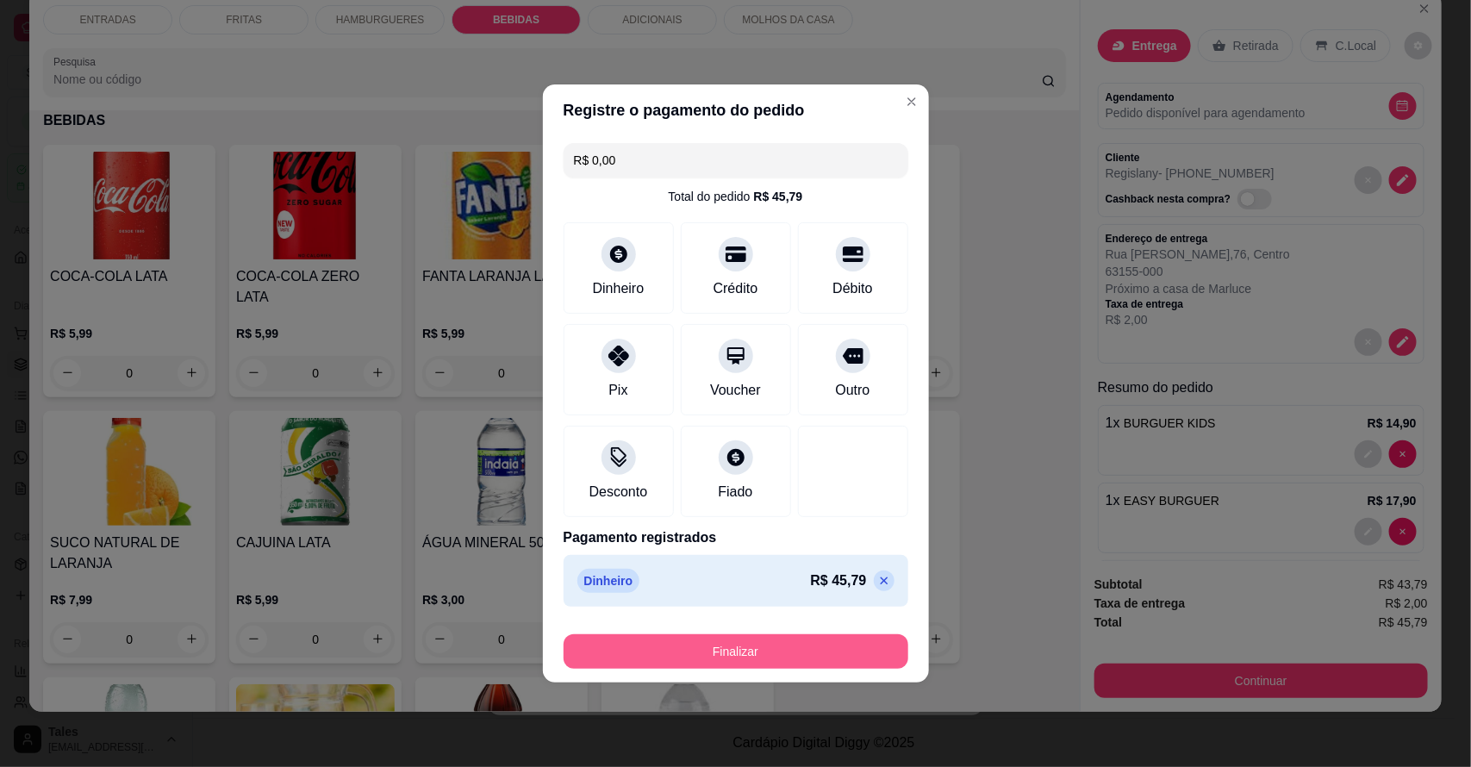
click at [797, 644] on button "Finalizar" at bounding box center [735, 651] width 345 height 34
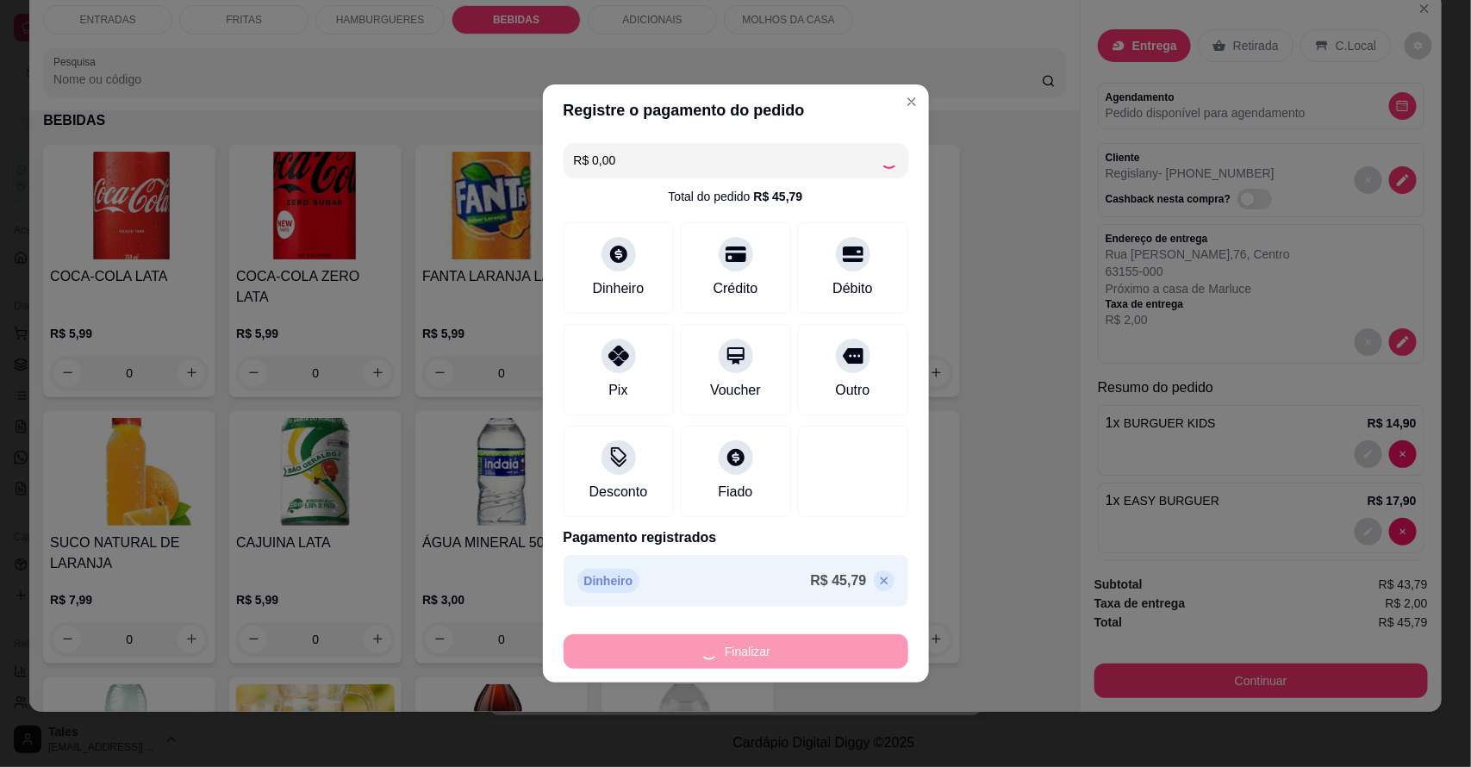
type input "0"
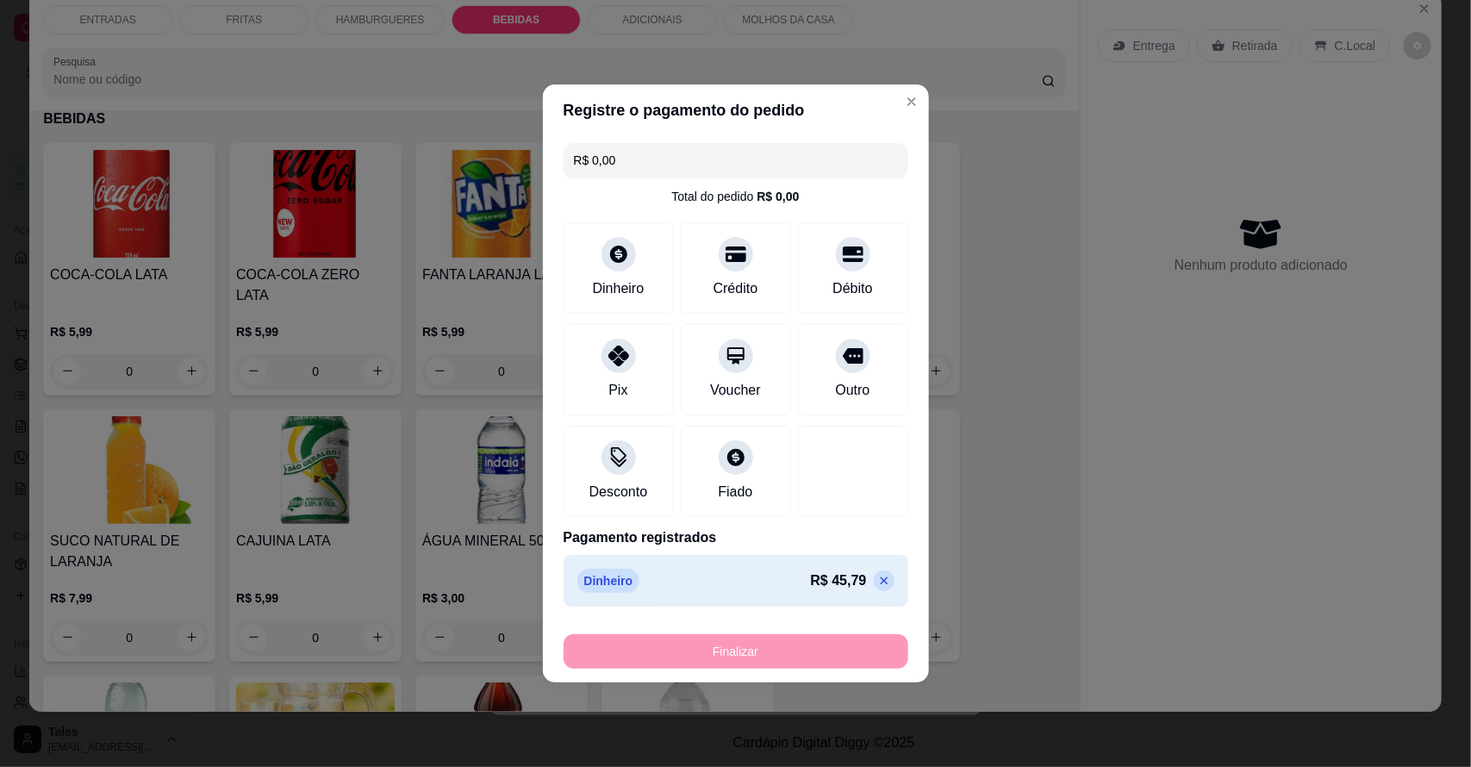
type input "-R$ 45,79"
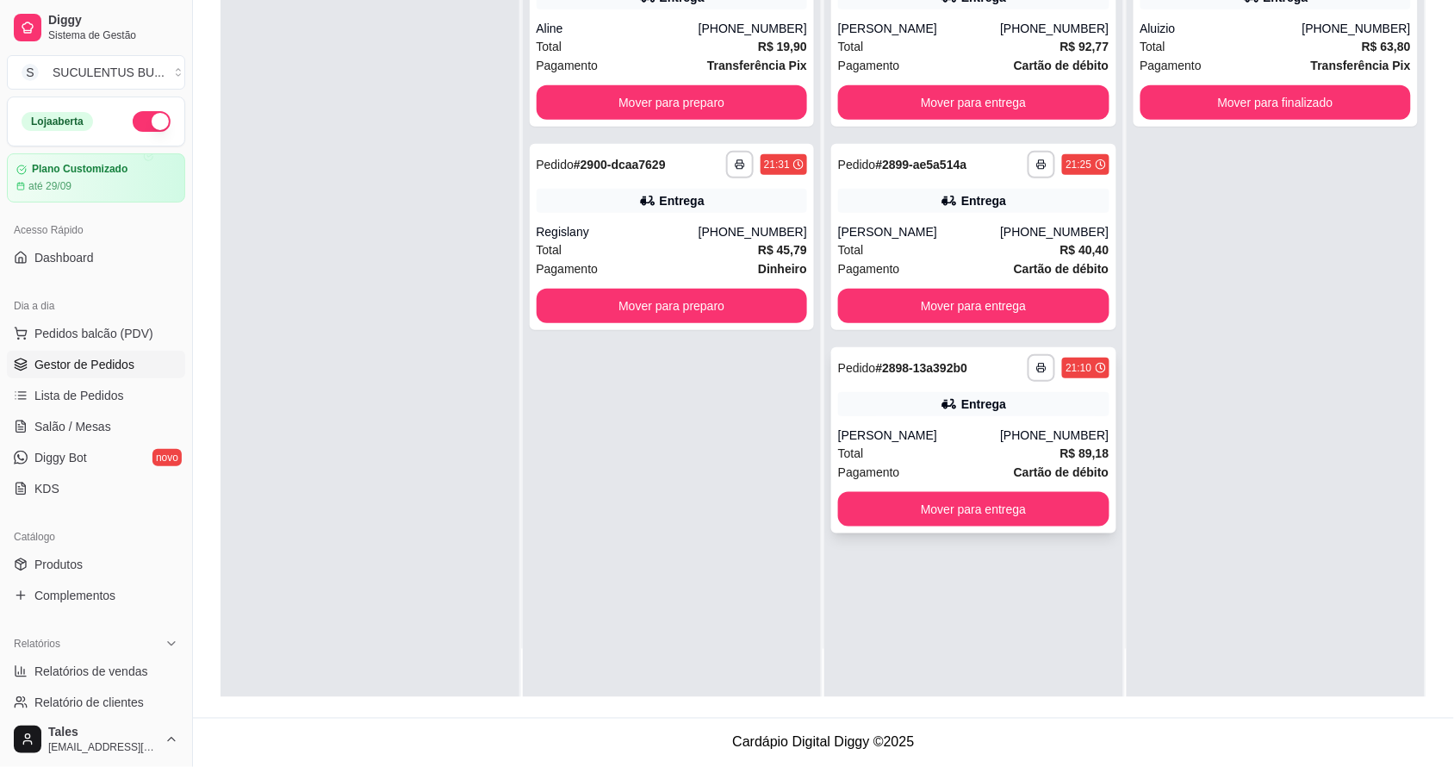
scroll to position [0, 0]
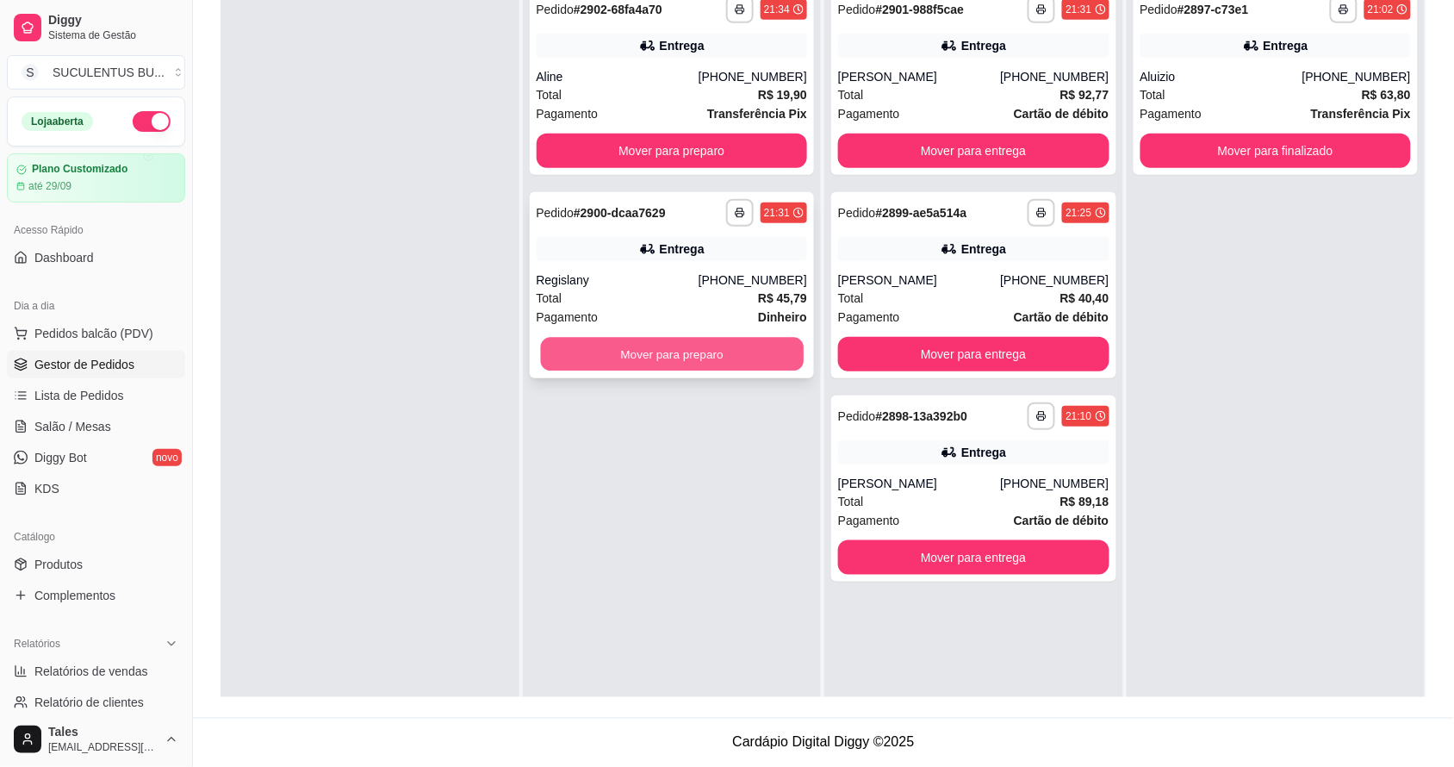
click at [693, 353] on button "Mover para preparo" at bounding box center [671, 355] width 263 height 34
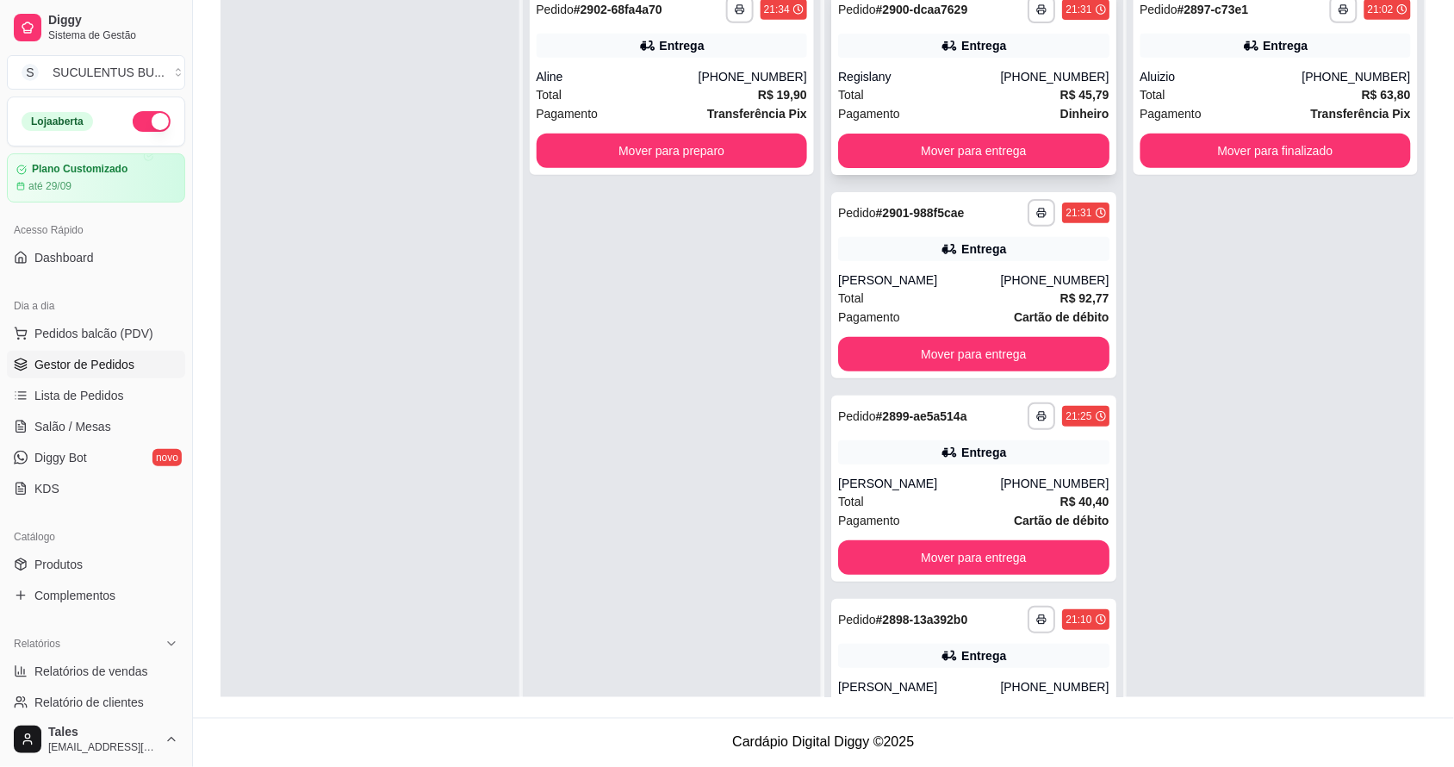
click at [1029, 84] on div "[PHONE_NUMBER]" at bounding box center [1054, 76] width 109 height 17
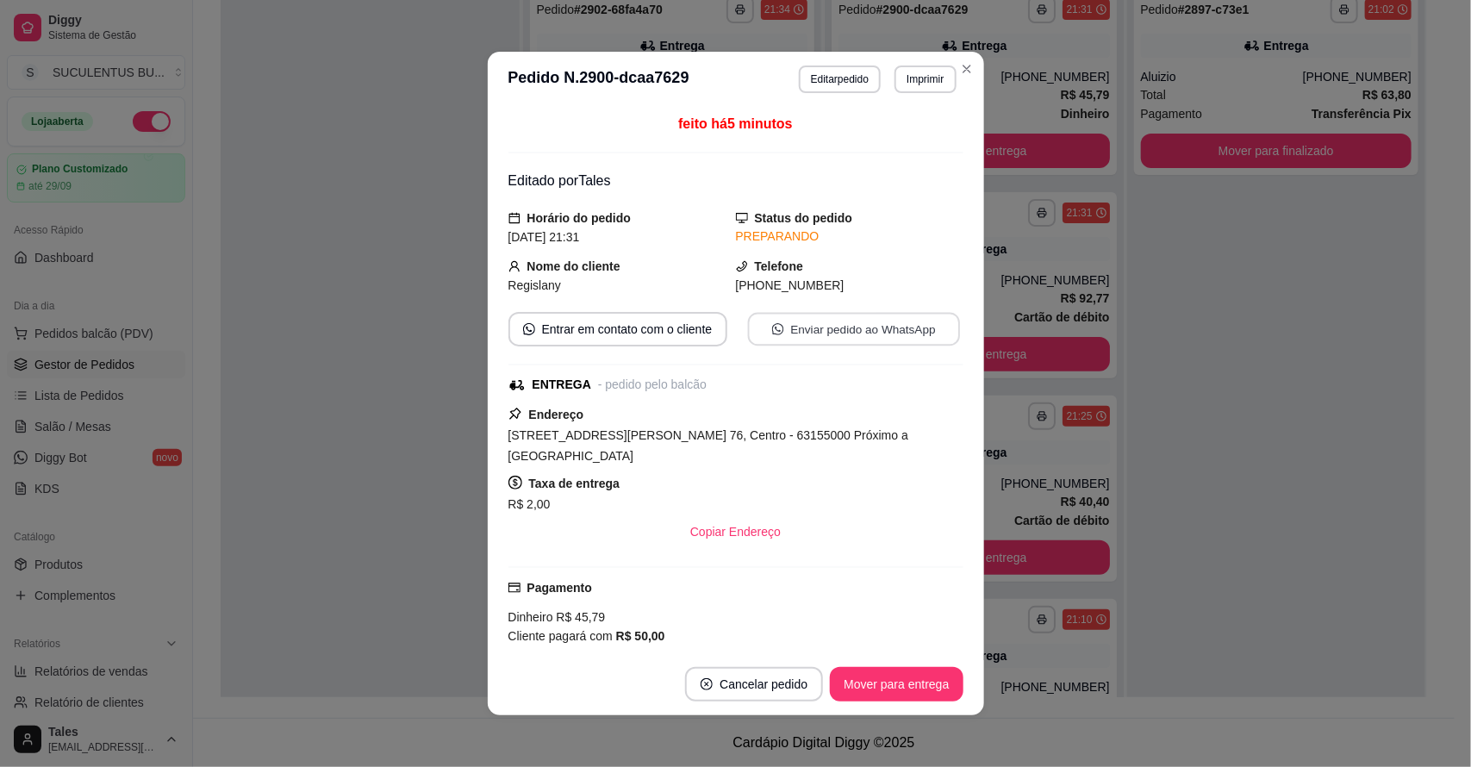
click at [824, 336] on button "Enviar pedido ao WhatsApp" at bounding box center [853, 330] width 212 height 34
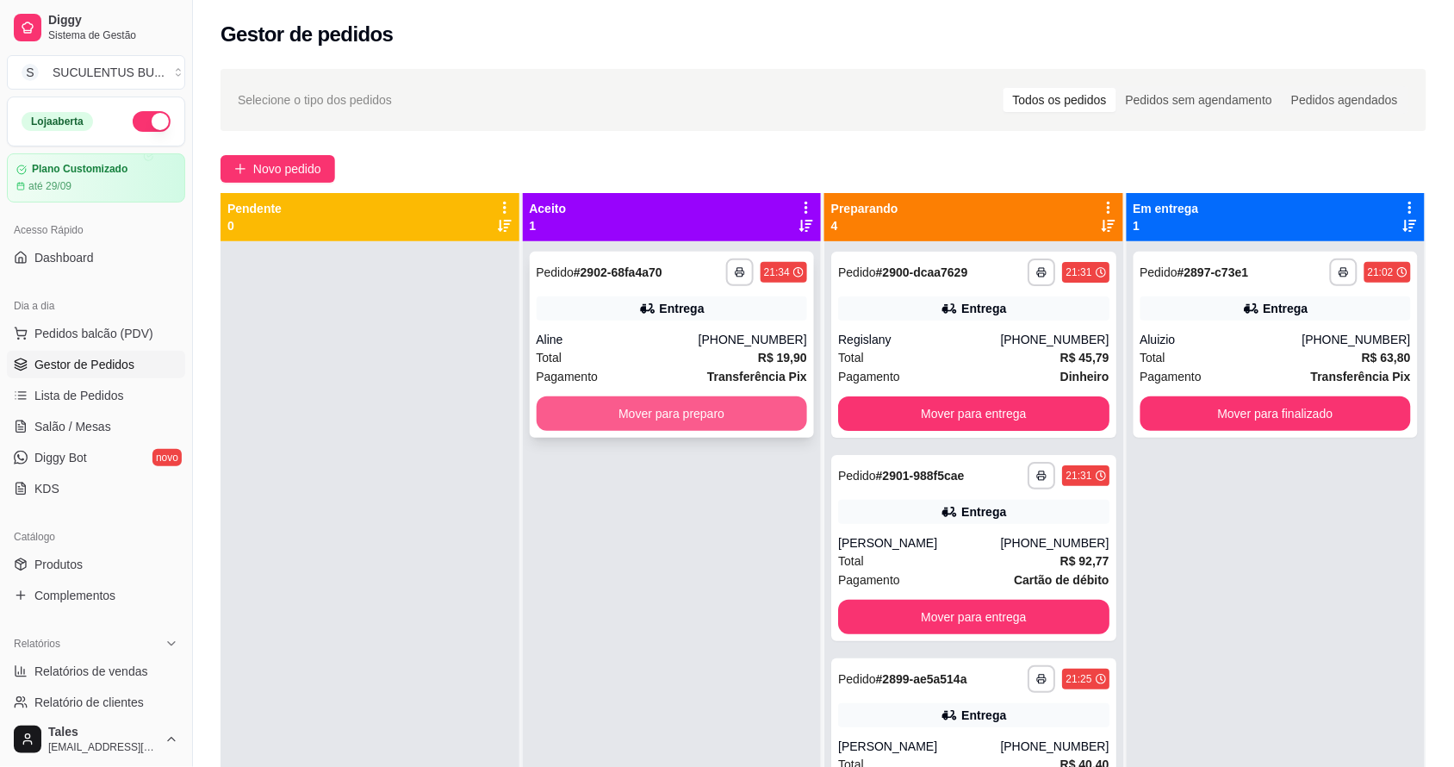
click at [707, 422] on button "Mover para preparo" at bounding box center [672, 413] width 271 height 34
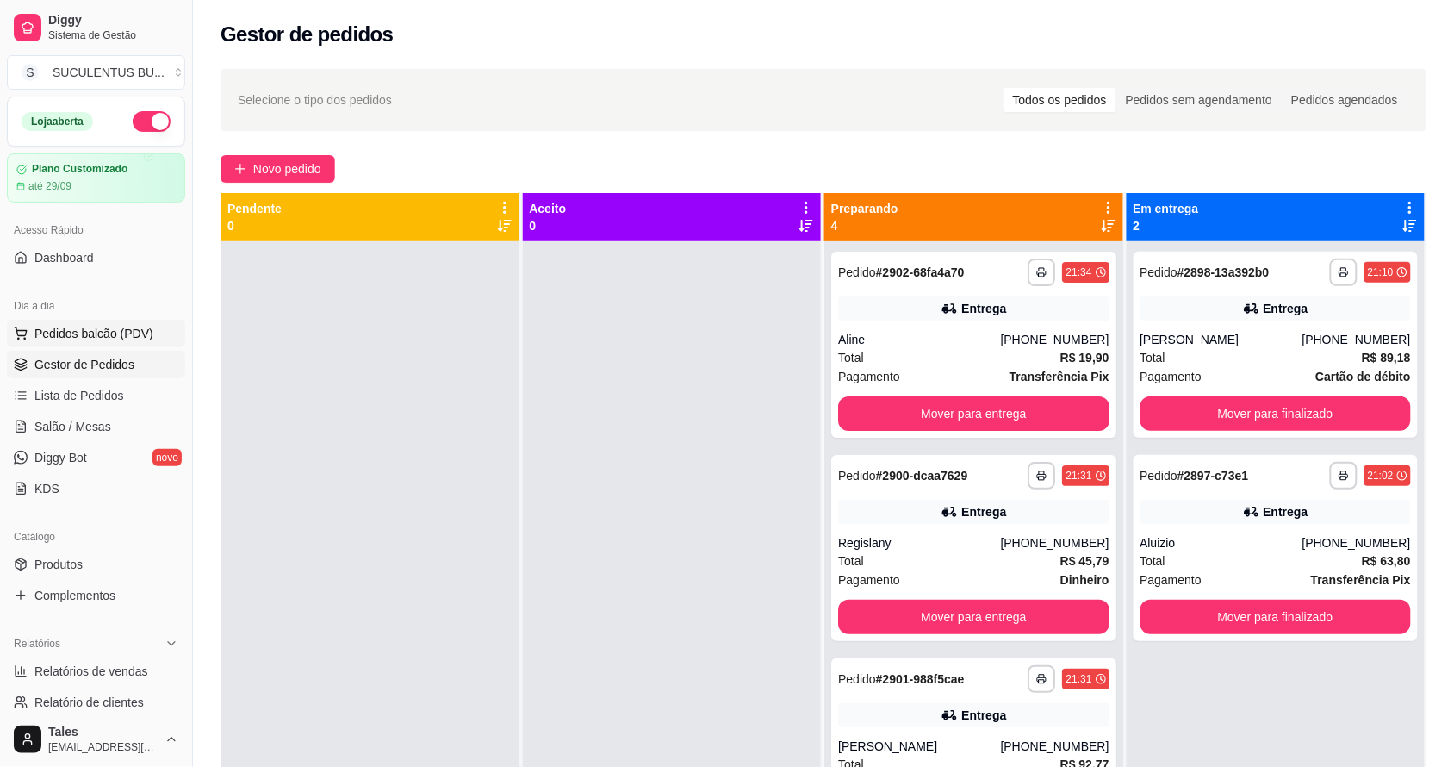
click at [79, 342] on span "Pedidos balcão (PDV)" at bounding box center [93, 333] width 119 height 17
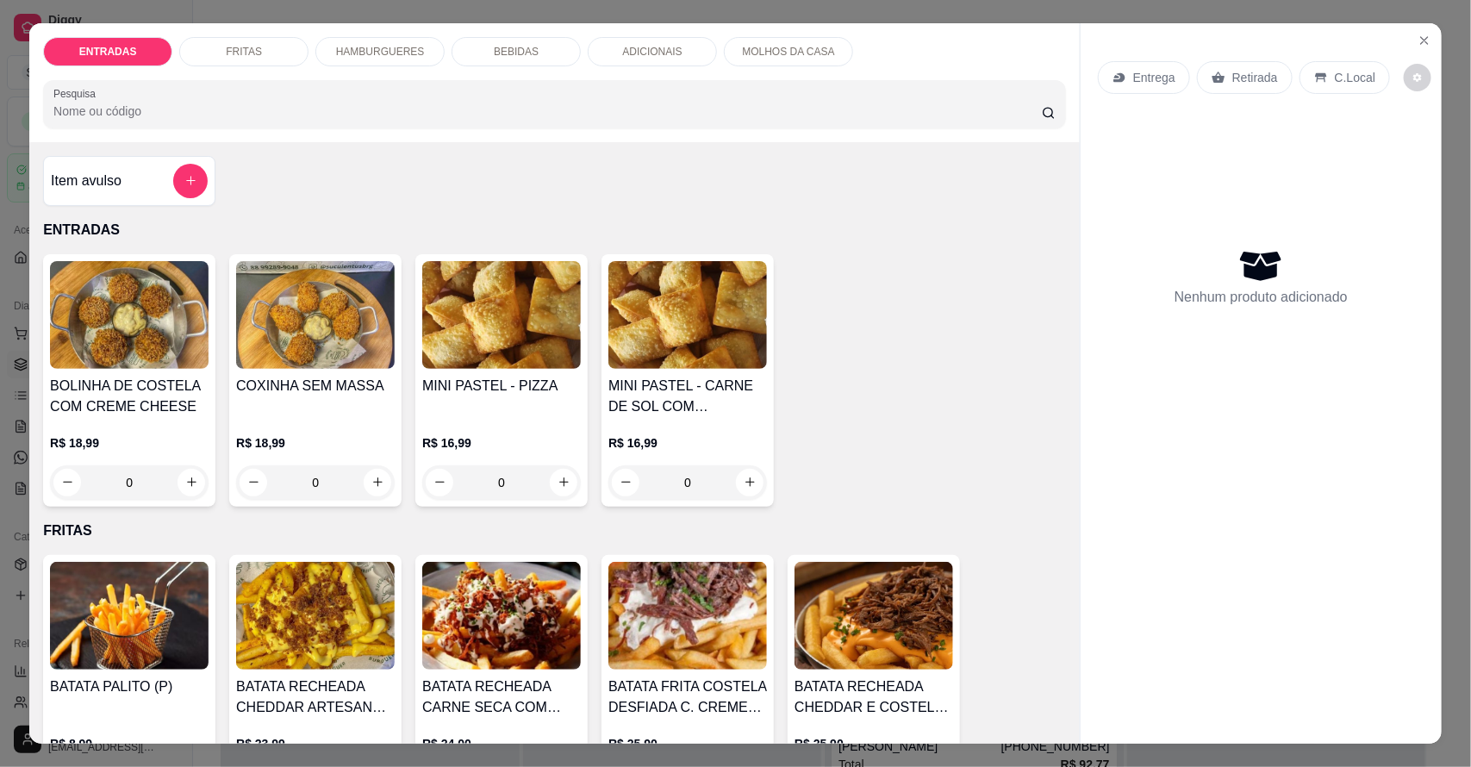
click at [388, 53] on p "HAMBURGUERES" at bounding box center [380, 52] width 89 height 14
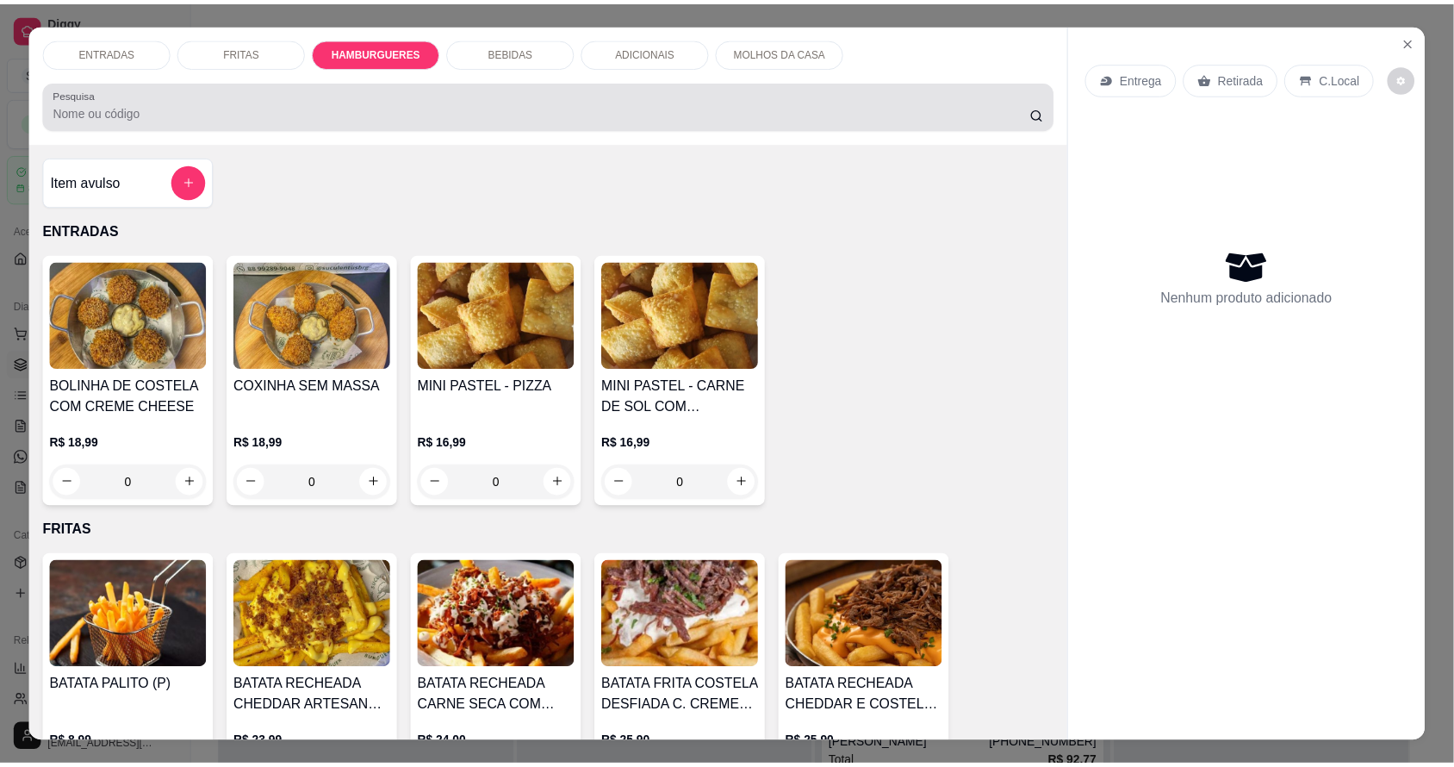
scroll to position [32, 0]
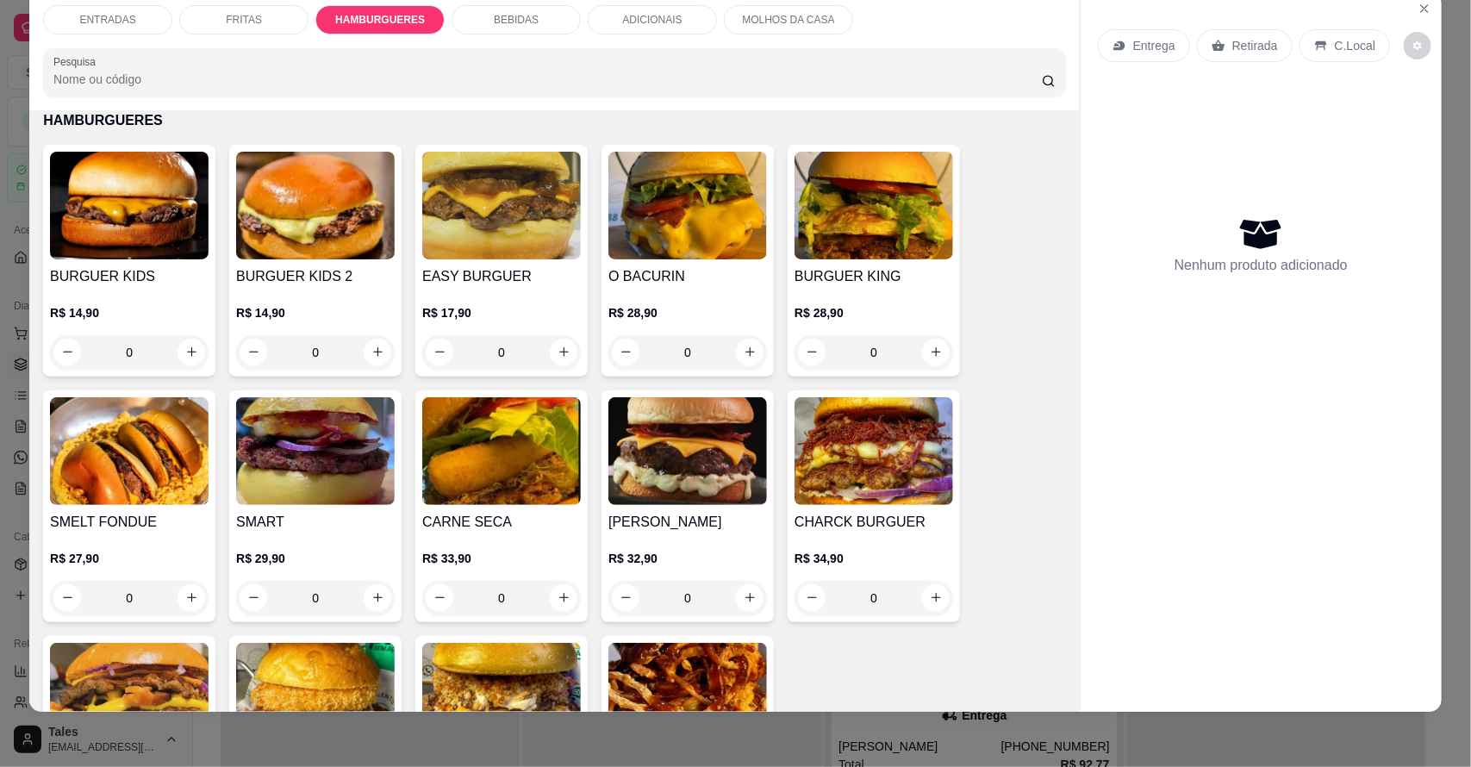
drag, startPoint x: 388, startPoint y: 53, endPoint x: 1017, endPoint y: 431, distance: 733.8
click at [1017, 431] on div "BURGUER KIDS R$ 14,90 0 BURGUER KIDS 2 R$ 14,90 0 EASY BURGUER R$ 17,90 0 O BAC…" at bounding box center [554, 516] width 1023 height 743
click at [930, 350] on icon "increase-product-quantity" at bounding box center [936, 351] width 13 height 13
type input "1"
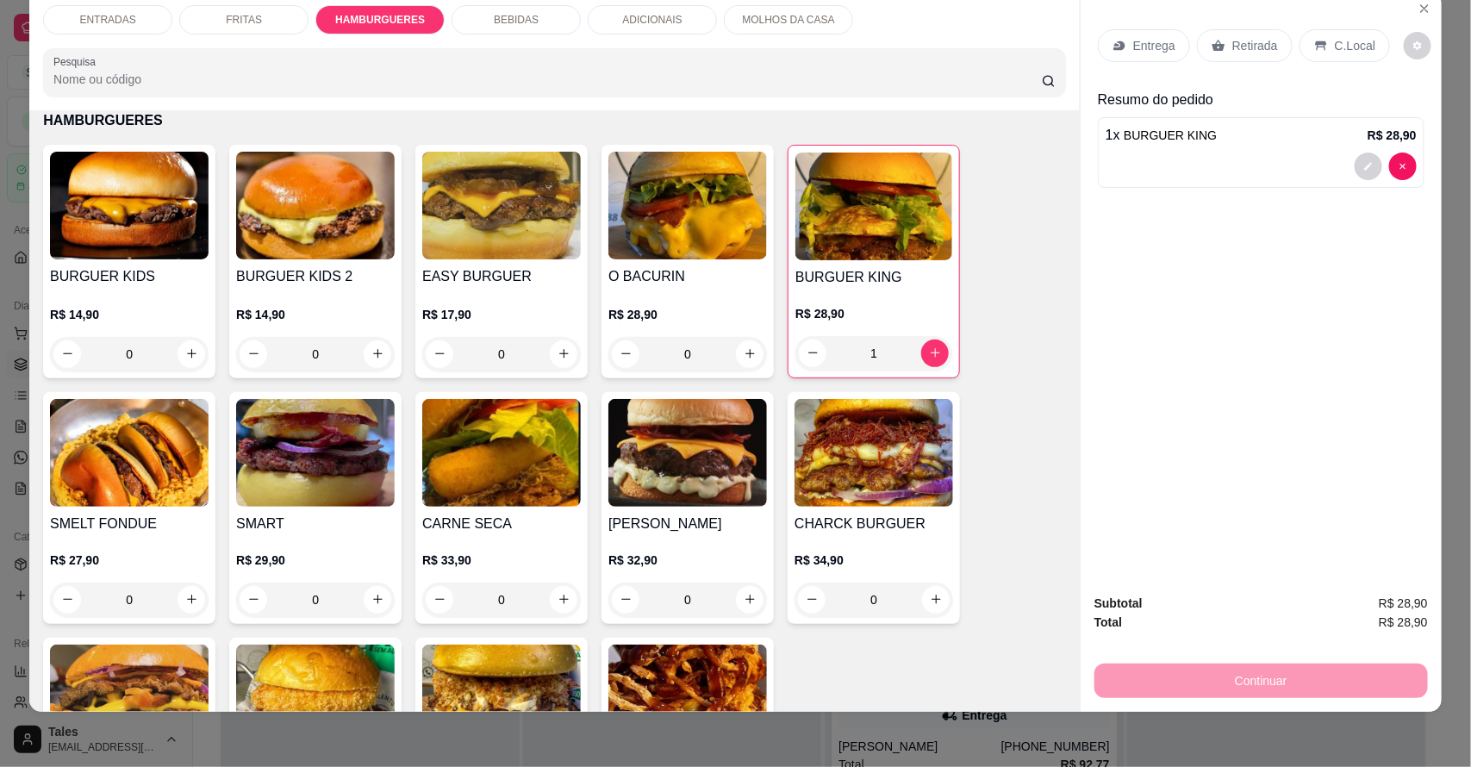
click at [1113, 35] on div "Entrega" at bounding box center [1143, 45] width 92 height 33
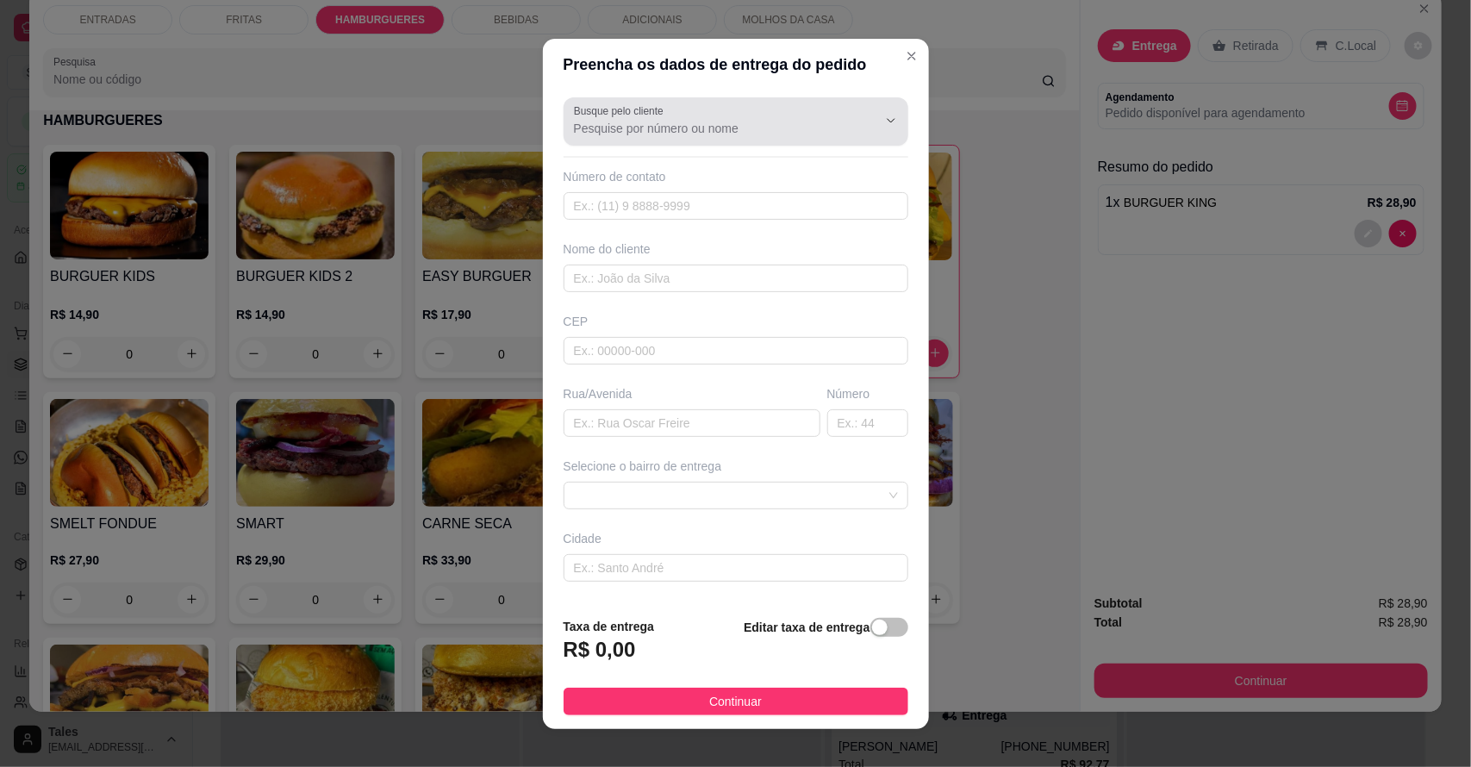
click at [681, 122] on input "Busque pelo cliente" at bounding box center [712, 128] width 276 height 17
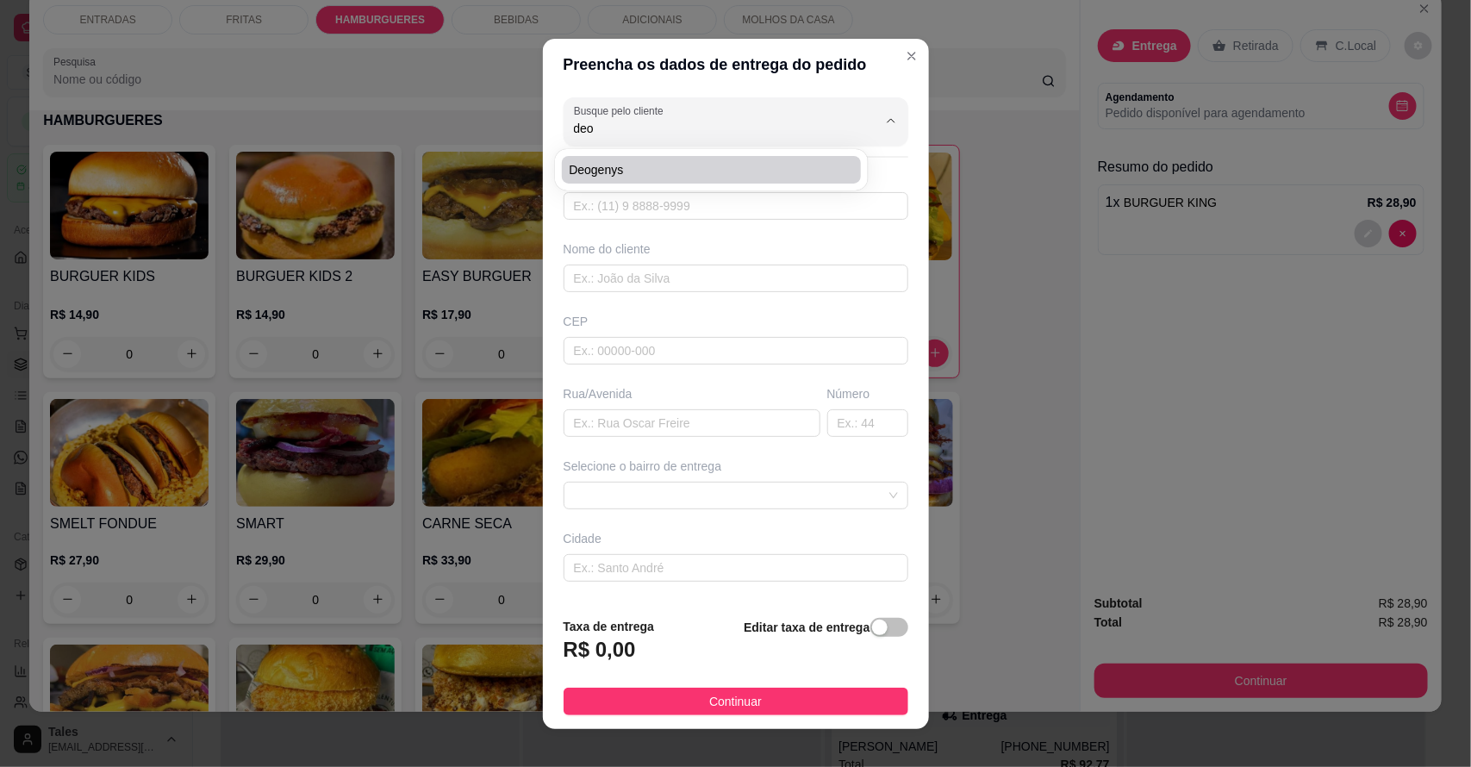
click at [674, 162] on span "Deogenys" at bounding box center [703, 169] width 268 height 17
type input "Deogenys"
type input "88992514649"
type input "Deogenys"
type input "63155000"
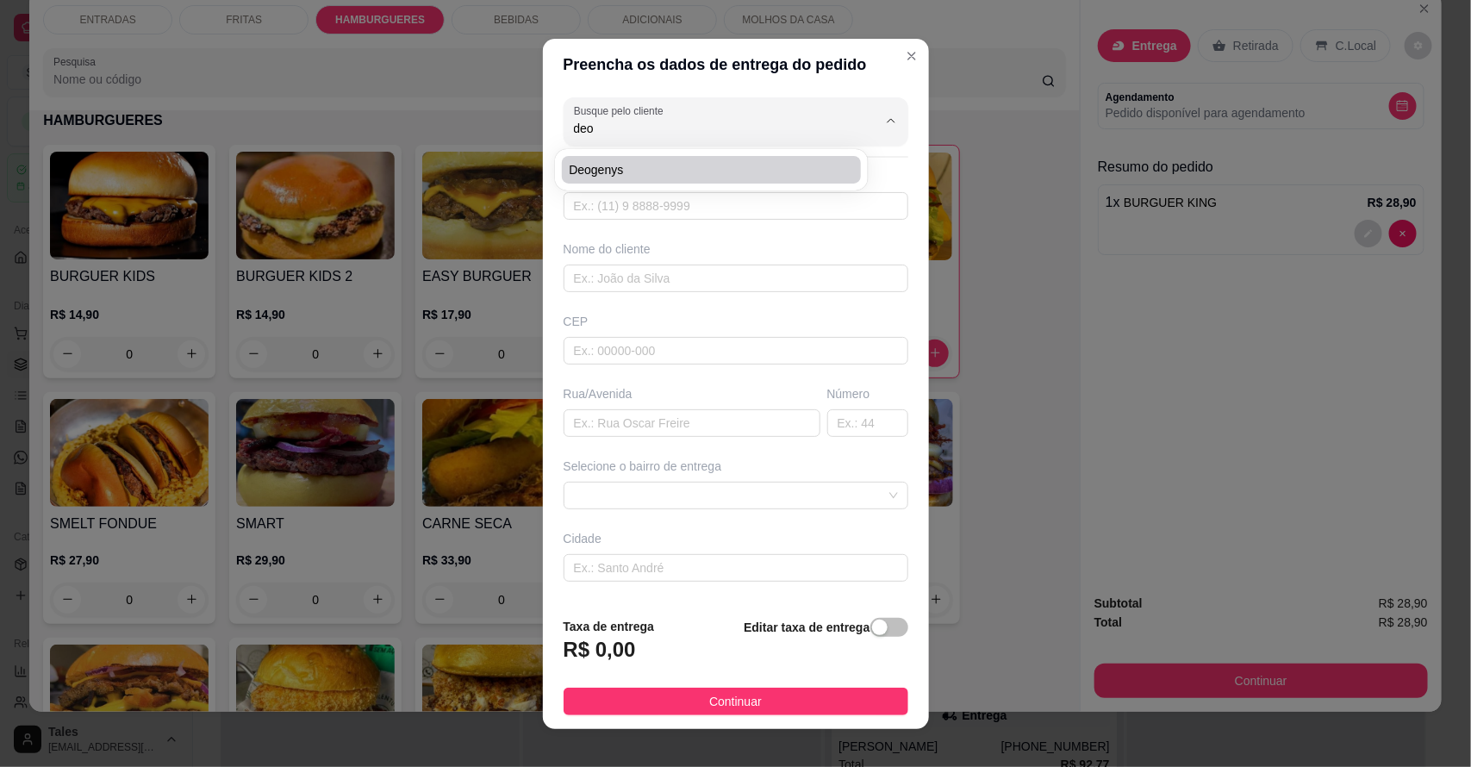
type input "[GEOGRAPHIC_DATA][PERSON_NAME]"
type input "39"
type input "Salitre"
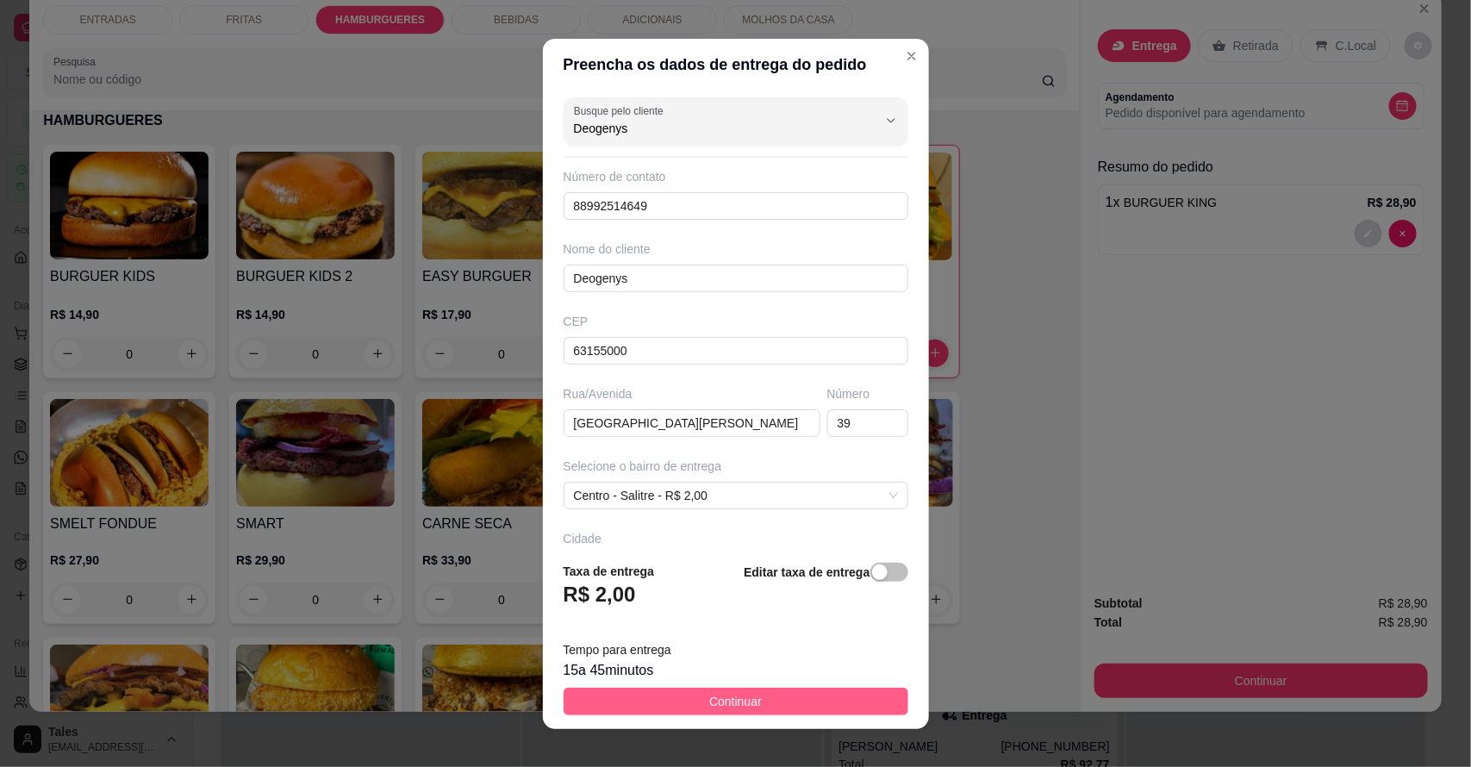
click at [712, 702] on span "Continuar" at bounding box center [735, 701] width 53 height 19
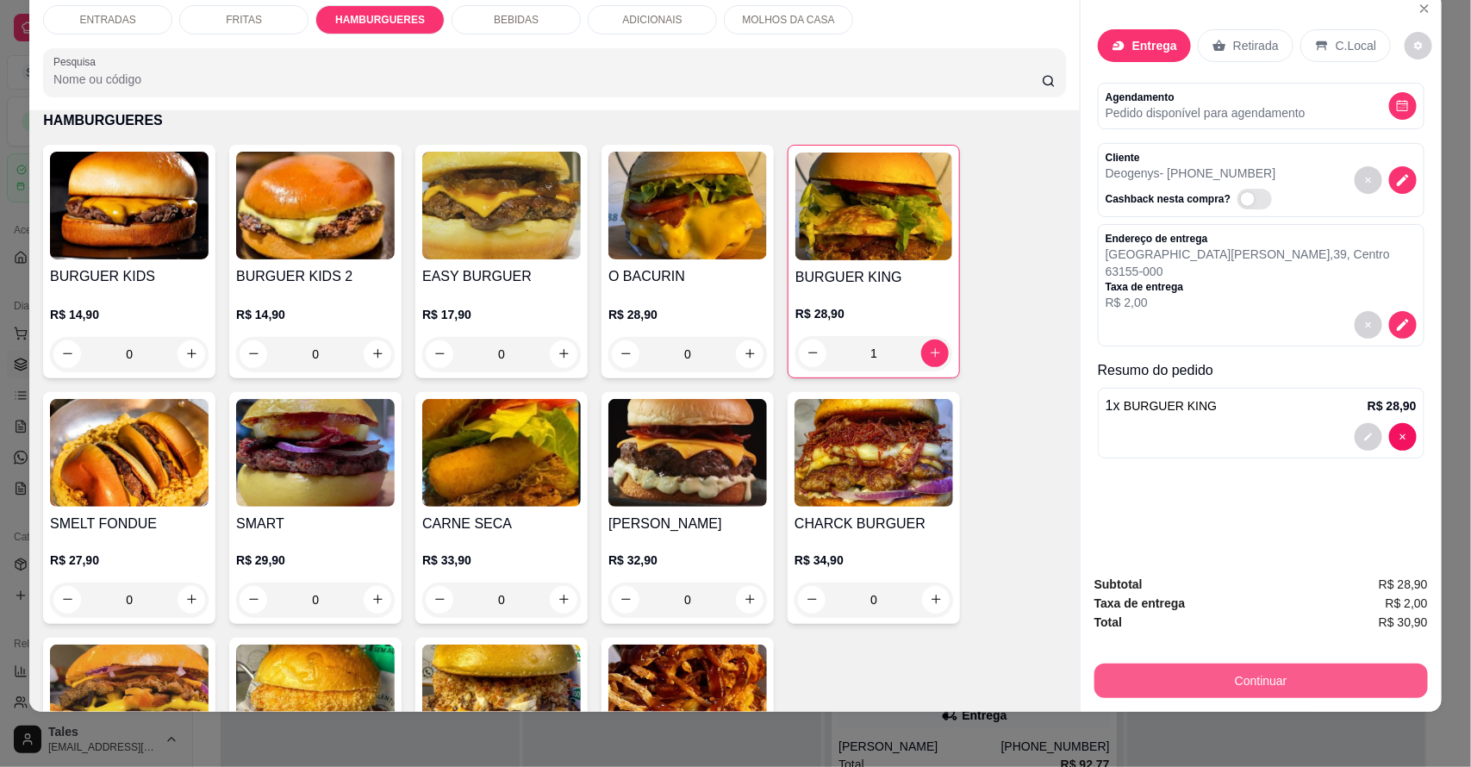
click at [1199, 673] on button "Continuar" at bounding box center [1260, 680] width 333 height 34
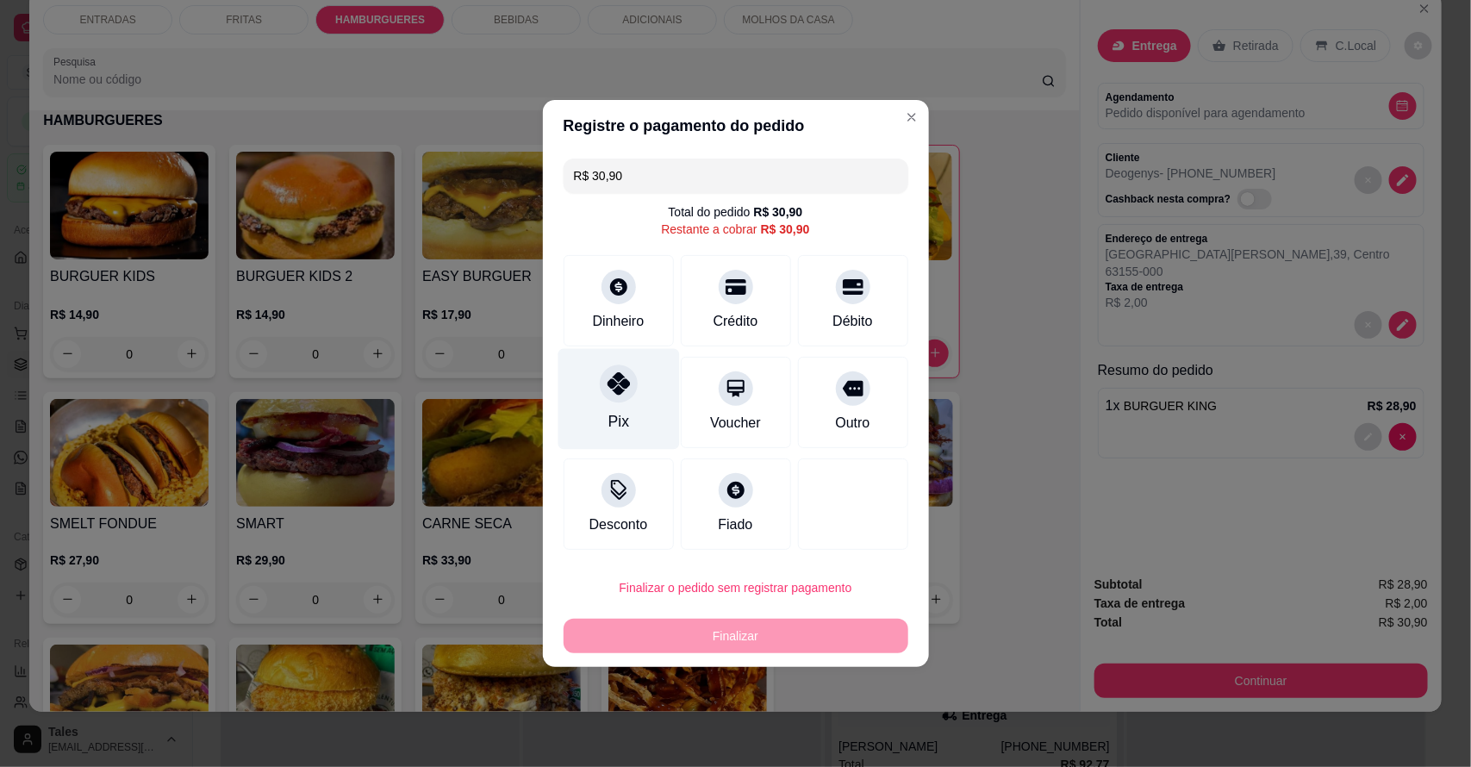
click at [610, 383] on icon at bounding box center [617, 383] width 22 height 22
type input "R$ 0,00"
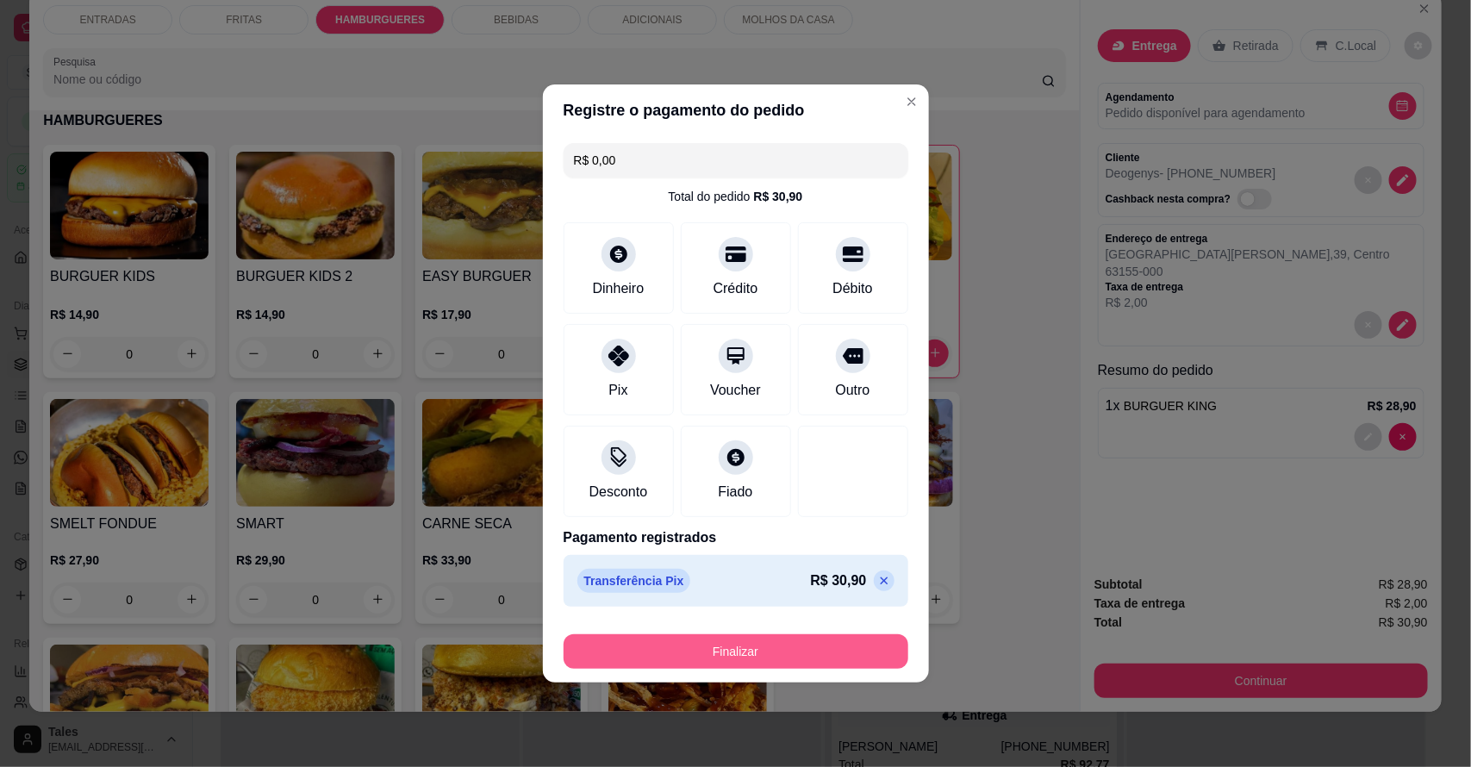
click at [717, 652] on button "Finalizar" at bounding box center [735, 651] width 345 height 34
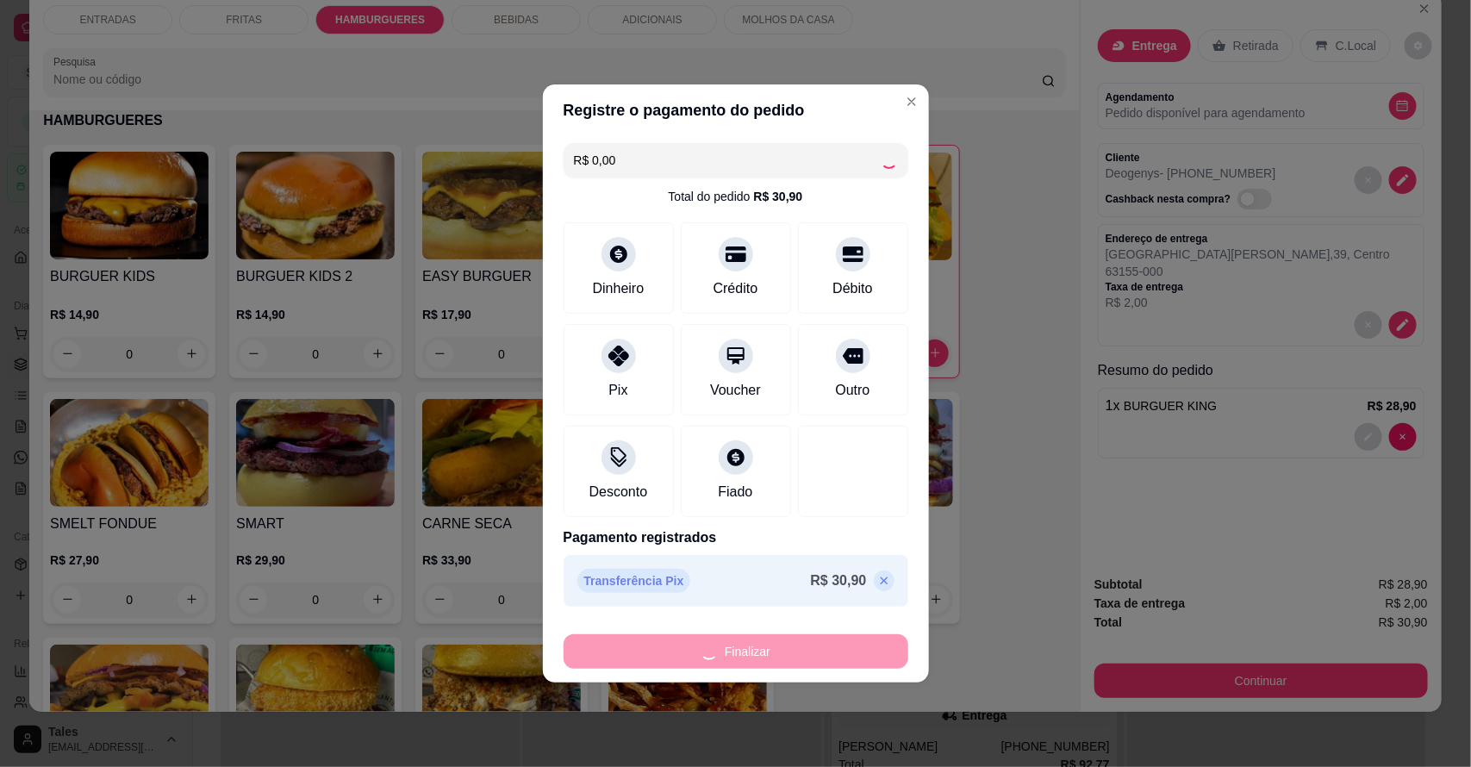
type input "0"
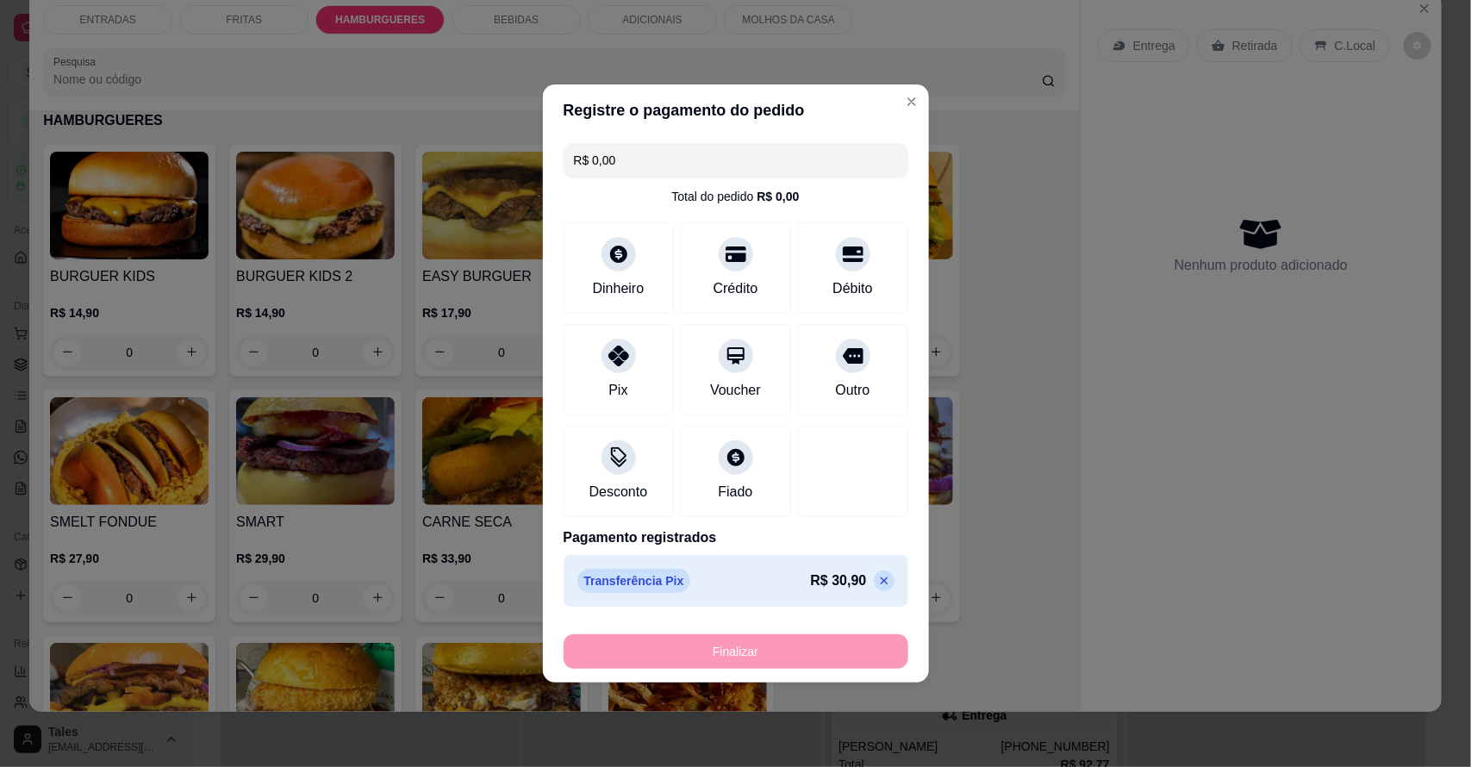
type input "-R$ 30,90"
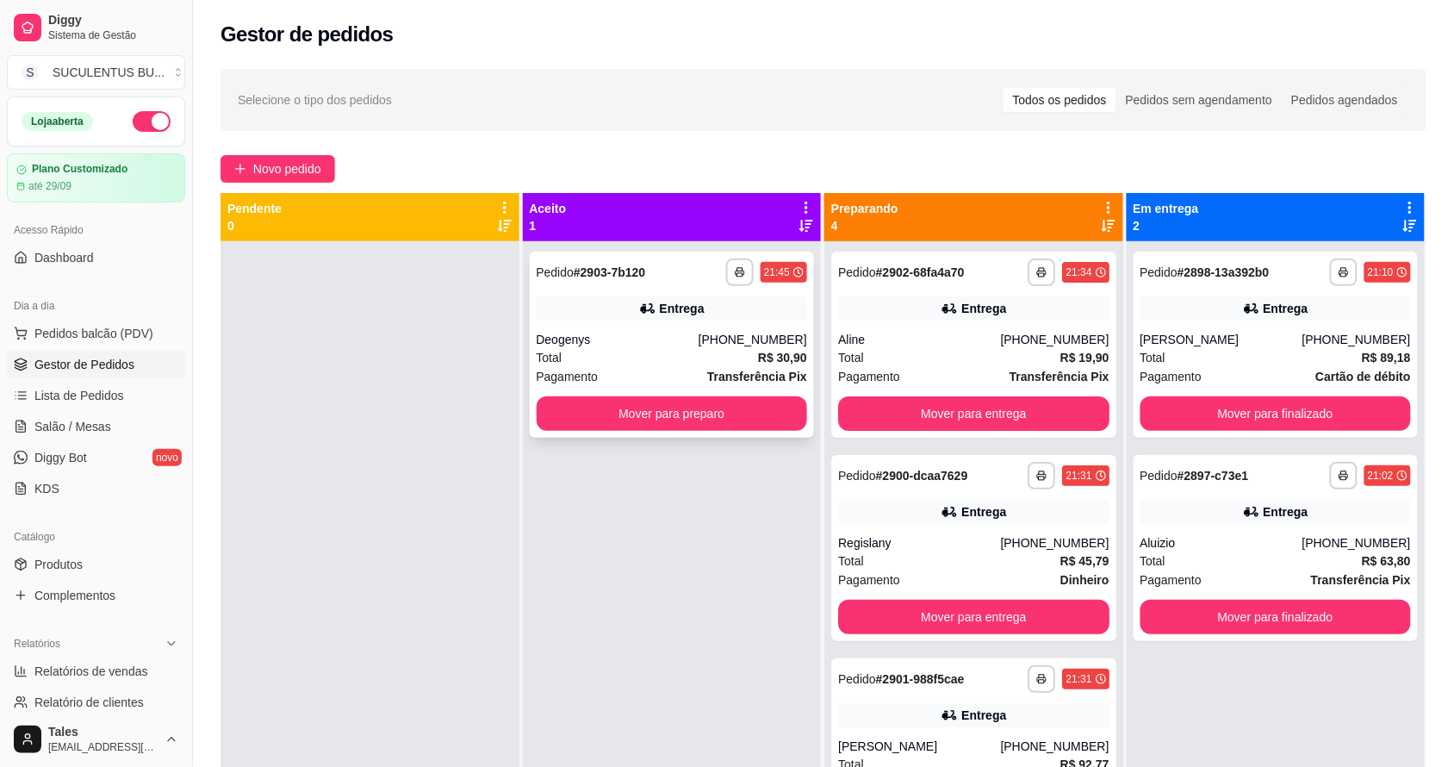
click at [713, 321] on div "**********" at bounding box center [672, 345] width 285 height 186
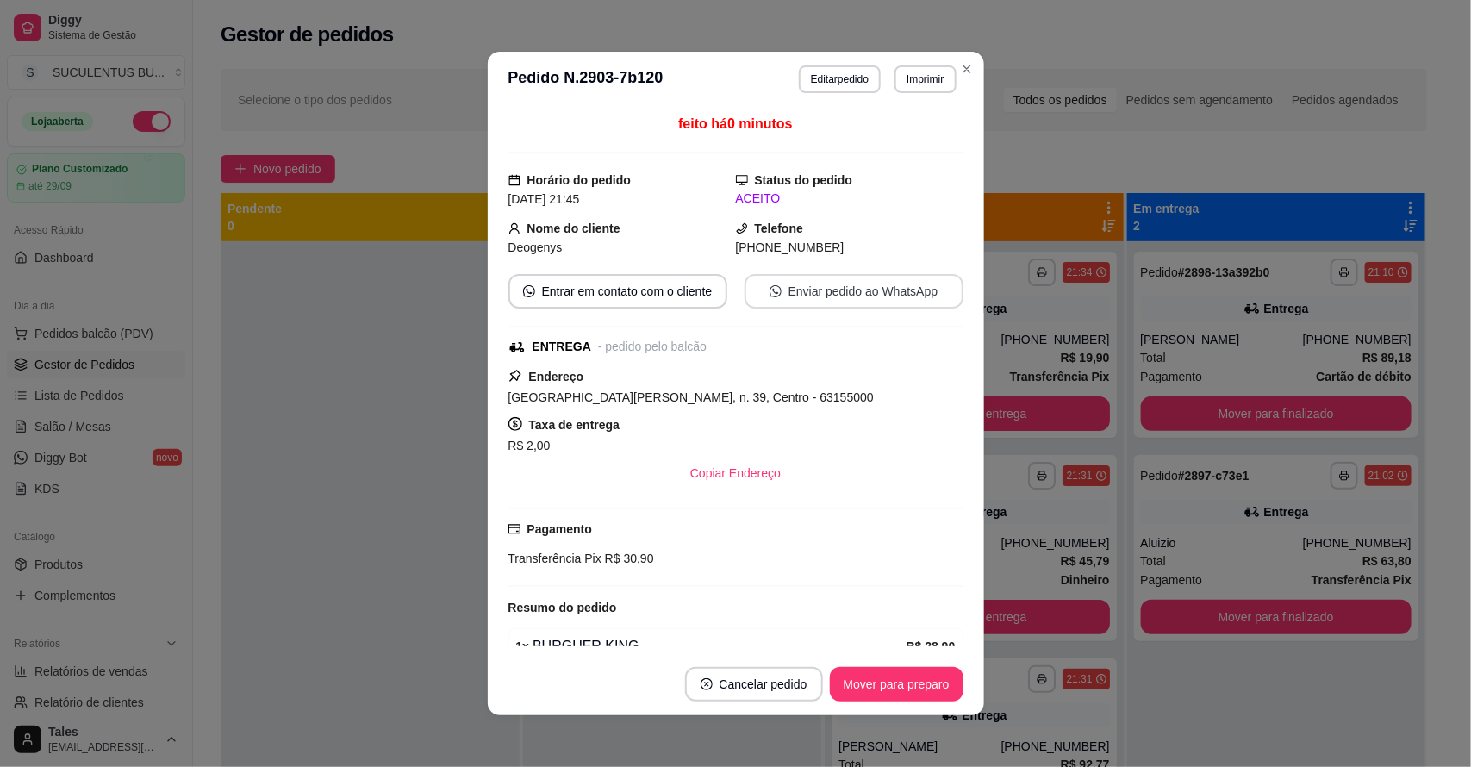
click at [858, 291] on button "Enviar pedido ao WhatsApp" at bounding box center [853, 291] width 219 height 34
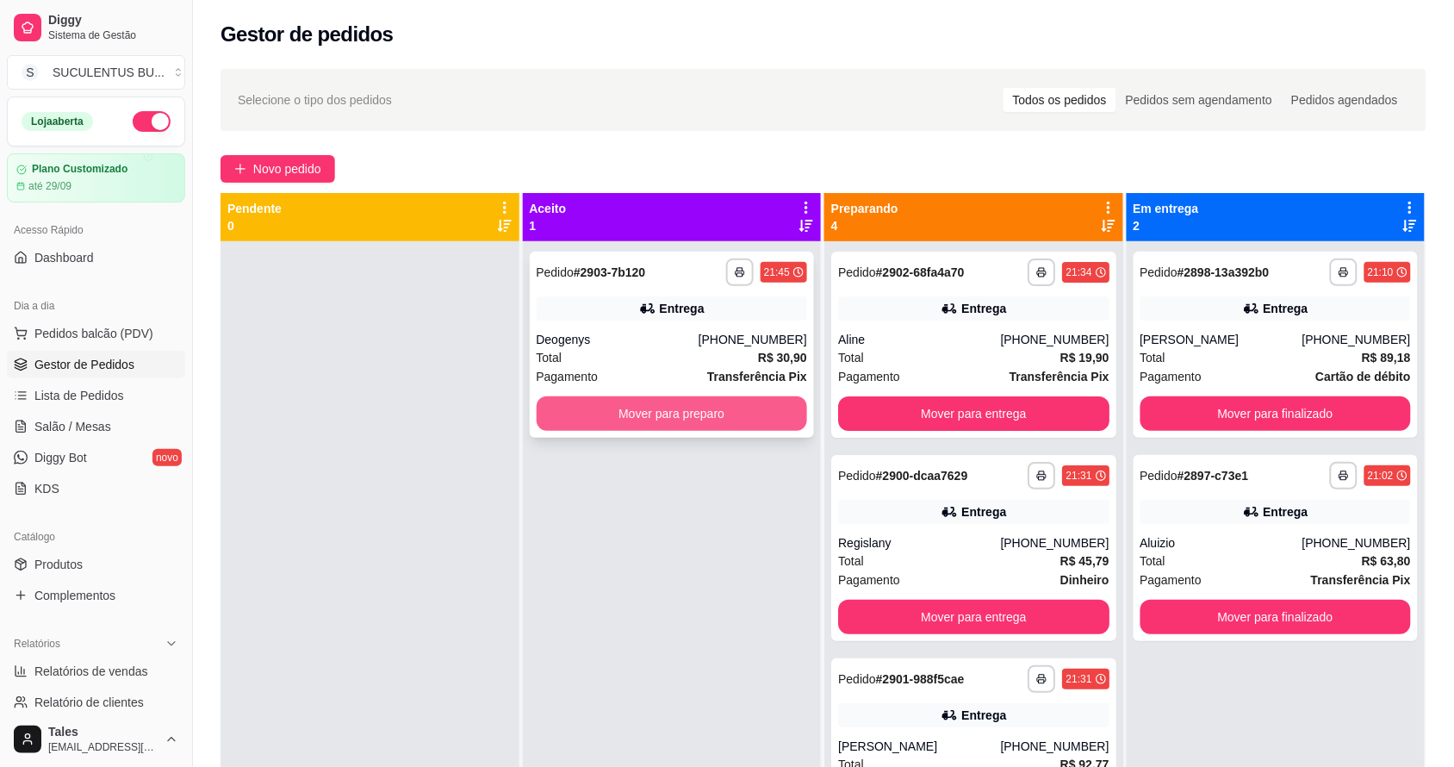
click at [550, 420] on button "Mover para preparo" at bounding box center [672, 413] width 271 height 34
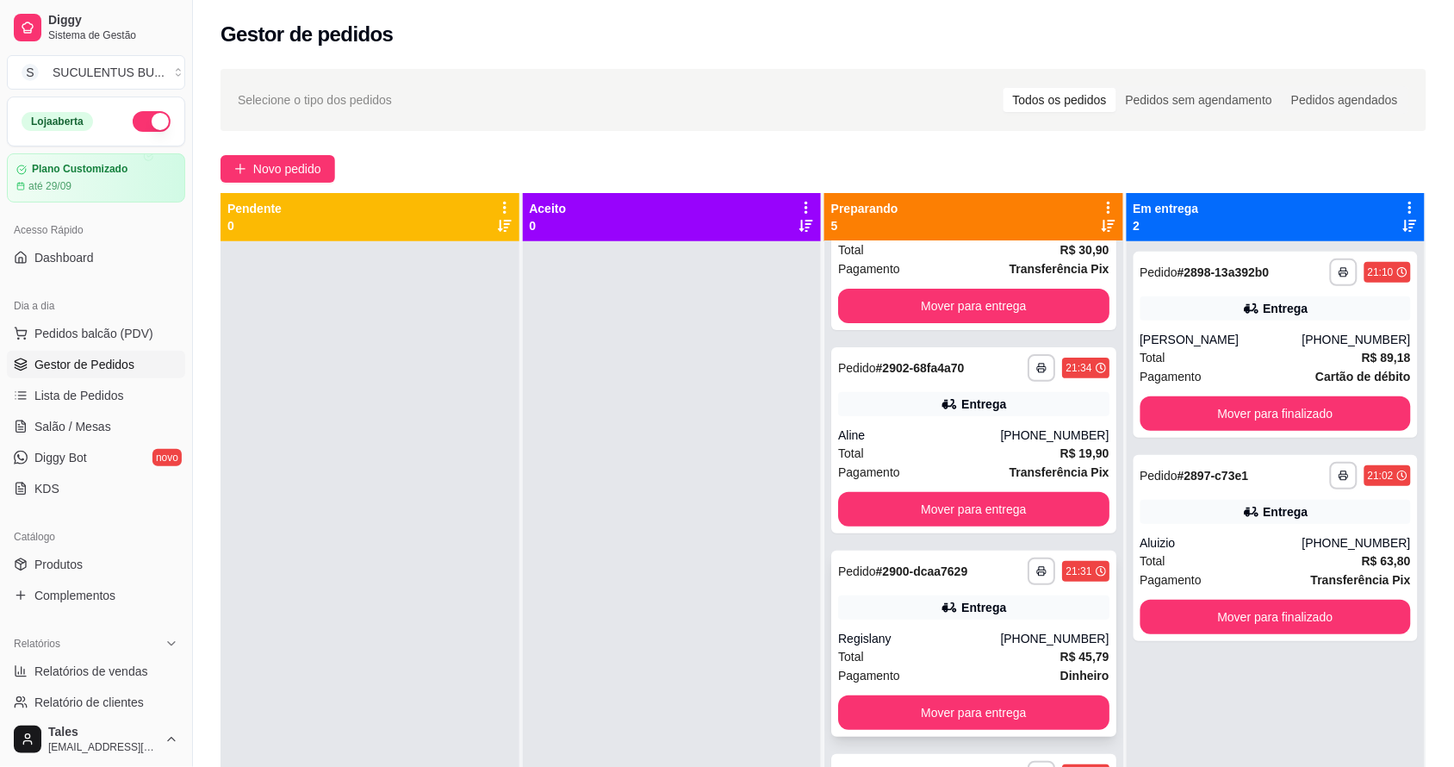
scroll to position [215, 0]
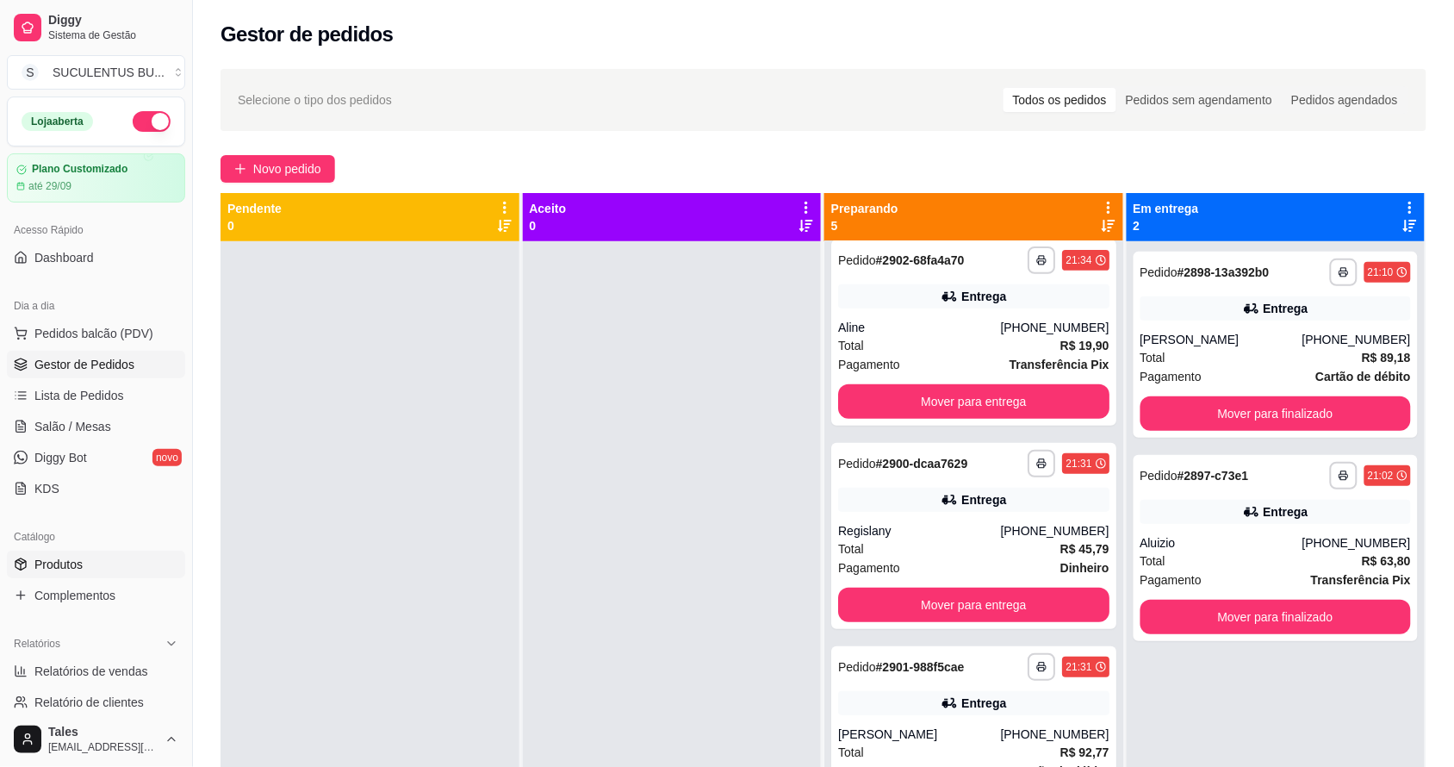
click at [66, 557] on span "Produtos" at bounding box center [58, 564] width 48 height 17
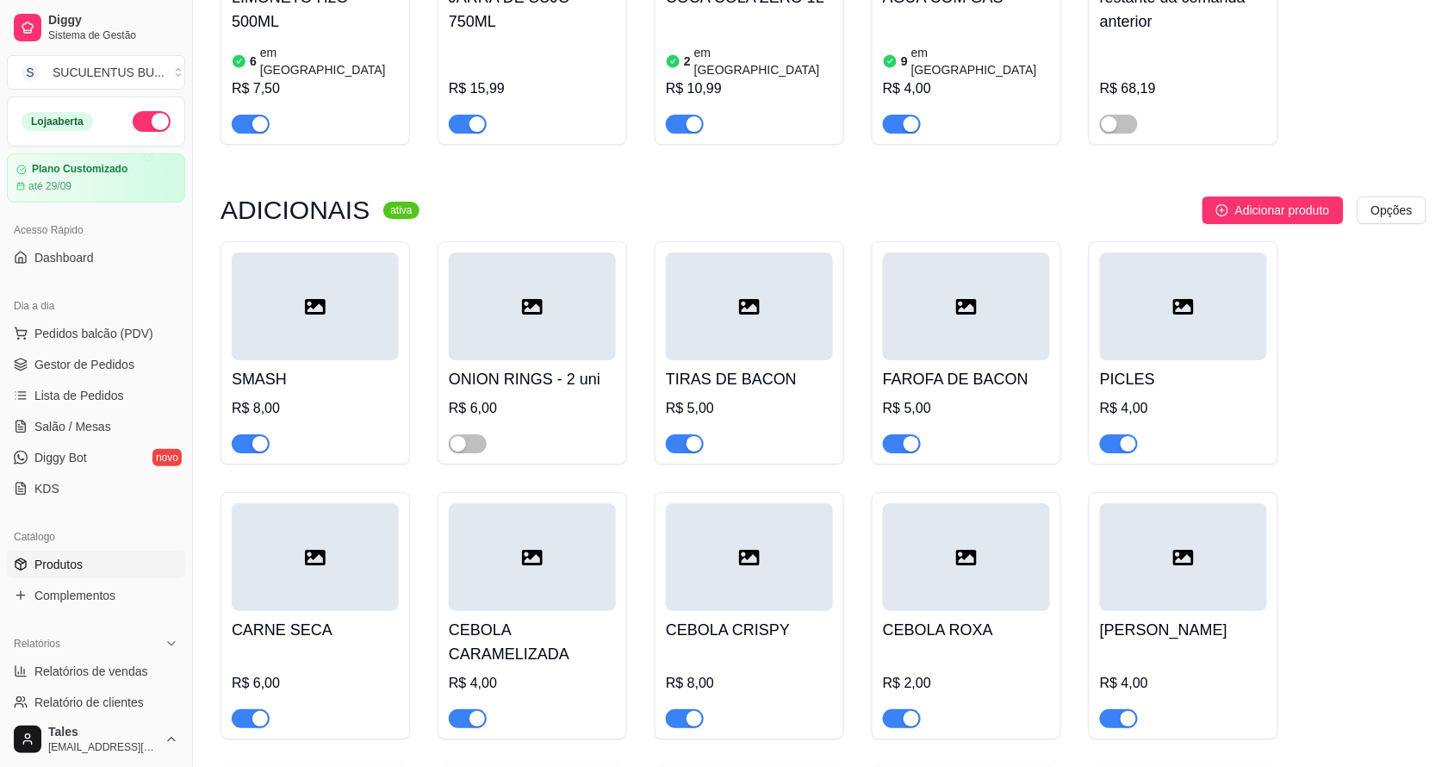
scroll to position [3446, 0]
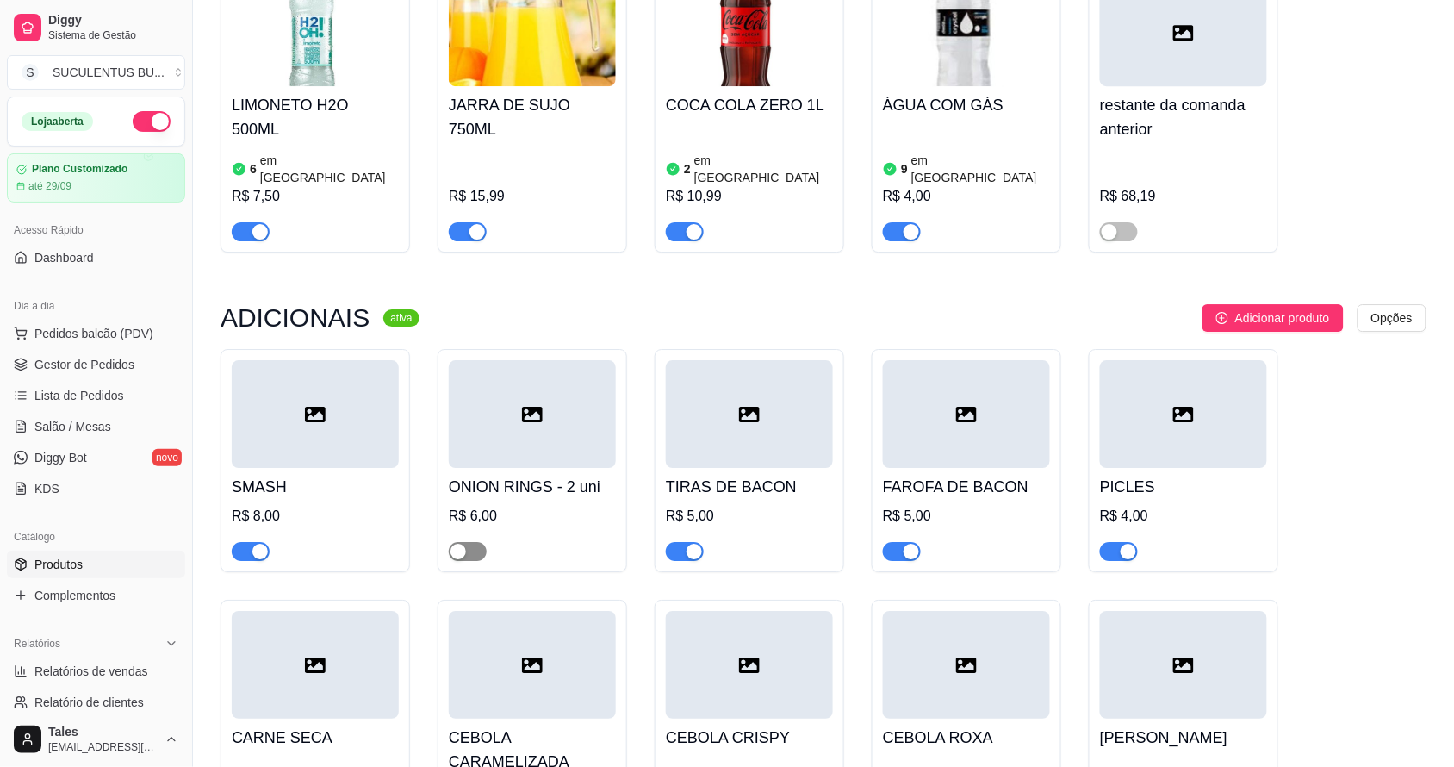
click at [474, 542] on span "button" at bounding box center [468, 551] width 38 height 19
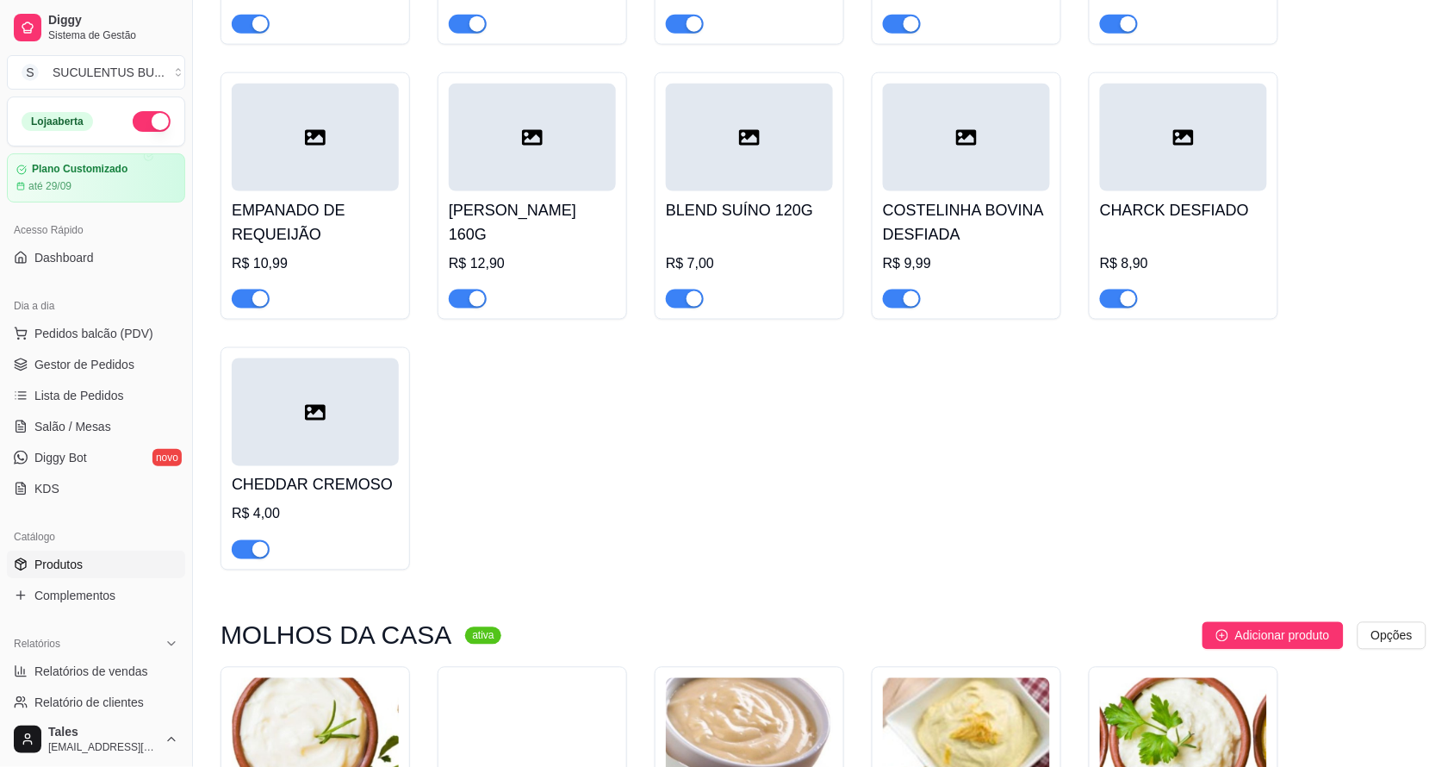
scroll to position [4092, 0]
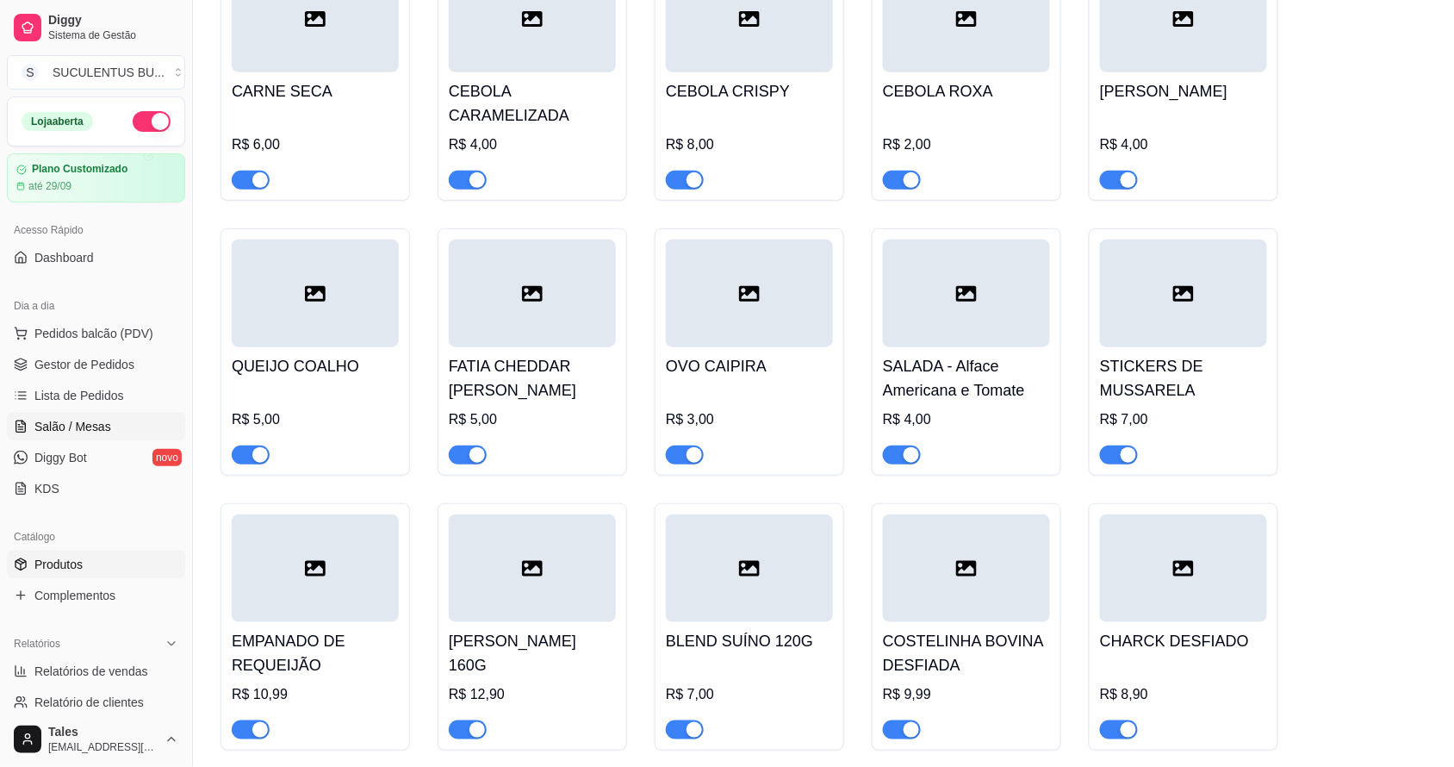
click at [101, 426] on span "Salão / Mesas" at bounding box center [72, 426] width 77 height 17
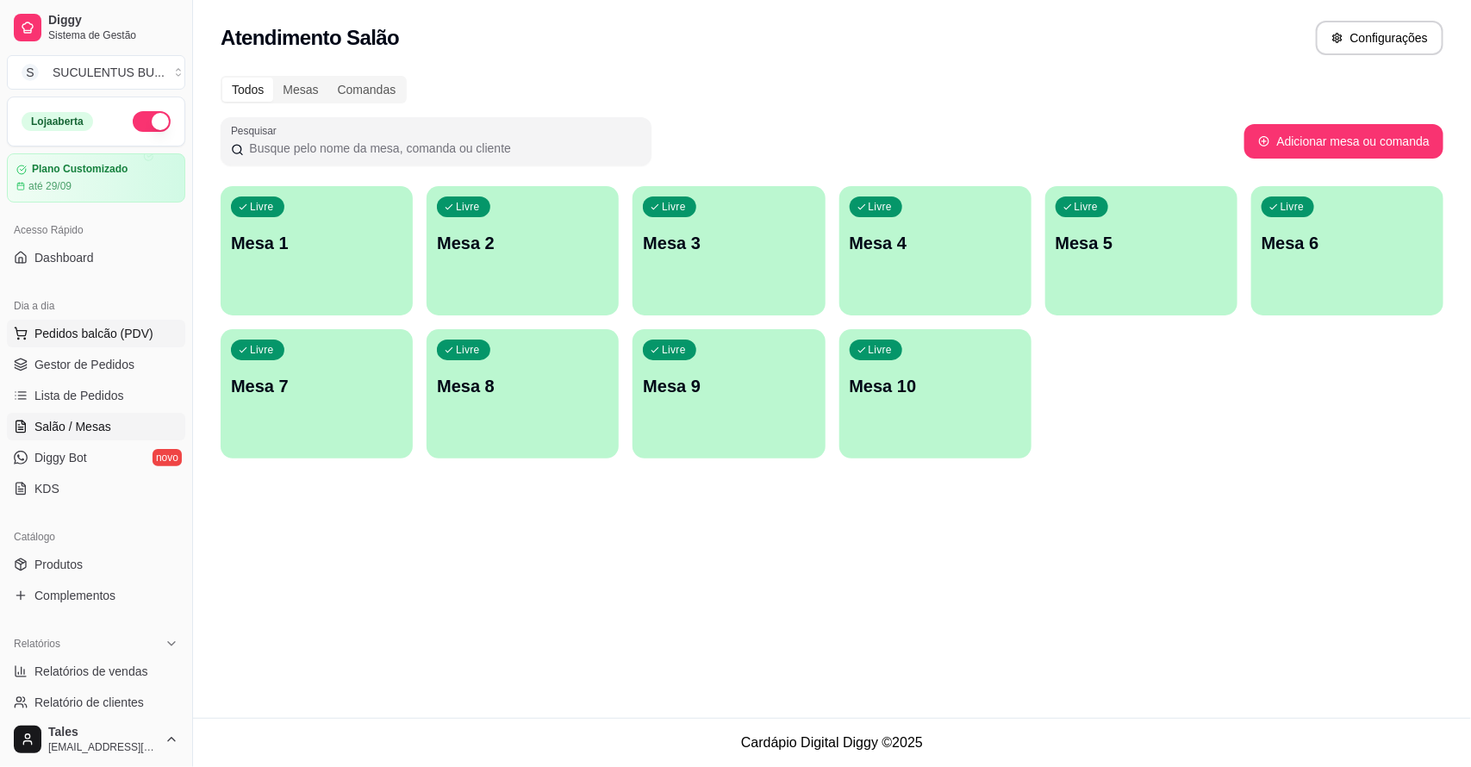
click at [54, 330] on span "Pedidos balcão (PDV)" at bounding box center [93, 333] width 119 height 17
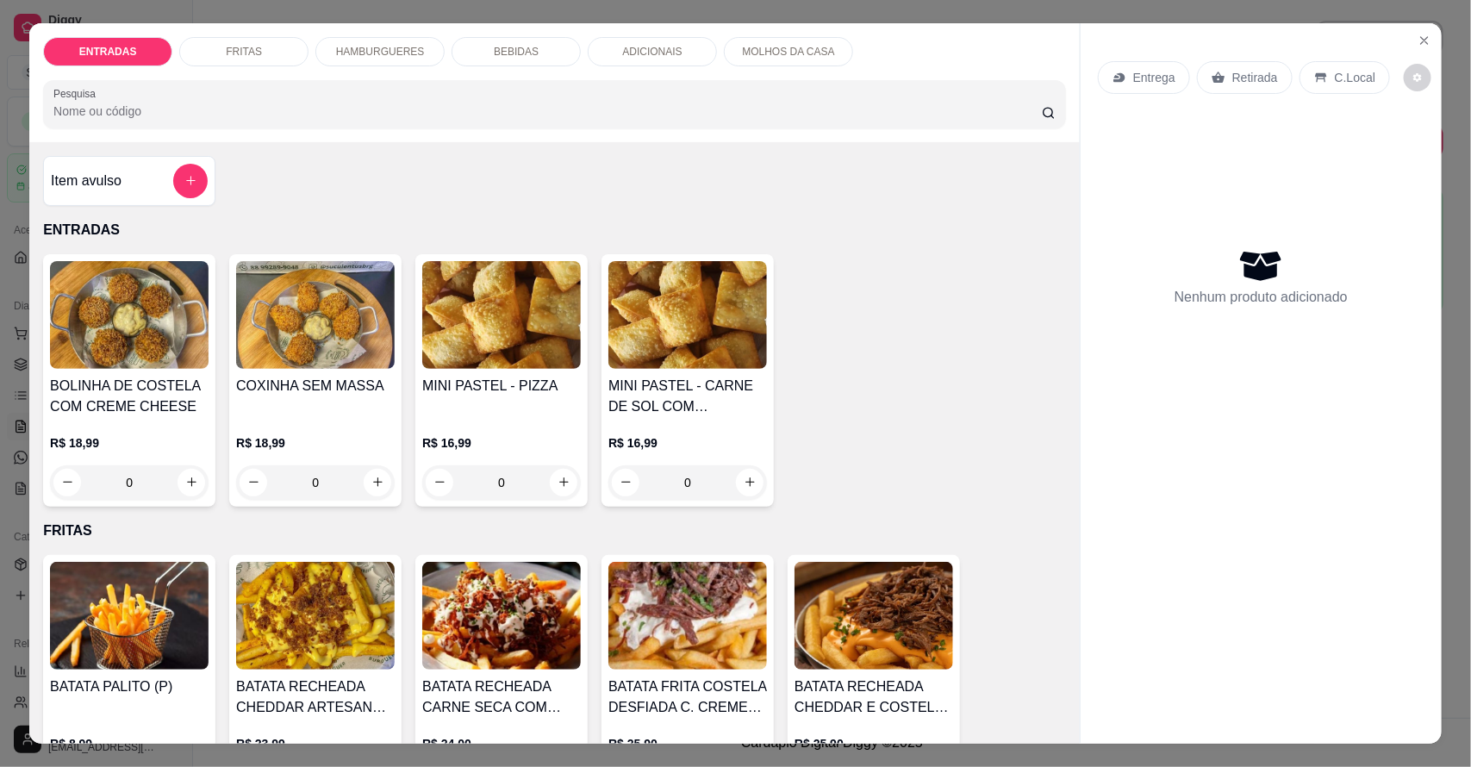
click at [336, 59] on div "HAMBURGUERES" at bounding box center [379, 51] width 129 height 29
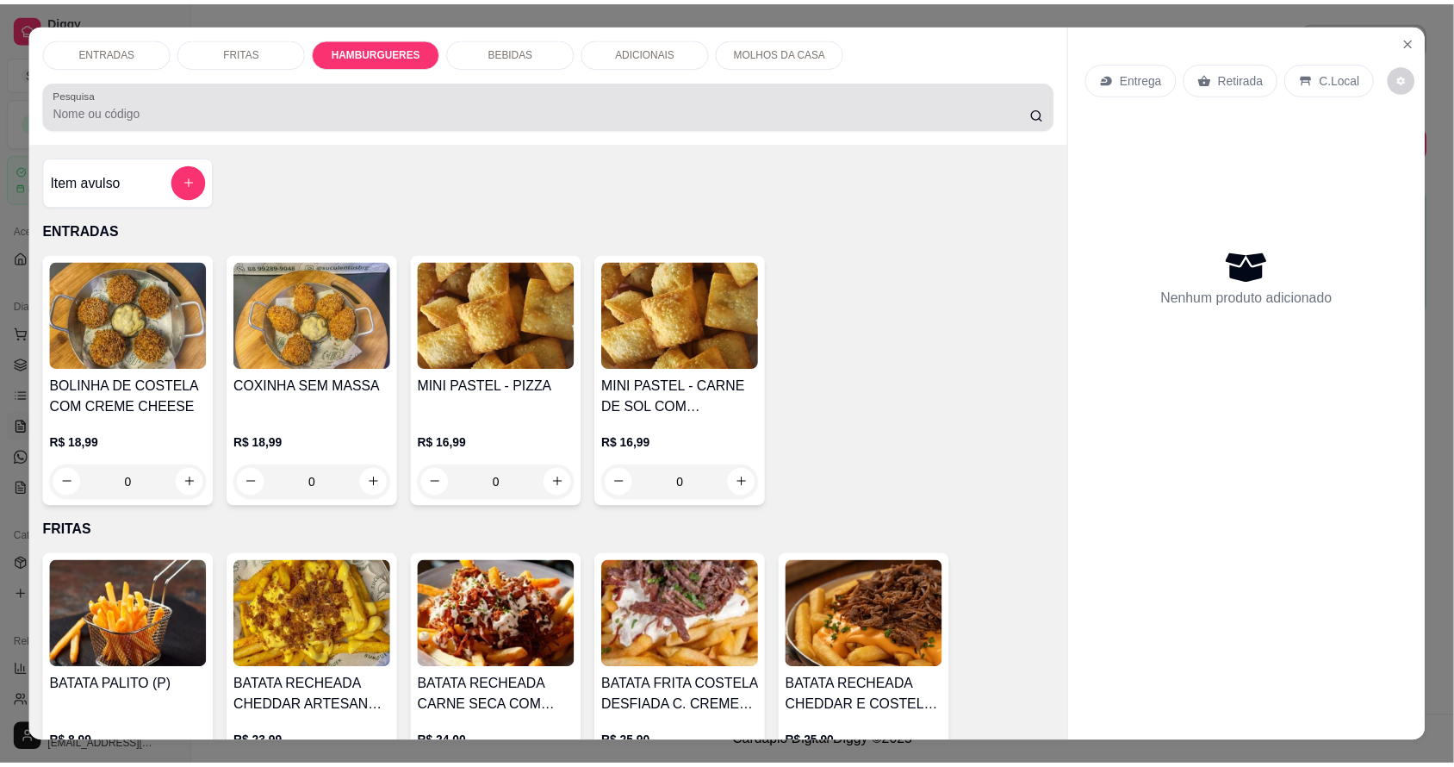
scroll to position [32, 0]
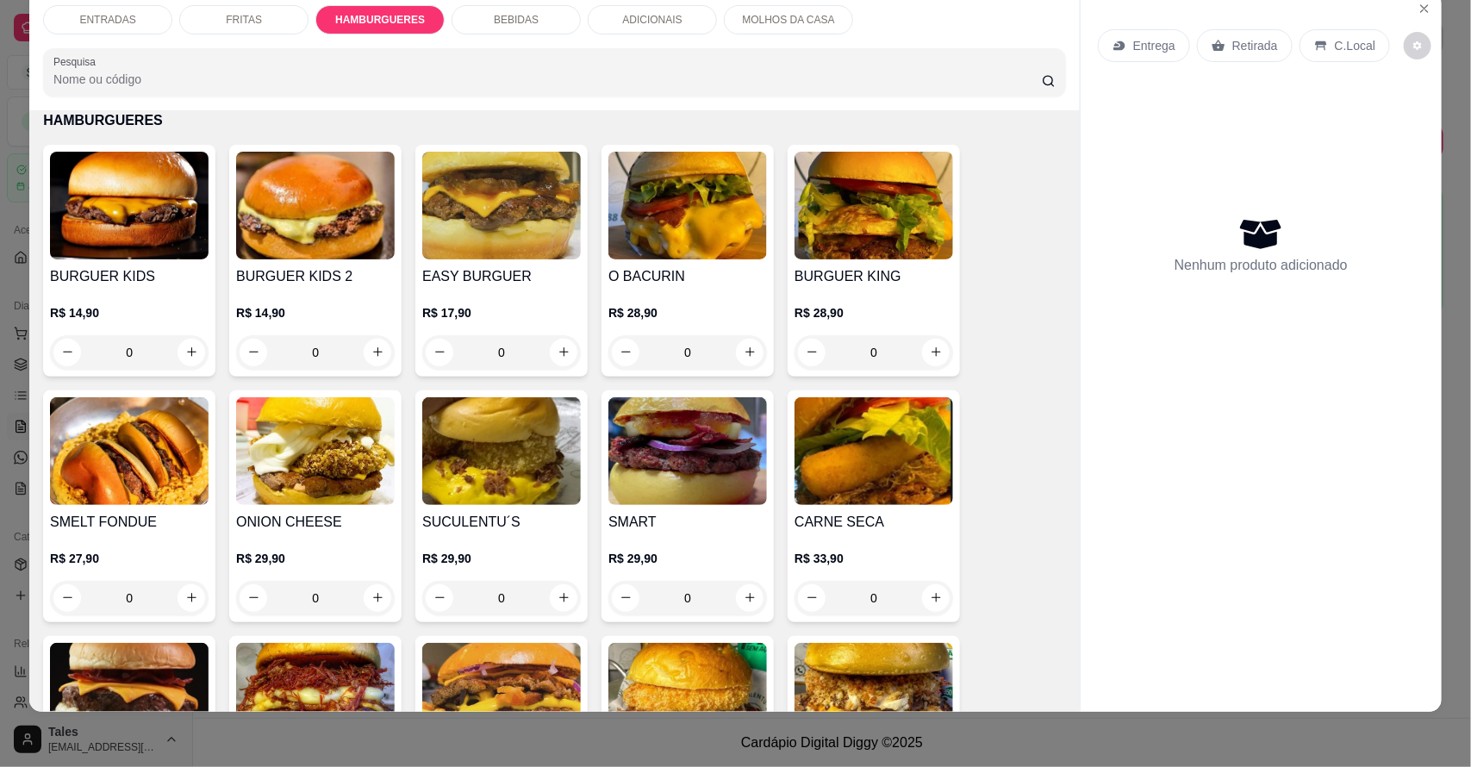
click at [548, 353] on div "0" at bounding box center [501, 352] width 159 height 34
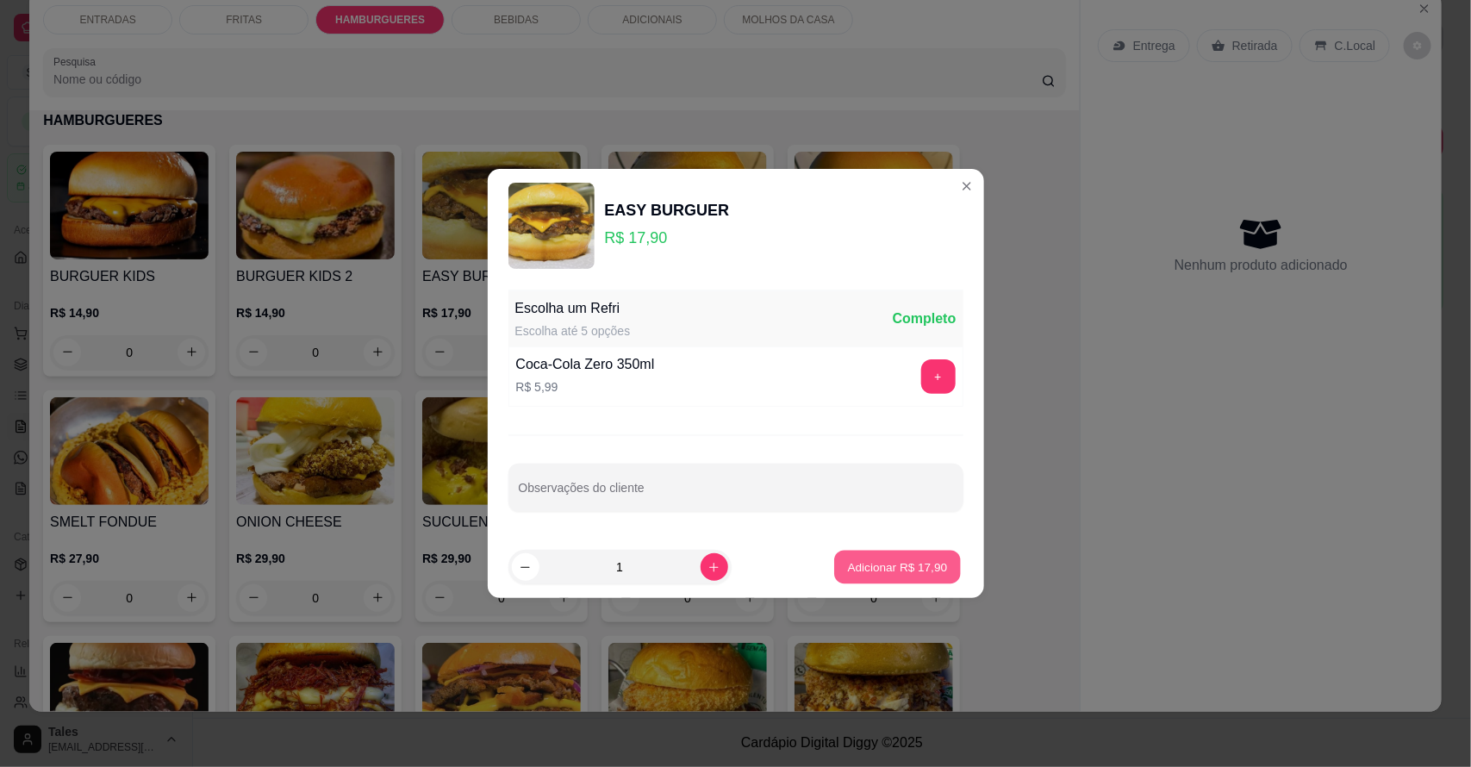
click at [864, 560] on p "Adicionar R$ 17,90" at bounding box center [898, 566] width 100 height 16
type input "1"
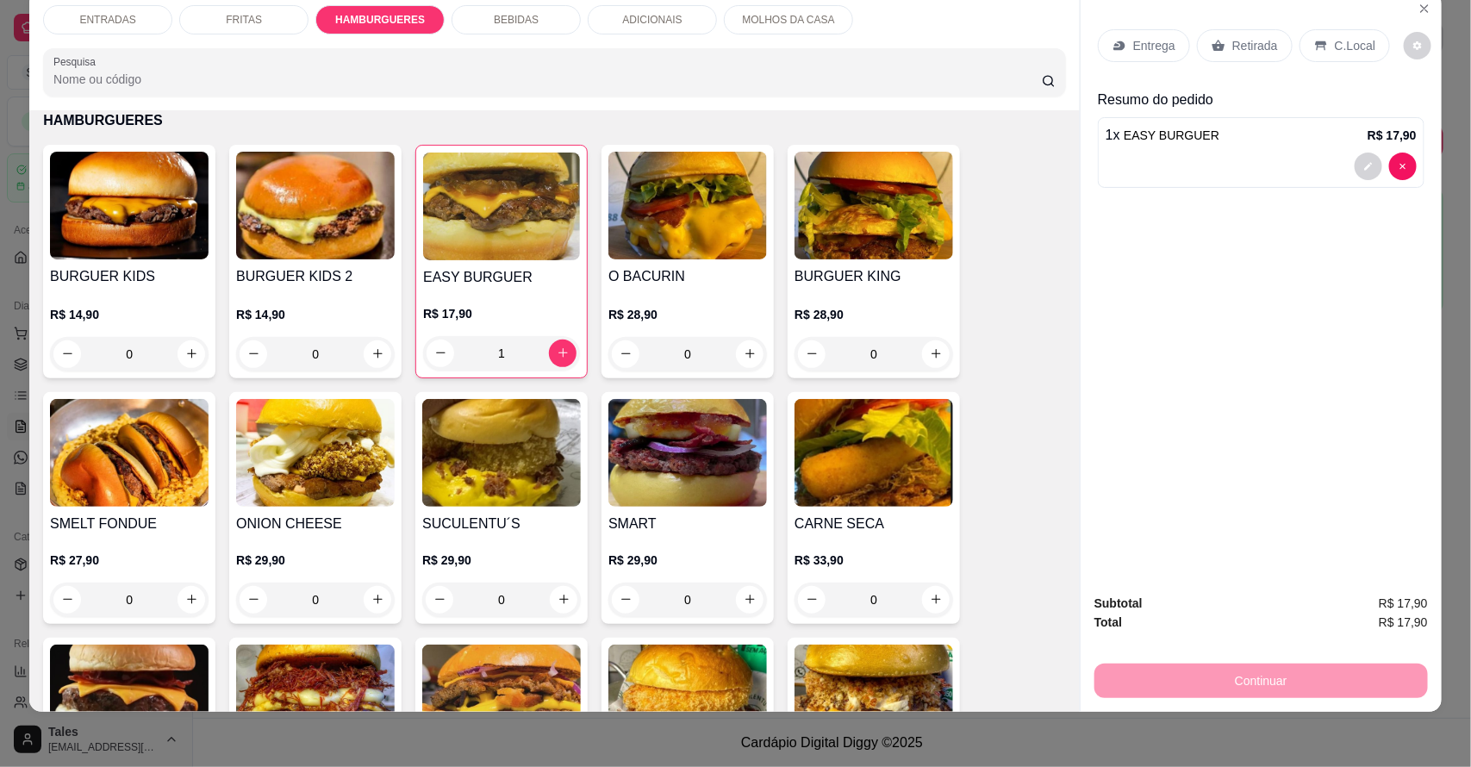
click at [1157, 53] on div "Entrega" at bounding box center [1143, 45] width 92 height 33
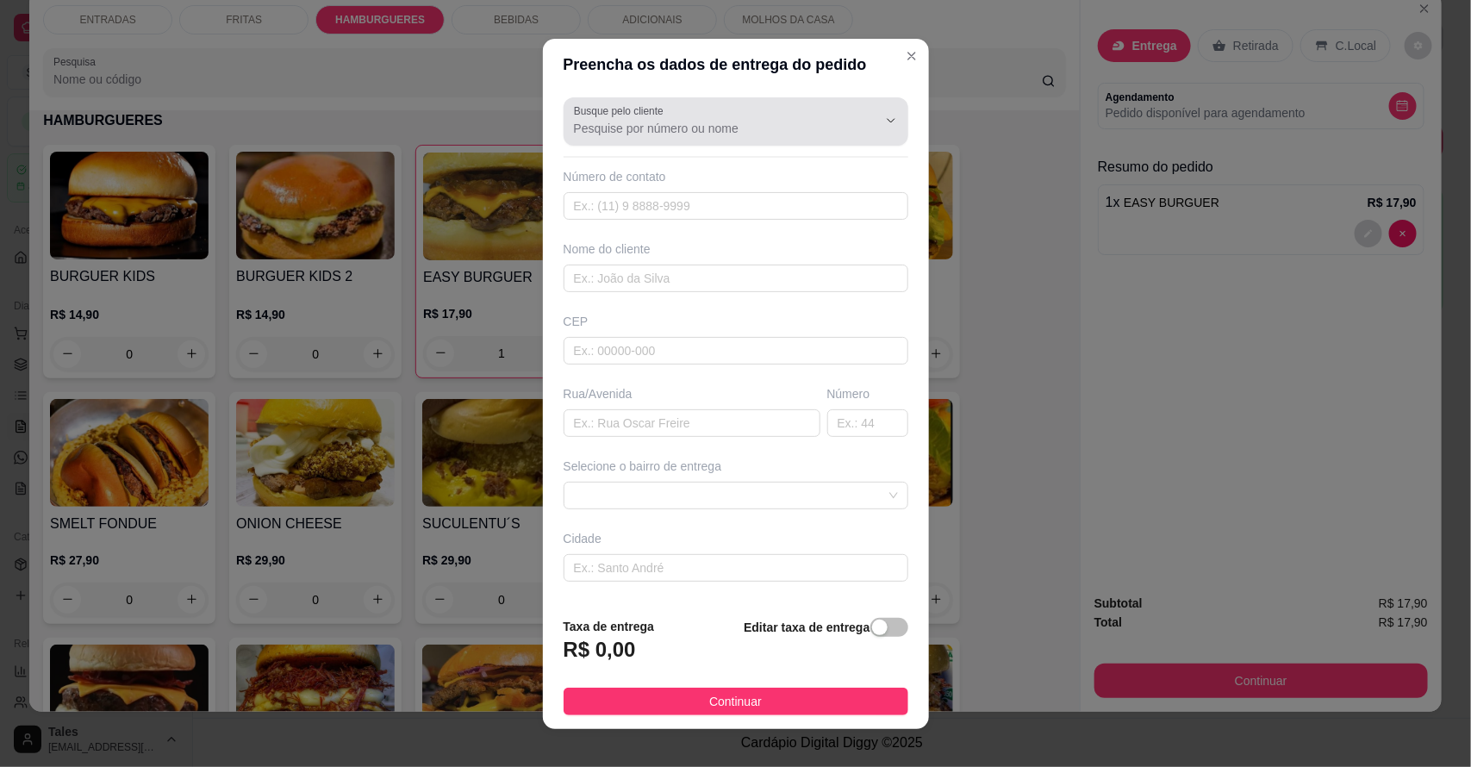
click at [768, 120] on input "Busque pelo cliente" at bounding box center [712, 128] width 276 height 17
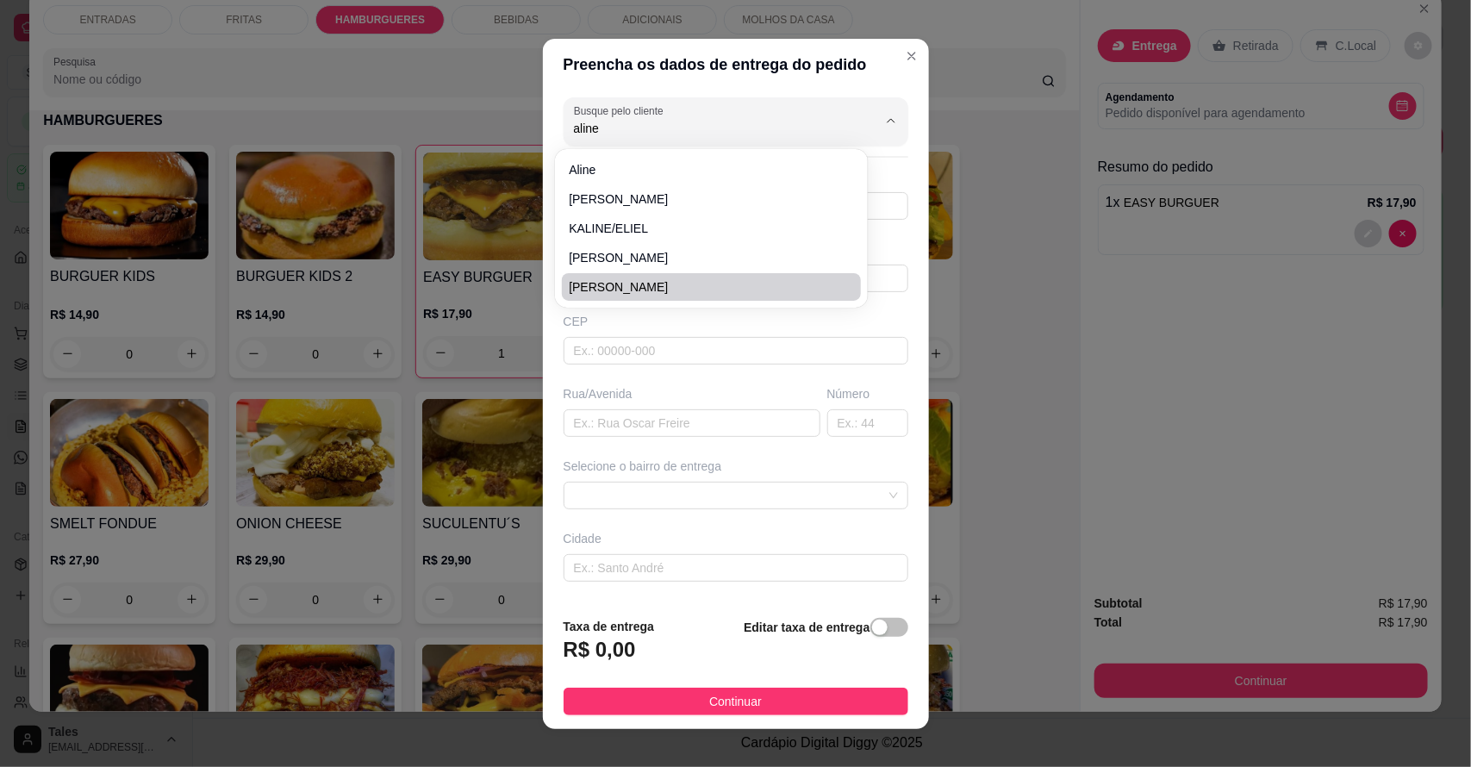
click at [604, 284] on span "[PERSON_NAME]" at bounding box center [703, 286] width 268 height 17
type input "[PERSON_NAME]"
type input "88992288412"
type input "[PERSON_NAME]"
type input "63155000"
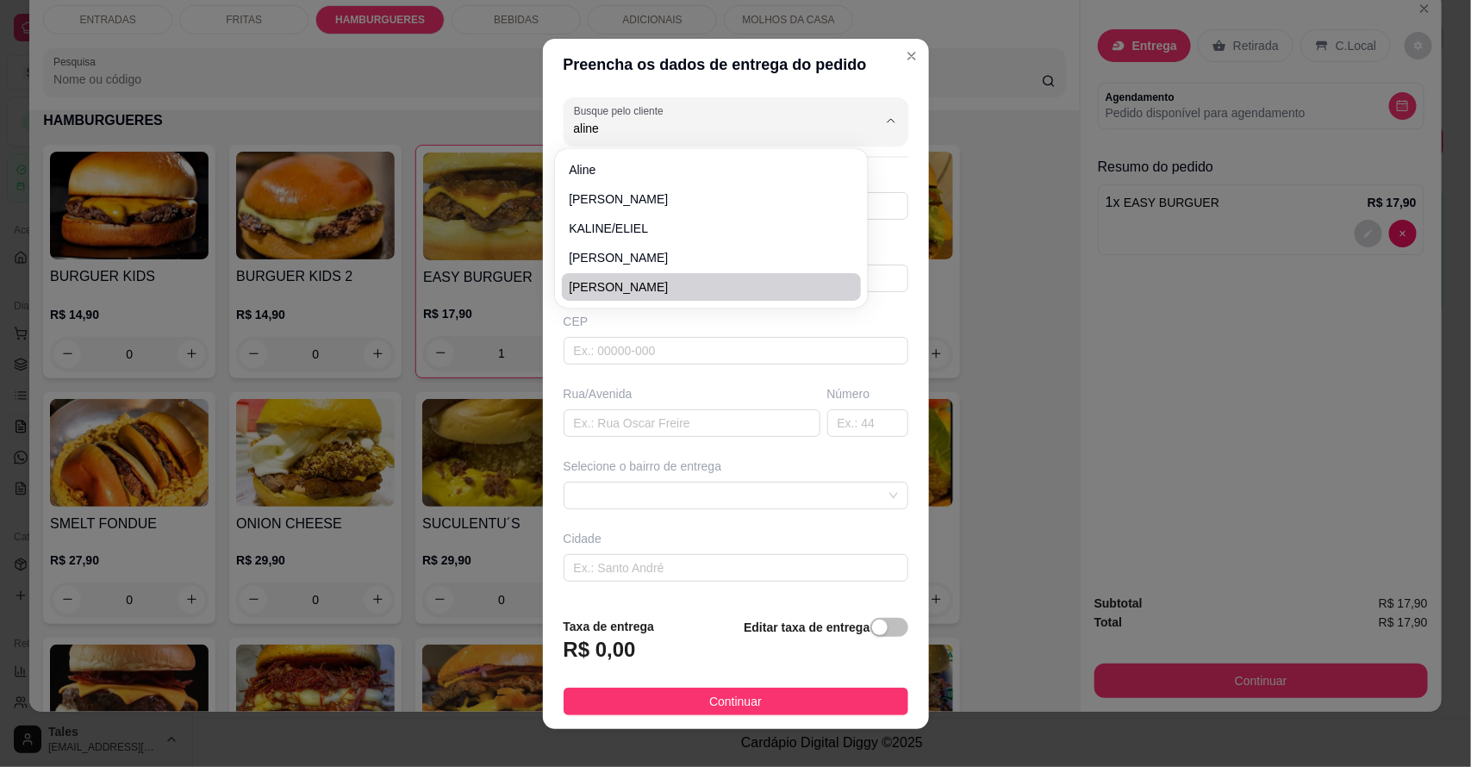
type input "São Pedro"
type input "204"
type input "Salitre"
type input "Casa"
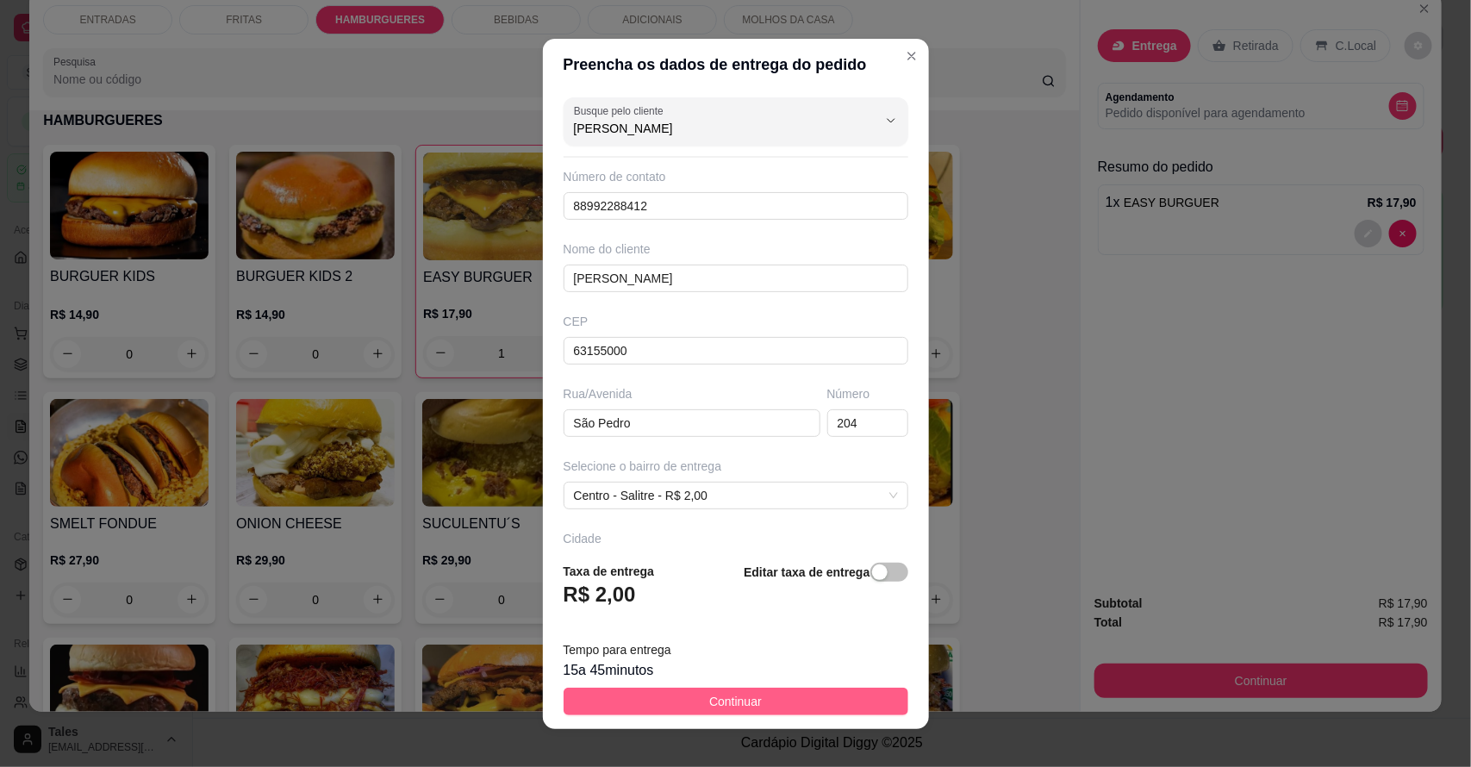
click at [718, 700] on span "Continuar" at bounding box center [735, 701] width 53 height 19
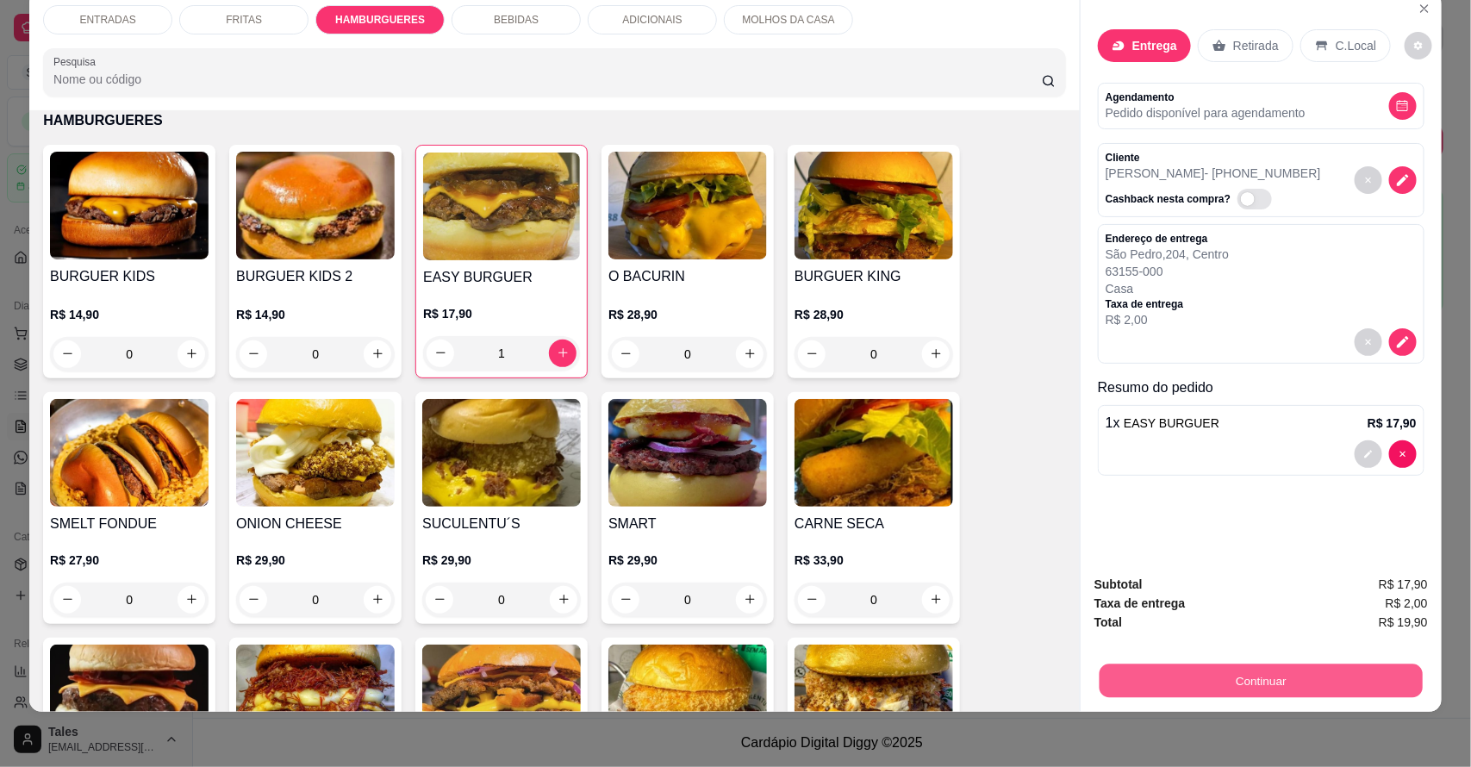
click at [1272, 676] on button "Continuar" at bounding box center [1260, 681] width 323 height 34
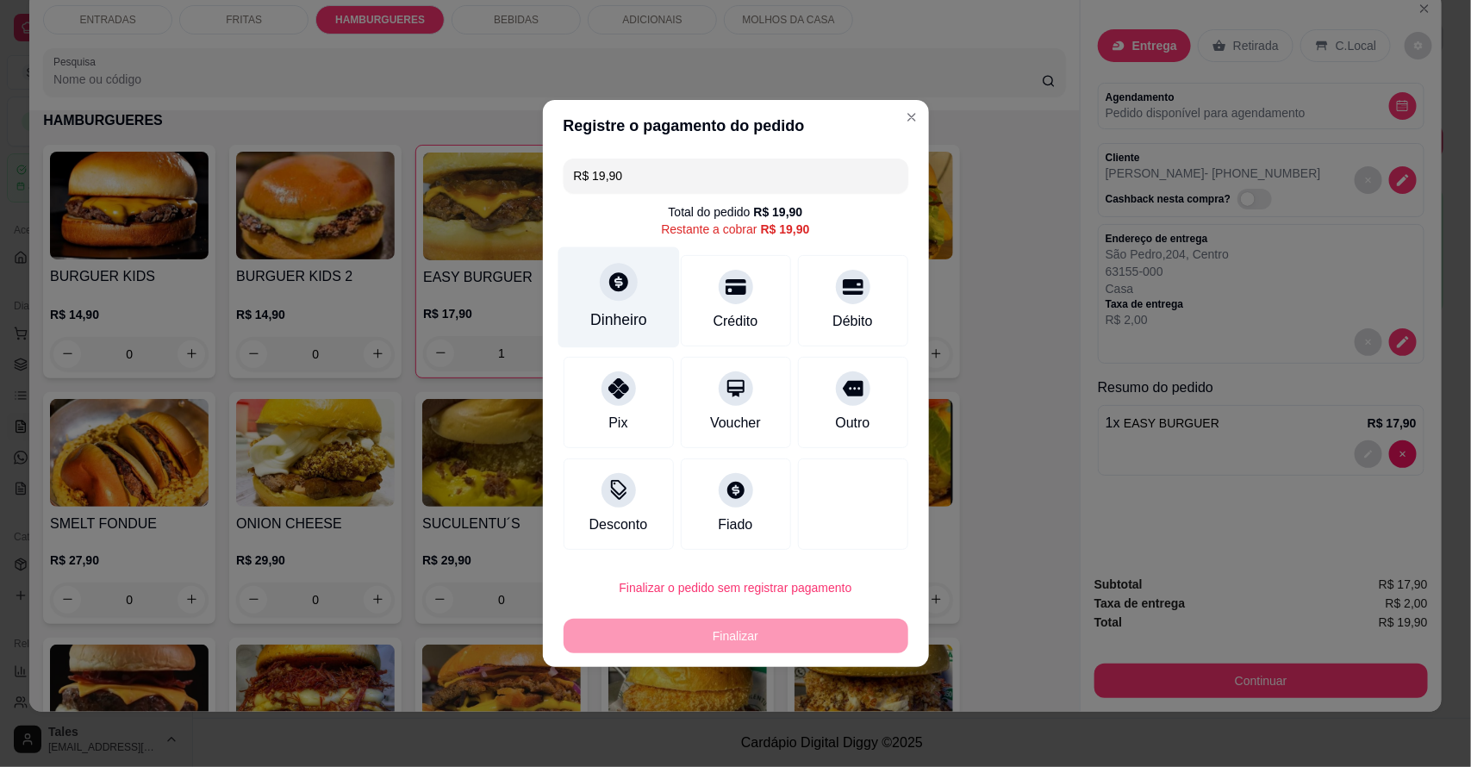
click at [625, 289] on icon at bounding box center [617, 281] width 22 height 22
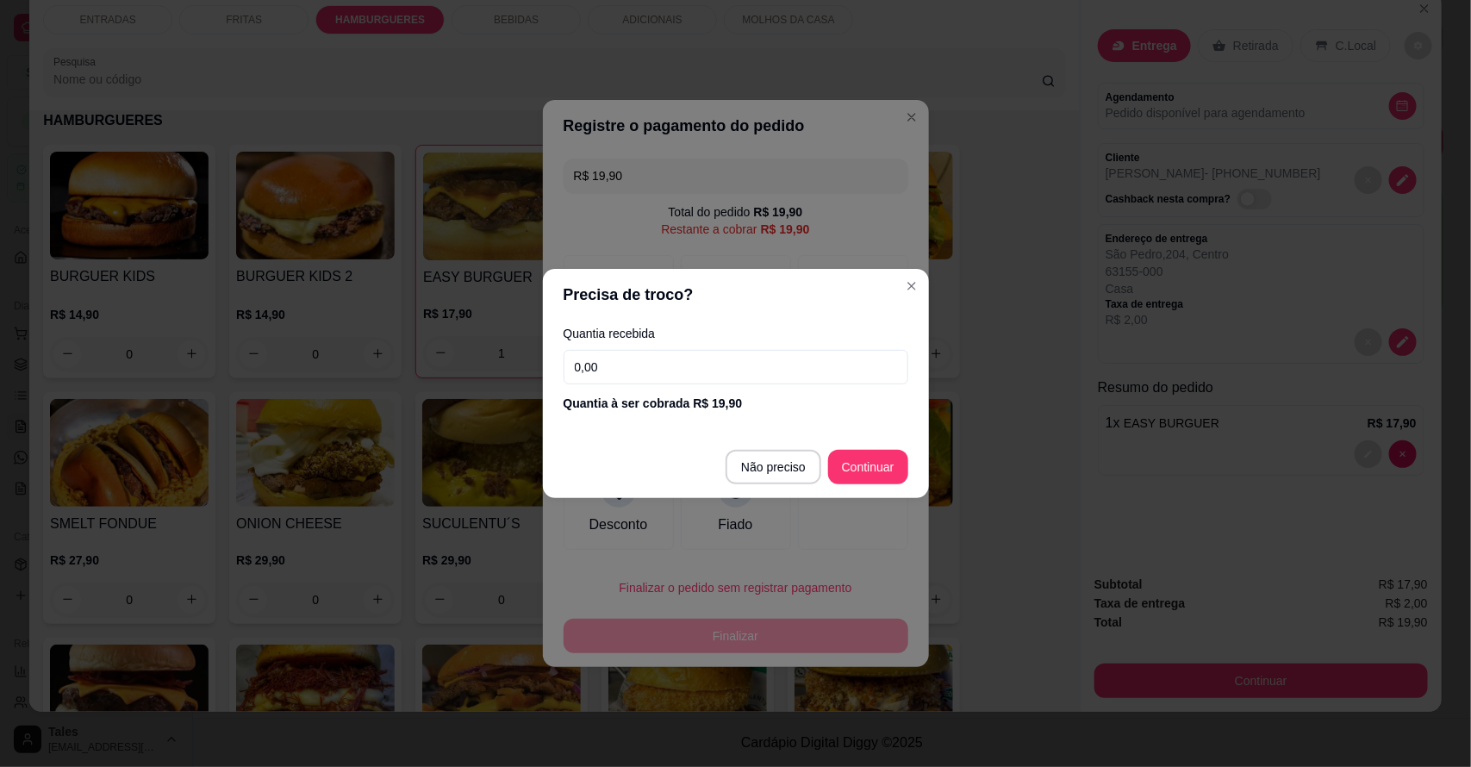
click at [748, 369] on input "0,00" at bounding box center [735, 367] width 345 height 34
type input "19,90"
type input "R$ 0,00"
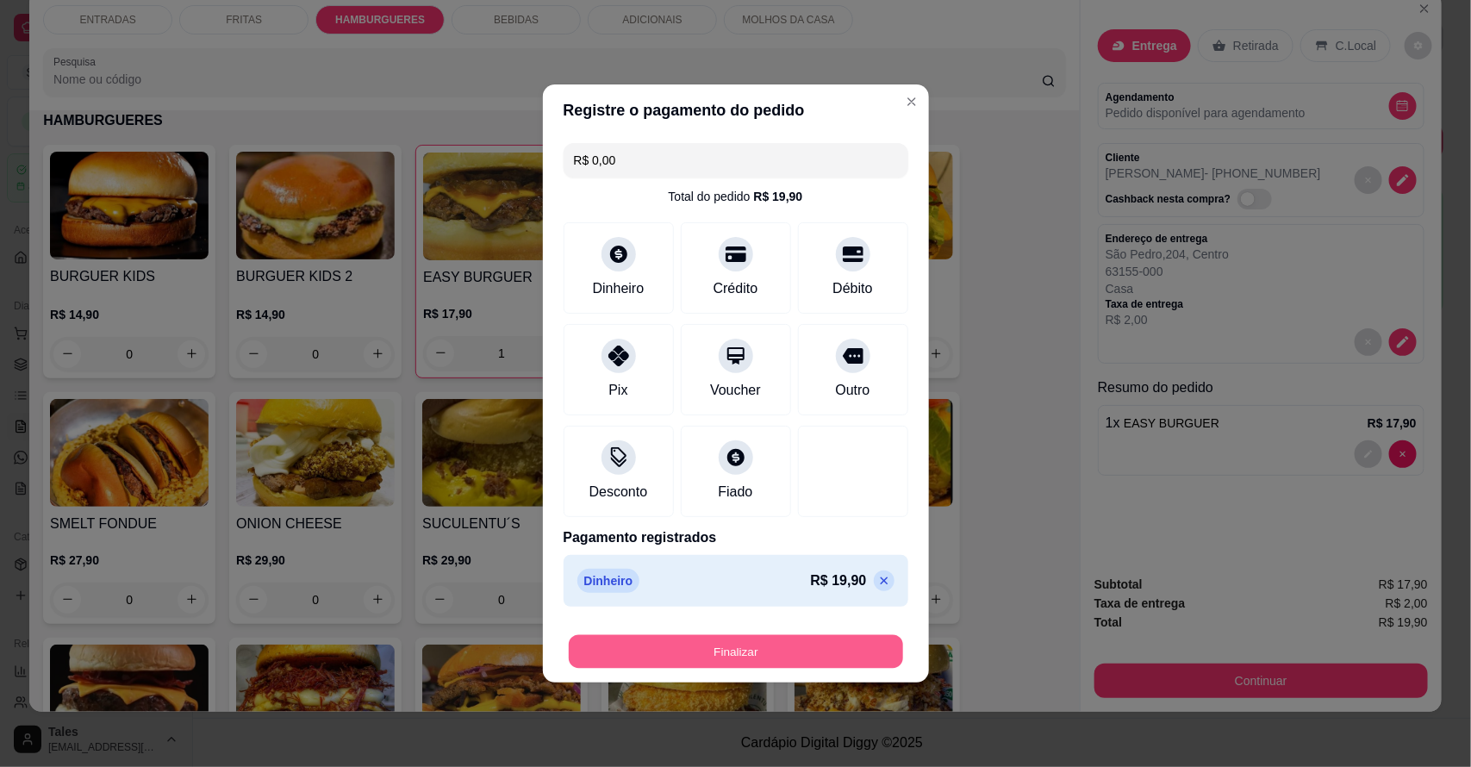
click at [774, 652] on button "Finalizar" at bounding box center [736, 652] width 334 height 34
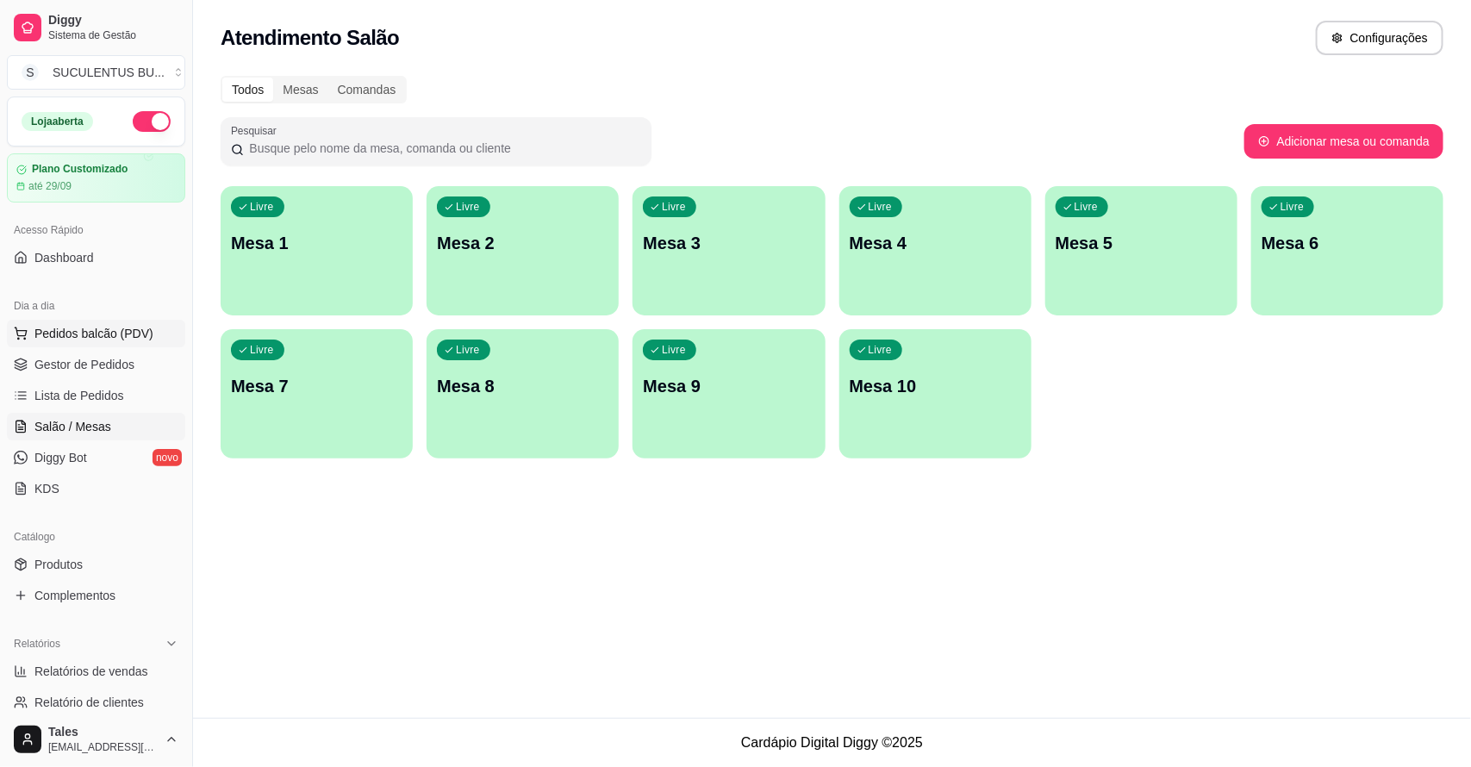
click at [132, 339] on span "Pedidos balcão (PDV)" at bounding box center [93, 333] width 119 height 17
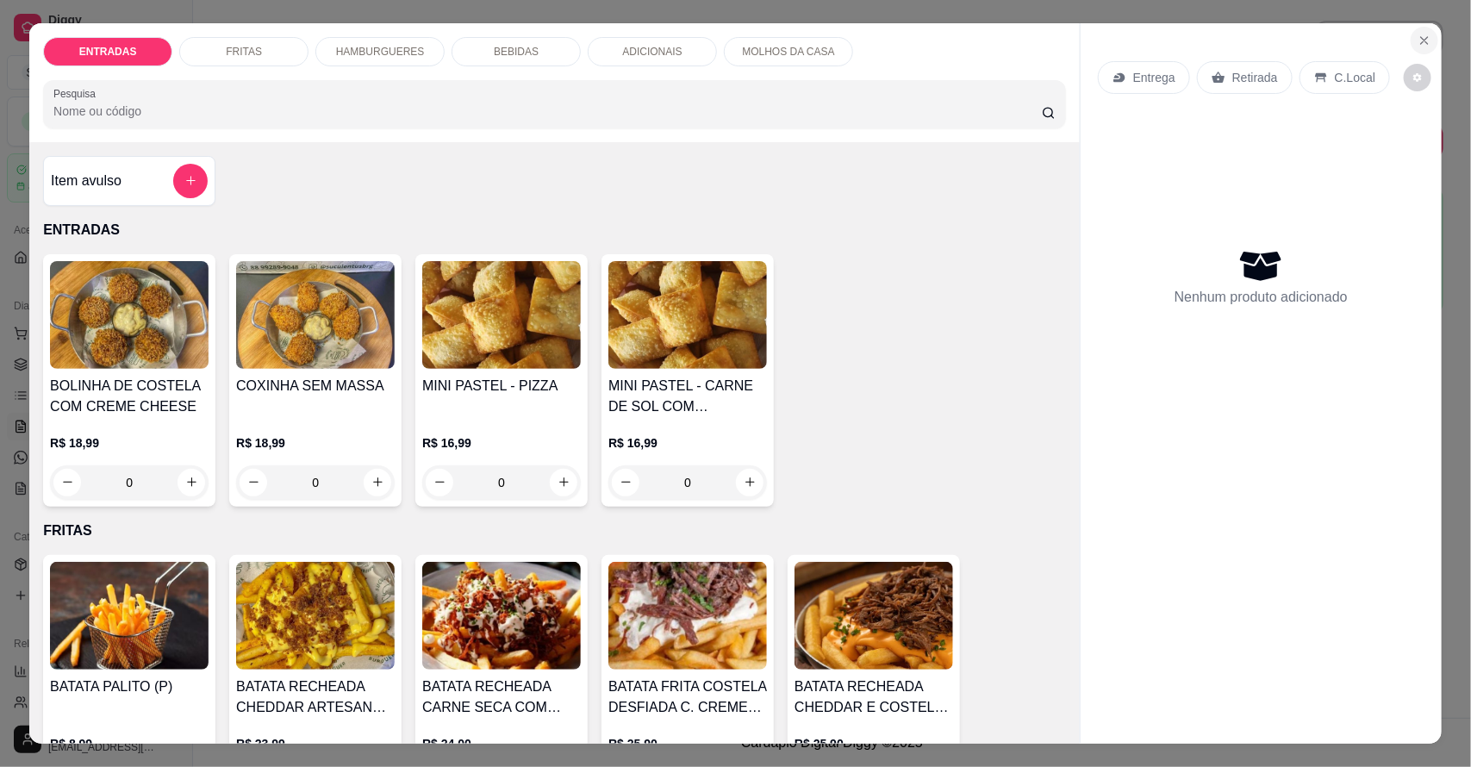
click at [1417, 43] on icon "Close" at bounding box center [1424, 41] width 14 height 14
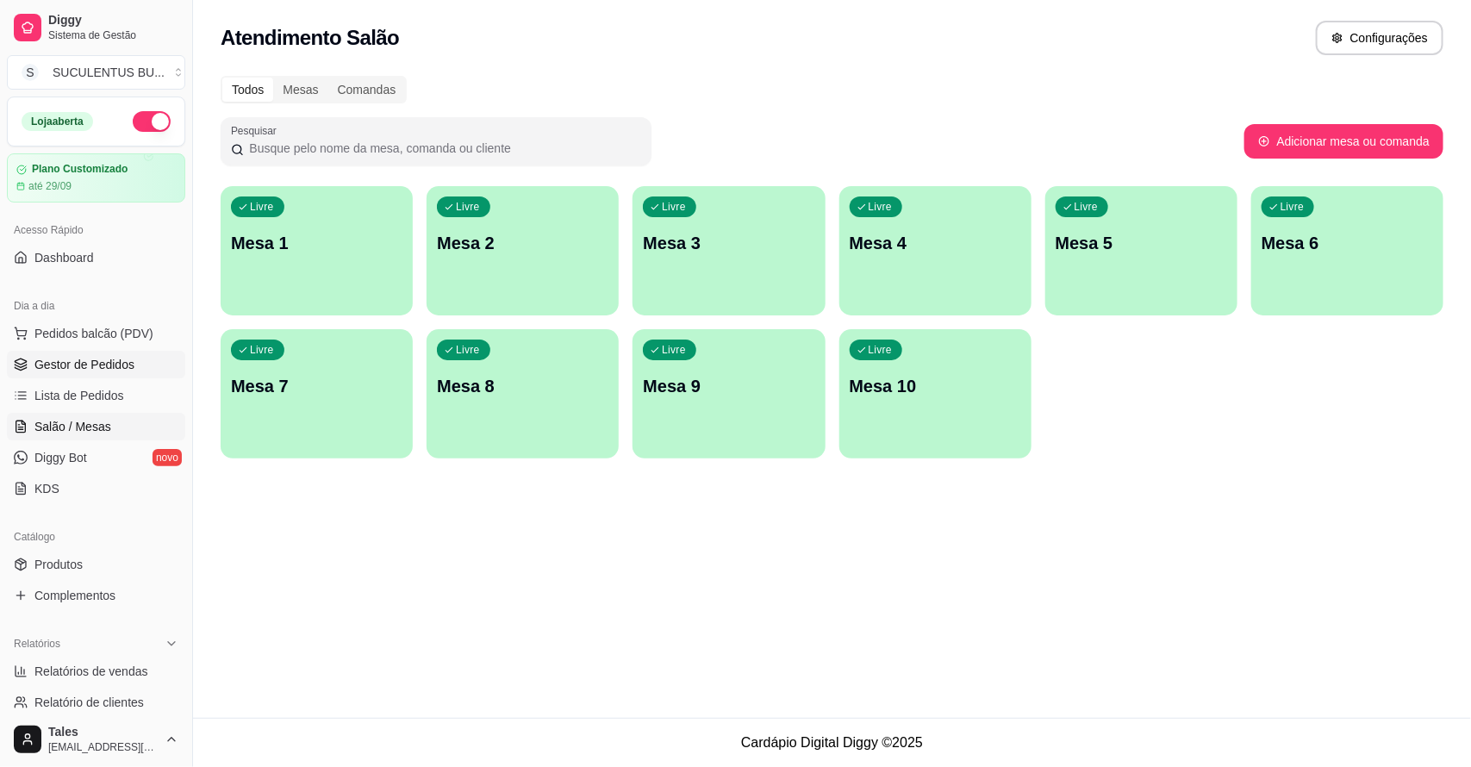
click at [132, 369] on link "Gestor de Pedidos" at bounding box center [96, 365] width 178 height 28
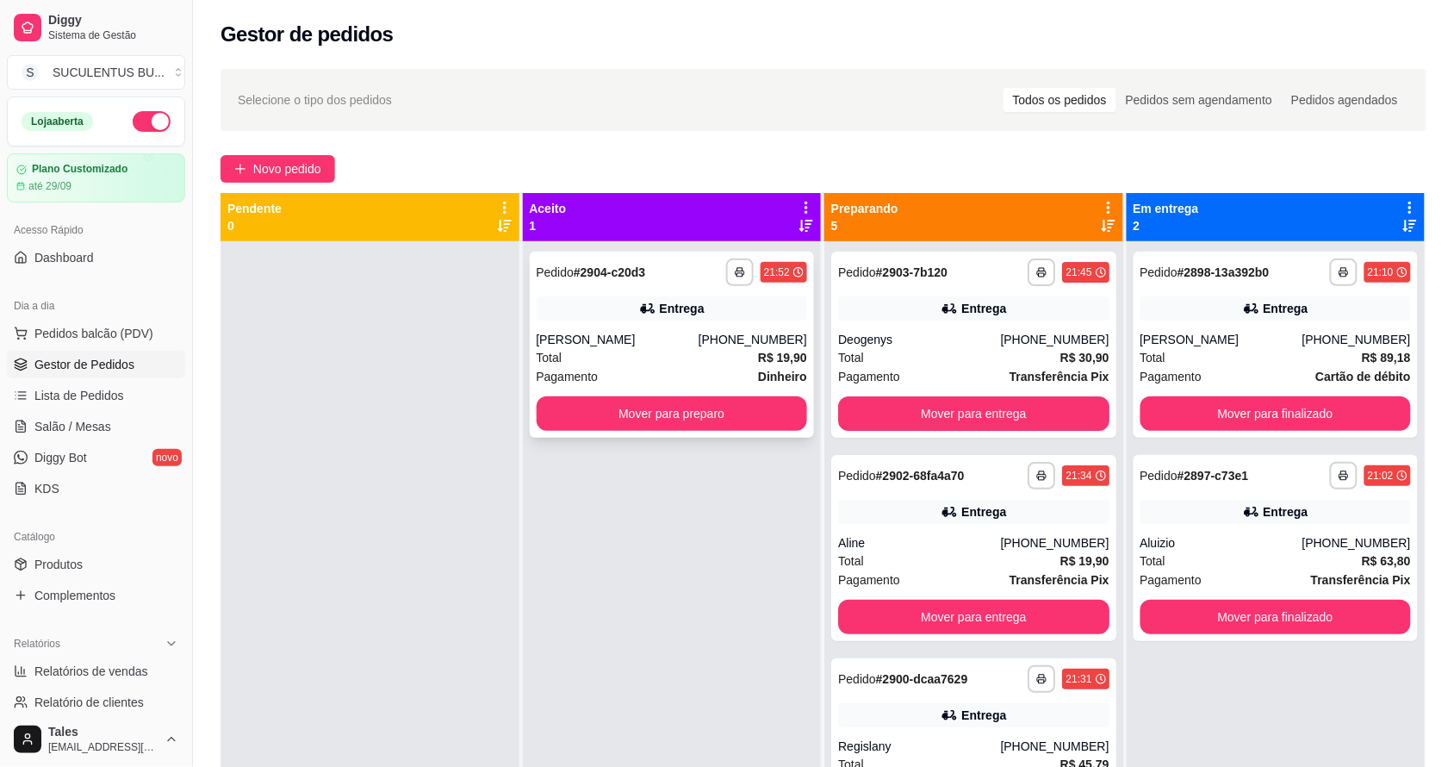
click at [625, 351] on div "Total R$ 19,90" at bounding box center [672, 357] width 271 height 19
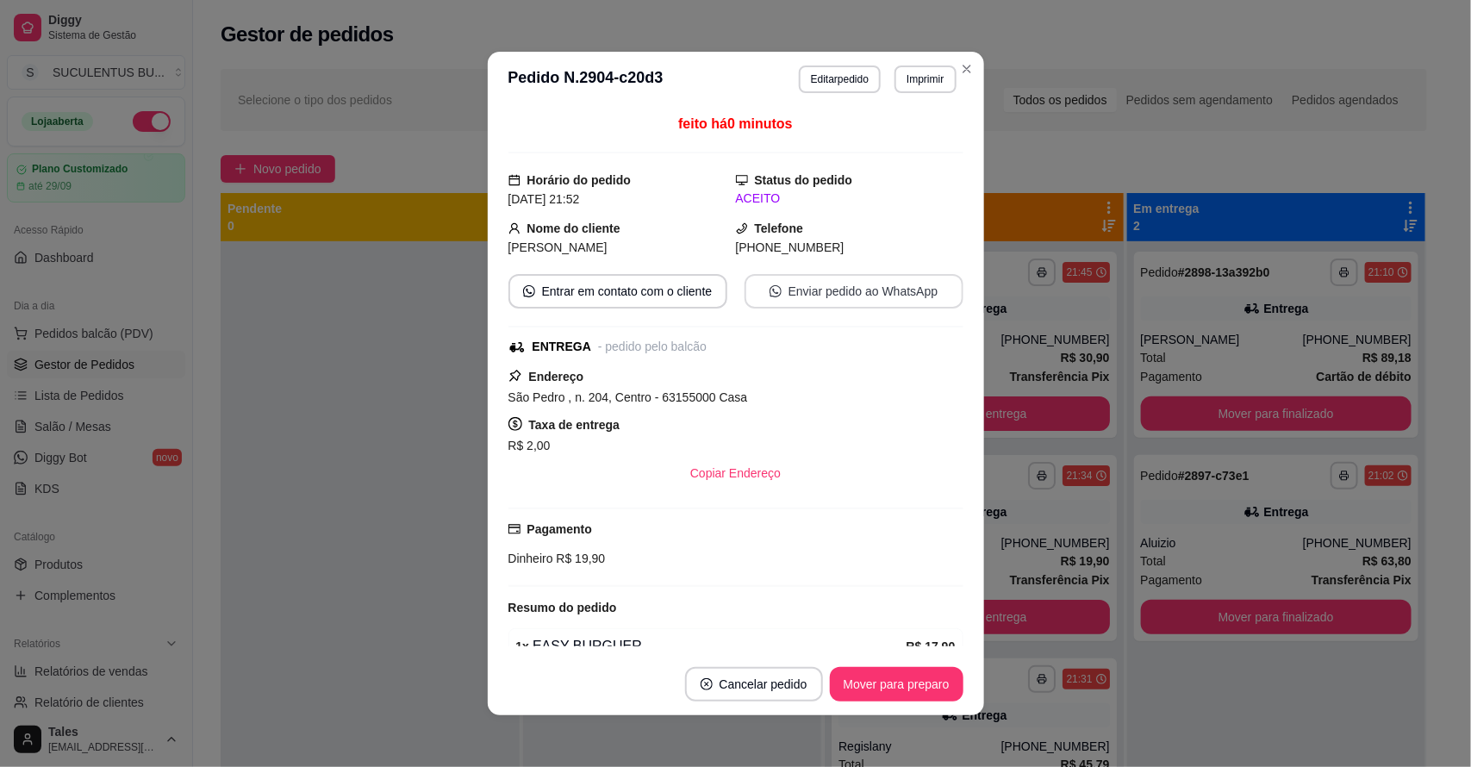
click at [801, 282] on button "Enviar pedido ao WhatsApp" at bounding box center [853, 291] width 219 height 34
click at [911, 686] on button "Mover para preparo" at bounding box center [895, 685] width 129 height 34
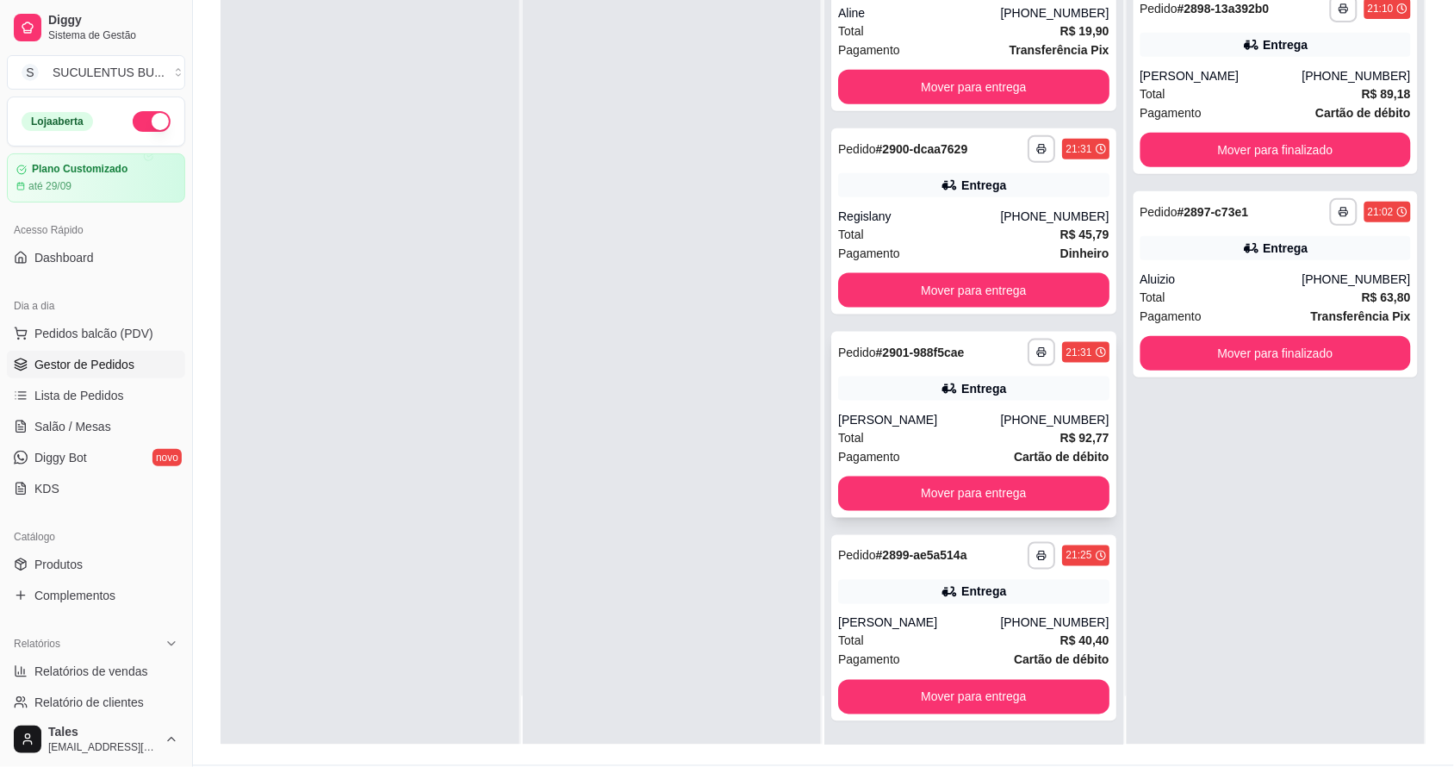
scroll to position [263, 0]
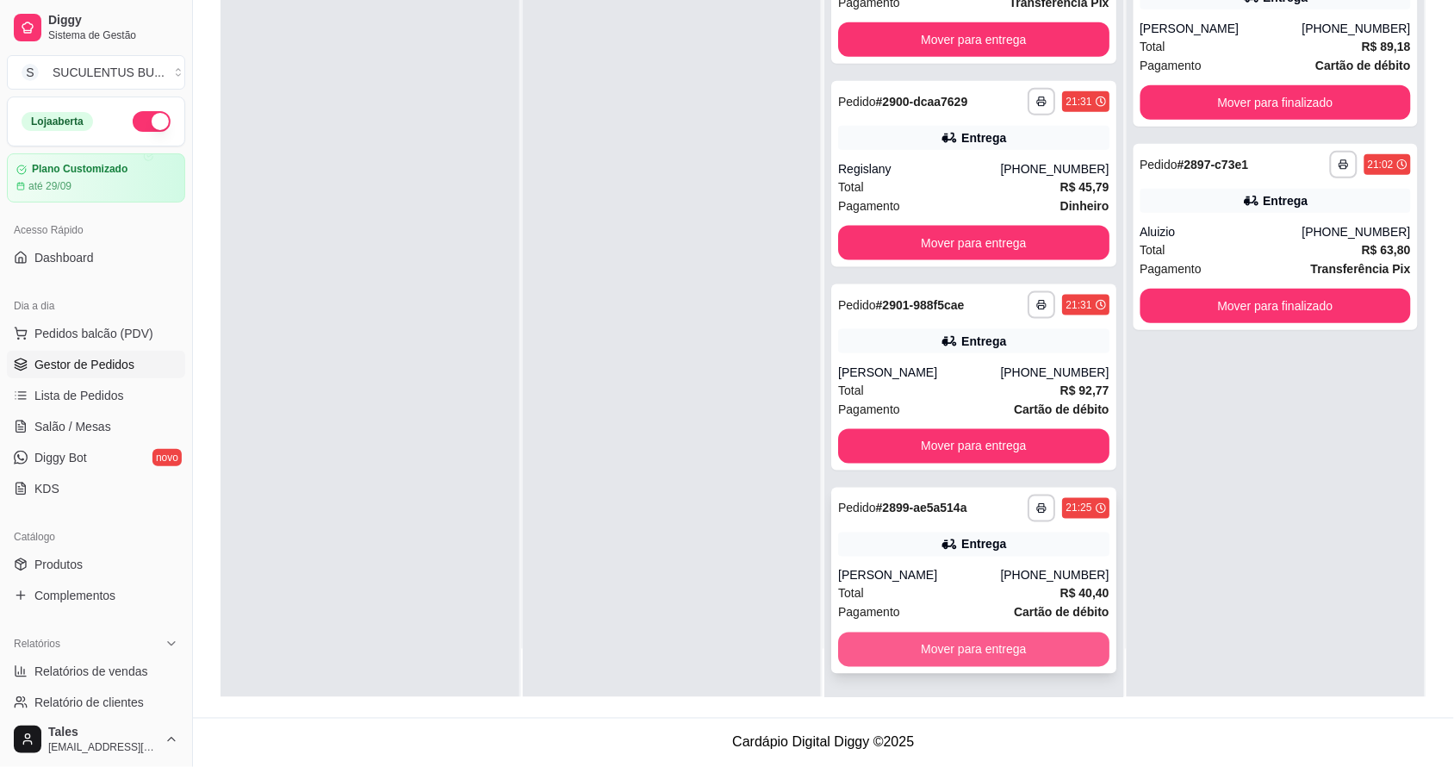
click at [972, 651] on button "Mover para entrega" at bounding box center [973, 649] width 271 height 34
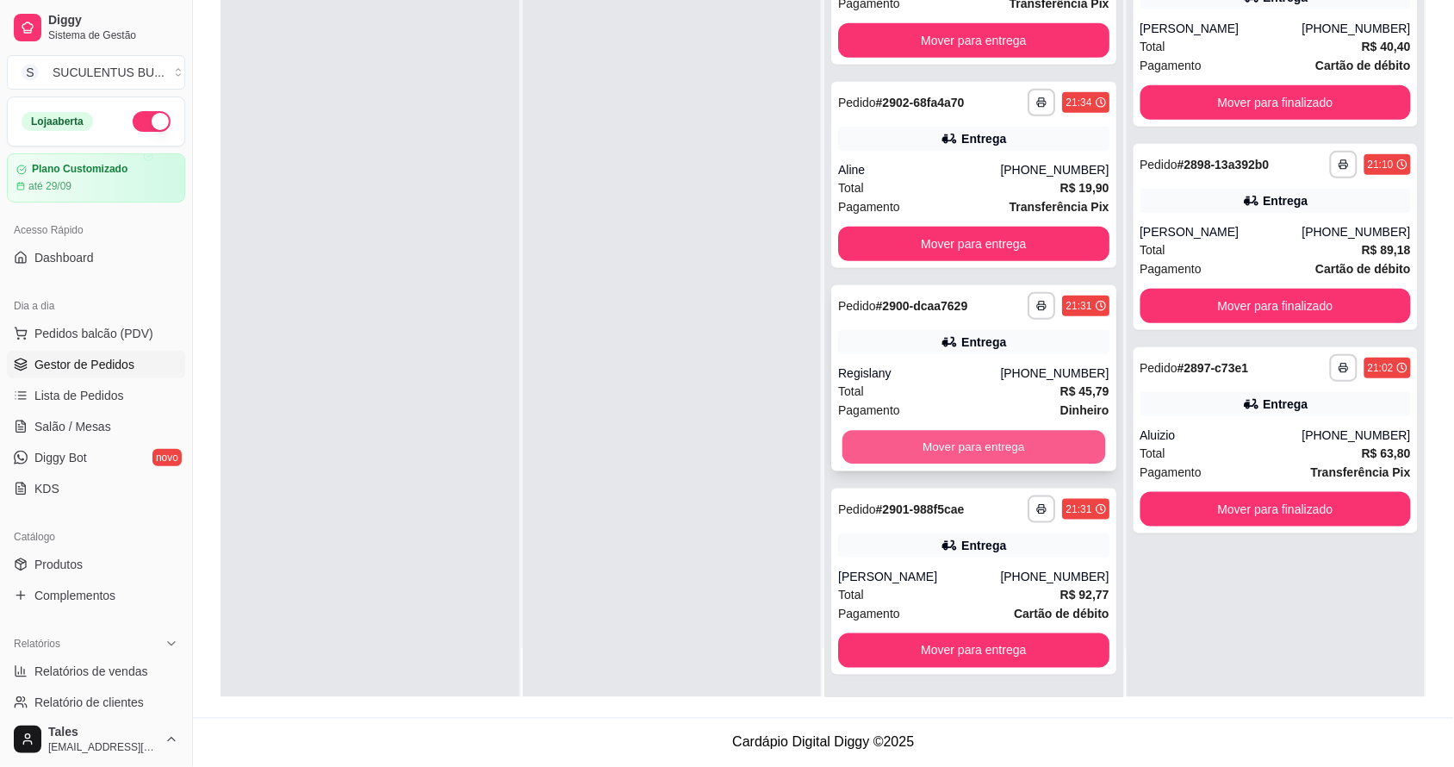
click at [928, 455] on button "Mover para entrega" at bounding box center [974, 448] width 263 height 34
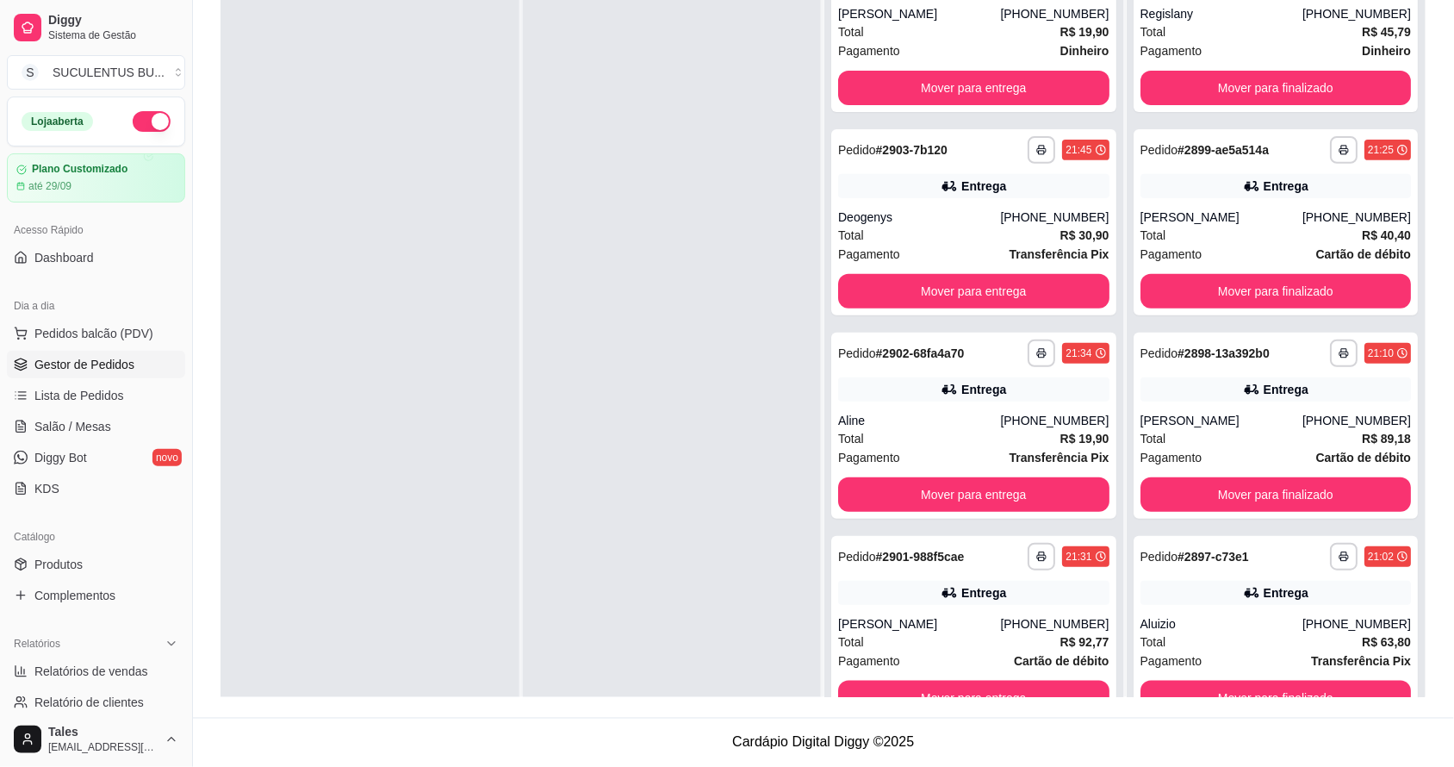
scroll to position [0, 0]
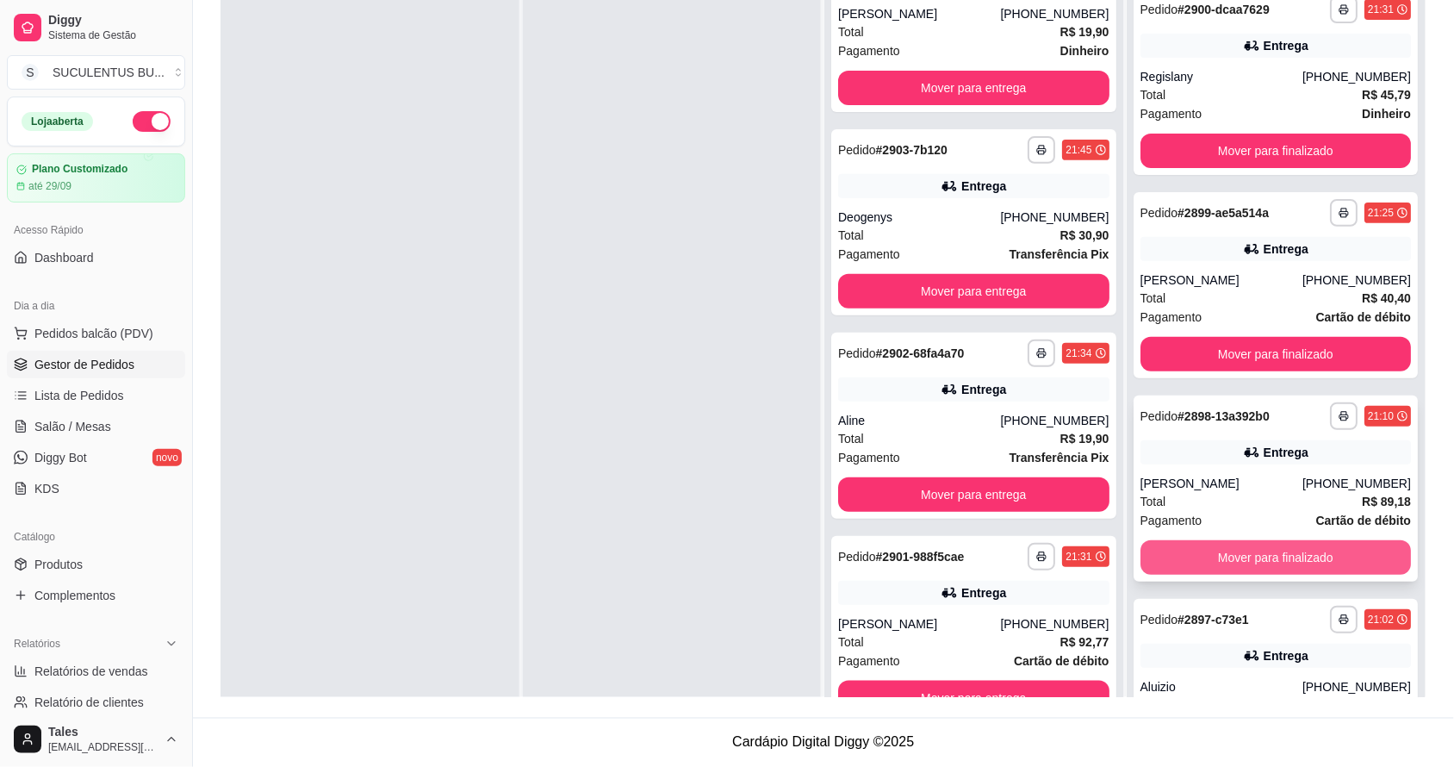
click at [1275, 549] on button "Mover para finalizado" at bounding box center [1276, 557] width 271 height 34
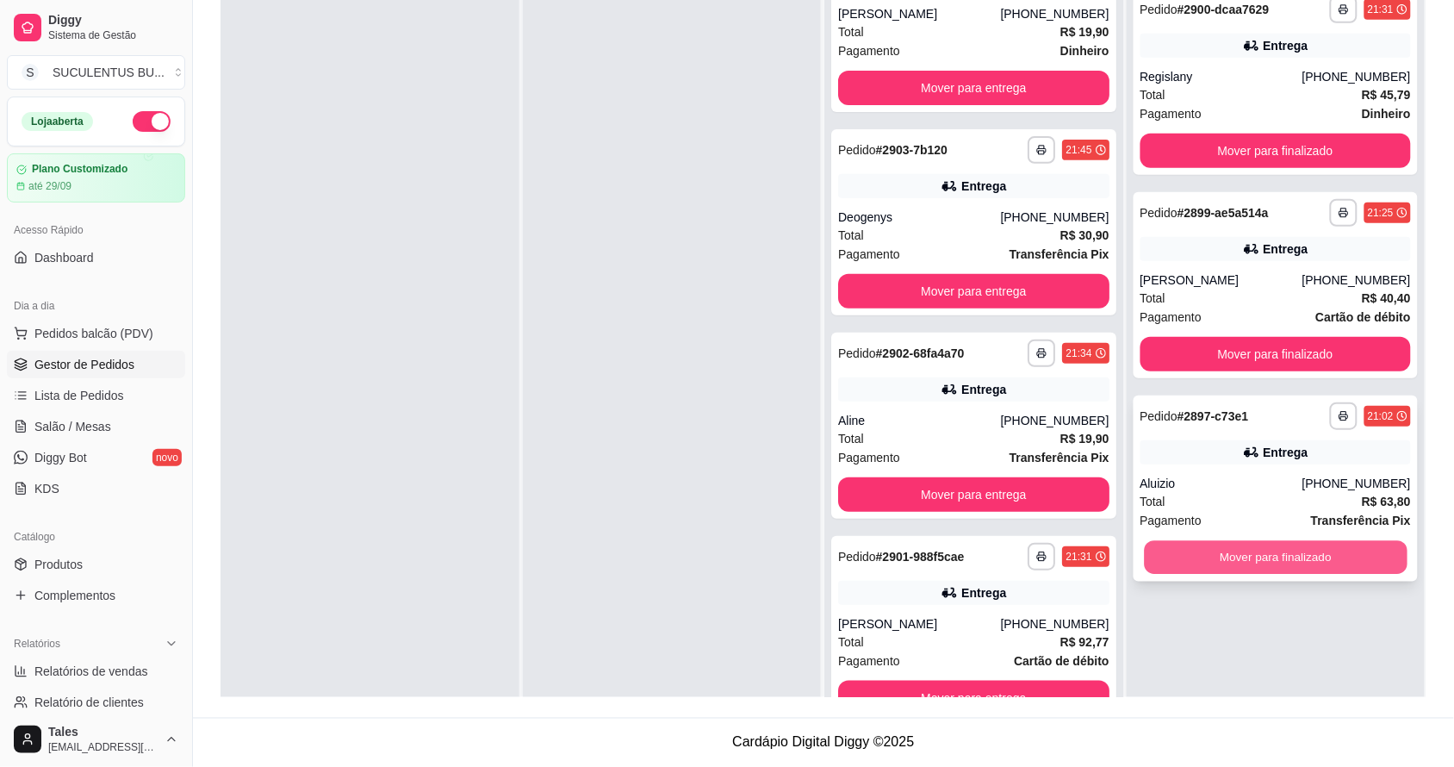
click at [1273, 545] on button "Mover para finalizado" at bounding box center [1275, 558] width 263 height 34
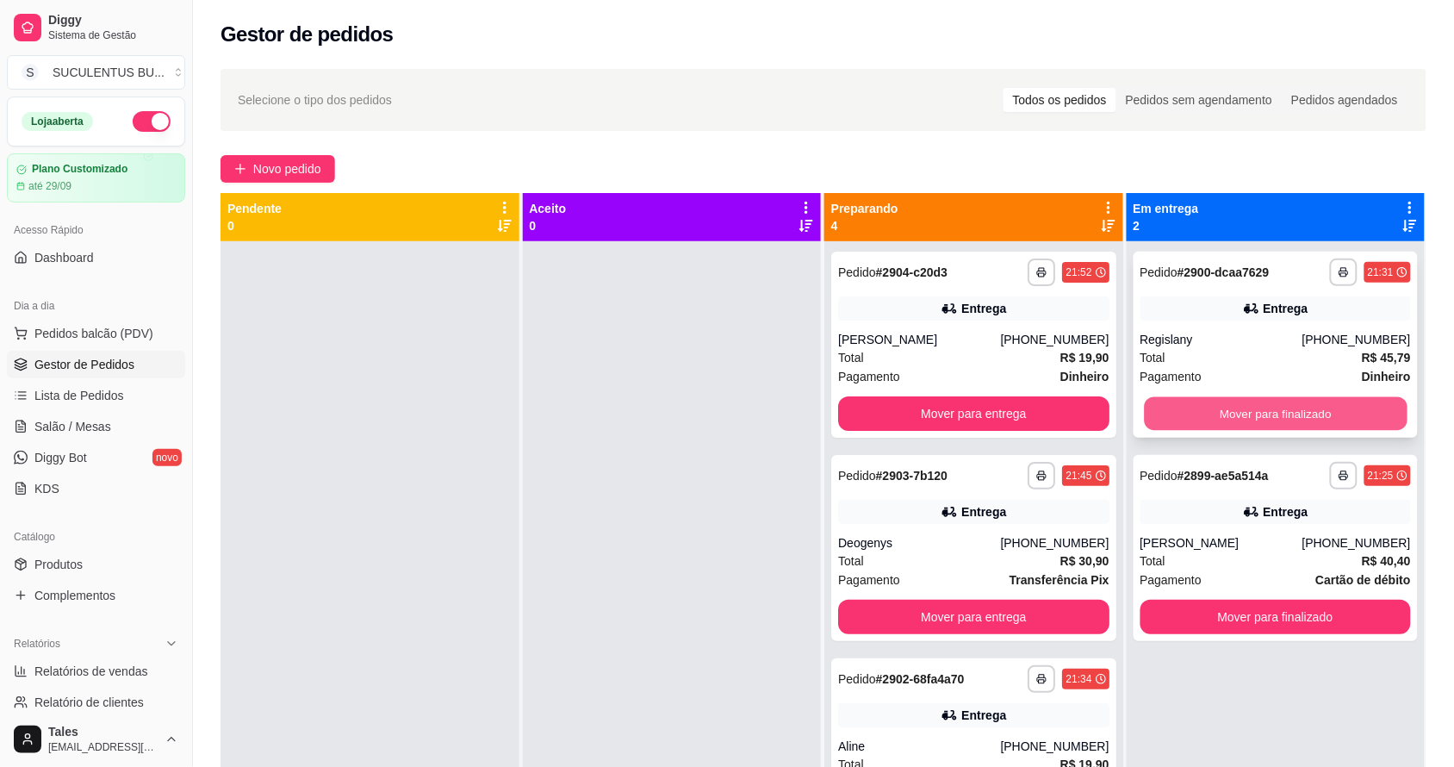
click at [1225, 416] on button "Mover para finalizado" at bounding box center [1275, 414] width 263 height 34
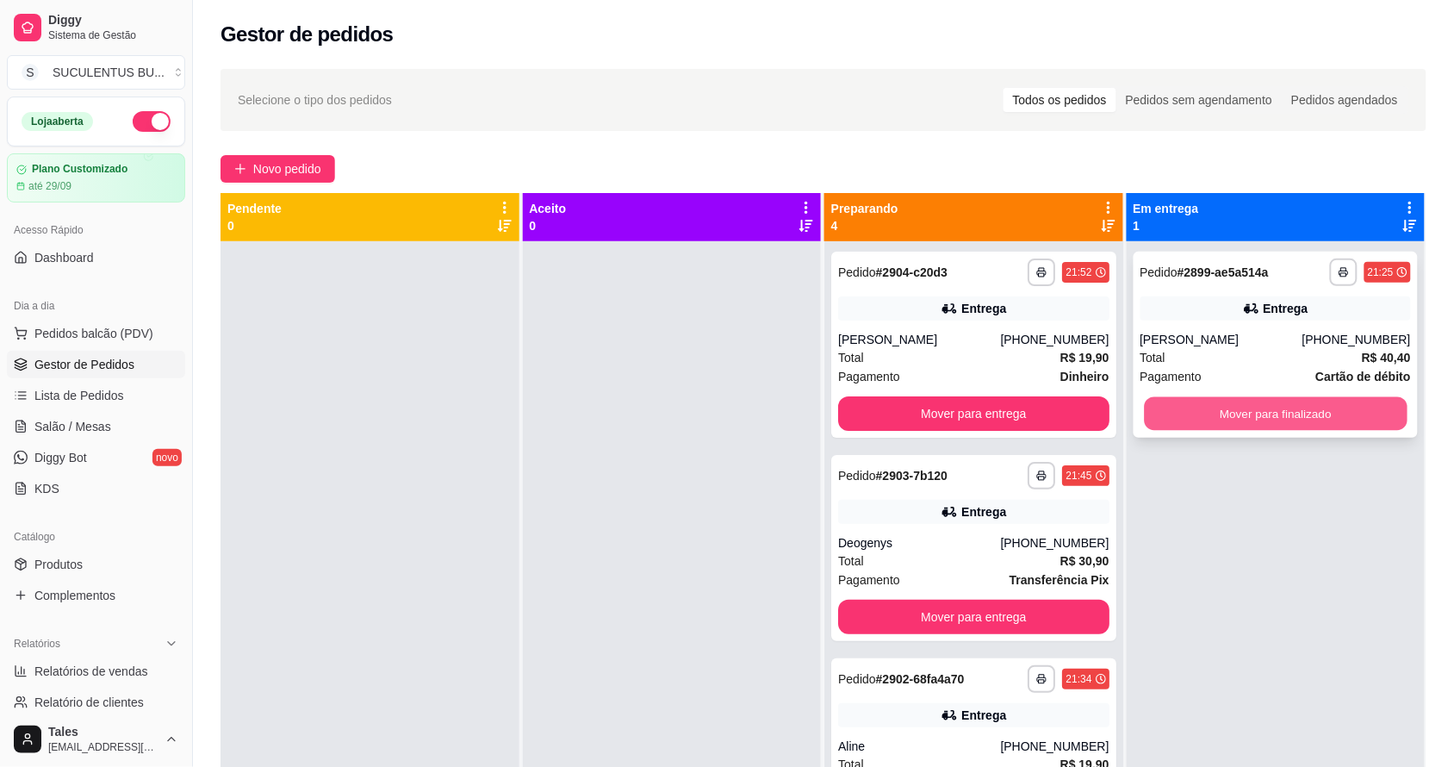
click at [1251, 403] on button "Mover para finalizado" at bounding box center [1275, 414] width 263 height 34
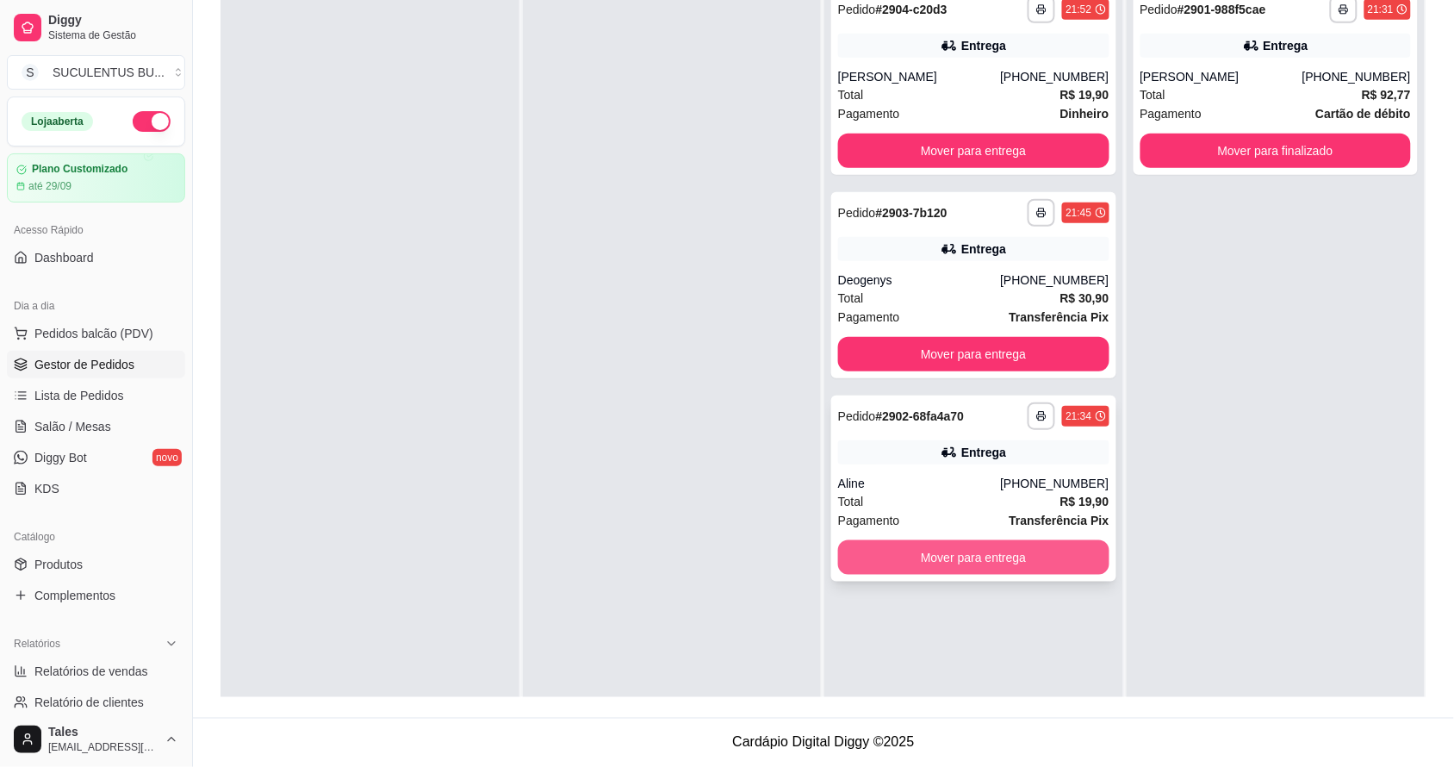
click at [970, 552] on button "Mover para entrega" at bounding box center [973, 557] width 271 height 34
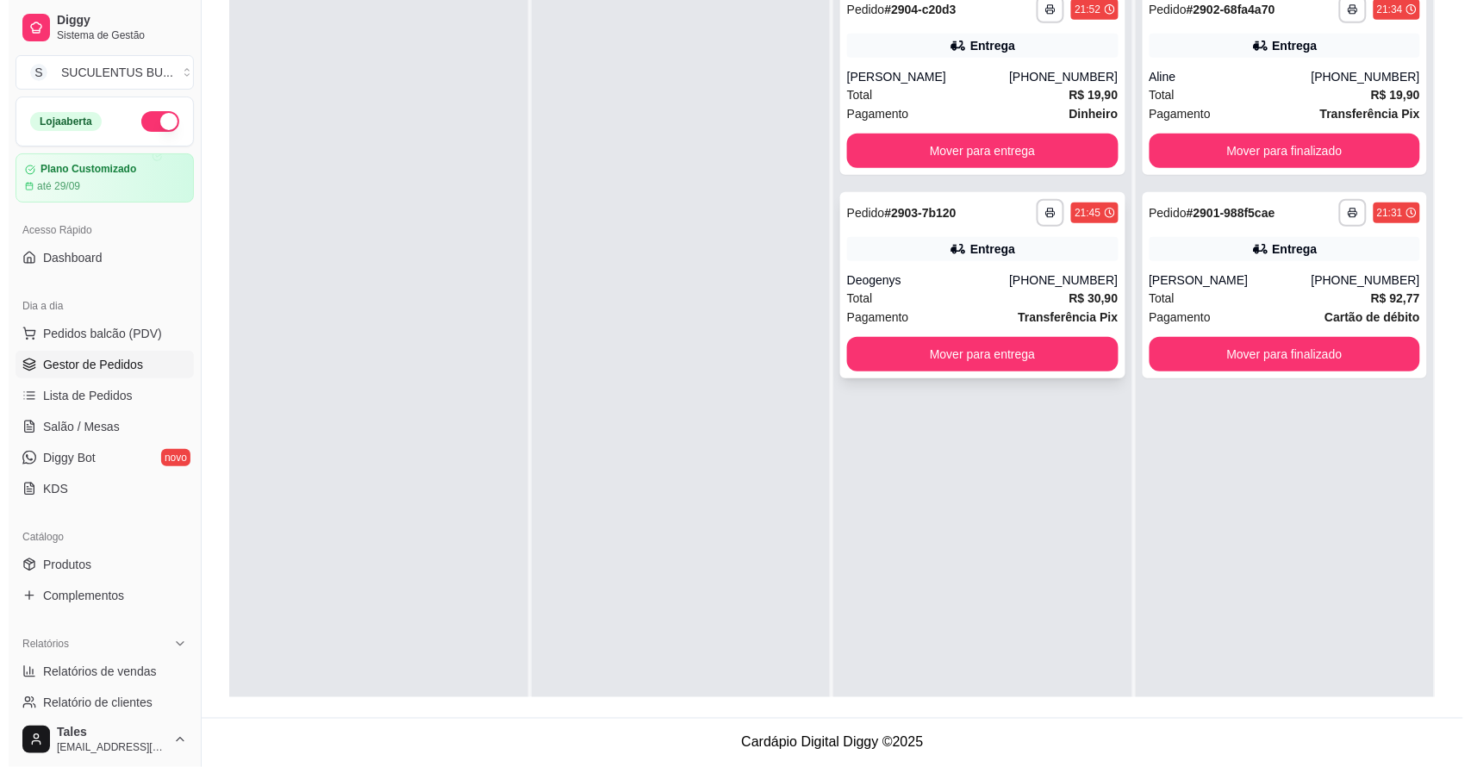
scroll to position [47, 0]
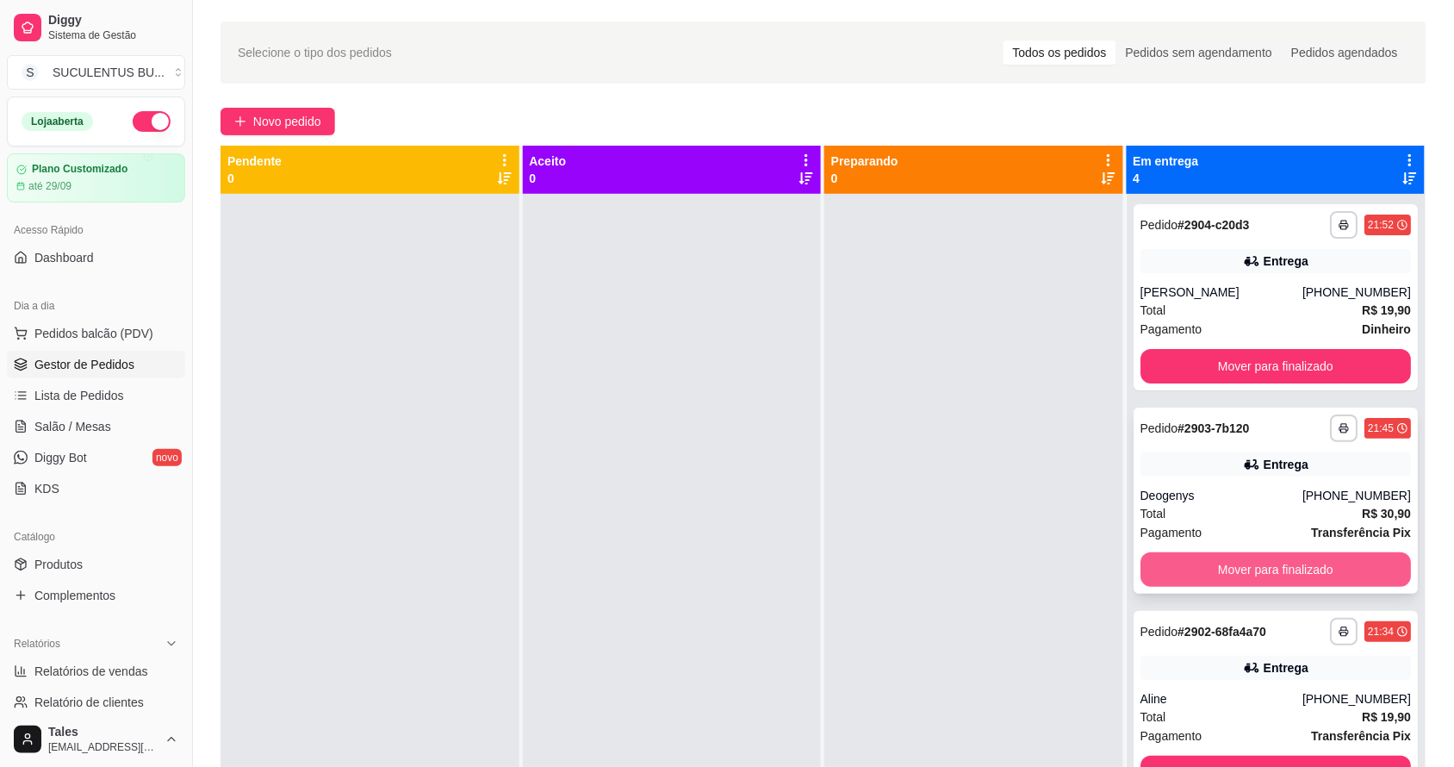
click at [1271, 569] on button "Mover para finalizado" at bounding box center [1276, 569] width 271 height 34
click at [1230, 575] on button "Mover para finalizado" at bounding box center [1275, 570] width 263 height 34
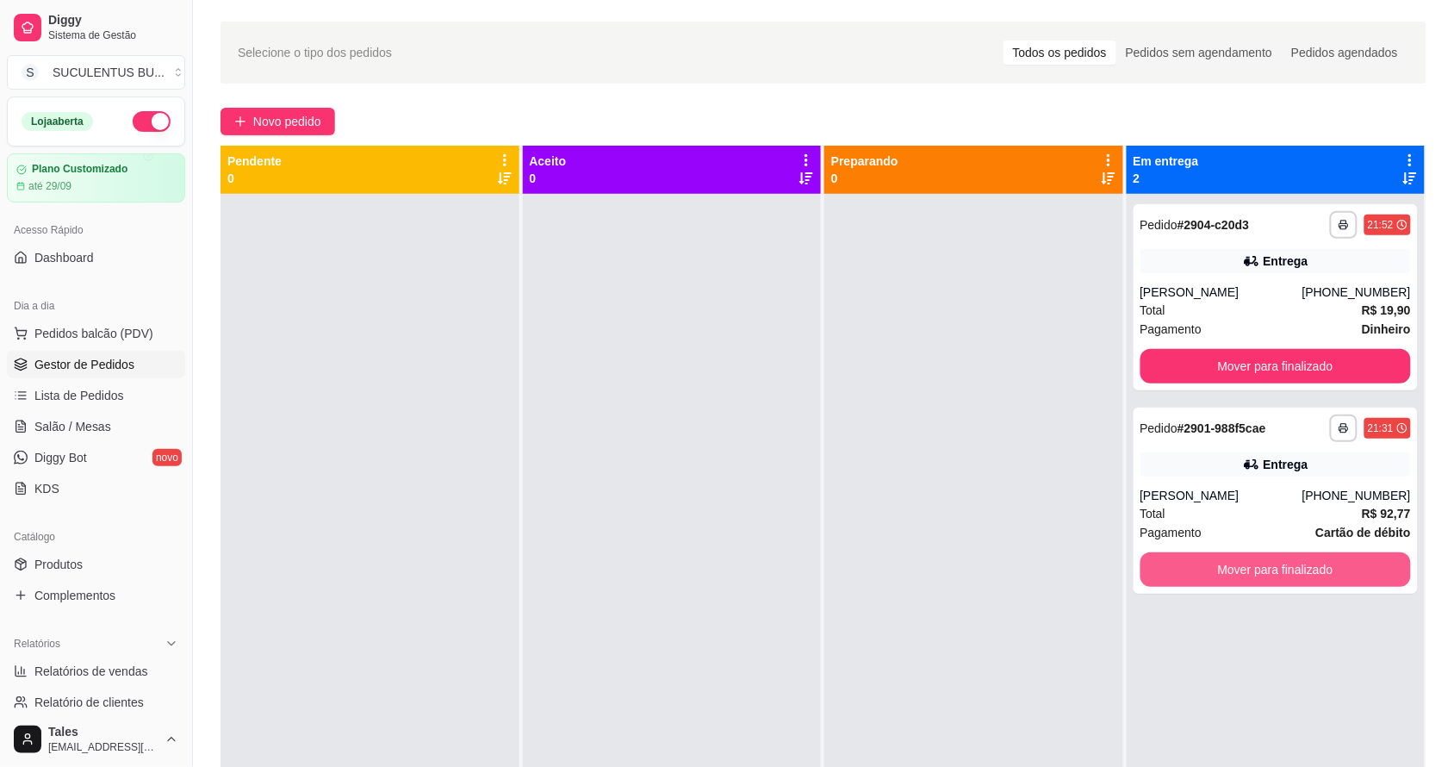
click at [1230, 575] on button "Mover para finalizado" at bounding box center [1276, 569] width 271 height 34
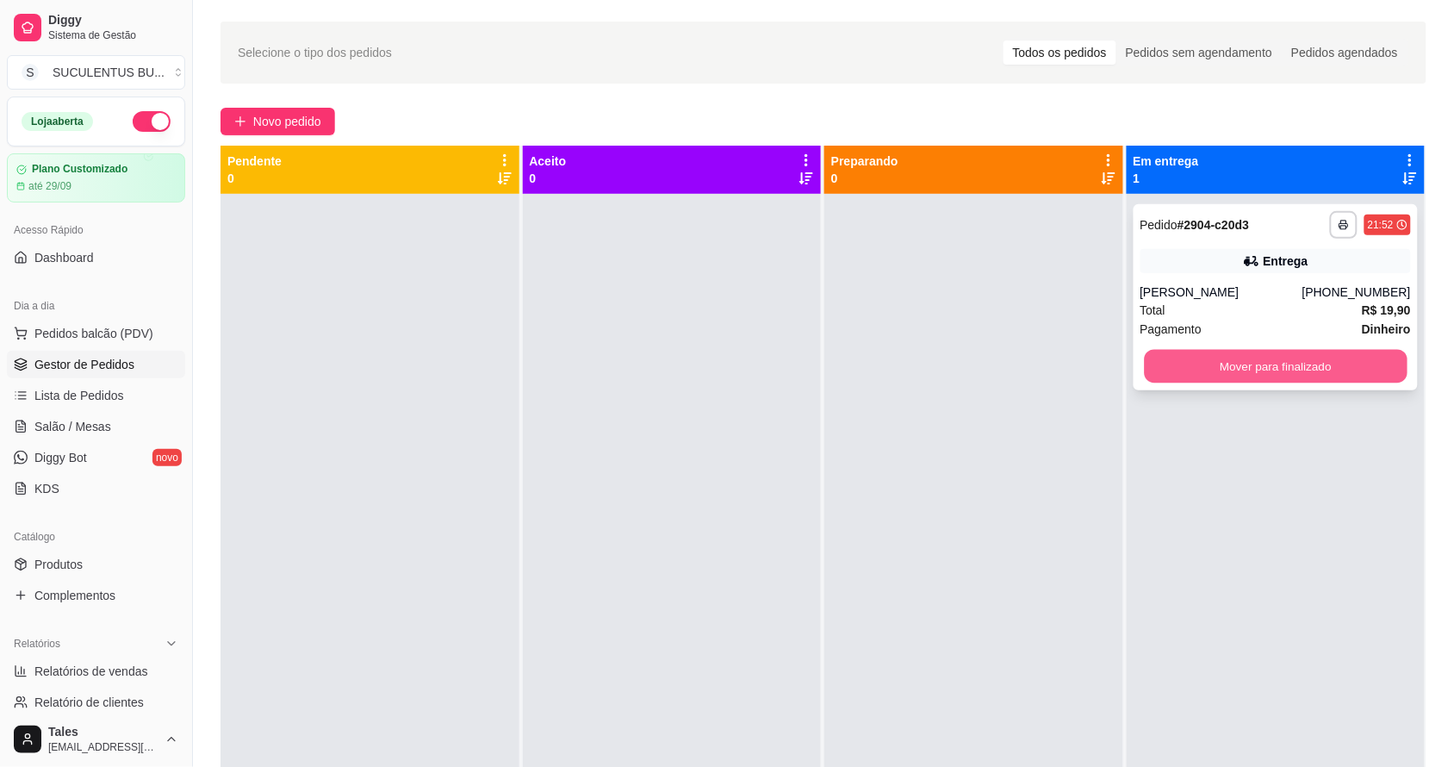
click at [1147, 363] on button "Mover para finalizado" at bounding box center [1275, 367] width 263 height 34
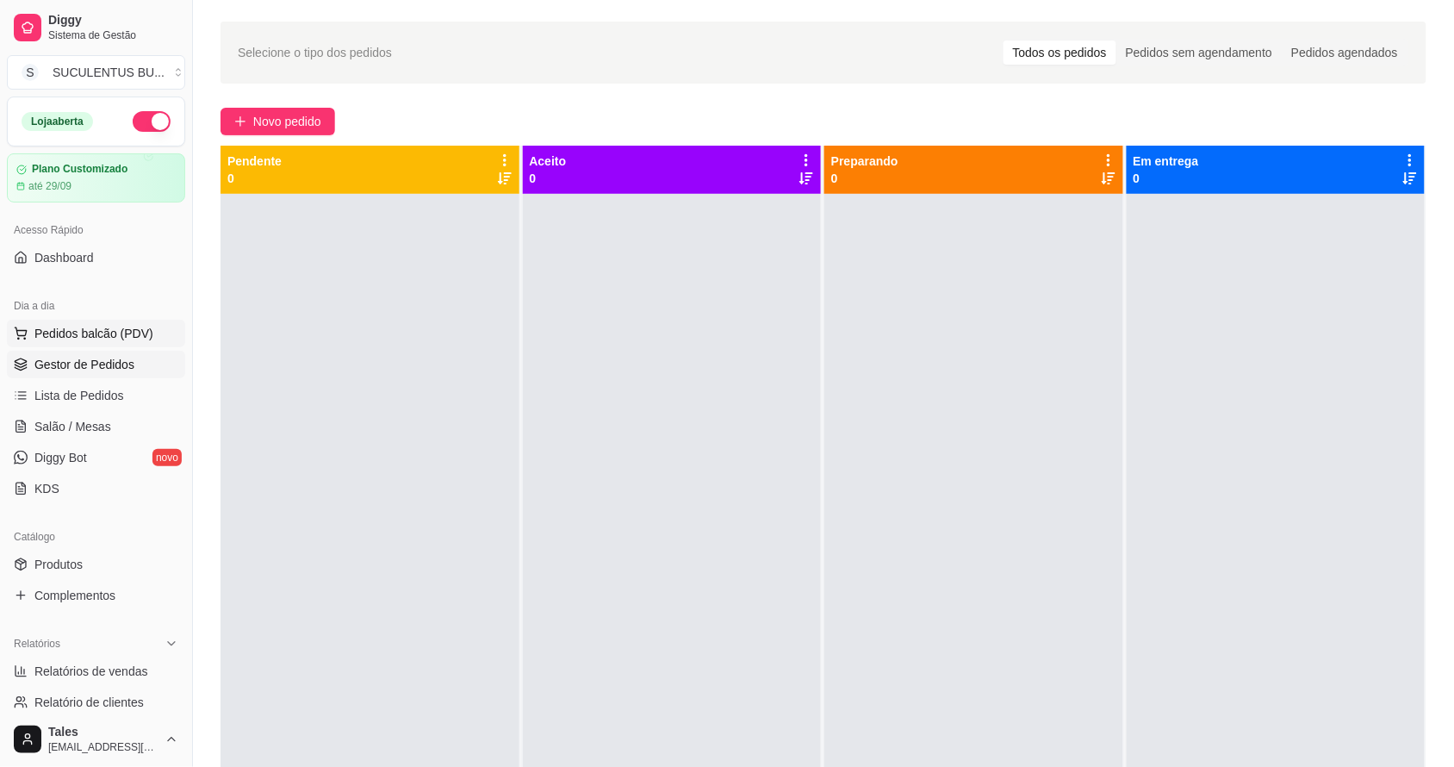
click at [78, 341] on span "Pedidos balcão (PDV)" at bounding box center [93, 333] width 119 height 17
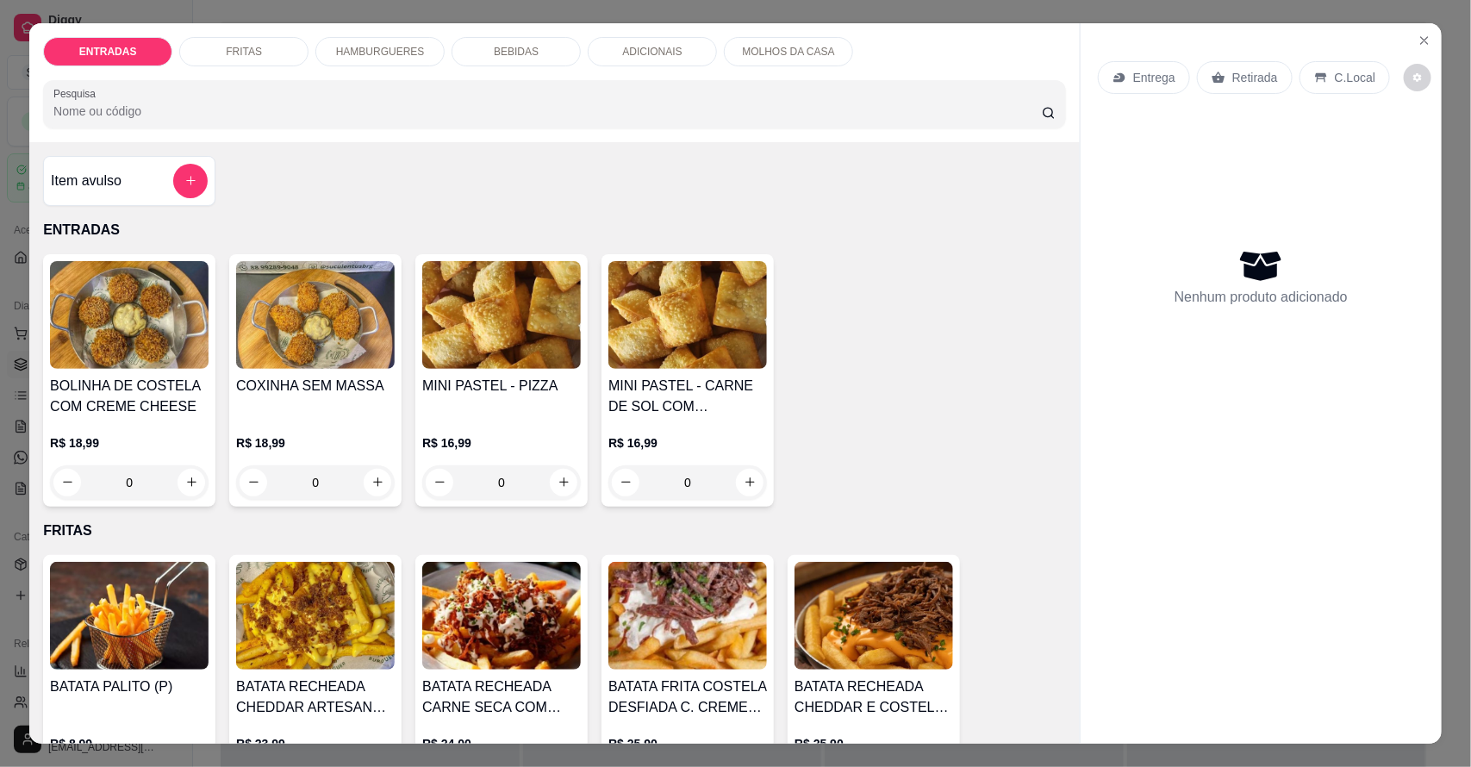
click at [1260, 75] on p "Retirada" at bounding box center [1255, 77] width 46 height 17
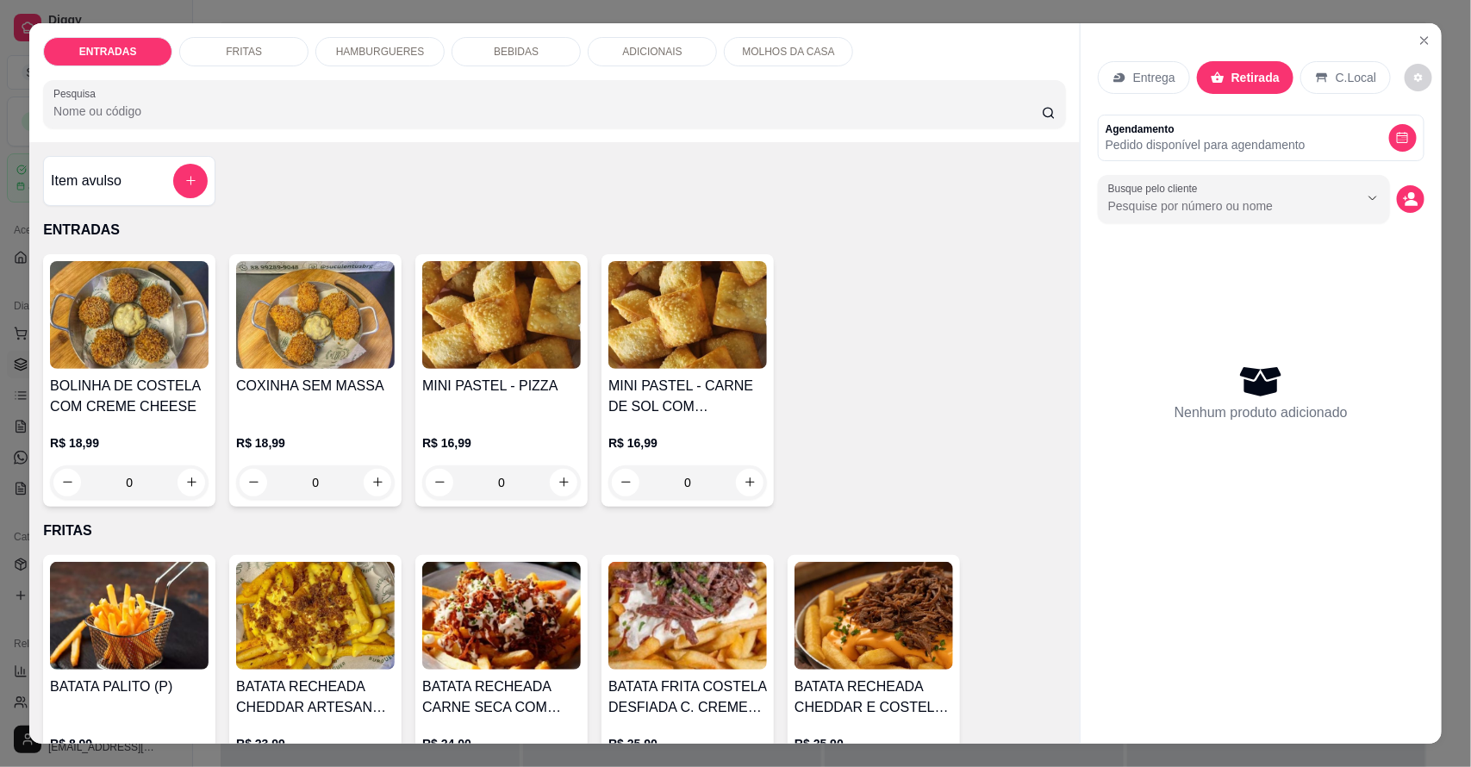
click at [383, 61] on div "HAMBURGUERES" at bounding box center [379, 51] width 129 height 29
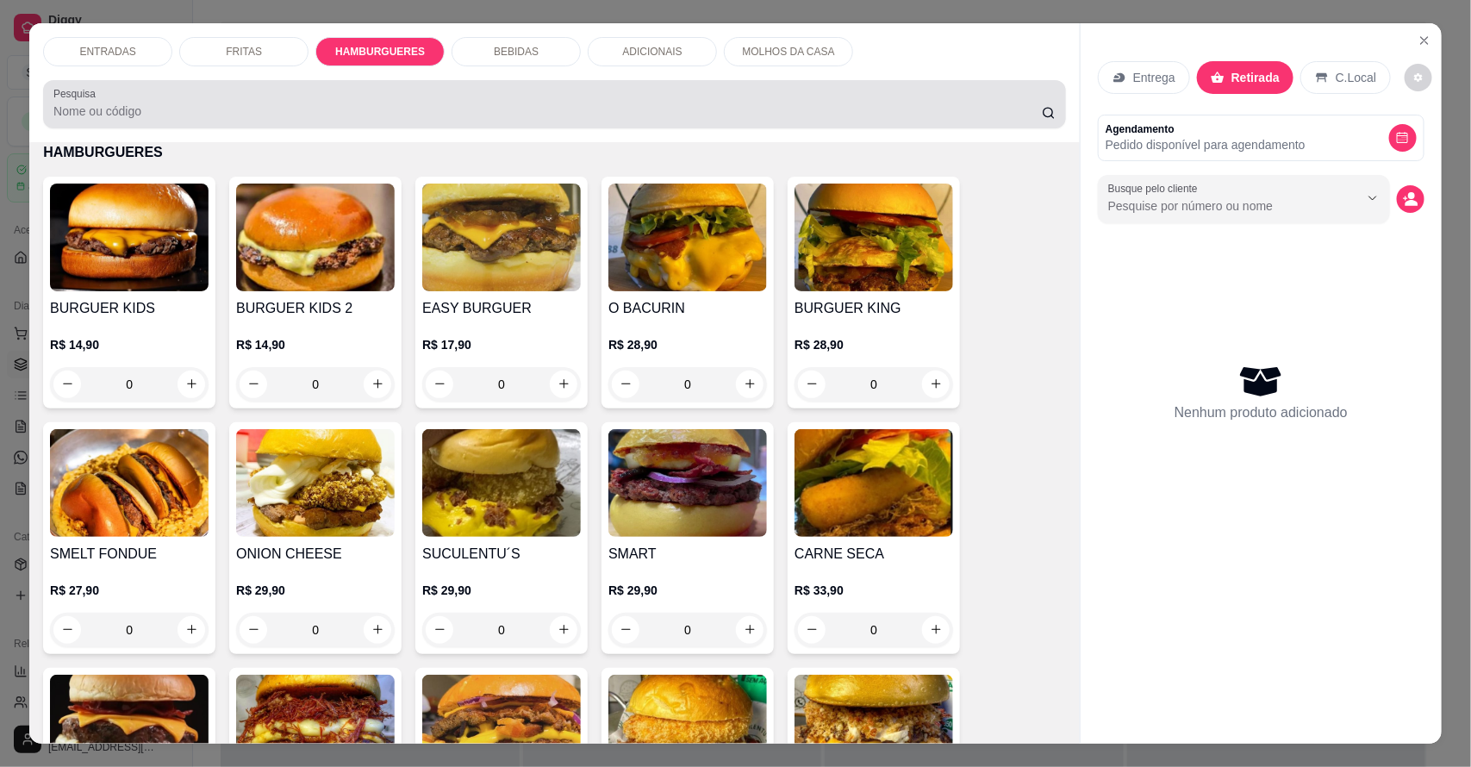
scroll to position [32, 0]
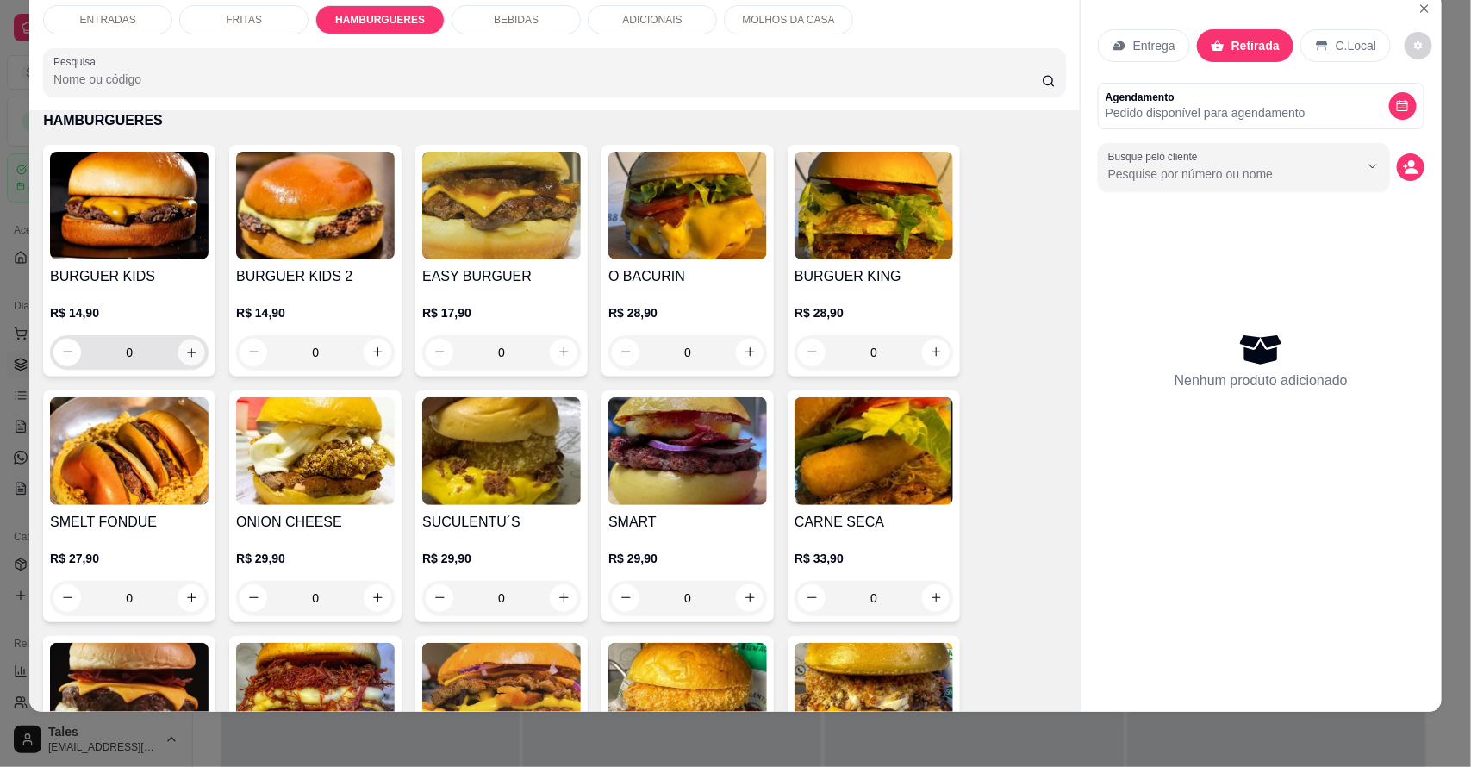
click at [187, 348] on icon "increase-product-quantity" at bounding box center [191, 352] width 9 height 9
type input "1"
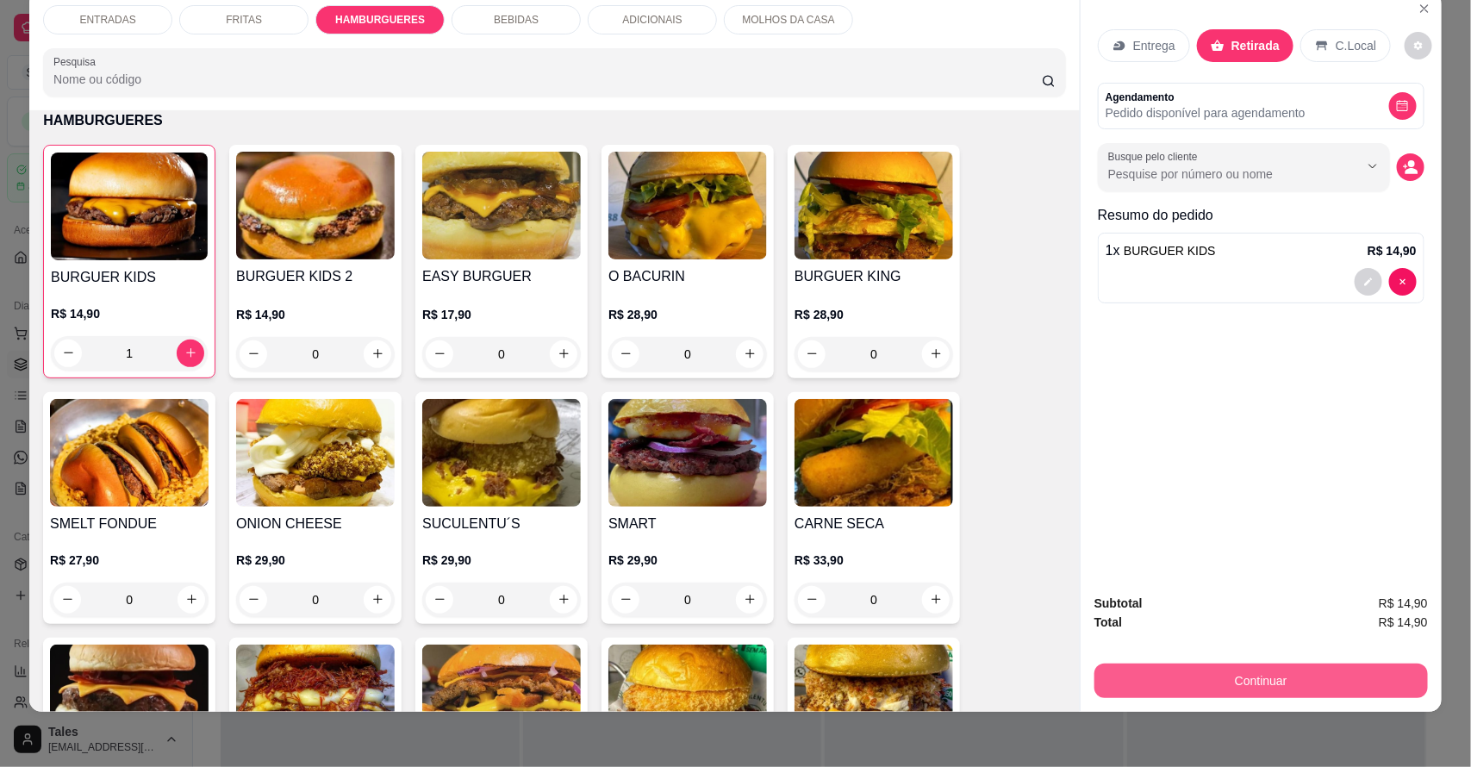
click at [1217, 682] on button "Continuar" at bounding box center [1260, 680] width 333 height 34
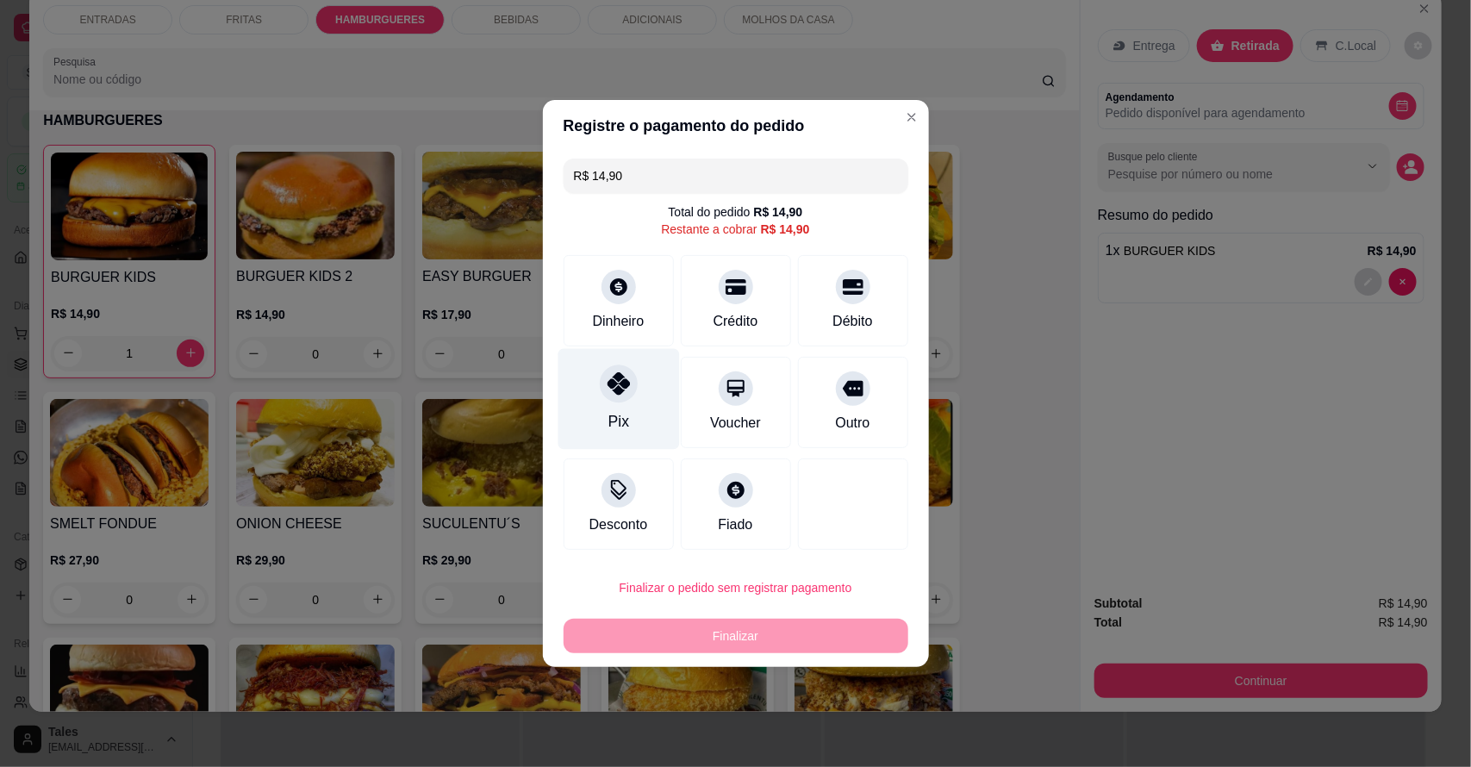
click at [626, 380] on div at bounding box center [619, 383] width 38 height 38
type input "R$ 0,00"
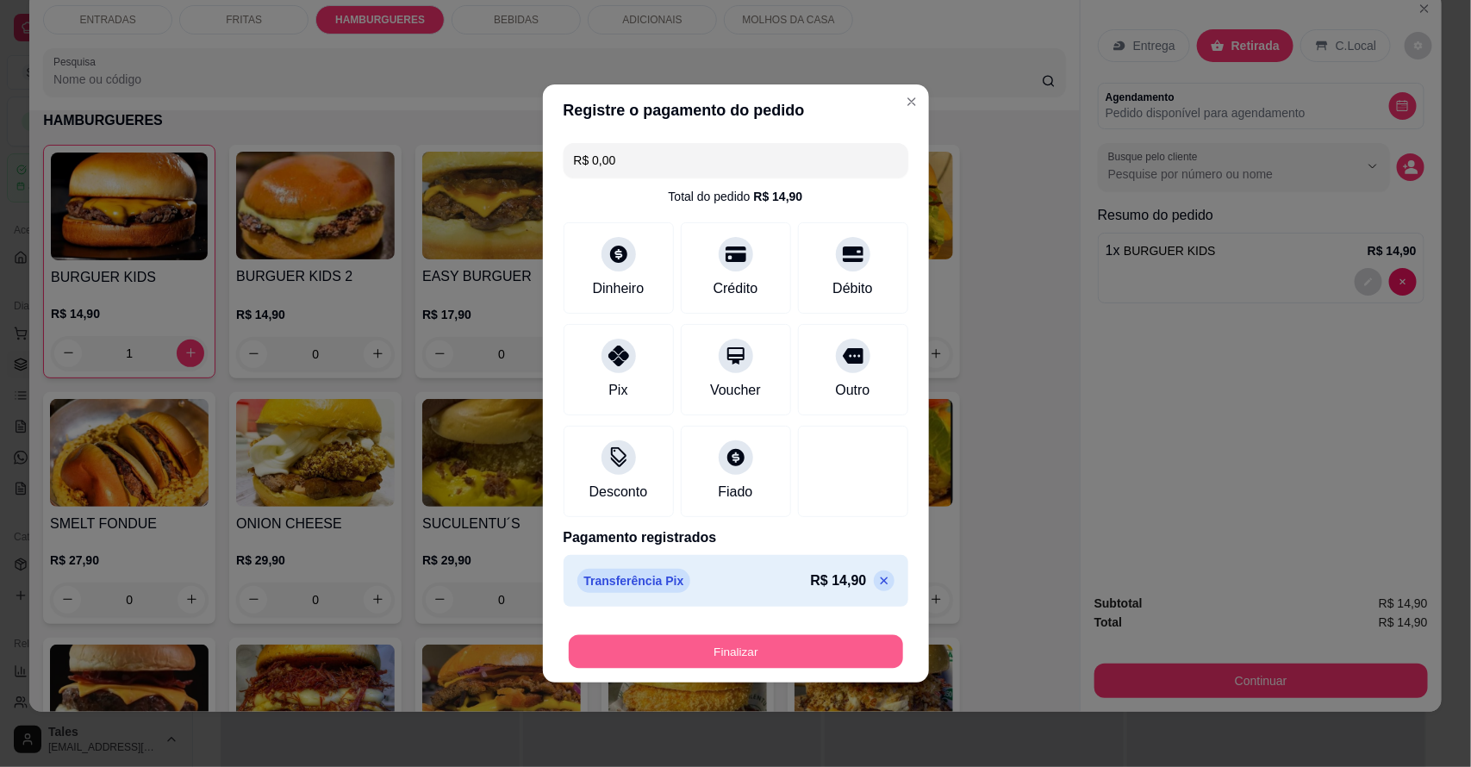
click at [642, 643] on button "Finalizar" at bounding box center [736, 652] width 334 height 34
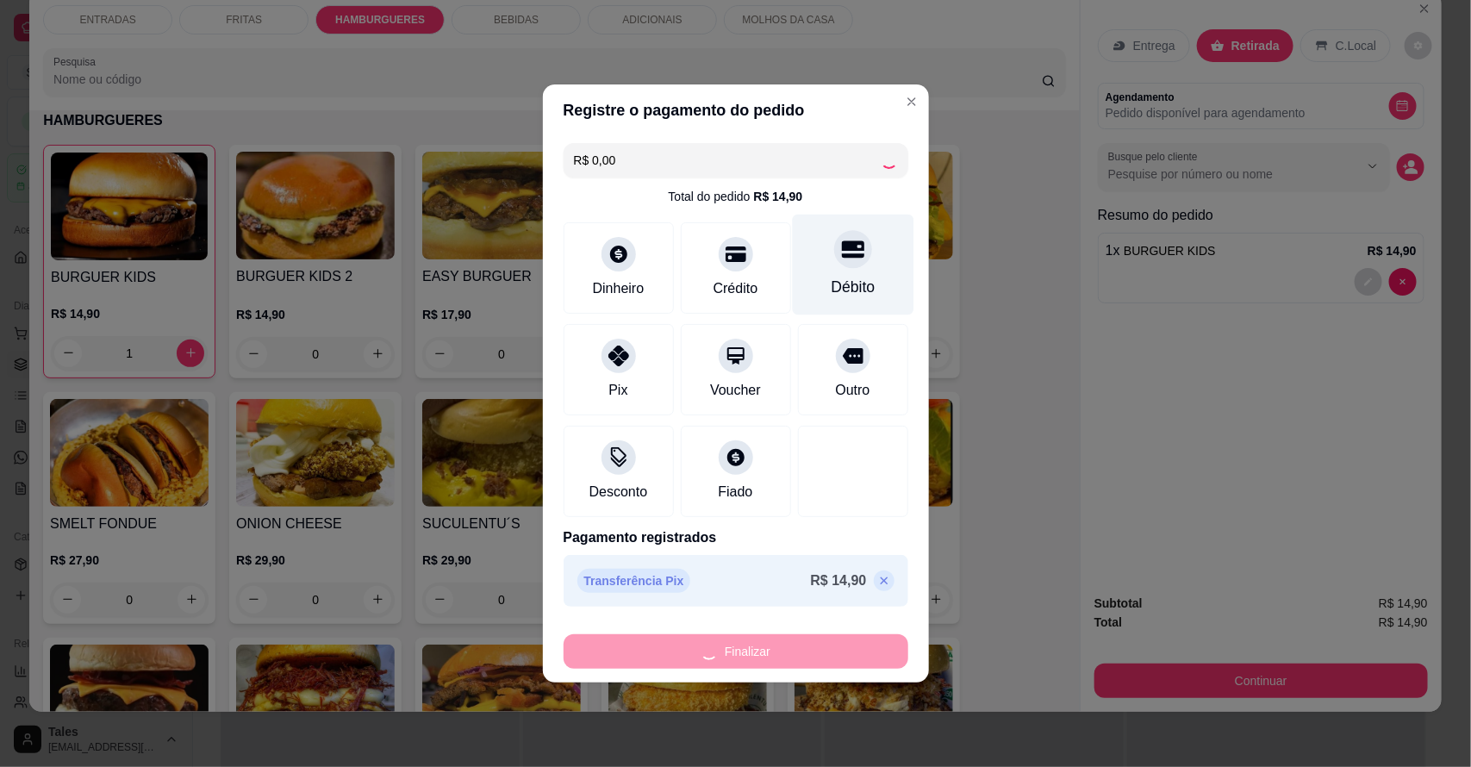
type input "0"
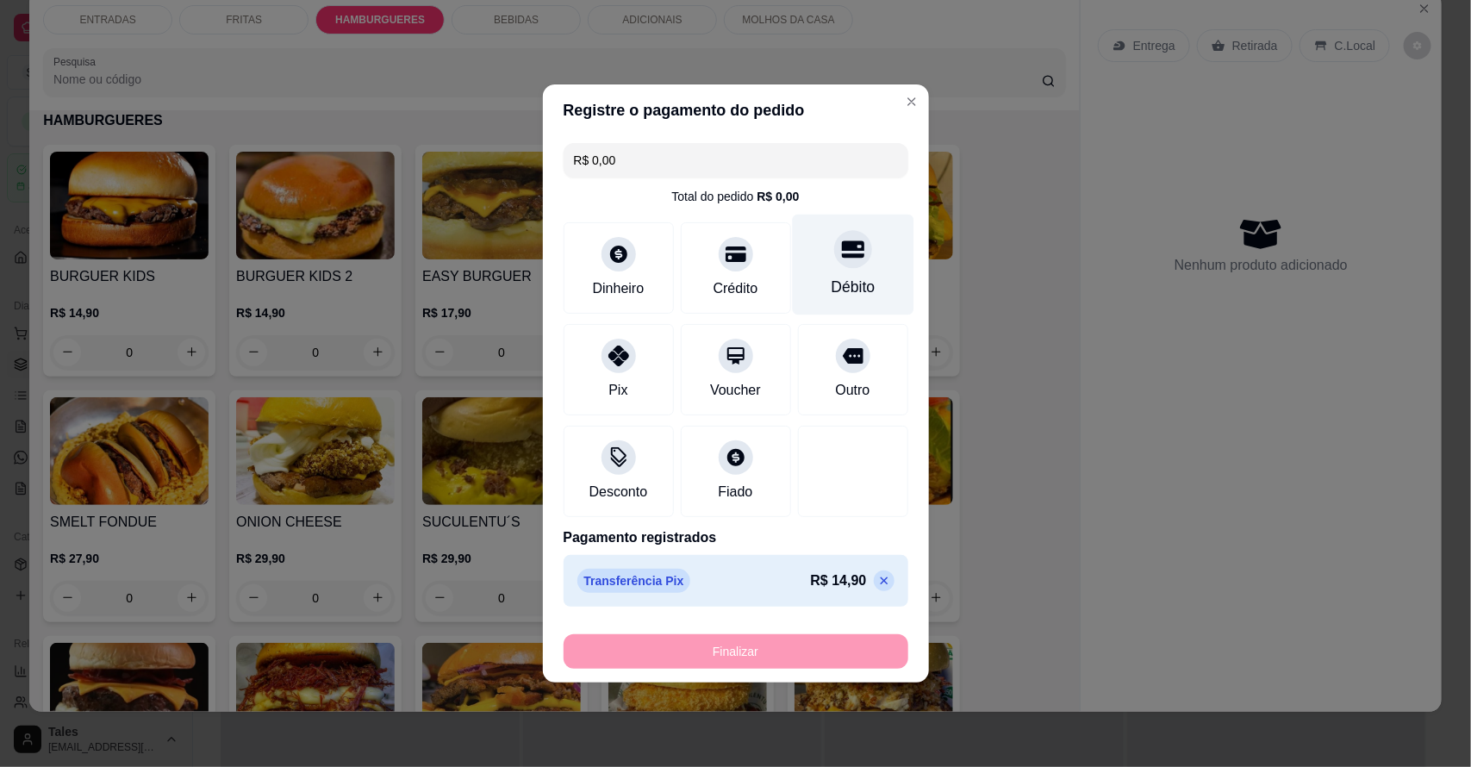
type input "-R$ 14,90"
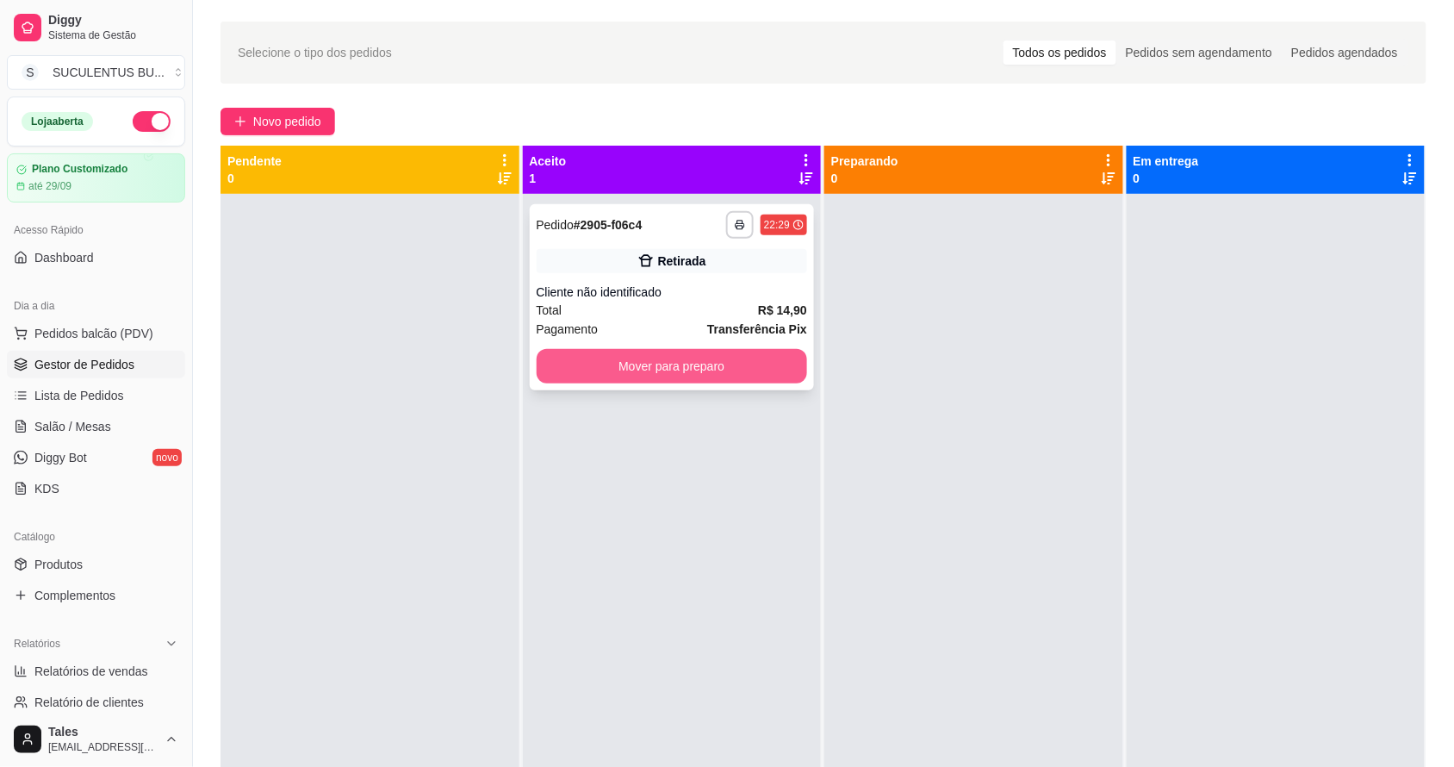
click at [695, 358] on button "Mover para preparo" at bounding box center [672, 366] width 271 height 34
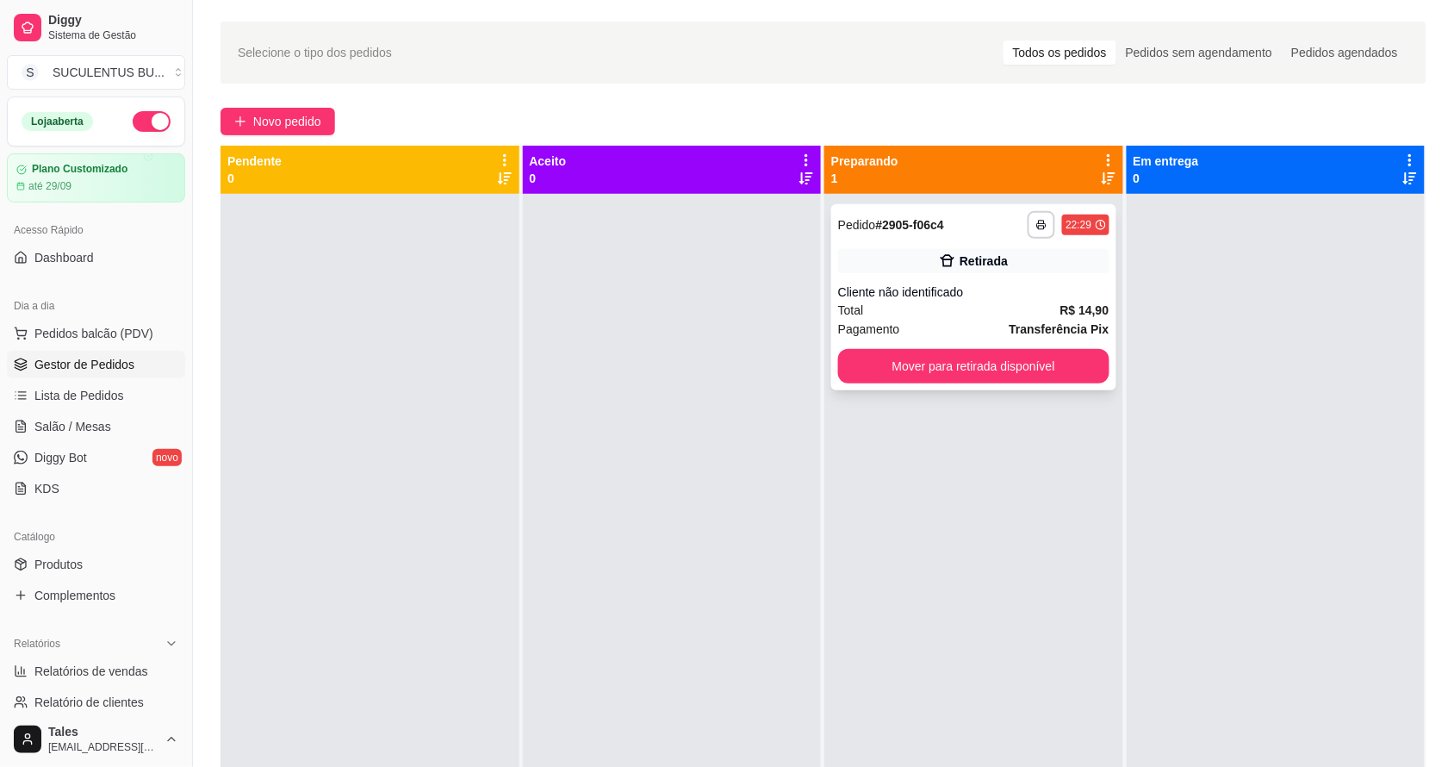
click at [973, 316] on div "Total R$ 14,90" at bounding box center [973, 310] width 271 height 19
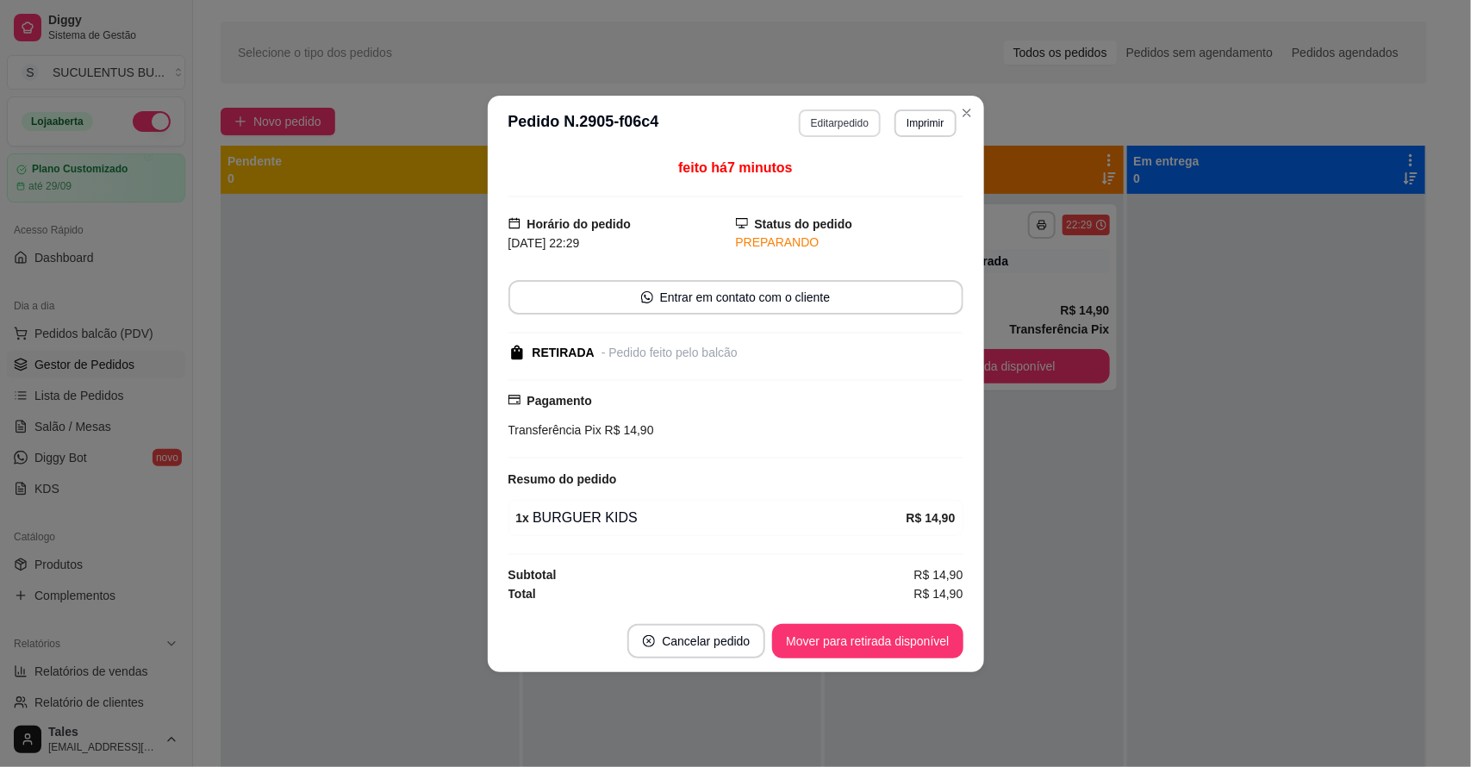
click at [823, 126] on button "Editar pedido" at bounding box center [840, 123] width 82 height 28
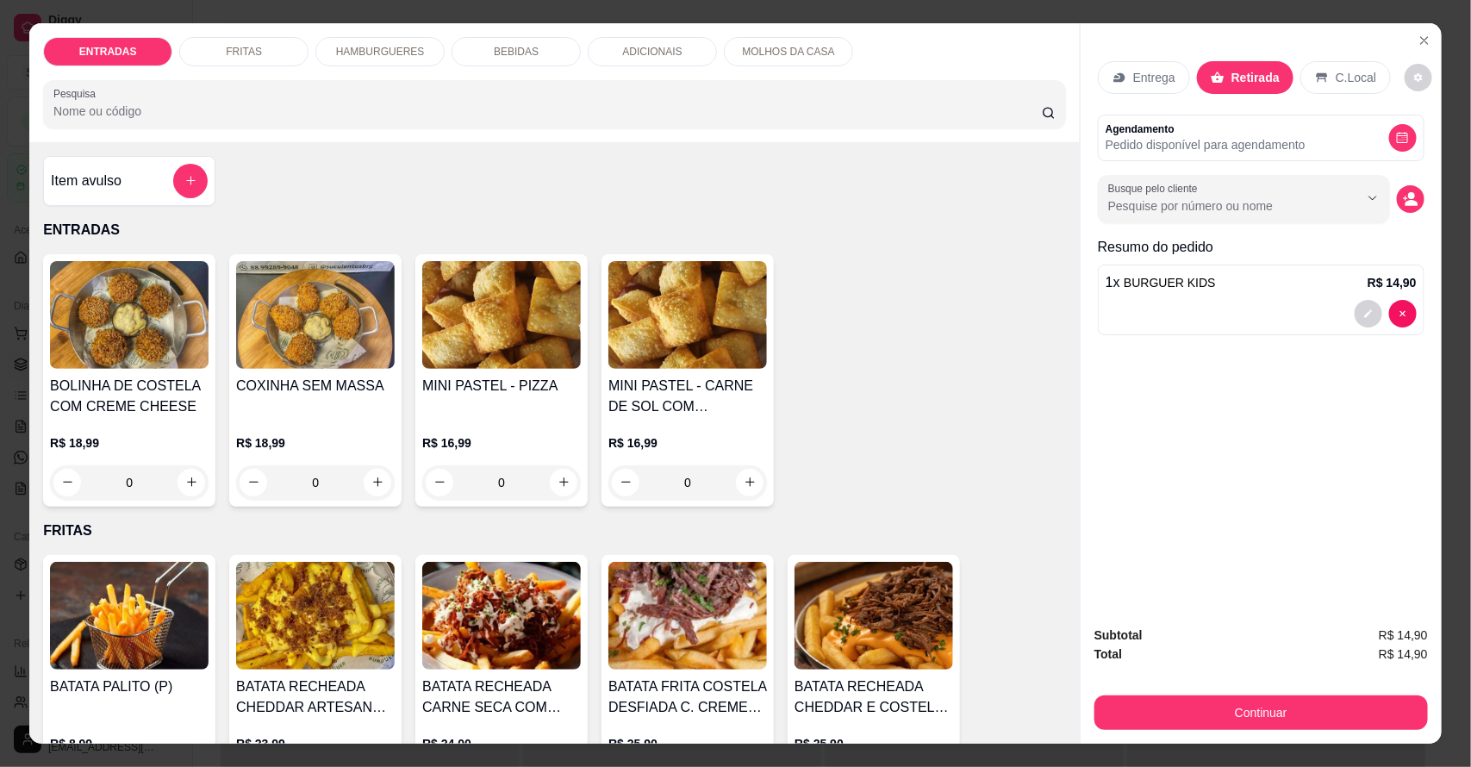
click at [545, 46] on div "BEBIDAS" at bounding box center [515, 51] width 129 height 29
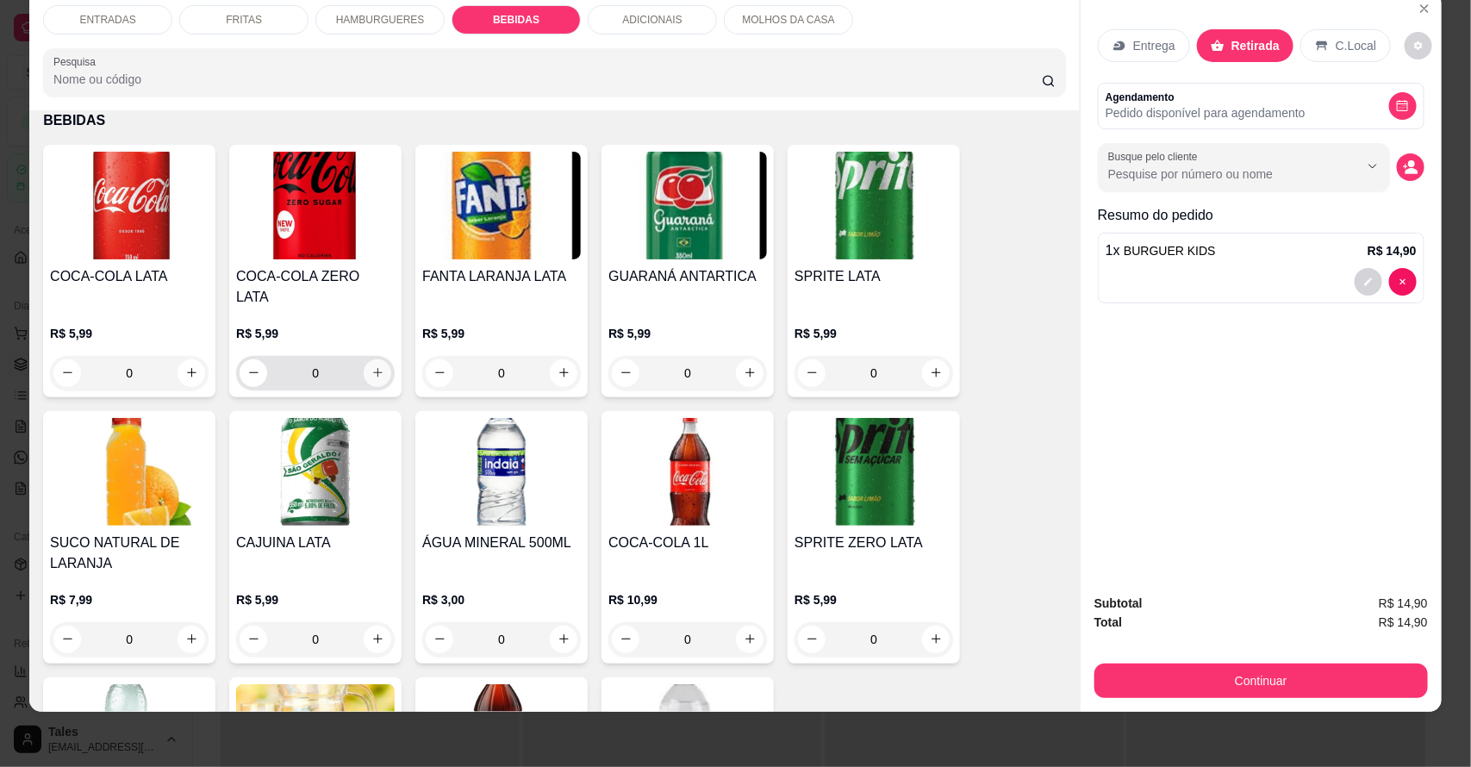
click at [368, 362] on button "increase-product-quantity" at bounding box center [378, 373] width 28 height 28
type input "1"
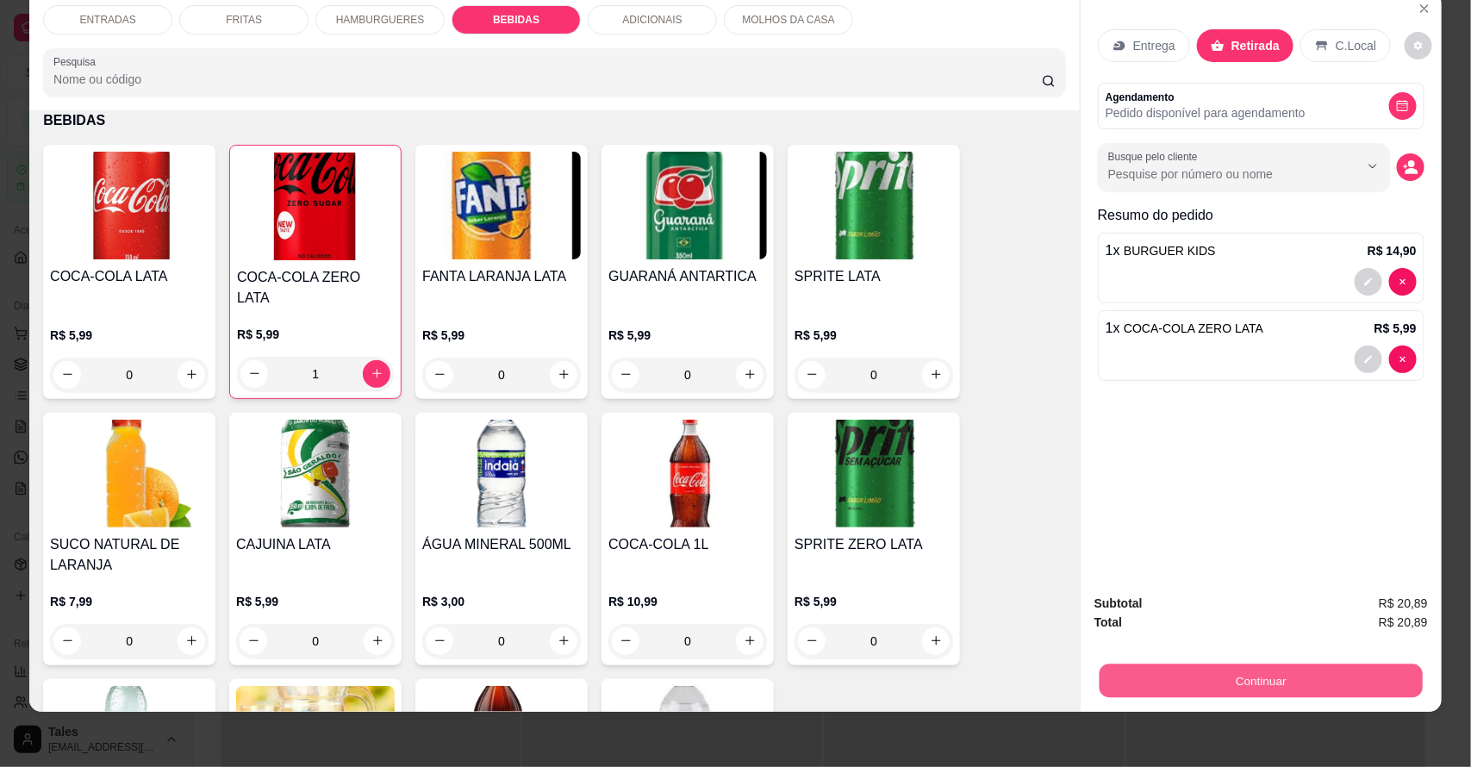
click at [1117, 665] on button "Continuar" at bounding box center [1260, 681] width 323 height 34
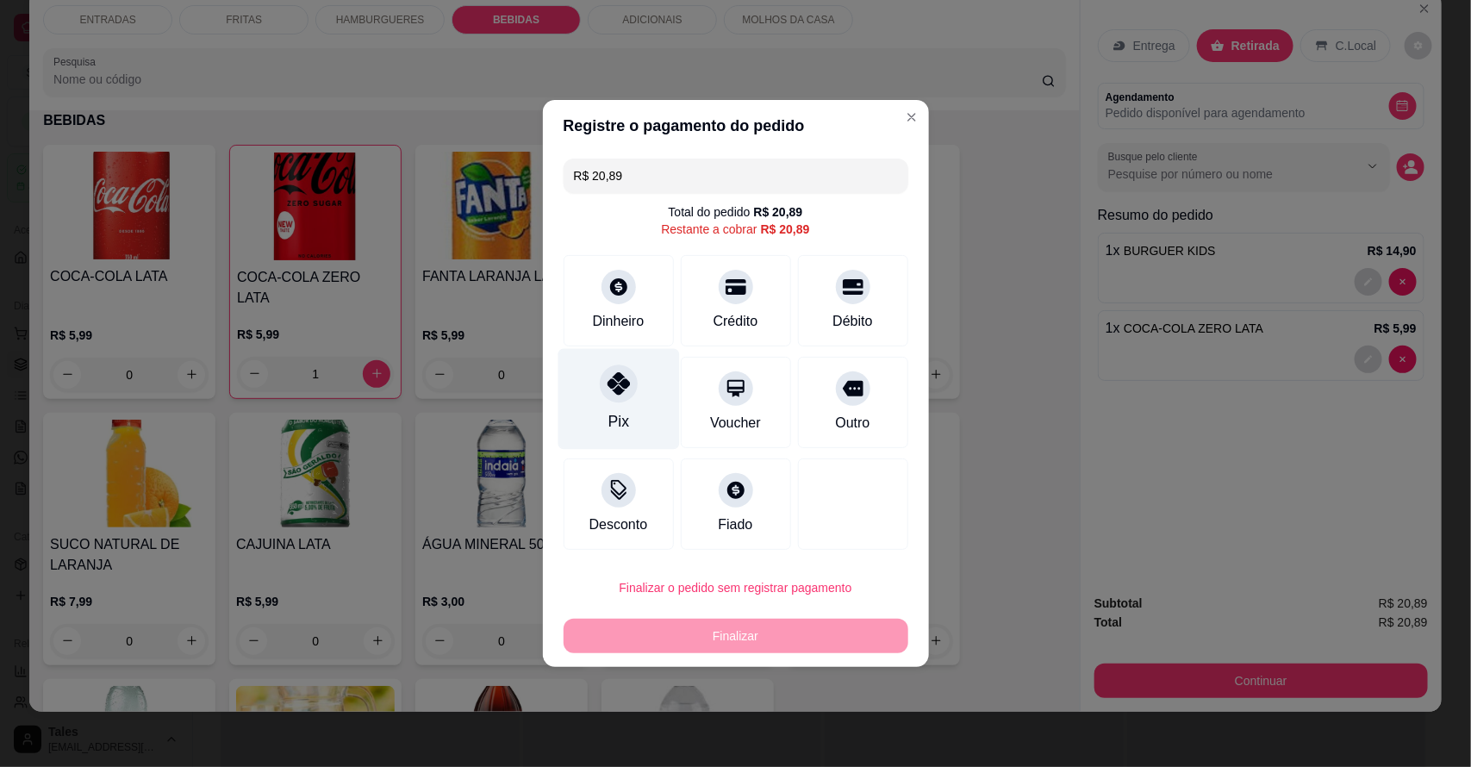
click at [631, 388] on div at bounding box center [619, 383] width 38 height 38
type input "R$ 0,00"
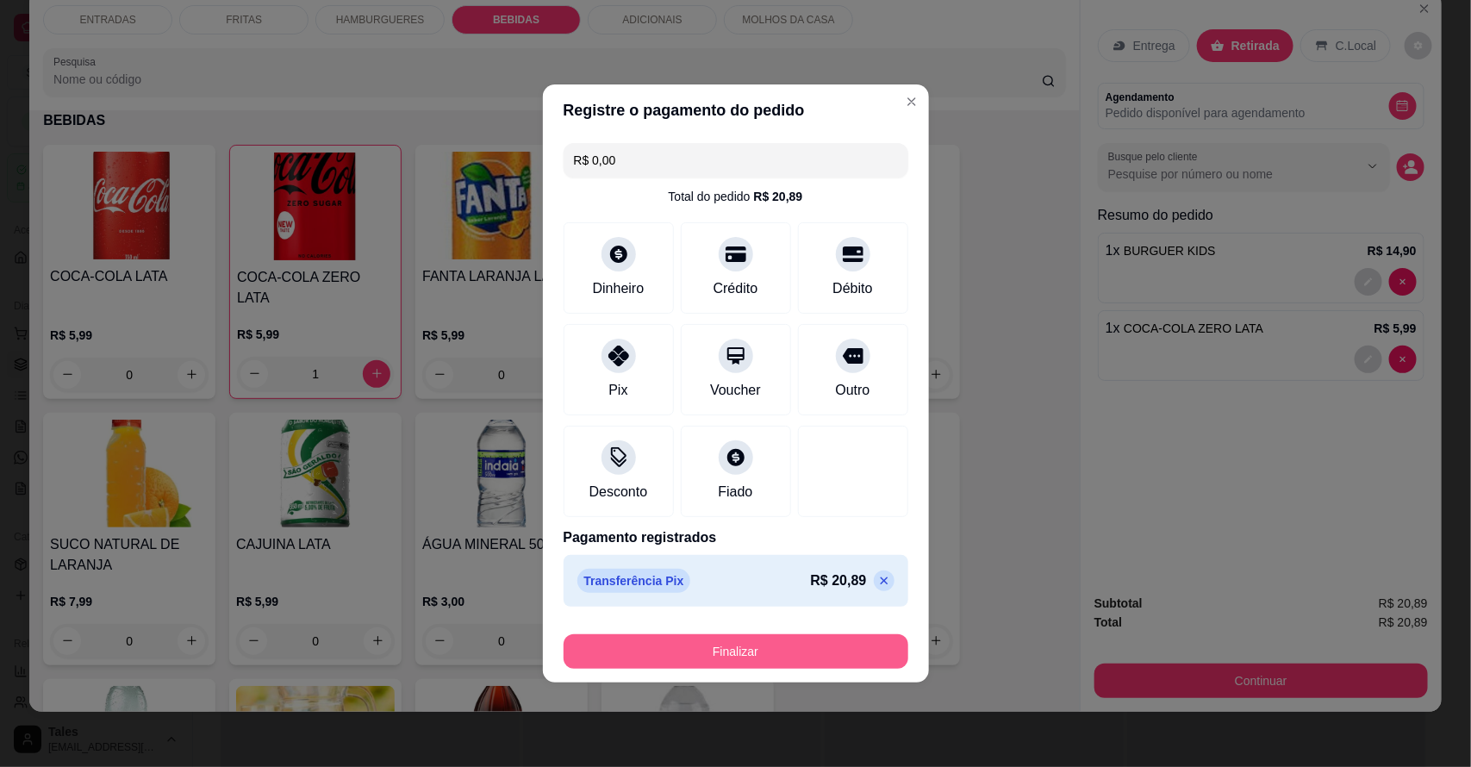
click at [716, 655] on button "Finalizar" at bounding box center [735, 651] width 345 height 34
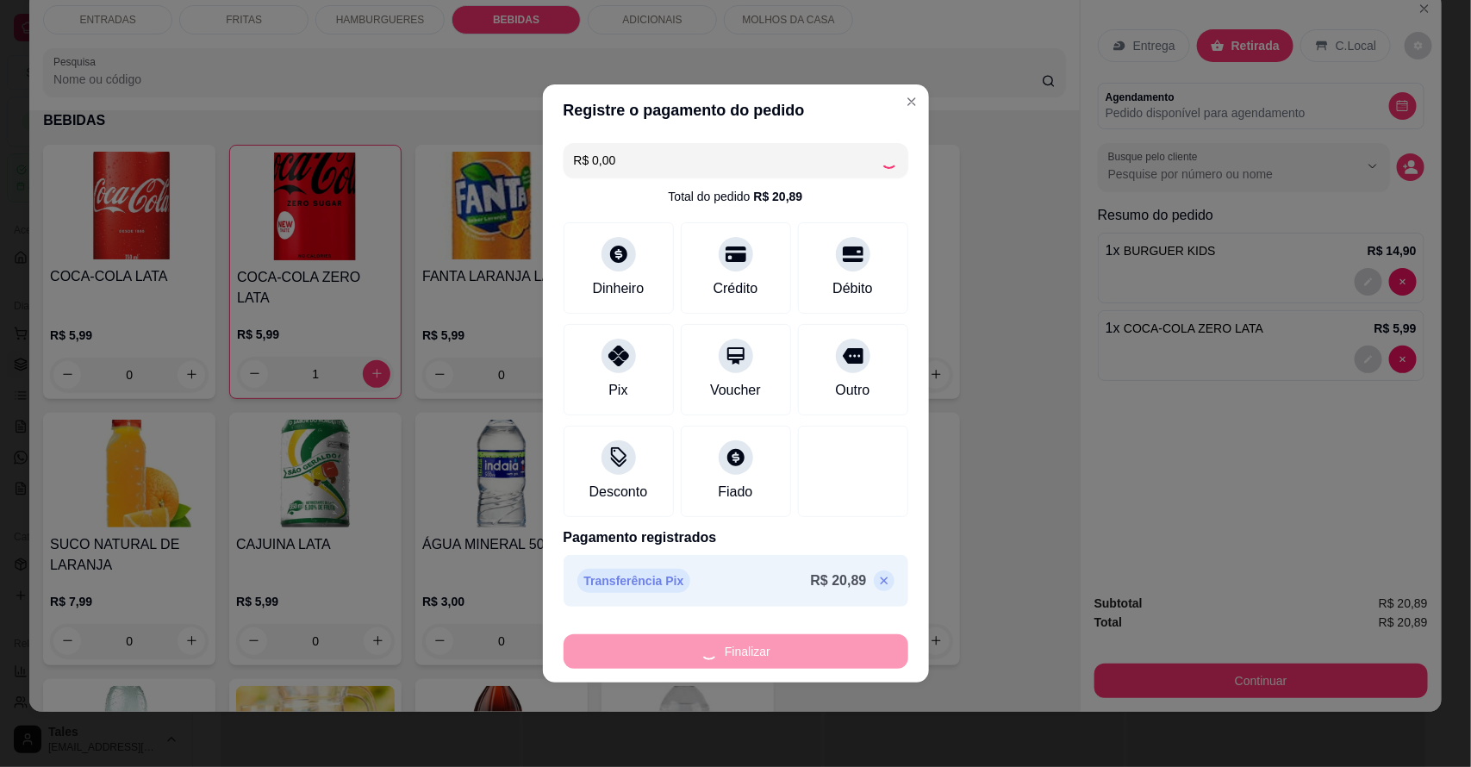
type input "0"
type input "-R$ 20,89"
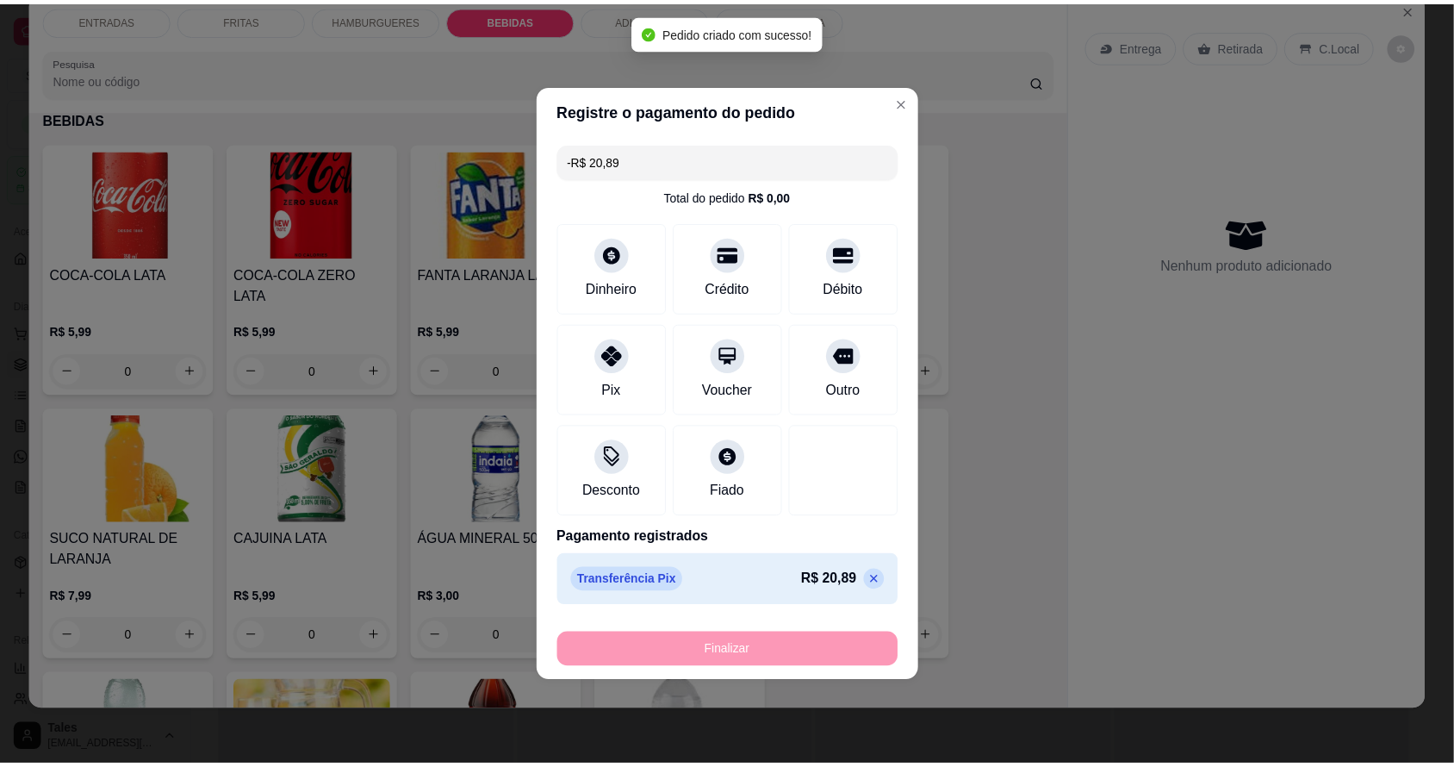
scroll to position [1982, 0]
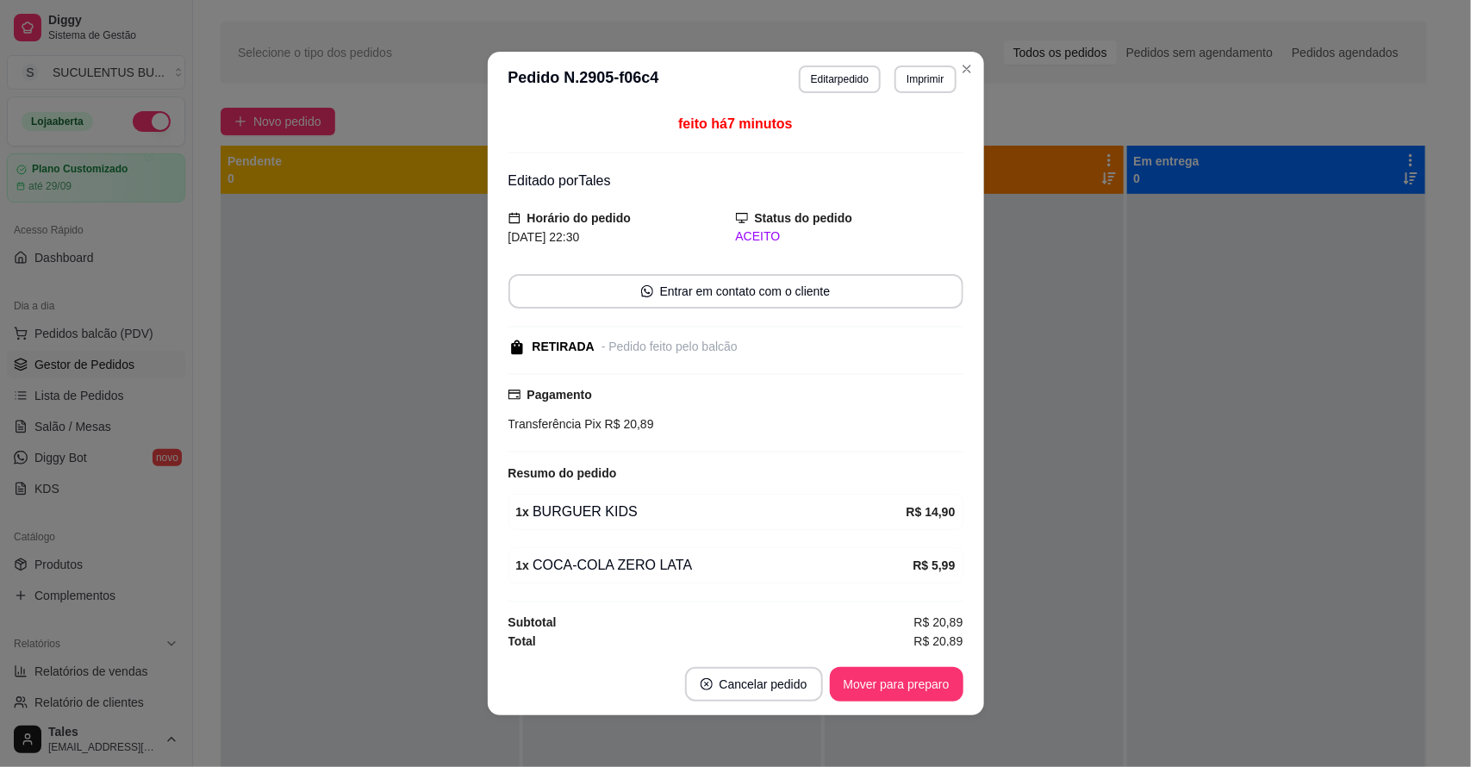
click at [773, 655] on footer "Cancelar pedido Mover para preparo" at bounding box center [736, 684] width 496 height 62
click at [923, 690] on button "Mover para preparo" at bounding box center [897, 684] width 134 height 34
click at [889, 690] on button "Mover para preparo" at bounding box center [897, 684] width 134 height 34
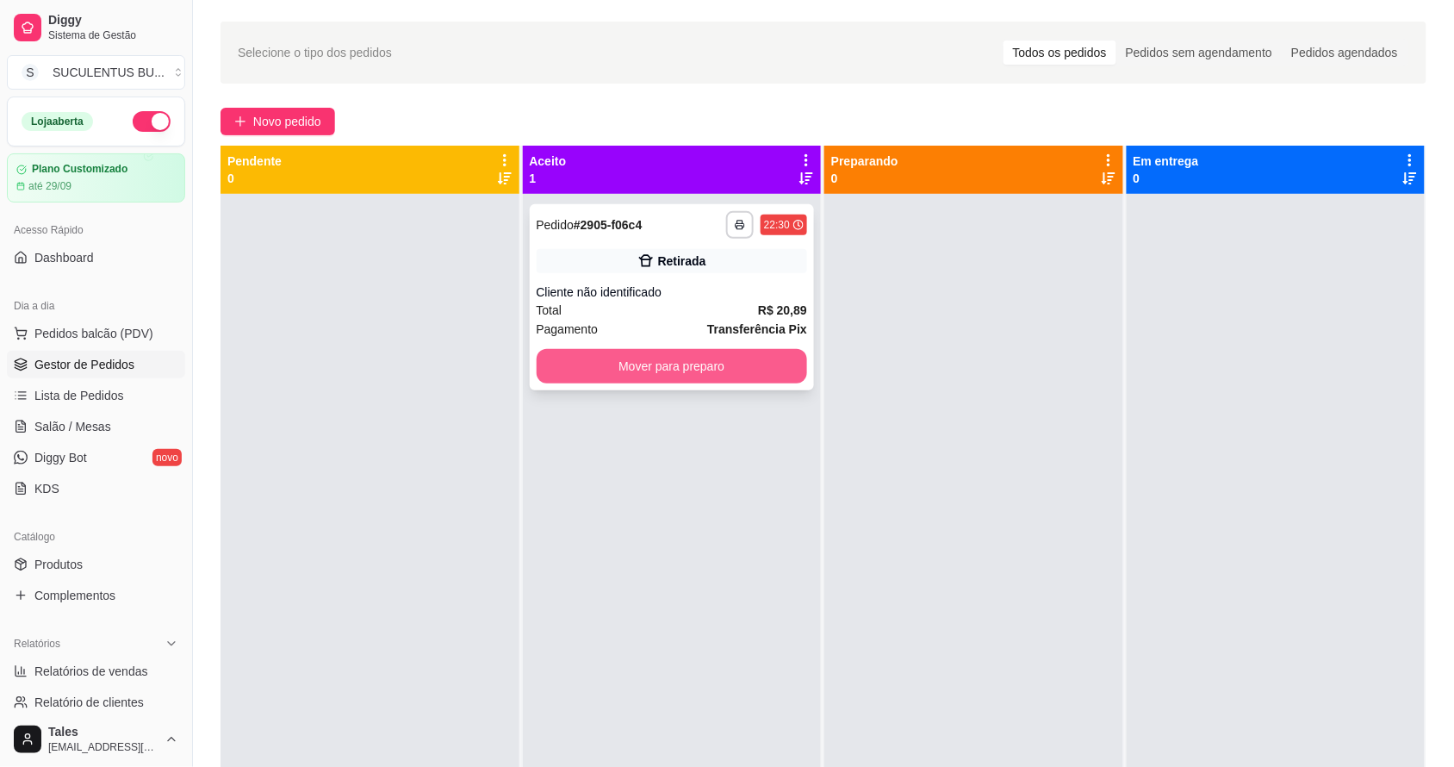
click at [637, 367] on button "Mover para preparo" at bounding box center [672, 366] width 271 height 34
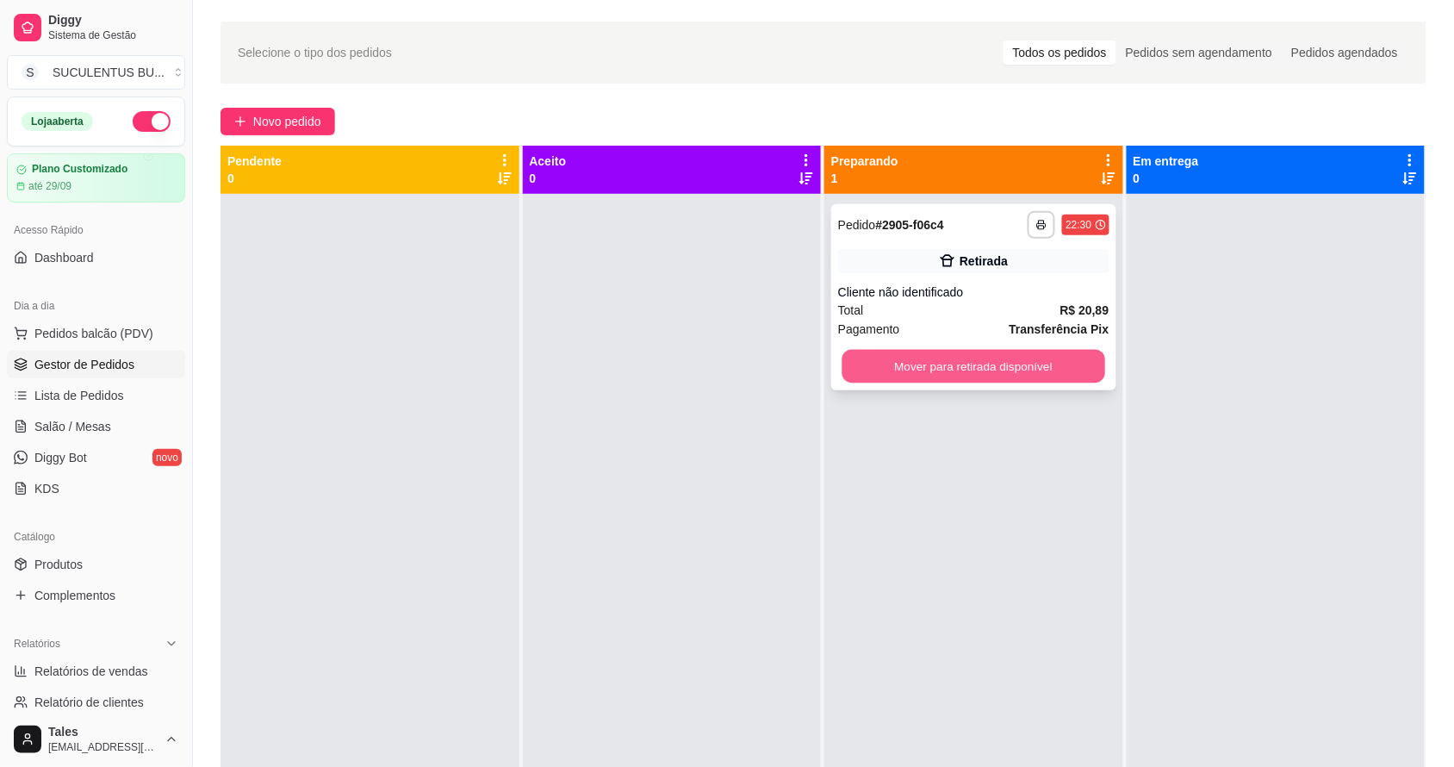
click at [946, 372] on button "Mover para retirada disponível" at bounding box center [974, 367] width 263 height 34
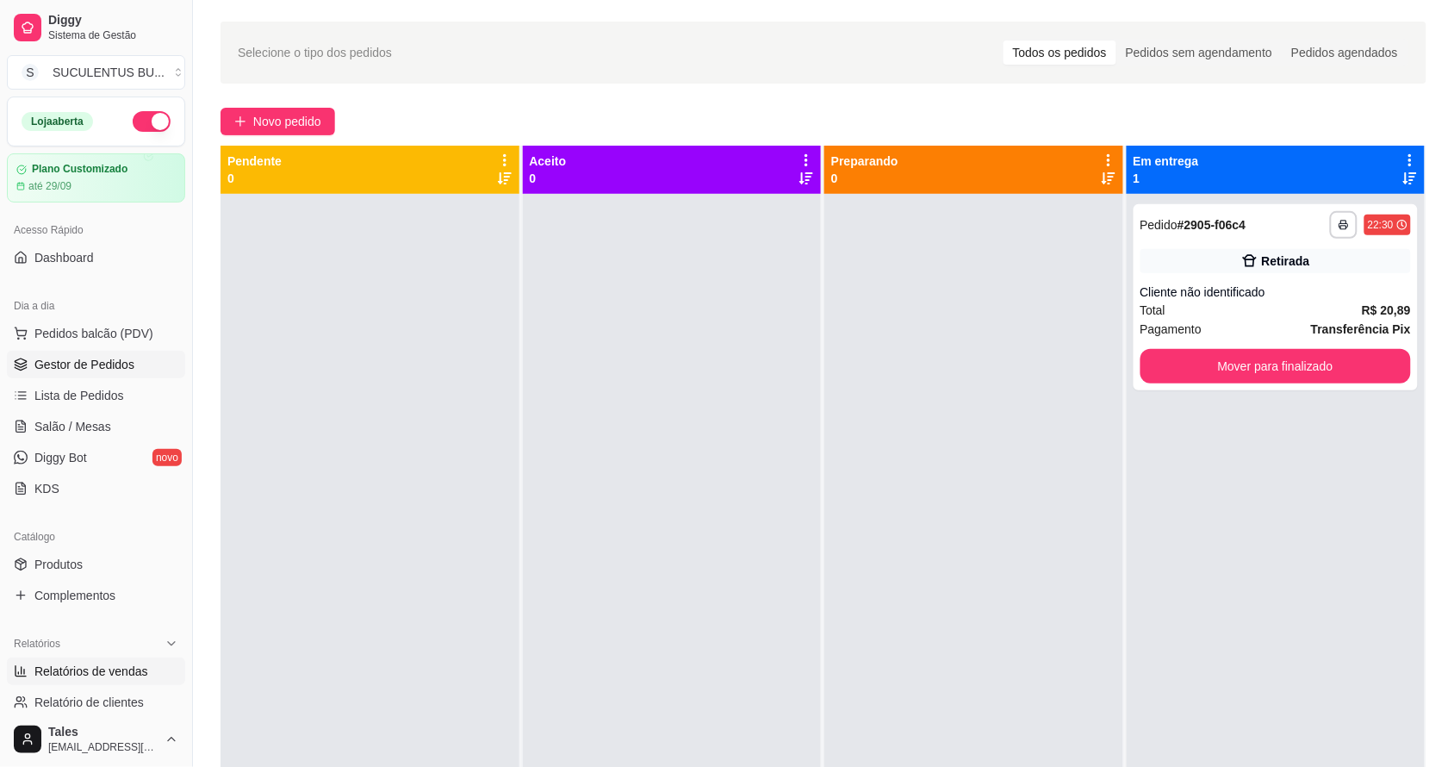
click at [136, 669] on span "Relatórios de vendas" at bounding box center [91, 670] width 114 height 17
select select "ALL"
select select "0"
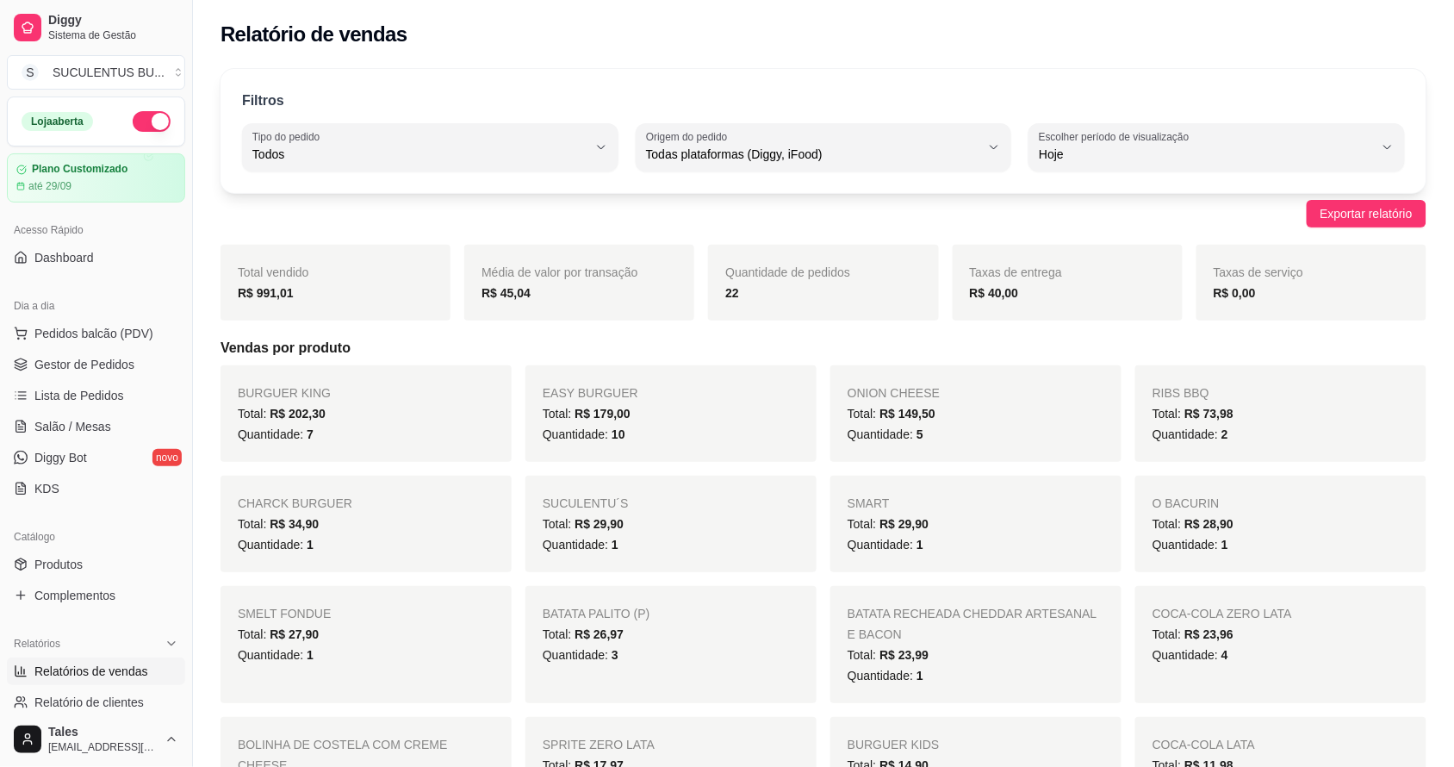
scroll to position [323, 0]
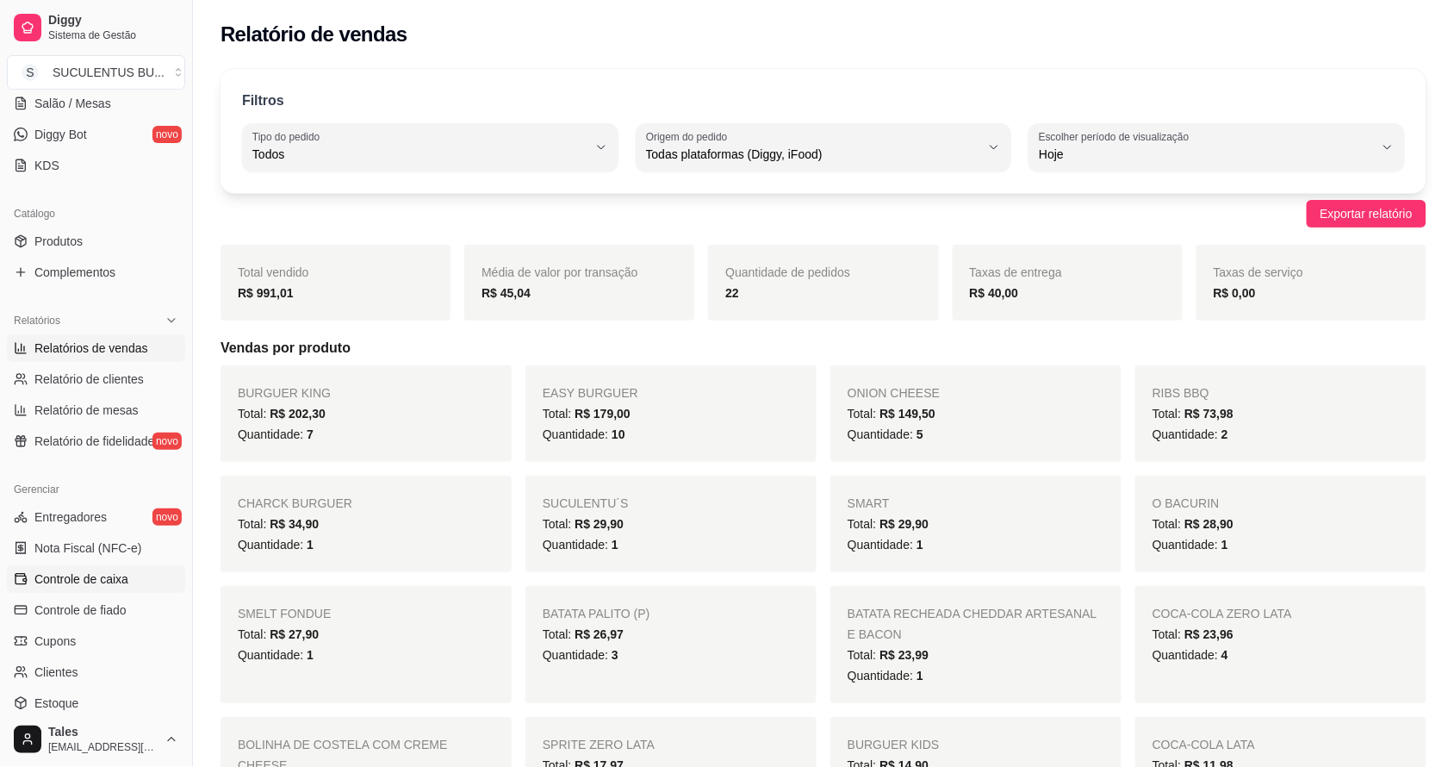
click at [80, 574] on span "Controle de caixa" at bounding box center [81, 578] width 94 height 17
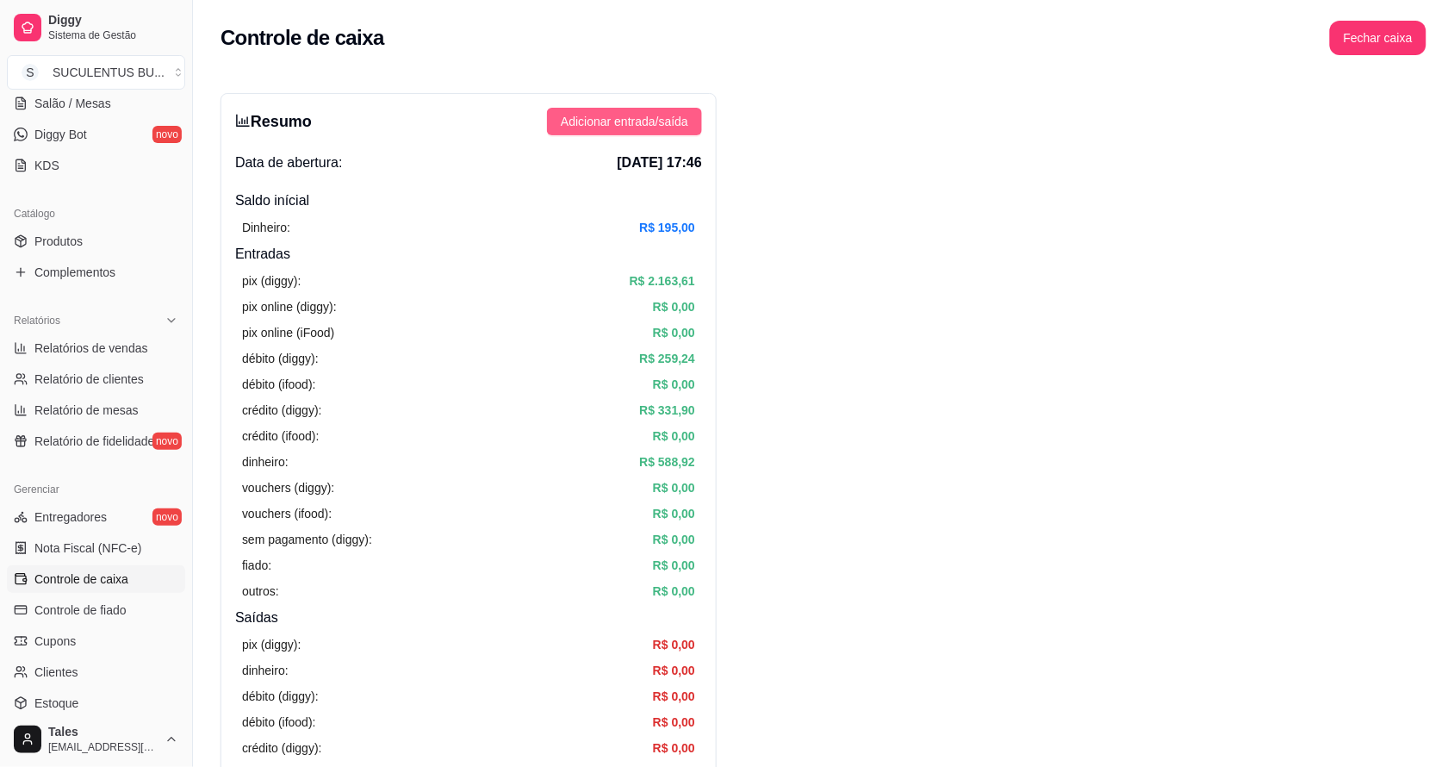
click at [606, 127] on span "Adicionar entrada/saída" at bounding box center [624, 121] width 127 height 19
click at [1368, 32] on button "Fechar caixa" at bounding box center [1378, 38] width 96 height 34
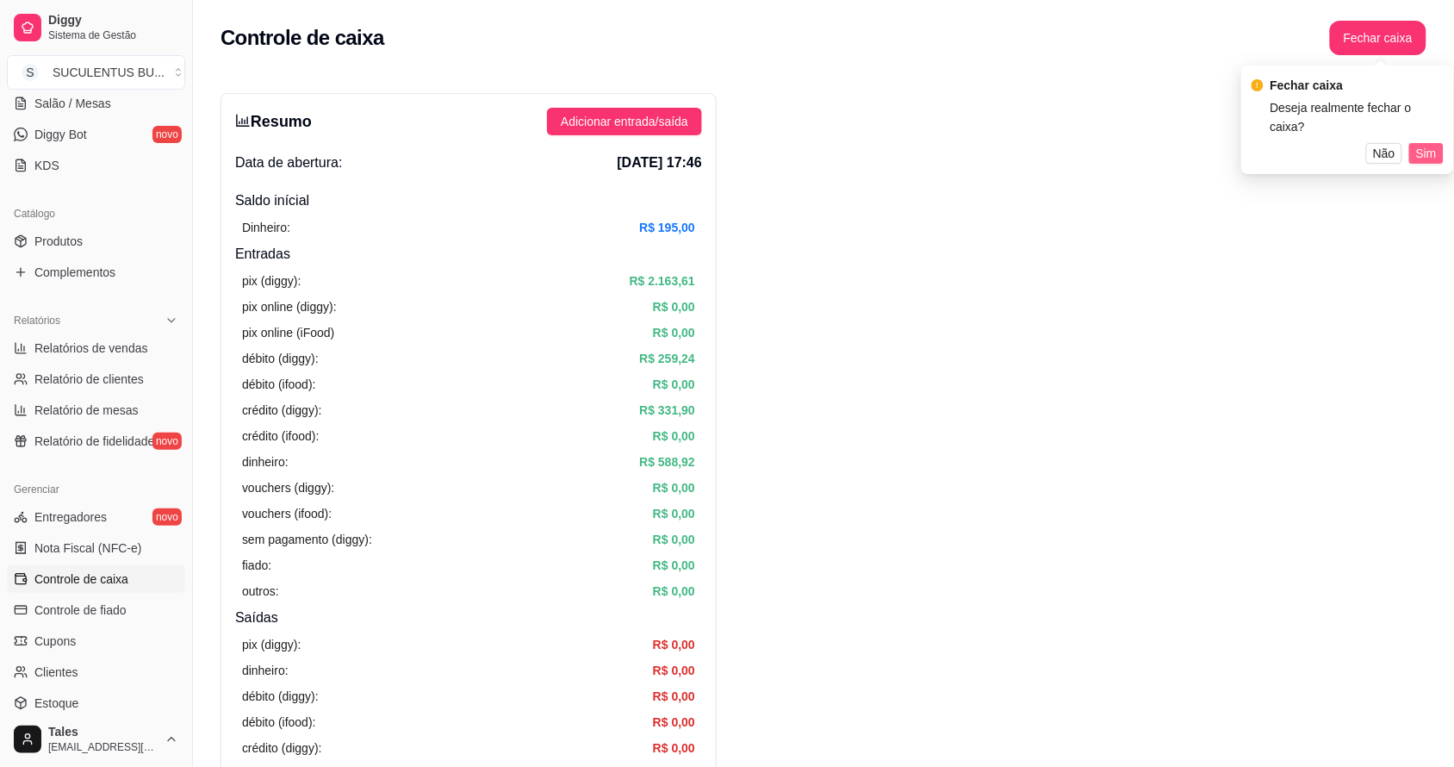
click at [1430, 144] on span "Sim" at bounding box center [1426, 153] width 21 height 19
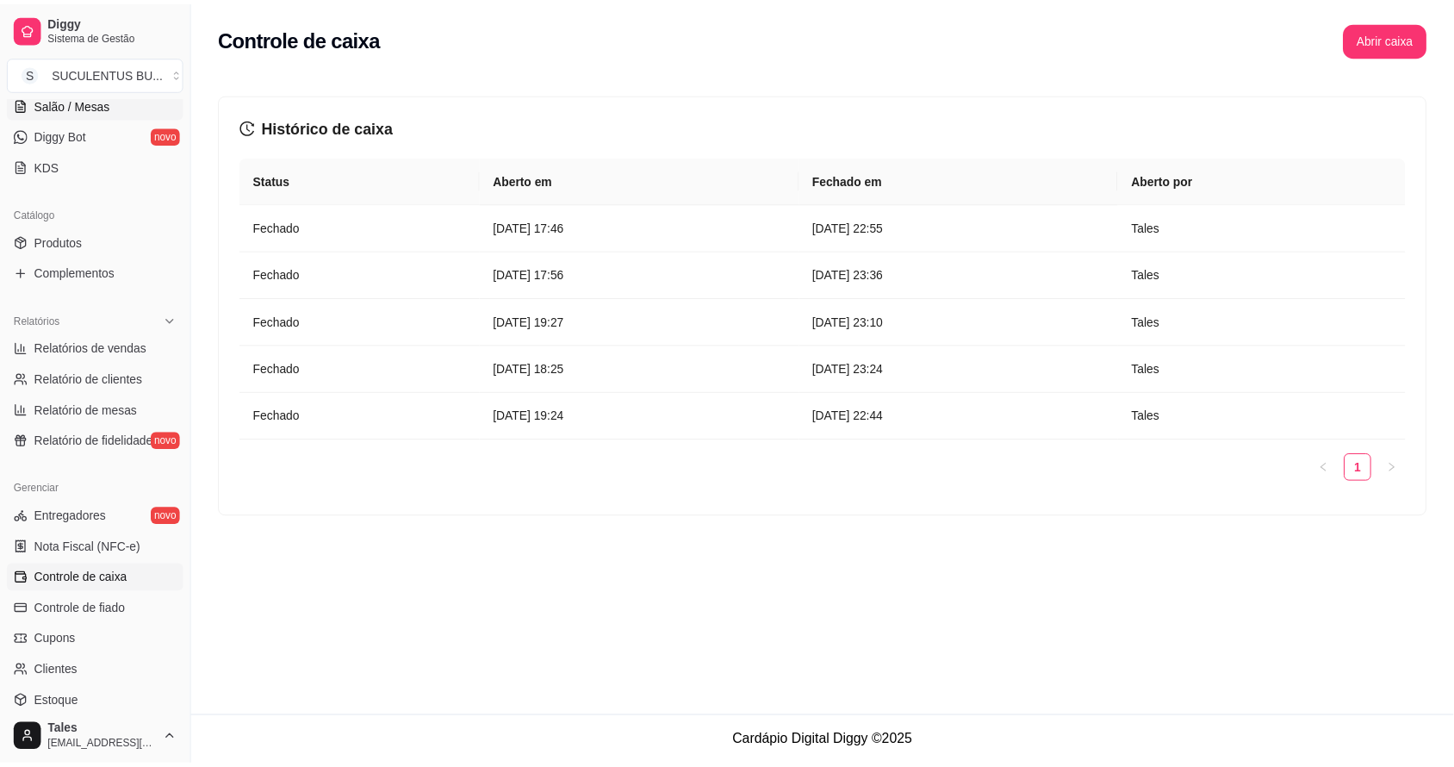
scroll to position [108, 0]
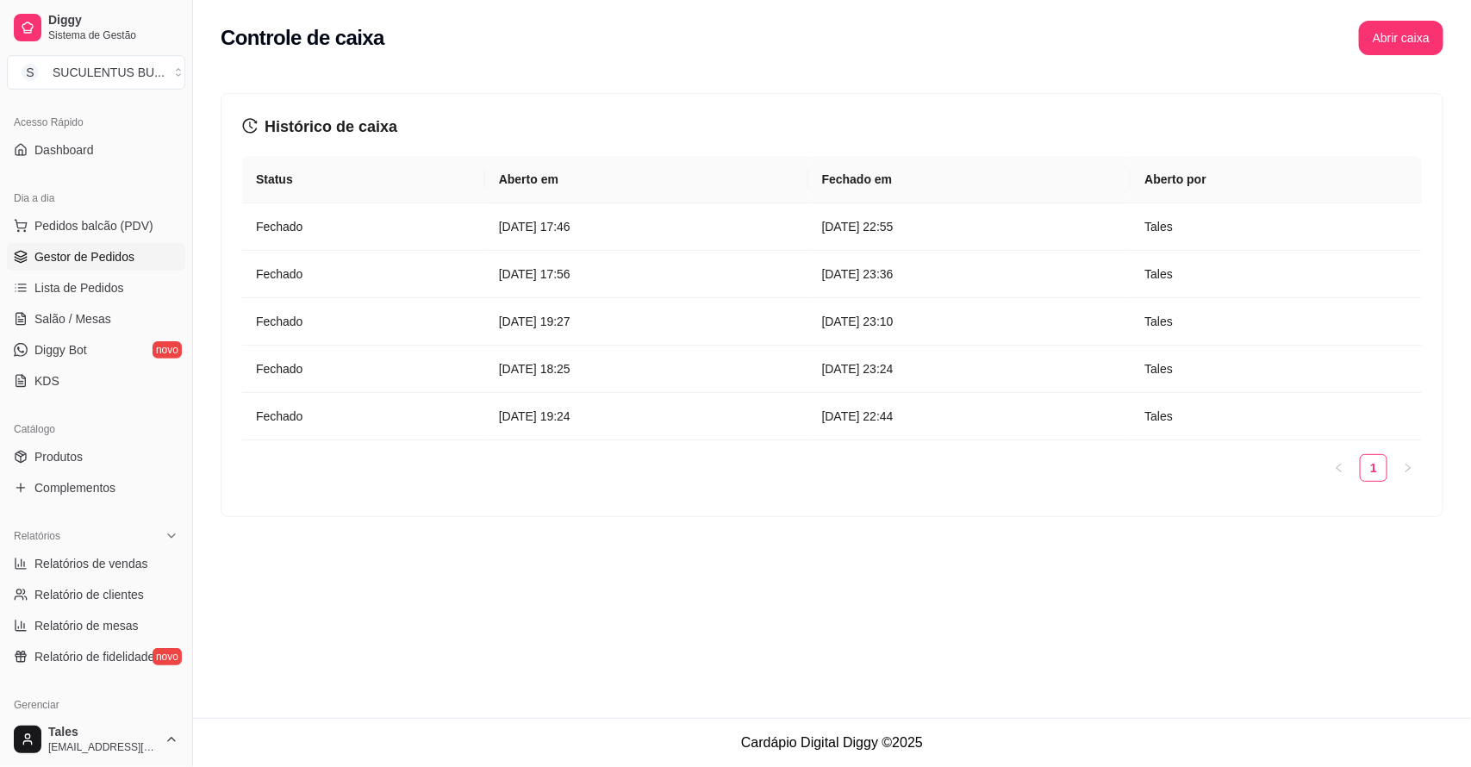
click at [97, 259] on span "Gestor de Pedidos" at bounding box center [84, 256] width 100 height 17
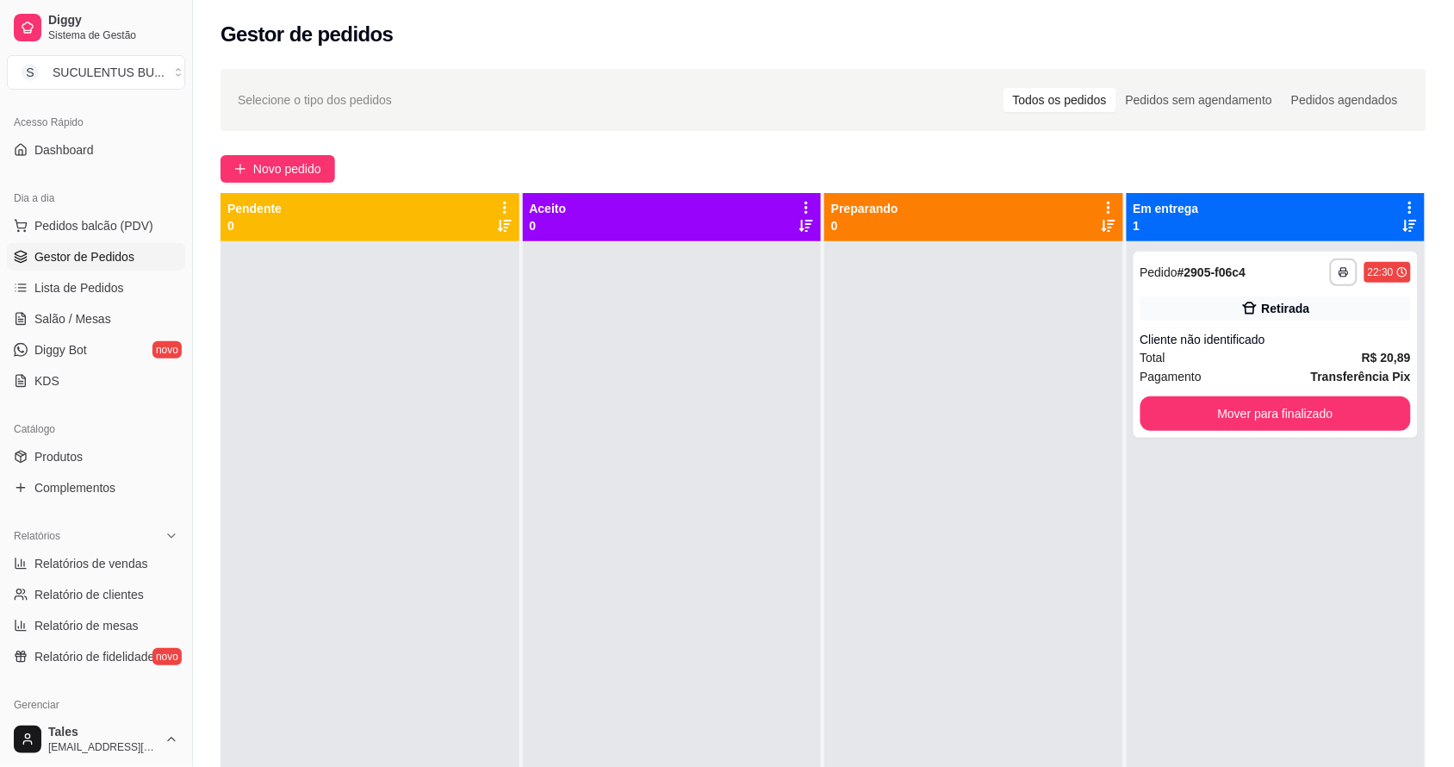
scroll to position [108, 0]
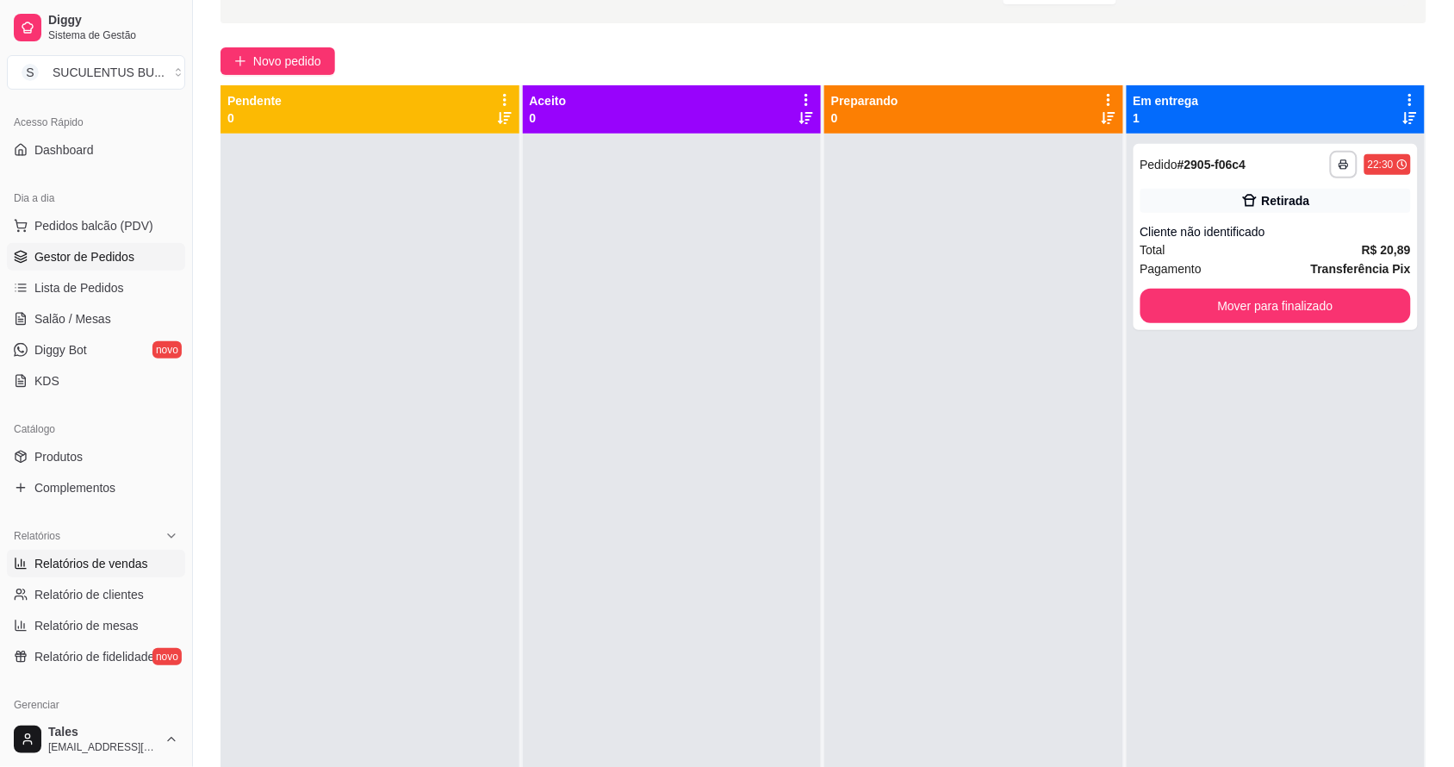
click at [119, 565] on span "Relatórios de vendas" at bounding box center [91, 563] width 114 height 17
select select "ALL"
select select "0"
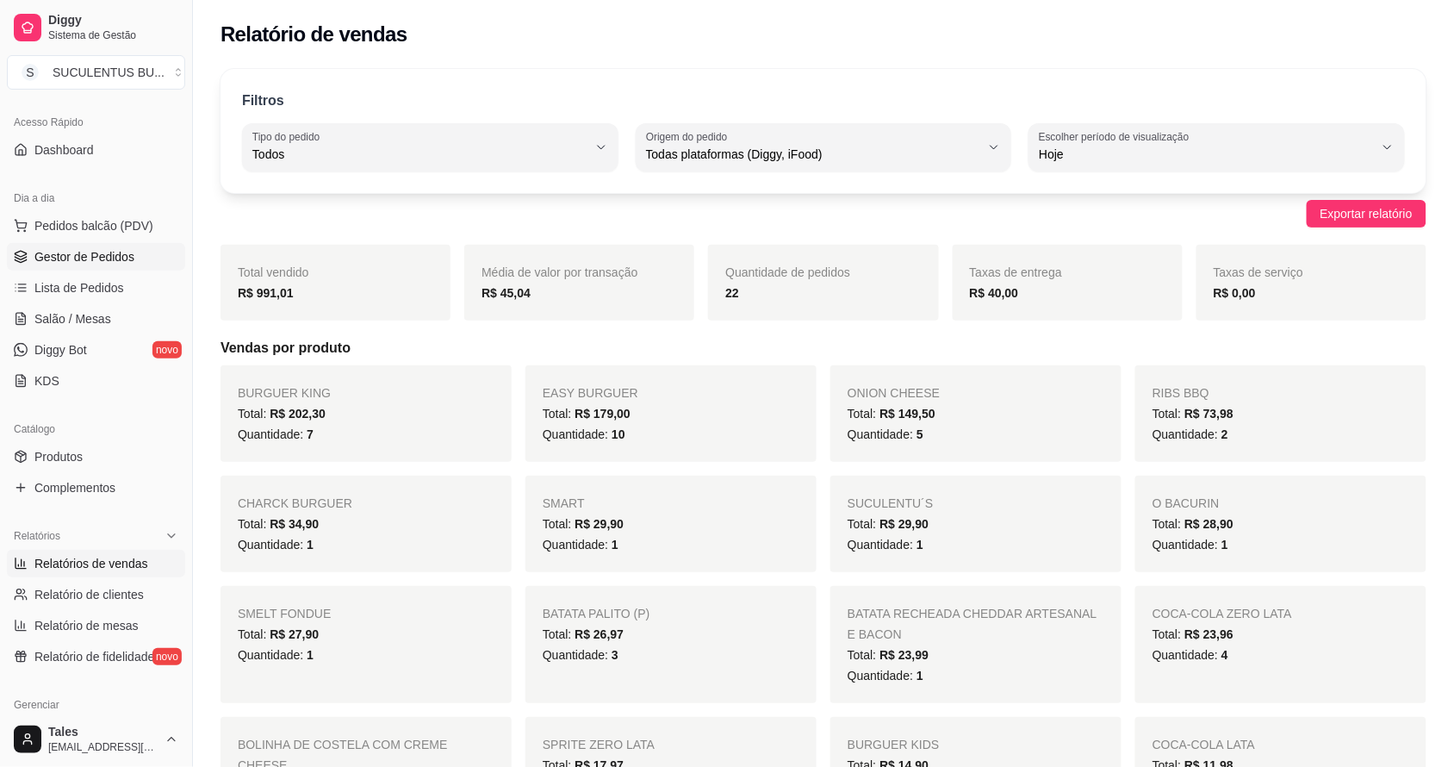
click at [138, 270] on link "Gestor de Pedidos" at bounding box center [96, 257] width 178 height 28
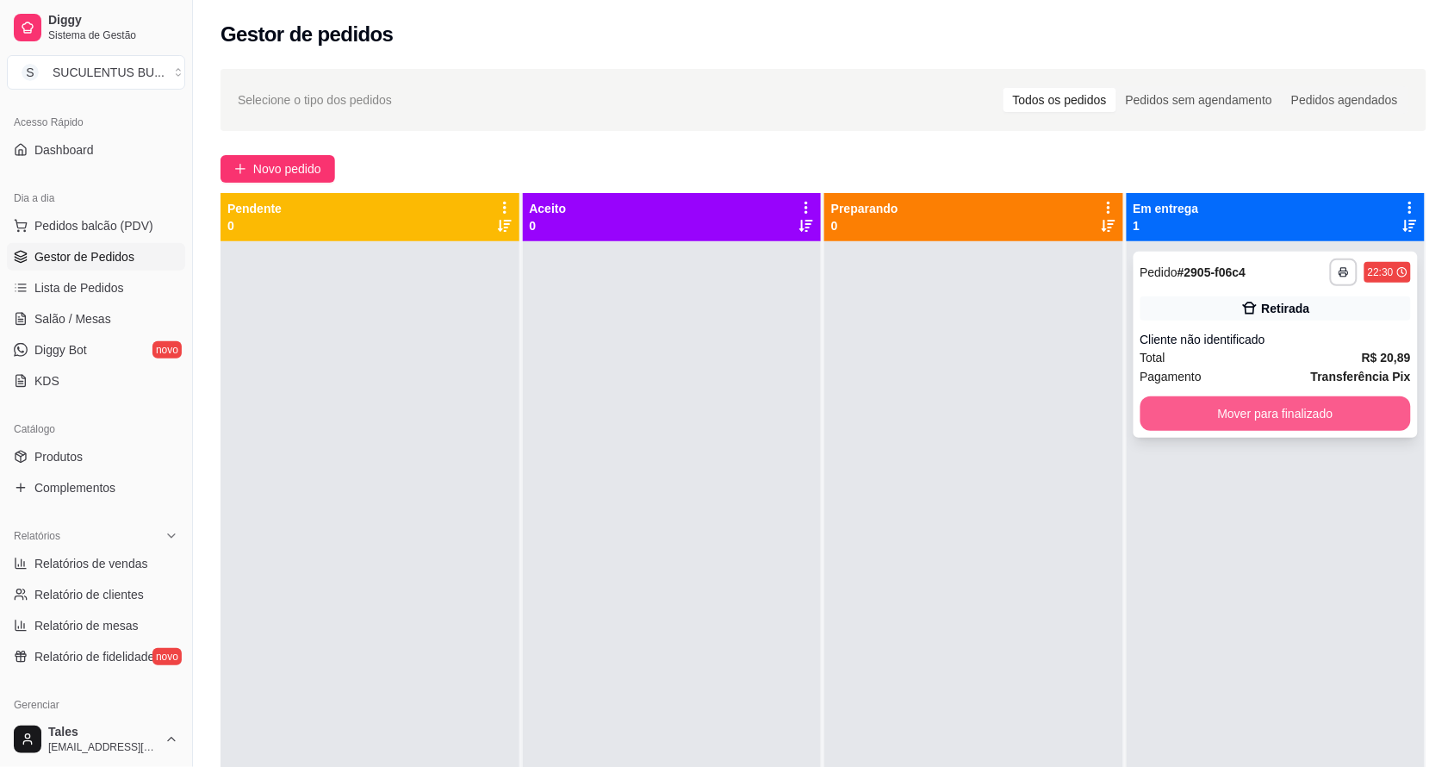
click at [1154, 420] on button "Mover para finalizado" at bounding box center [1276, 413] width 271 height 34
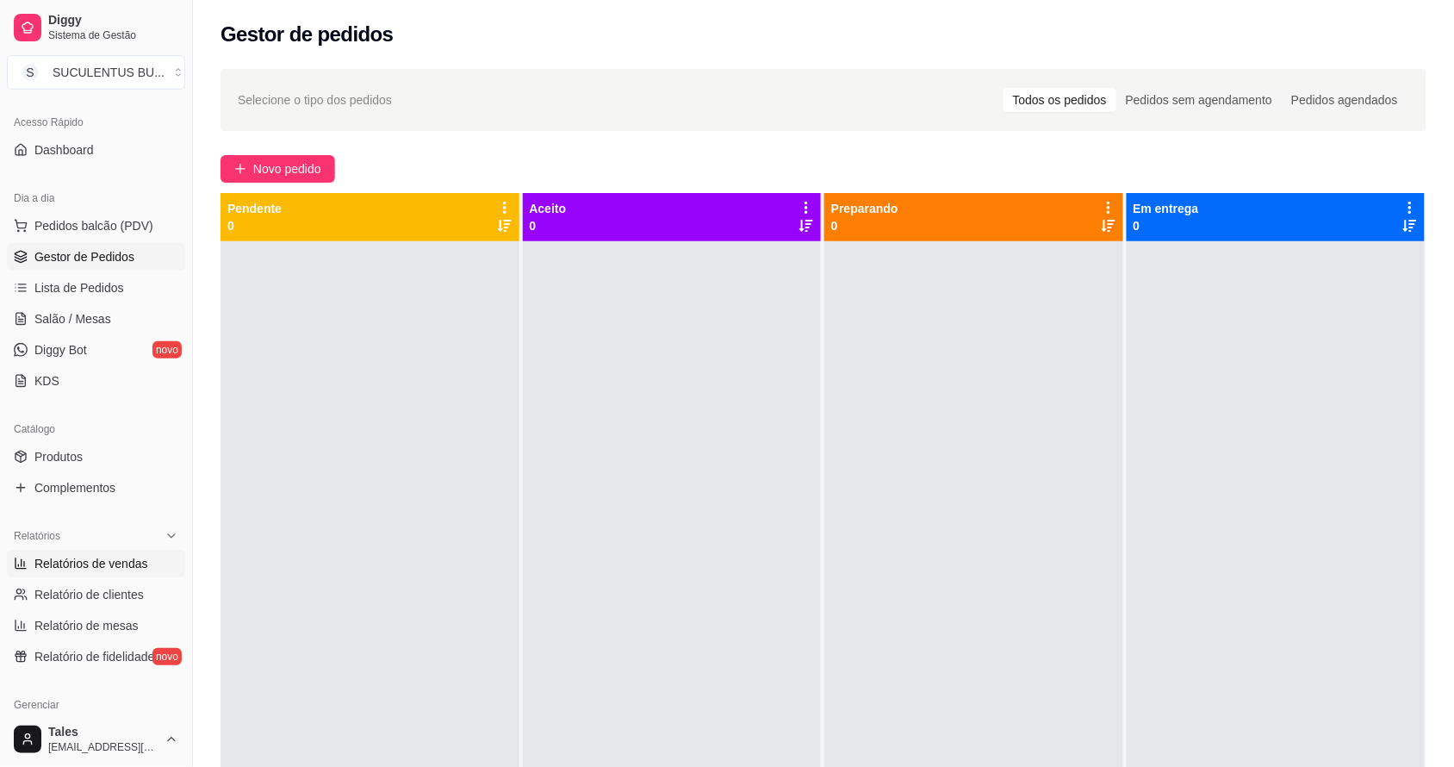
click at [112, 557] on span "Relatórios de vendas" at bounding box center [91, 563] width 114 height 17
select select "ALL"
select select "0"
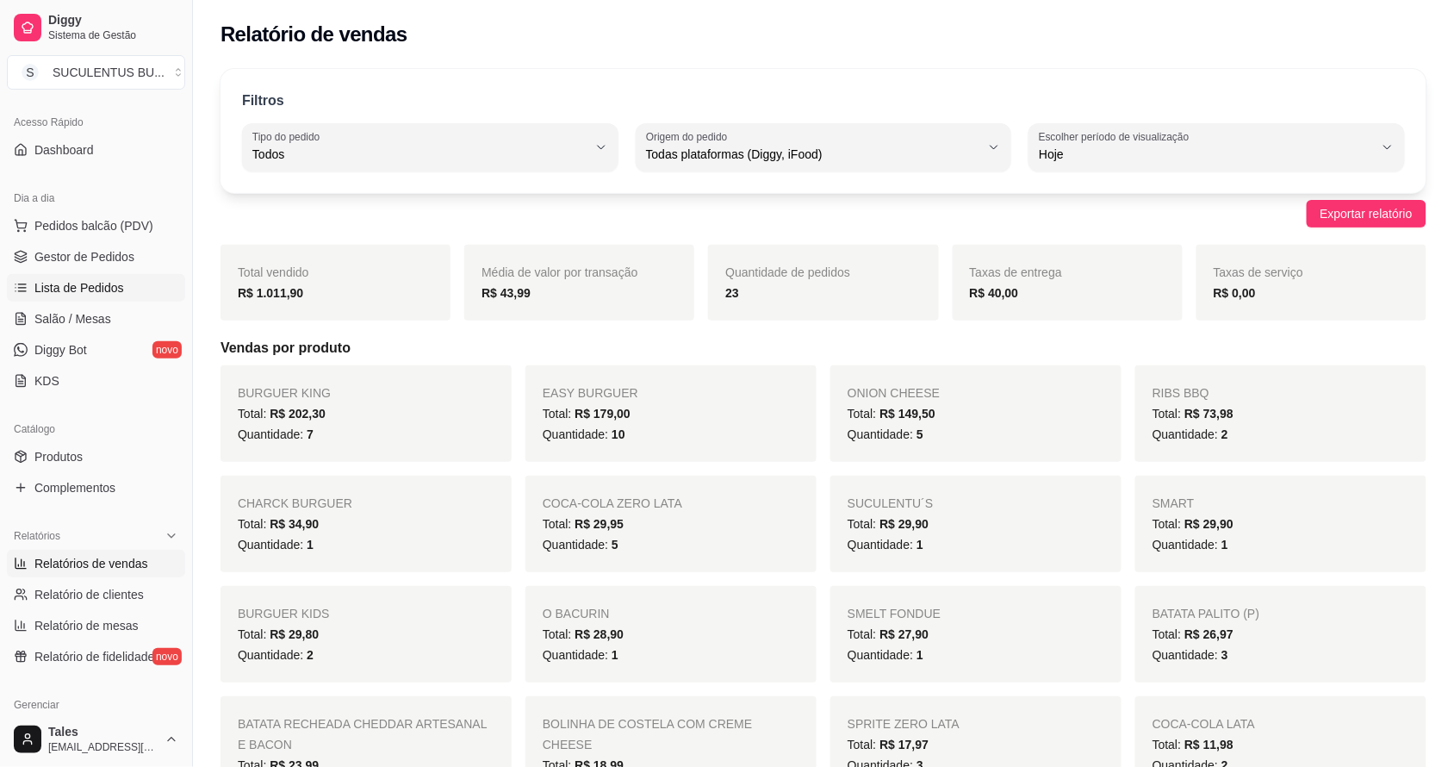
click at [67, 277] on link "Lista de Pedidos" at bounding box center [96, 288] width 178 height 28
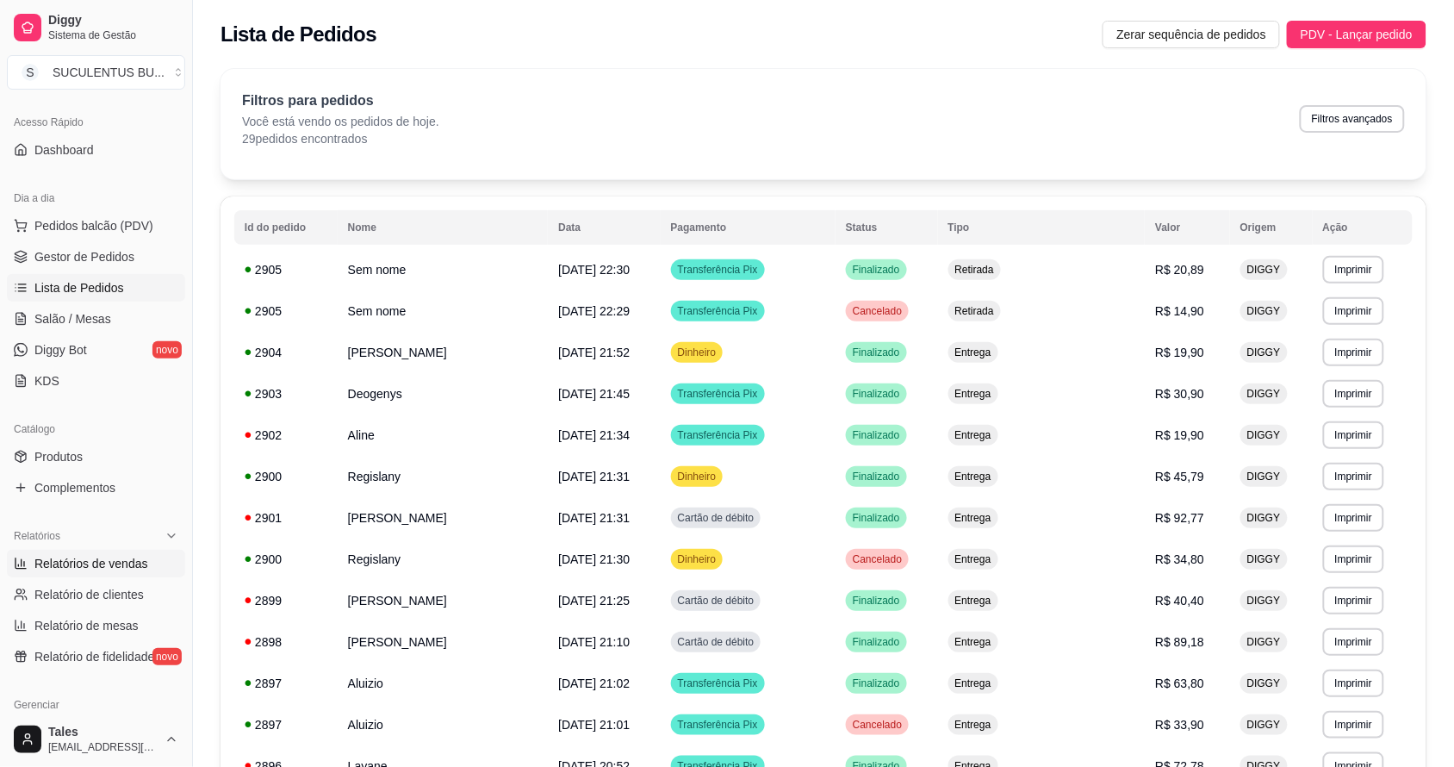
click at [116, 569] on span "Relatórios de vendas" at bounding box center [91, 563] width 114 height 17
select select "ALL"
select select "0"
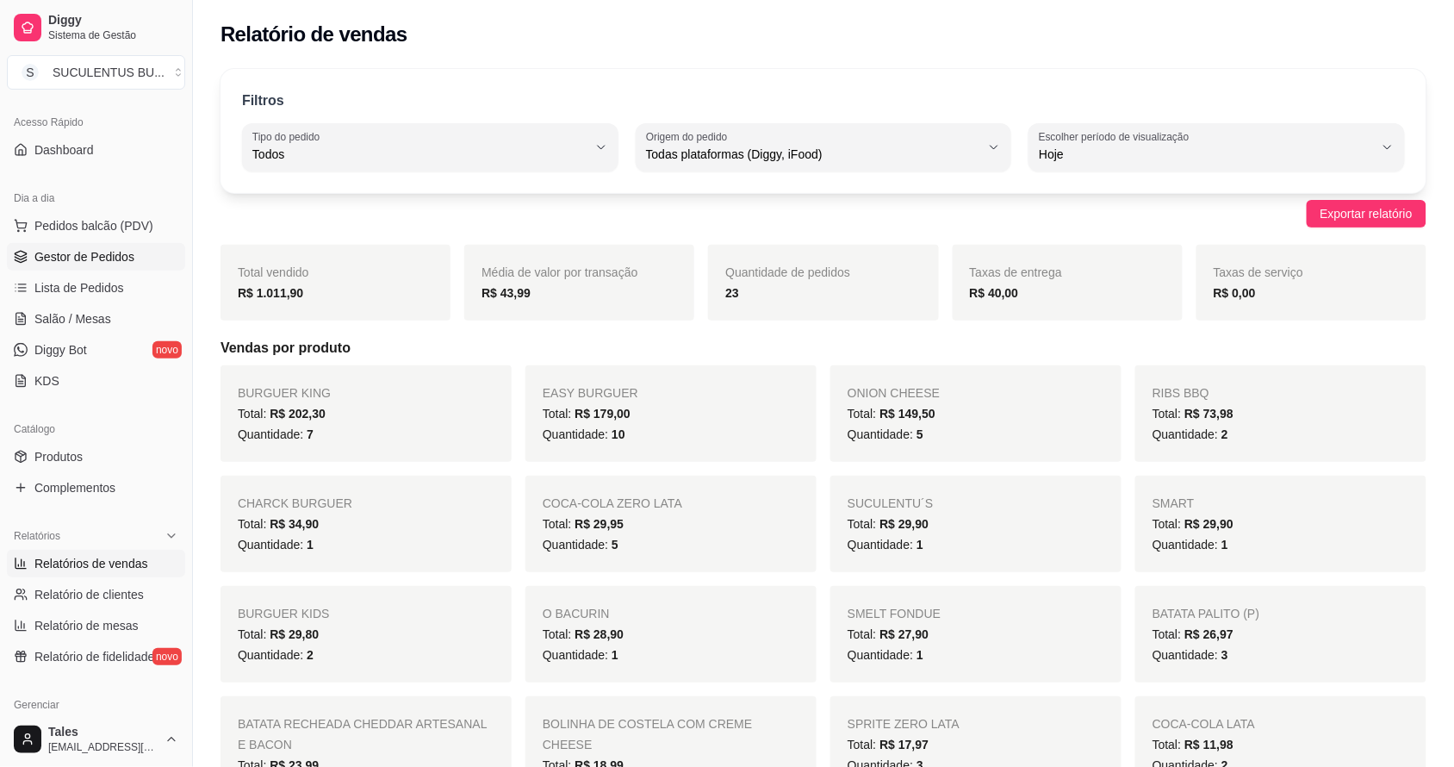
click at [100, 254] on span "Gestor de Pedidos" at bounding box center [84, 256] width 100 height 17
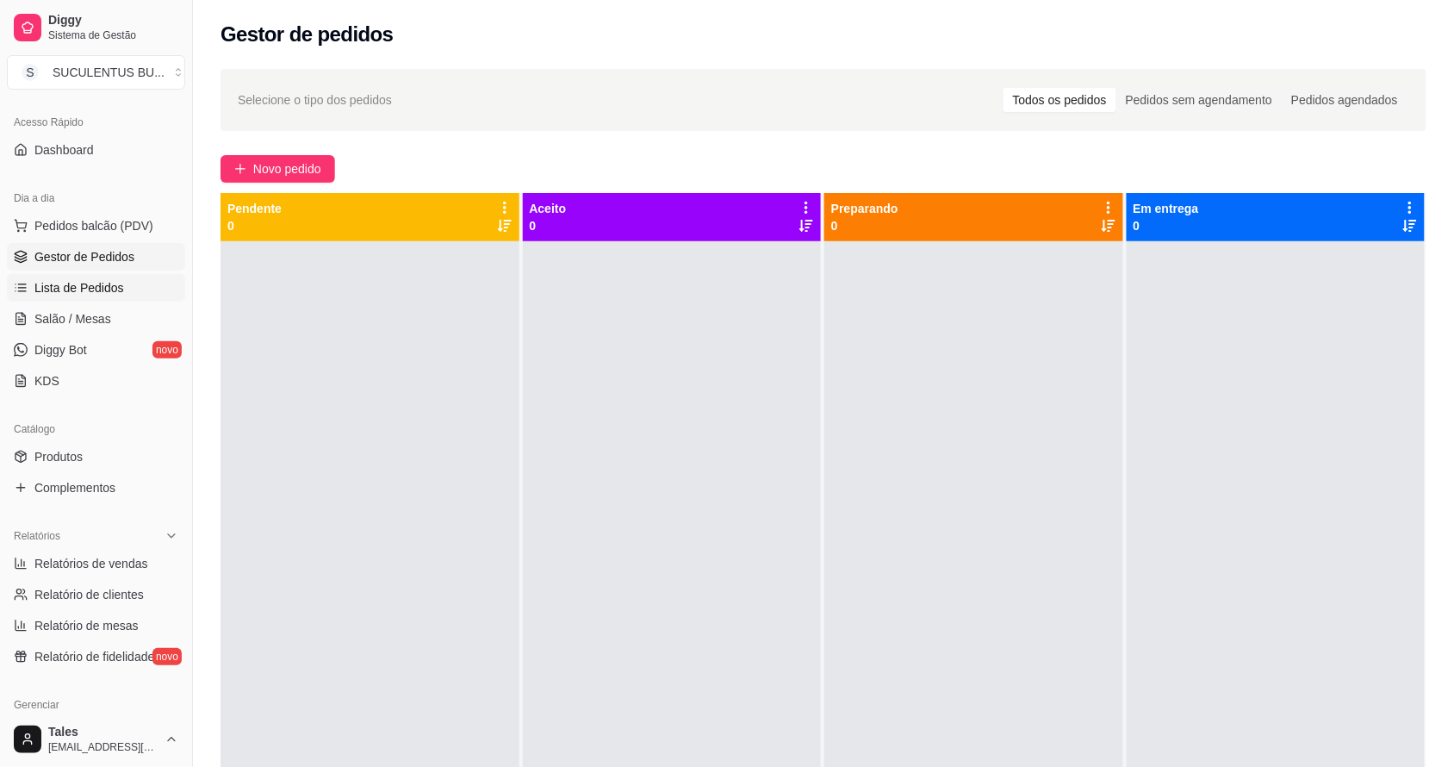
click at [87, 295] on span "Lista de Pedidos" at bounding box center [79, 287] width 90 height 17
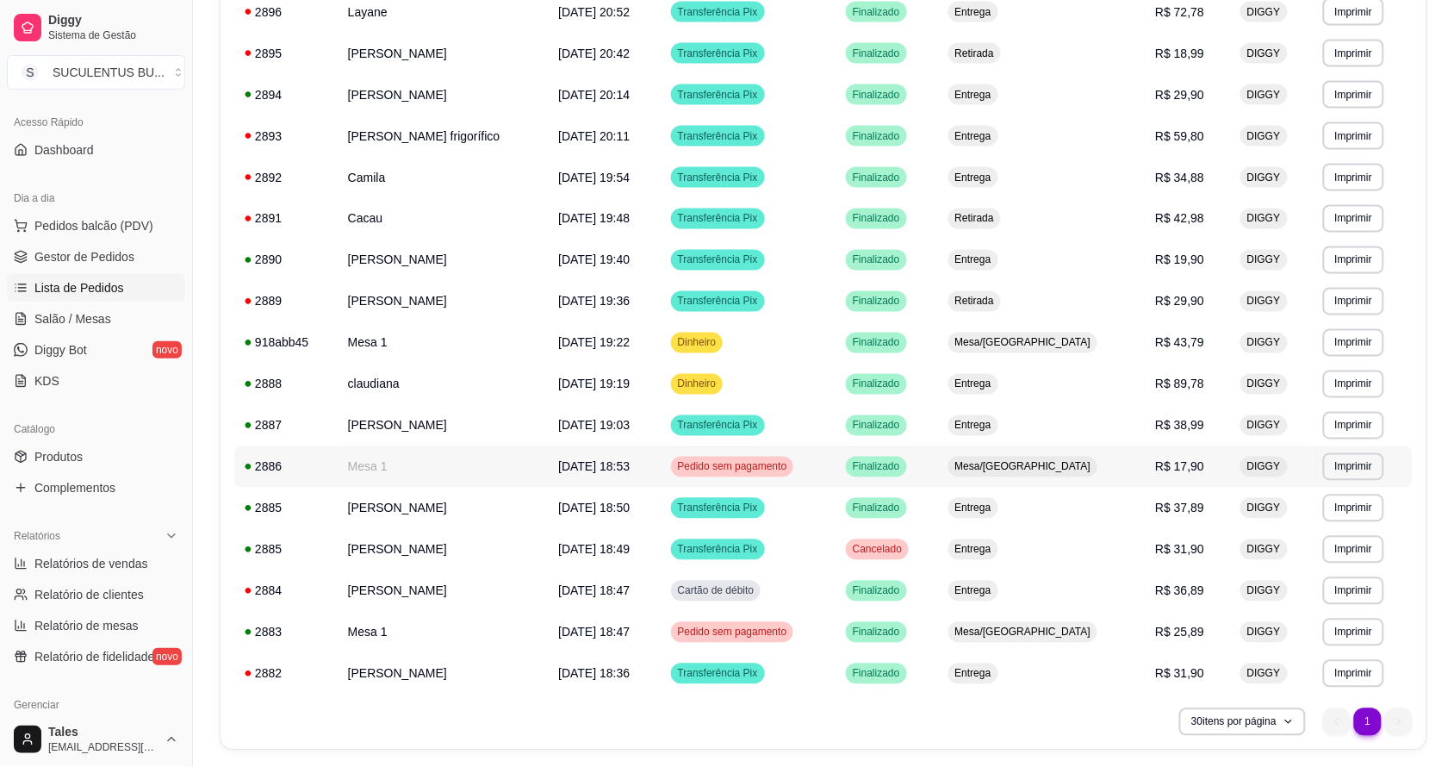
scroll to position [806, 0]
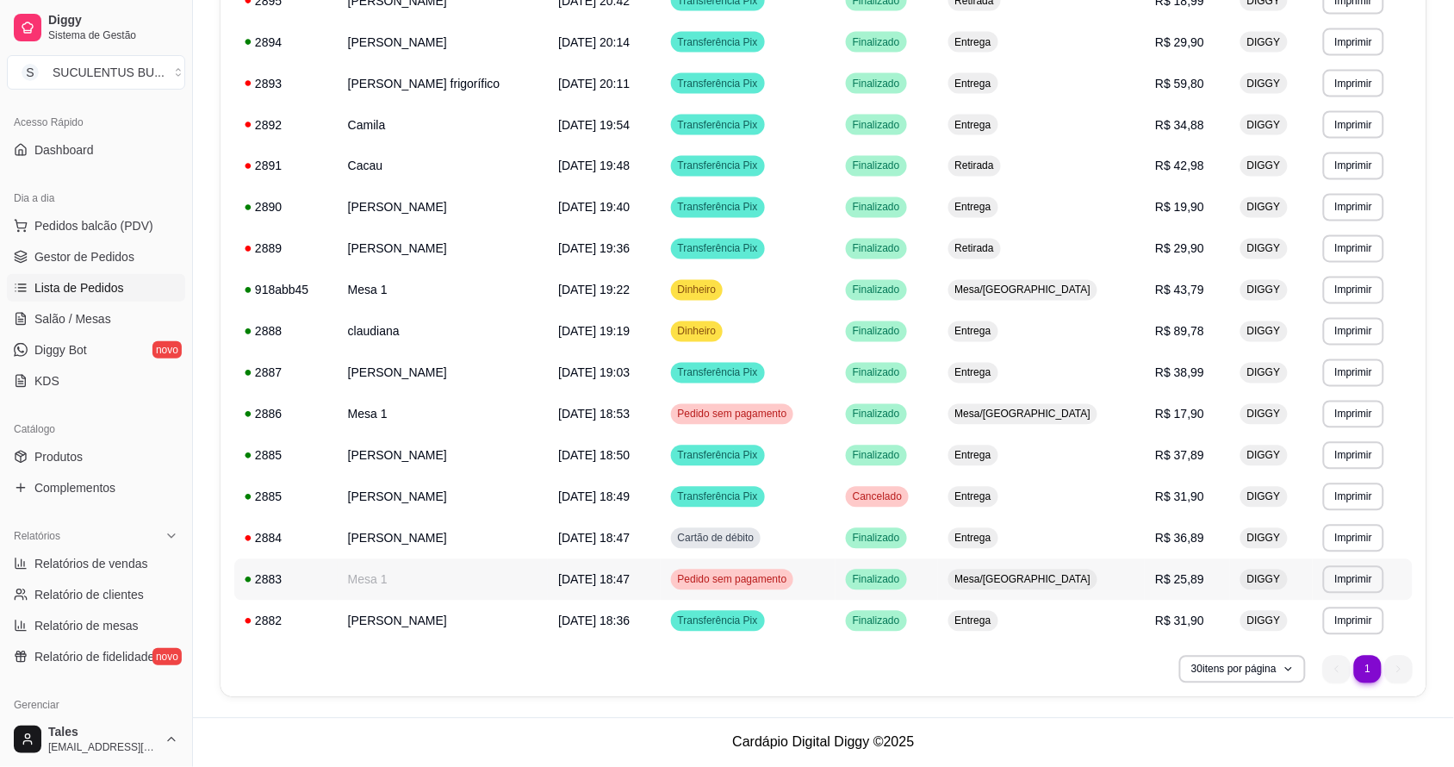
click at [506, 583] on td "Mesa 1" at bounding box center [443, 579] width 210 height 41
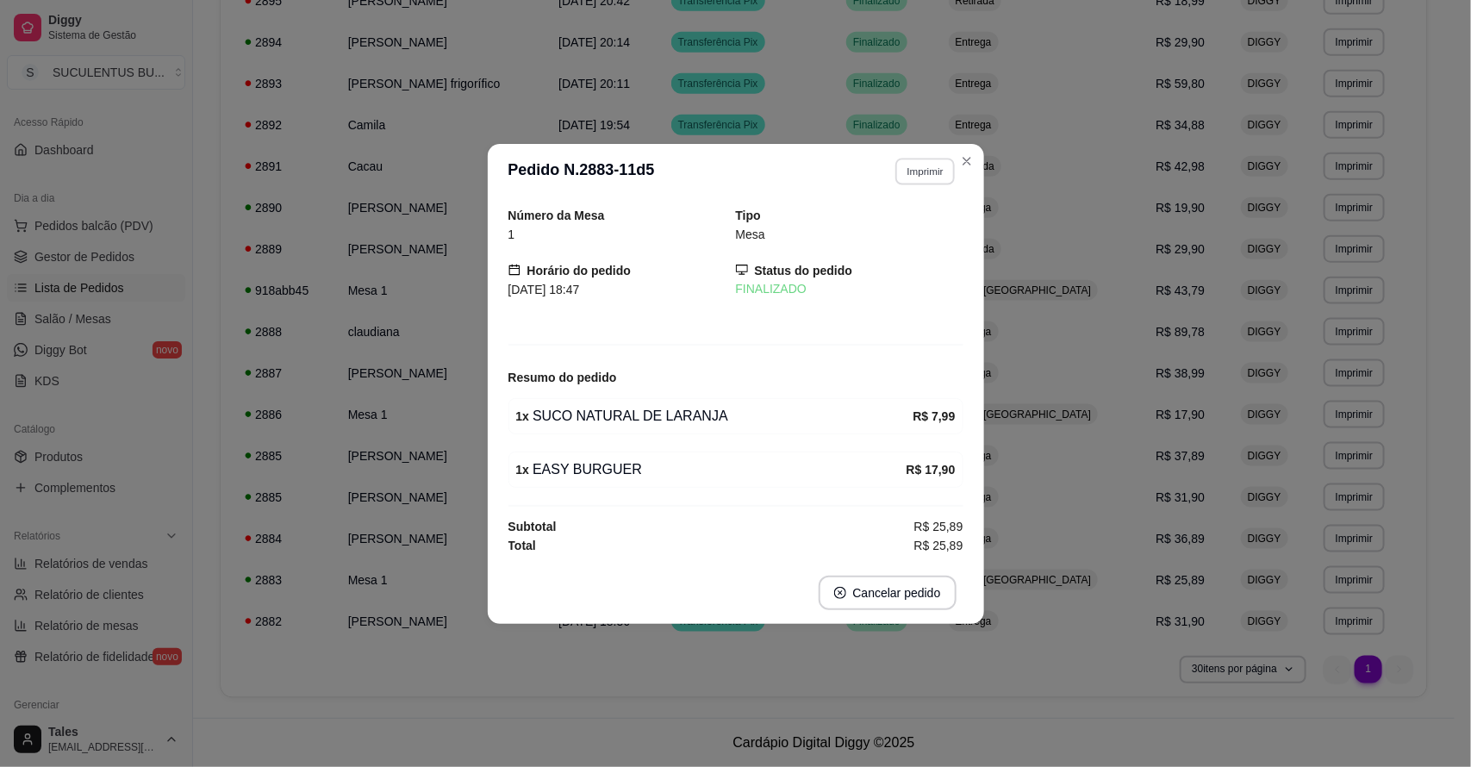
click at [933, 165] on button "Imprimir" at bounding box center [924, 171] width 59 height 27
click at [901, 271] on button "IMPRESSORA CAIXA" at bounding box center [887, 264] width 138 height 27
click at [703, 560] on div "Número da Mesa 1 Tipo Mesa Horário do pedido [DATE] 18:47 Status do pedido FINA…" at bounding box center [736, 380] width 496 height 363
click at [932, 524] on span "R$ 25,89" at bounding box center [938, 526] width 49 height 19
click at [924, 438] on div "Número da Mesa 1 Tipo Mesa Horário do pedido [DATE] 18:47 Status do pedido FINA…" at bounding box center [735, 380] width 455 height 349
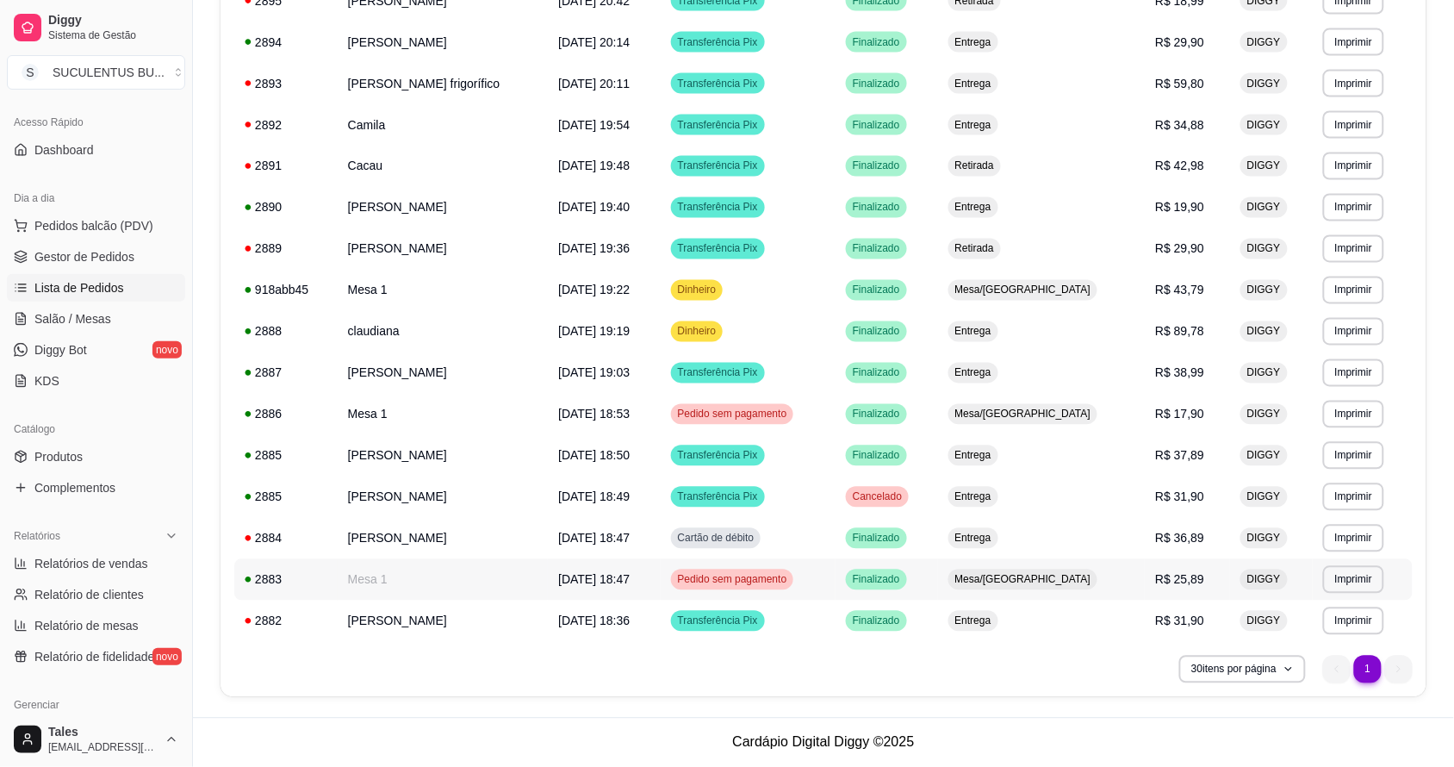
click at [609, 575] on span "[DATE] 18:47" at bounding box center [594, 580] width 72 height 14
click at [608, 623] on span "[DATE] 18:36" at bounding box center [594, 621] width 72 height 14
click at [746, 575] on span "Pedido sem pagamento" at bounding box center [733, 580] width 116 height 14
click at [892, 580] on span "Finalizado" at bounding box center [876, 580] width 54 height 14
click at [558, 416] on span "[DATE] 18:53" at bounding box center [594, 414] width 72 height 14
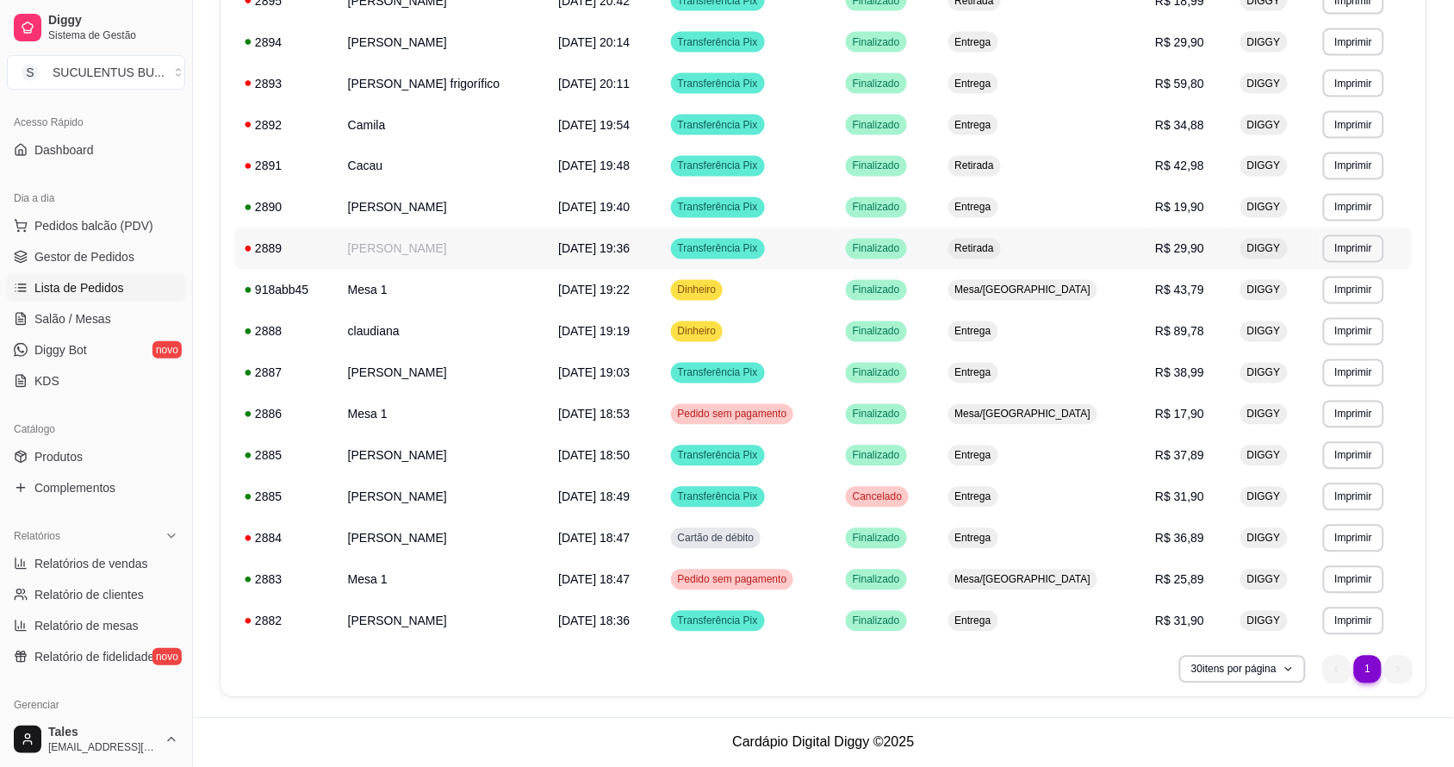
click at [548, 256] on td "[DATE] 19:36" at bounding box center [604, 248] width 112 height 41
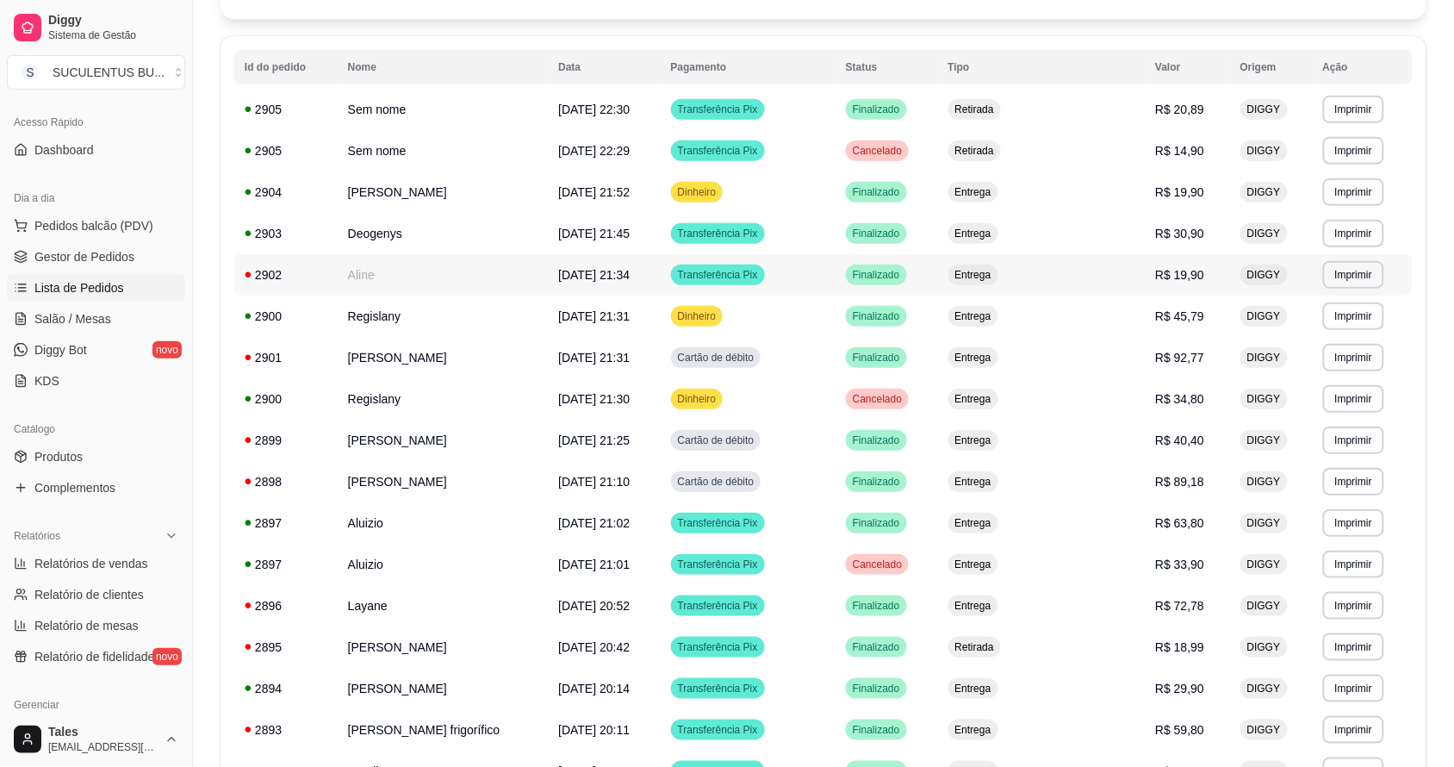
scroll to position [0, 0]
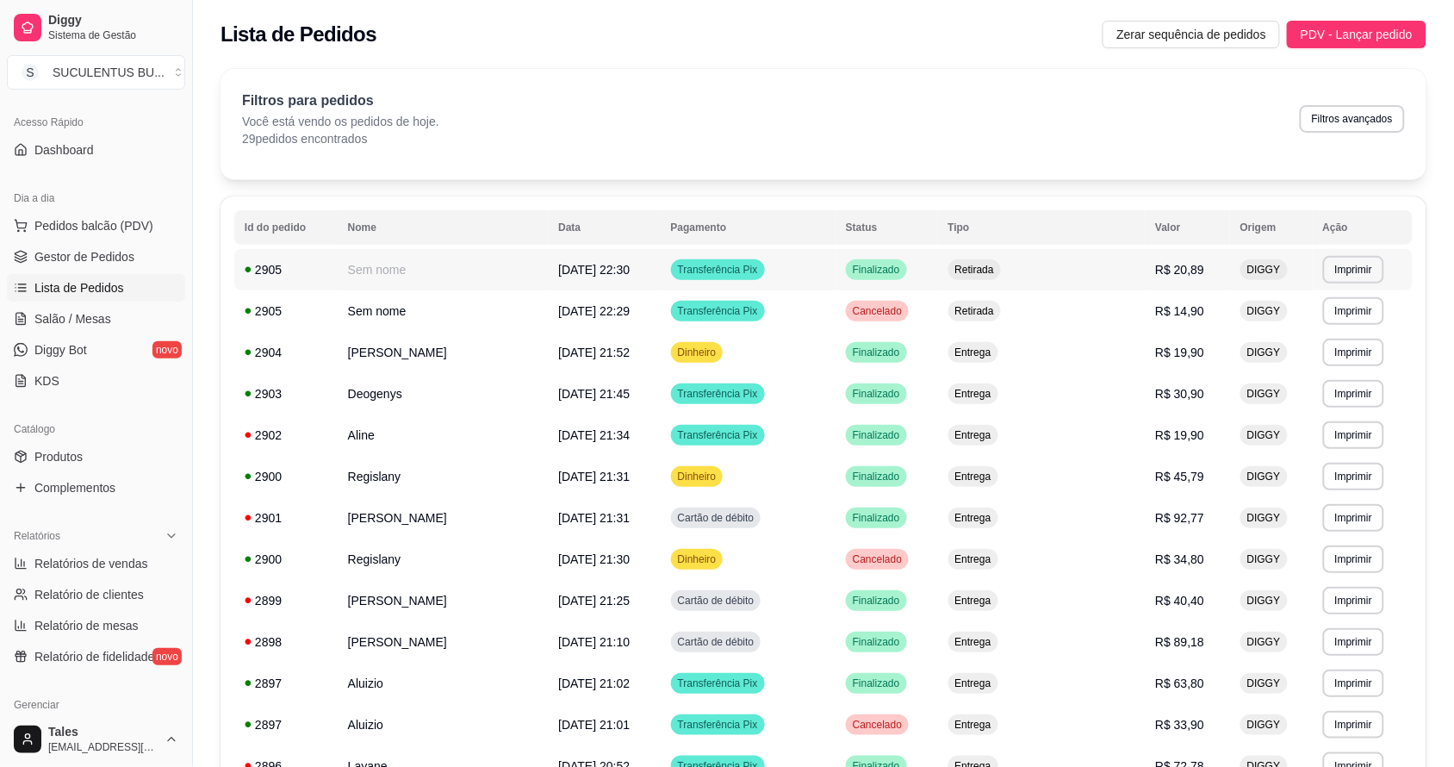
click at [579, 273] on span "[DATE] 22:30" at bounding box center [594, 270] width 72 height 14
click at [575, 329] on td "[DATE] 22:29" at bounding box center [604, 310] width 112 height 41
click at [548, 359] on td "[DATE] 21:52" at bounding box center [604, 352] width 112 height 41
click at [608, 476] on span "[DATE] 21:31" at bounding box center [594, 476] width 72 height 14
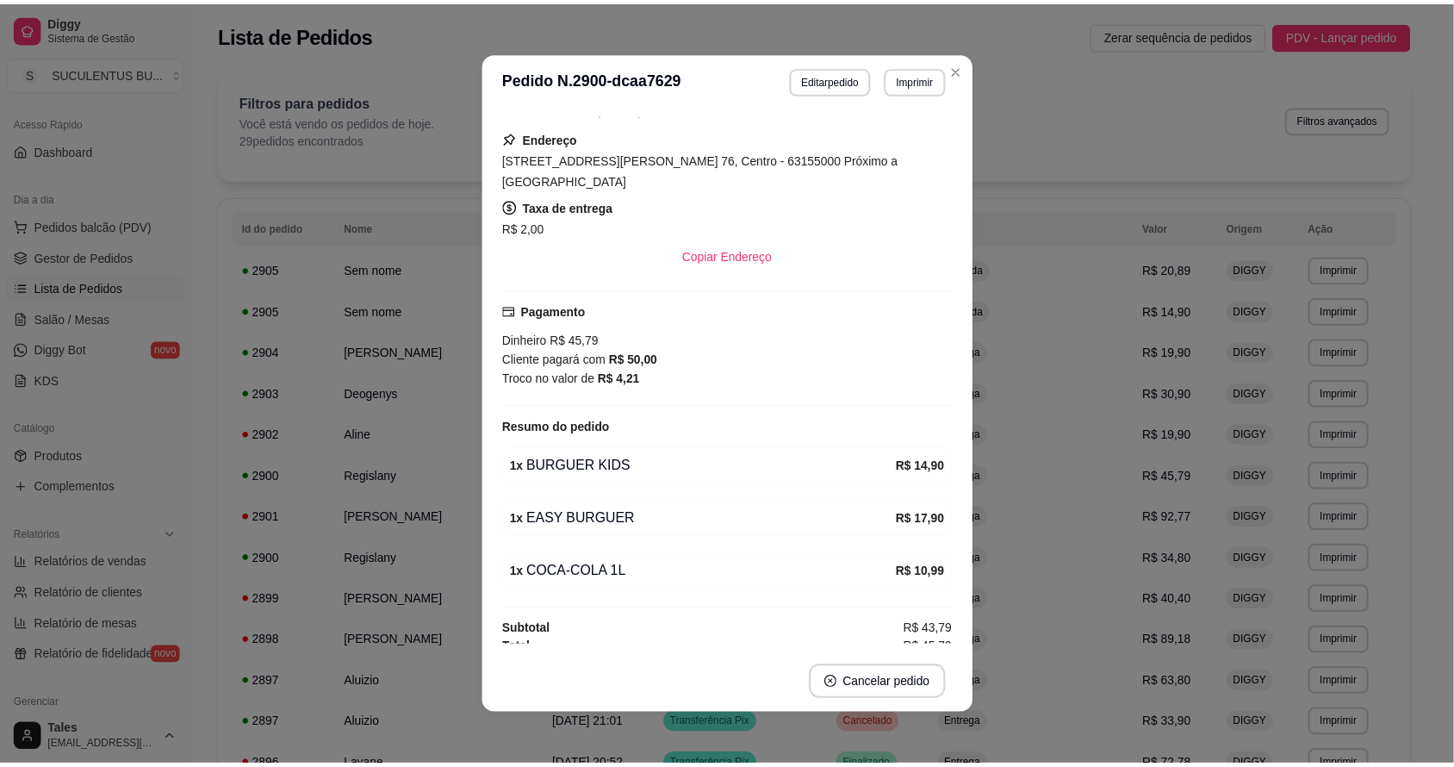
scroll to position [3, 0]
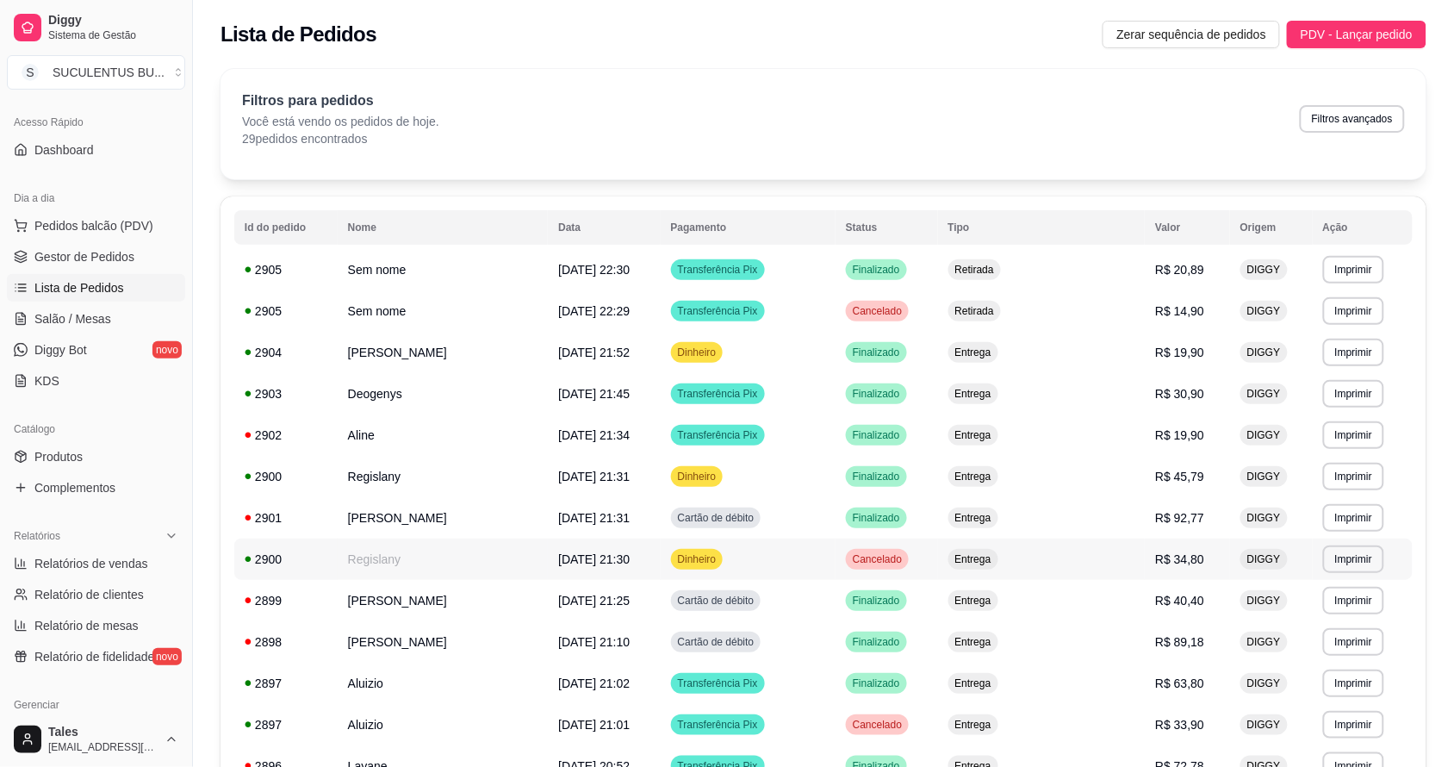
click at [558, 566] on td "[DATE] 21:30" at bounding box center [604, 558] width 112 height 41
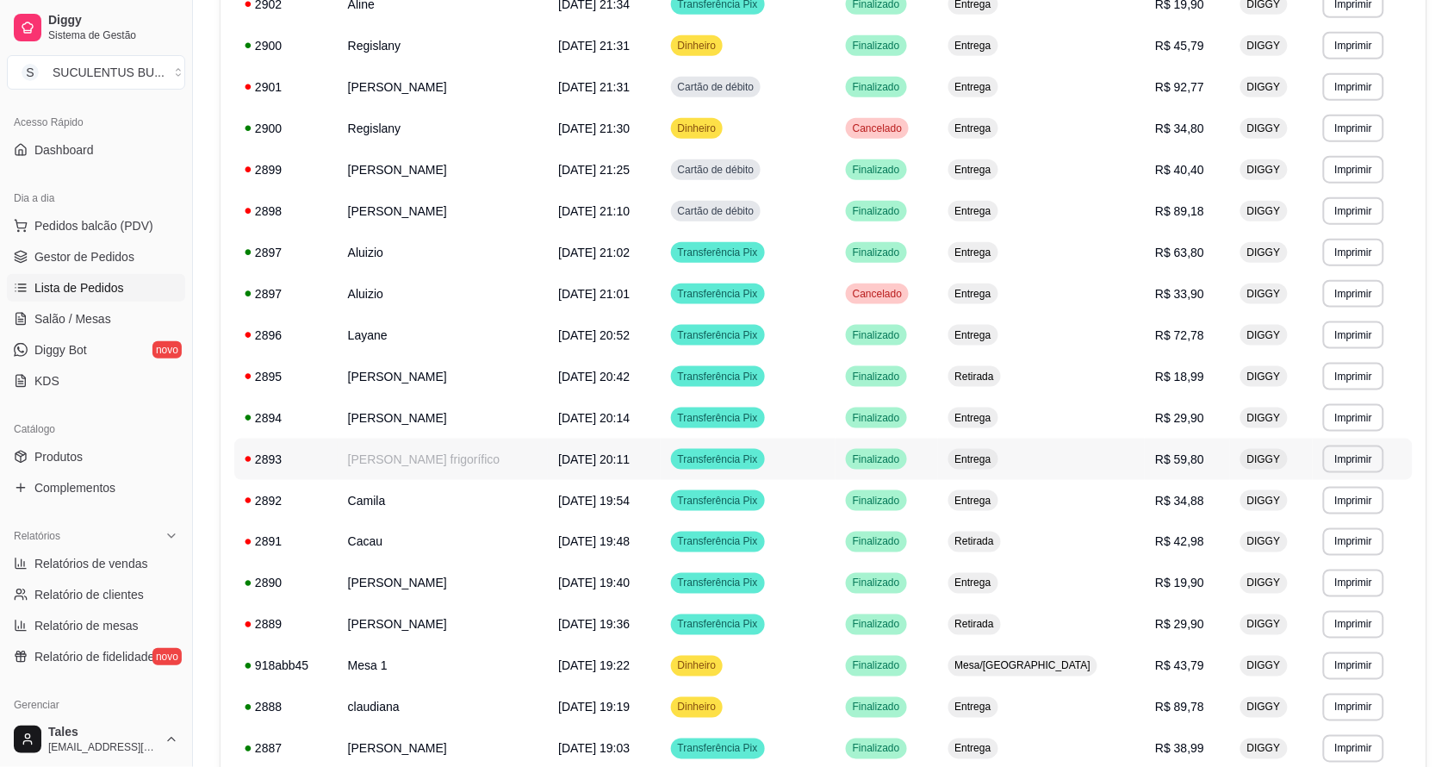
scroll to position [806, 0]
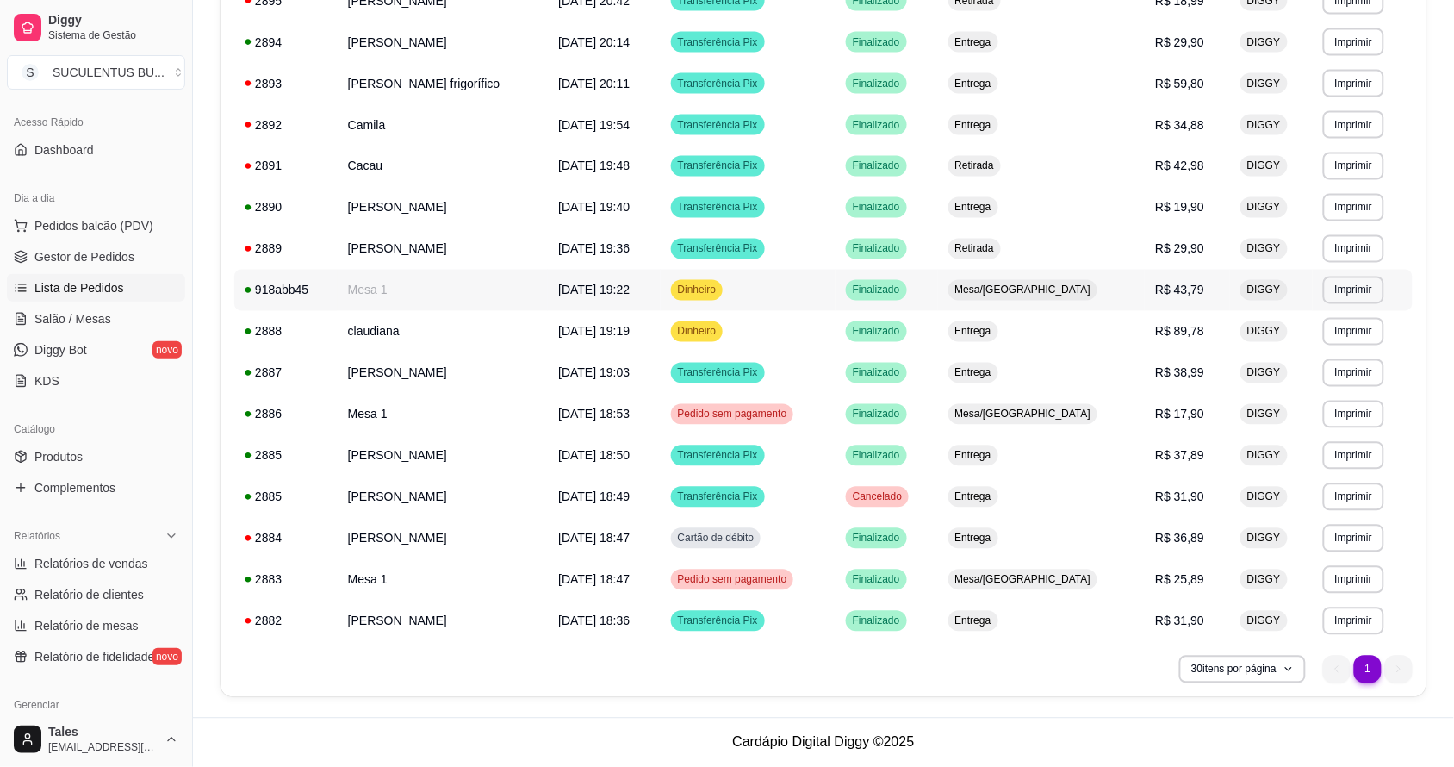
click at [692, 295] on span "Dinheiro" at bounding box center [698, 290] width 46 height 14
click at [495, 341] on td "claudiana" at bounding box center [443, 331] width 210 height 41
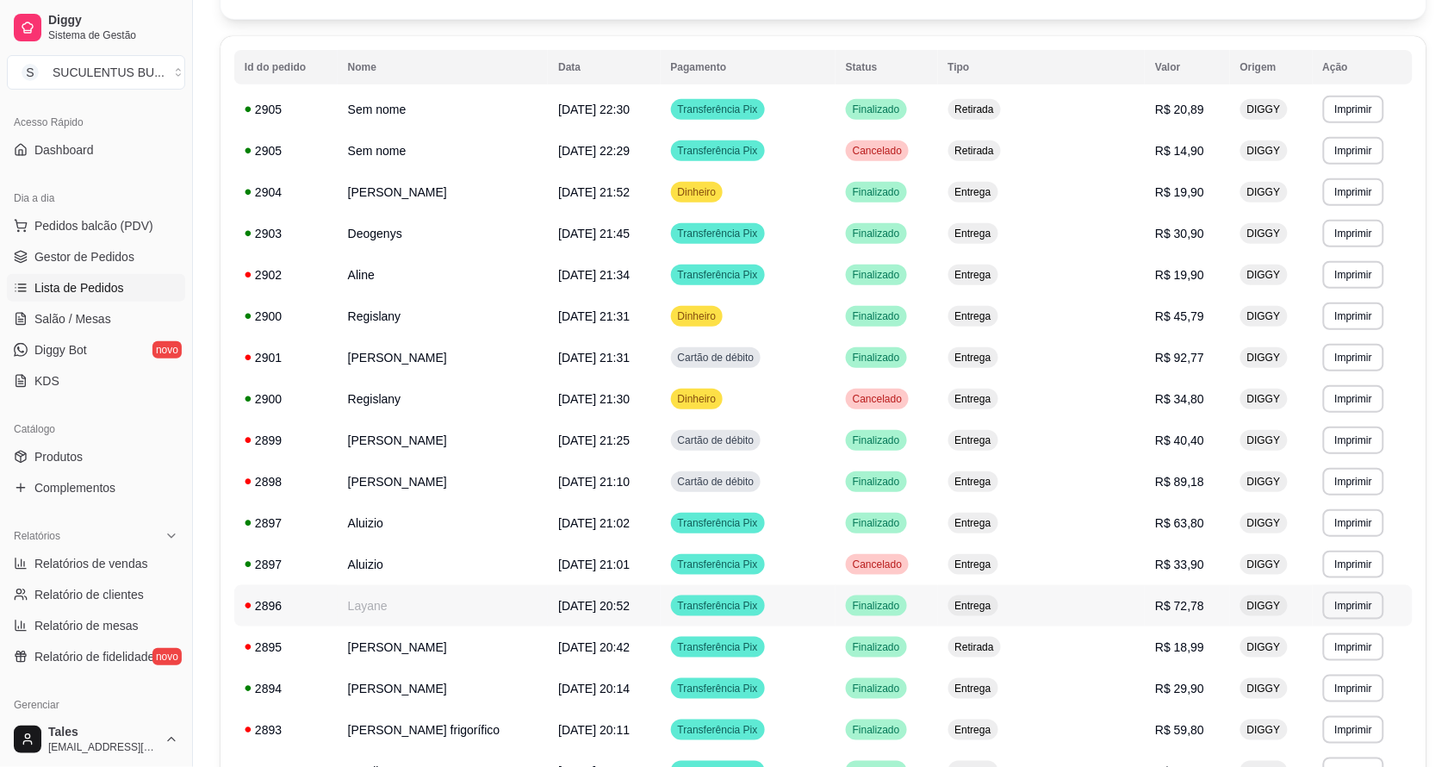
scroll to position [0, 0]
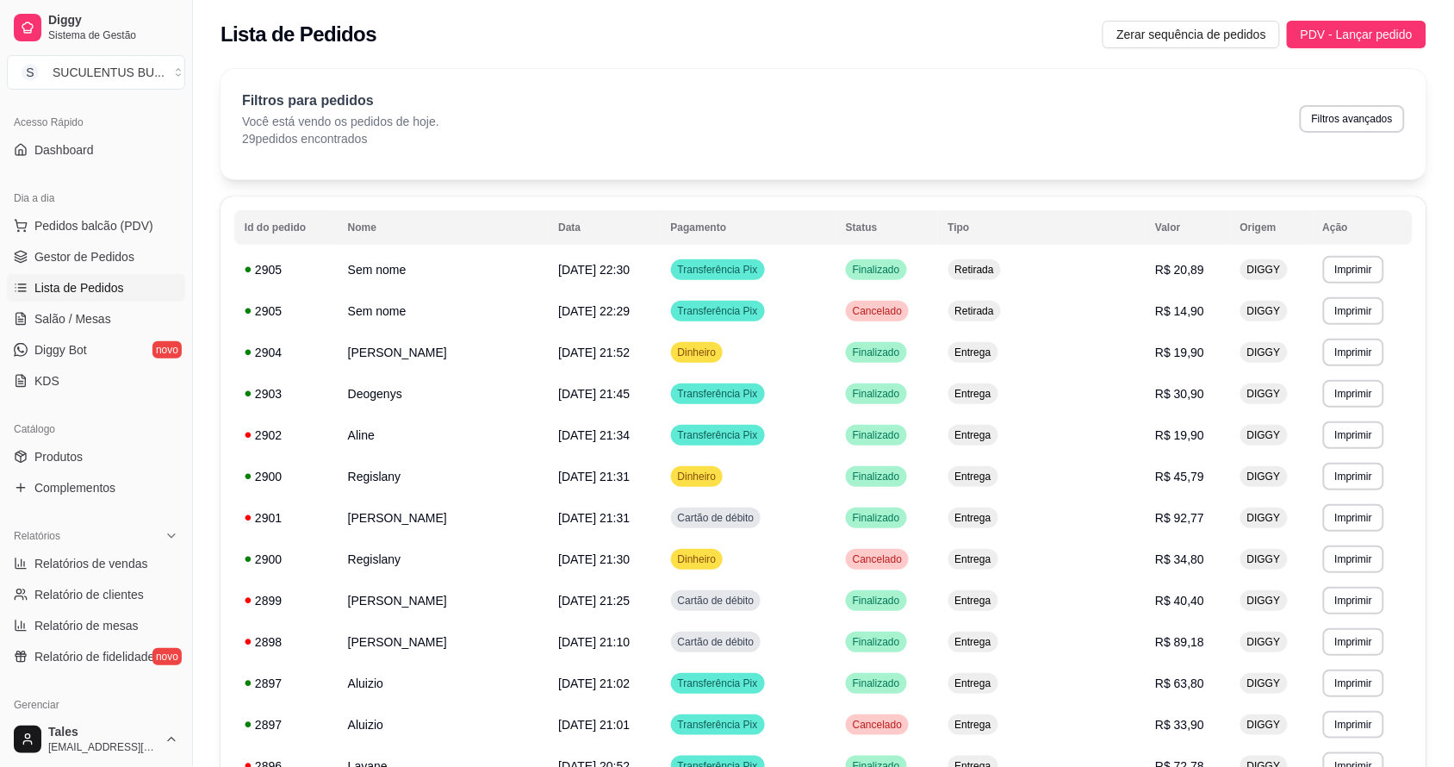
click at [942, 156] on div "Filtros para pedidos Você está vendo os pedidos de hoje. 29 pedidos encontrados…" at bounding box center [824, 124] width 1206 height 110
drag, startPoint x: 254, startPoint y: 139, endPoint x: 531, endPoint y: 17, distance: 302.0
click at [537, 27] on div "Lista de Pedidos Zerar sequência de pedidos PDV - Lançar pedido" at bounding box center [824, 35] width 1206 height 28
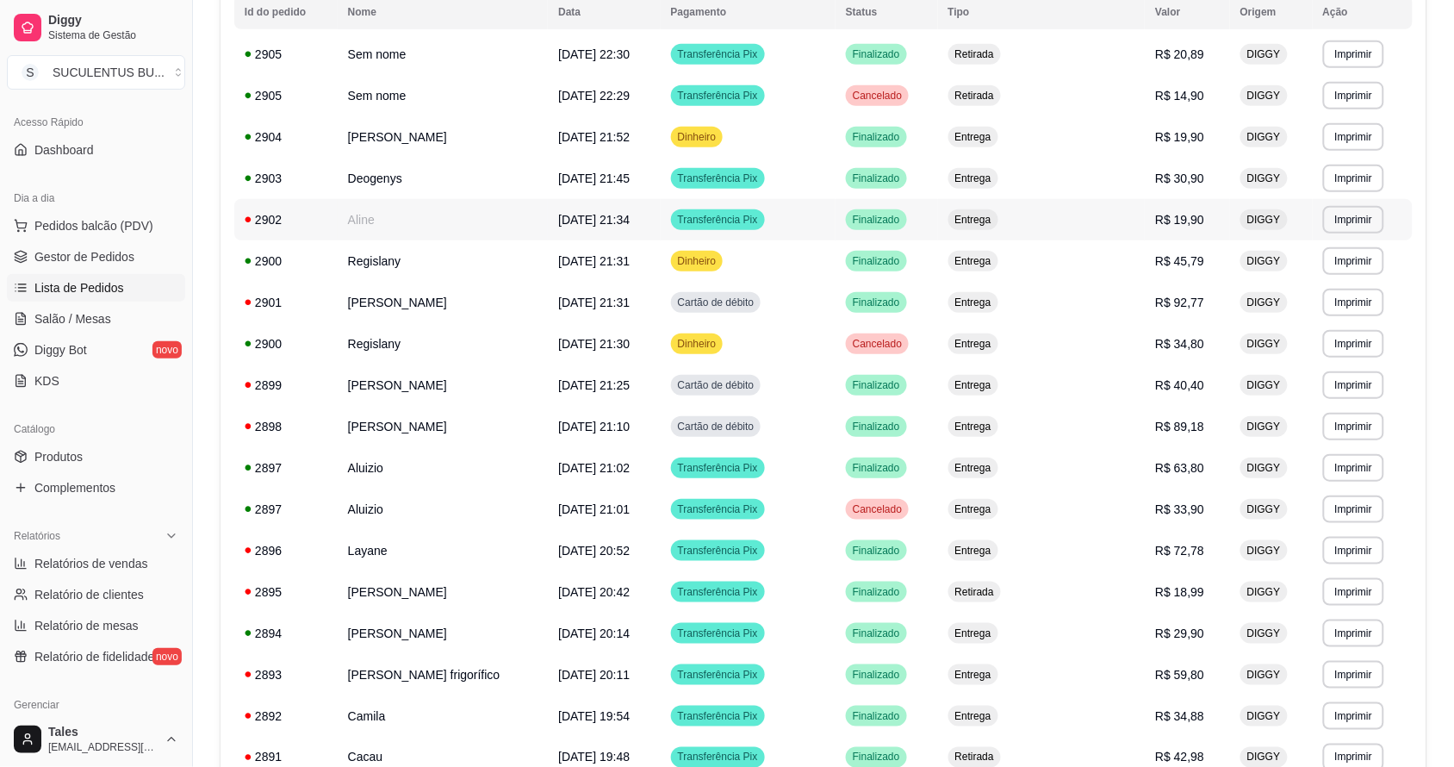
scroll to position [646, 0]
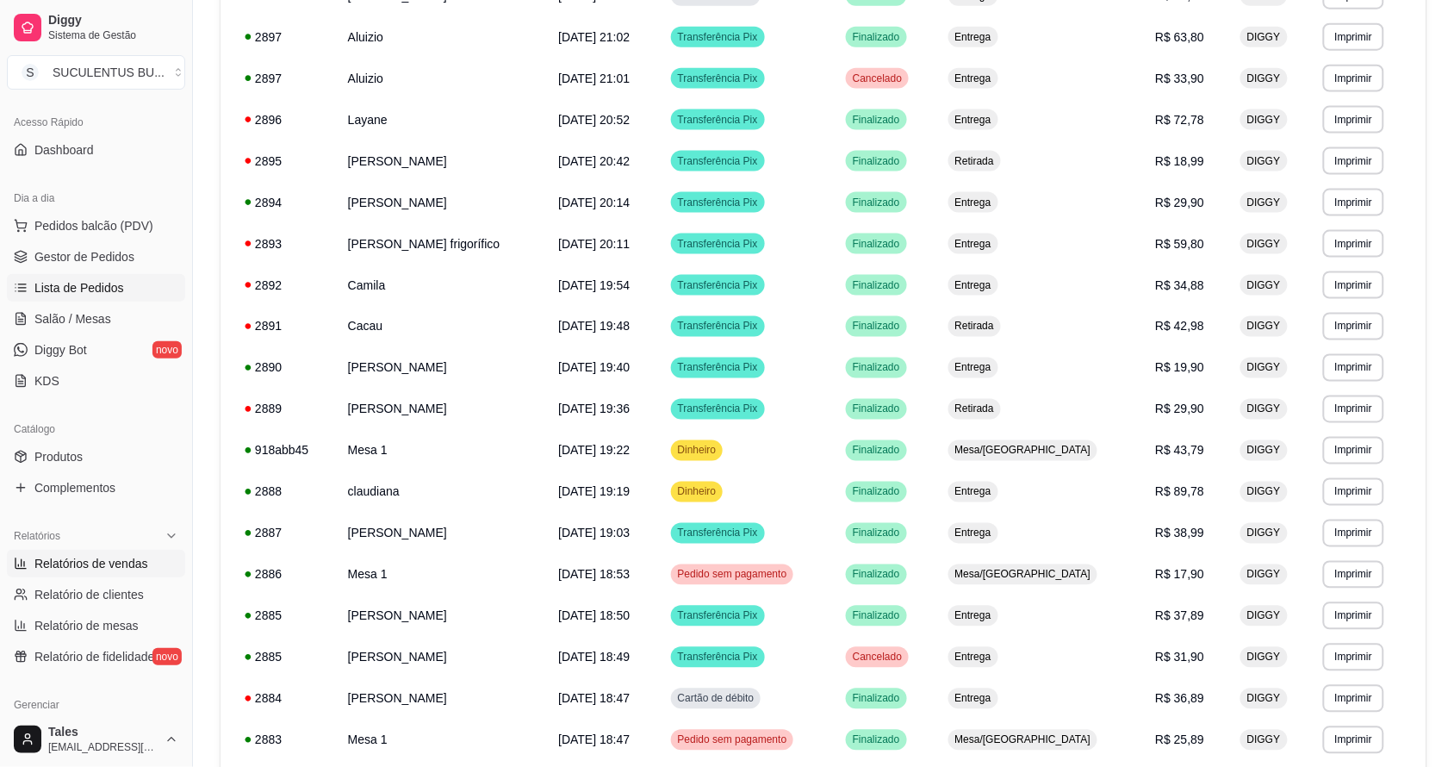
click at [101, 565] on span "Relatórios de vendas" at bounding box center [91, 563] width 114 height 17
select select "ALL"
select select "0"
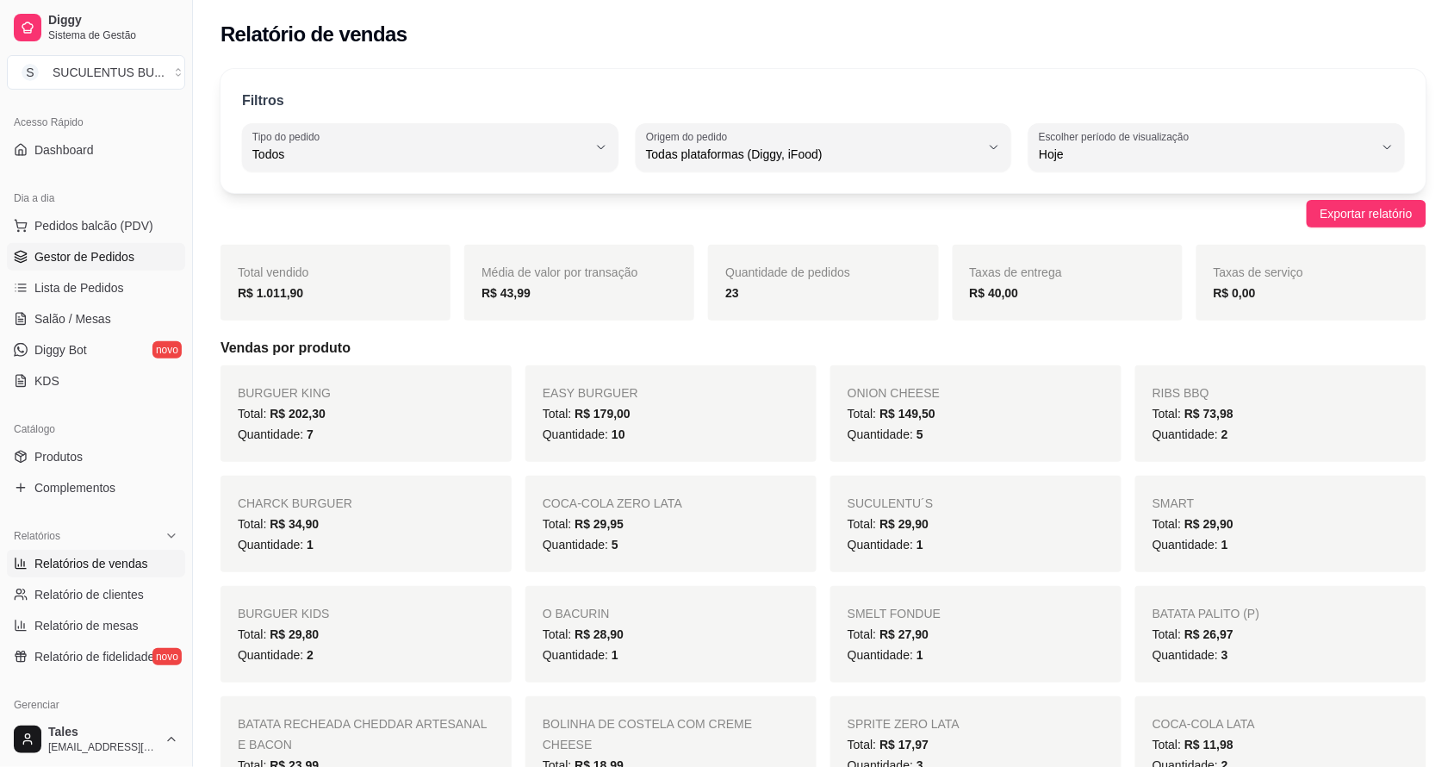
click at [93, 263] on span "Gestor de Pedidos" at bounding box center [84, 256] width 100 height 17
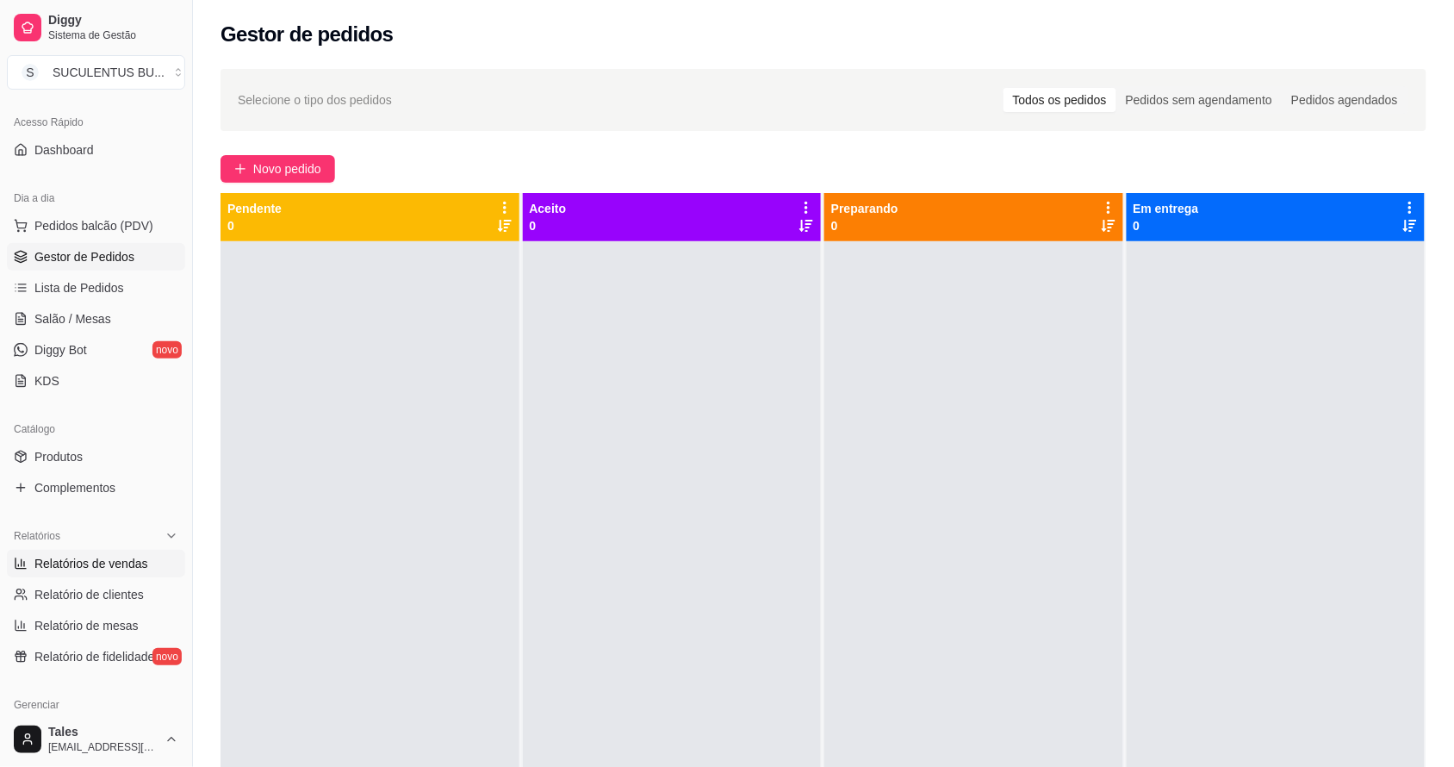
click at [135, 564] on span "Relatórios de vendas" at bounding box center [91, 563] width 114 height 17
select select "ALL"
select select "0"
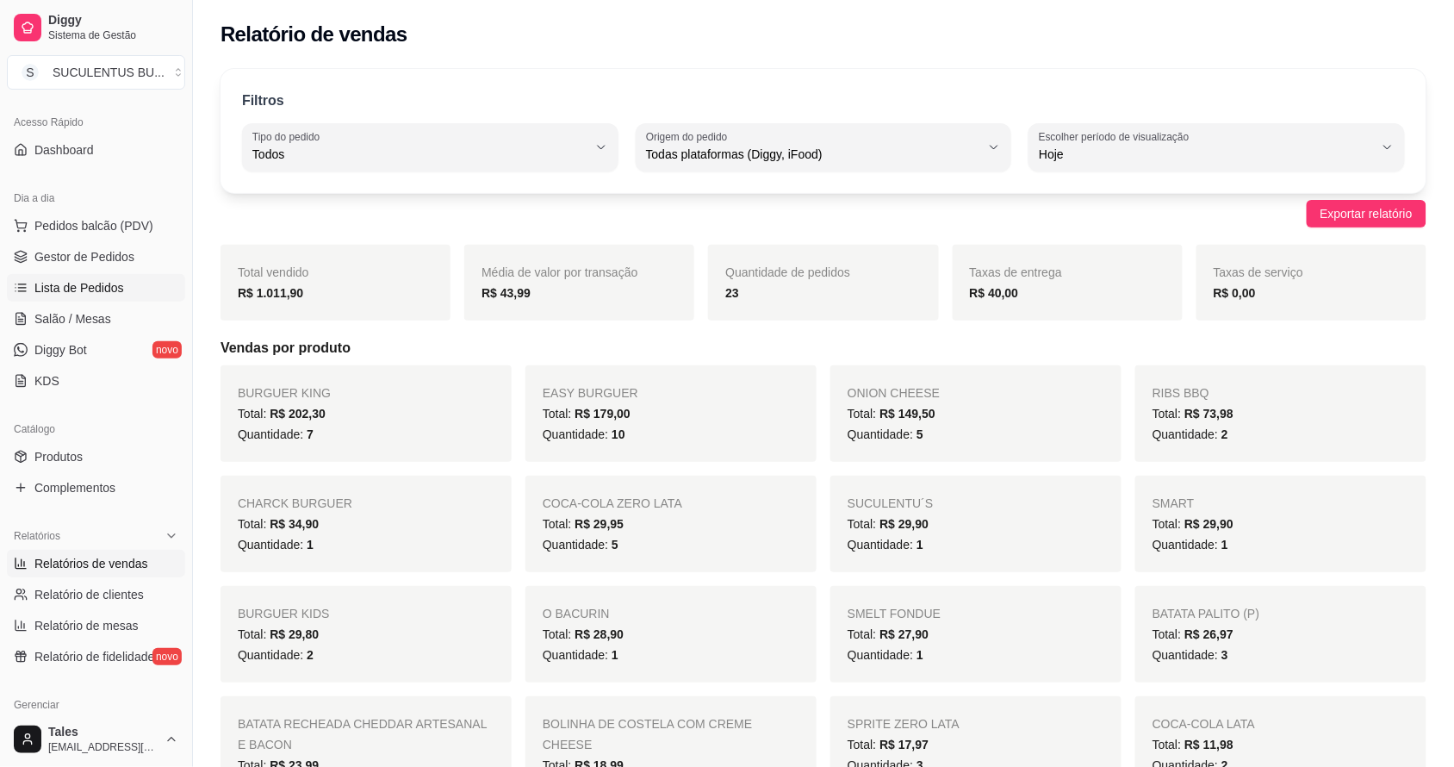
click at [84, 290] on span "Lista de Pedidos" at bounding box center [79, 287] width 90 height 17
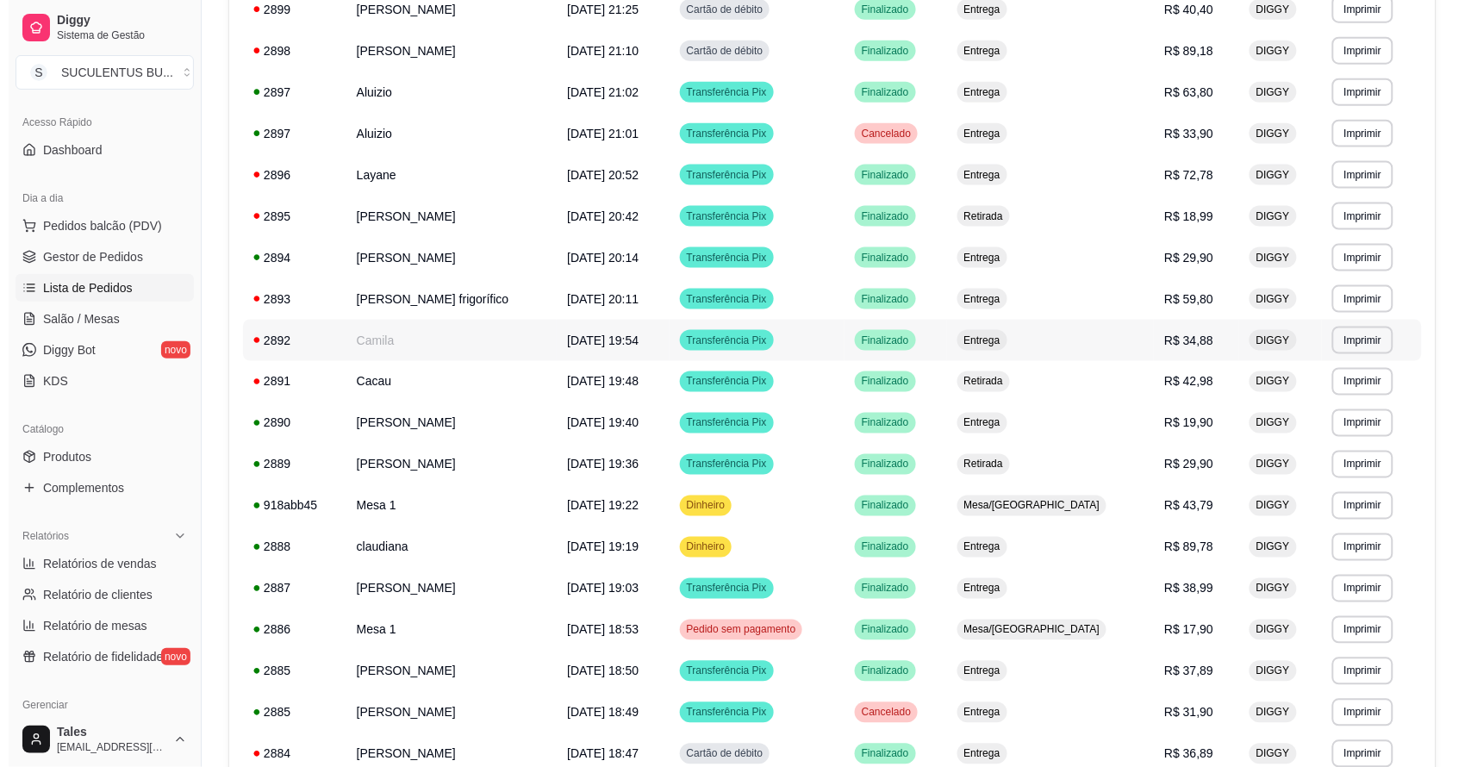
scroll to position [483, 0]
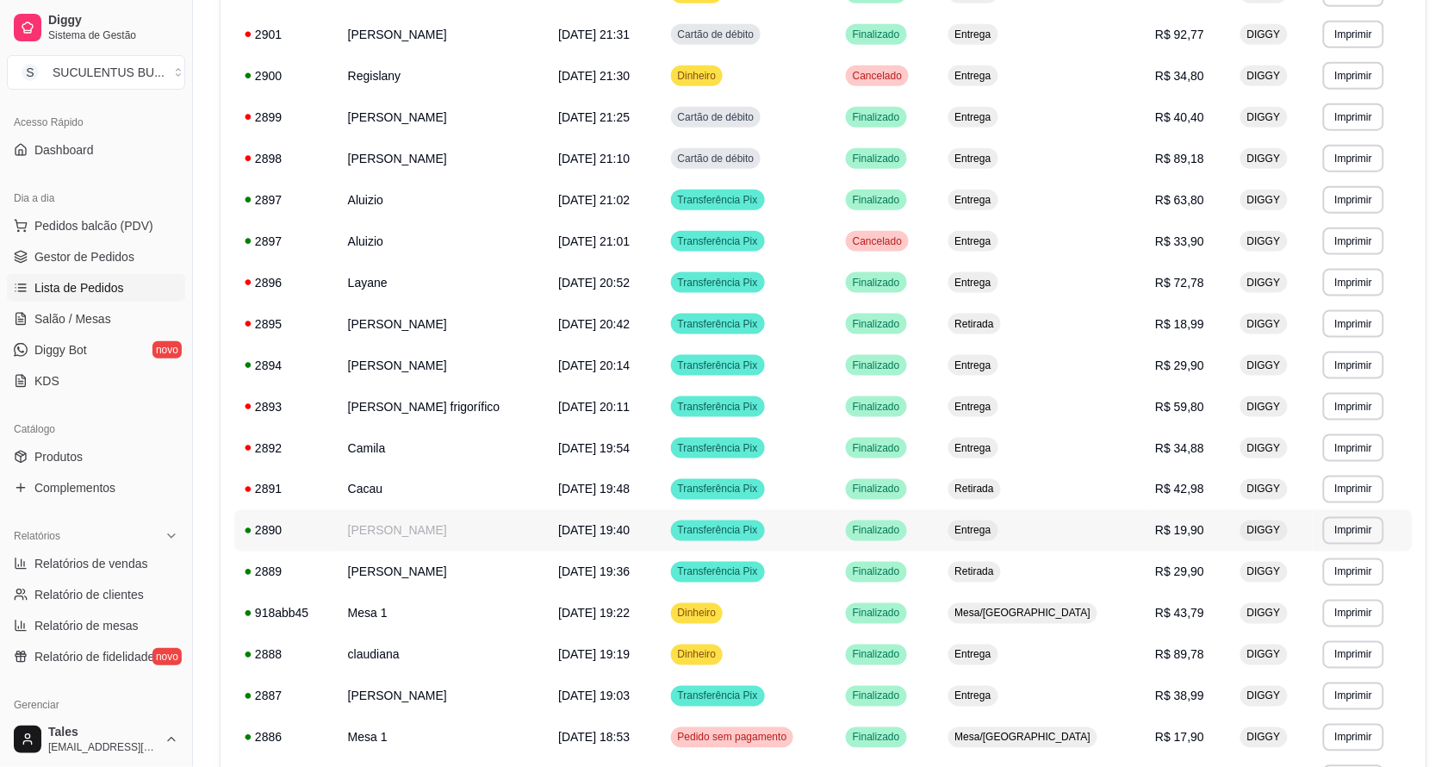
click at [798, 532] on td "Transferência Pix" at bounding box center [748, 530] width 175 height 41
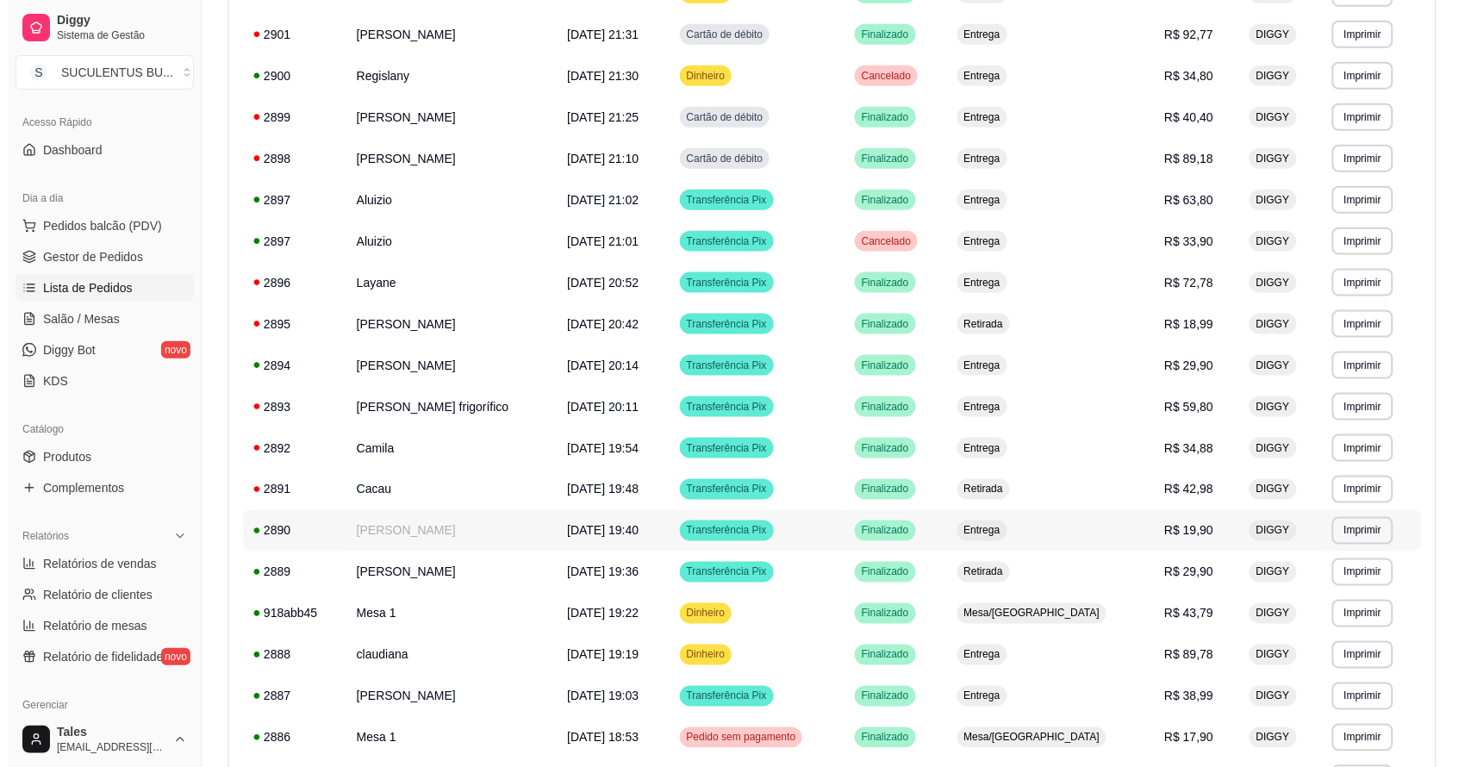
scroll to position [806, 0]
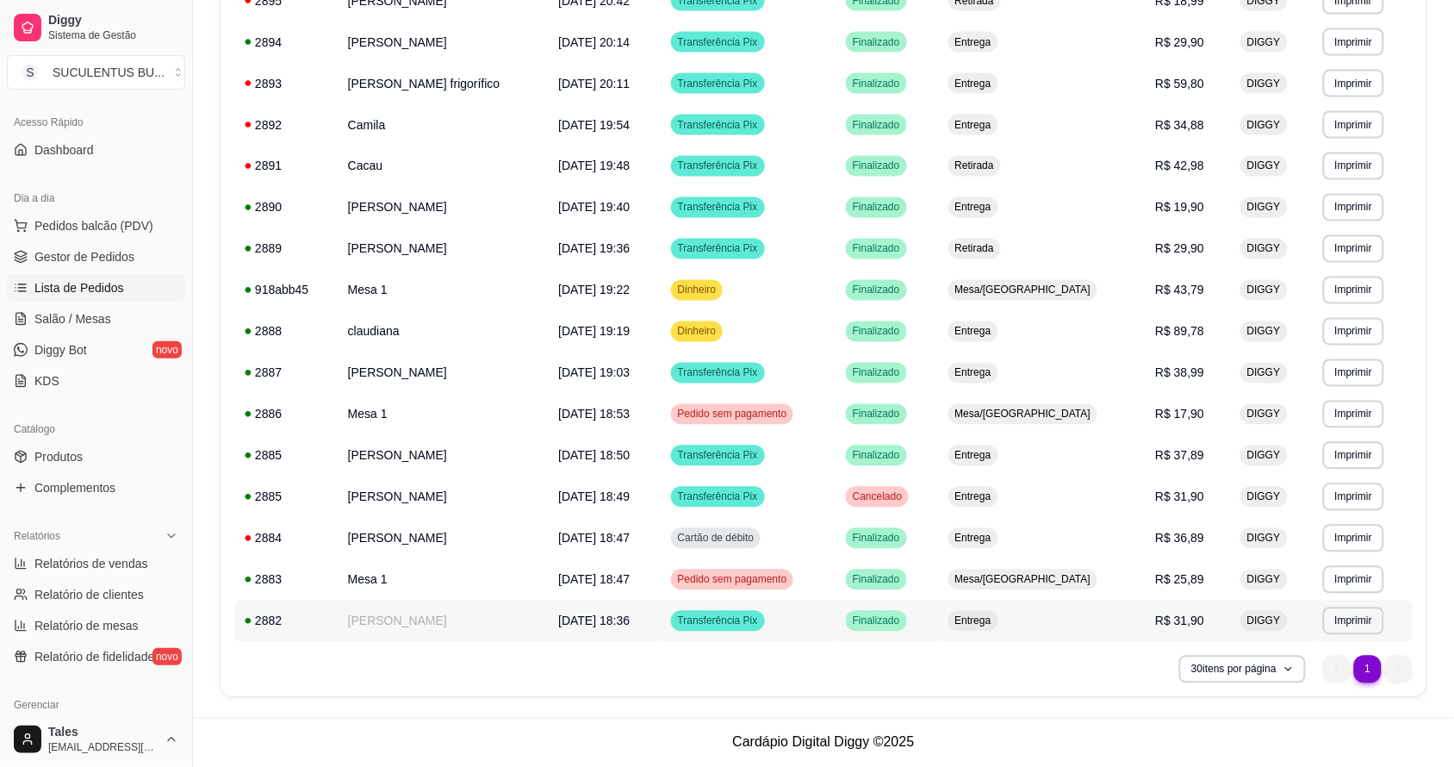
click at [606, 623] on span "[DATE] 18:36" at bounding box center [594, 621] width 72 height 14
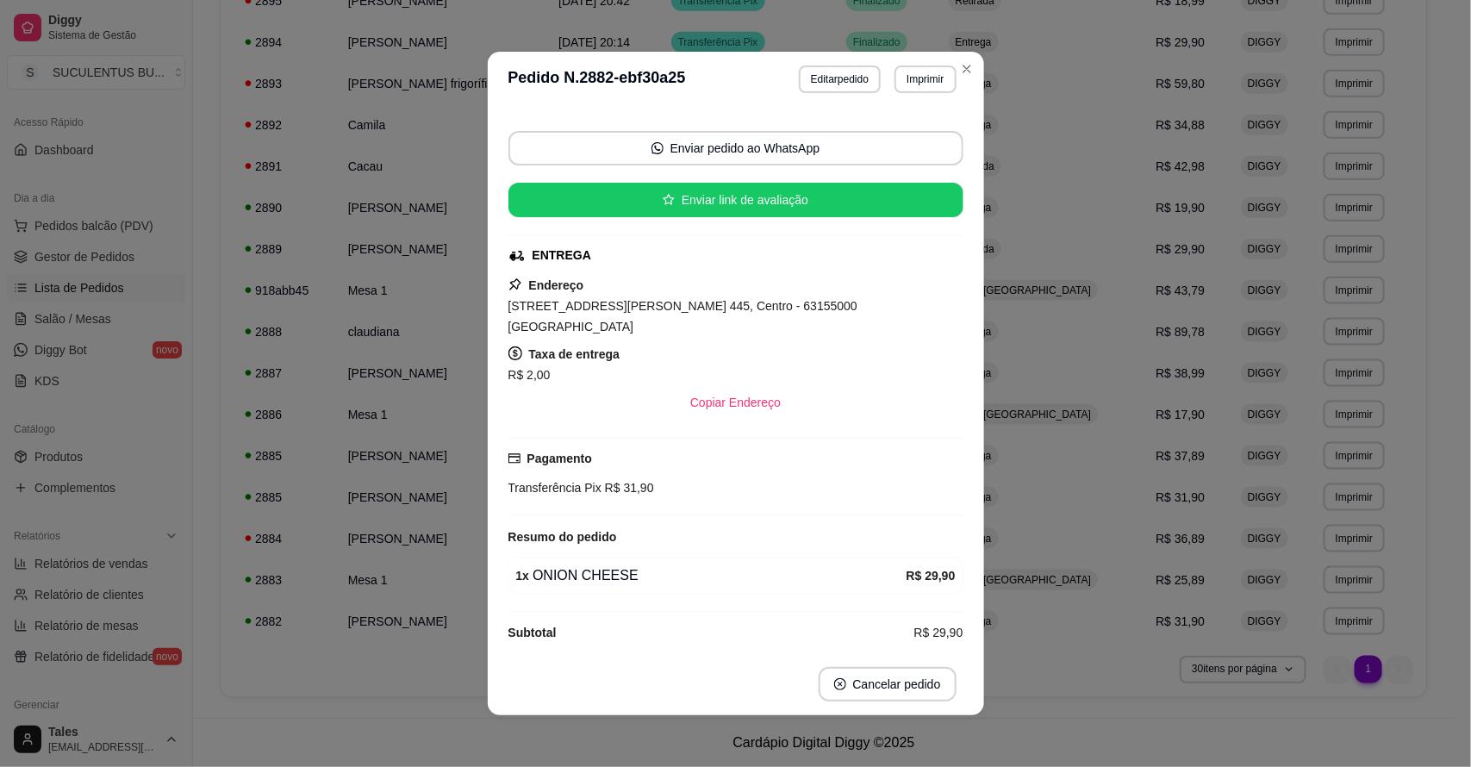
scroll to position [3, 0]
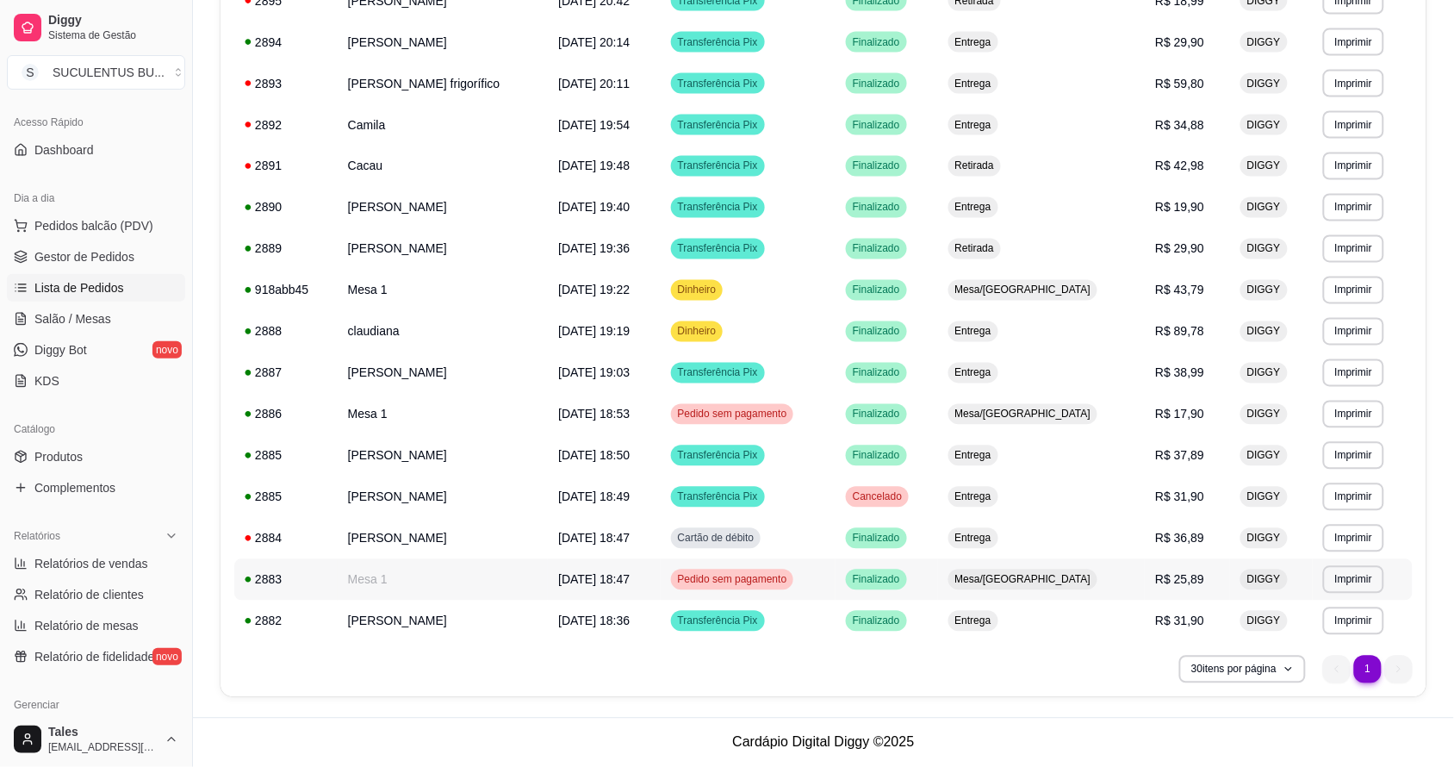
click at [643, 575] on td "[DATE] 18:47" at bounding box center [604, 579] width 112 height 41
click at [405, 419] on td "Mesa 1" at bounding box center [443, 414] width 210 height 41
click at [338, 300] on td "918abb45" at bounding box center [285, 290] width 103 height 41
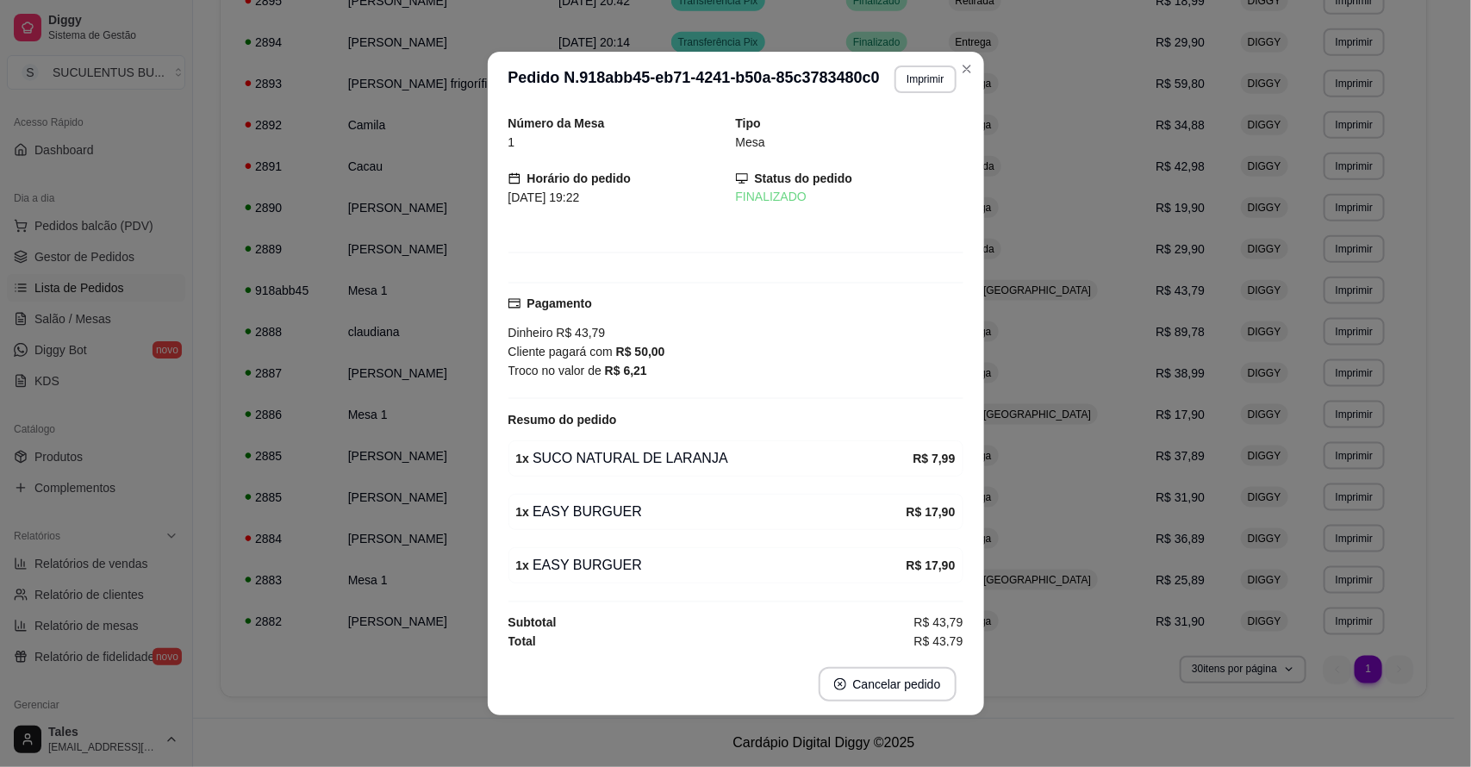
scroll to position [10, 0]
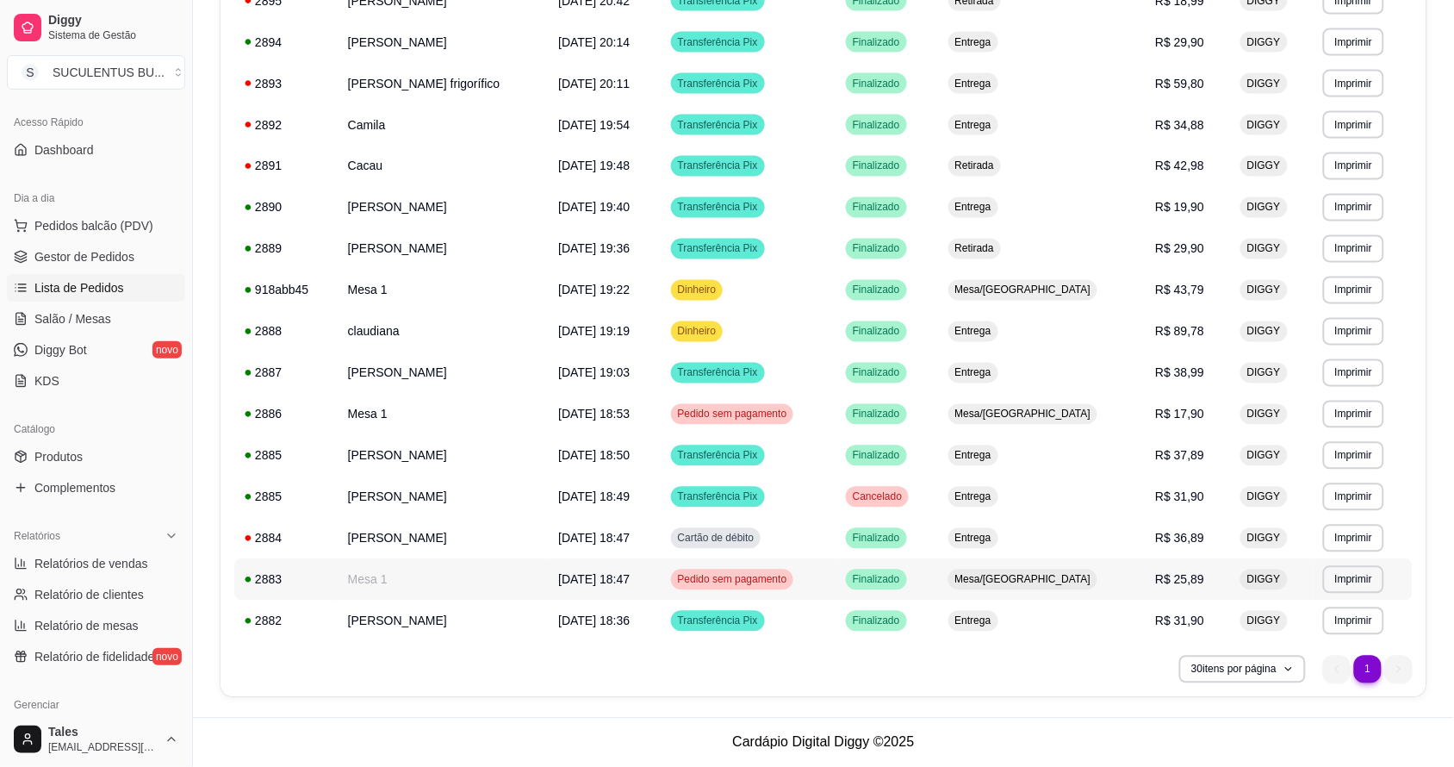
click at [548, 582] on td "[DATE] 18:47" at bounding box center [604, 579] width 112 height 41
click at [791, 578] on span "Pedido sem pagamento" at bounding box center [733, 580] width 116 height 14
click at [606, 583] on span "[DATE] 18:47" at bounding box center [594, 580] width 72 height 14
click at [614, 415] on td "[DATE] 18:53" at bounding box center [604, 414] width 112 height 41
click at [558, 575] on span "[DATE] 18:47" at bounding box center [594, 580] width 72 height 14
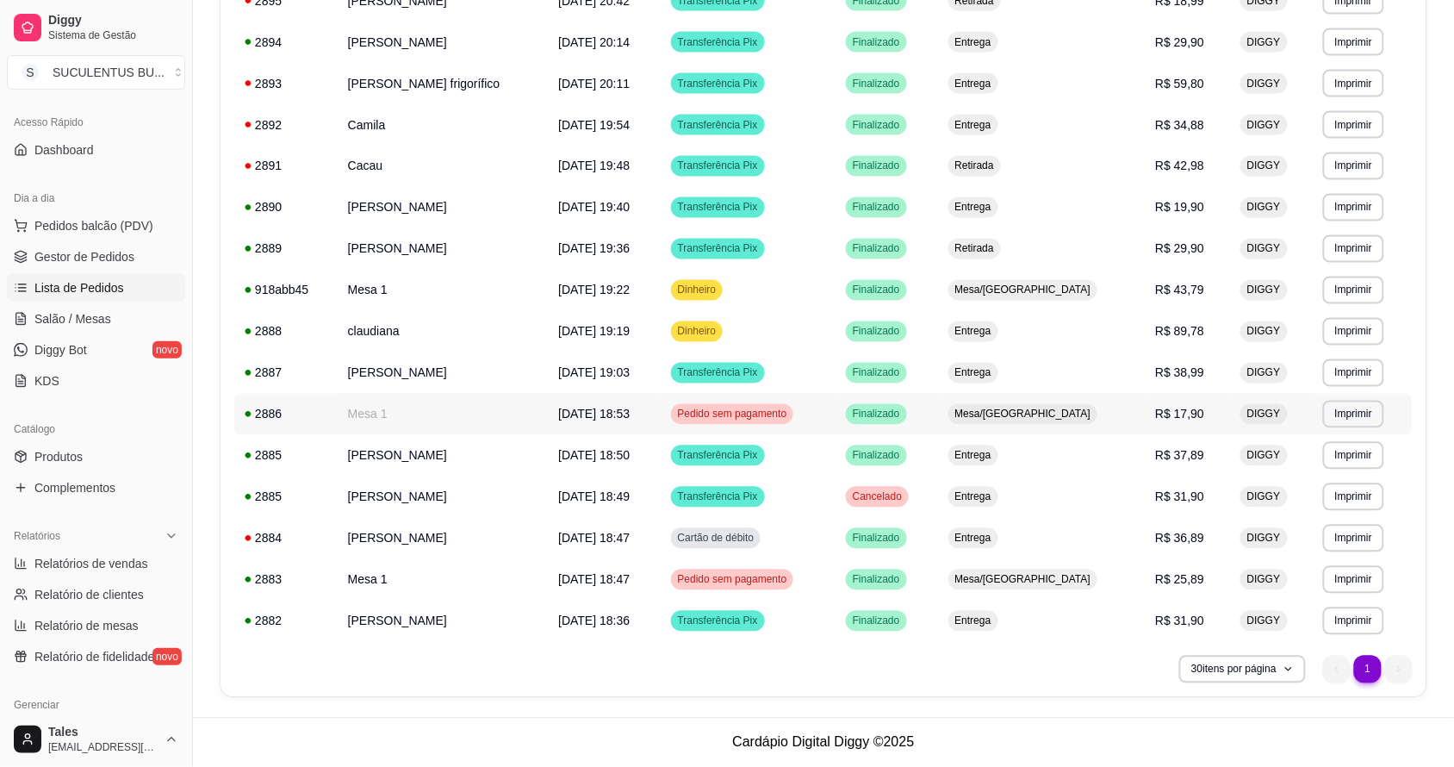
click at [402, 413] on td "Mesa 1" at bounding box center [443, 414] width 210 height 41
click at [712, 287] on span "Dinheiro" at bounding box center [698, 290] width 46 height 14
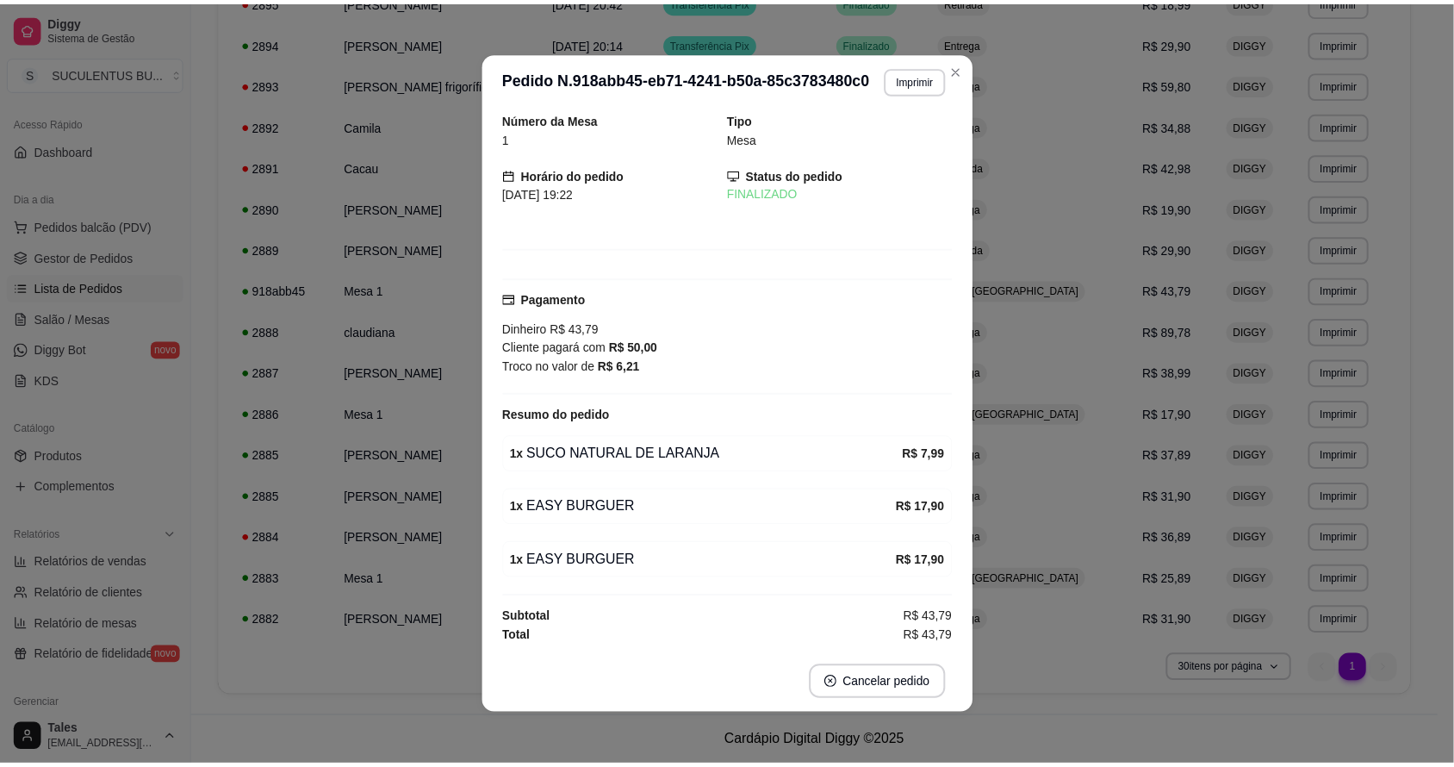
scroll to position [3, 0]
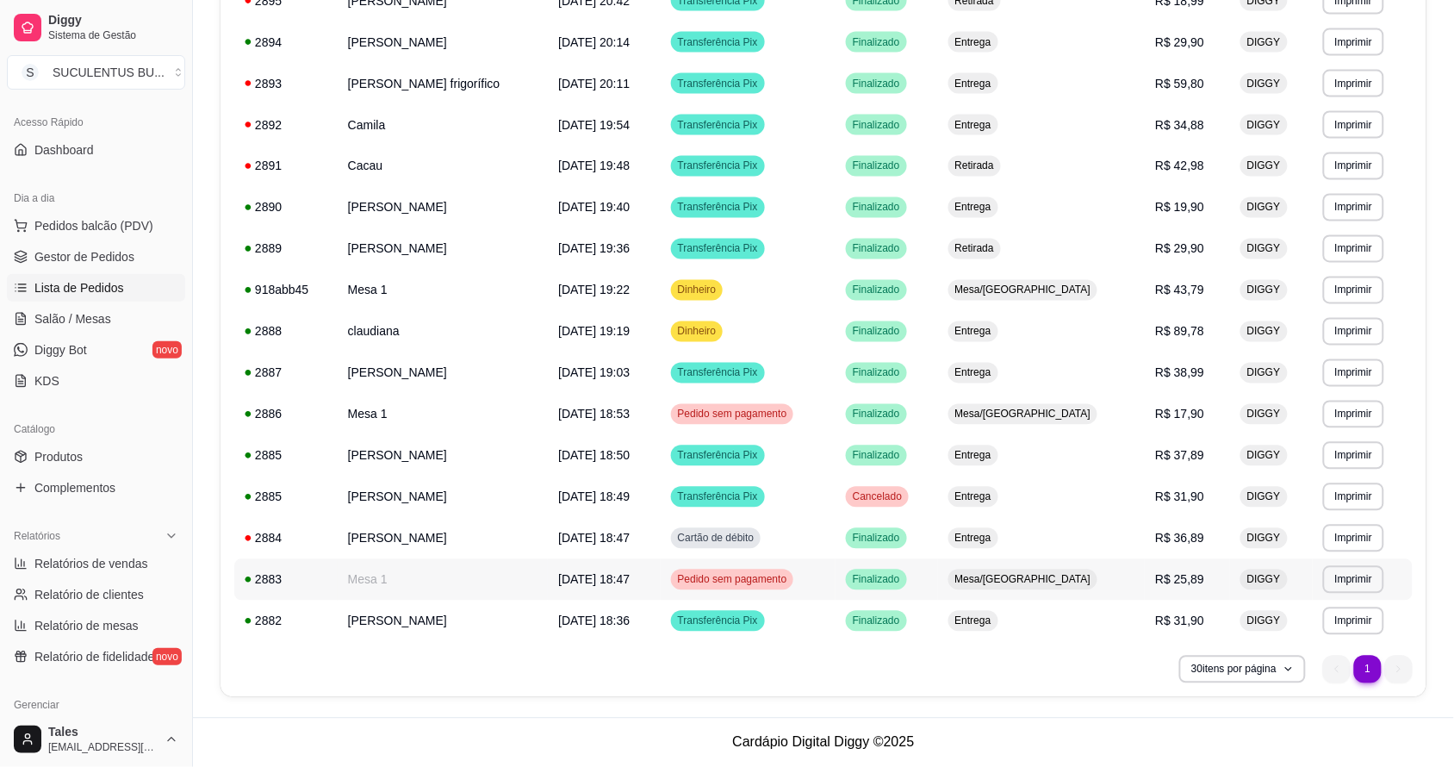
click at [558, 580] on span "[DATE] 18:47" at bounding box center [594, 580] width 72 height 14
click at [693, 419] on span "Pedido sem pagamento" at bounding box center [733, 414] width 116 height 14
click at [462, 578] on td "Mesa 1" at bounding box center [443, 579] width 210 height 41
click at [455, 586] on td "Mesa 1" at bounding box center [443, 579] width 210 height 41
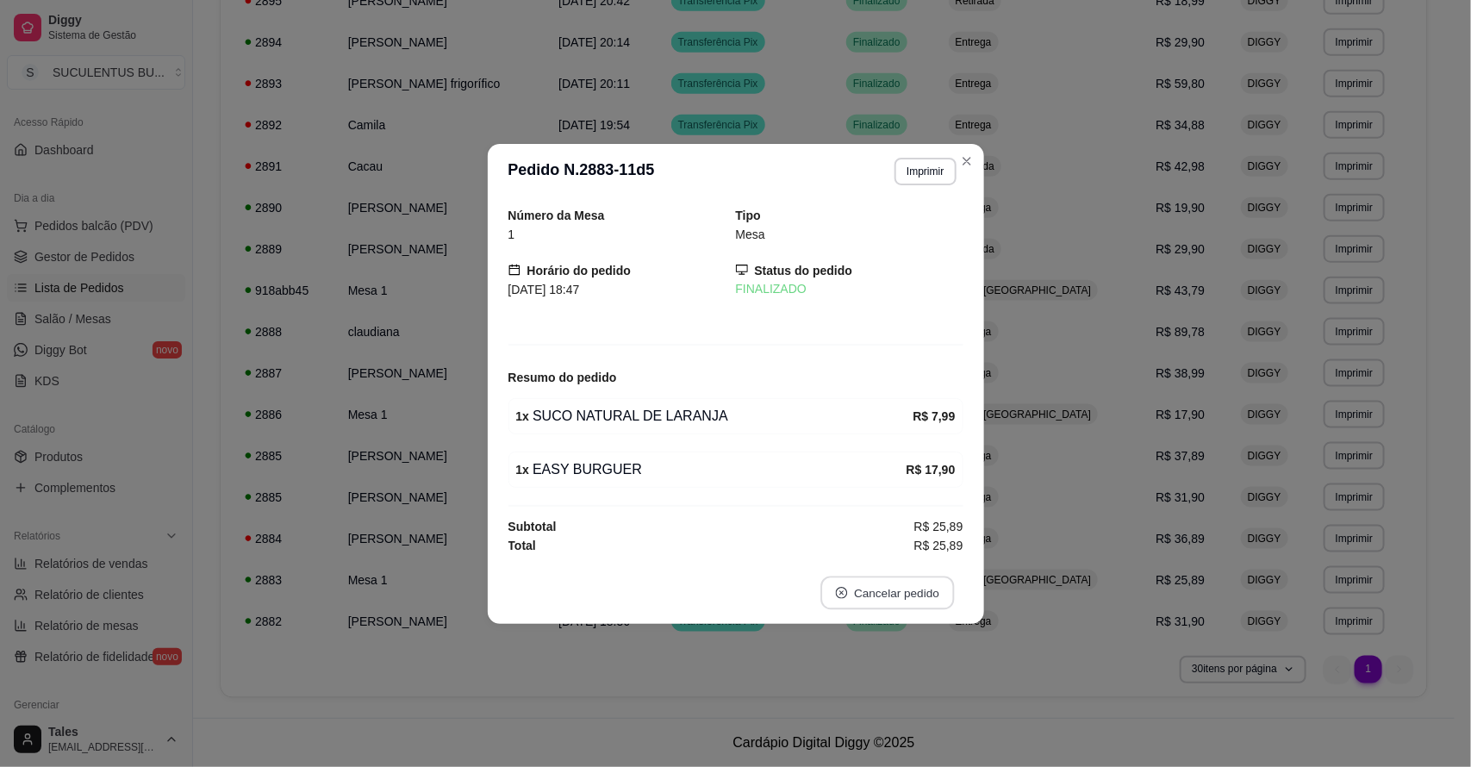
click at [867, 592] on button "Cancelar pedido" at bounding box center [887, 592] width 134 height 34
click at [926, 541] on button "Sim" at bounding box center [935, 551] width 69 height 34
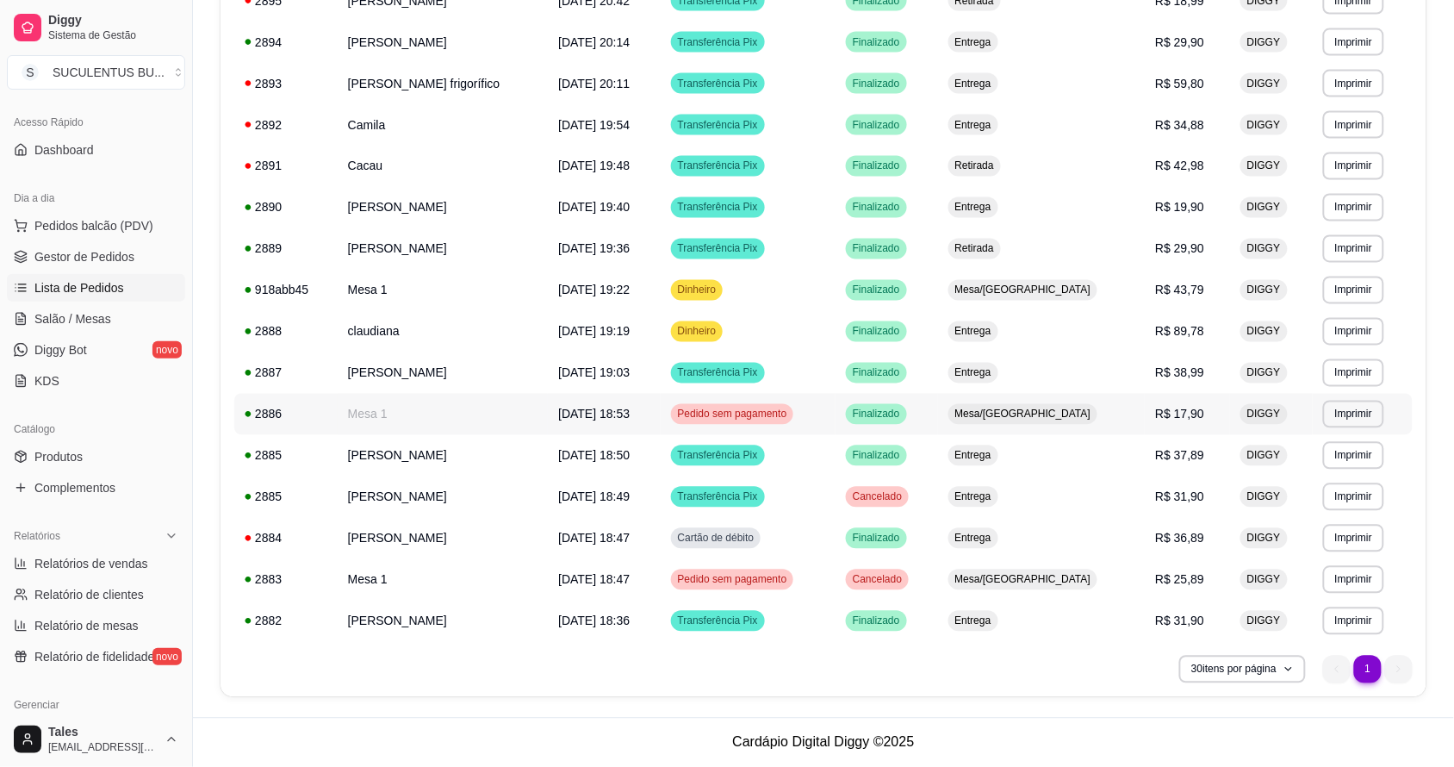
click at [390, 416] on td "Mesa 1" at bounding box center [443, 414] width 210 height 41
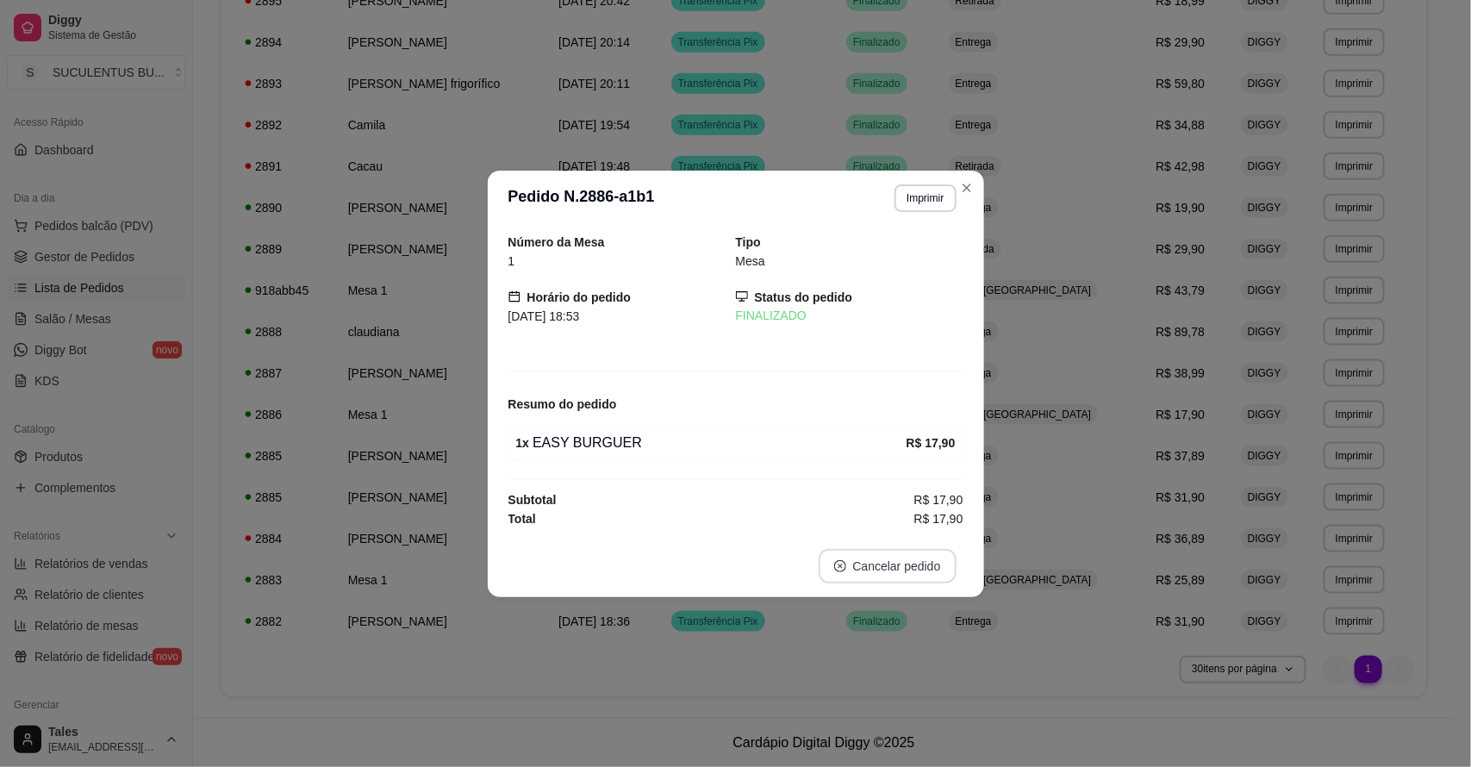
click at [842, 569] on icon "close-circle" at bounding box center [840, 566] width 12 height 12
click at [931, 523] on button "Sim" at bounding box center [935, 525] width 67 height 34
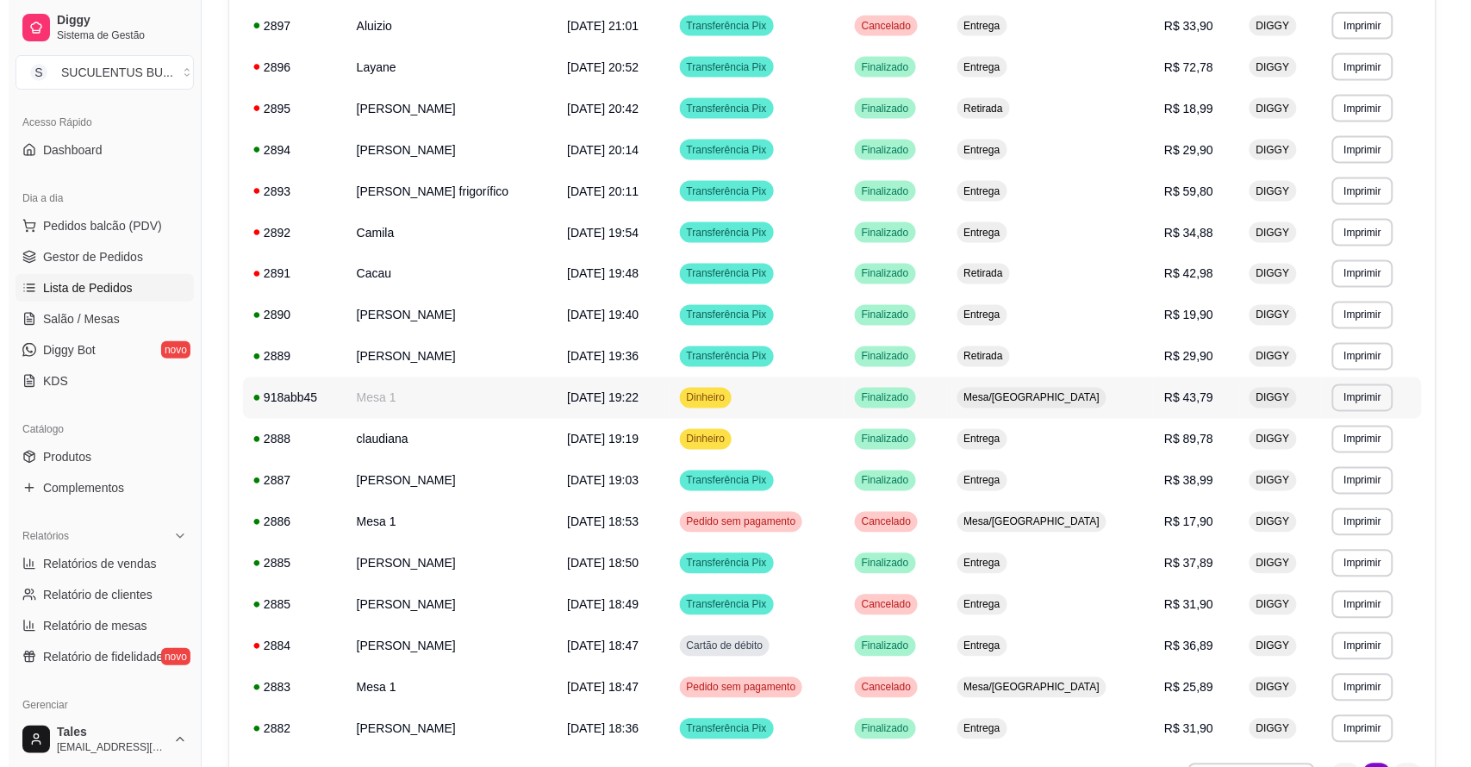
scroll to position [591, 0]
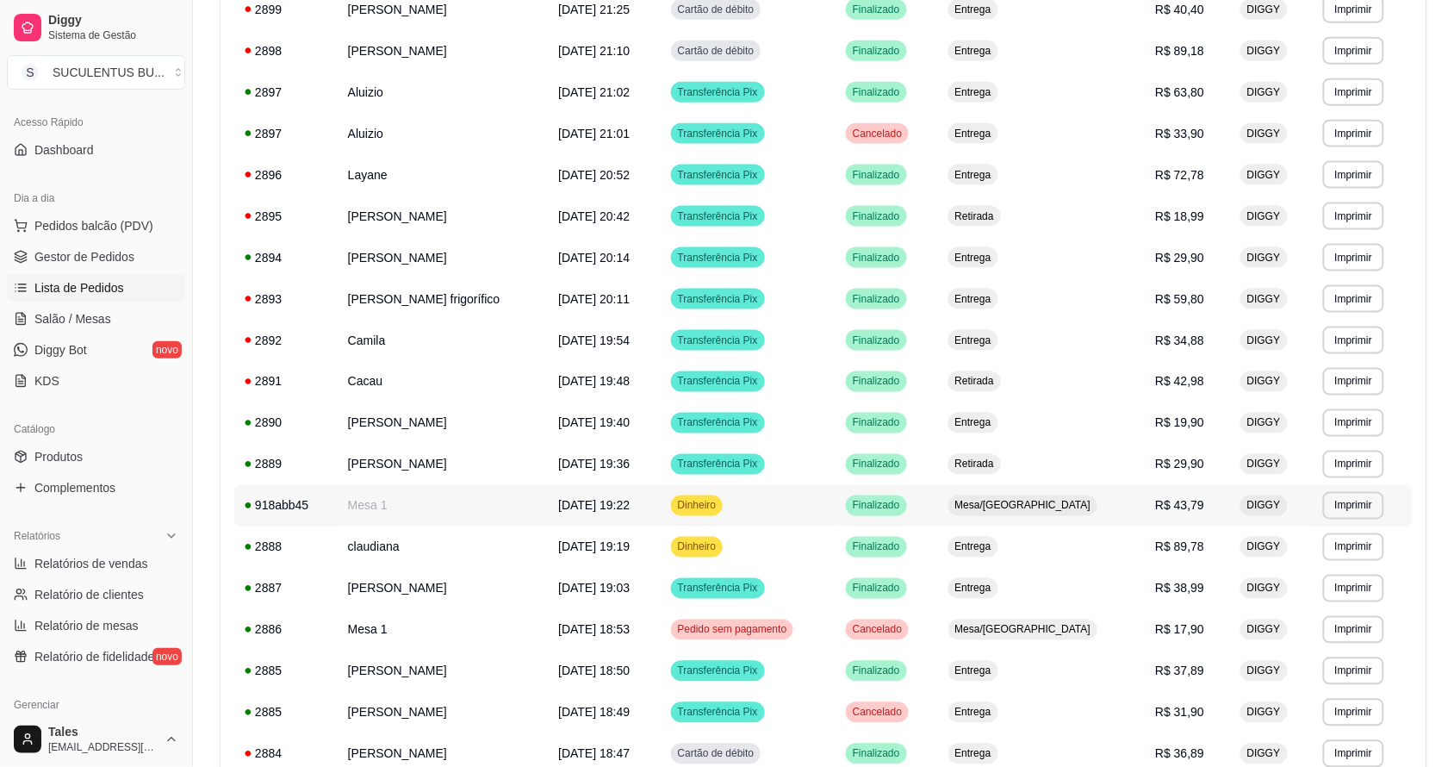
click at [449, 508] on td "Mesa 1" at bounding box center [443, 505] width 210 height 41
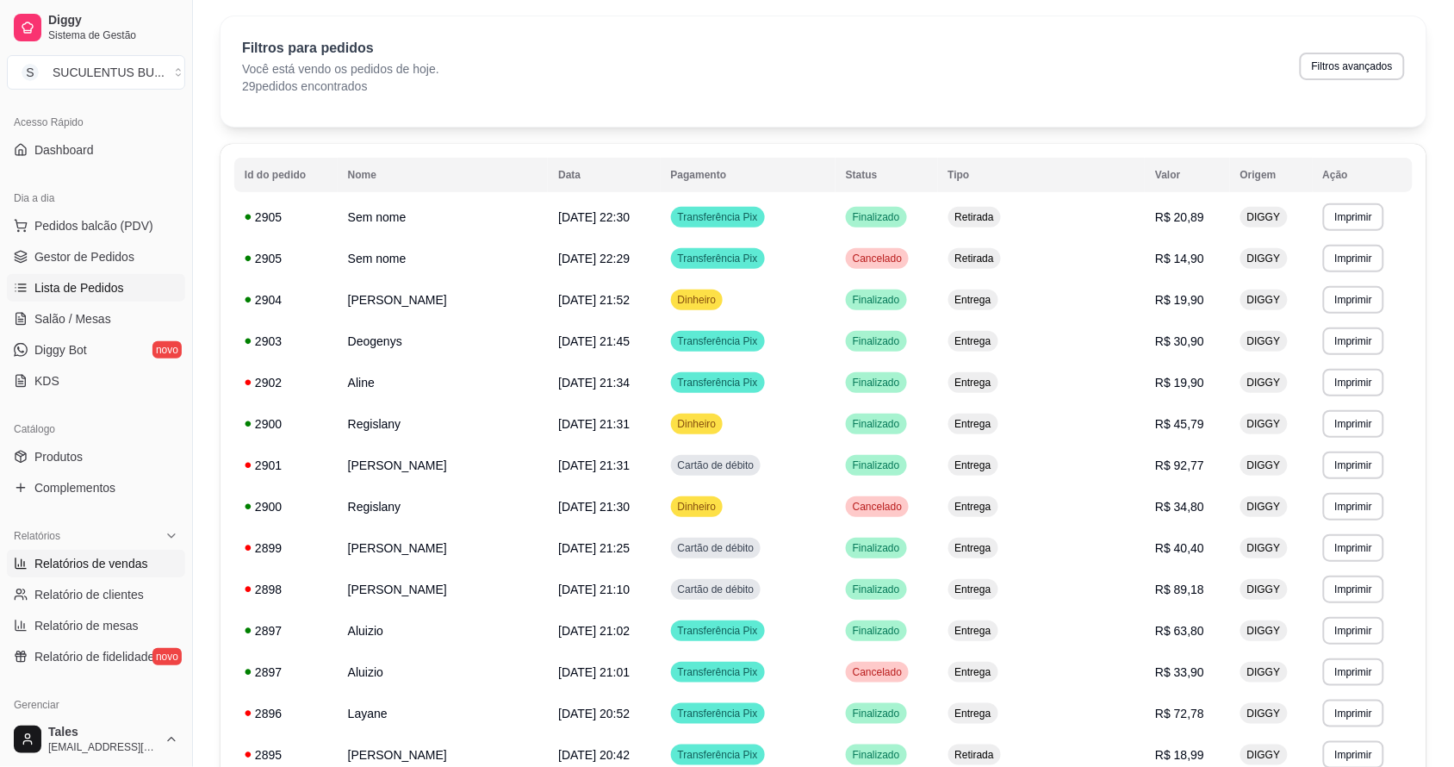
click at [121, 560] on span "Relatórios de vendas" at bounding box center [91, 563] width 114 height 17
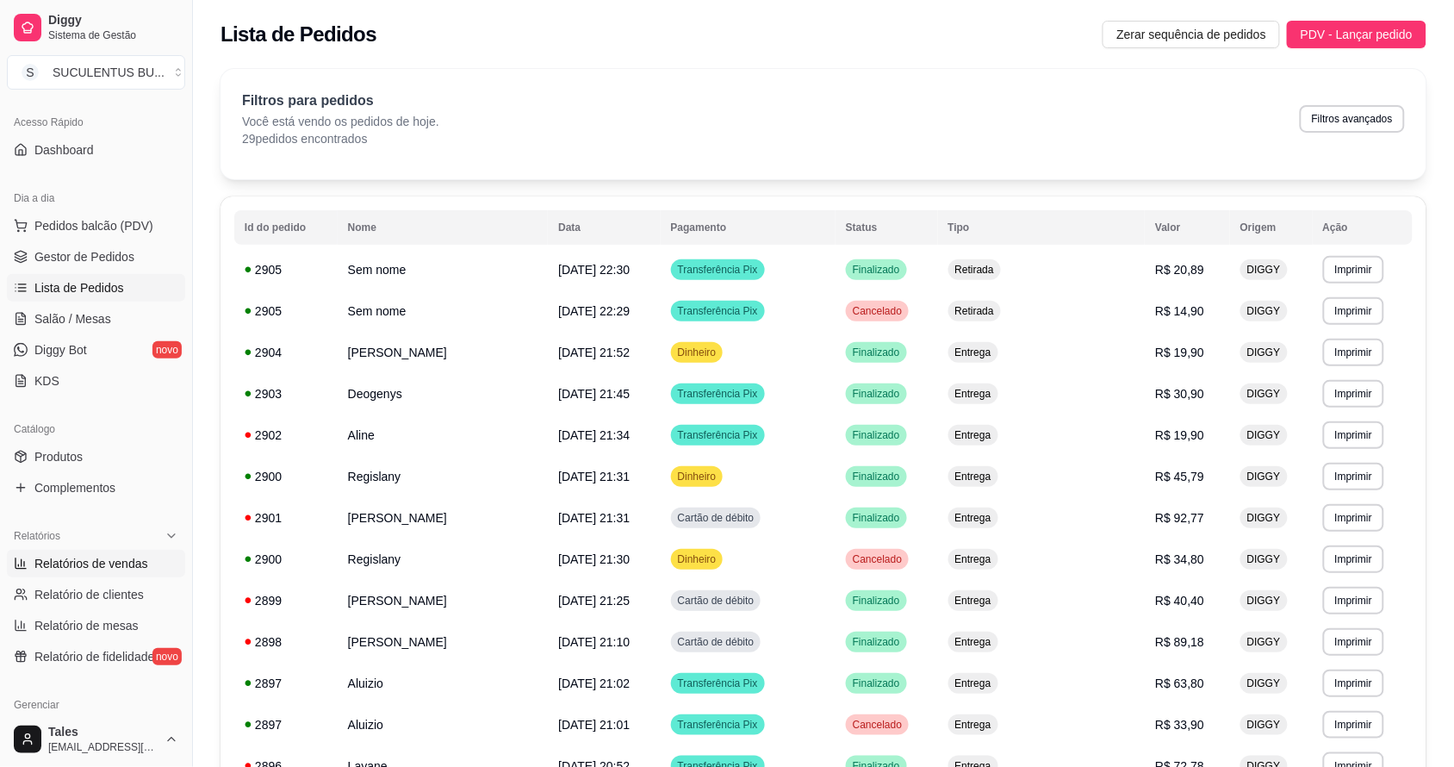
select select "ALL"
select select "0"
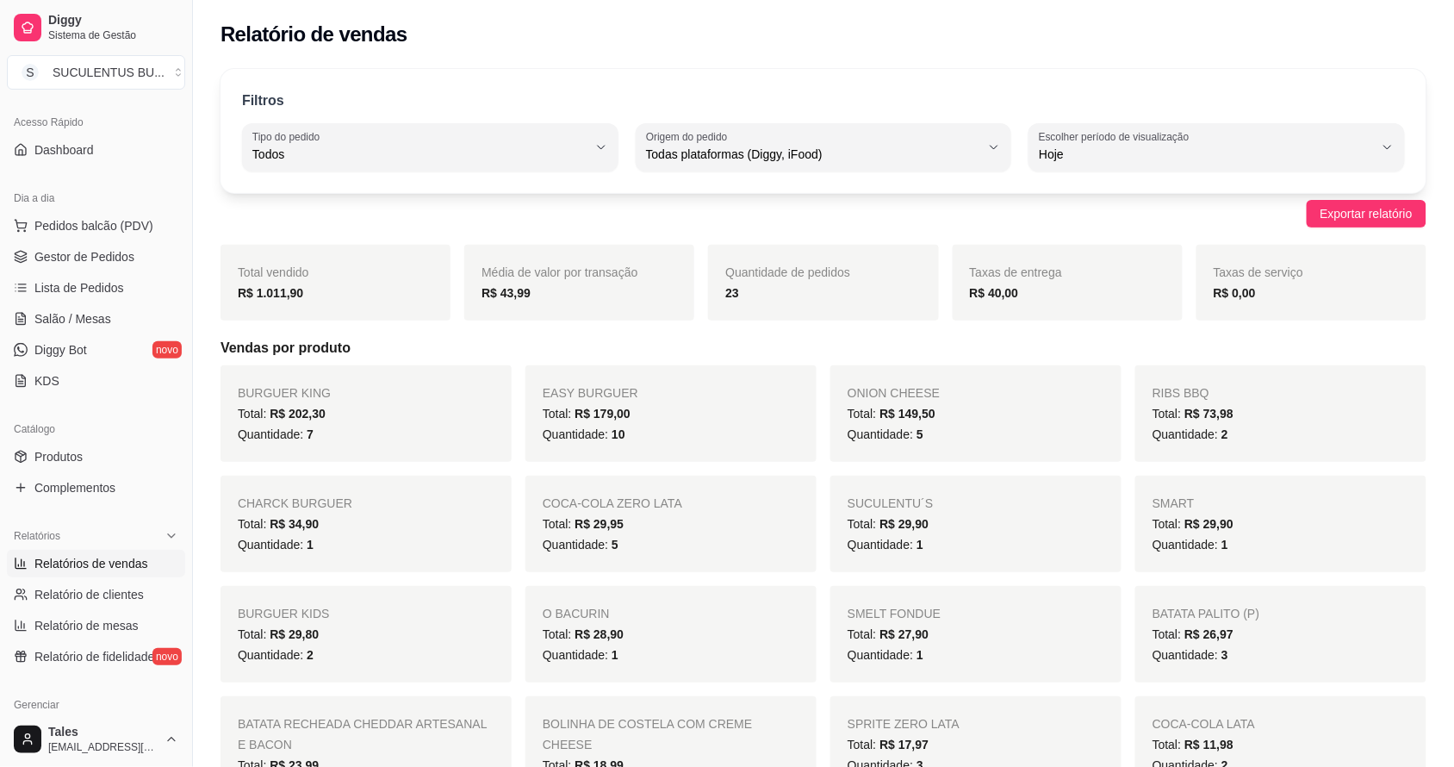
click at [500, 208] on div "Exportar relatório" at bounding box center [824, 214] width 1206 height 28
click at [108, 593] on span "Relatório de clientes" at bounding box center [88, 594] width 109 height 17
select select "30"
select select "HIGHEST_TOTAL_SPENT_WITH_ORDERS"
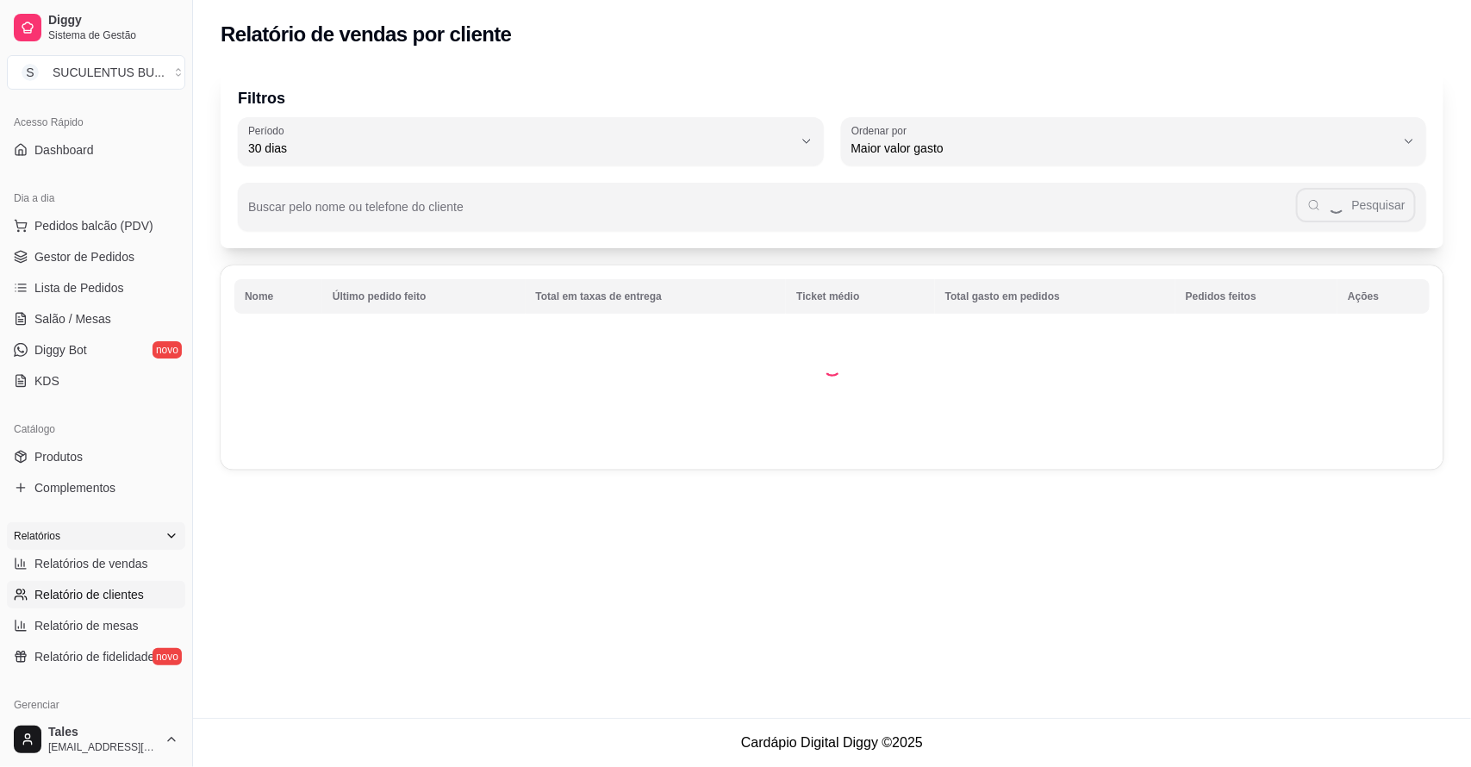
click at [113, 548] on div "Relatórios" at bounding box center [96, 536] width 178 height 28
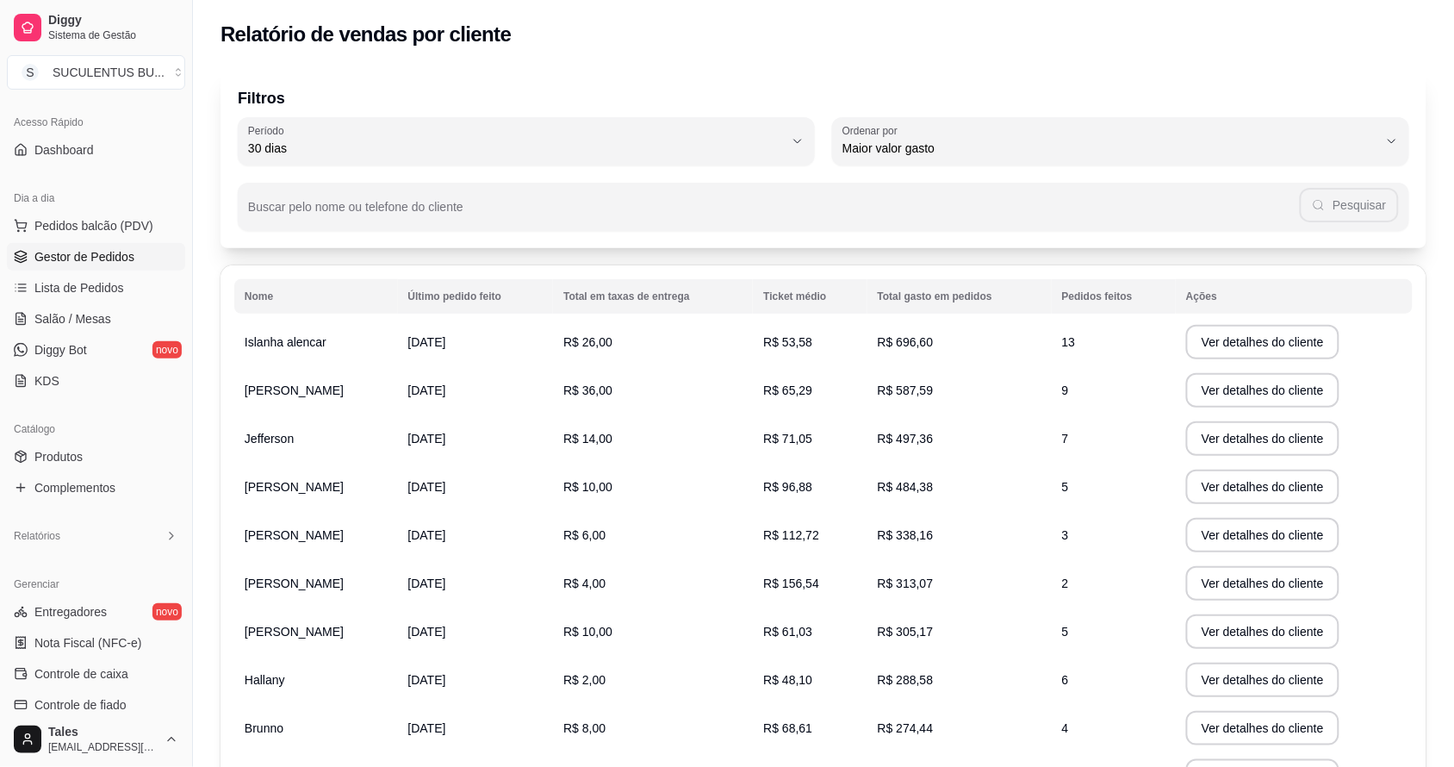
click at [134, 259] on link "Gestor de Pedidos" at bounding box center [96, 257] width 178 height 28
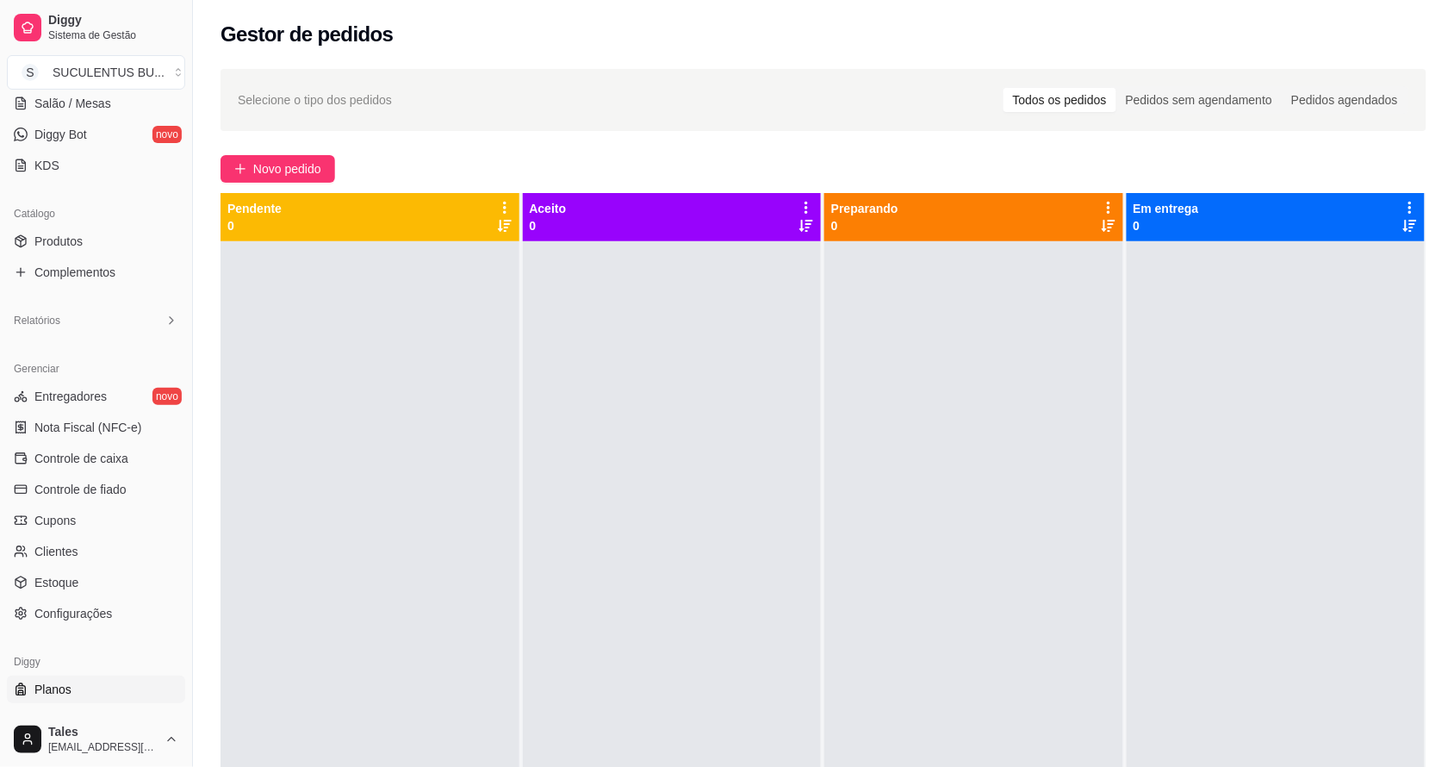
scroll to position [351, 0]
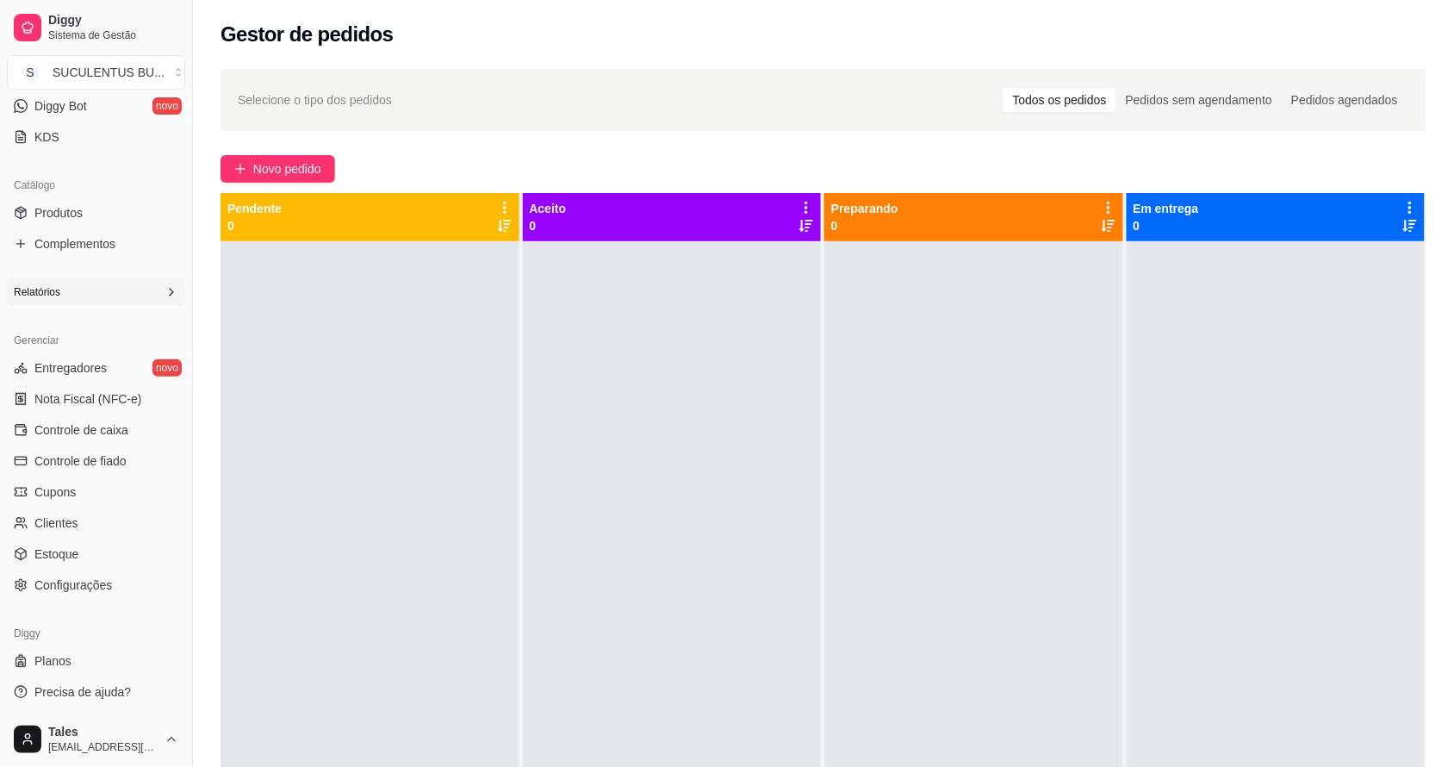
click at [165, 290] on icon at bounding box center [172, 292] width 14 height 14
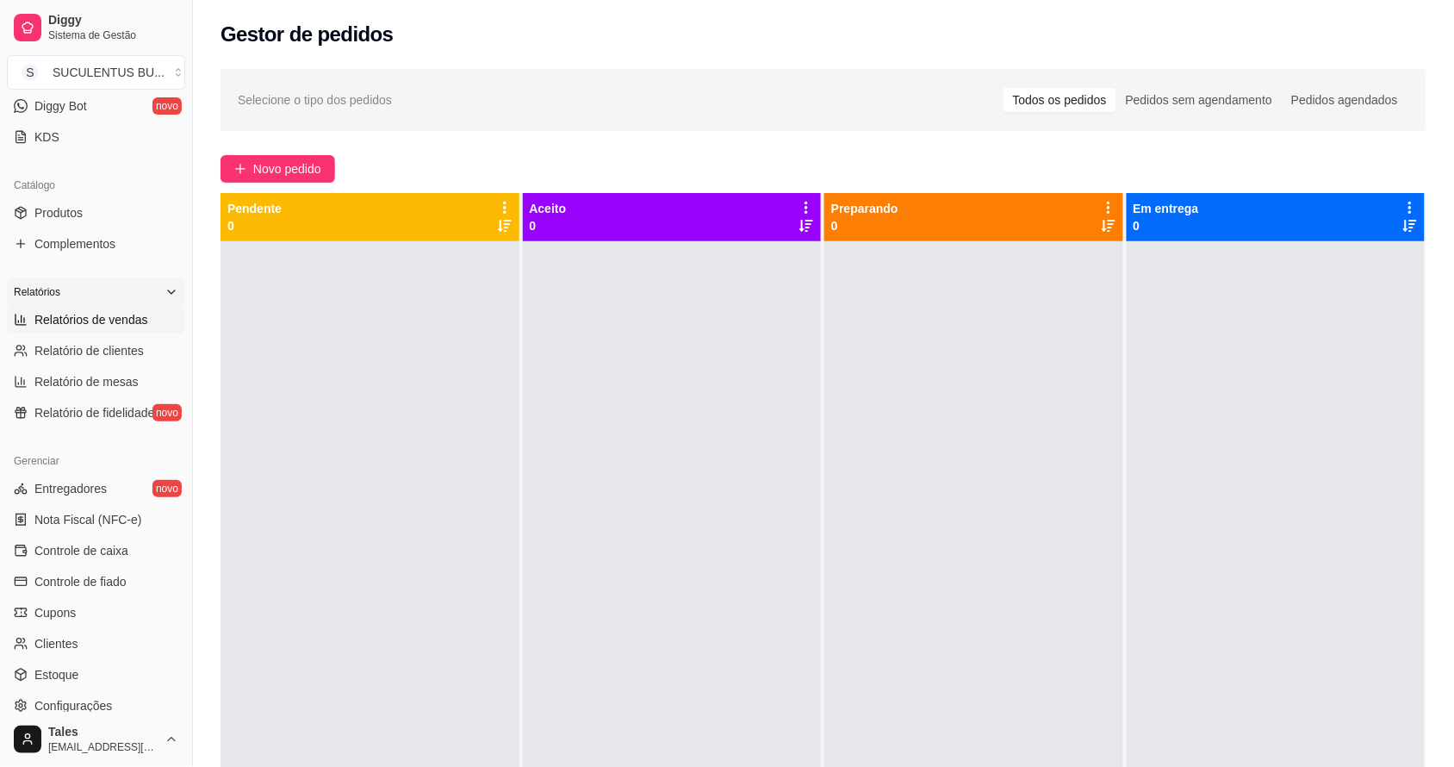
click at [134, 321] on span "Relatórios de vendas" at bounding box center [91, 319] width 114 height 17
select select "ALL"
select select "0"
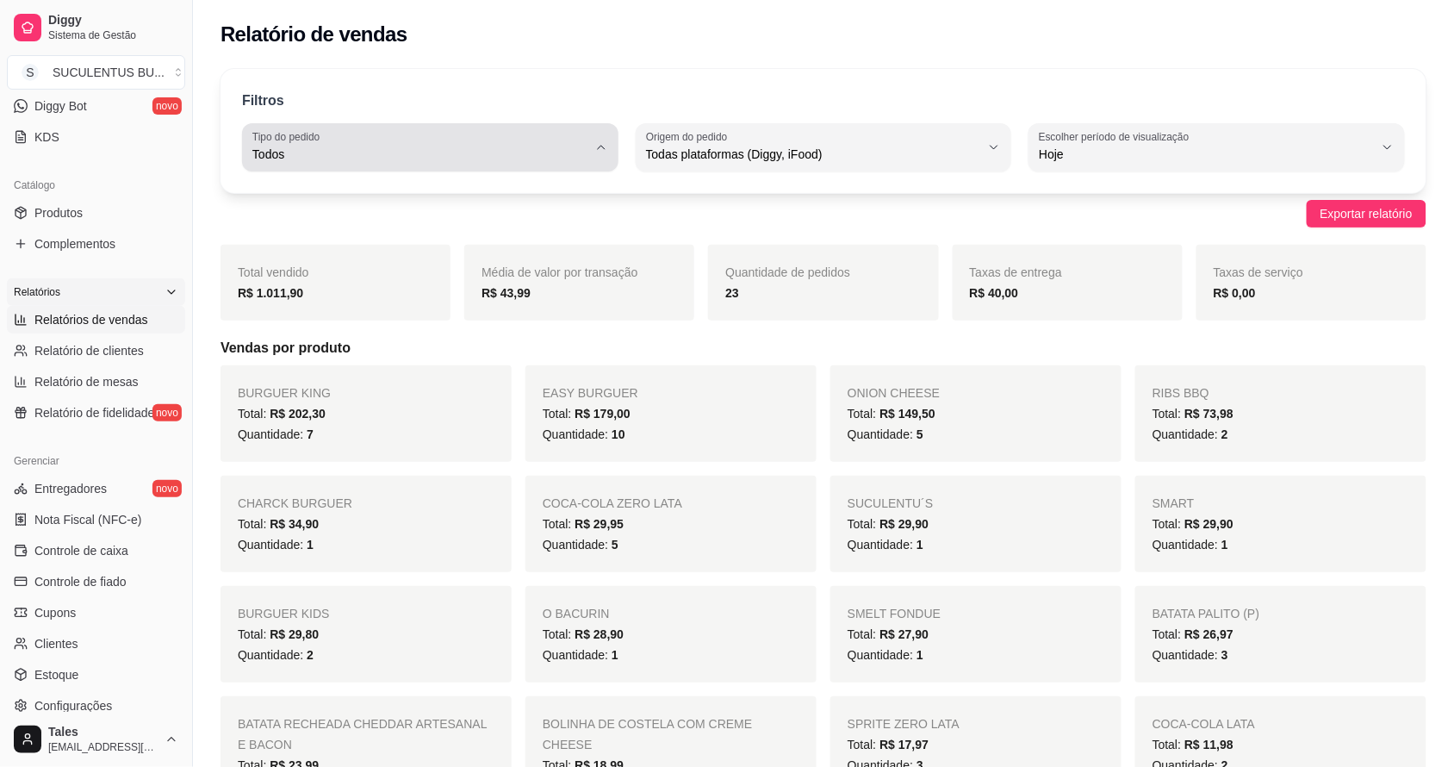
click at [574, 161] on span "Todos" at bounding box center [419, 154] width 335 height 17
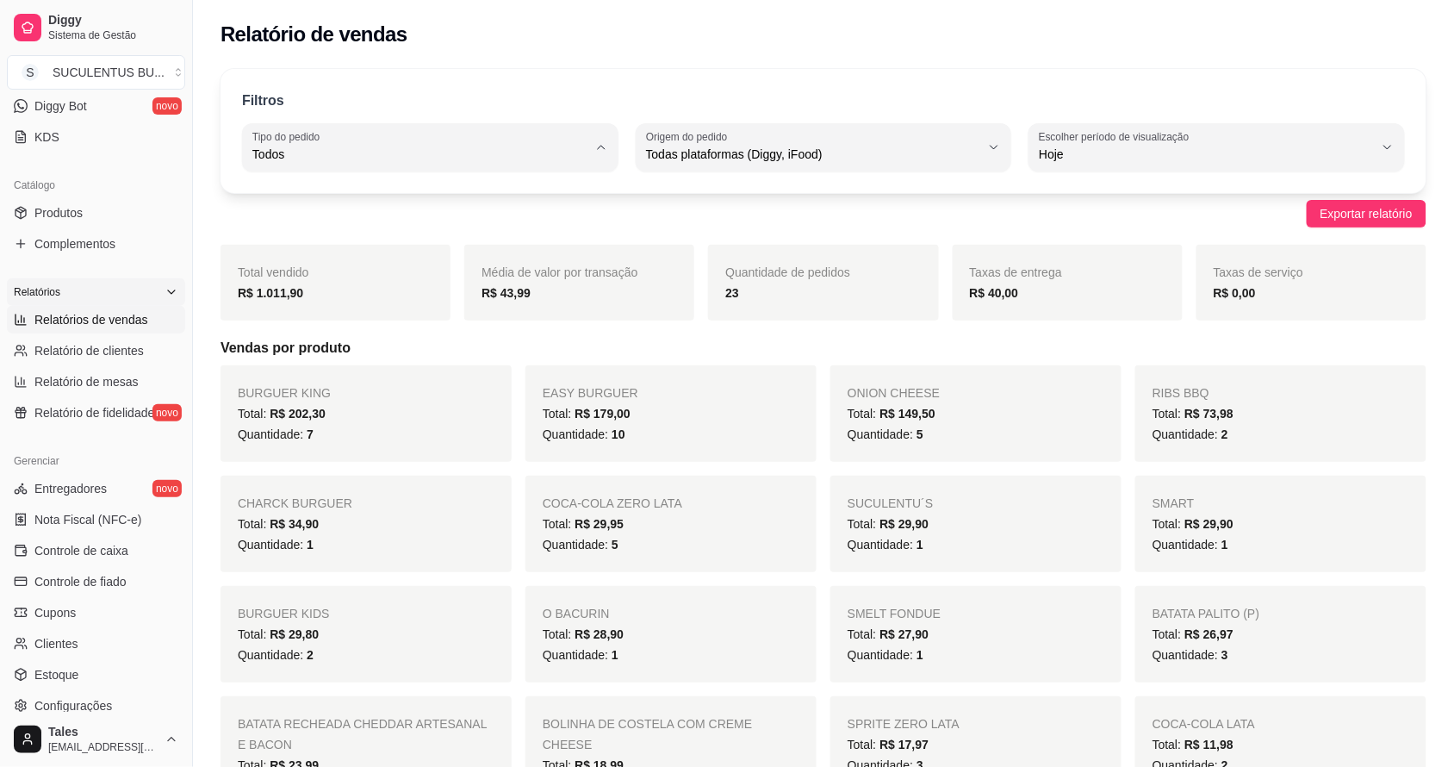
click at [394, 232] on span "Entrega" at bounding box center [422, 223] width 318 height 16
type input "DELIVERY"
select select "DELIVERY"
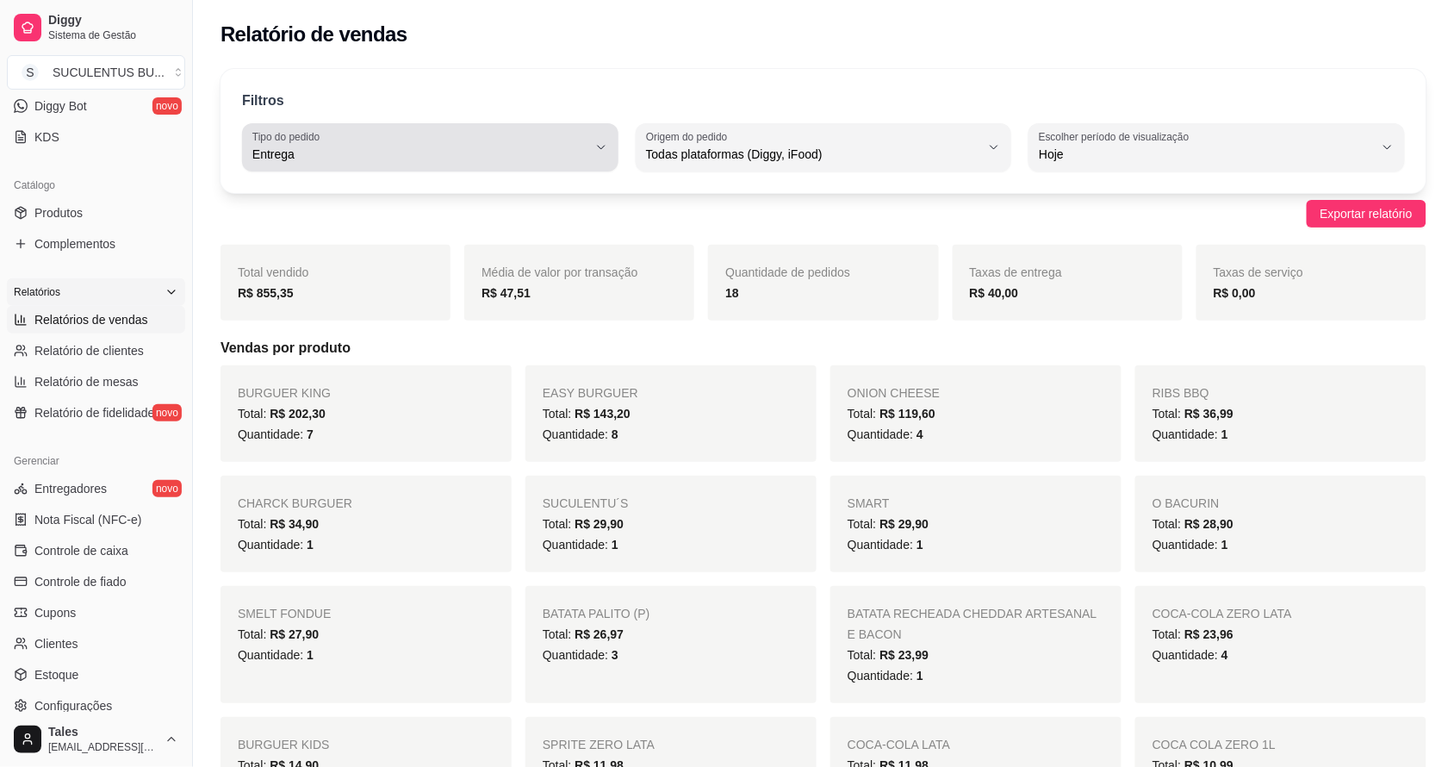
click at [505, 134] on div "Entrega" at bounding box center [419, 147] width 335 height 34
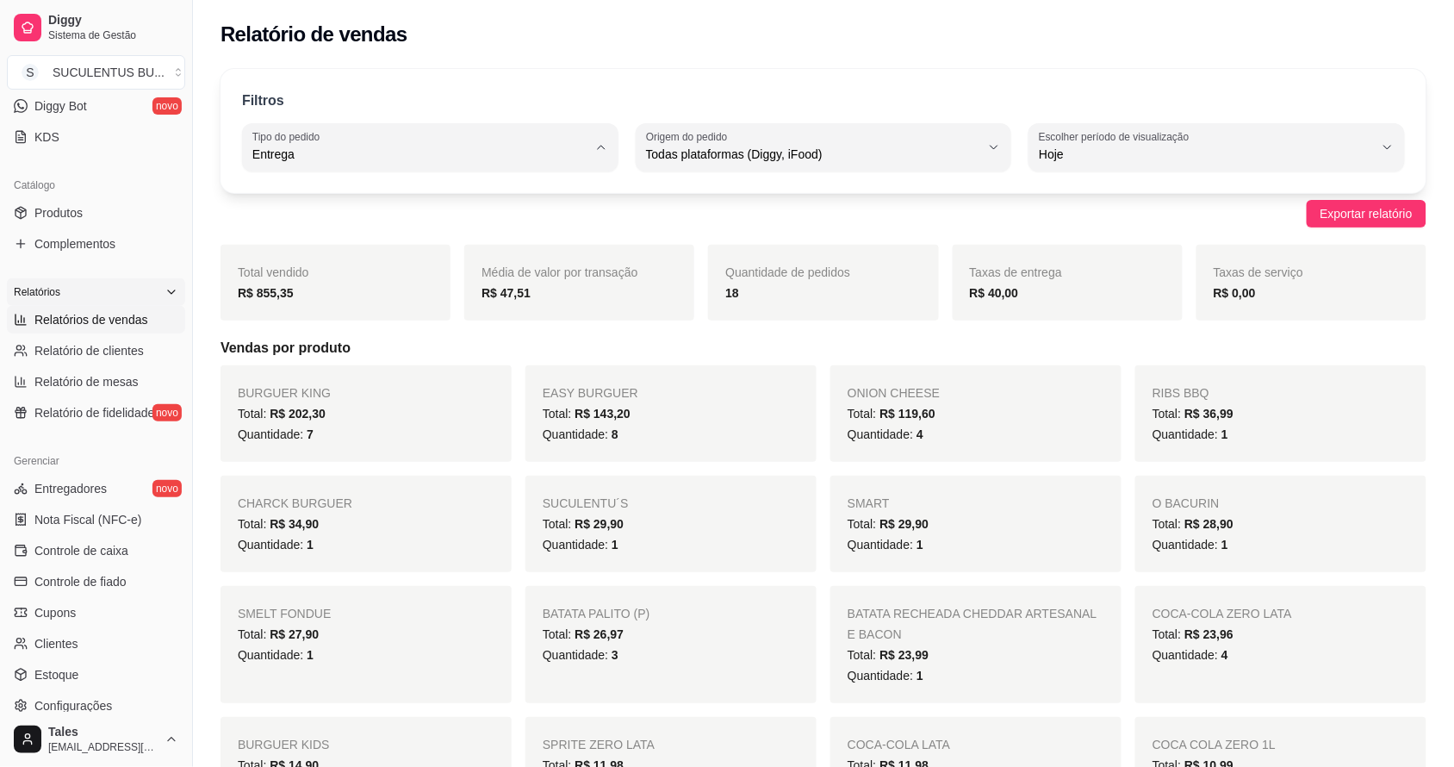
click at [364, 188] on span "Todos" at bounding box center [422, 195] width 318 height 16
type input "ALL"
select select "ALL"
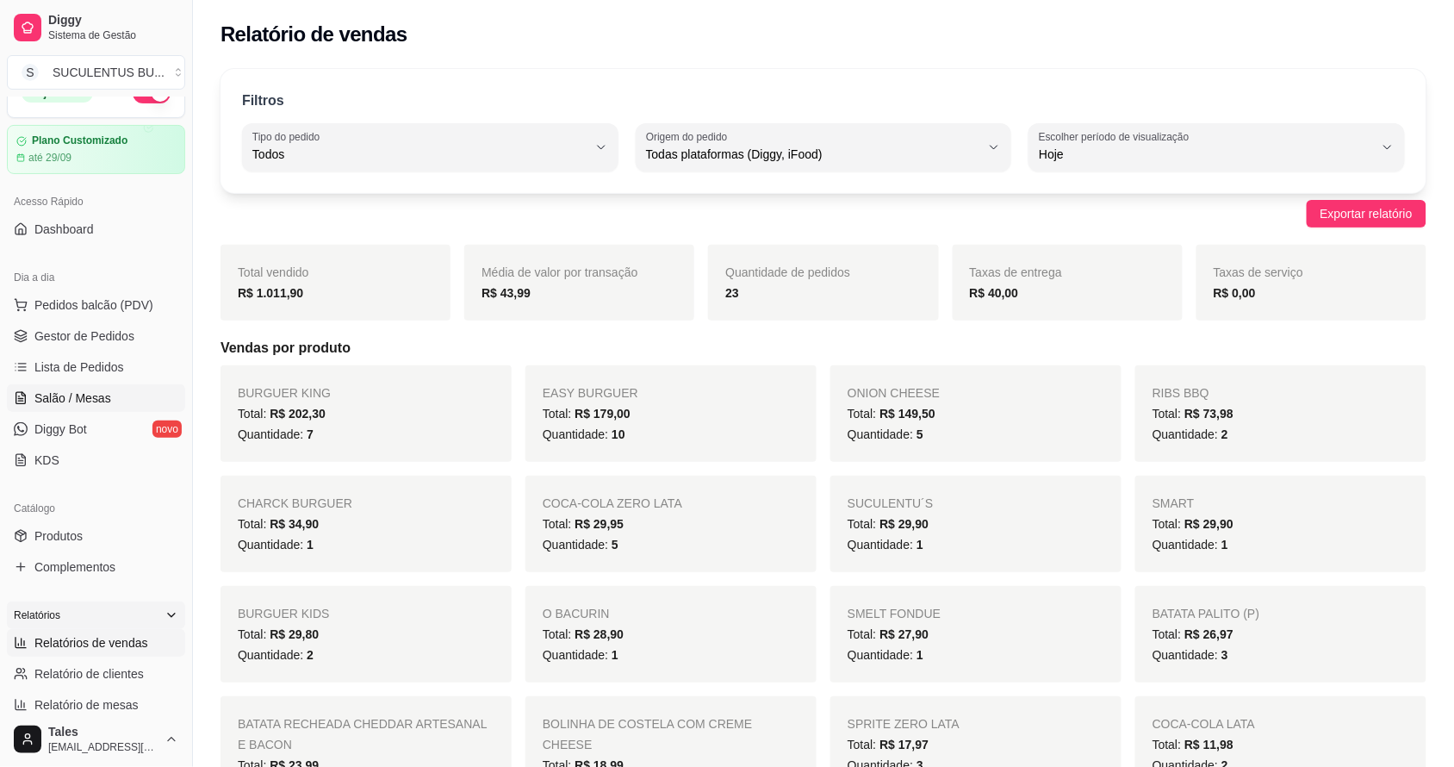
scroll to position [136, 0]
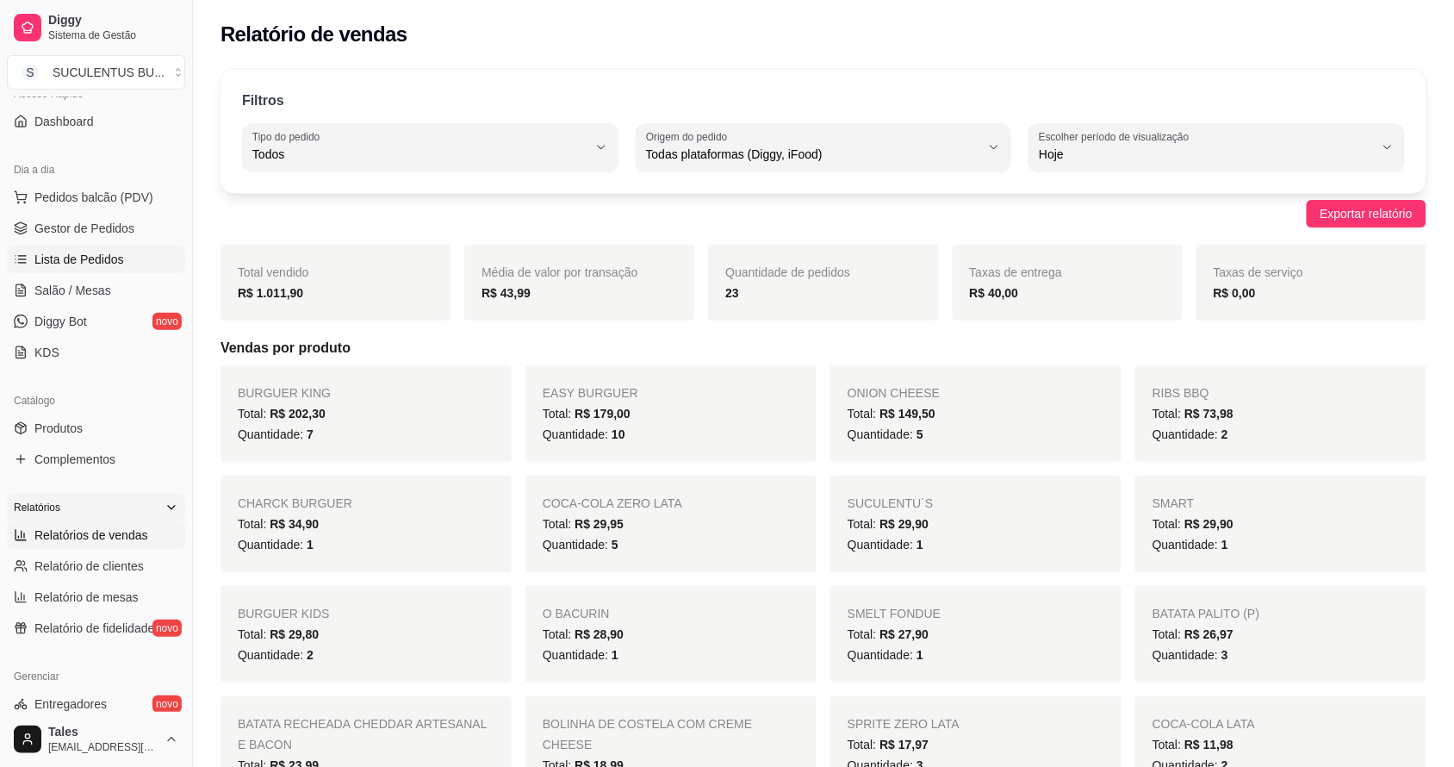
click at [131, 255] on link "Lista de Pedidos" at bounding box center [96, 260] width 178 height 28
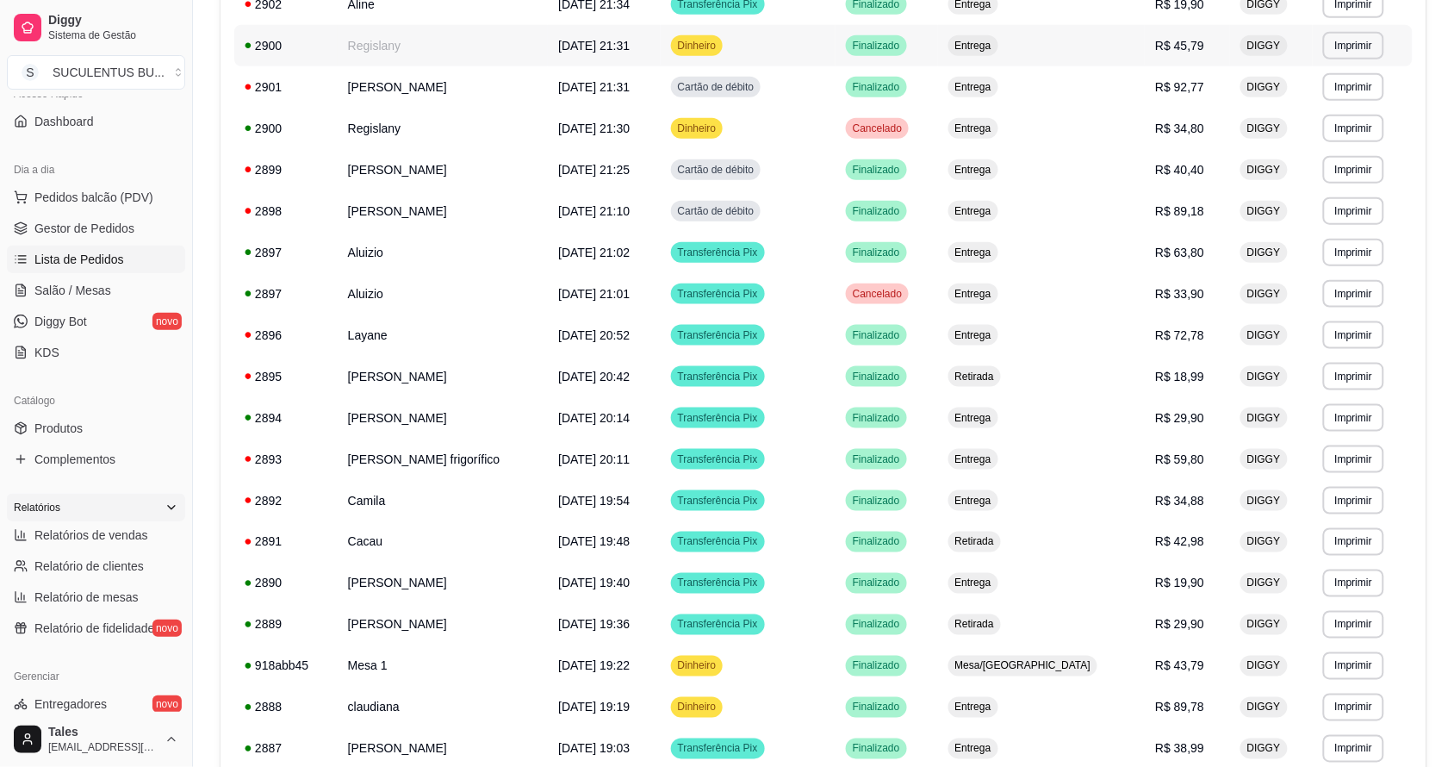
scroll to position [754, 0]
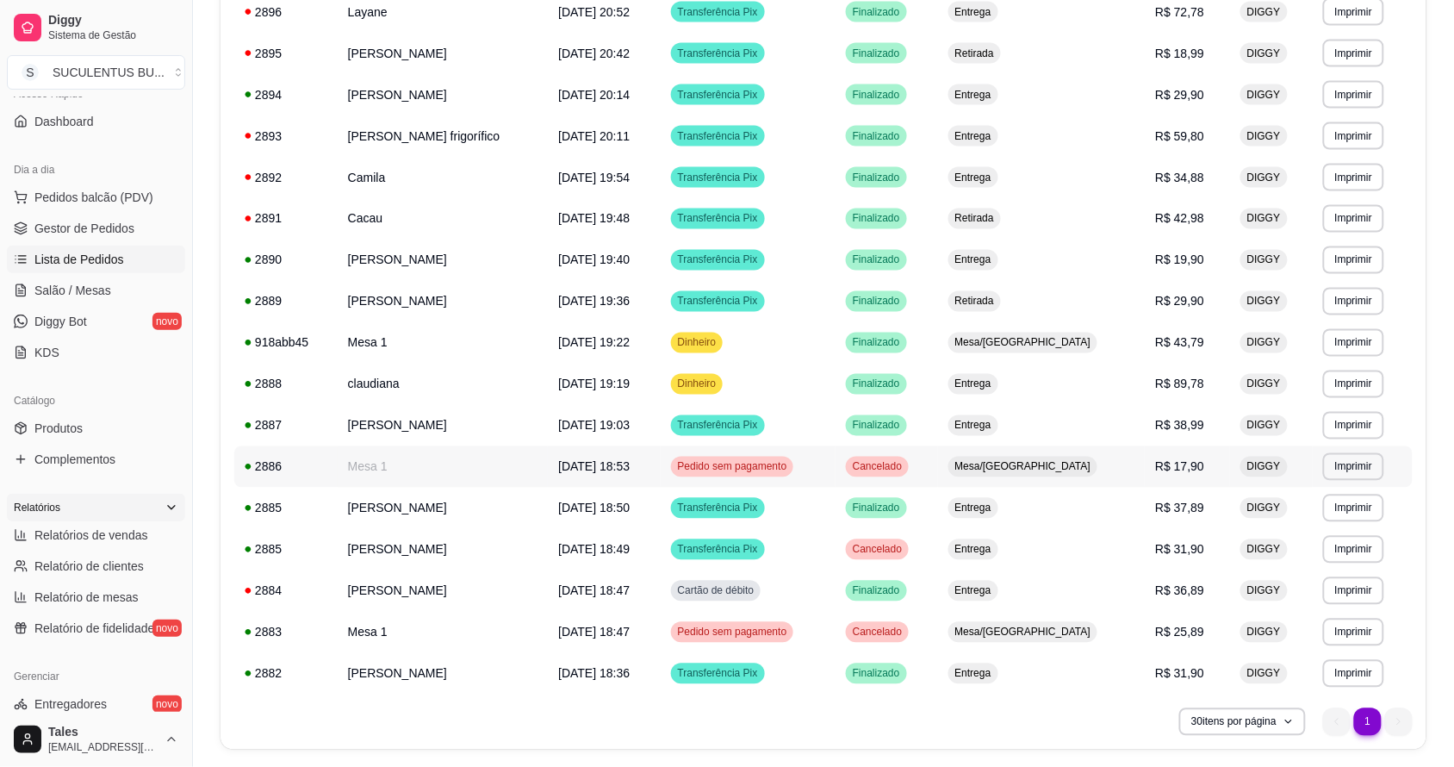
click at [938, 469] on td "Cancelado" at bounding box center [887, 466] width 103 height 41
click at [802, 511] on td "Transferência Pix" at bounding box center [748, 508] width 175 height 41
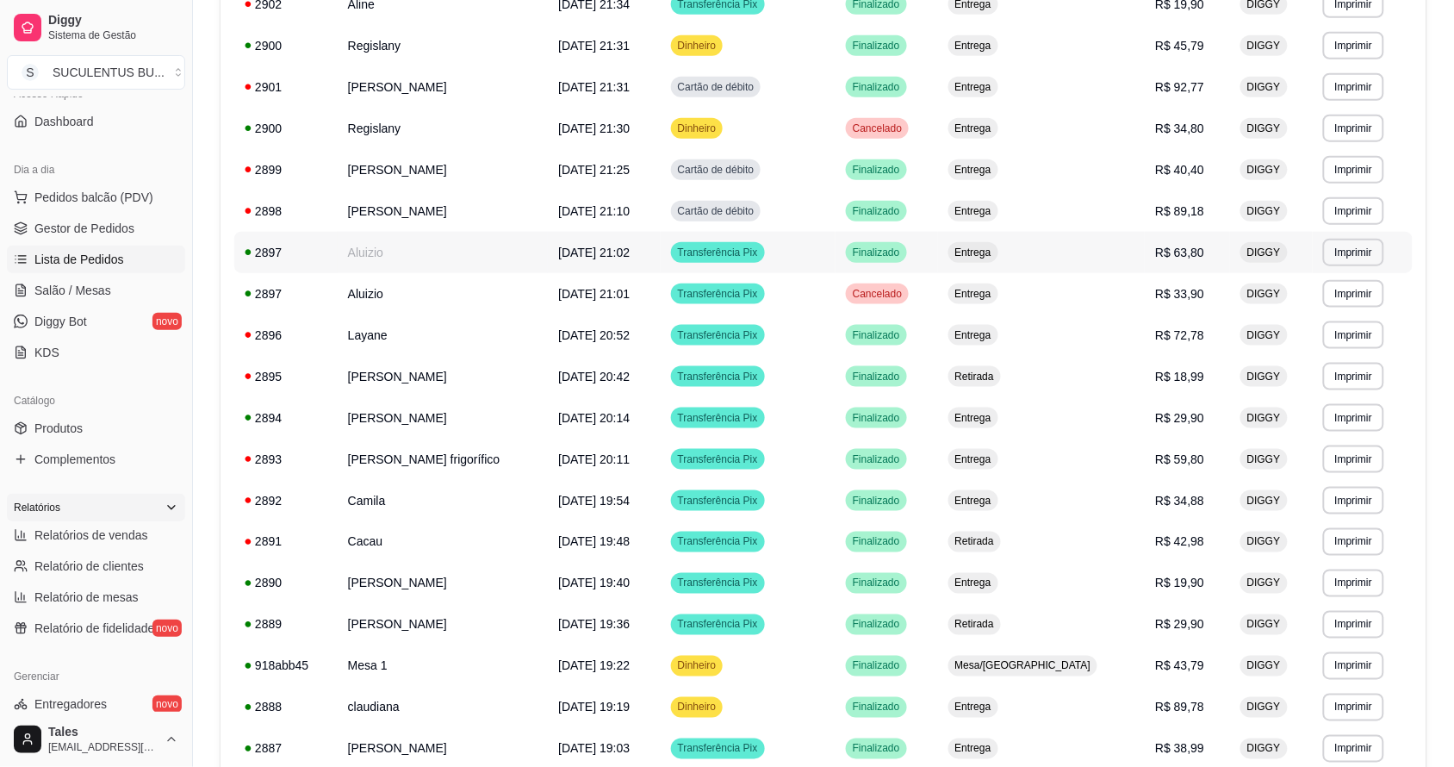
scroll to position [323, 0]
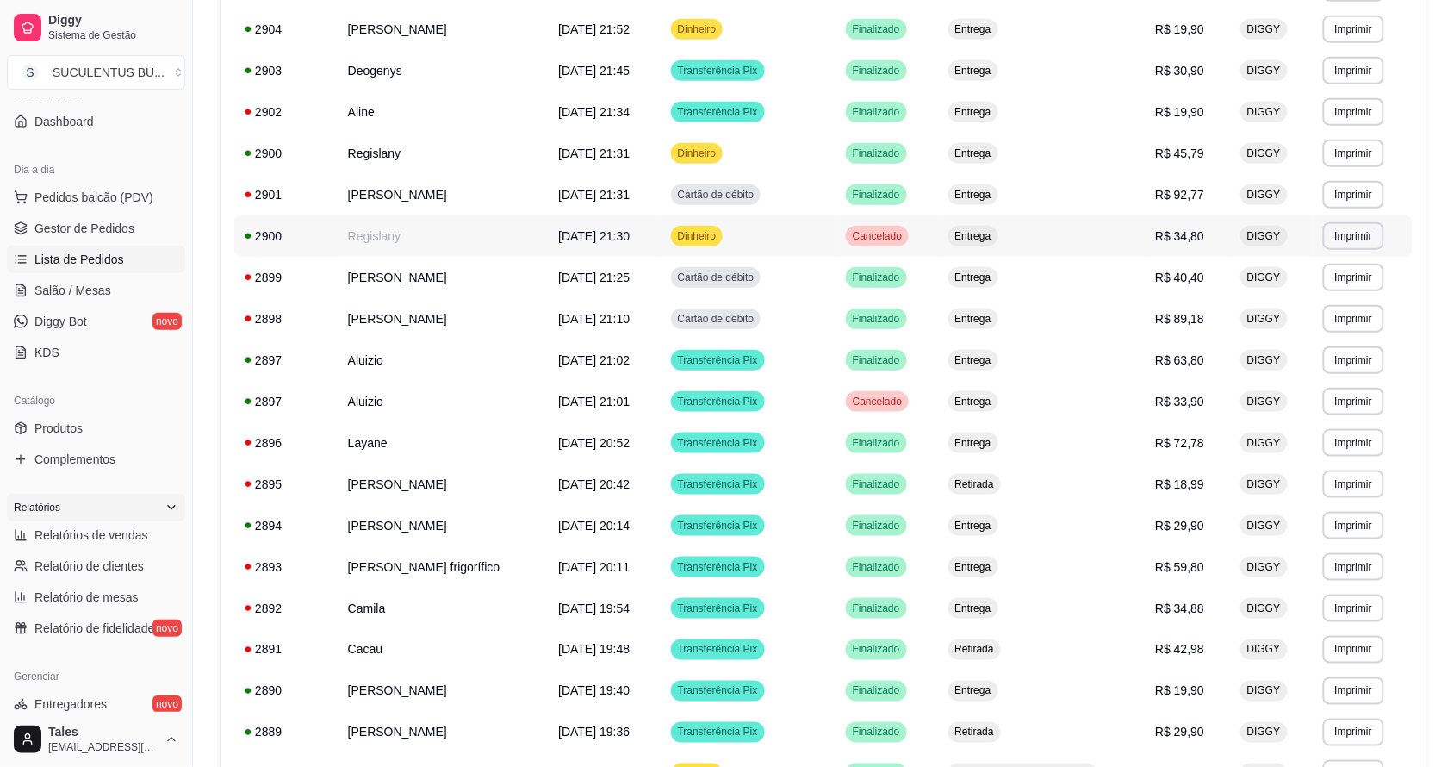
click at [905, 234] on span "Cancelado" at bounding box center [877, 236] width 56 height 14
click at [455, 122] on td "Aline" at bounding box center [443, 111] width 210 height 41
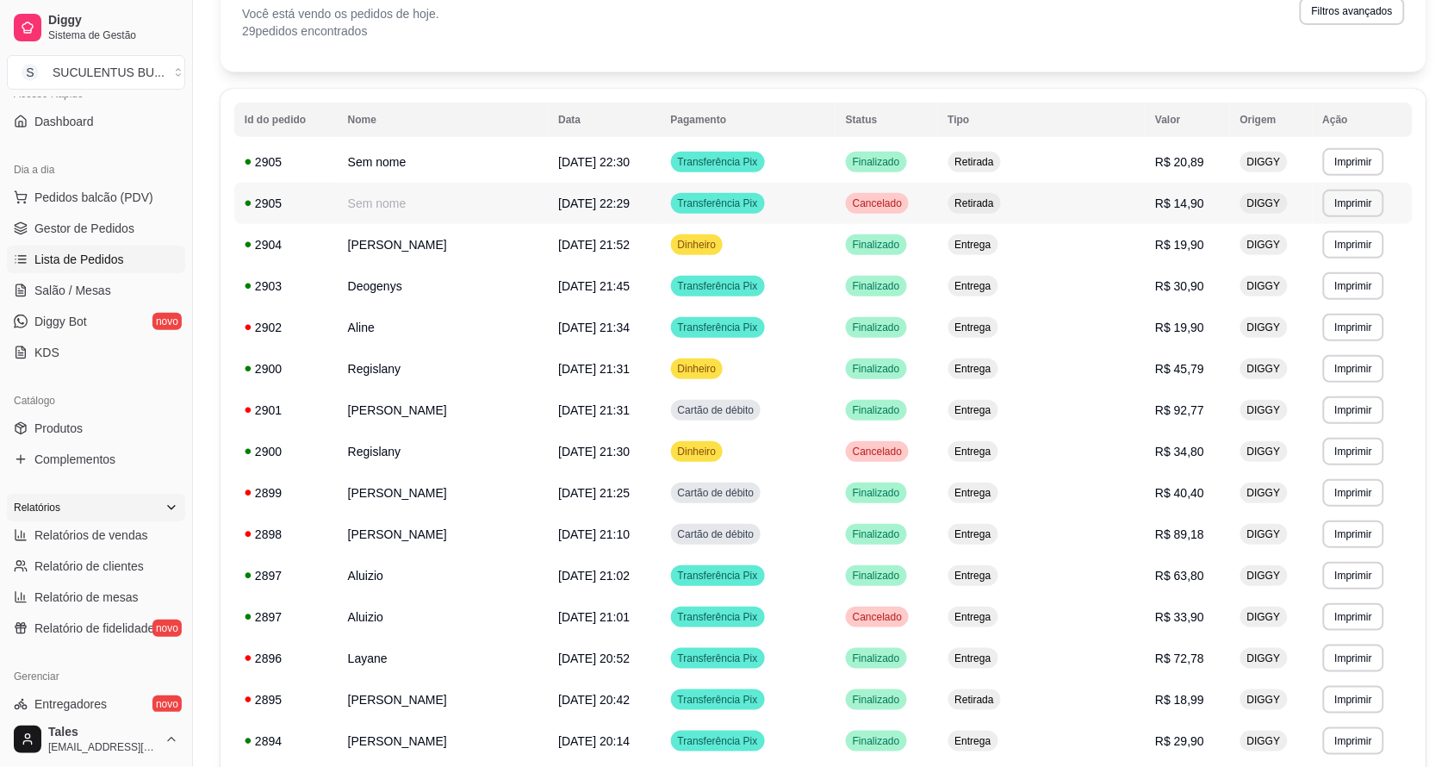
click at [799, 208] on td "Transferência Pix" at bounding box center [748, 203] width 175 height 41
click at [802, 161] on td "Transferência Pix" at bounding box center [748, 161] width 175 height 41
click at [836, 207] on td "Transferência Pix" at bounding box center [748, 203] width 175 height 41
click at [61, 543] on span "Relatórios de vendas" at bounding box center [91, 534] width 114 height 17
select select "ALL"
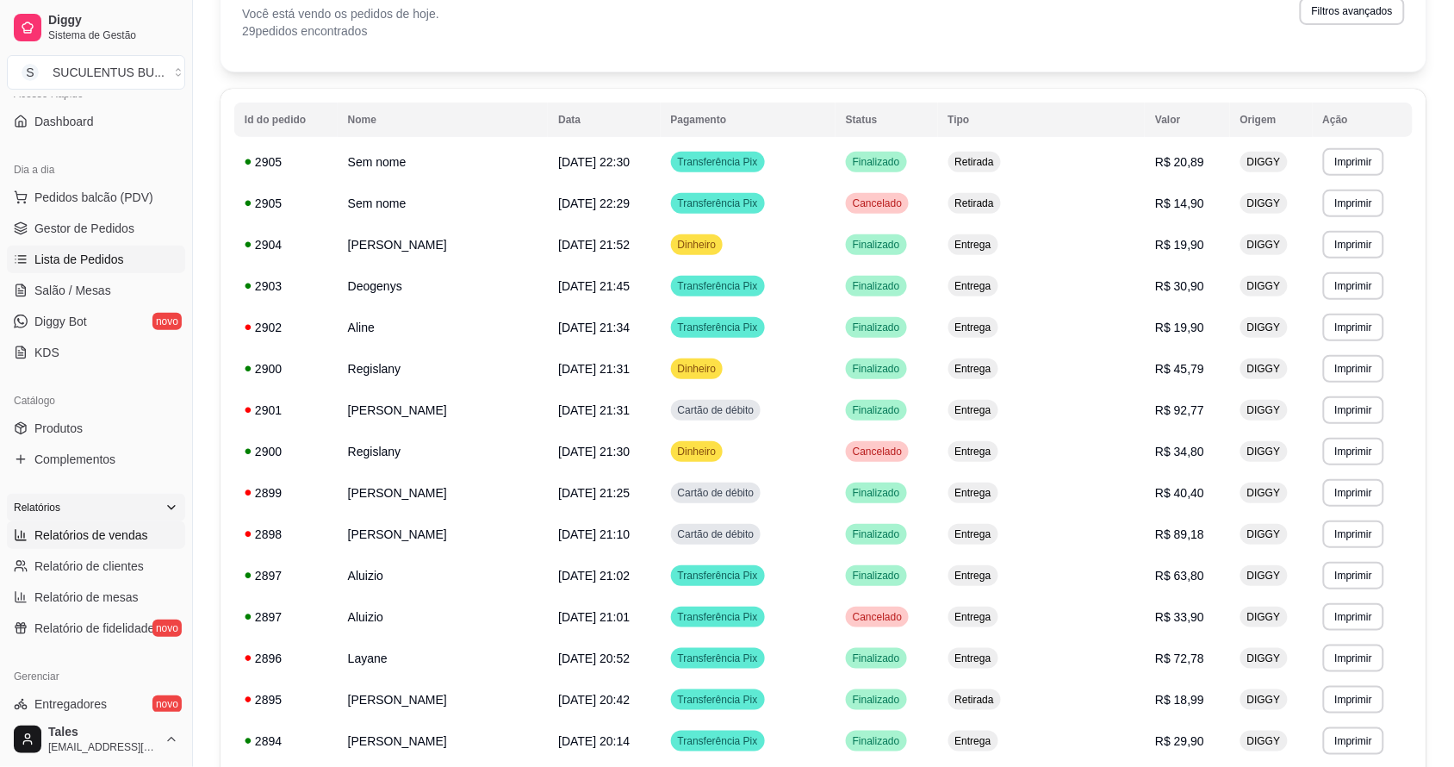
select select "ALL"
select select "0"
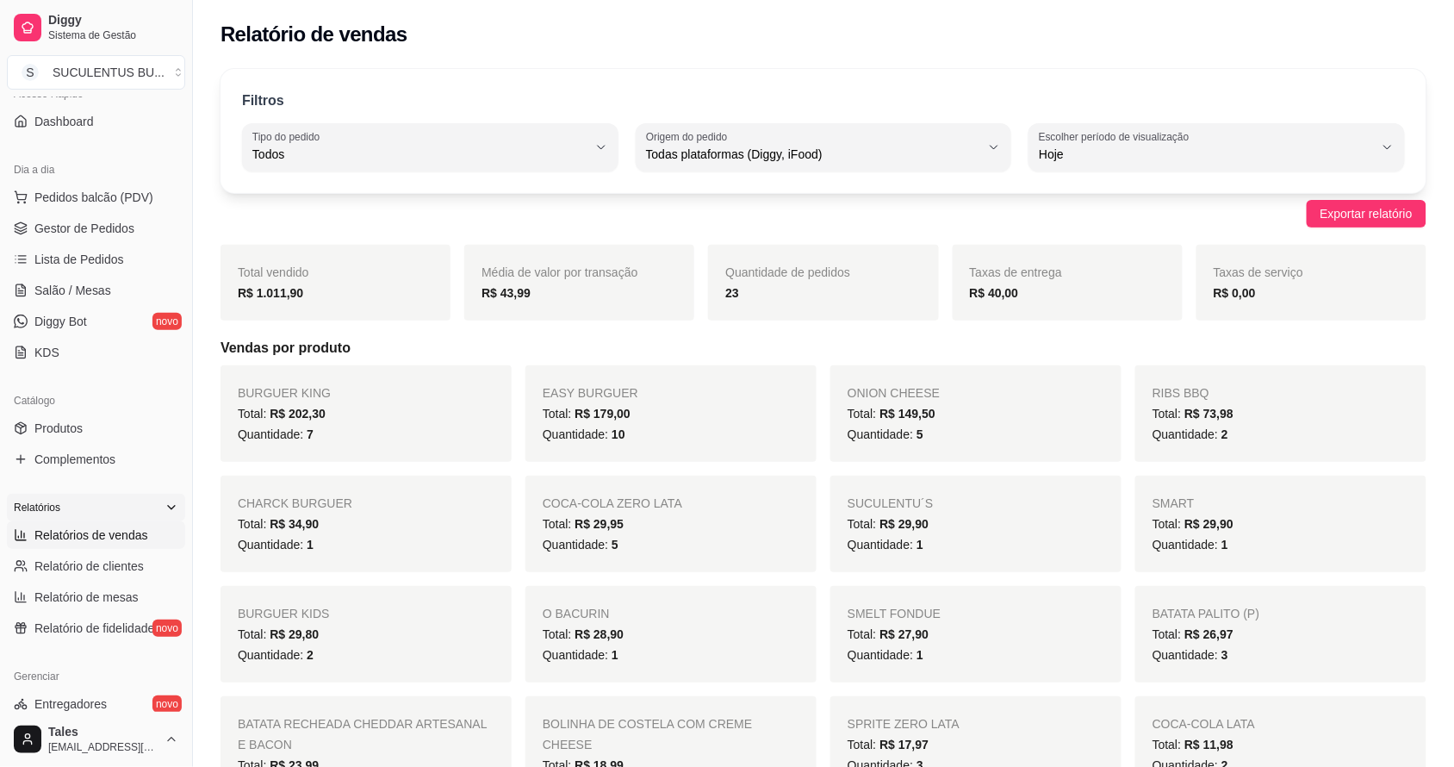
click at [359, 277] on div "Total vendido R$ 1.011,90" at bounding box center [336, 283] width 230 height 76
drag, startPoint x: 320, startPoint y: 291, endPoint x: 306, endPoint y: 289, distance: 14.9
click at [315, 291] on div "R$ 1.011,90" at bounding box center [336, 293] width 196 height 21
click at [306, 289] on div "R$ 1.011,90" at bounding box center [336, 293] width 196 height 21
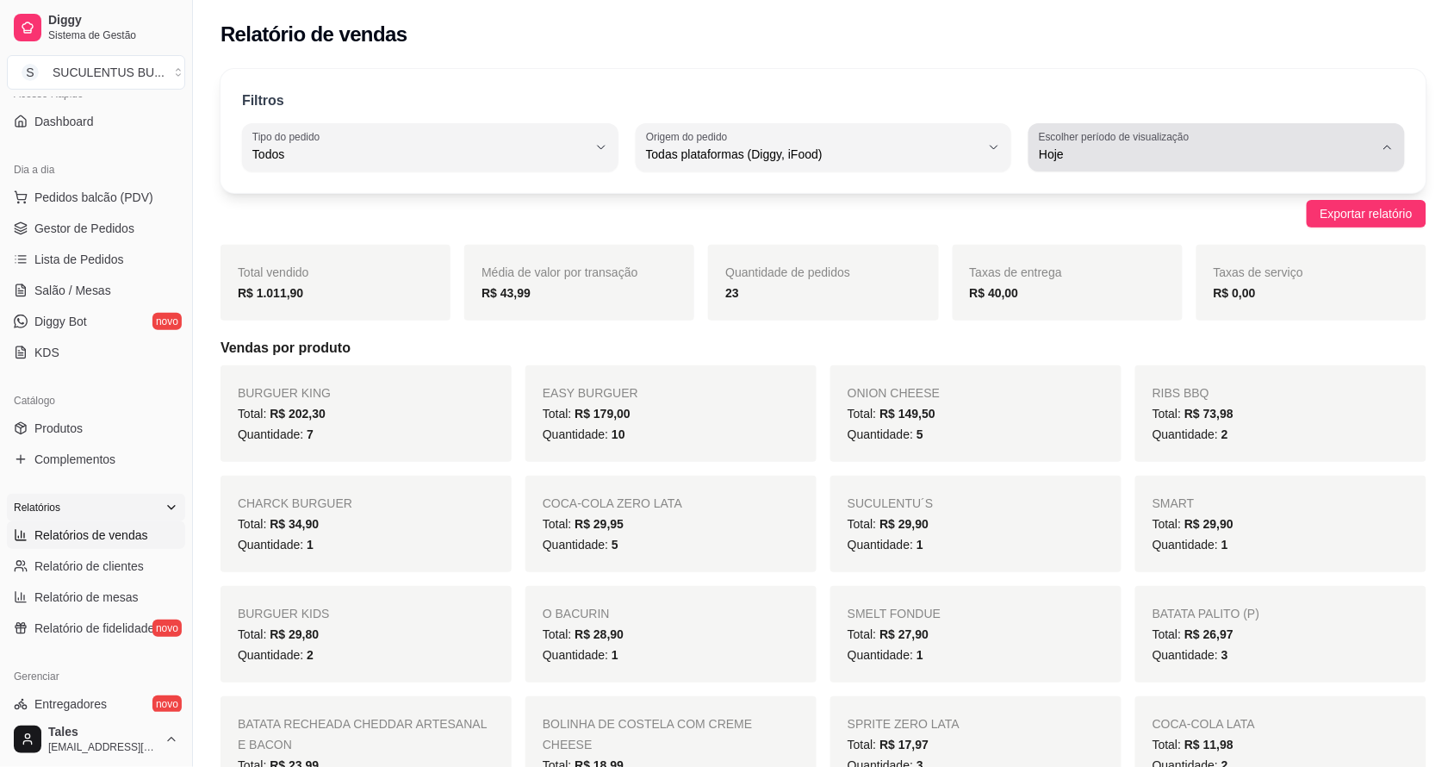
click at [1174, 153] on span "Hoje" at bounding box center [1206, 154] width 335 height 17
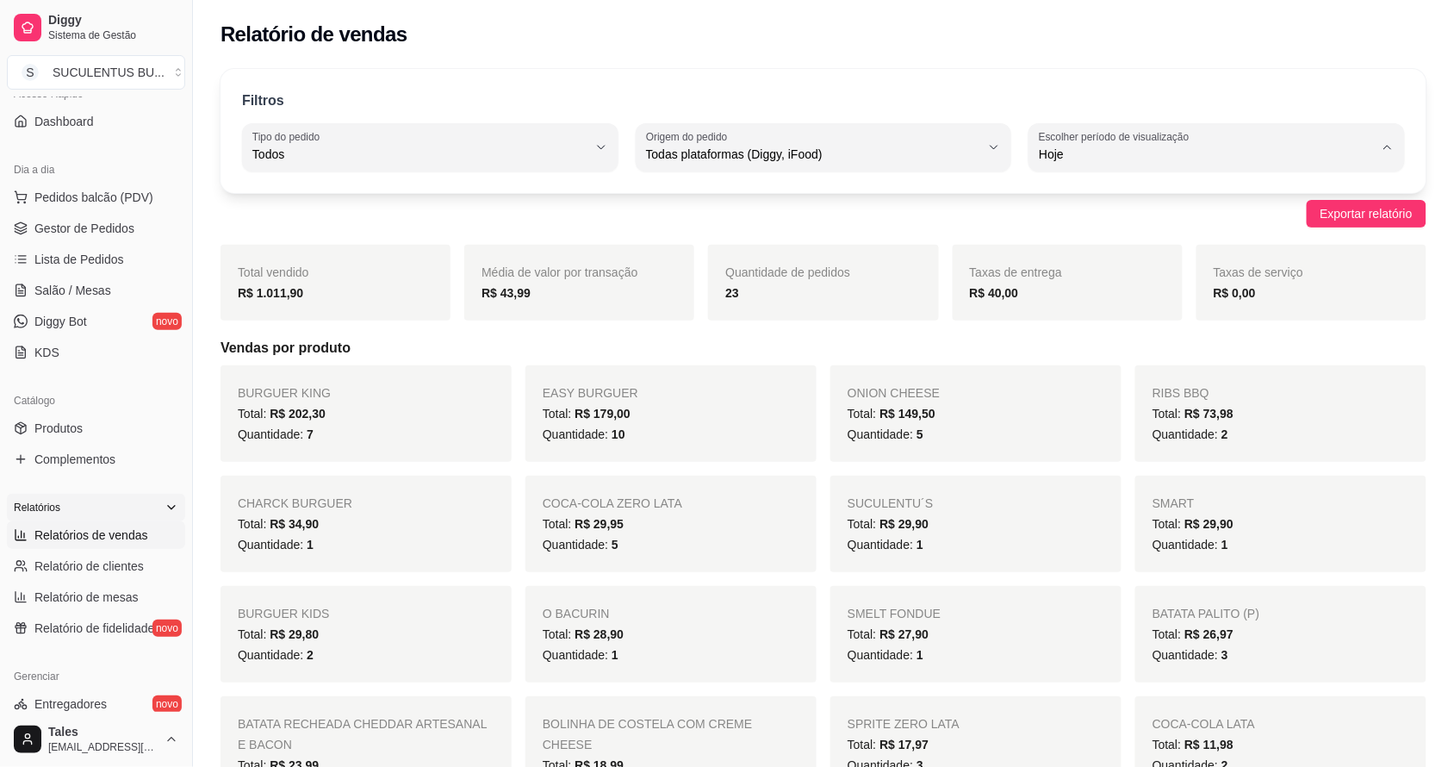
click at [1079, 218] on span "Ontem" at bounding box center [1209, 223] width 318 height 16
type input "1"
select select "1"
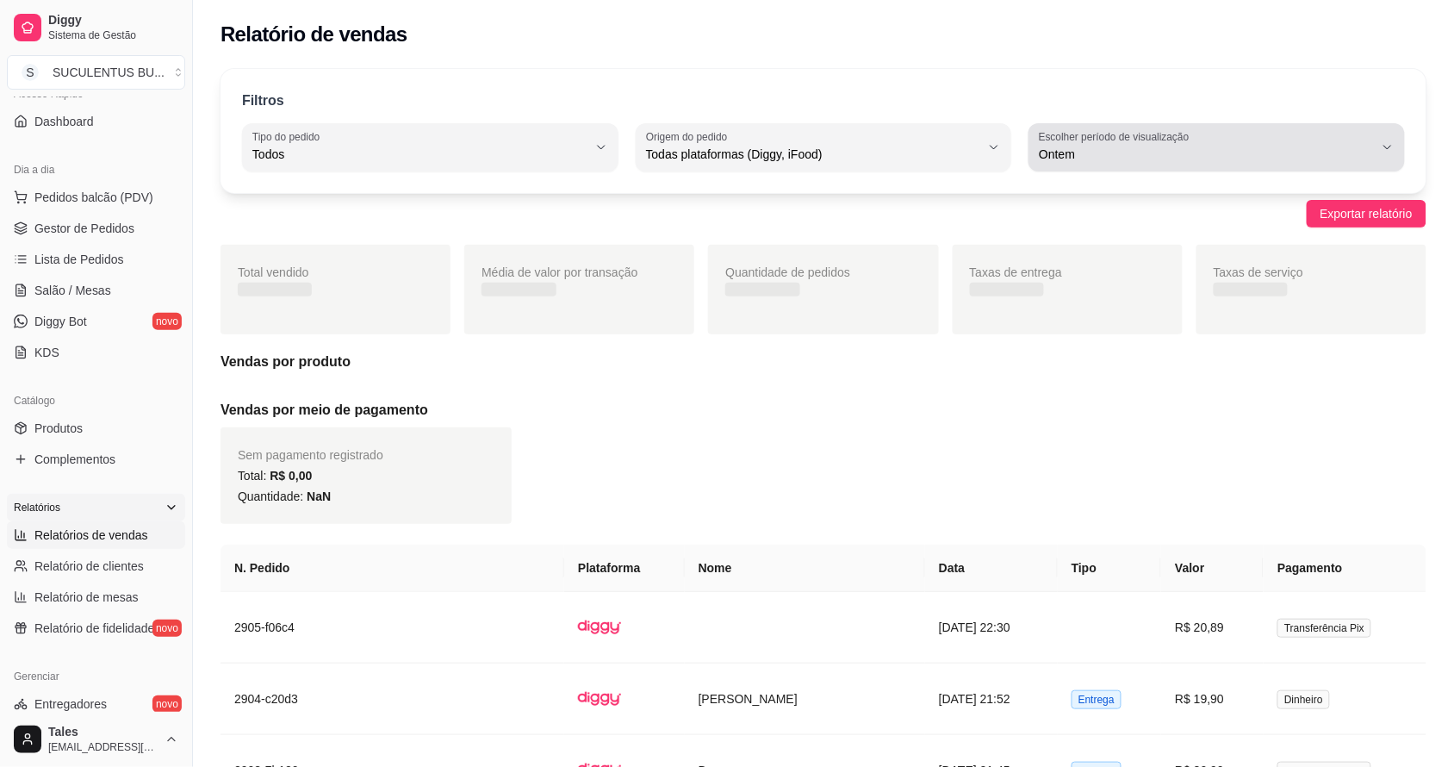
click at [1090, 158] on span "Ontem" at bounding box center [1206, 154] width 335 height 17
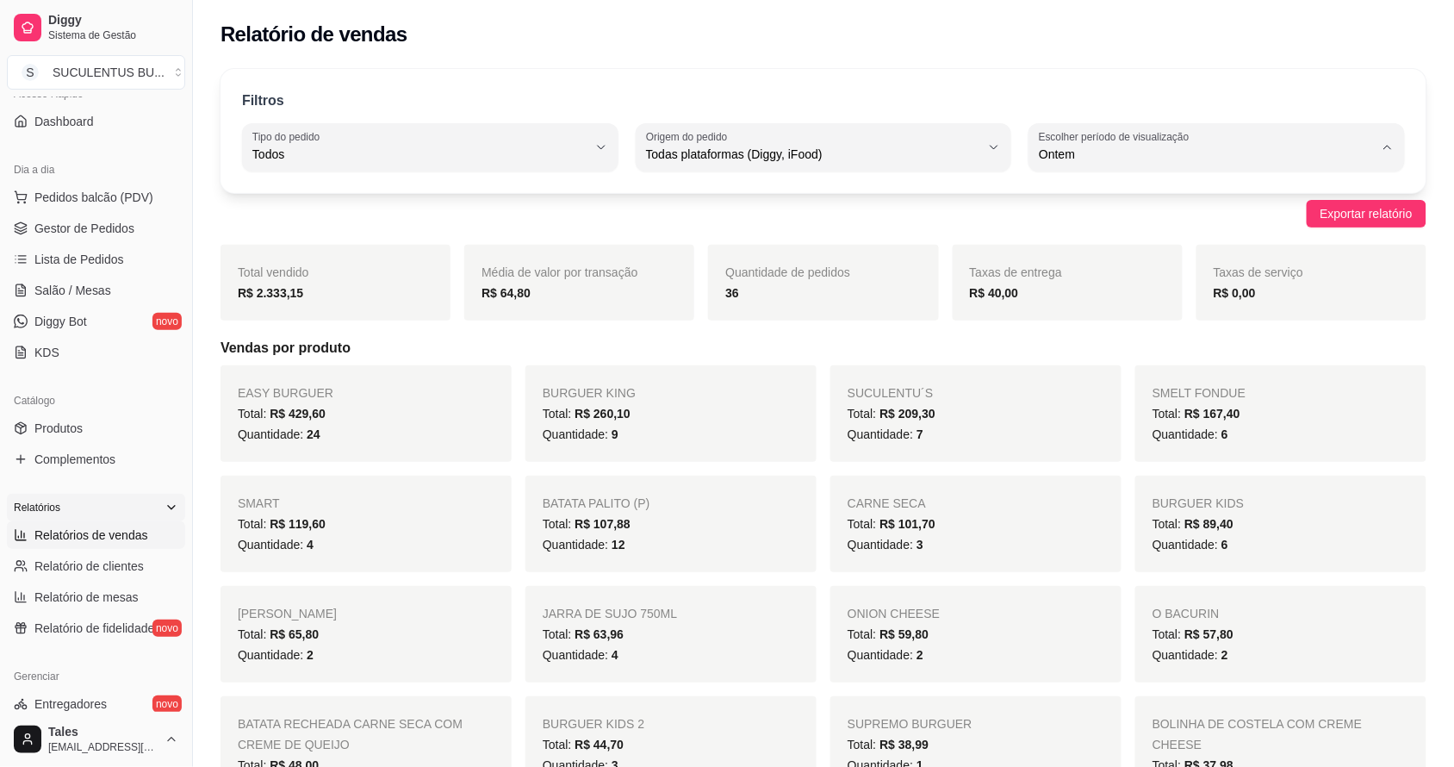
click at [1077, 194] on span "Hoje" at bounding box center [1209, 195] width 318 height 16
type input "0"
select select "0"
